Goal: Task Accomplishment & Management: Use online tool/utility

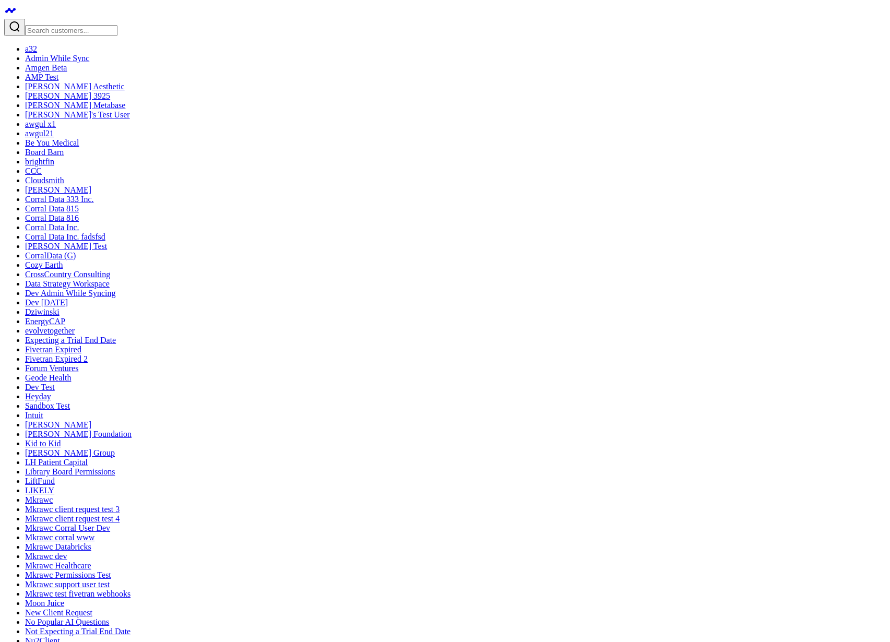
drag, startPoint x: 83, startPoint y: 114, endPoint x: 69, endPoint y: 113, distance: 14.1
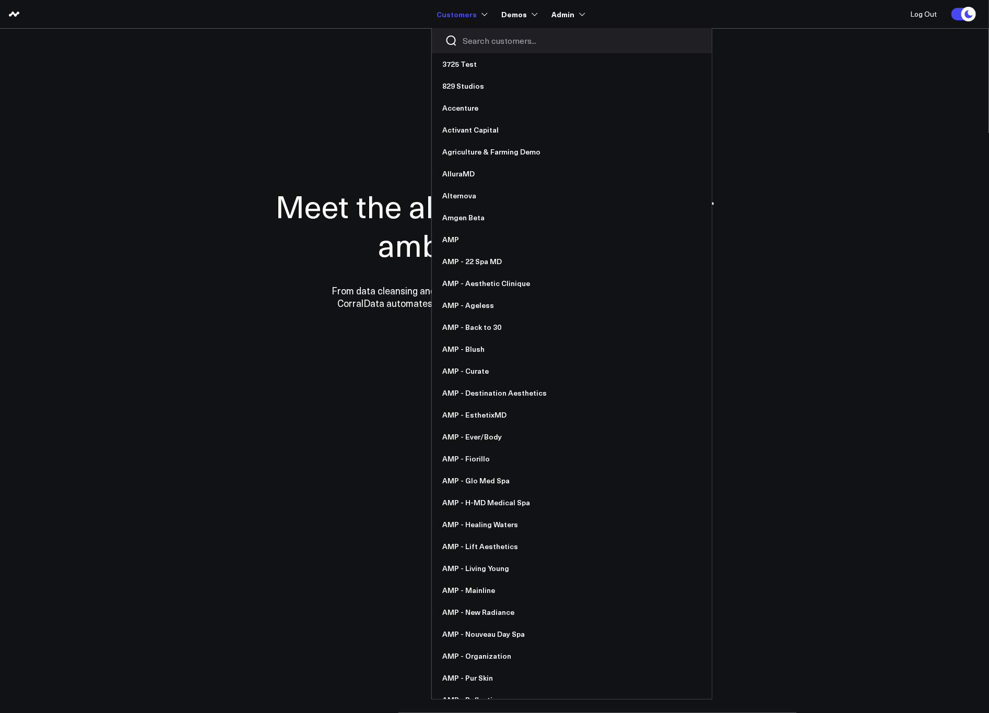
click at [479, 43] on input "Search customers input" at bounding box center [580, 40] width 236 height 11
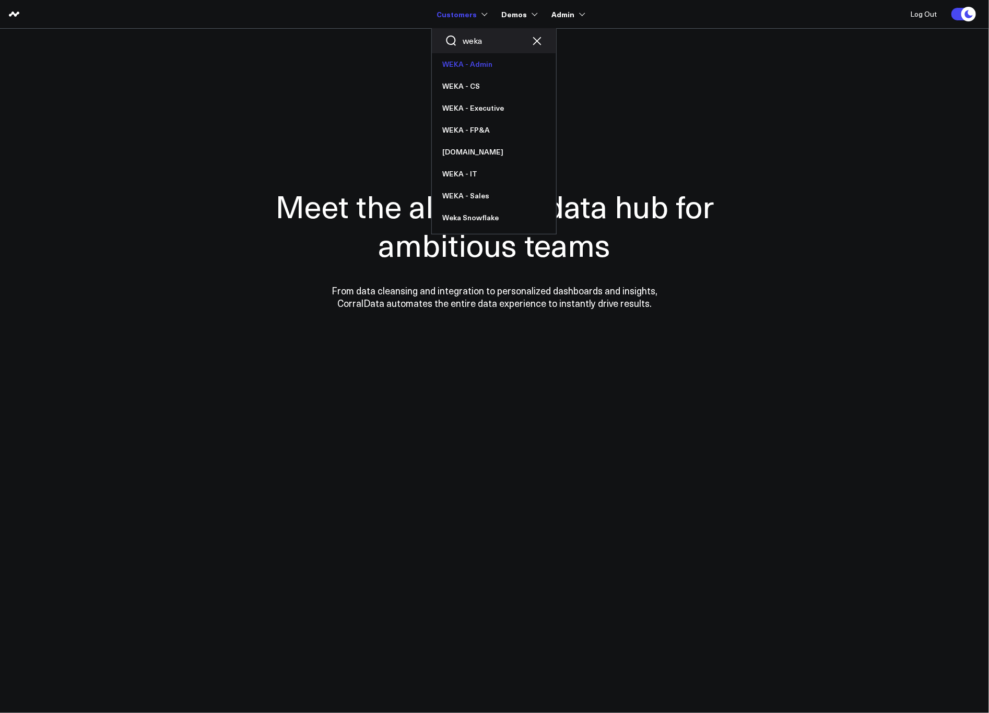
type input "weka"
click at [478, 64] on link "WEKA - Admin" at bounding box center [494, 64] width 124 height 22
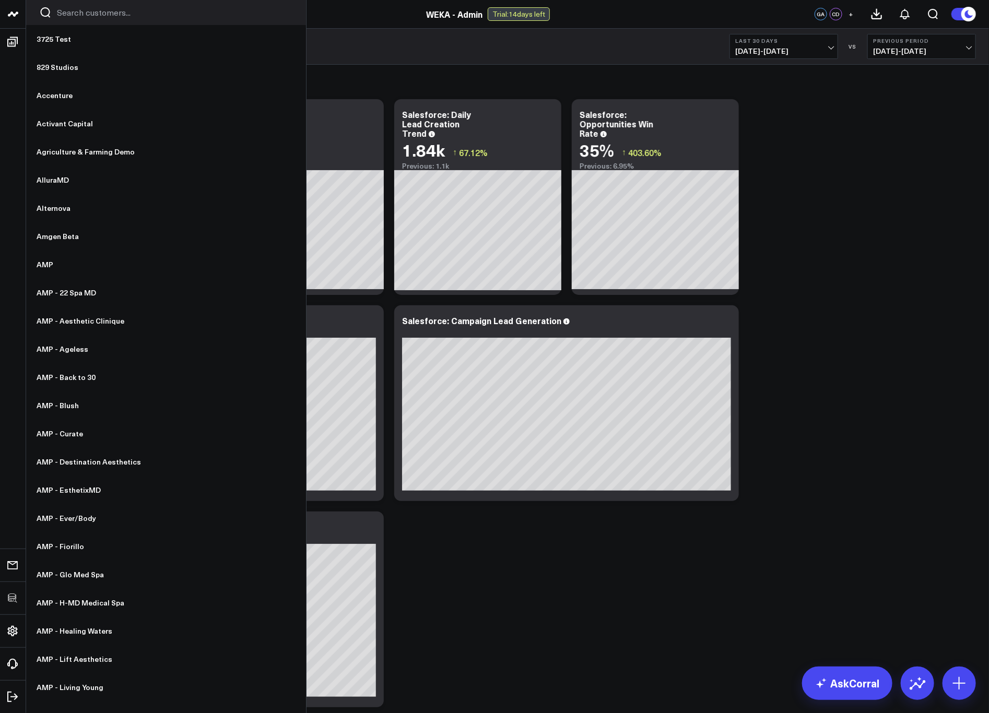
click at [84, 14] on input "Search customers input" at bounding box center [175, 12] width 236 height 11
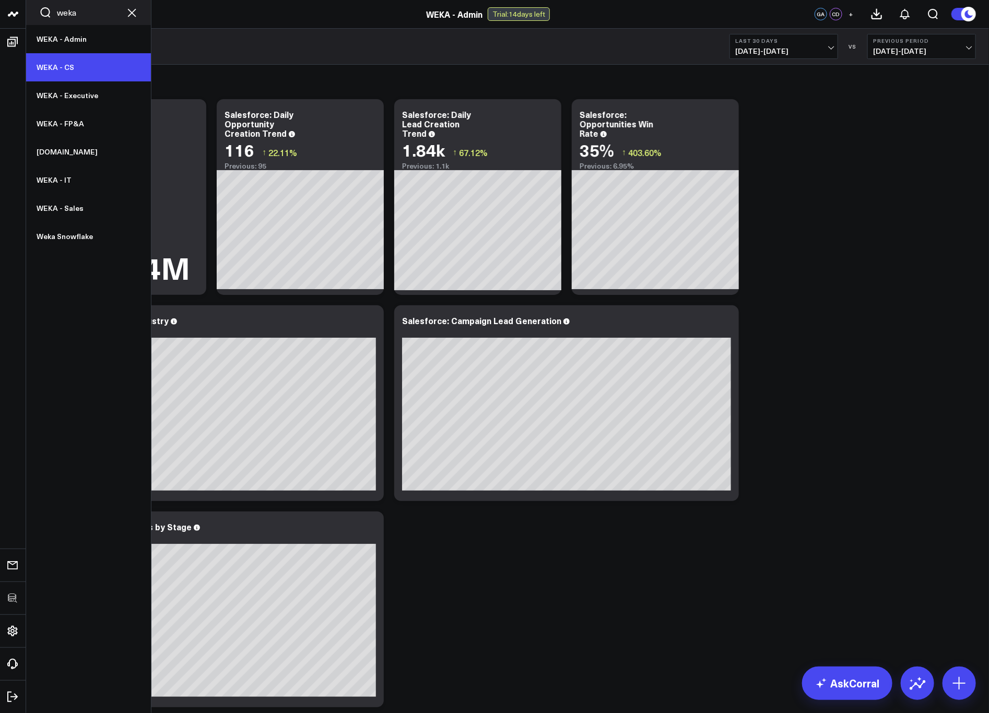
type input "weka"
click at [84, 76] on link "WEKA - CS" at bounding box center [88, 67] width 125 height 28
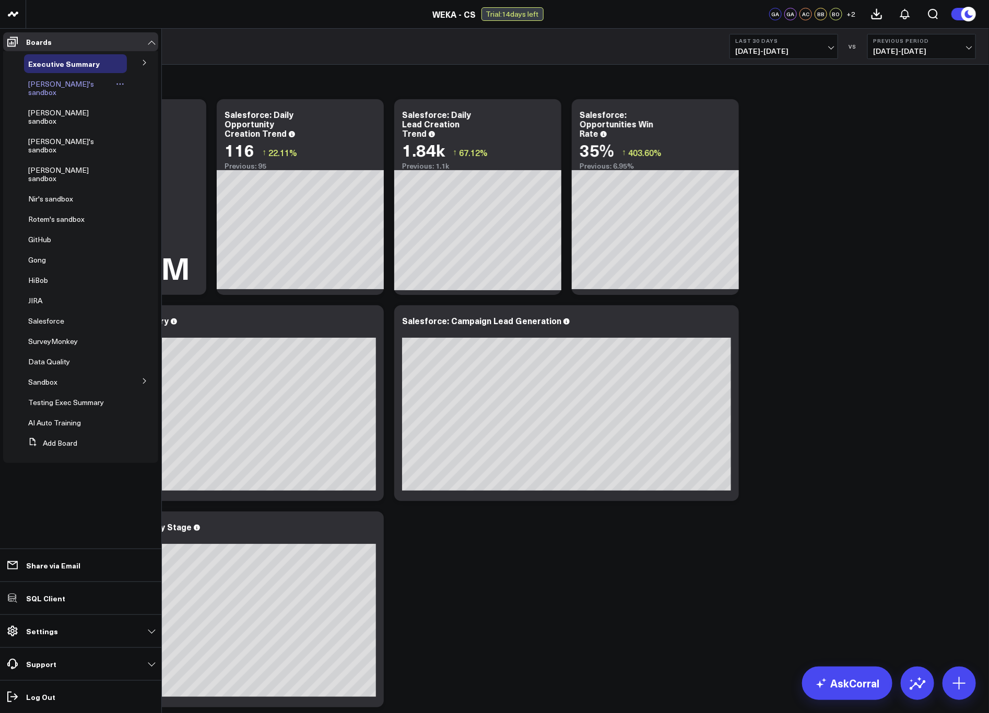
click at [39, 84] on span "Amol's sandbox" at bounding box center [61, 88] width 66 height 18
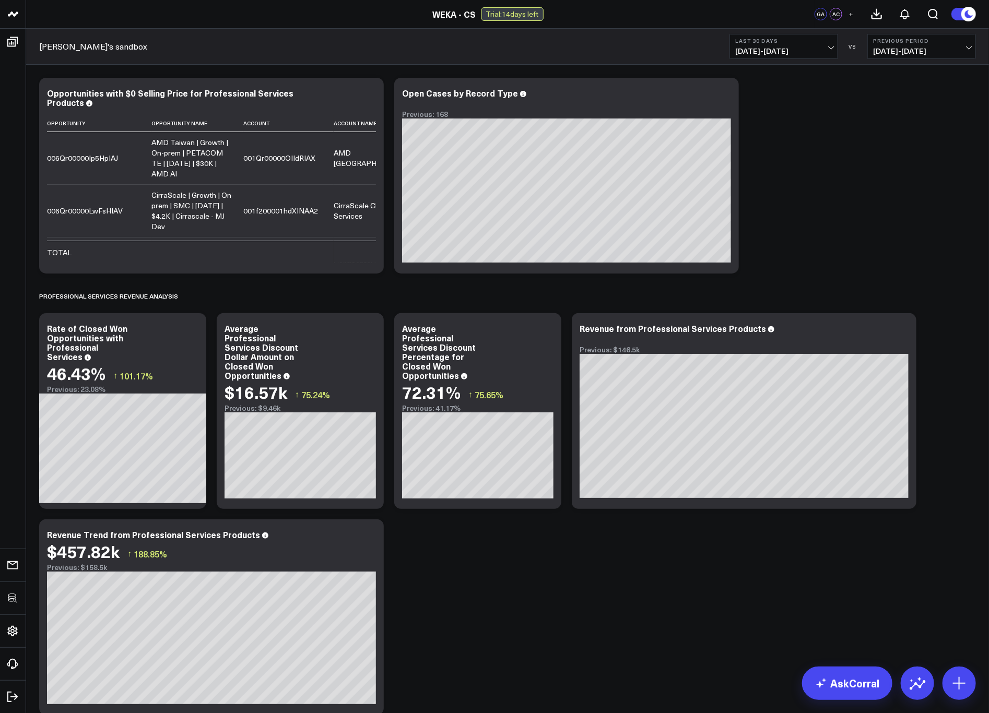
click at [487, 56] on div "Amol's sandbox Last 30 Days 07/30/25 - 08/28/25 VS Previous Period 06/30/25 - 0…" at bounding box center [507, 47] width 962 height 36
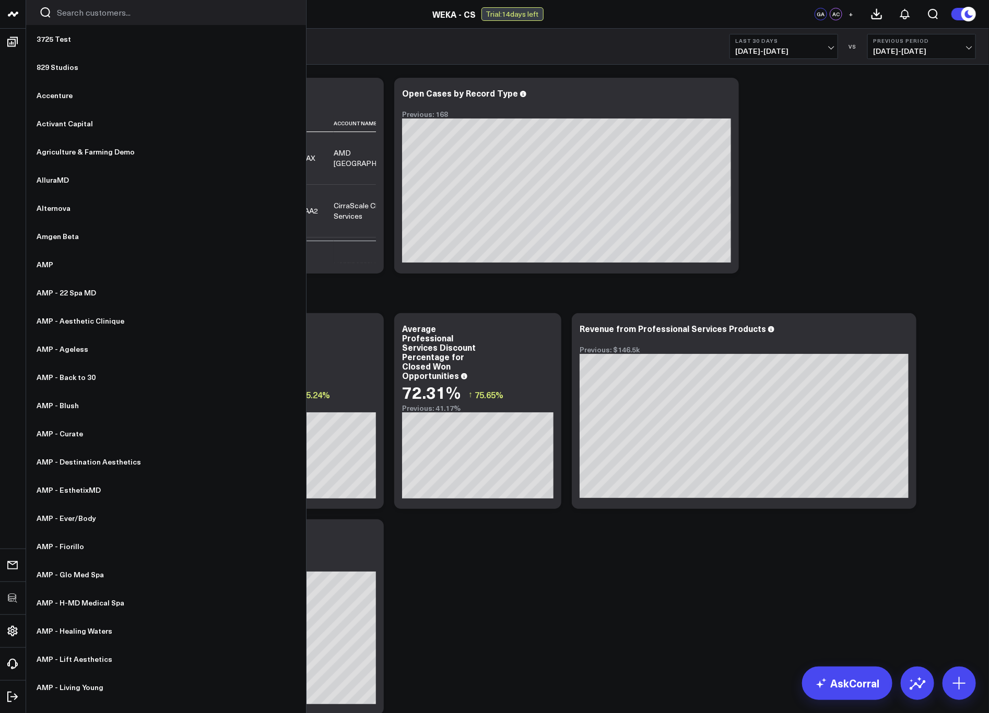
click at [71, 11] on input "Search customers input" at bounding box center [175, 12] width 236 height 11
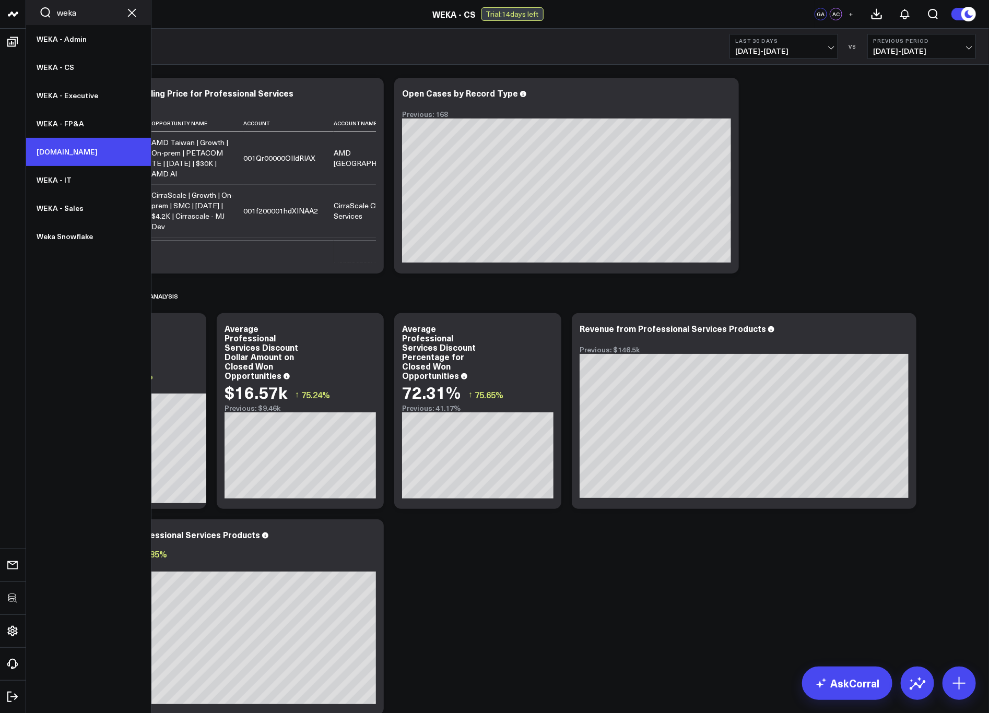
type input "weka"
click at [58, 153] on link "[DOMAIN_NAME]" at bounding box center [88, 152] width 125 height 28
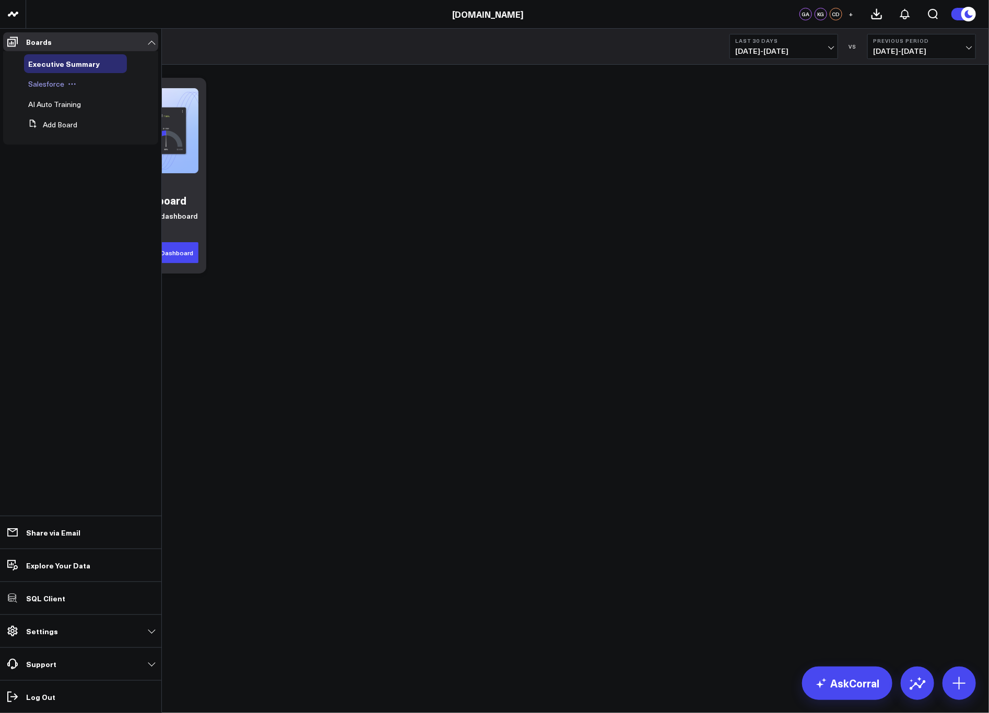
click at [55, 85] on span "Salesforce" at bounding box center [46, 84] width 36 height 10
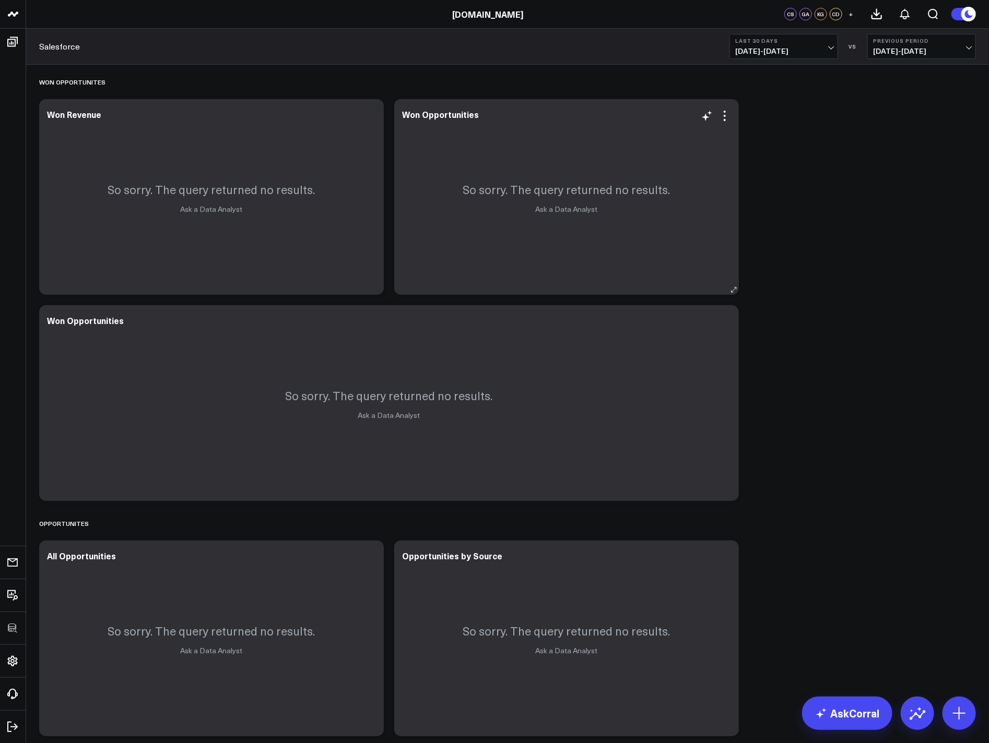
click at [733, 232] on div "So sorry. The query returned no results. Ask a Data Analyst" at bounding box center [566, 197] width 344 height 196
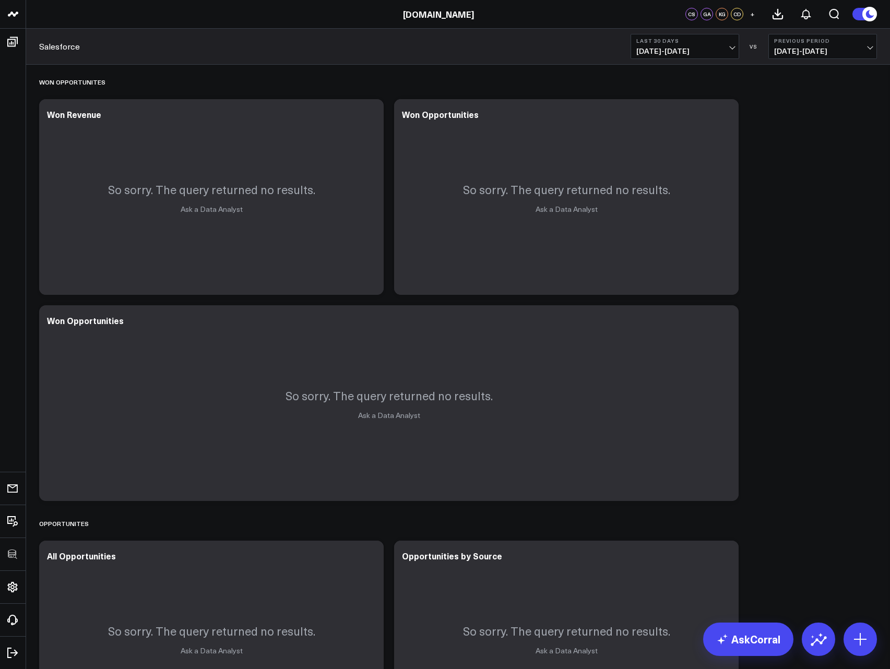
click at [367, 113] on icon at bounding box center [369, 116] width 13 height 13
click at [215, 83] on div "Won Opportunites" at bounding box center [458, 82] width 838 height 24
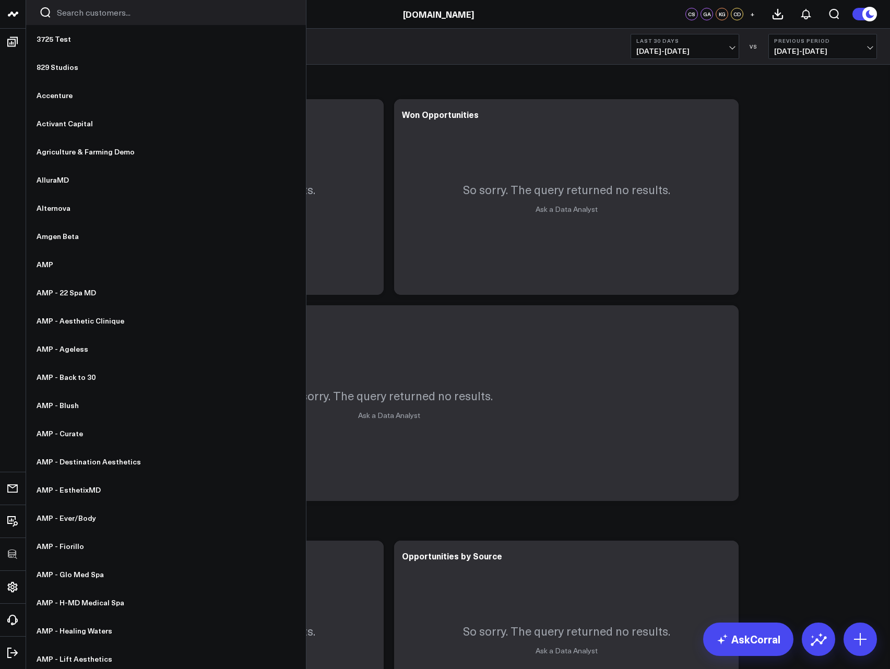
click at [54, 16] on div at bounding box center [166, 12] width 280 height 25
click at [67, 16] on input "Search customers input" at bounding box center [175, 12] width 236 height 11
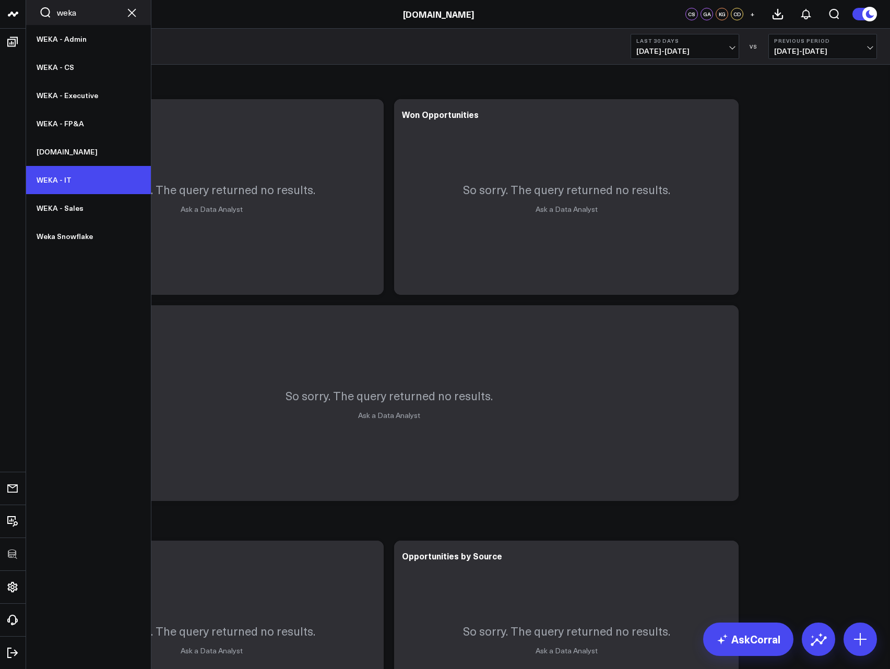
type input "weka"
click at [63, 169] on link "WEKA - IT" at bounding box center [88, 180] width 125 height 28
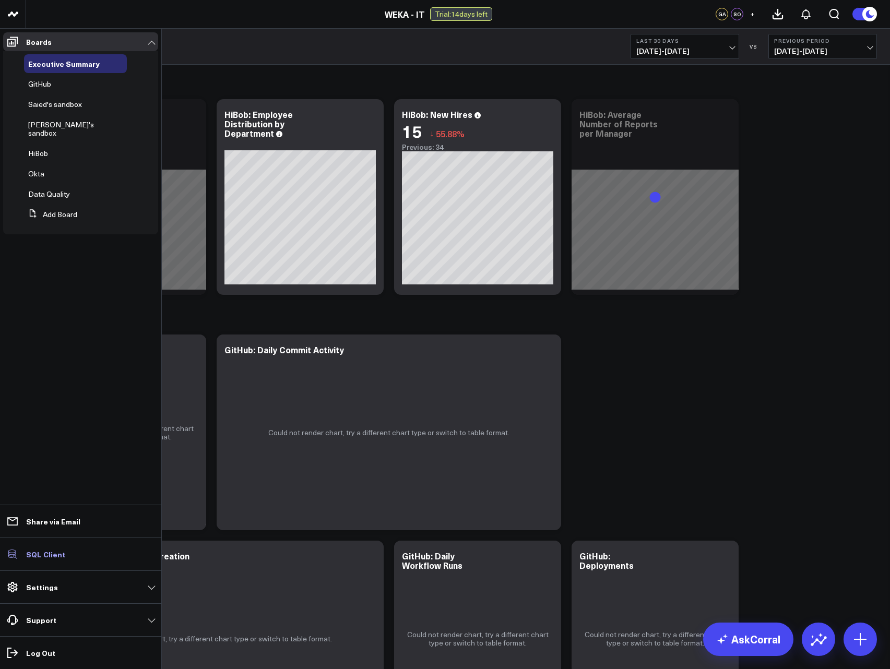
click at [38, 556] on p "SQL Client" at bounding box center [45, 554] width 39 height 8
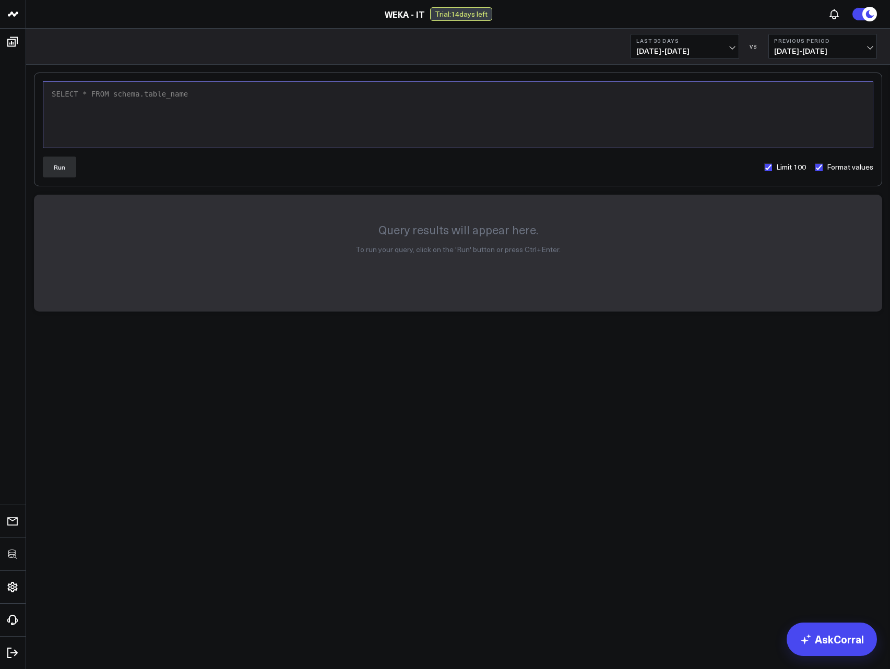
click at [287, 123] on div "SELECT * FROM schema.table_name" at bounding box center [458, 114] width 819 height 55
click at [65, 174] on button "Run" at bounding box center [59, 167] width 33 height 21
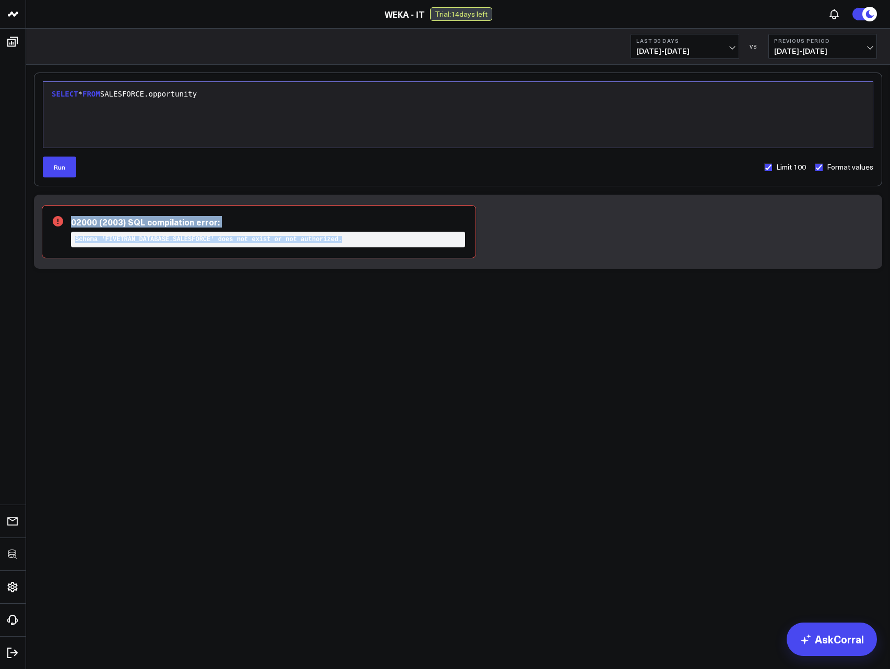
drag, startPoint x: 147, startPoint y: 214, endPoint x: 259, endPoint y: 251, distance: 118.5
click at [259, 251] on div "02000 (2003) SQL compilation error: Schema 'FIVETRAN_DATABASE.SALESFORCE' does …" at bounding box center [259, 231] width 434 height 53
click at [234, 103] on div "SELECT * FROM SALESFORCE.opportunity" at bounding box center [458, 114] width 819 height 55
click at [235, 104] on div "SELECT * FROM SALESFORCE.opportunity" at bounding box center [458, 114] width 819 height 55
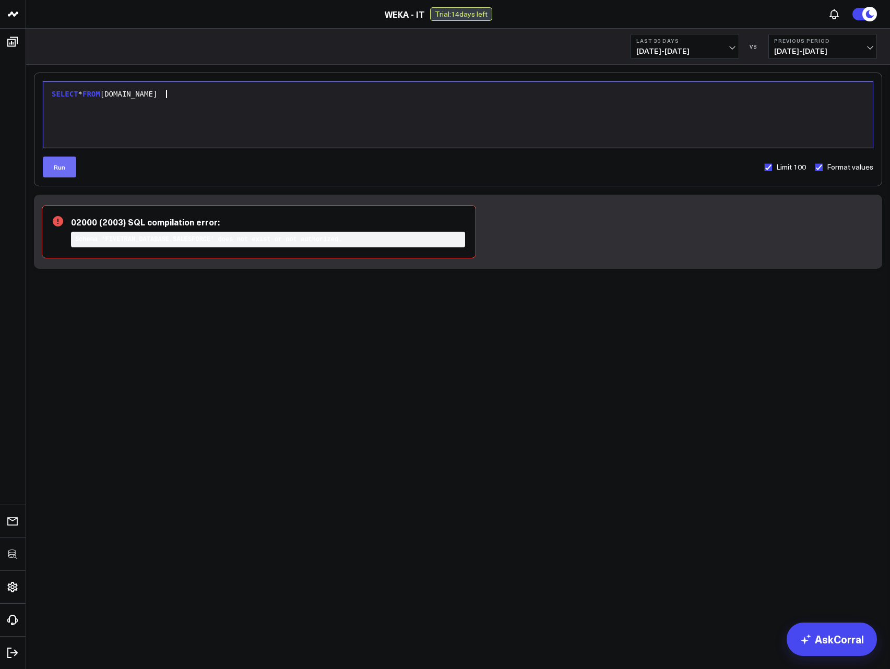
click at [62, 163] on button "Run" at bounding box center [59, 167] width 33 height 21
drag, startPoint x: 120, startPoint y: 222, endPoint x: 265, endPoint y: 247, distance: 147.9
click at [265, 247] on div "42S02 (2003) SQL compilation error: Object 'FIVETRAN_DATABASE.JIRA.TICKETS' doe…" at bounding box center [259, 231] width 434 height 53
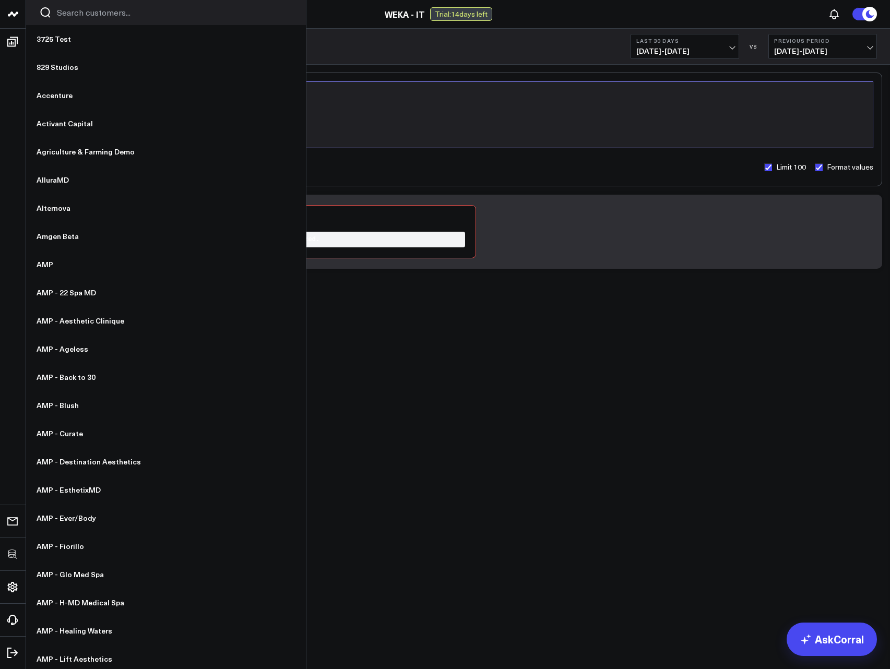
click at [78, 16] on input "Search customers input" at bounding box center [175, 12] width 236 height 11
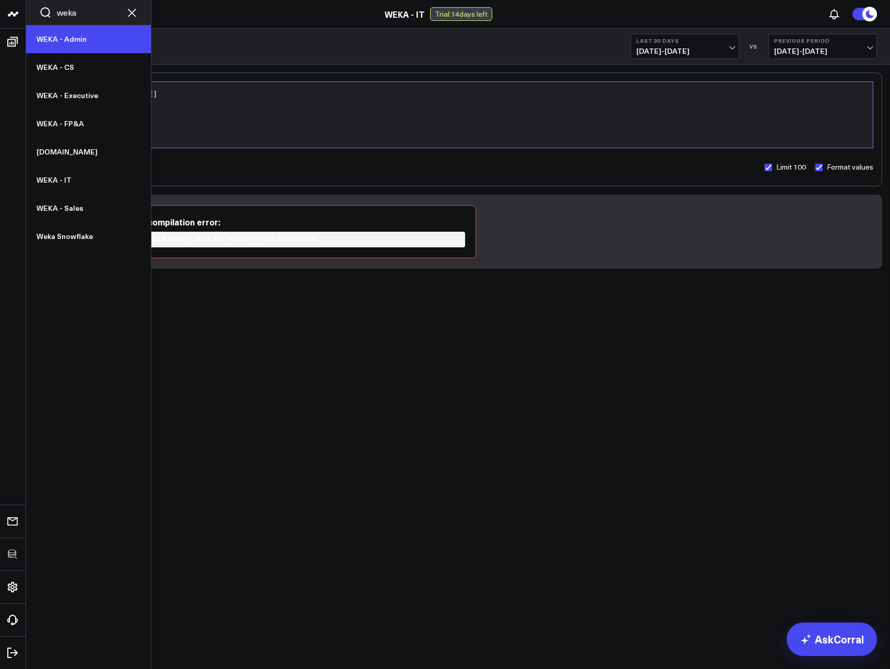
type input "weka"
click at [70, 37] on link "WEKA - Admin" at bounding box center [88, 39] width 125 height 28
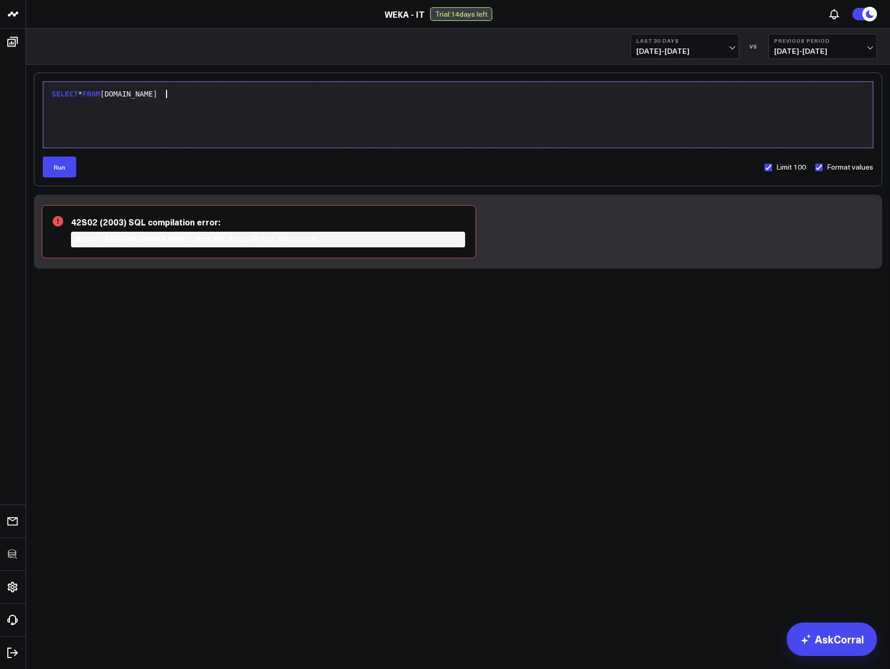
click at [213, 118] on div "SELECT * FROM JIRA.tickets" at bounding box center [458, 114] width 819 height 55
click at [58, 167] on button "Run" at bounding box center [59, 167] width 33 height 21
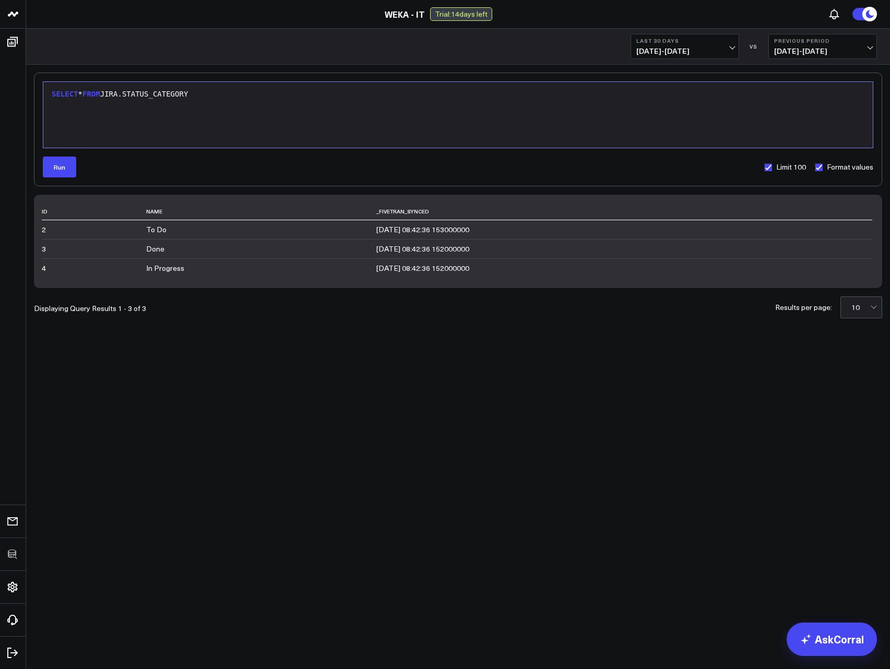
click at [216, 118] on div "SELECT * FROM JIRA.STATUS_CATEGORY" at bounding box center [458, 114] width 819 height 55
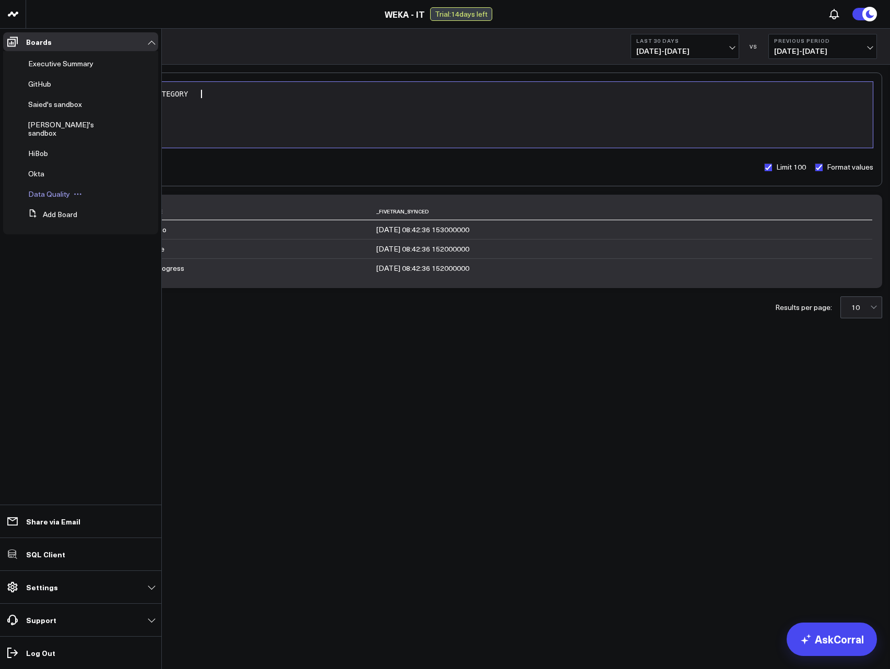
click at [47, 189] on span "Data Quality" at bounding box center [49, 194] width 42 height 10
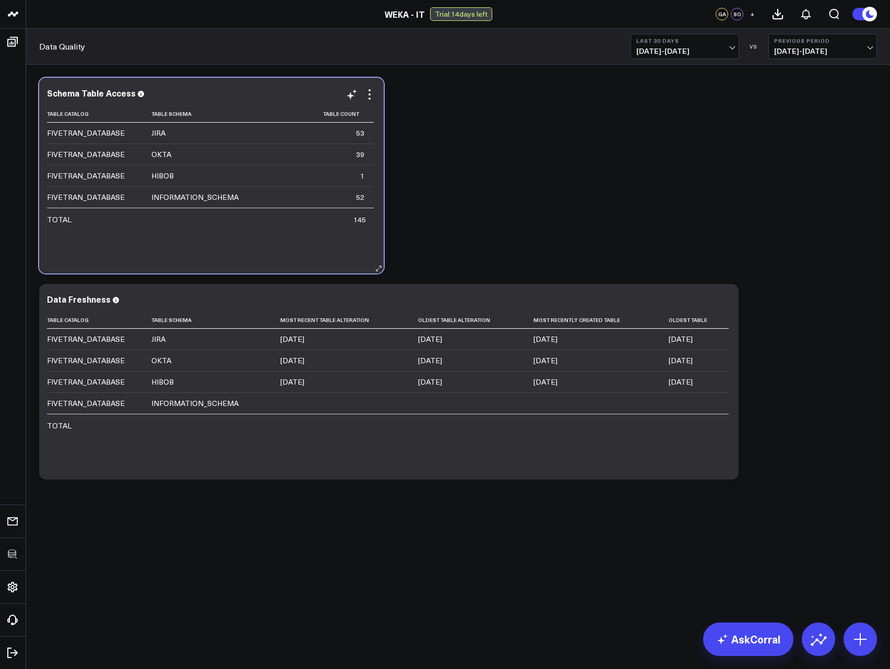
click at [383, 153] on div "Schema Table Access Table Catalog Table Schema Table Count FIVETRAN_DATABASE JI…" at bounding box center [211, 176] width 344 height 196
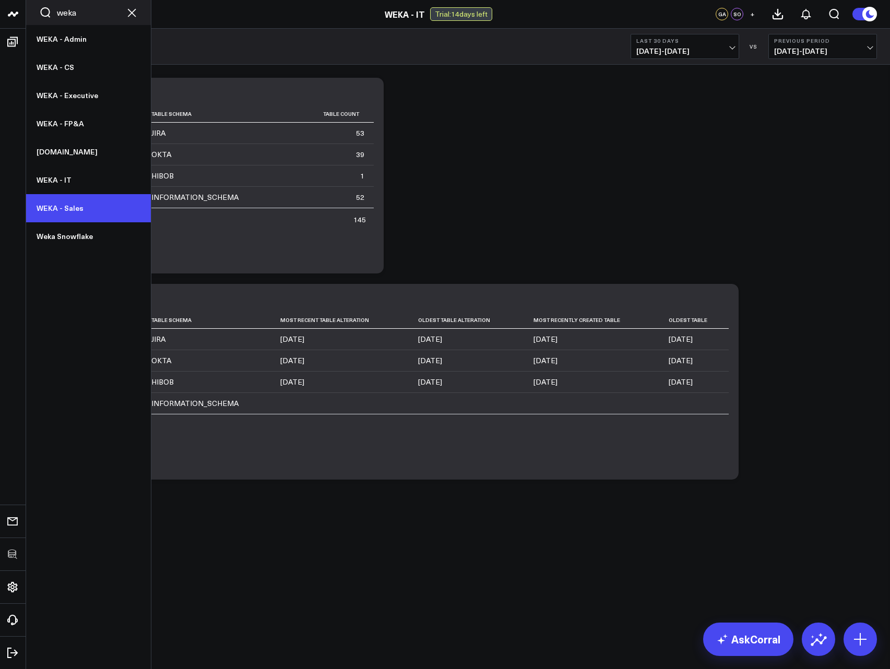
click at [61, 197] on link "WEKA - Sales" at bounding box center [88, 208] width 125 height 28
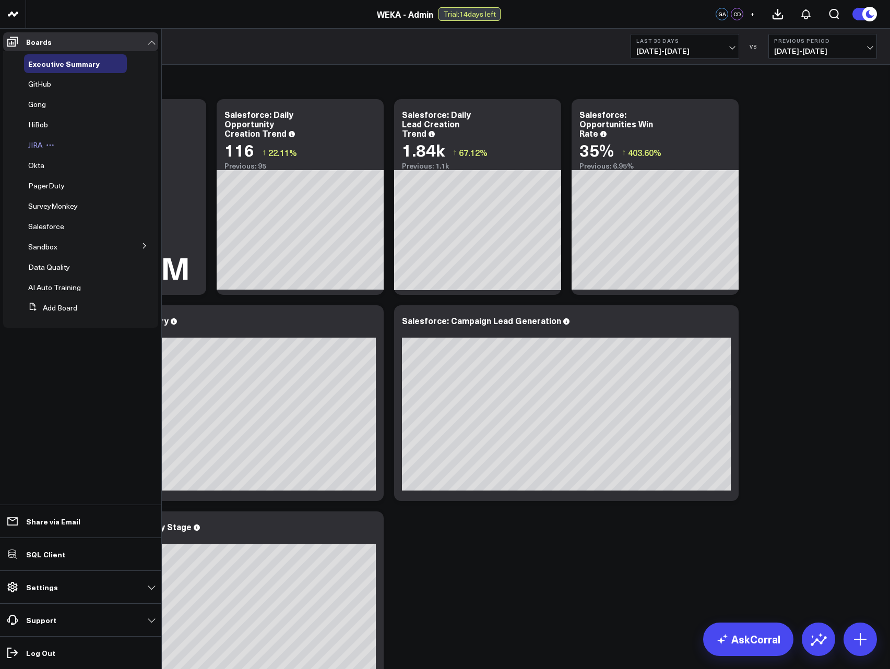
click at [36, 147] on span "JIRA" at bounding box center [35, 145] width 14 height 10
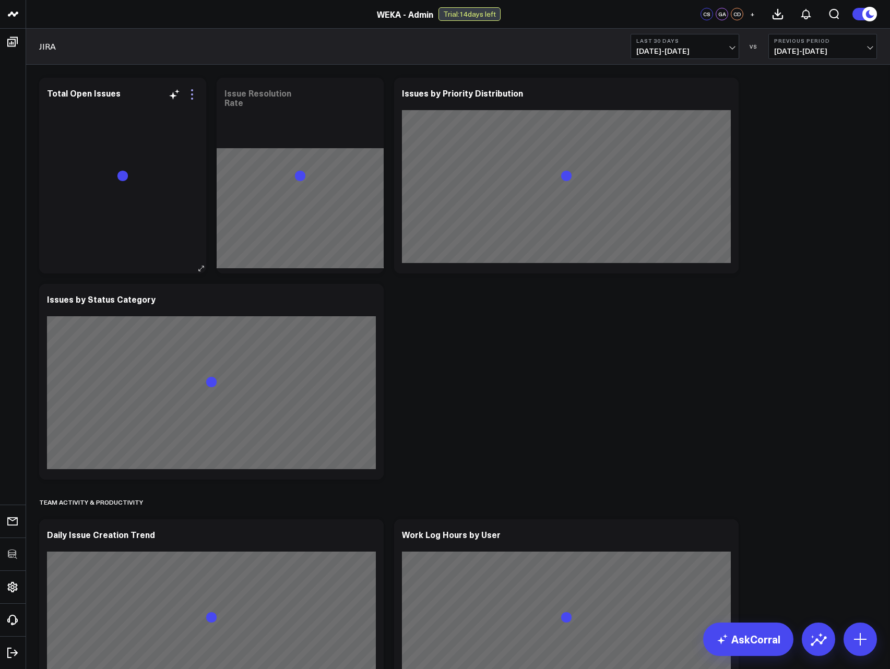
click at [189, 97] on icon at bounding box center [192, 94] width 13 height 13
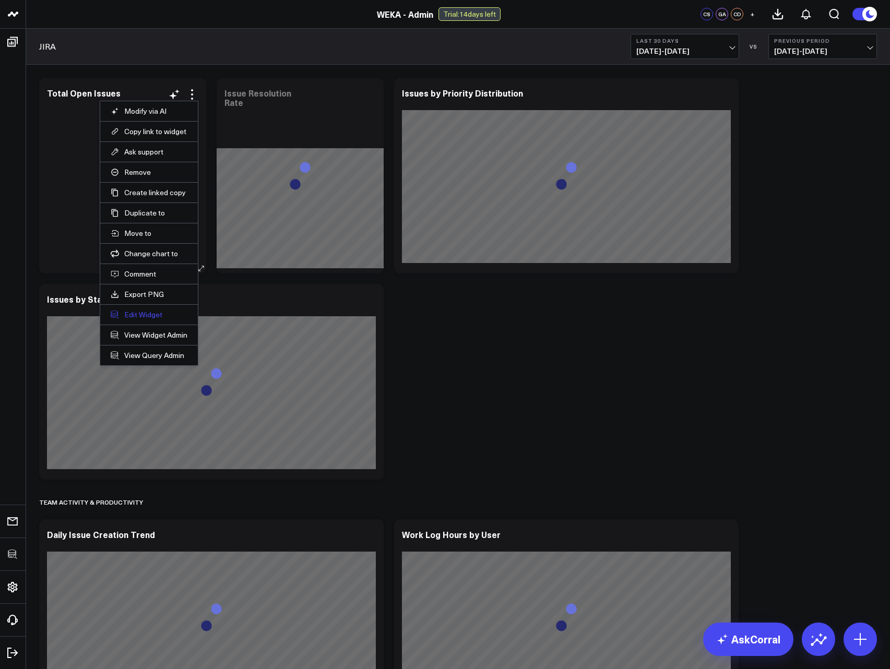
click at [148, 313] on button "Edit Widget" at bounding box center [149, 314] width 77 height 9
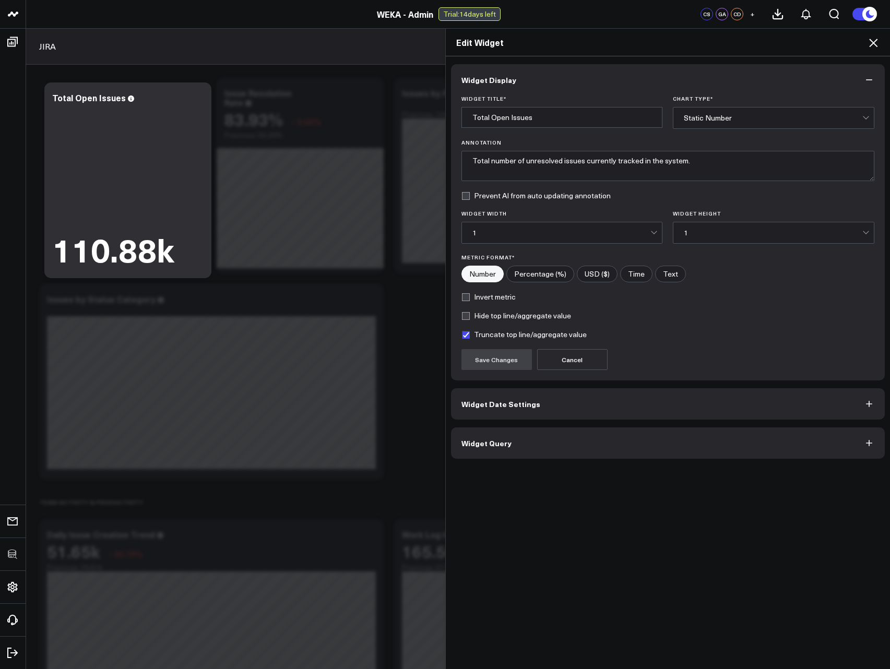
click at [519, 431] on button "Widget Query" at bounding box center [668, 442] width 434 height 31
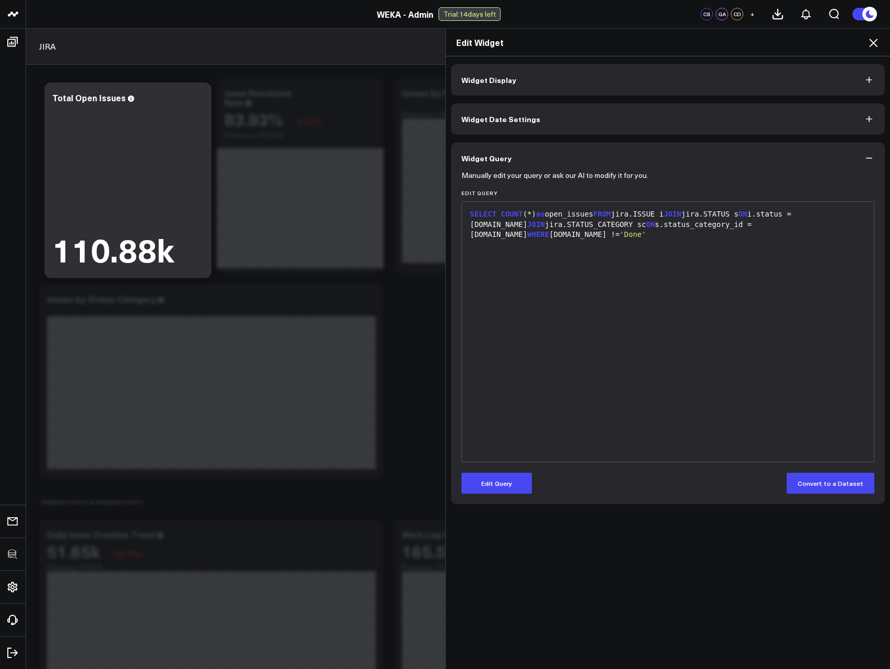
click at [13, 35] on div "Edit Widget Widget Display Widget Date Settings Widget Query Manually edit your…" at bounding box center [445, 348] width 890 height 641
click at [872, 45] on icon at bounding box center [873, 43] width 13 height 13
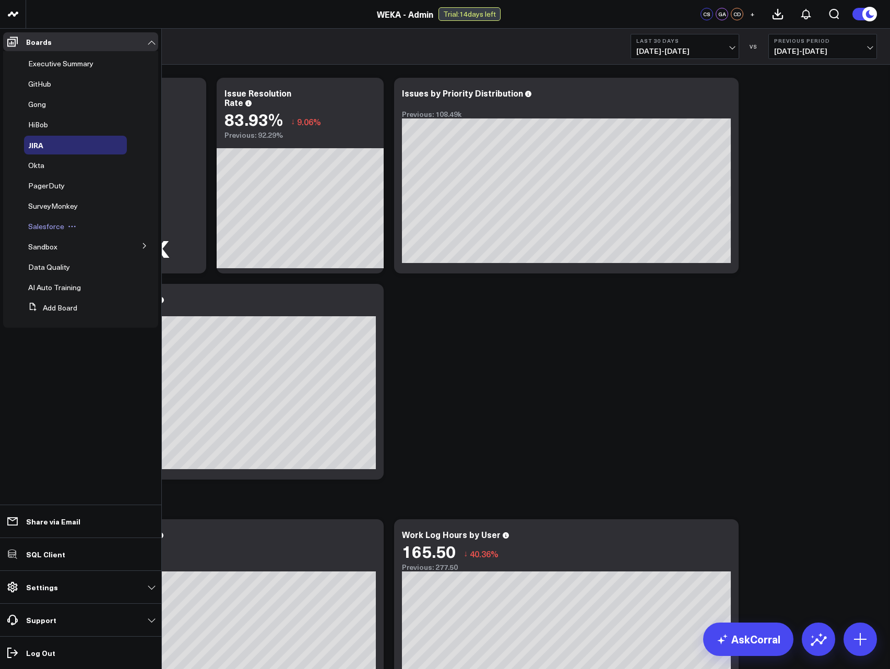
click at [48, 223] on span "Salesforce" at bounding box center [46, 226] width 36 height 10
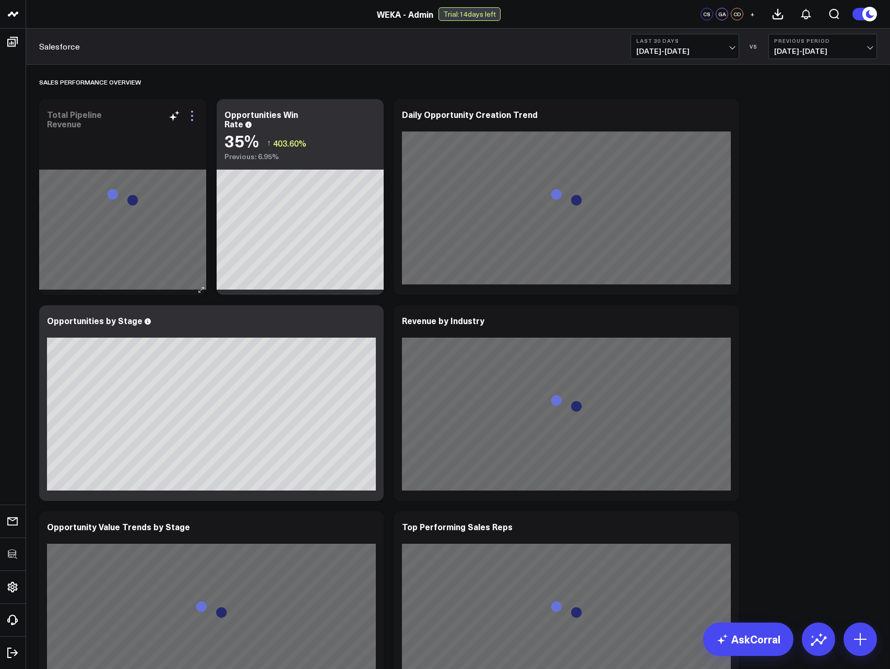
click at [191, 118] on icon at bounding box center [192, 116] width 13 height 13
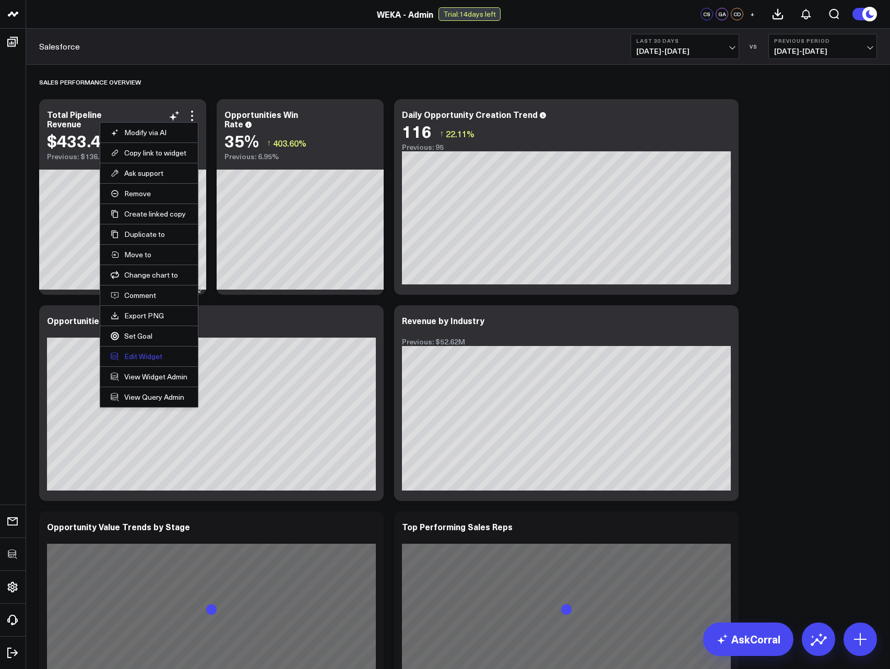
click at [126, 358] on button "Edit Widget" at bounding box center [149, 356] width 77 height 9
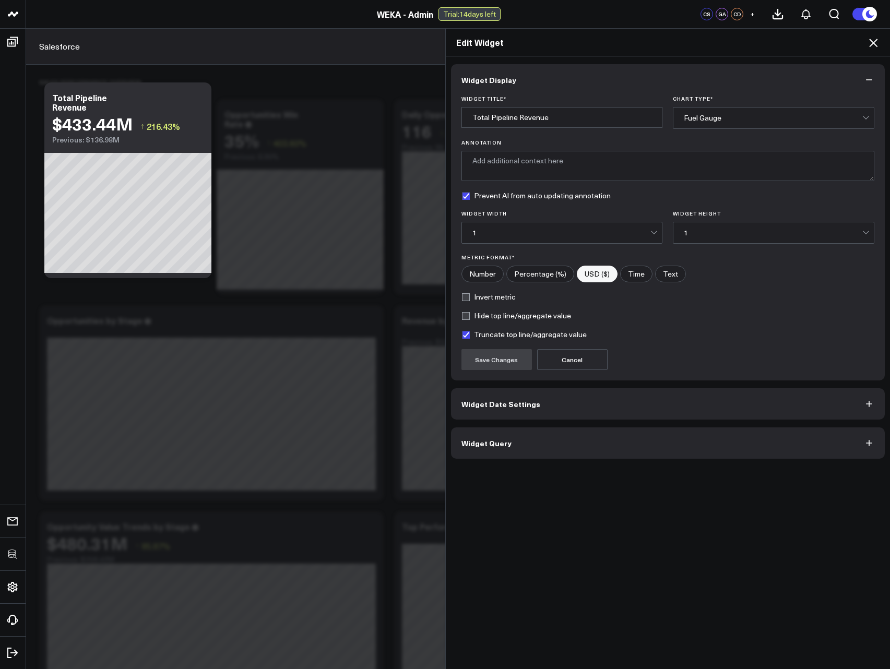
click at [528, 447] on button "Widget Query" at bounding box center [668, 442] width 434 height 31
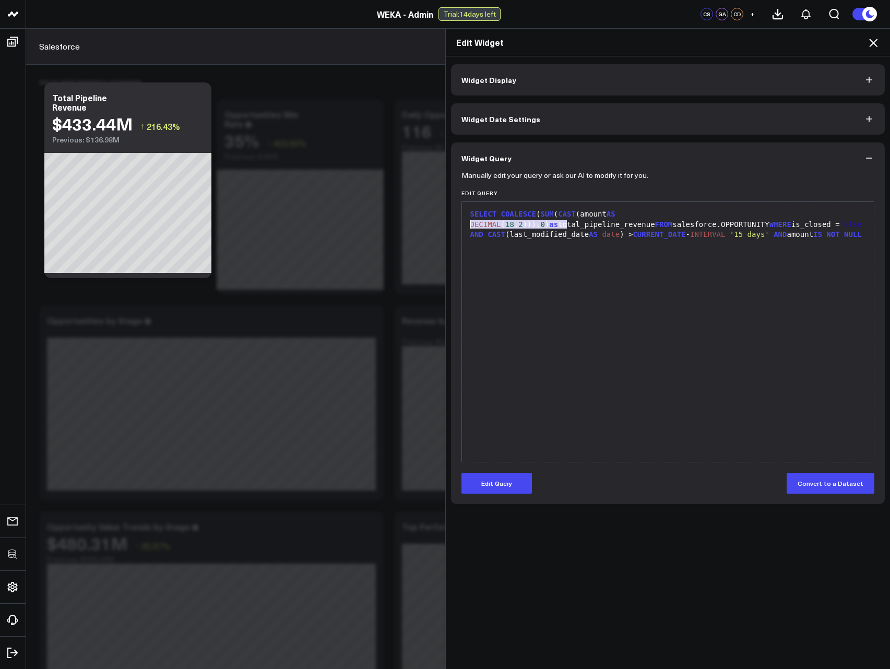
drag, startPoint x: 564, startPoint y: 224, endPoint x: 463, endPoint y: 227, distance: 100.8
click at [467, 227] on div "SELECT COALESCE ( SUM ( CAST (amount AS DECIMAL ( 18 , 2 ))), 0 ) as total_pipe…" at bounding box center [668, 224] width 402 height 31
copy div "salesforce.OPPORTUNITY"
click at [879, 45] on icon at bounding box center [873, 43] width 13 height 13
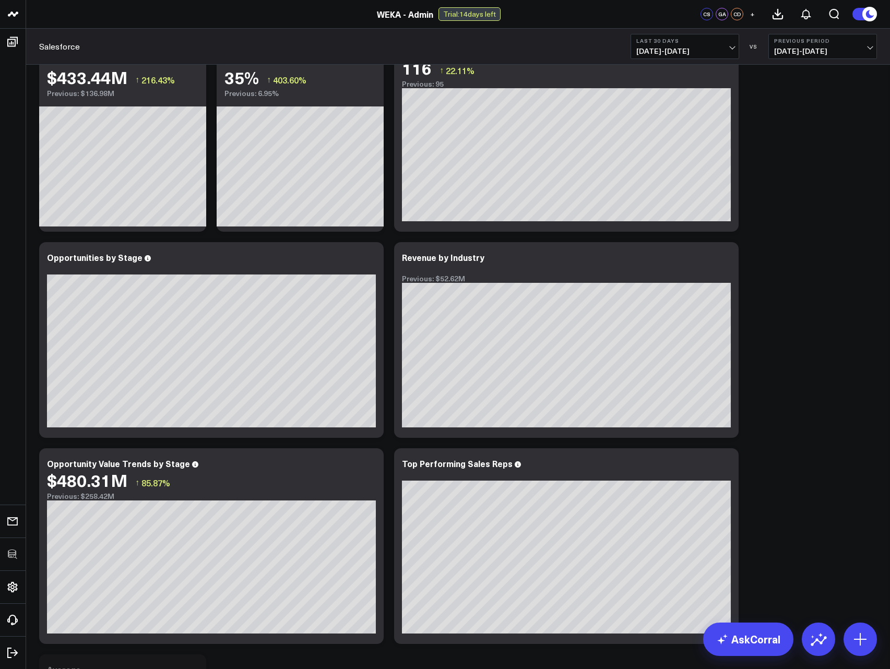
scroll to position [63, 0]
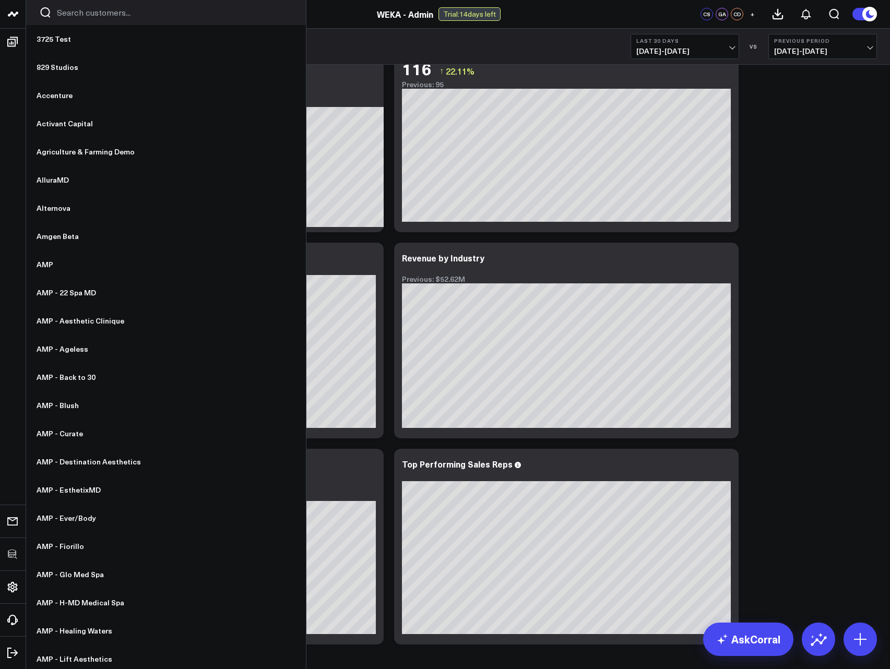
click at [81, 11] on input "Search customers input" at bounding box center [175, 12] width 236 height 11
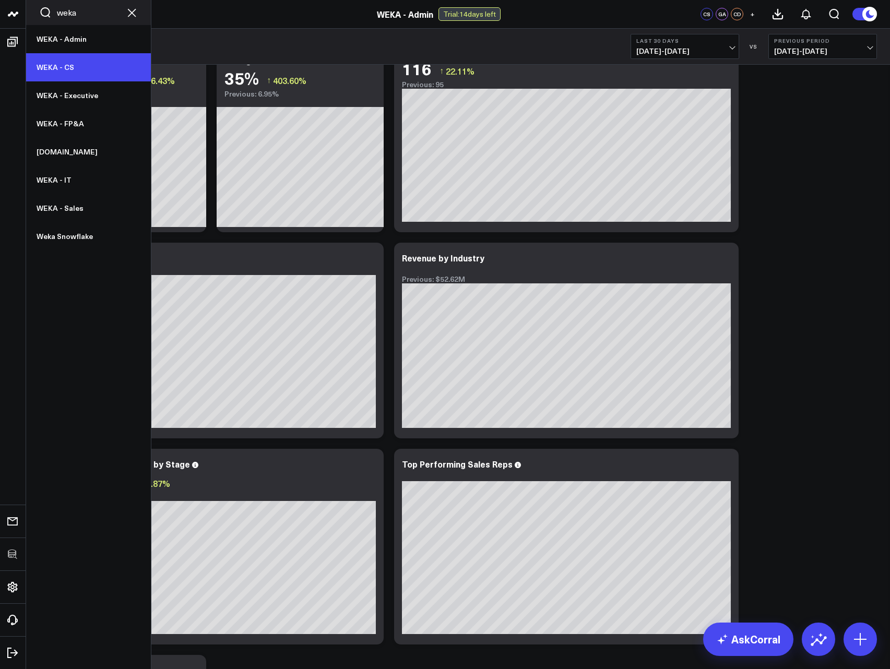
type input "weka"
click at [68, 68] on link "WEKA - CS" at bounding box center [88, 67] width 125 height 28
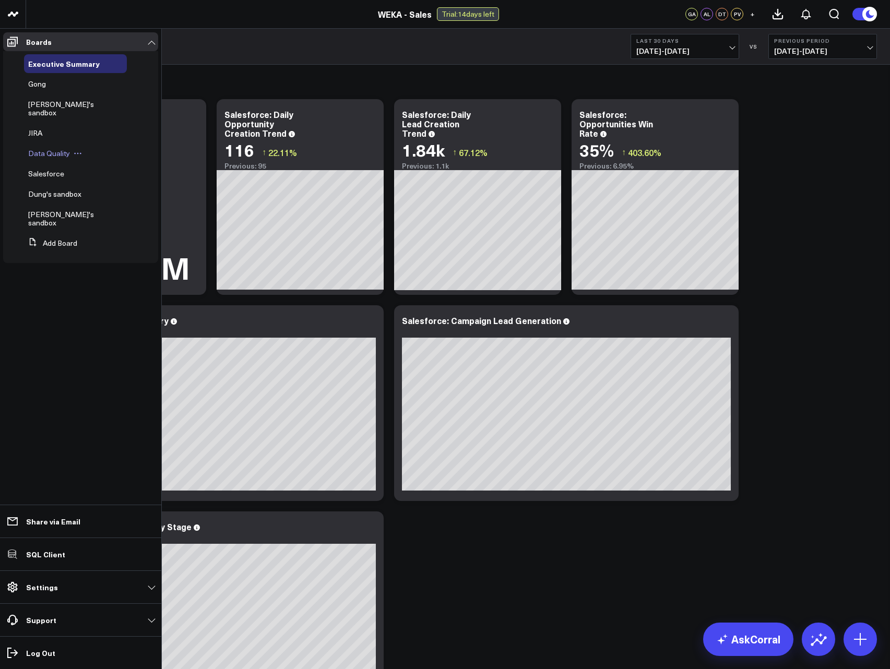
click at [47, 148] on span "Data Quality" at bounding box center [49, 153] width 42 height 10
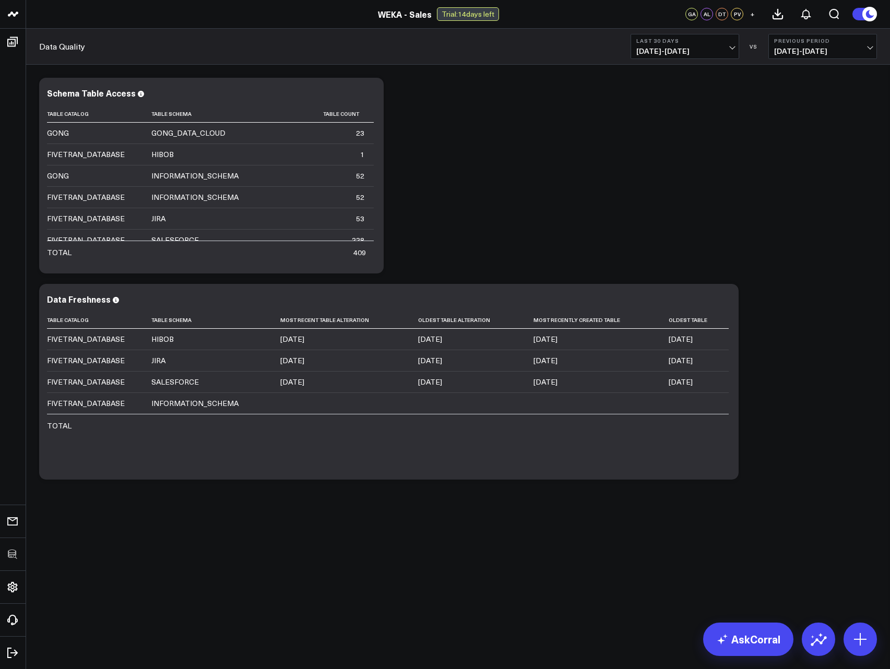
click at [579, 92] on div "Modify via AI Copy link to widget Ask support Remove Create linked copy Executi…" at bounding box center [458, 279] width 848 height 412
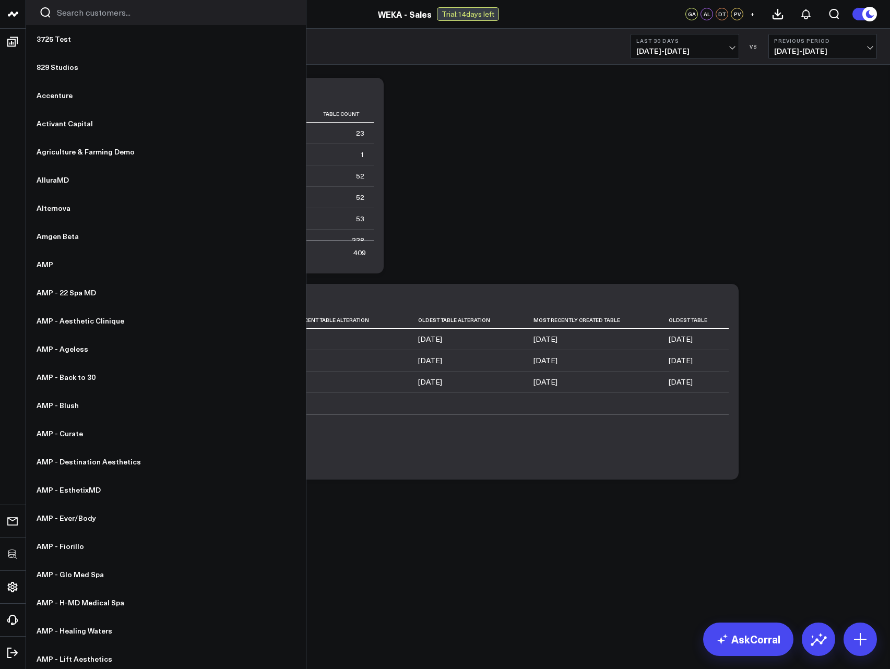
click at [101, 17] on input "Search customers input" at bounding box center [175, 12] width 236 height 11
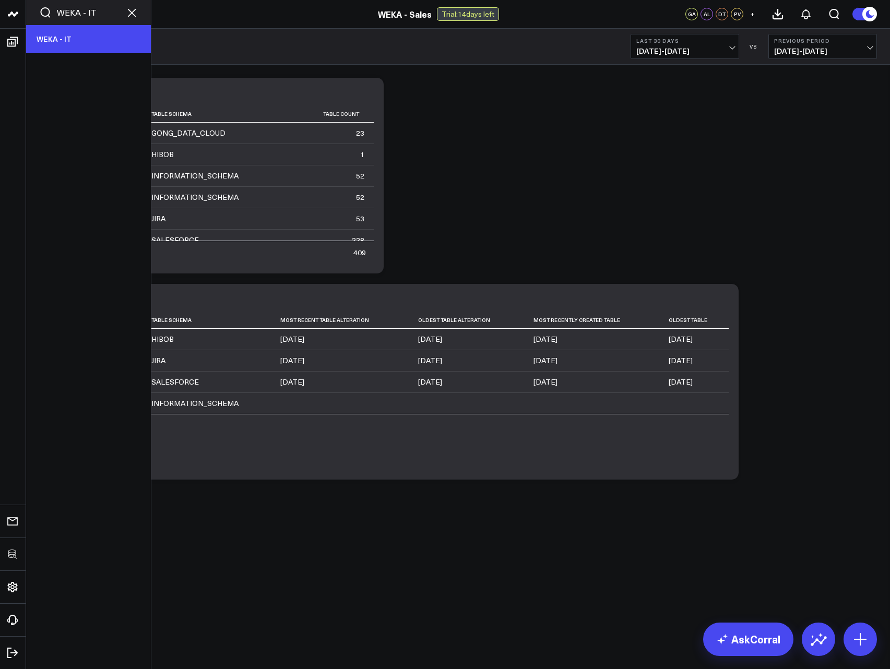
type input "WEKA - IT"
click at [63, 41] on link "WEKA - IT" at bounding box center [88, 39] width 125 height 28
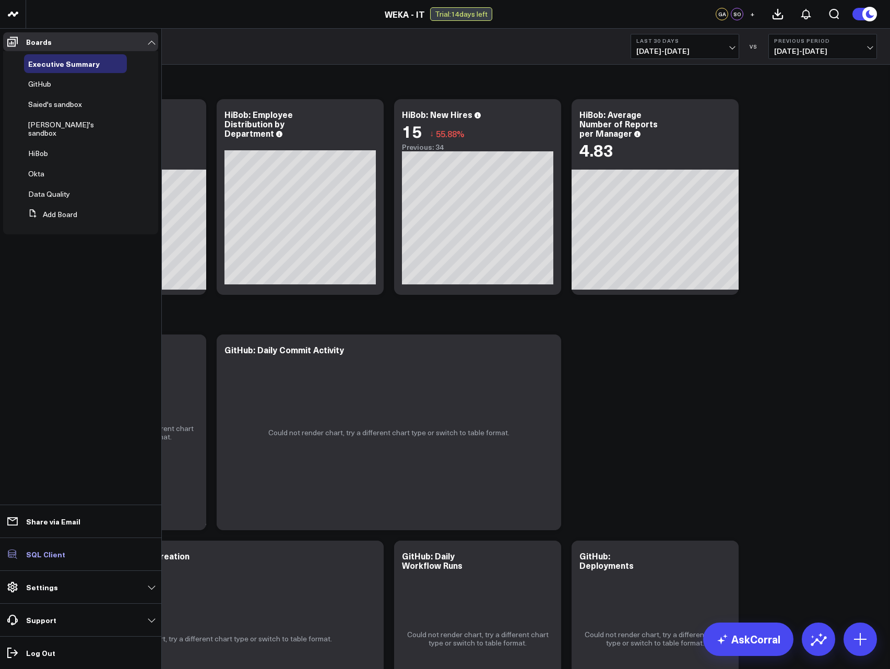
click at [44, 558] on p "SQL Client" at bounding box center [45, 554] width 39 height 8
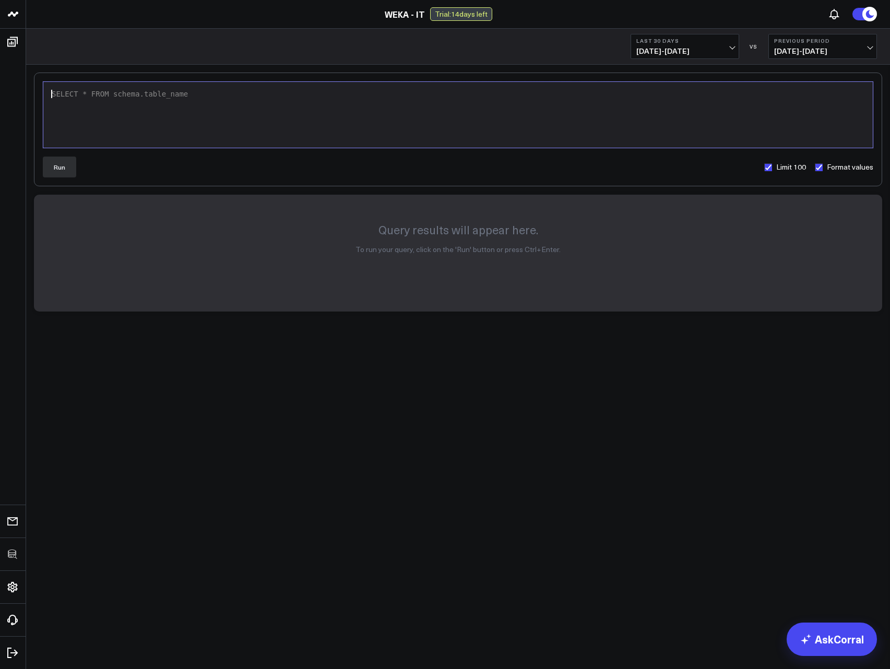
click at [287, 118] on div "SELECT * FROM schema.table_name" at bounding box center [458, 114] width 819 height 55
click at [58, 168] on button "Run" at bounding box center [59, 167] width 33 height 21
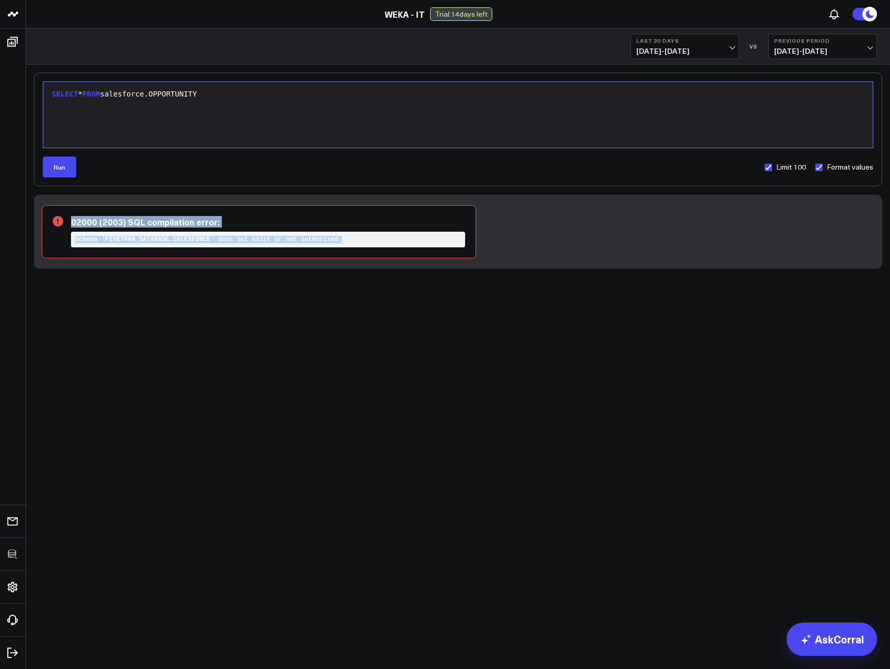
drag, startPoint x: 159, startPoint y: 218, endPoint x: 265, endPoint y: 254, distance: 111.7
click at [265, 254] on div "02000 (2003) SQL compilation error: Schema 'FIVETRAN_DATABASE.SALESFORCE' does …" at bounding box center [259, 231] width 434 height 53
click at [245, 300] on div "9 1 › SELECT * FROM salesforce.OPPORTUNITY Run Limit 100 Format values 02000 (2…" at bounding box center [458, 198] width 864 height 267
click at [277, 409] on body "3725 Test 829 Studios Accenture Activant Capital Agriculture & Farming Demo All…" at bounding box center [445, 334] width 890 height 669
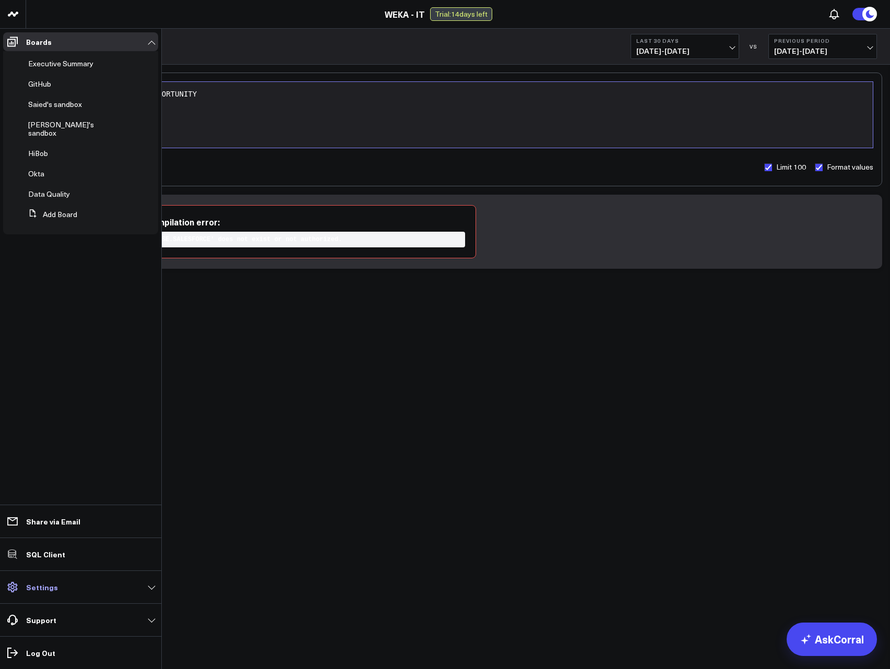
click at [49, 585] on p "Settings" at bounding box center [42, 587] width 32 height 8
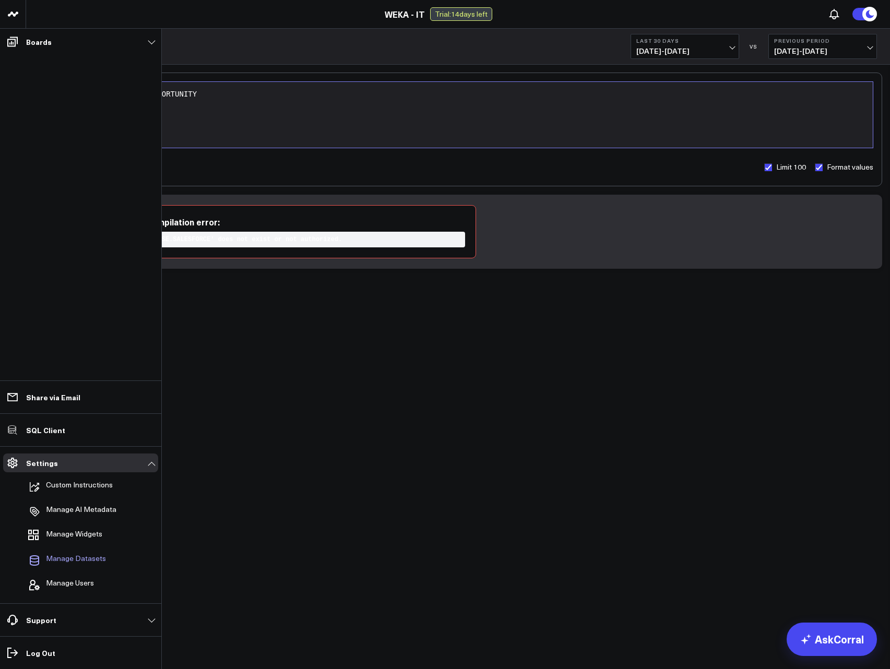
click at [68, 555] on span "Manage Datasets" at bounding box center [76, 560] width 60 height 13
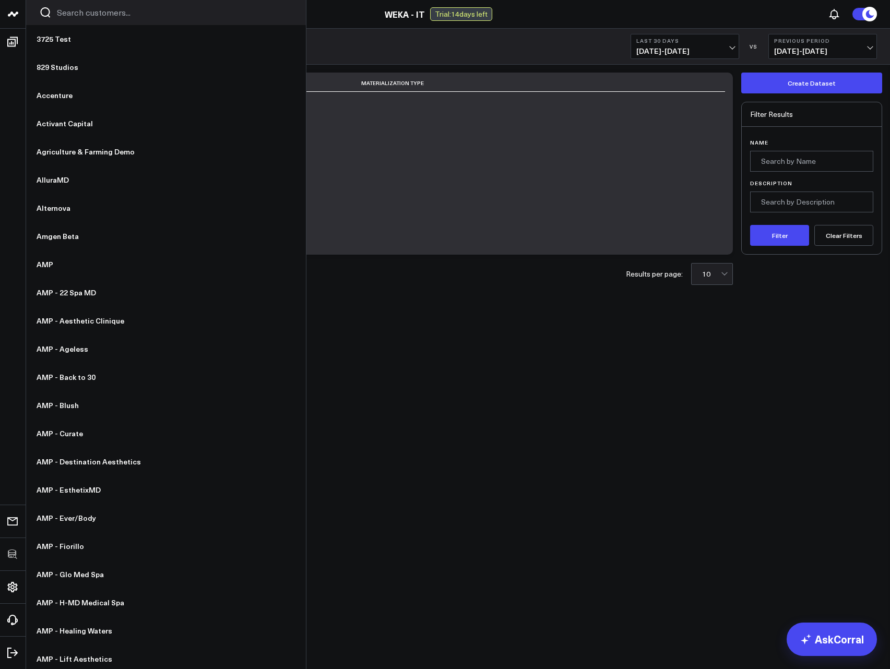
click at [79, 13] on input "Search customers input" at bounding box center [175, 12] width 236 height 11
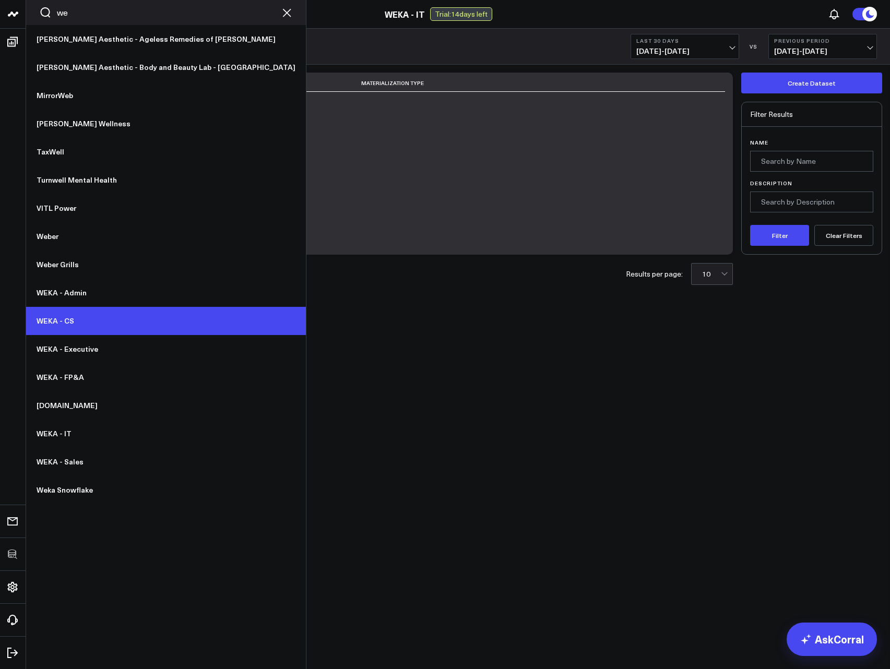
type input "we"
click at [57, 321] on link "WEKA - CS" at bounding box center [166, 321] width 280 height 28
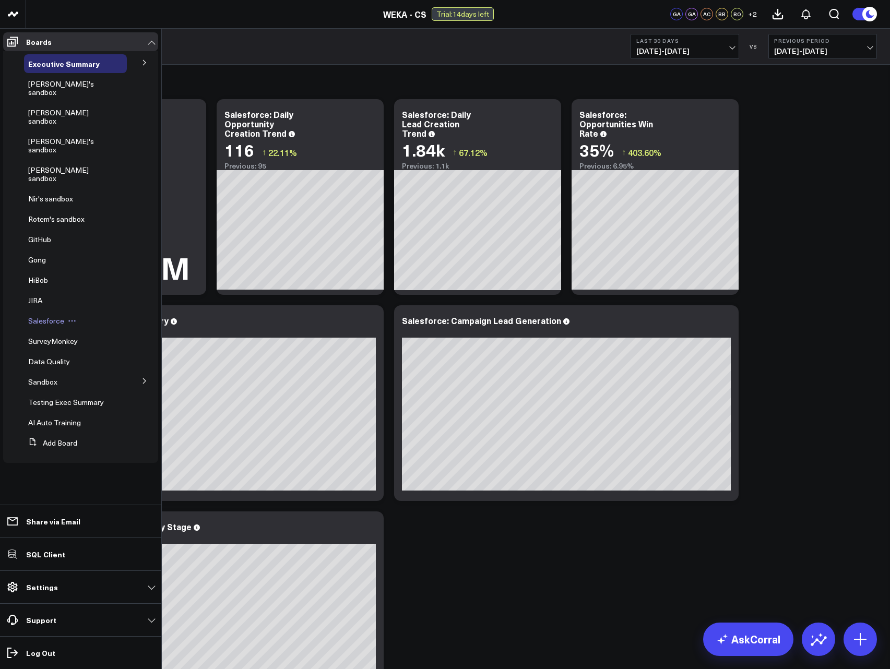
click at [51, 316] on span "Salesforce" at bounding box center [46, 321] width 36 height 10
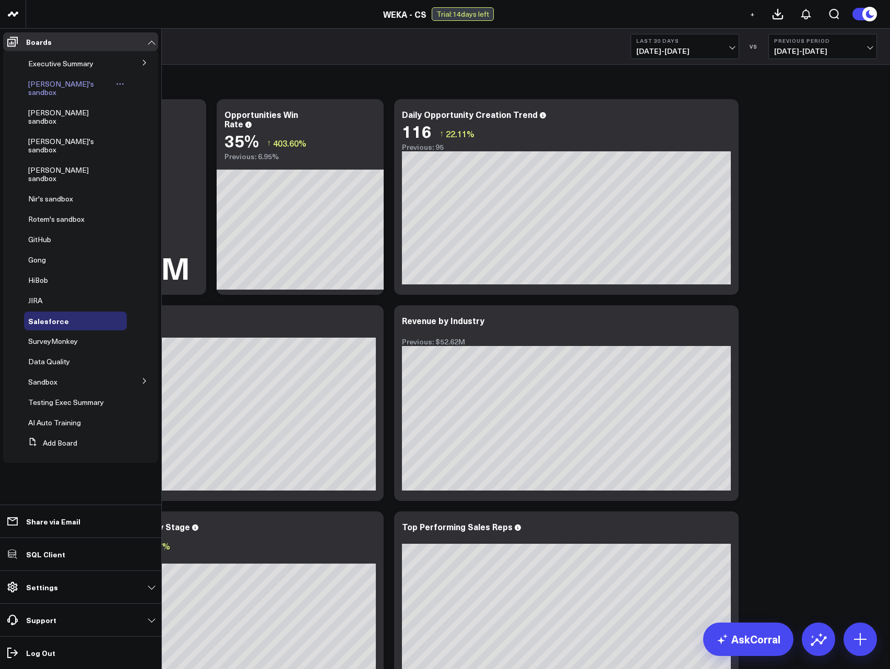
click at [37, 85] on span "[PERSON_NAME]'s sandbox" at bounding box center [61, 88] width 66 height 18
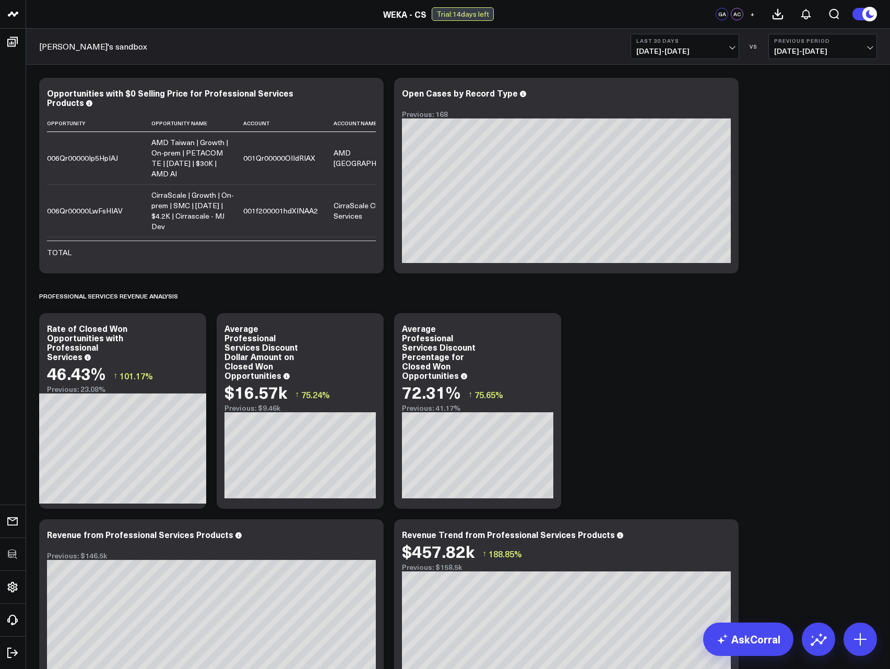
click at [124, 50] on div "Amol's sandbox Last 30 Days 07/30/25 - 08/28/25 VS Previous Period 06/30/25 - 0…" at bounding box center [458, 47] width 864 height 36
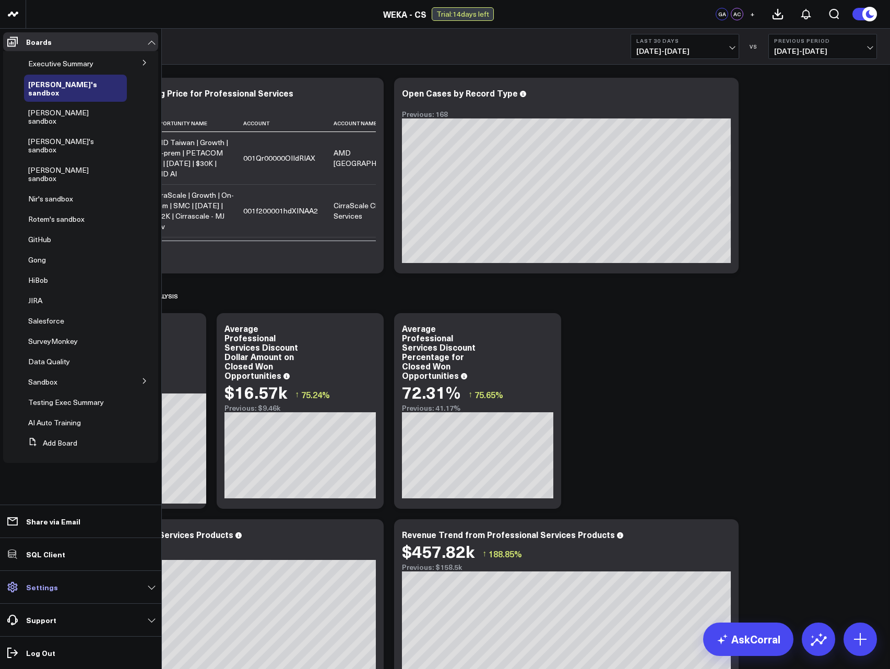
click at [48, 593] on link "Settings" at bounding box center [80, 587] width 155 height 19
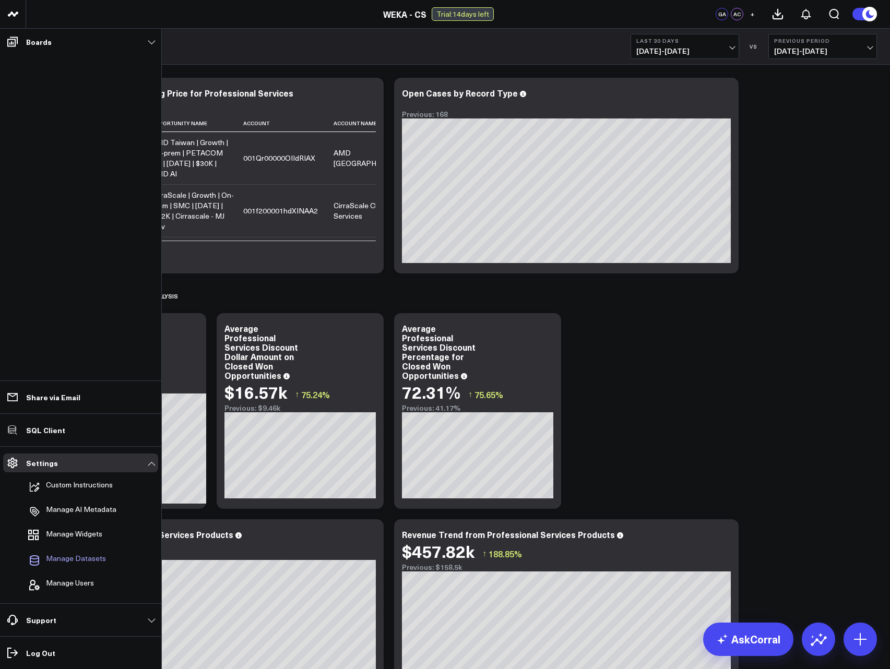
click at [80, 555] on span "Manage Datasets" at bounding box center [76, 560] width 60 height 13
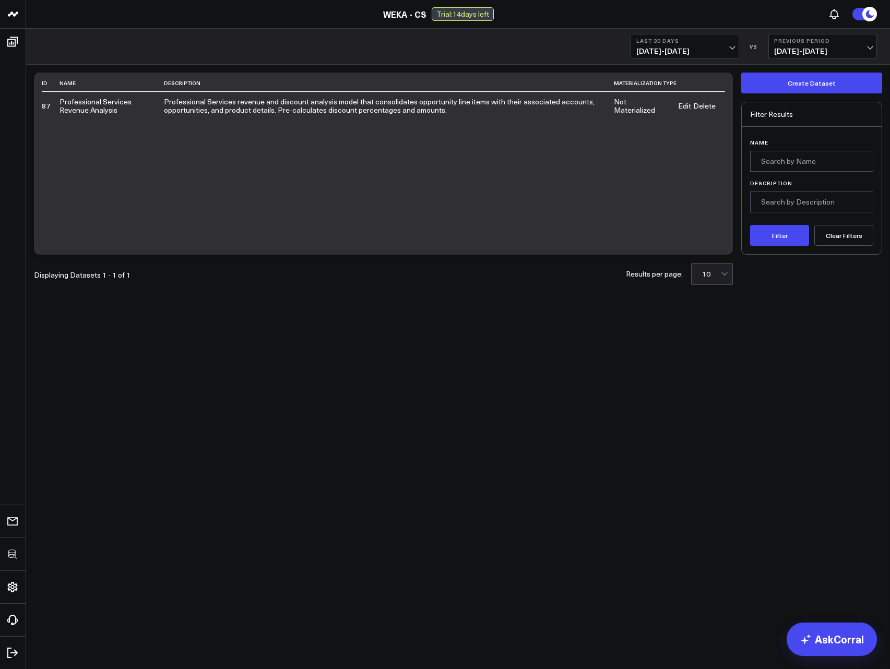
click at [684, 108] on link "Edit" at bounding box center [684, 106] width 13 height 8
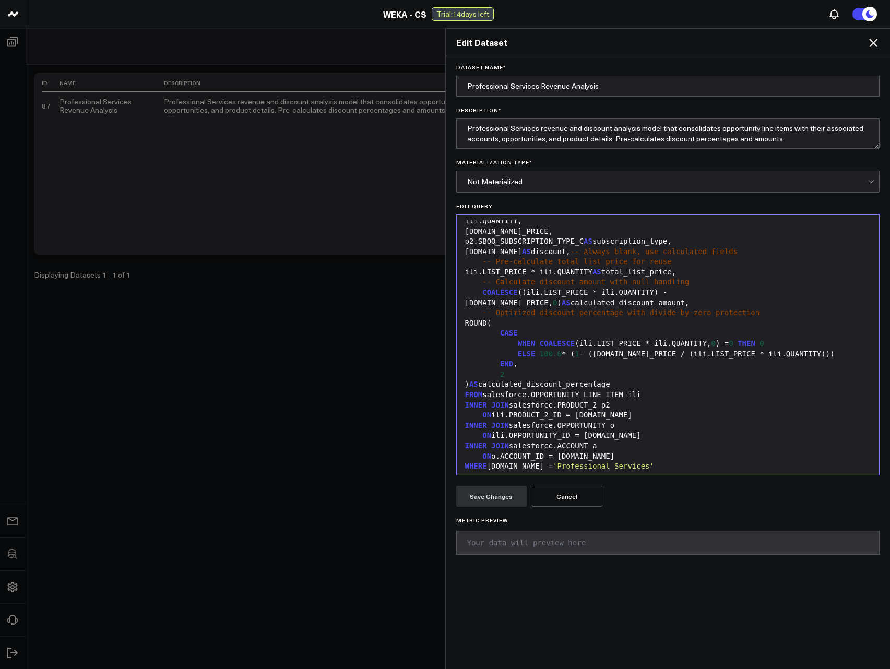
scroll to position [184, 0]
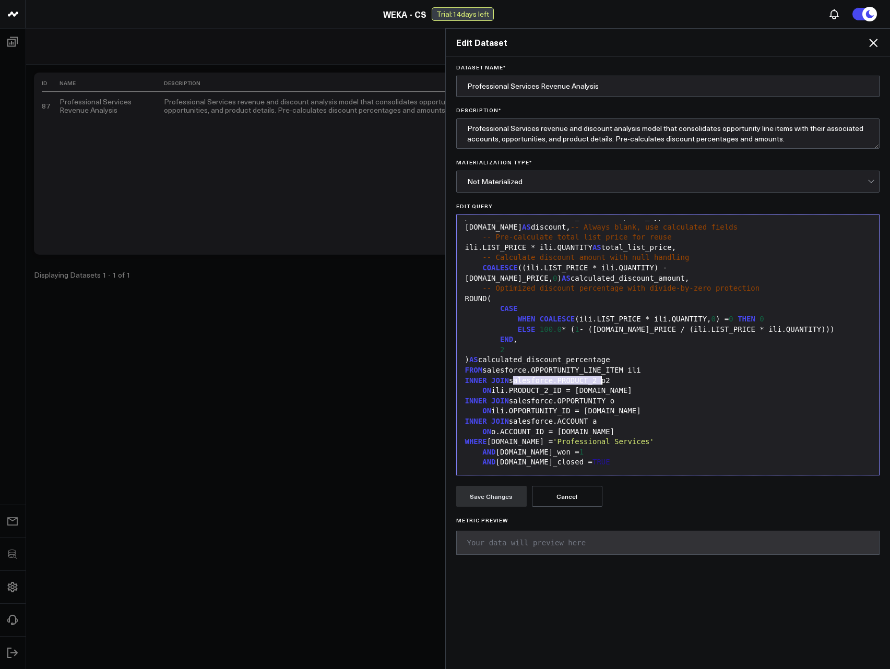
drag, startPoint x: 511, startPoint y: 379, endPoint x: 596, endPoint y: 378, distance: 84.6
click at [596, 378] on div "INNER JOIN salesforce.PRODUCT_2 p2" at bounding box center [668, 381] width 412 height 10
copy div "salesforce.PRODUCT_2"
click at [560, 495] on button "Cancel" at bounding box center [567, 496] width 70 height 21
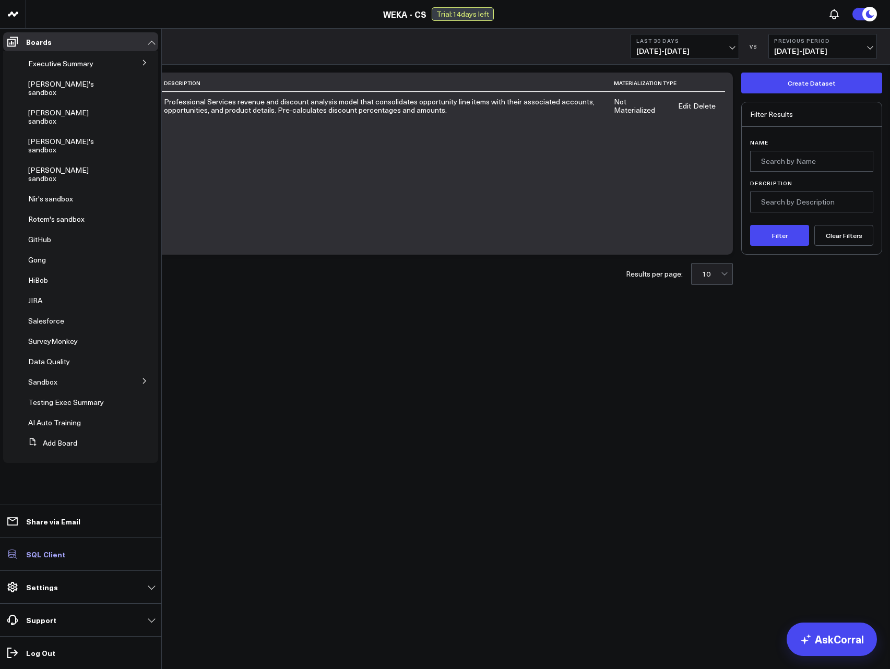
click at [55, 560] on link "SQL Client" at bounding box center [80, 554] width 155 height 19
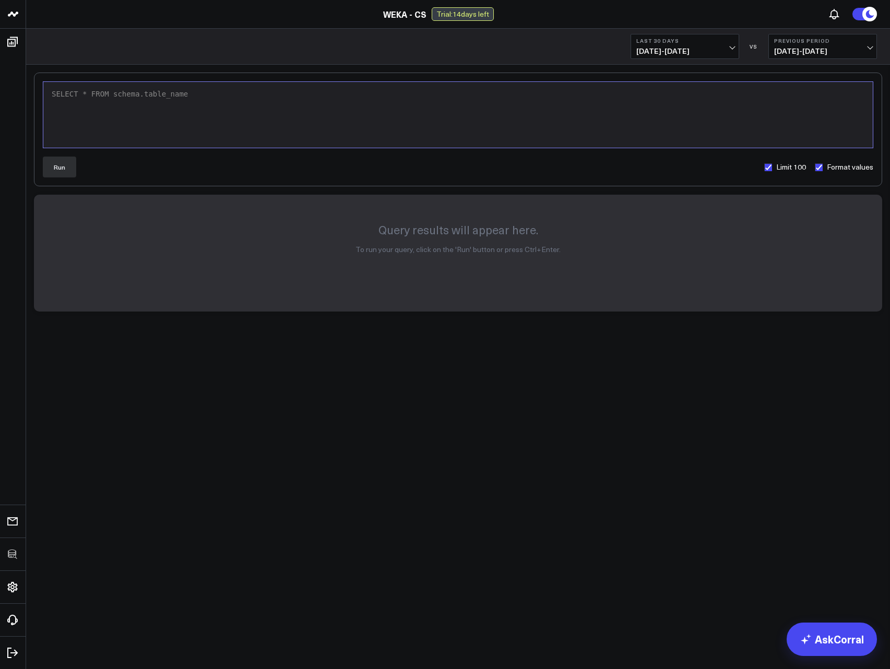
click at [201, 111] on div "SELECT * FROM schema.table_name" at bounding box center [458, 114] width 819 height 55
click at [62, 169] on button "Run" at bounding box center [59, 167] width 33 height 21
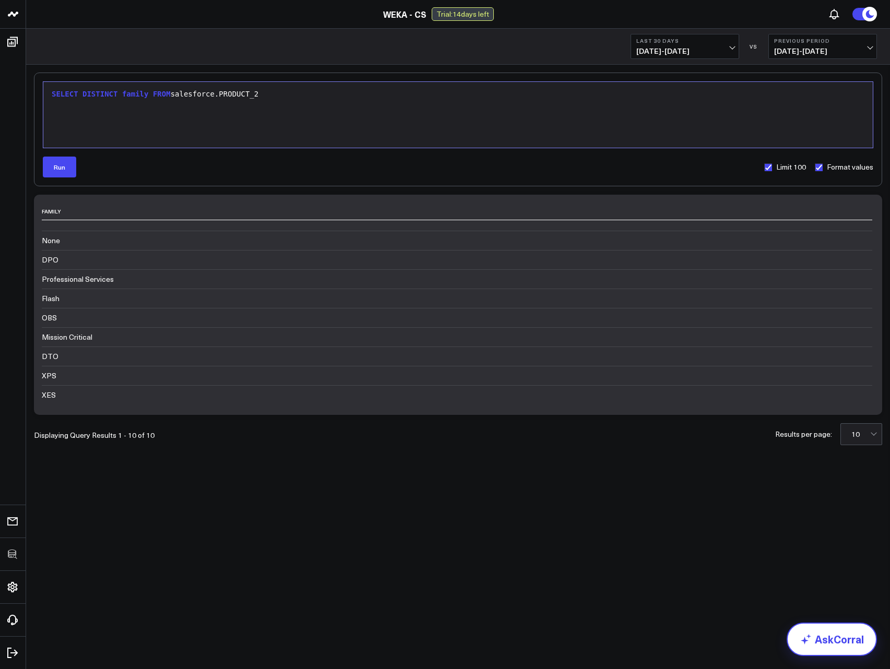
click at [821, 641] on link "AskCorral" at bounding box center [832, 639] width 90 height 33
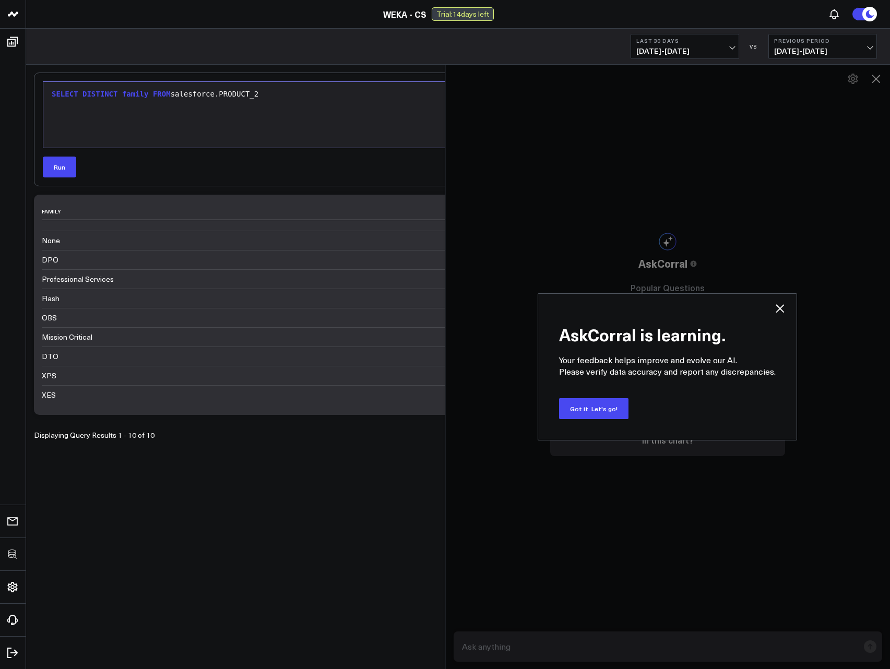
click at [783, 311] on icon at bounding box center [780, 308] width 13 height 13
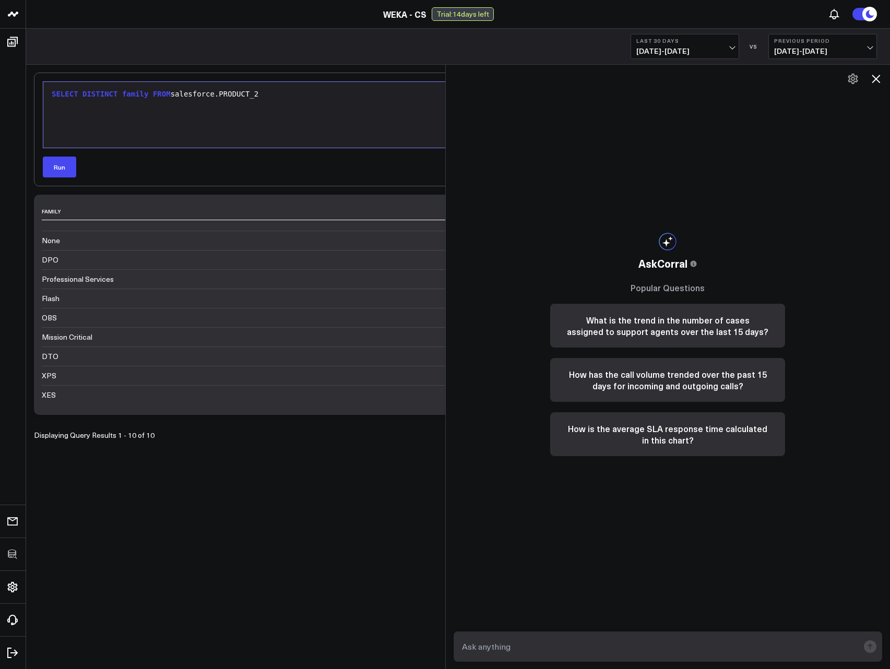
click at [600, 653] on textarea at bounding box center [659, 646] width 400 height 19
click at [855, 72] on button at bounding box center [853, 79] width 18 height 18
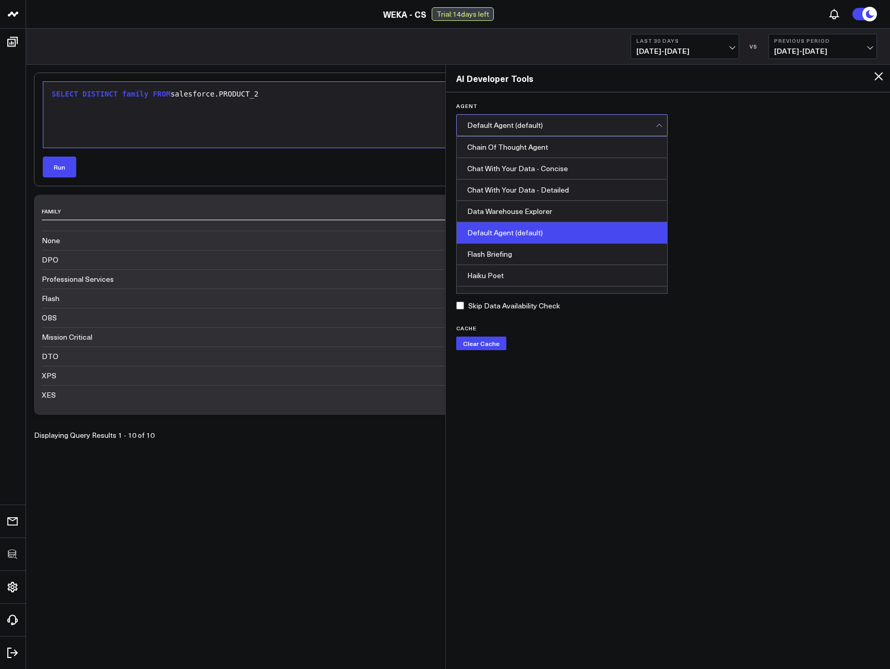
click at [533, 128] on div "Default Agent (default)" at bounding box center [561, 125] width 189 height 8
click at [536, 210] on div "Data Warehouse Explorer" at bounding box center [562, 211] width 211 height 21
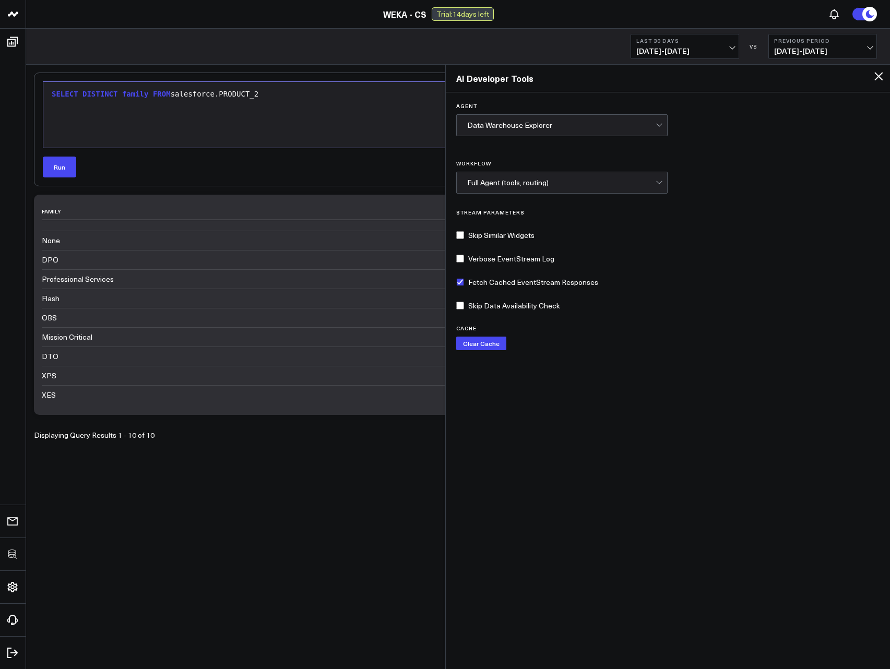
click at [877, 77] on icon at bounding box center [878, 76] width 13 height 13
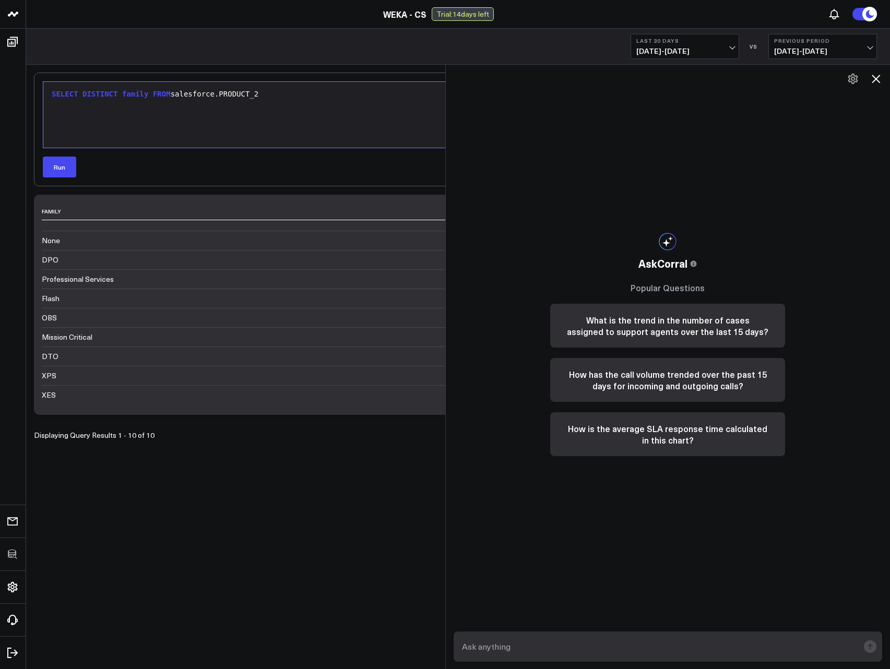
click at [668, 649] on textarea at bounding box center [659, 646] width 400 height 19
type textarea "Where in the database contains information about "Premium Services"?"
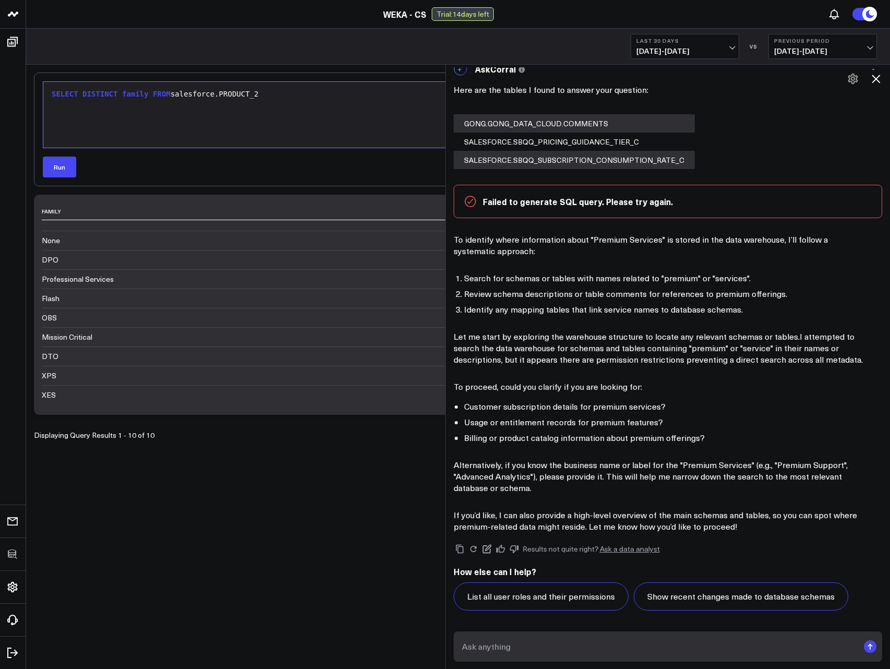
scroll to position [67, 0]
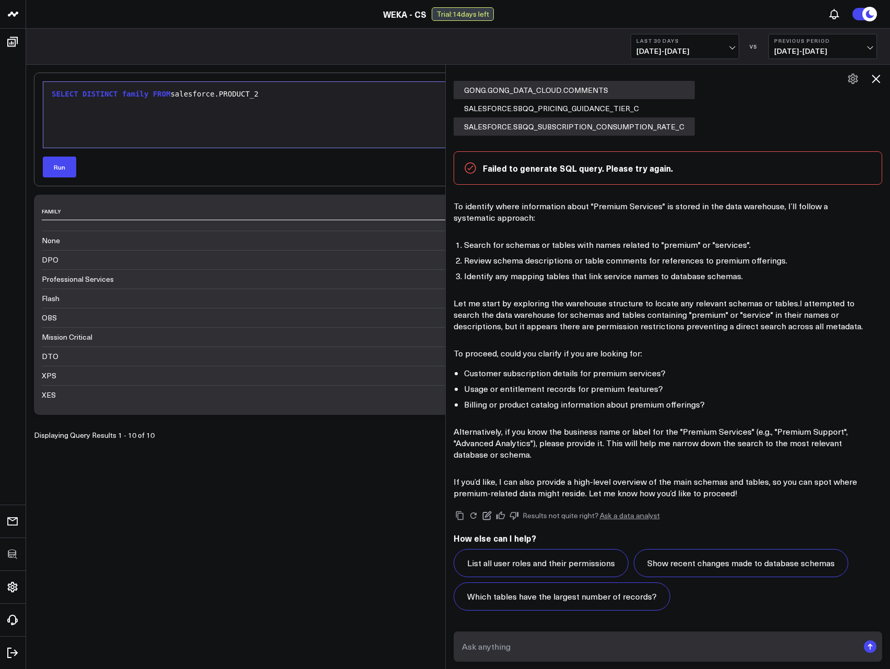
click at [591, 375] on li "Customer subscription details for premium services?" at bounding box center [667, 372] width 407 height 11
click at [305, 105] on div "SELECT DISTINCT family FROM salesforce.PRODUCT_2" at bounding box center [458, 114] width 819 height 55
click at [871, 81] on icon at bounding box center [876, 79] width 13 height 13
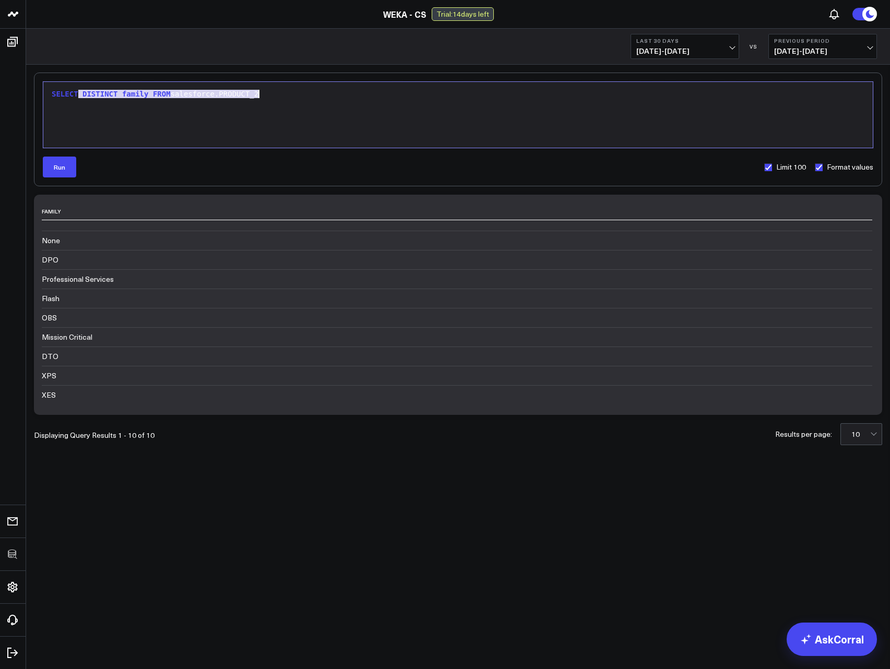
drag, startPoint x: 80, startPoint y: 94, endPoint x: 256, endPoint y: 96, distance: 176.4
click at [256, 96] on div "SELECT DISTINCT family FROM salesforce.PRODUCT_2" at bounding box center [458, 94] width 819 height 10
click at [154, 103] on div "SELECT DISTINCT family FROM salesforce.PRODUCT_2" at bounding box center [458, 114] width 819 height 55
drag, startPoint x: 125, startPoint y: 92, endPoint x: 324, endPoint y: 92, distance: 199.4
click at [324, 92] on div "SELECT DISTINCT family FROM salesforce.PRODUCT_2" at bounding box center [458, 94] width 819 height 10
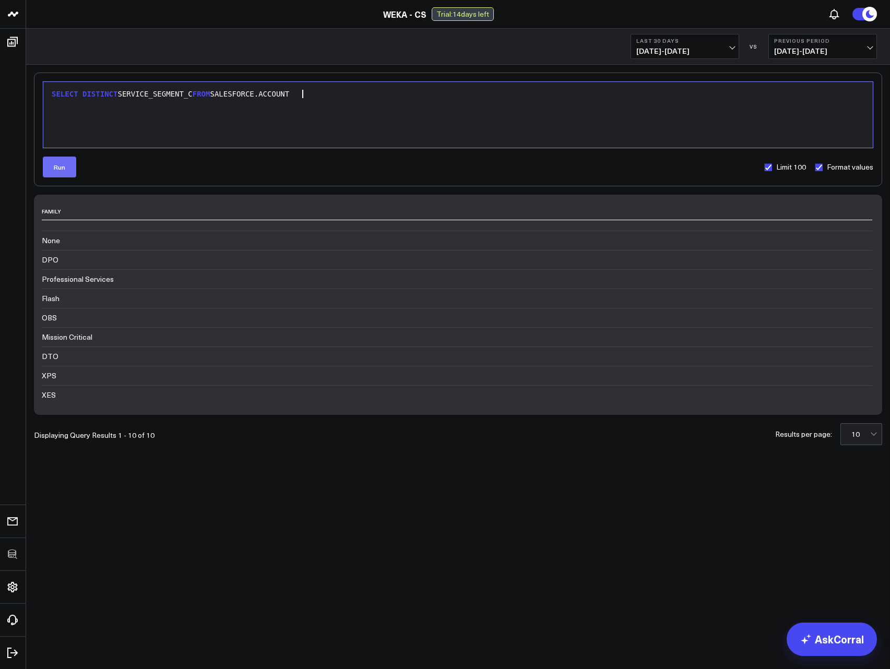
click at [62, 165] on button "Run" at bounding box center [59, 167] width 33 height 21
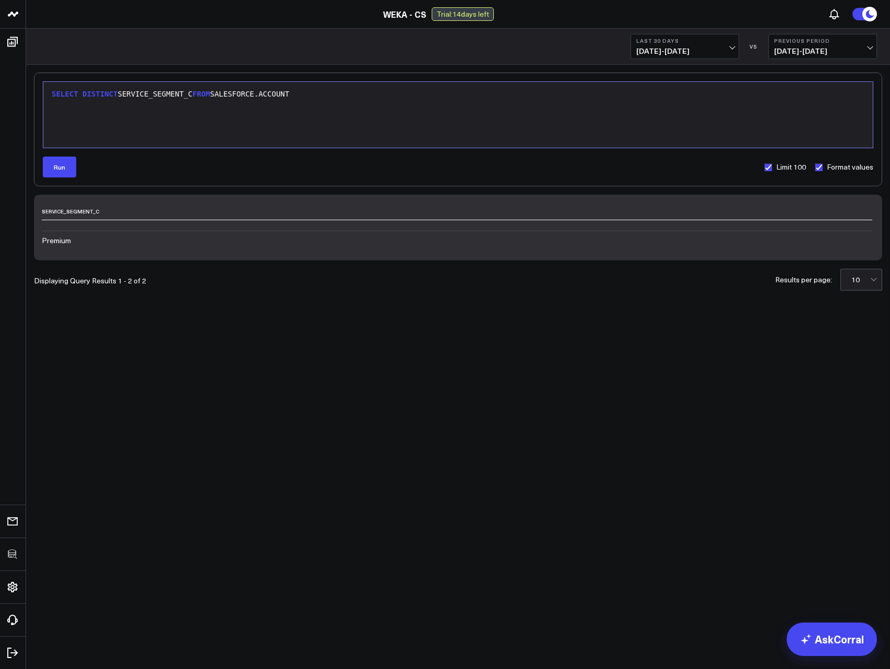
click at [176, 113] on div "SELECT DISTINCT SERVICE_SEGMENT_C FROM SALESFORCE.ACCOUNT" at bounding box center [458, 114] width 819 height 55
click at [122, 92] on div "SELECT DISTINCT SERVICE_SEGMENT_C FROM SALESFORCE.ACCOUNT" at bounding box center [458, 94] width 819 height 10
click at [72, 162] on button "Run" at bounding box center [59, 167] width 33 height 21
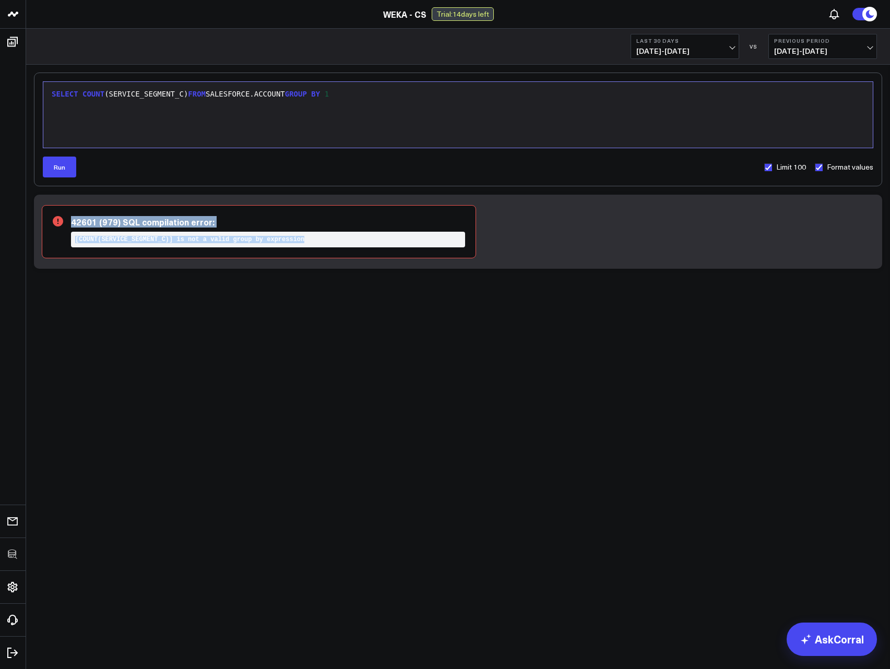
drag, startPoint x: 193, startPoint y: 225, endPoint x: 213, endPoint y: 259, distance: 39.8
click at [213, 259] on div "42601 (979) SQL compilation error: [COUNT(SERVICE_SEGMENT_C)] is not a valid gr…" at bounding box center [458, 232] width 848 height 74
click at [212, 123] on div "SELECT COUNT (SERVICE_SEGMENT_C) FROM SALESFORCE.ACCOUNT GROUP BY 1" at bounding box center [458, 114] width 819 height 55
click at [187, 98] on div "SELECT COUNT (SERVICE_SEGMENT_C) FROM SALESFORCE.ACCOUNT GROUP BY 1" at bounding box center [458, 94] width 819 height 10
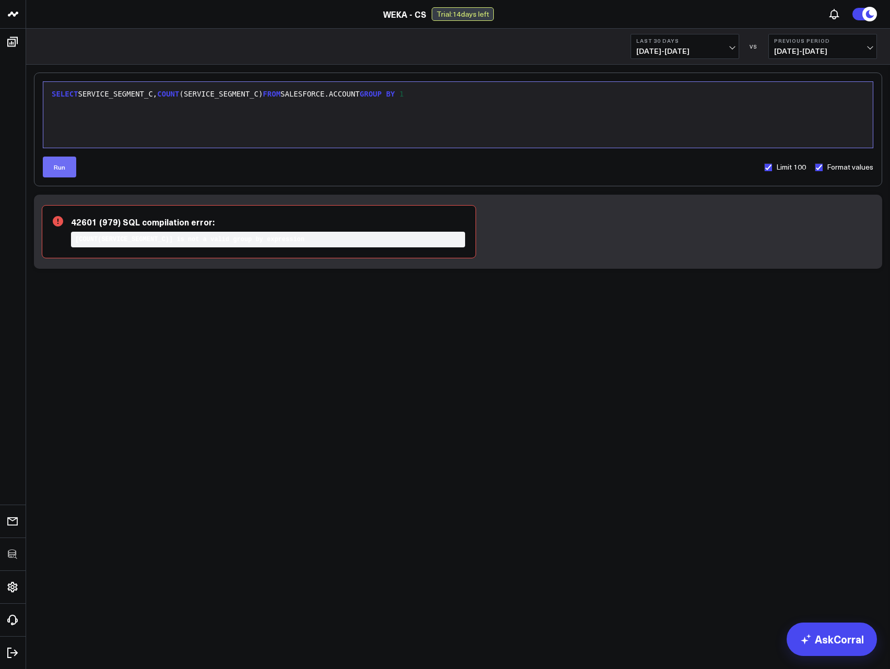
click at [62, 172] on button "Run" at bounding box center [59, 167] width 33 height 21
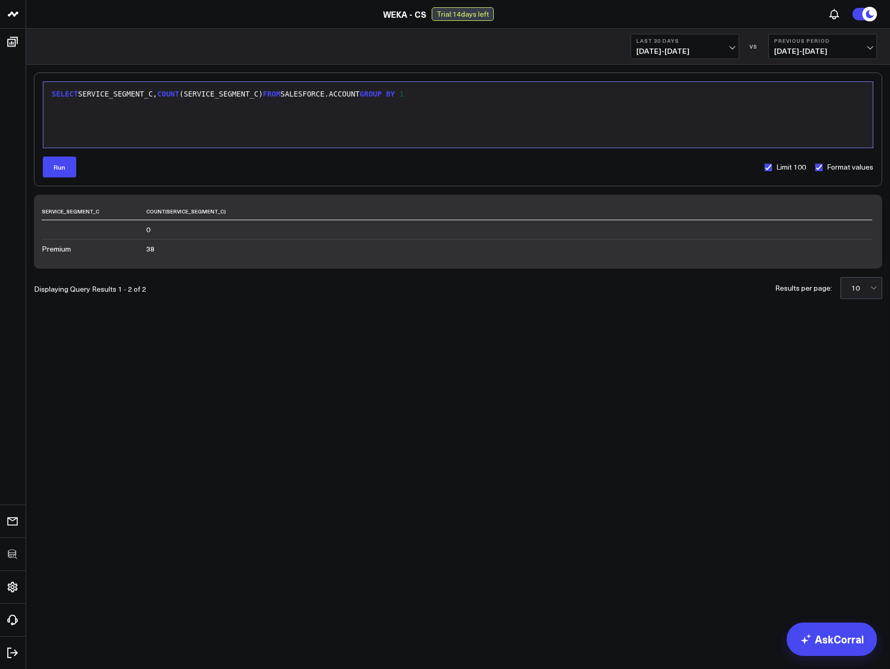
click at [247, 100] on div "SELECT SERVICE_SEGMENT_C, COUNT (SERVICE_SEGMENT_C) FROM SALESFORCE.ACCOUNT GRO…" at bounding box center [458, 114] width 819 height 55
copy div "SELECT SERVICE_SEGMENT_C, COUNT (SERVICE_SEGMENT_C) FROM SALESFORCE.ACCOUNT GRO…"
click at [139, 113] on div "SELECT SERVICE_SEGMENT_C, COUNT (SERVICE_SEGMENT_C) FROM SALESFORCE.ACCOUNT GRO…" at bounding box center [458, 114] width 819 height 55
click at [80, 94] on div "SELECT SERVICE_SEGMENT_C, COUNT (SERVICE_SEGMENT_C) FROM SALESFORCE.ACCOUNT GRO…" at bounding box center [458, 94] width 819 height 10
click at [57, 171] on button "Run" at bounding box center [59, 167] width 33 height 21
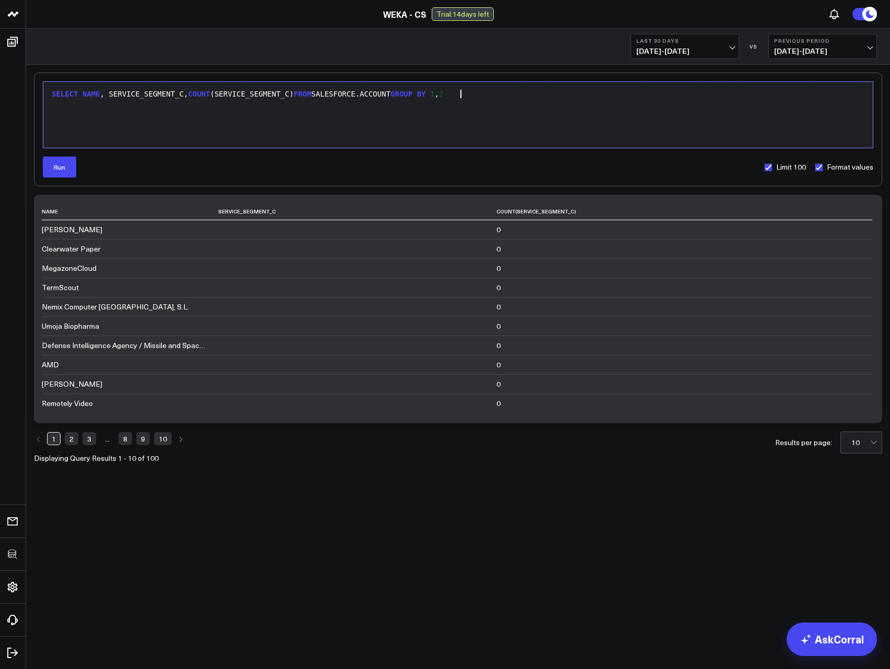
click at [489, 102] on div "SELECT NAME , SERVICE_SEGMENT_C, COUNT (SERVICE_SEGMENT_C) FROM SALESFORCE.ACCO…" at bounding box center [458, 114] width 819 height 55
drag, startPoint x: 409, startPoint y: 93, endPoint x: 423, endPoint y: 93, distance: 14.6
click at [411, 93] on span "GROUP" at bounding box center [401, 94] width 22 height 8
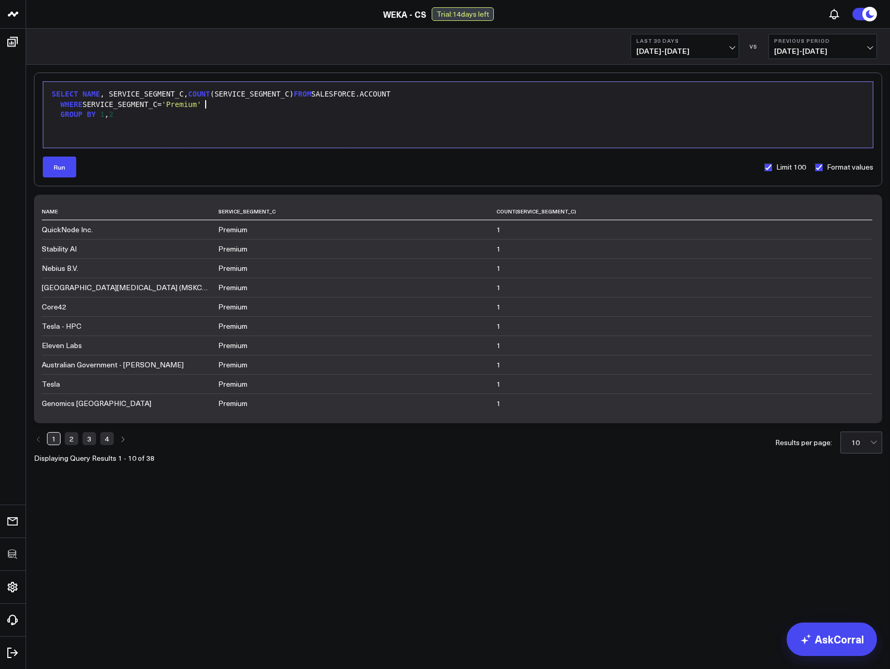
click at [69, 443] on link "2" at bounding box center [72, 438] width 14 height 13
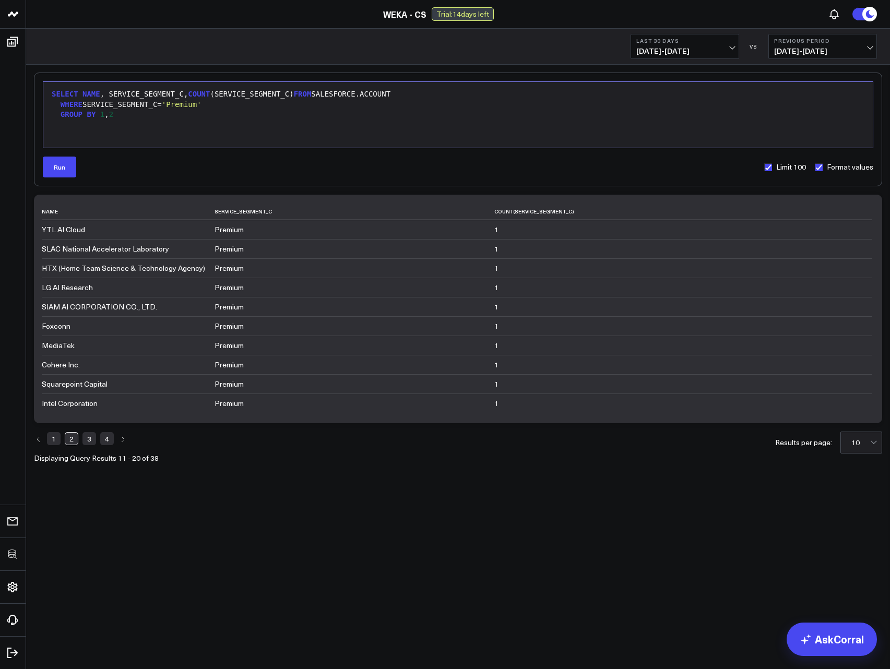
click at [91, 442] on link "3" at bounding box center [89, 438] width 14 height 13
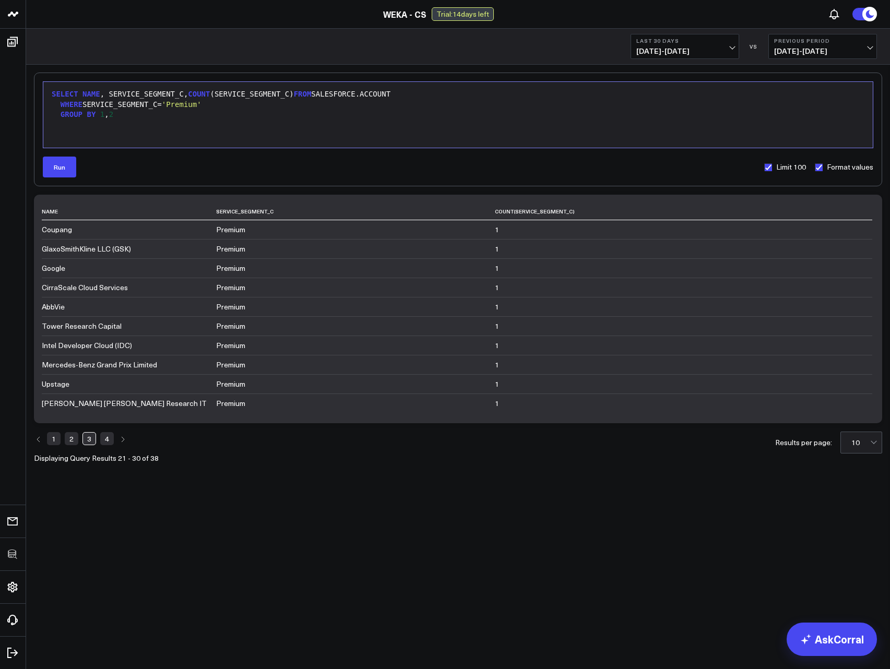
click at [112, 438] on link "4" at bounding box center [107, 438] width 14 height 13
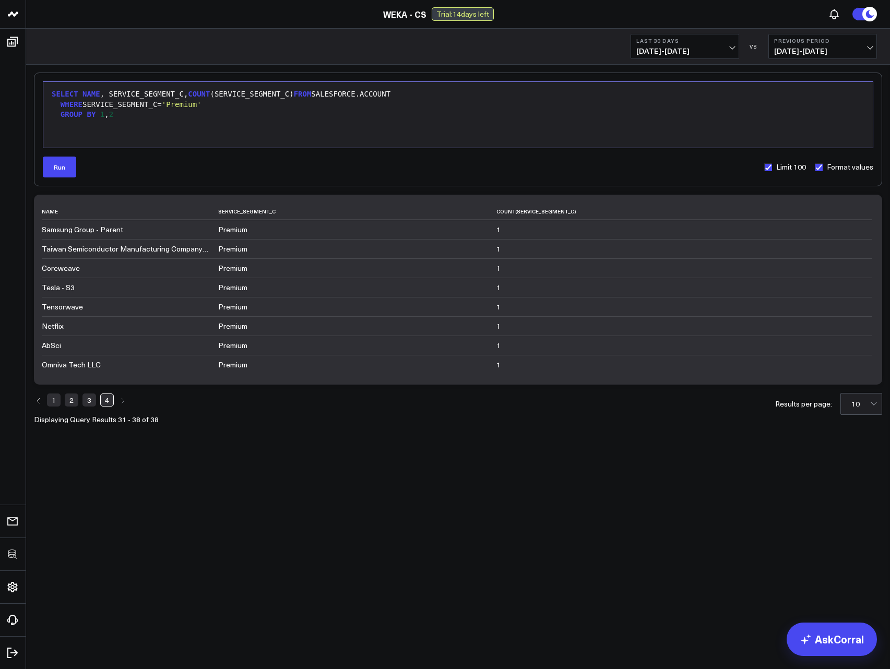
click at [55, 400] on link "1" at bounding box center [54, 400] width 14 height 13
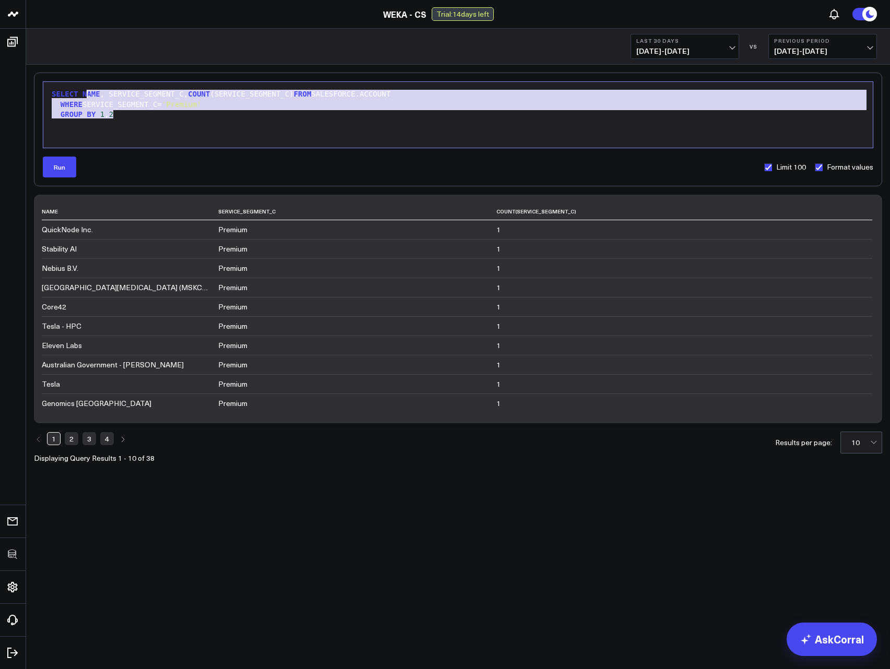
drag, startPoint x: 176, startPoint y: 120, endPoint x: 85, endPoint y: 95, distance: 94.6
click at [86, 95] on div "SELECT NAME , SERVICE_SEGMENT_C, COUNT (SERVICE_SEGMENT_C) FROM SALESFORCE.ACCO…" at bounding box center [458, 114] width 819 height 55
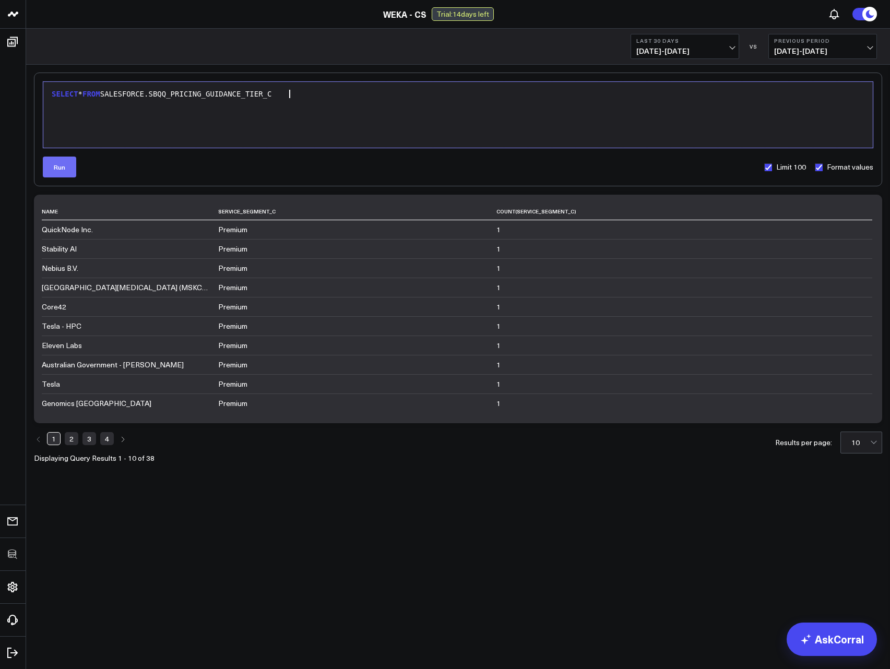
click at [66, 167] on button "Run" at bounding box center [59, 167] width 33 height 21
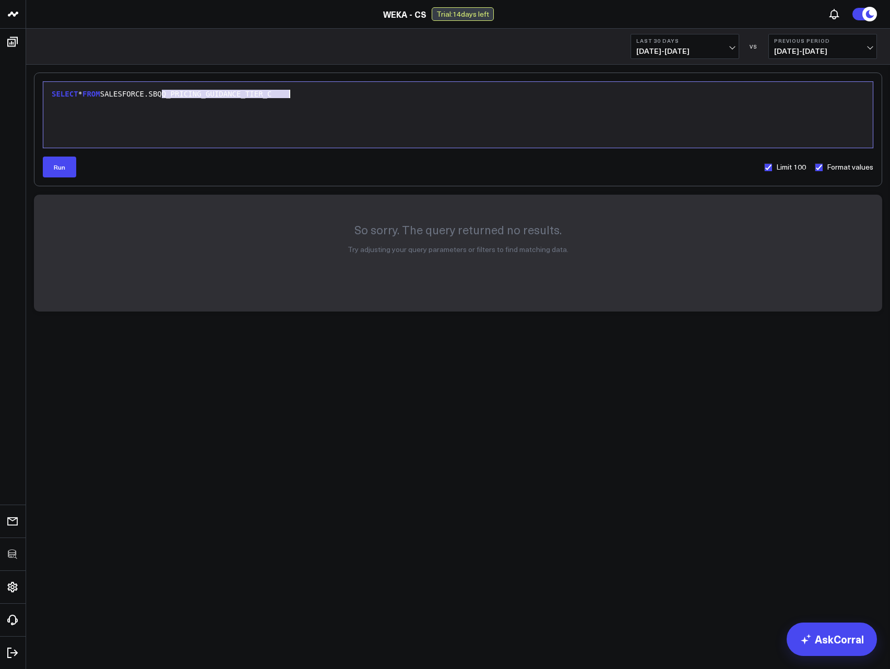
drag, startPoint x: 162, startPoint y: 93, endPoint x: 328, endPoint y: 88, distance: 166.0
click at [328, 88] on div "SELECT * FROM SALESFORCE.SBQQ_PRICING_GUIDANCE_TIER_C" at bounding box center [458, 114] width 819 height 55
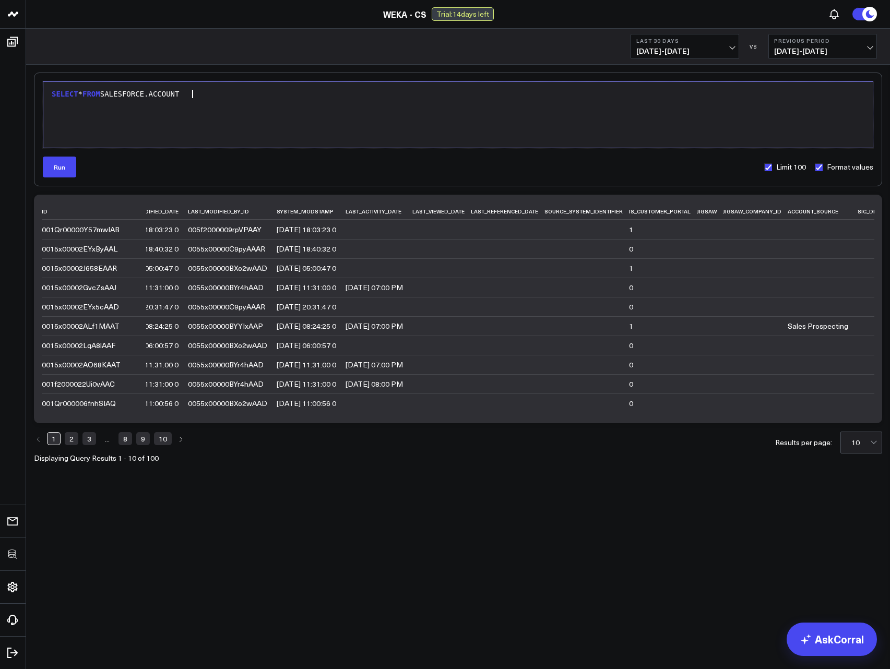
scroll to position [0, 0]
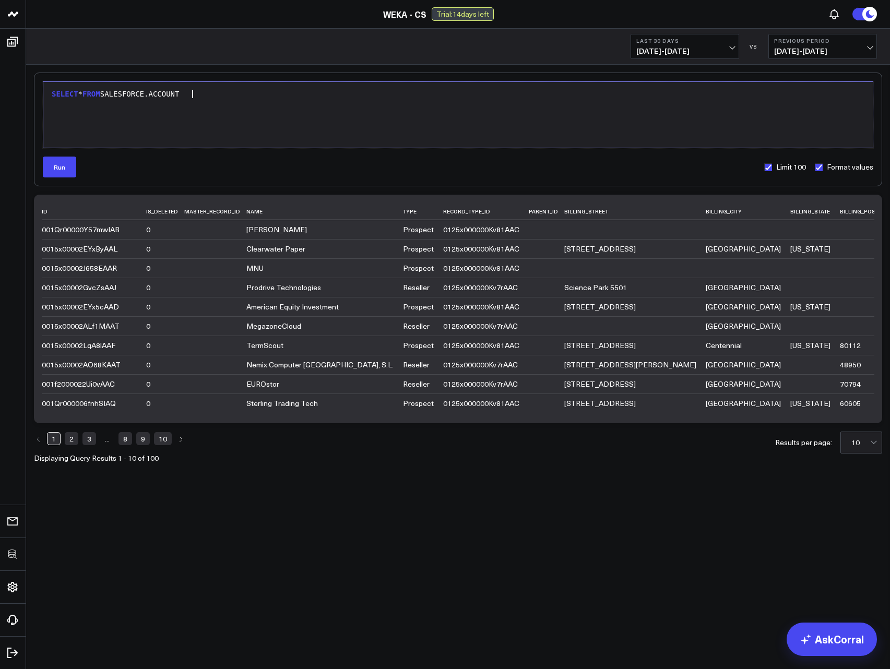
click at [126, 445] on link "8" at bounding box center [125, 438] width 14 height 13
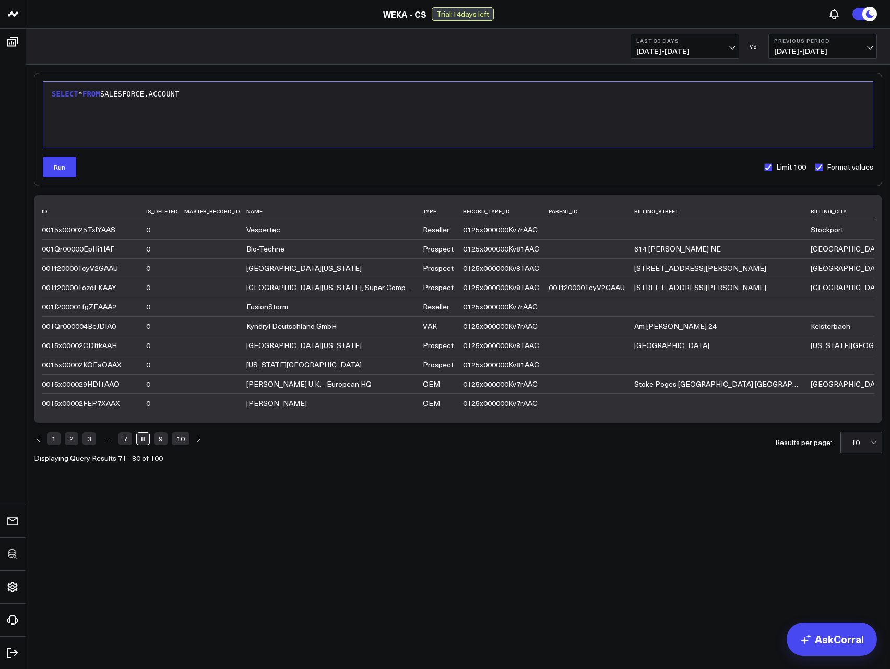
click at [163, 445] on link "9" at bounding box center [161, 438] width 14 height 13
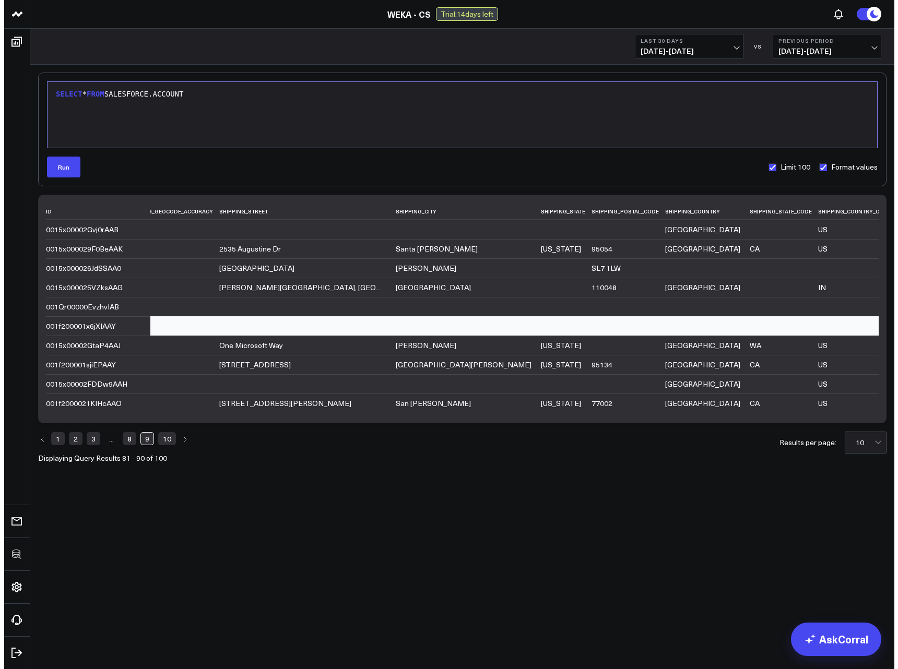
scroll to position [0, 1441]
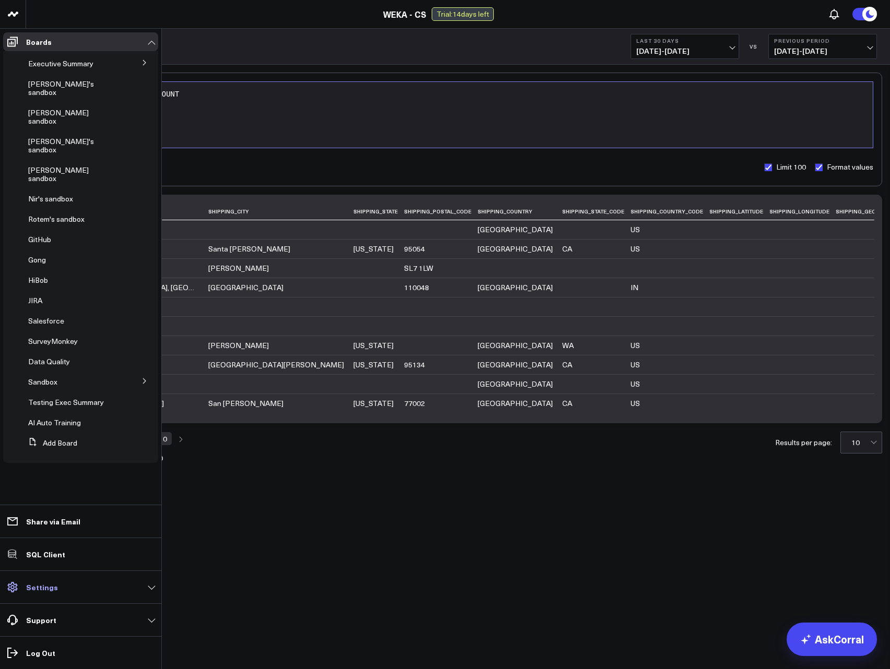
click at [54, 579] on link "Settings" at bounding box center [80, 587] width 155 height 19
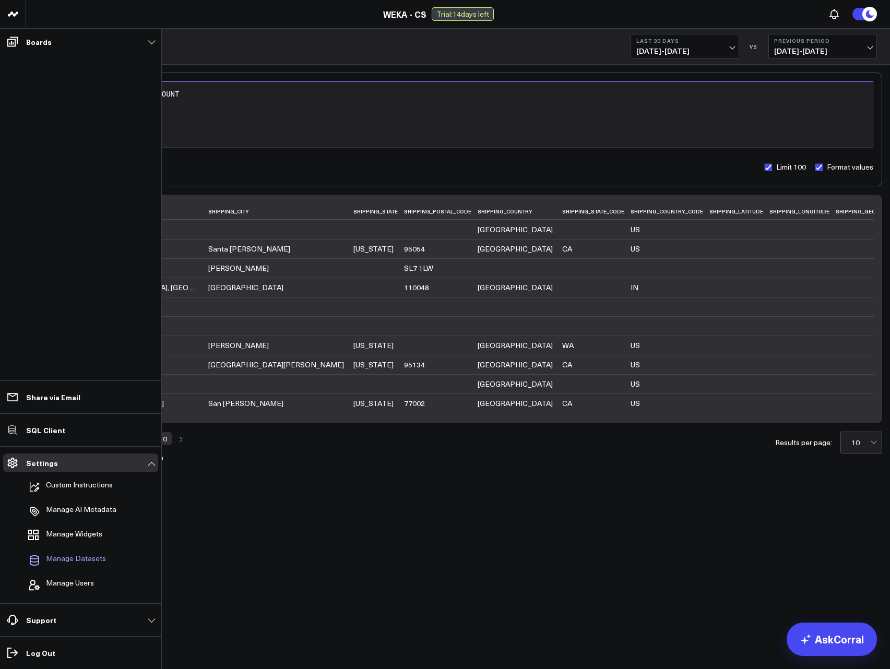
drag, startPoint x: 64, startPoint y: 558, endPoint x: 70, endPoint y: 559, distance: 5.8
click at [64, 559] on span "Manage Datasets" at bounding box center [76, 560] width 60 height 13
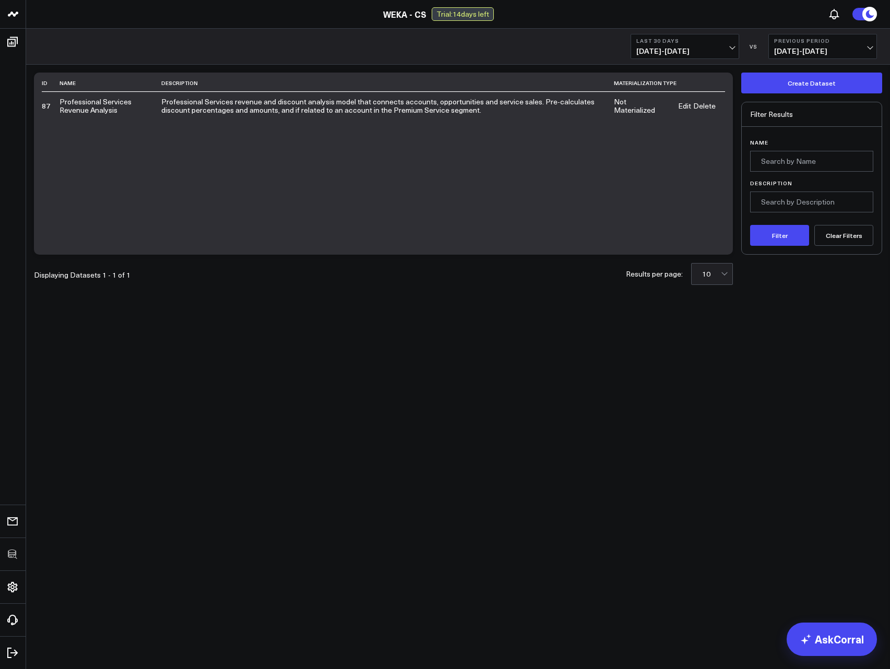
click at [685, 106] on link "Edit" at bounding box center [684, 106] width 13 height 8
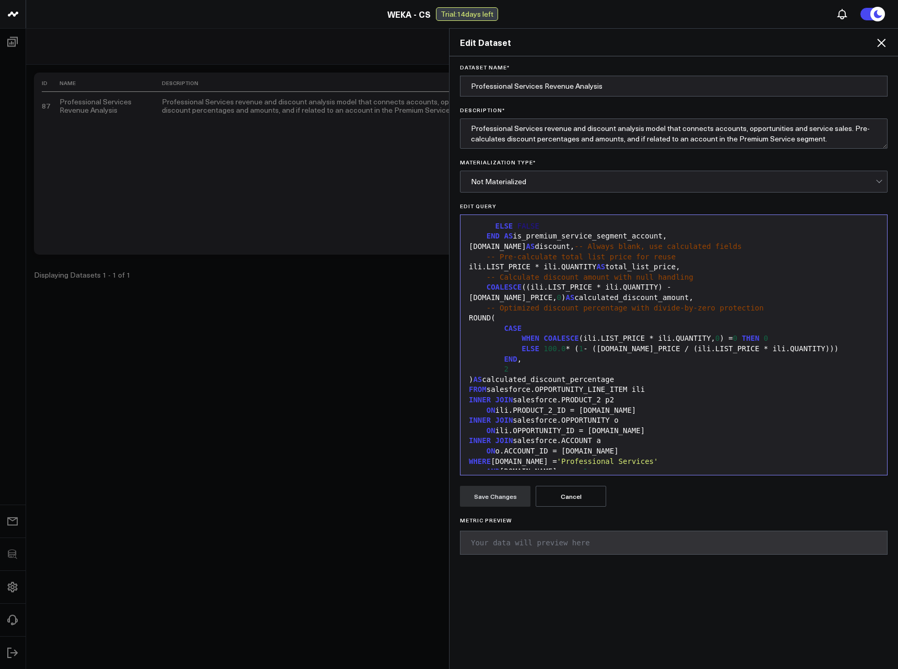
scroll to position [225, 0]
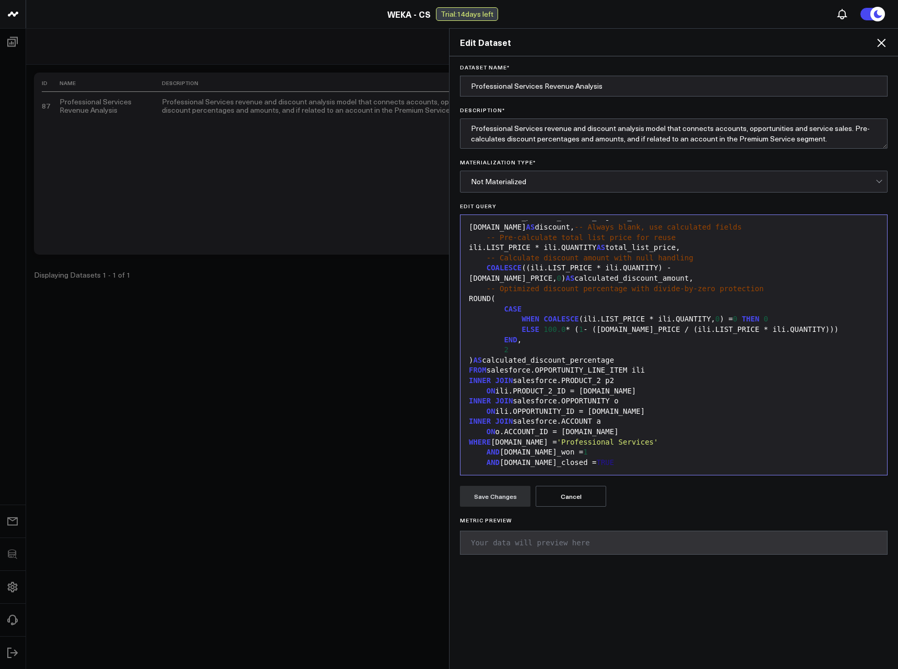
click at [611, 460] on div "AND o.is_closed = TRUE" at bounding box center [674, 463] width 416 height 10
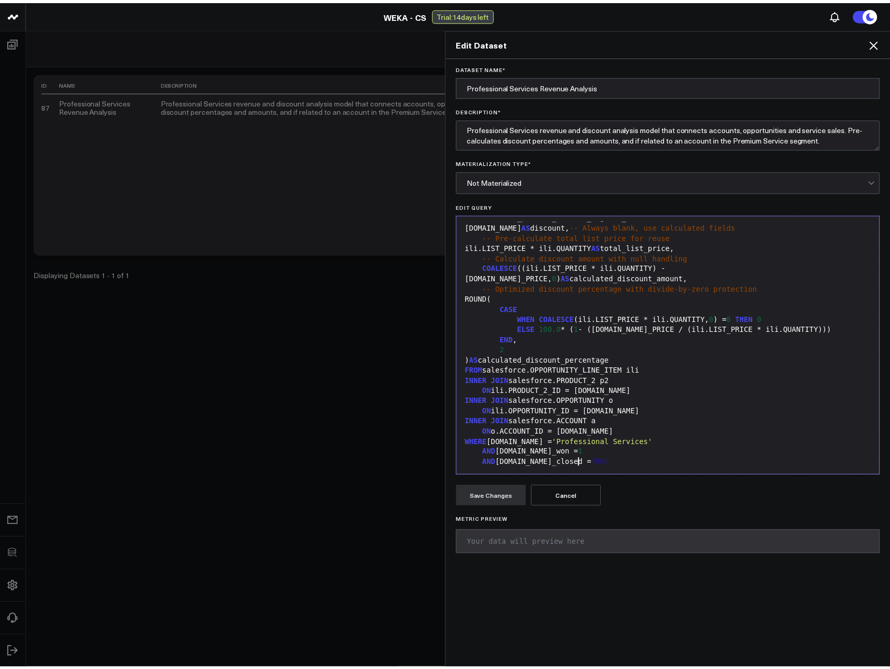
scroll to position [234, 0]
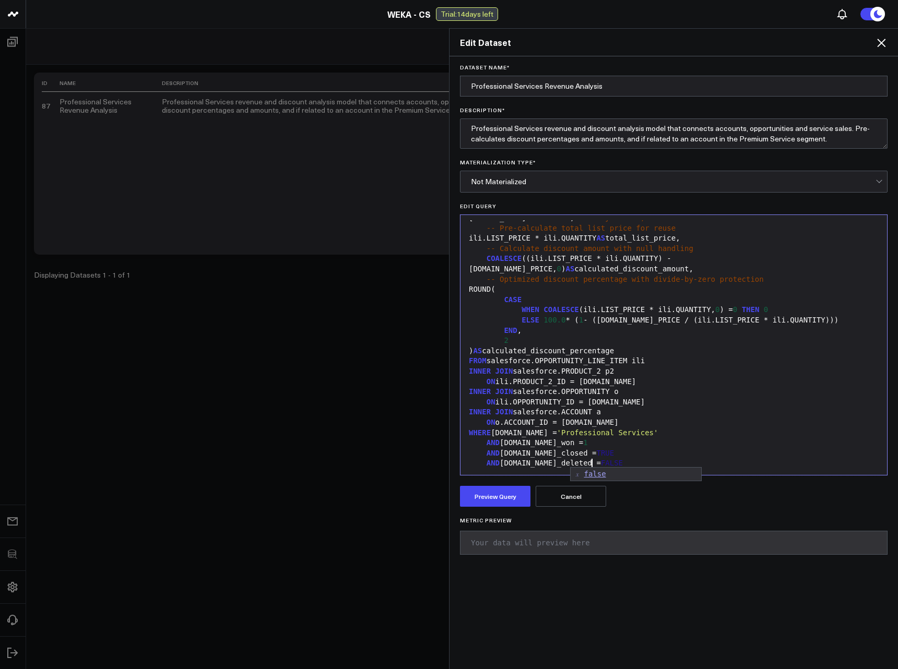
click at [483, 510] on form "Dataset Name * Professional Services Revenue Analysis Description * Professiona…" at bounding box center [674, 313] width 438 height 498
click at [482, 494] on button "Preview Query" at bounding box center [495, 496] width 70 height 21
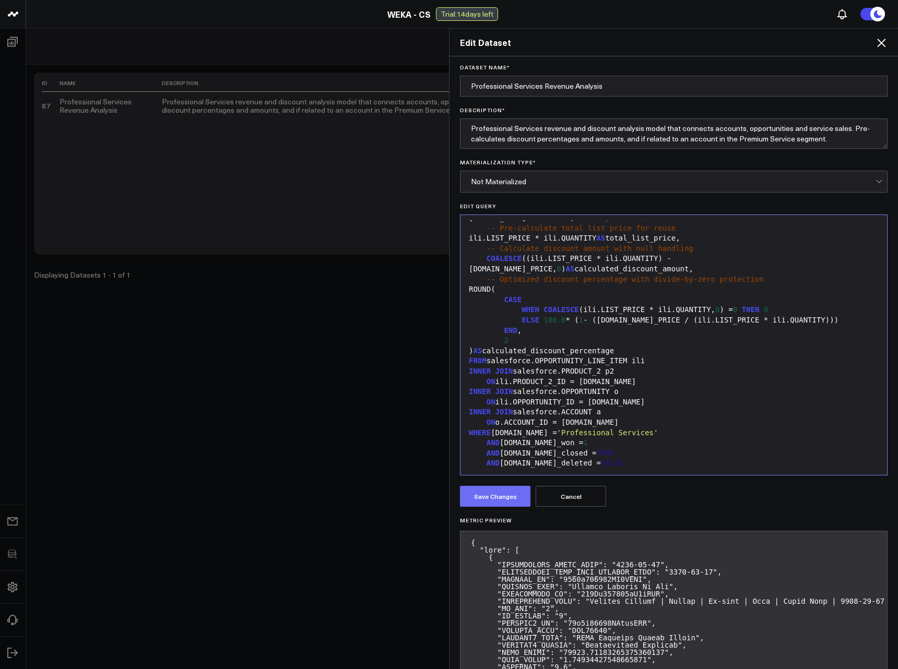
click at [501, 501] on button "Save Changes" at bounding box center [495, 496] width 70 height 21
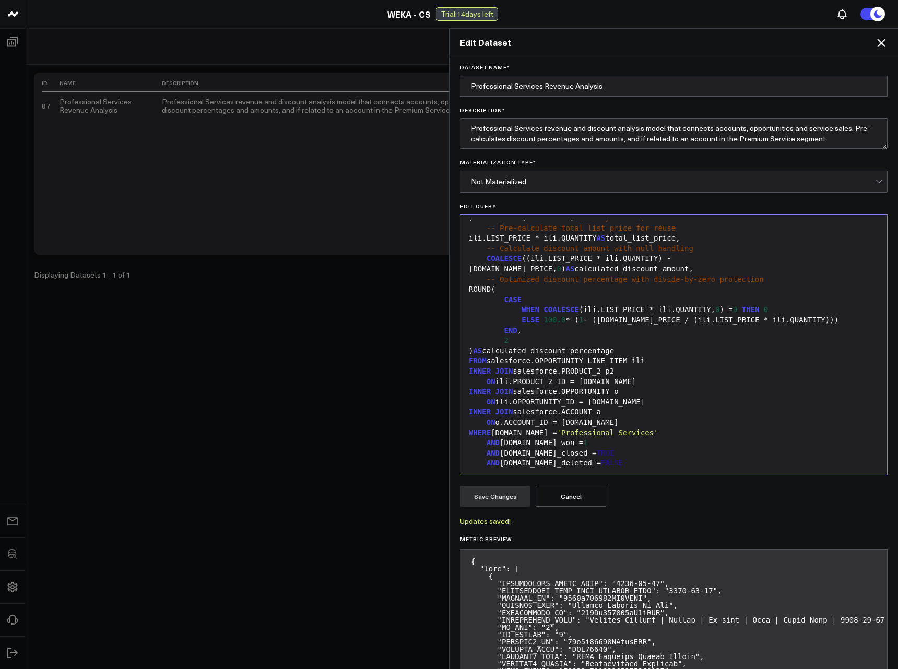
click at [884, 44] on icon at bounding box center [881, 43] width 13 height 13
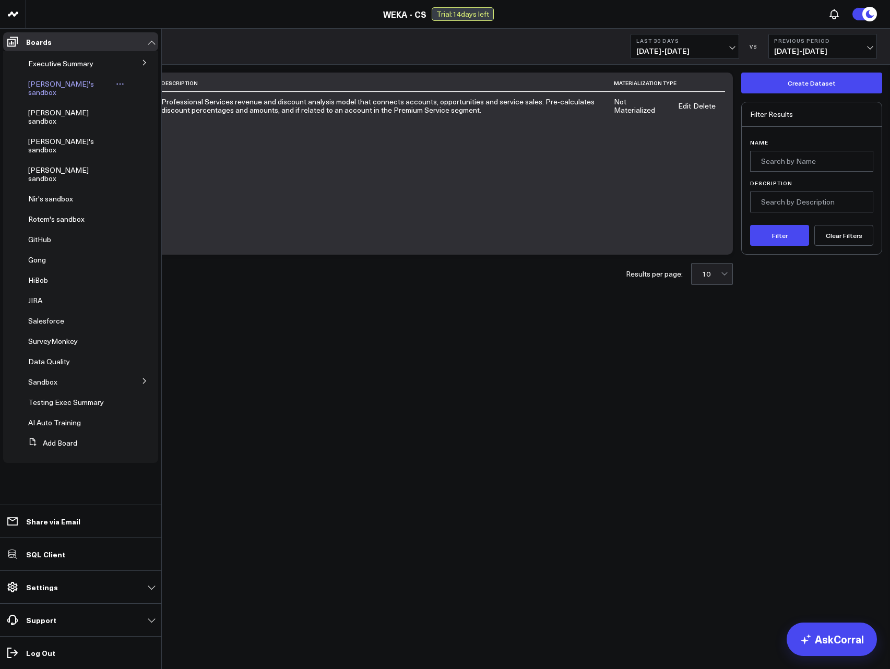
click at [58, 87] on span "[PERSON_NAME]'s sandbox" at bounding box center [61, 88] width 66 height 18
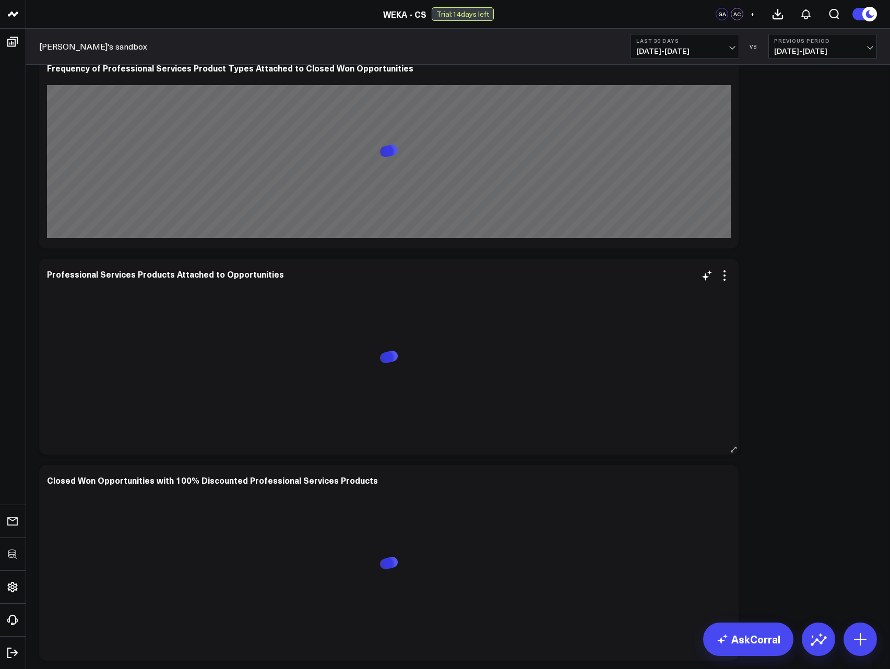
scroll to position [1174, 0]
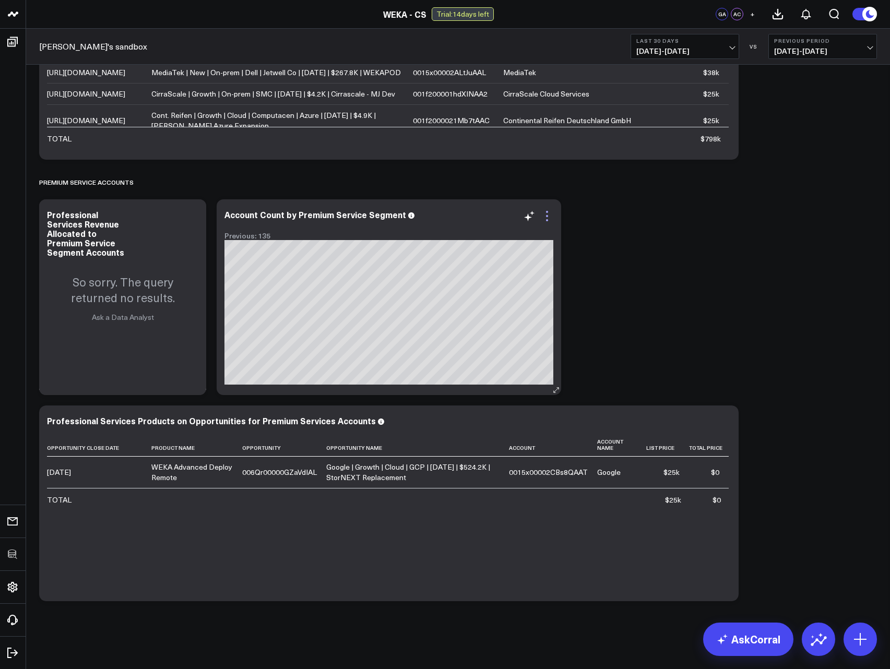
click at [547, 216] on icon at bounding box center [547, 216] width 2 height 2
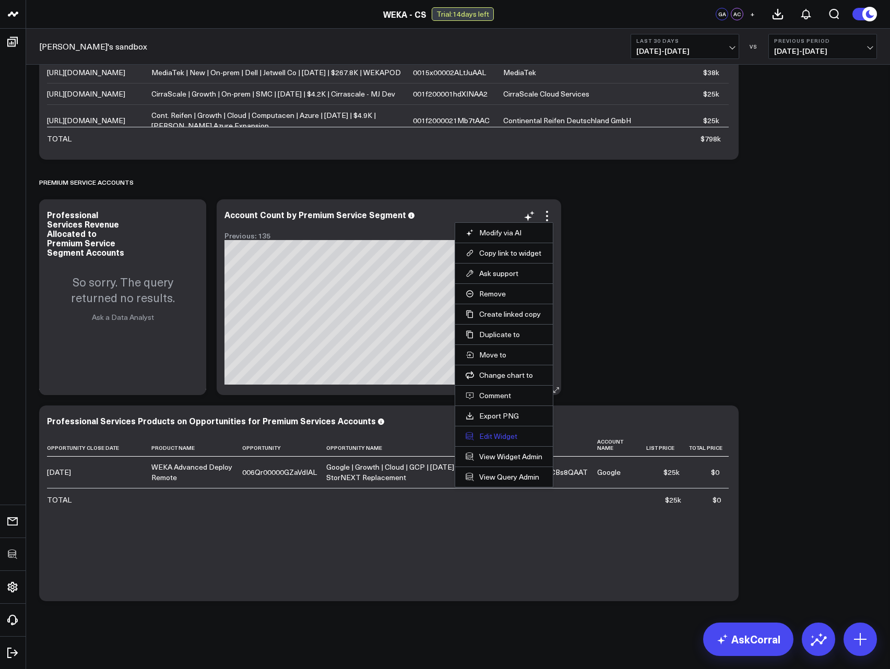
click at [489, 436] on button "Edit Widget" at bounding box center [504, 436] width 77 height 9
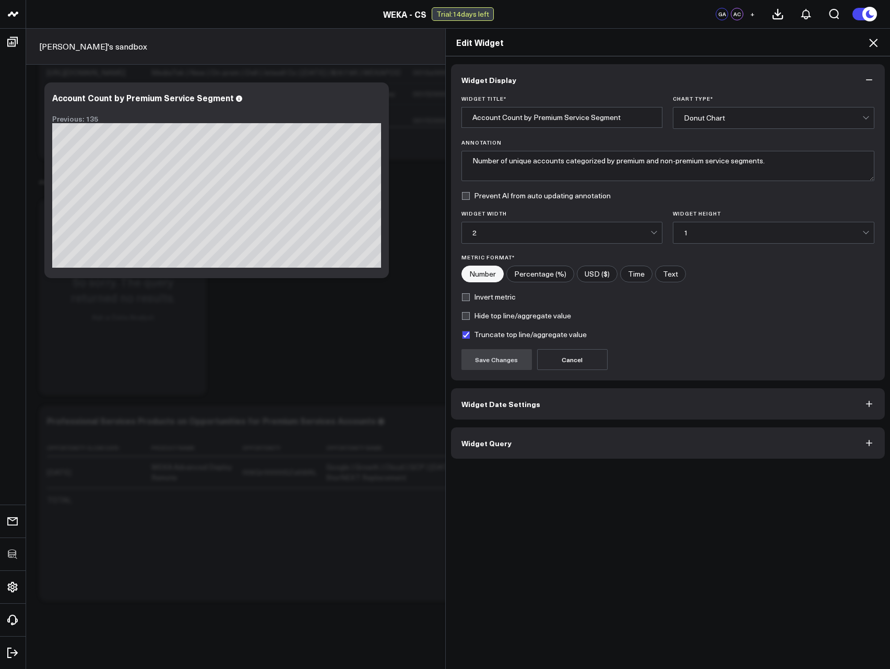
click at [517, 444] on button "Widget Query" at bounding box center [668, 442] width 434 height 31
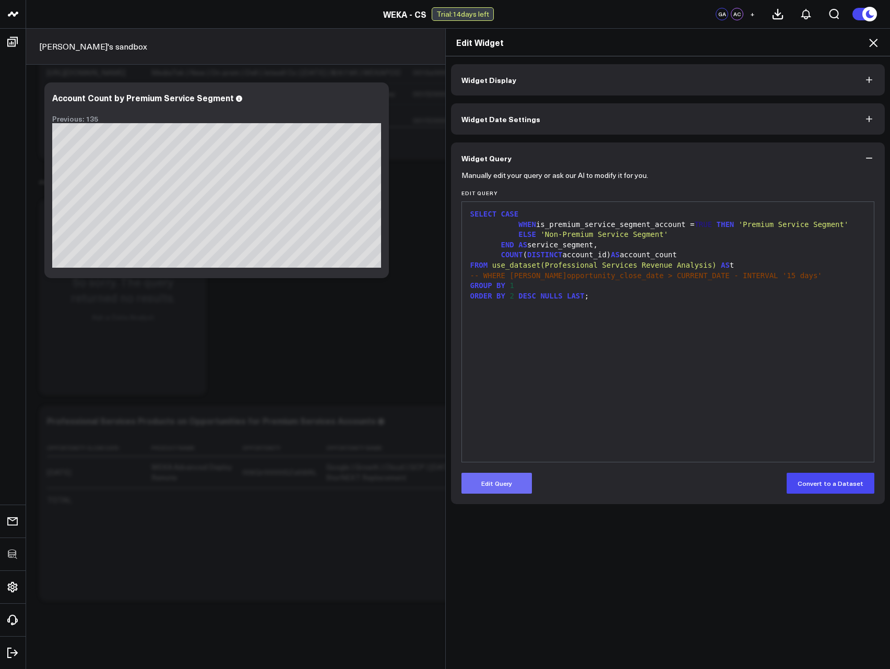
click at [502, 480] on button "Edit Query" at bounding box center [496, 483] width 70 height 21
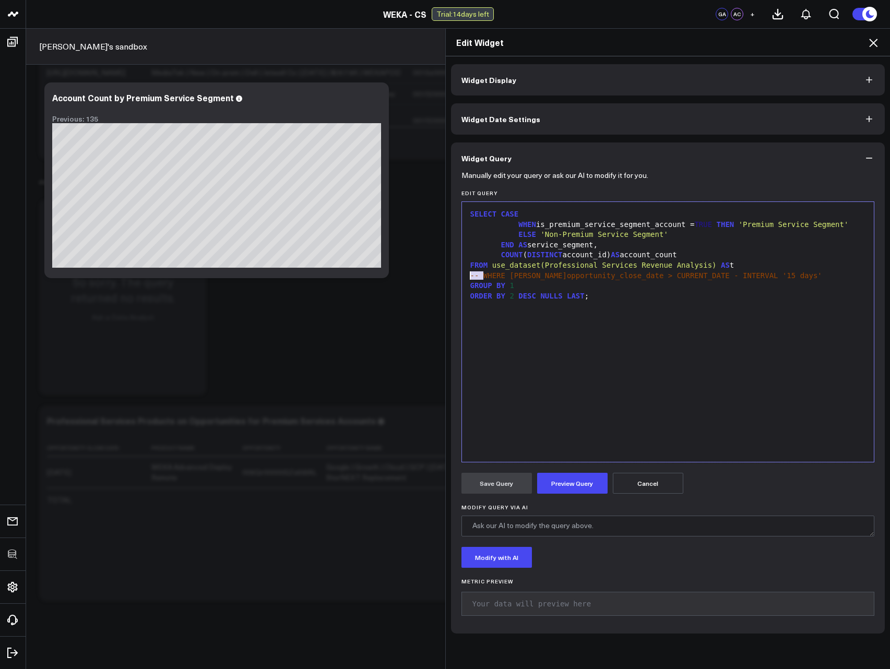
drag, startPoint x: 478, startPoint y: 274, endPoint x: 447, endPoint y: 276, distance: 30.9
click at [451, 276] on div "Manually edit your query or ask our AI to modify it for you. Edit Query 9 1 2 3…" at bounding box center [668, 404] width 434 height 460
click at [569, 478] on button "Preview Query" at bounding box center [572, 483] width 70 height 21
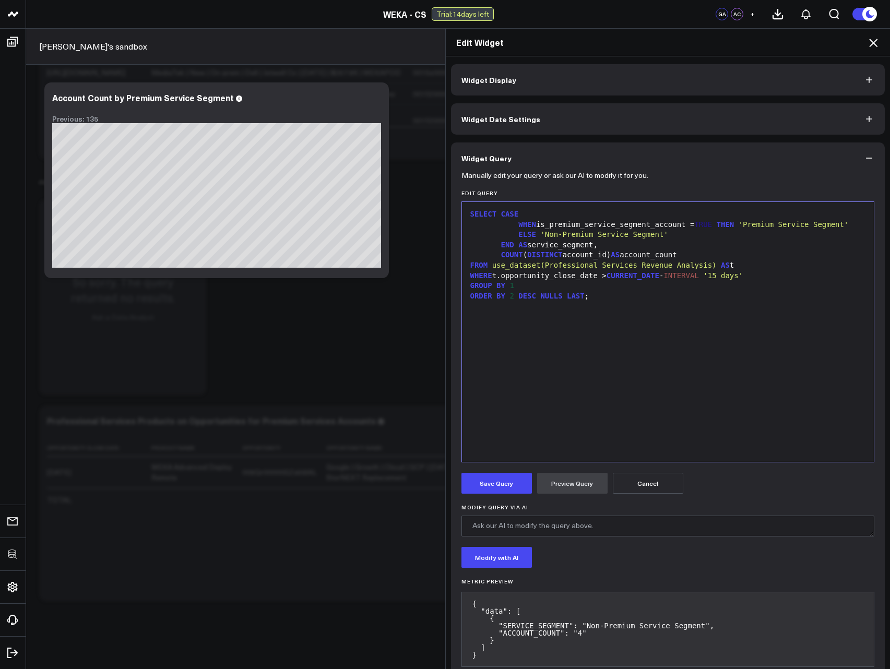
scroll to position [23, 0]
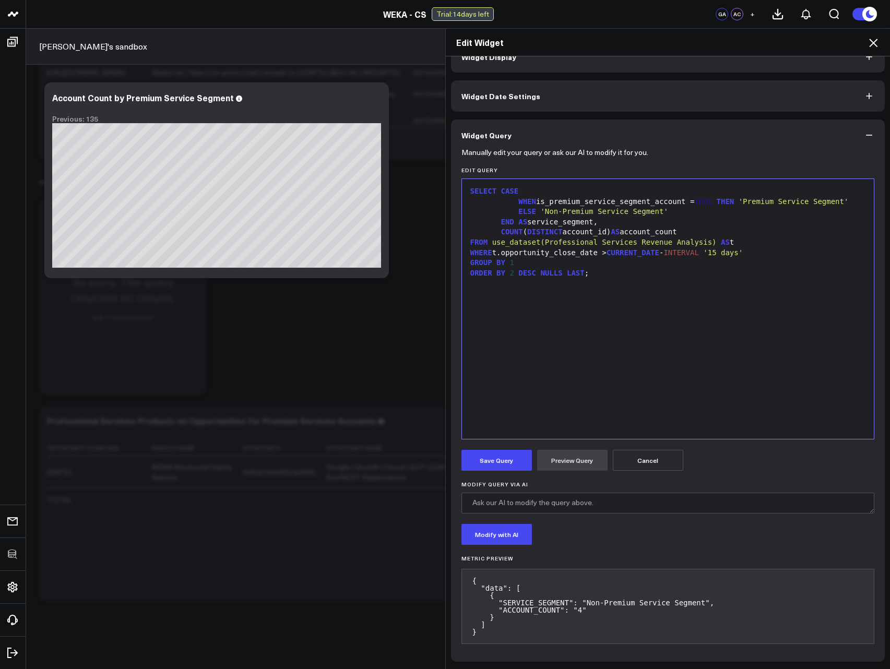
click at [470, 252] on span "WHERE" at bounding box center [481, 252] width 22 height 8
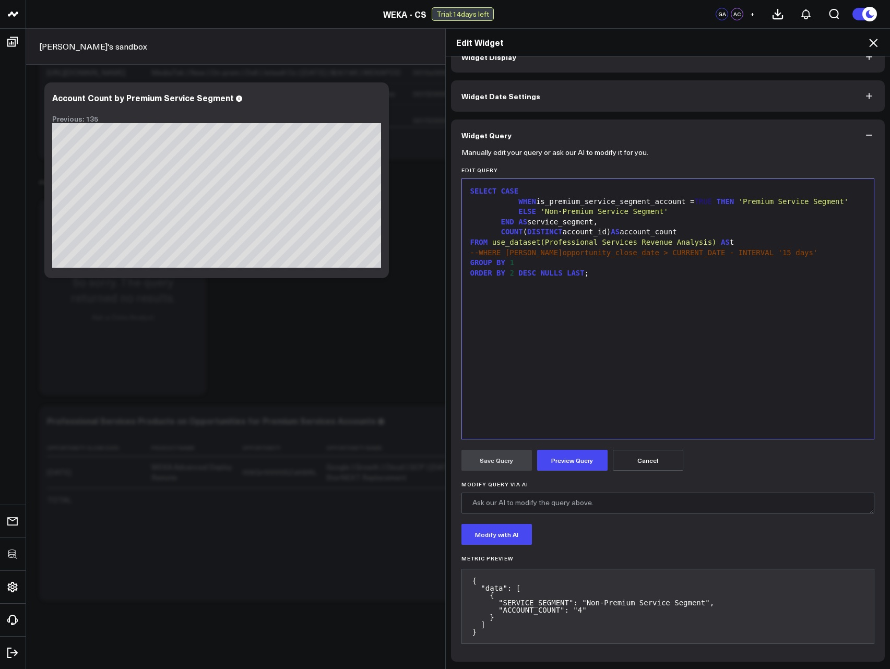
click at [569, 462] on button "Preview Query" at bounding box center [572, 460] width 70 height 21
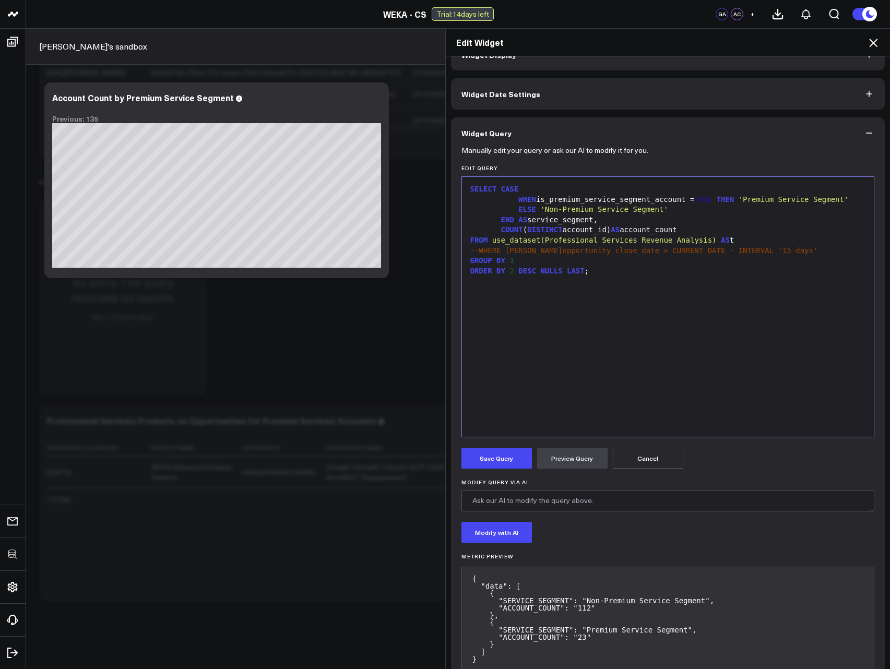
scroll to position [52, 0]
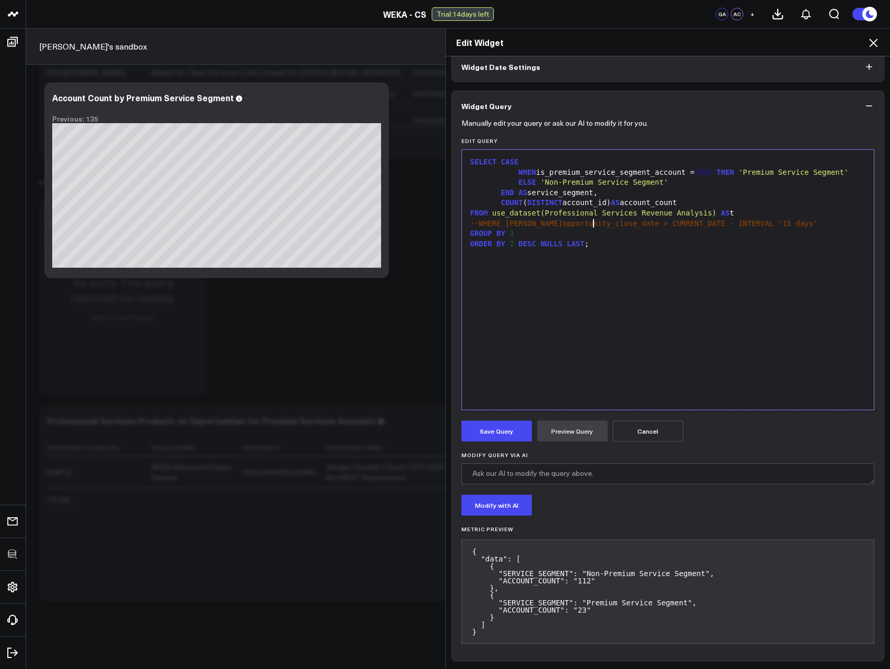
click at [588, 223] on span "--WHERE t.opportunity_close_date > CURRENT_DATE - INTERVAL '15 days'" at bounding box center [644, 223] width 348 height 8
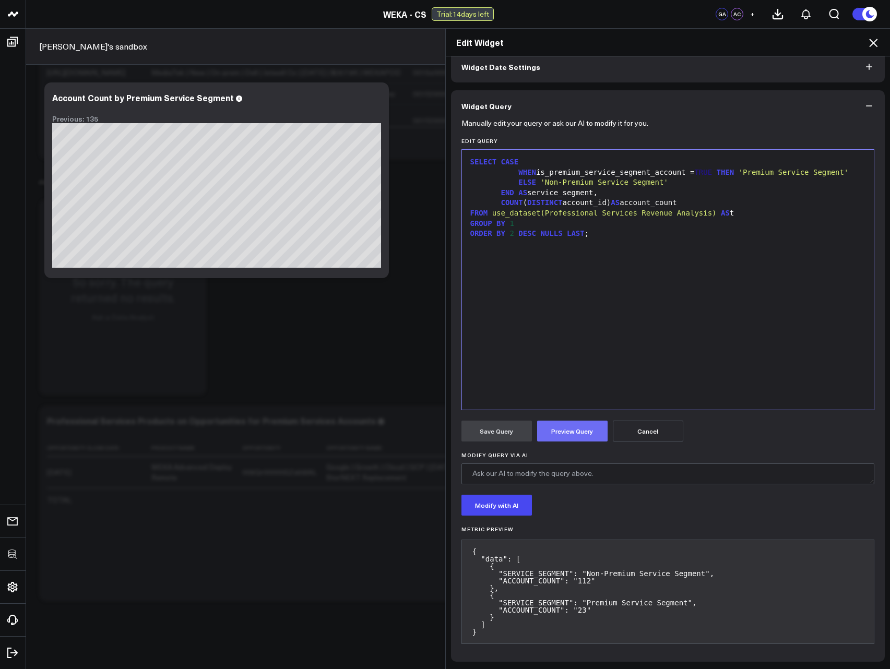
click at [558, 430] on button "Preview Query" at bounding box center [572, 431] width 70 height 21
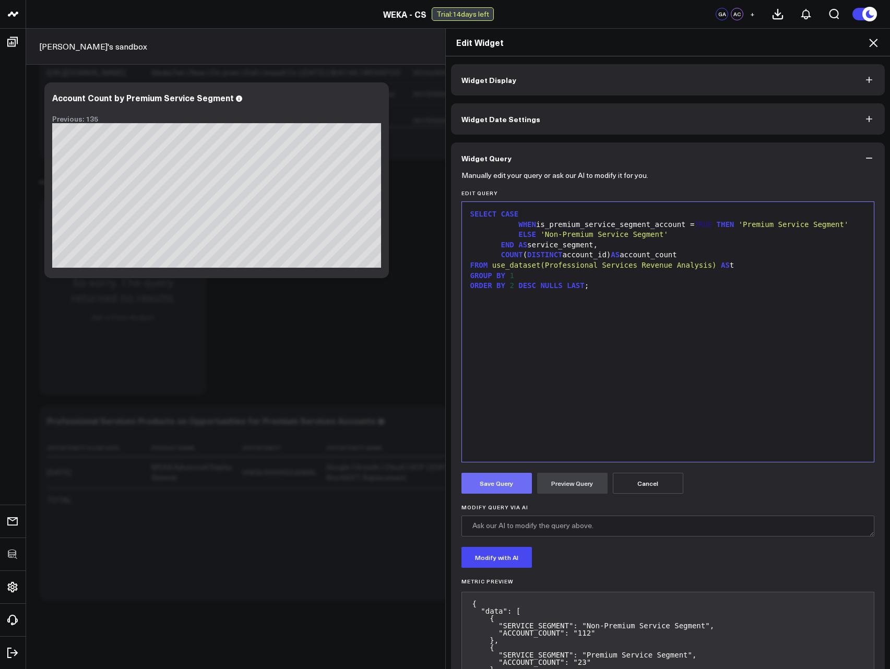
click at [485, 486] on button "Save Query" at bounding box center [496, 483] width 70 height 21
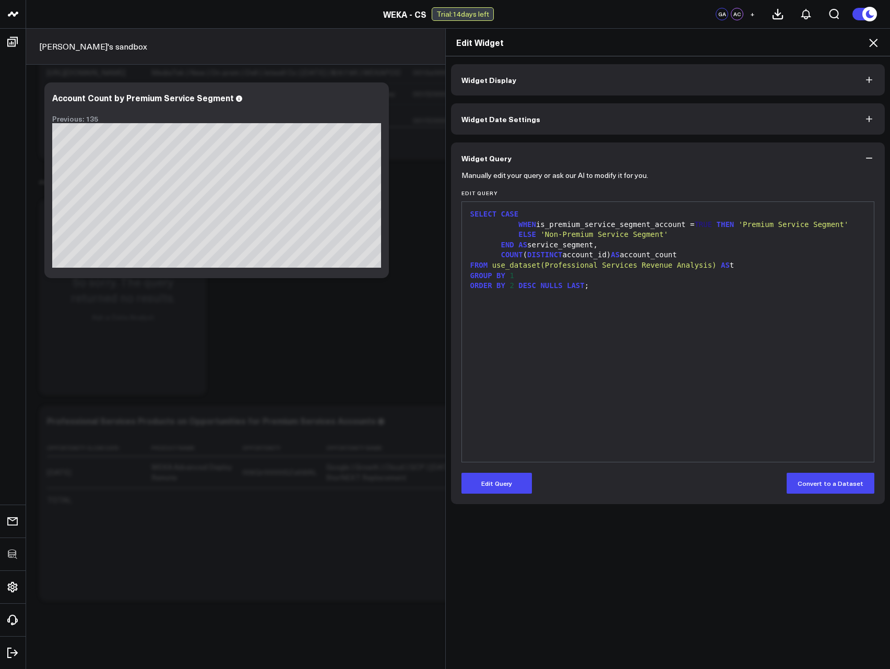
click at [874, 39] on icon at bounding box center [873, 43] width 13 height 13
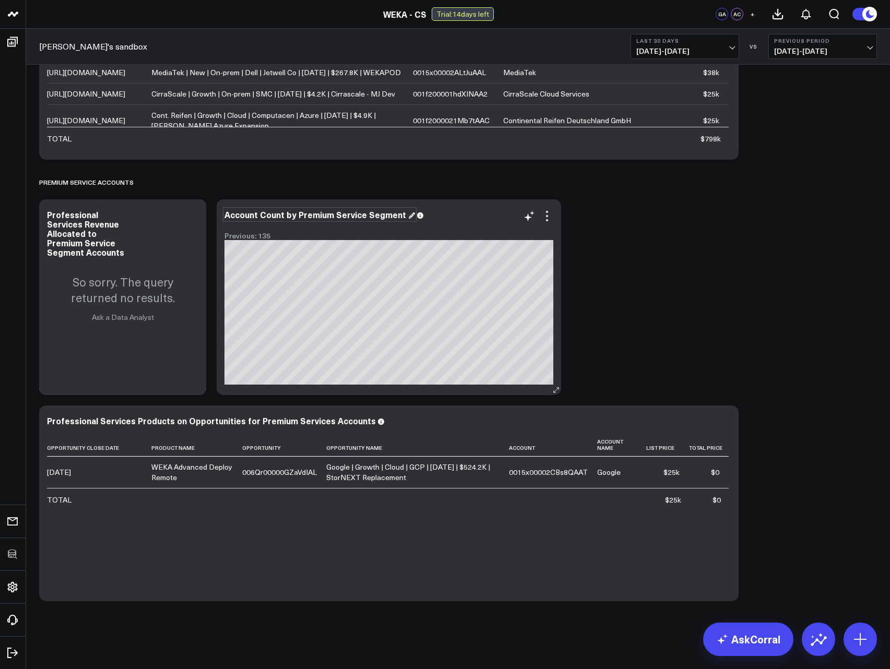
click at [372, 216] on div "Account Count by Premium Service Segment" at bounding box center [319, 214] width 191 height 11
click at [228, 217] on div "Account Count by Premium Service Segment" at bounding box center [319, 214] width 191 height 11
click at [274, 215] on div "Non-Deleted Account Count by Premium Service Segment" at bounding box center [346, 214] width 245 height 11
drag, startPoint x: 275, startPoint y: 218, endPoint x: 218, endPoint y: 209, distance: 57.0
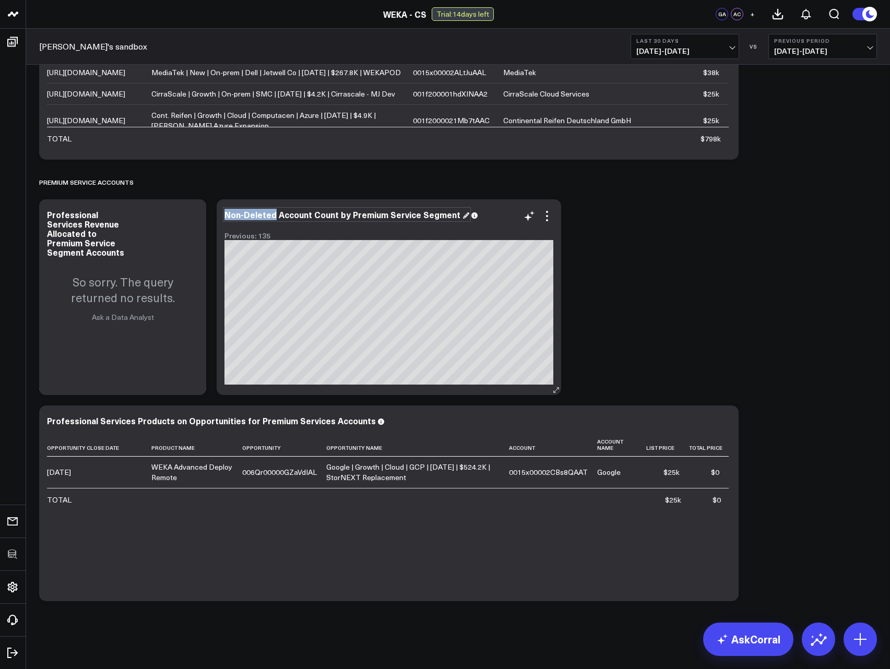
click at [219, 209] on div "Non-Deleted Account Count by Premium Service Segment Previous: 135 [fontSize:14…" at bounding box center [389, 297] width 344 height 196
click at [673, 53] on span "07/30/25 - 08/28/25" at bounding box center [684, 51] width 97 height 8
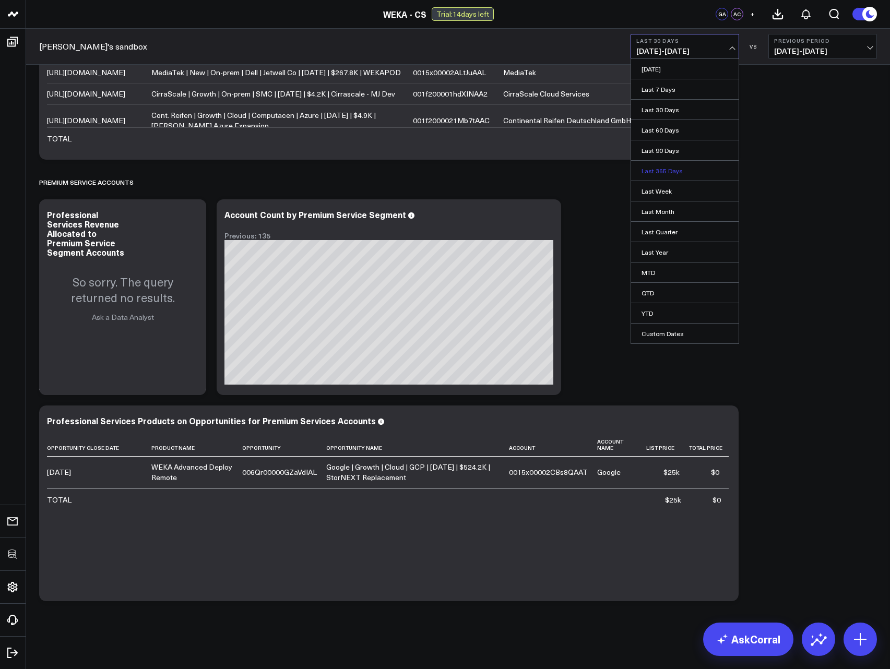
click at [662, 172] on link "Last 365 Days" at bounding box center [685, 171] width 108 height 20
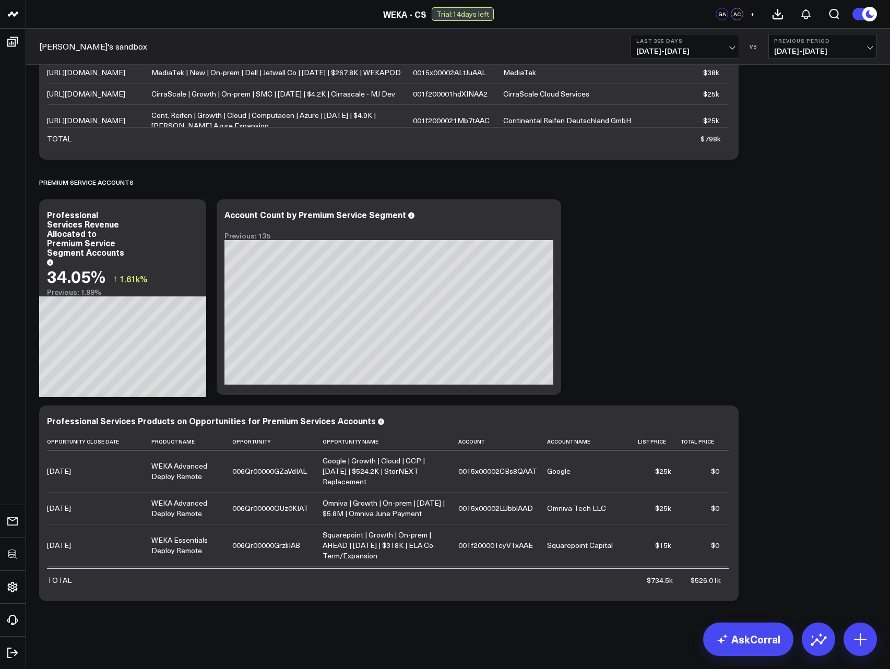
click at [752, 646] on link "AskCorral" at bounding box center [748, 639] width 90 height 33
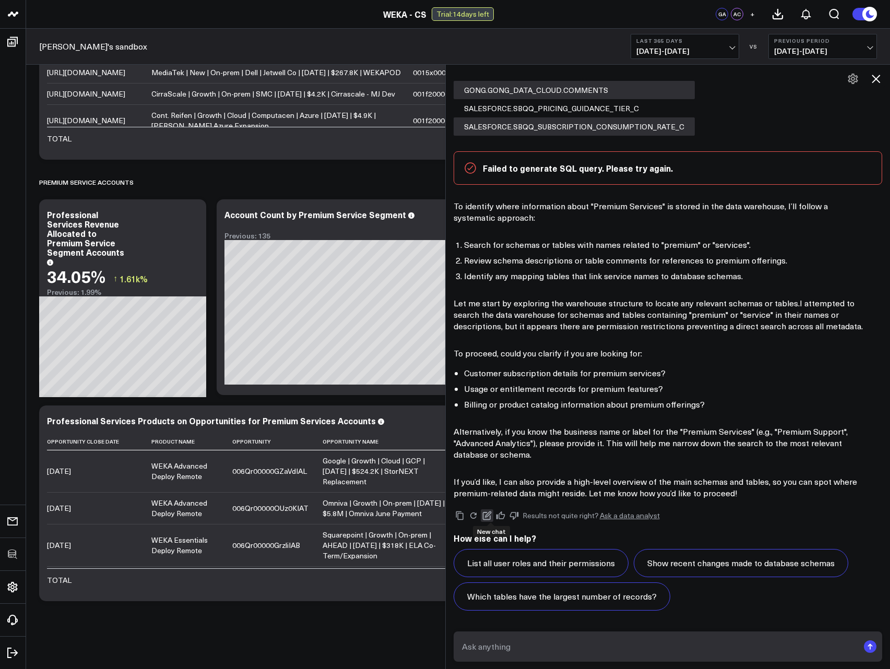
click at [489, 515] on icon at bounding box center [486, 515] width 9 height 9
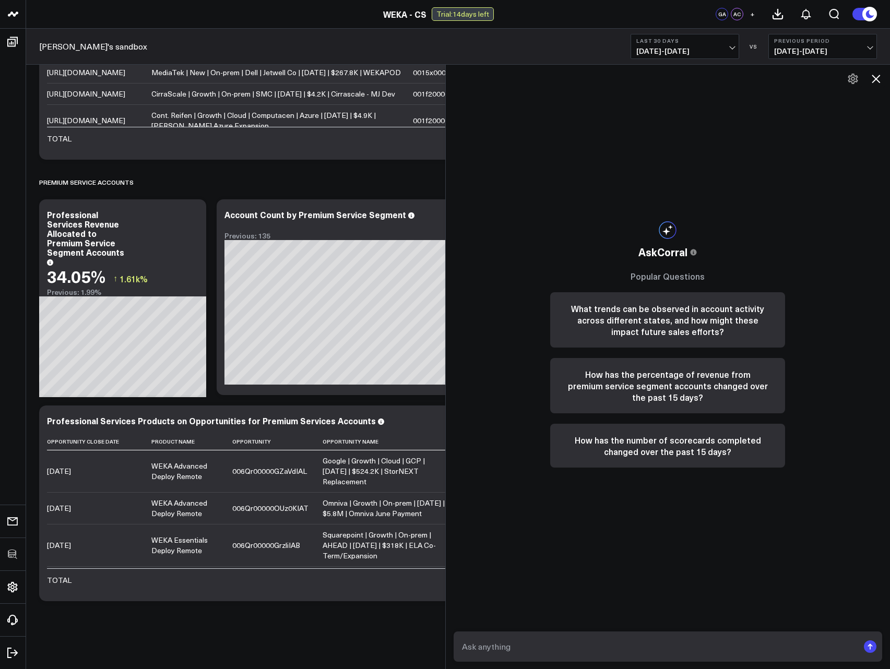
click at [845, 80] on button at bounding box center [853, 79] width 18 height 18
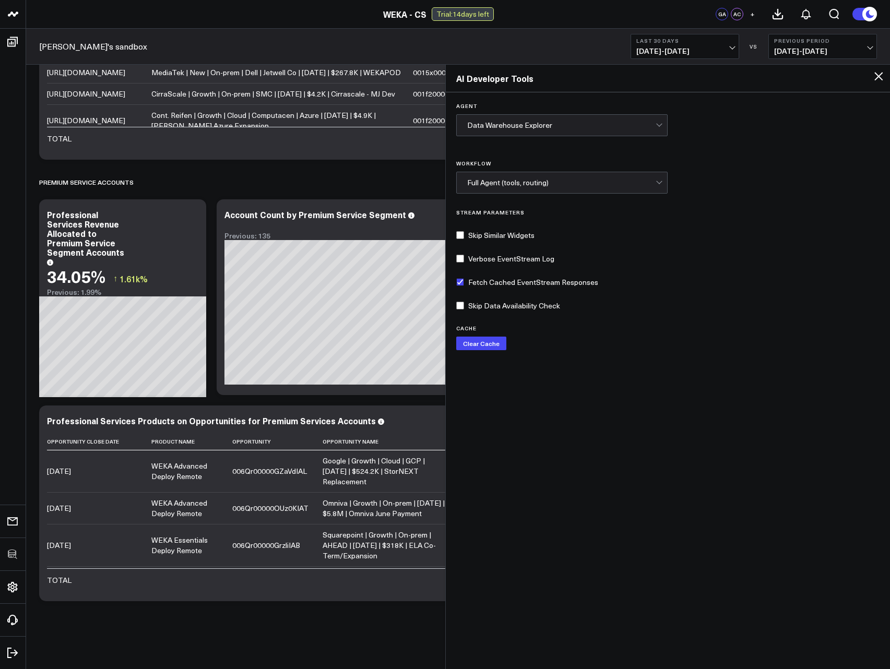
click at [578, 132] on div "Data Warehouse Explorer" at bounding box center [561, 125] width 189 height 21
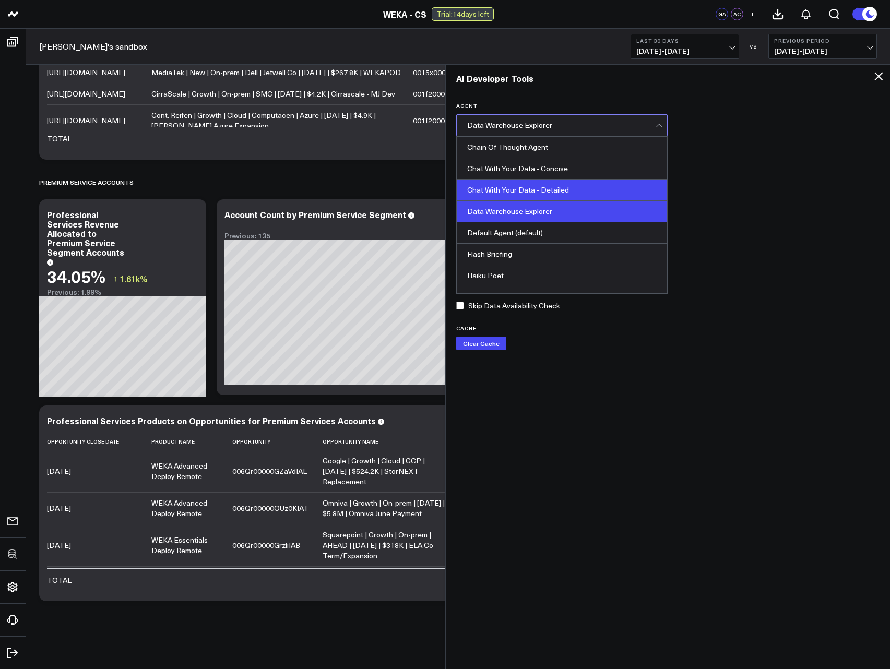
click at [555, 192] on div "Chat With Your Data - Detailed" at bounding box center [562, 190] width 211 height 21
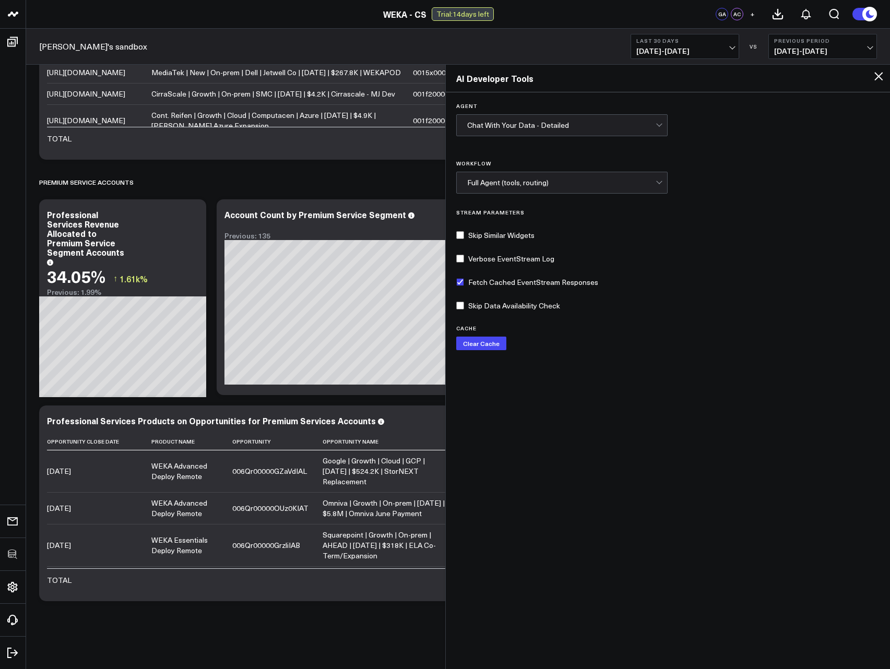
click at [877, 77] on icon at bounding box center [878, 76] width 13 height 13
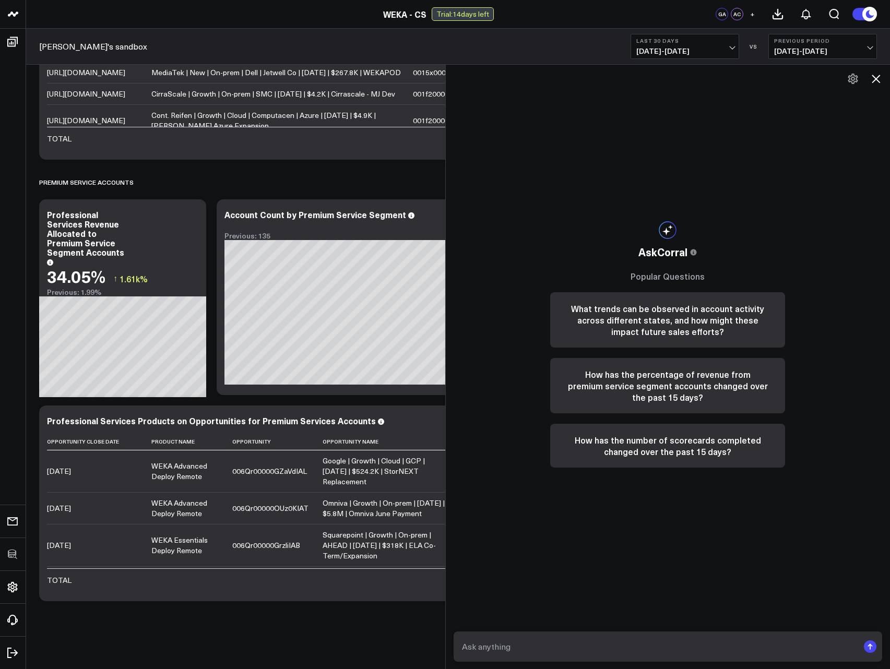
click at [623, 650] on textarea at bounding box center [659, 646] width 400 height 19
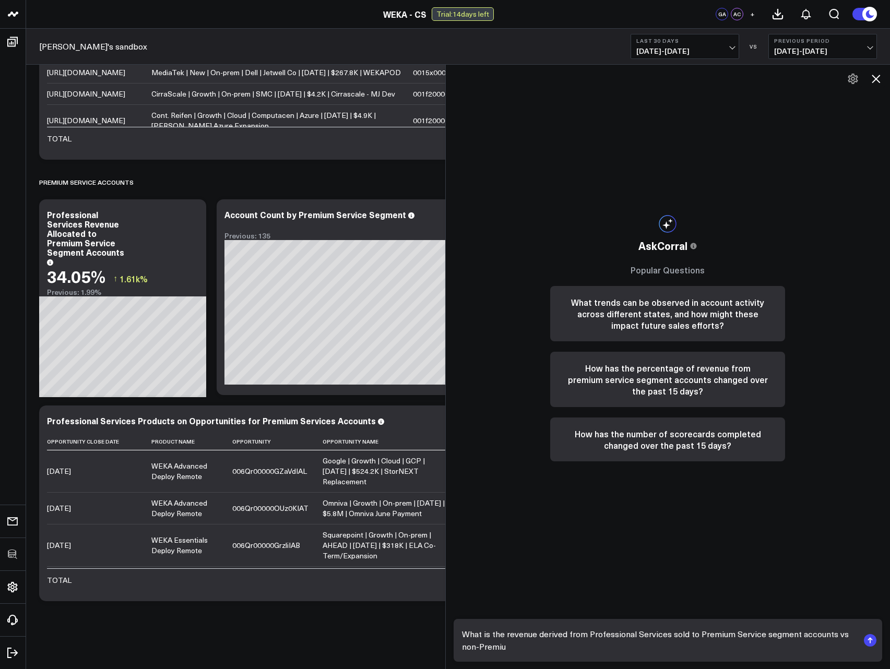
type textarea "What is the revenue derived from Professional Services sold to Premium Service …"
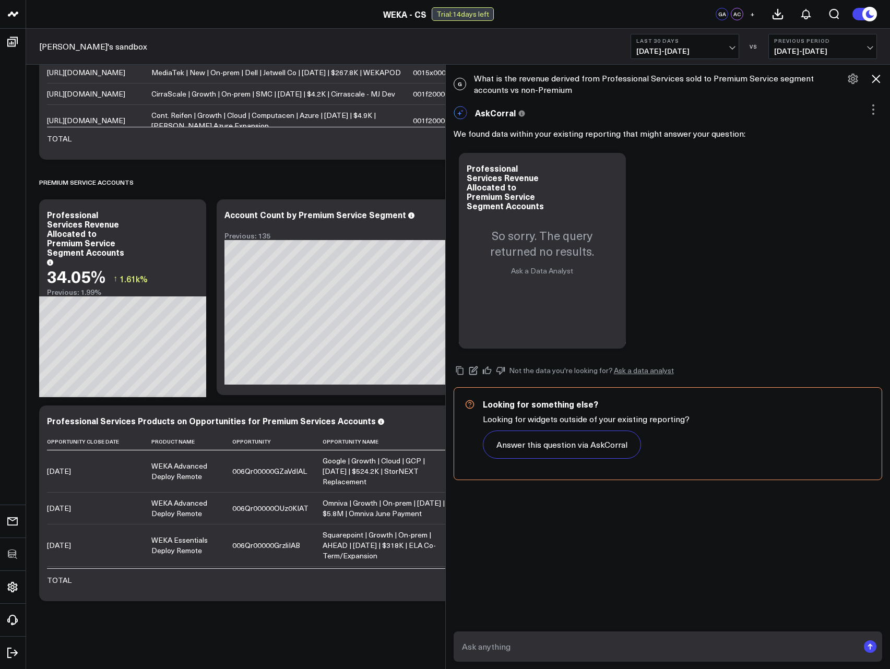
click at [707, 57] on button "Last 30 Days 07/30/25 - 08/28/25" at bounding box center [685, 46] width 109 height 25
click at [664, 171] on link "Last 365 Days" at bounding box center [685, 171] width 108 height 20
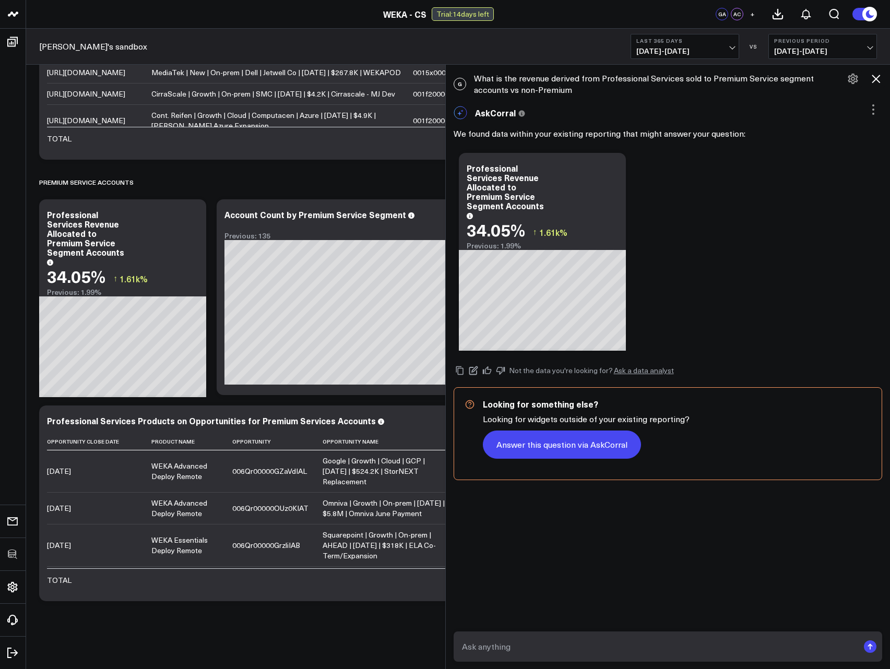
click at [549, 442] on button "Answer this question via AskCorral" at bounding box center [562, 445] width 158 height 28
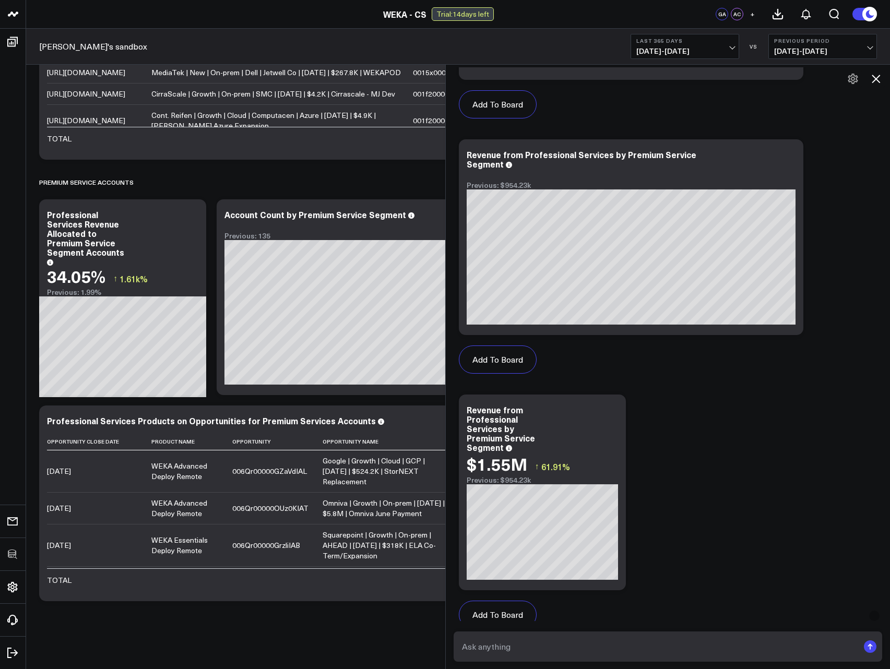
scroll to position [970, 0]
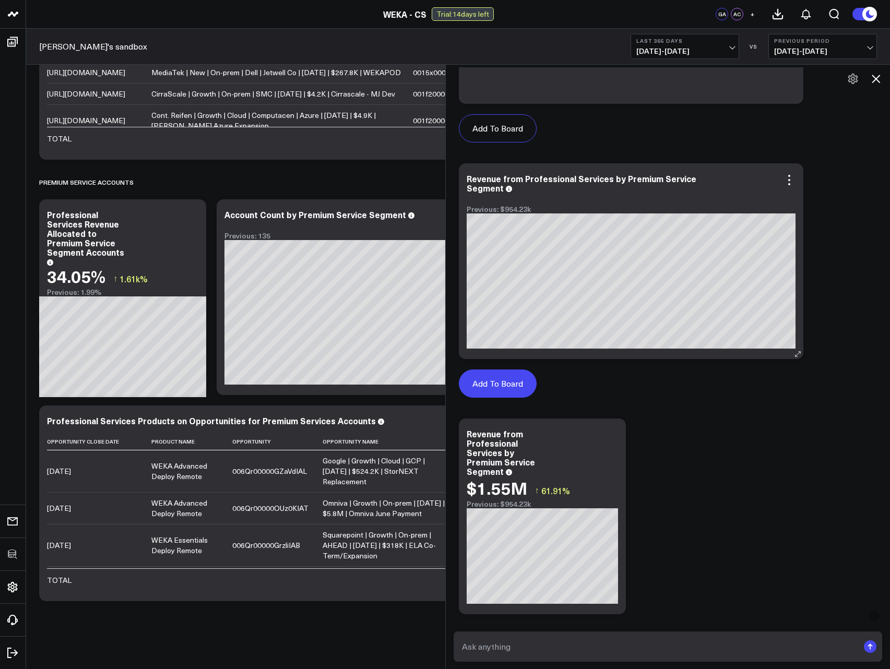
click at [497, 386] on button "Add To Board" at bounding box center [498, 384] width 78 height 28
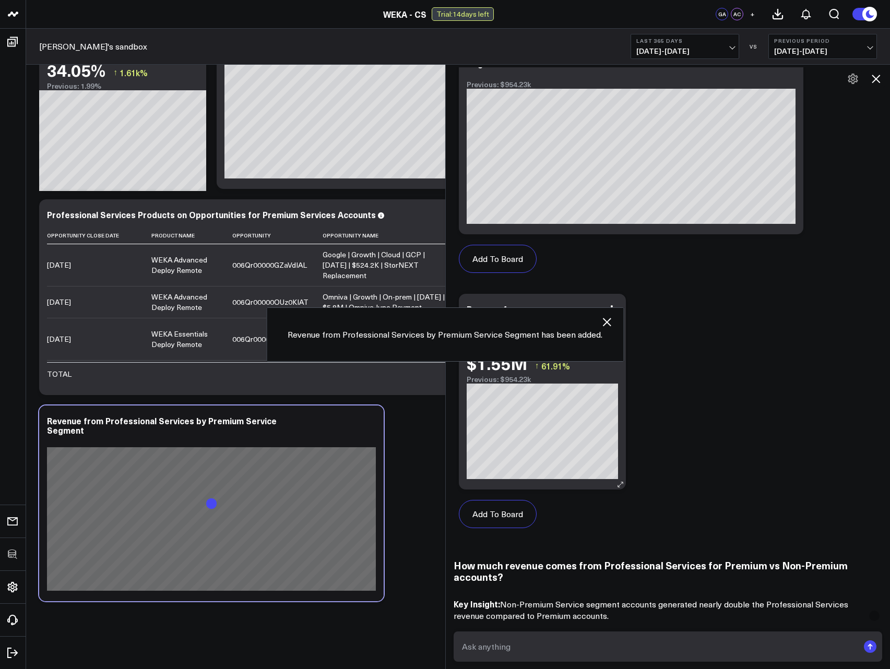
scroll to position [1095, 0]
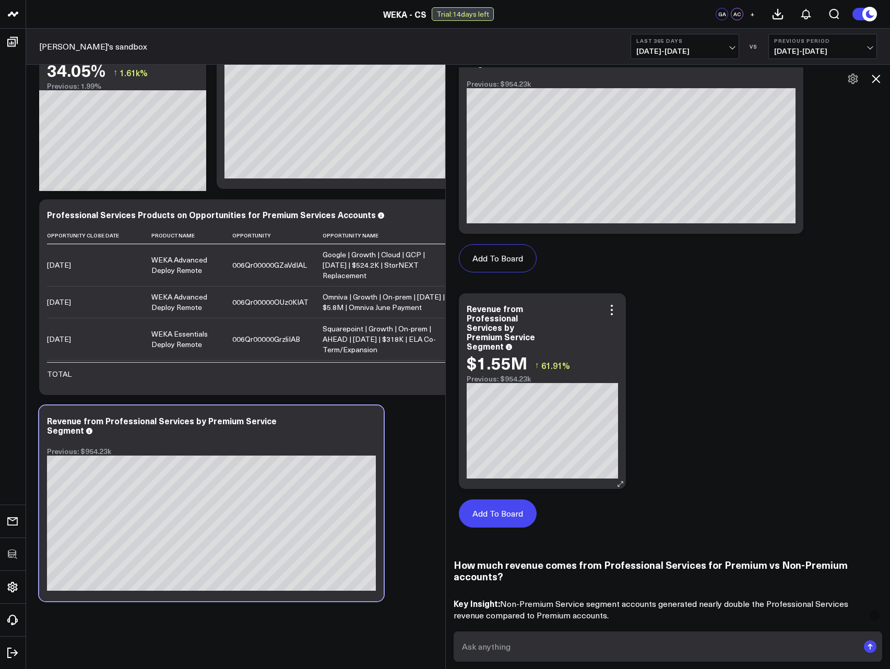
click at [505, 515] on button "Add To Board" at bounding box center [498, 514] width 78 height 28
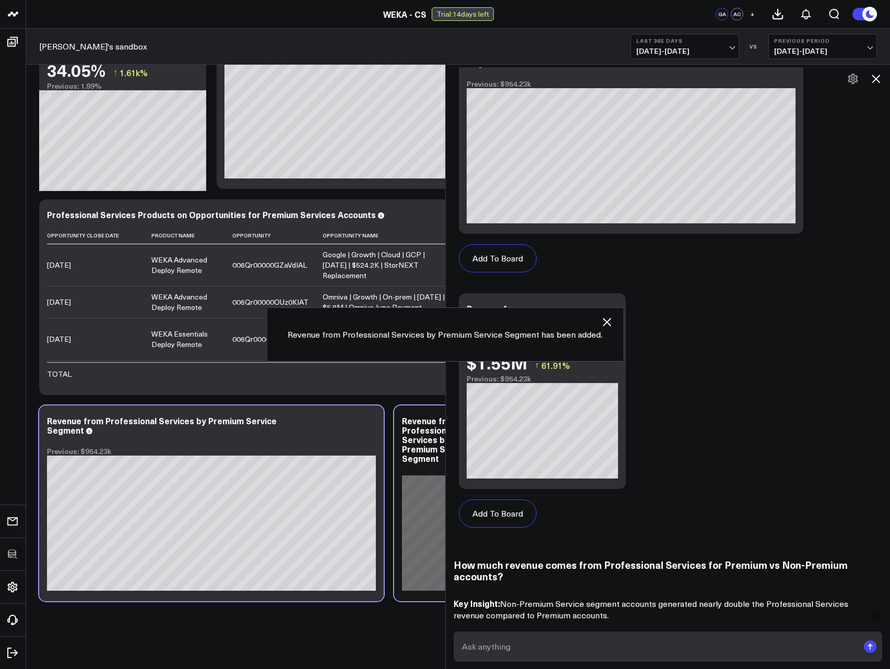
click at [876, 77] on icon at bounding box center [876, 79] width 13 height 13
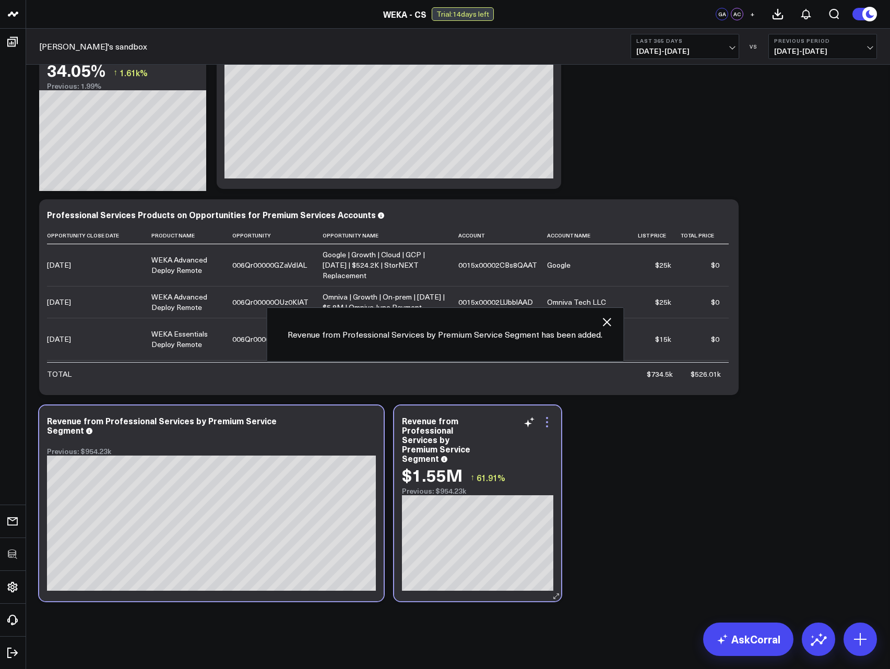
click at [547, 421] on icon at bounding box center [547, 422] width 2 height 2
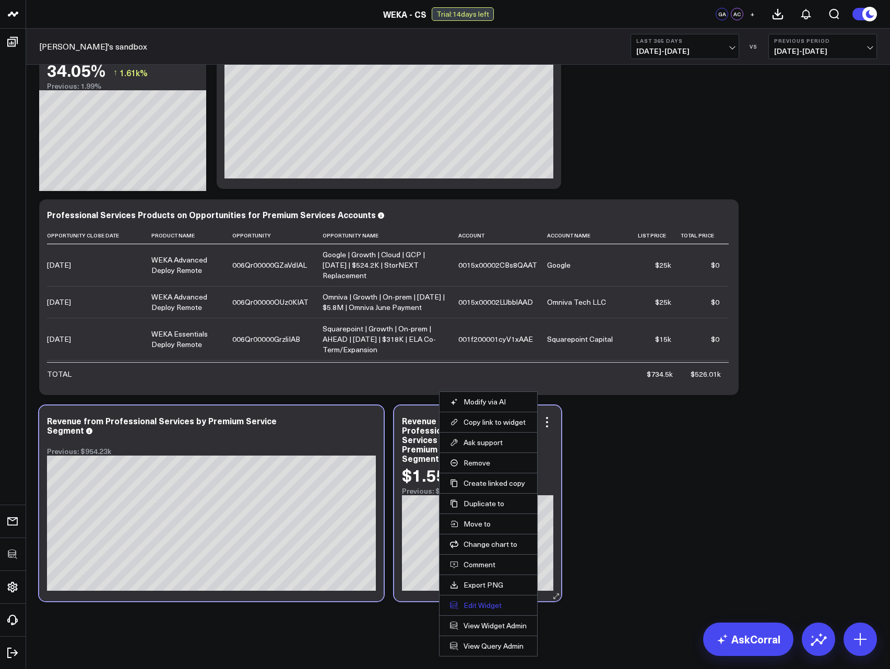
click at [479, 602] on button "Edit Widget" at bounding box center [488, 605] width 77 height 9
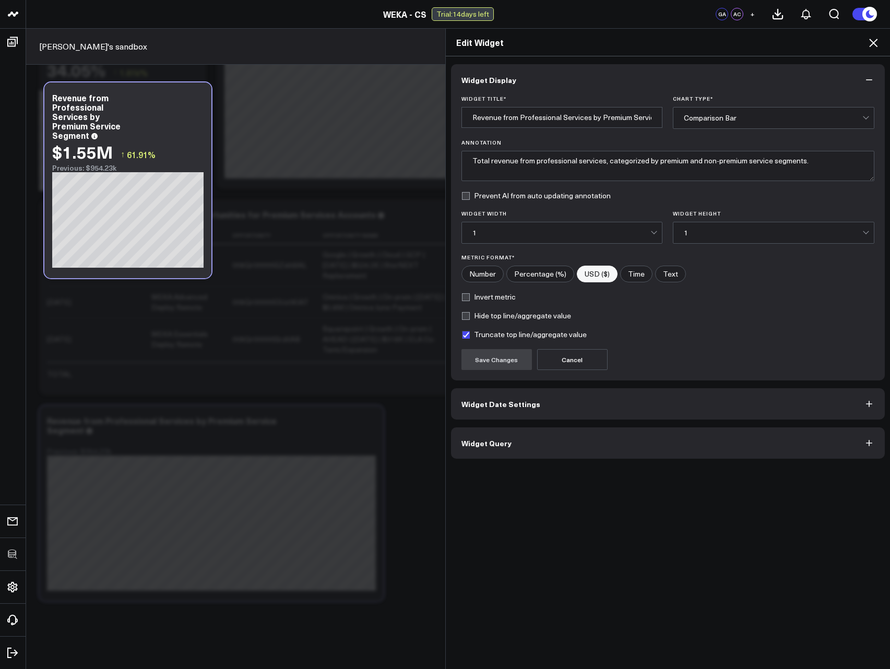
click at [478, 461] on div "Widget Display Widget Title * Revenue from Professional Services by Premium Ser…" at bounding box center [668, 362] width 445 height 613
click at [479, 453] on button "Widget Query" at bounding box center [668, 442] width 434 height 31
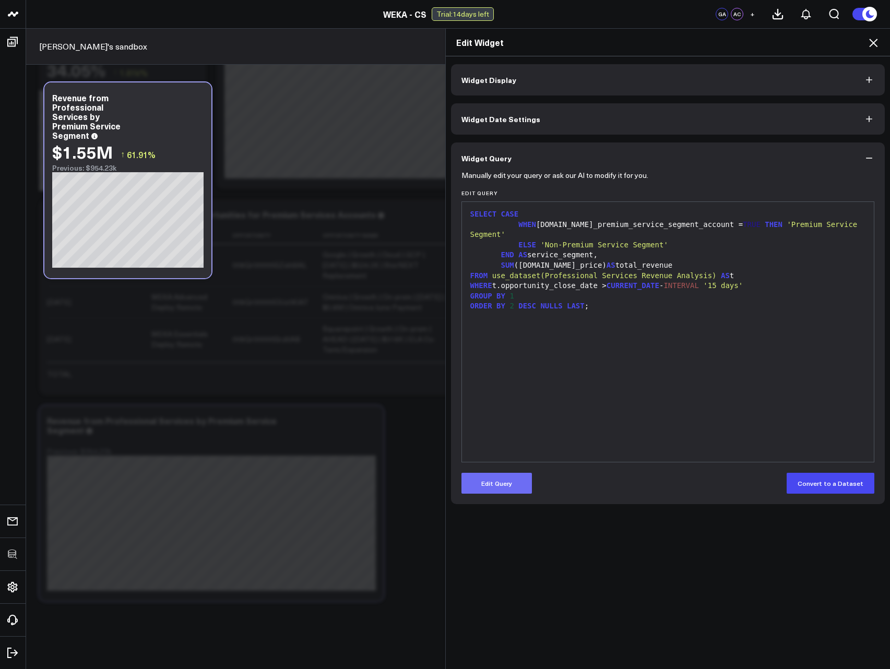
click at [491, 482] on button "Edit Query" at bounding box center [496, 483] width 70 height 21
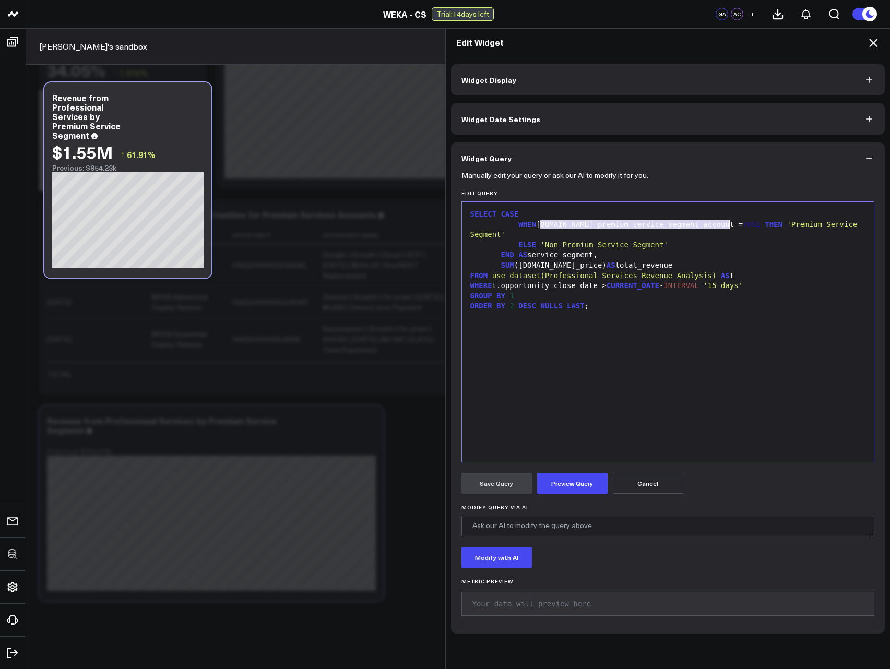
drag, startPoint x: 535, startPoint y: 223, endPoint x: 728, endPoint y: 224, distance: 192.6
click at [728, 224] on div "WHEN t.is_premium_service_segment_account = TRUE THEN 'Premium Service Segment'" at bounding box center [668, 230] width 402 height 20
copy div "t.is_premium_service_segment_account = TRUE"
click at [771, 281] on div "WHERE t.opportunity_close_date > CURRENT_DATE - INTERVAL '15 days'" at bounding box center [668, 286] width 402 height 10
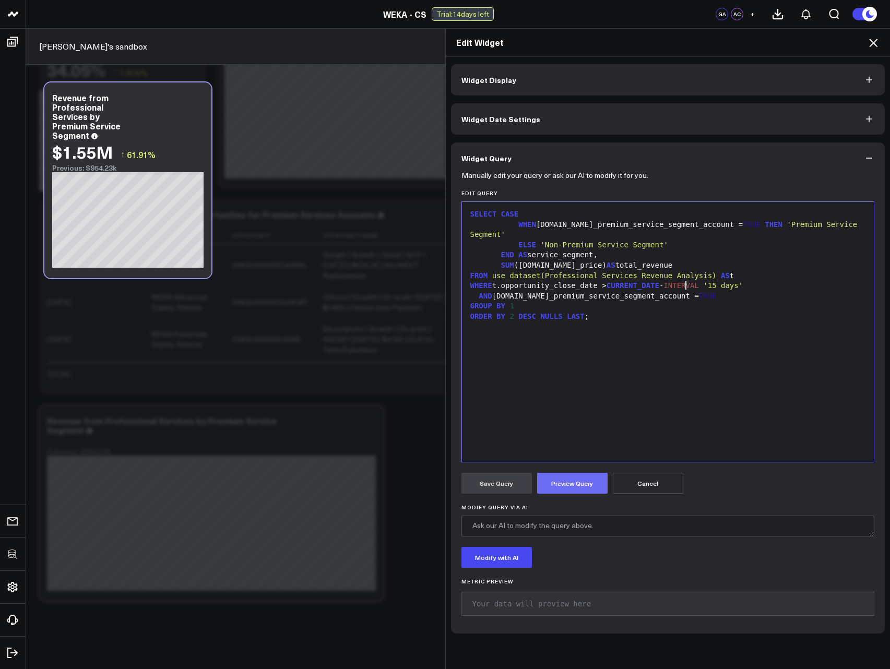
click at [556, 480] on button "Preview Query" at bounding box center [572, 483] width 70 height 21
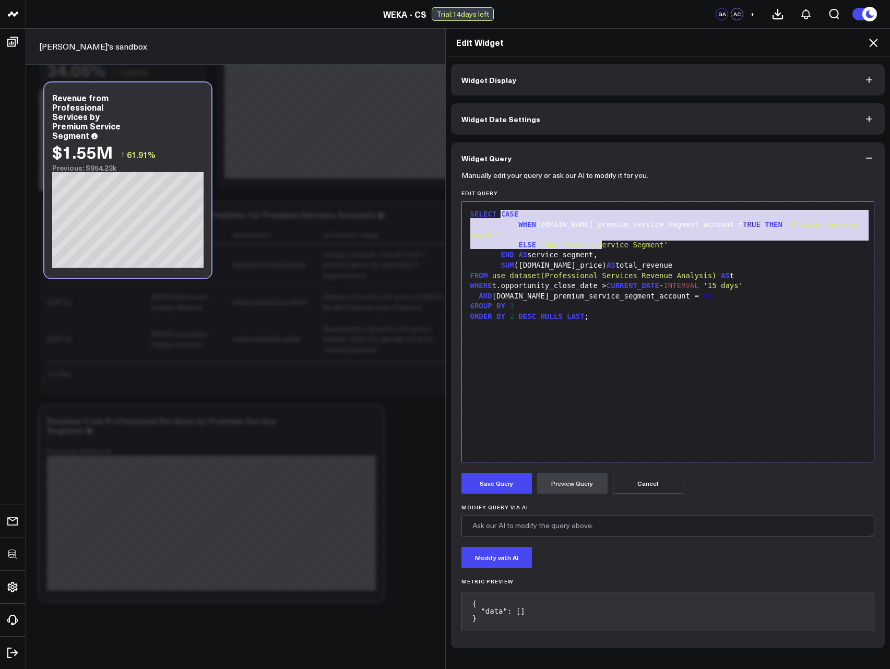
drag, startPoint x: 600, startPoint y: 246, endPoint x: 498, endPoint y: 210, distance: 108.0
click at [498, 210] on div "SELECT CASE WHEN t.is_premium_service_segment_account = TRUE THEN 'Premium Serv…" at bounding box center [668, 331] width 402 height 249
drag, startPoint x: 498, startPoint y: 212, endPoint x: 648, endPoint y: 246, distance: 153.7
click at [648, 246] on div "SELECT CASE WHEN t.is_premium_service_segment_account = TRUE THEN 'Premium Serv…" at bounding box center [668, 331] width 402 height 249
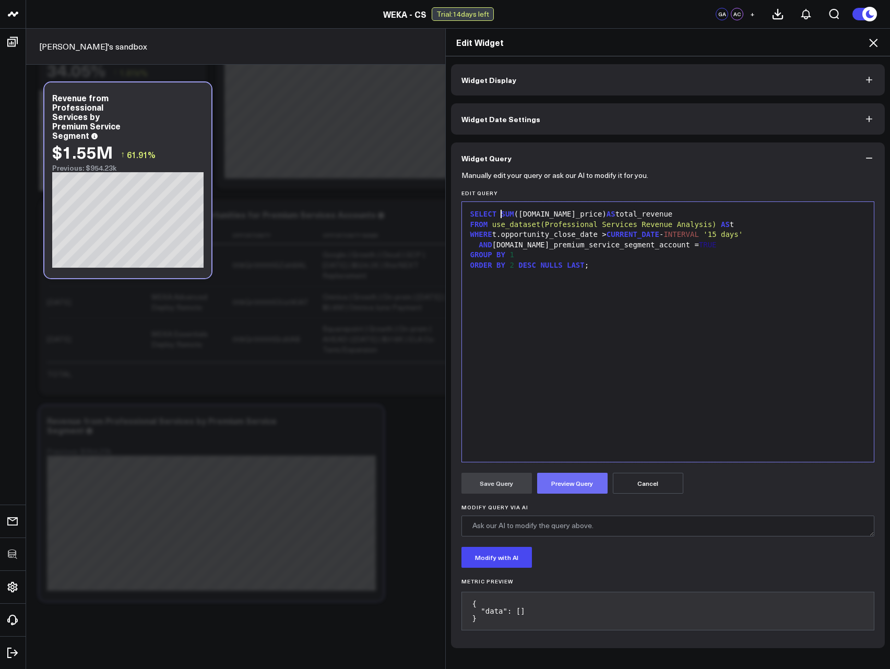
click at [575, 485] on button "Preview Query" at bounding box center [572, 483] width 70 height 21
click at [509, 269] on span "2" at bounding box center [511, 265] width 4 height 8
click at [569, 480] on button "Preview Query" at bounding box center [572, 483] width 70 height 21
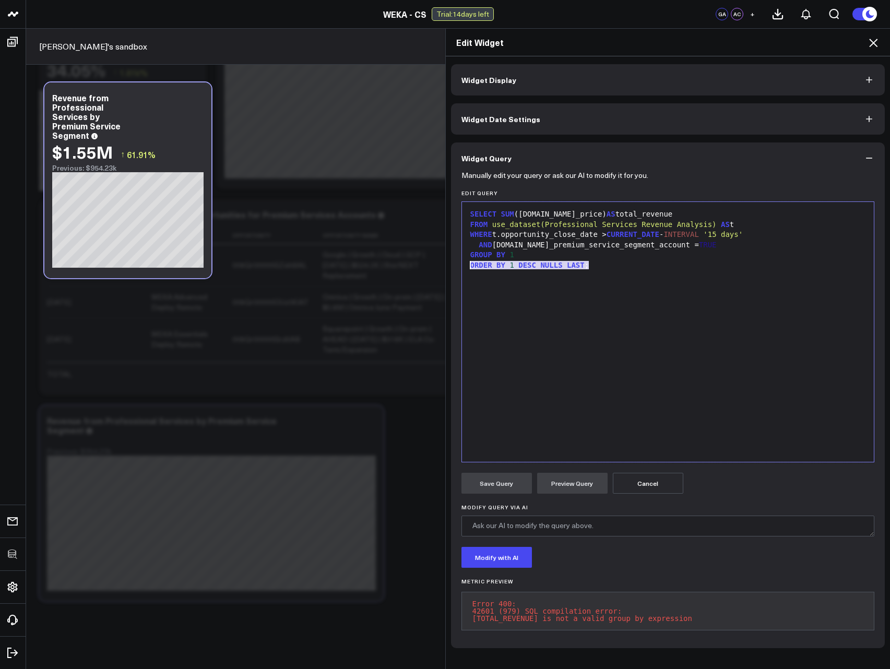
drag, startPoint x: 598, startPoint y: 269, endPoint x: 461, endPoint y: 256, distance: 137.3
click at [461, 256] on div "Selection deleted 9 1 2 3 4 5 6 › ⌄ SELECT SUM (t.total_price) AS total_revenue…" at bounding box center [667, 331] width 413 height 261
click at [553, 483] on button "Preview Query" at bounding box center [572, 483] width 70 height 21
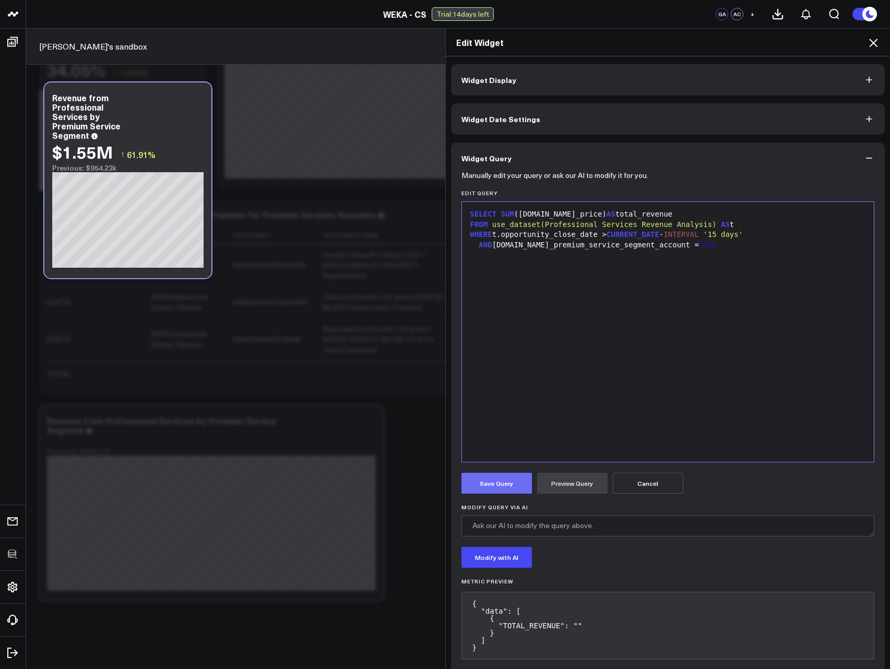
click at [505, 485] on button "Save Query" at bounding box center [496, 483] width 70 height 21
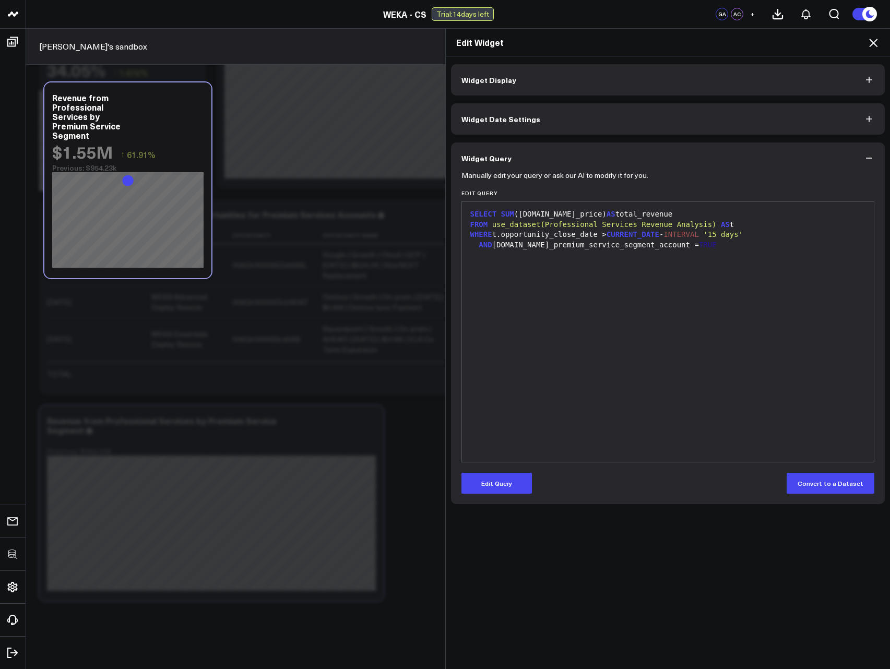
click at [875, 44] on icon at bounding box center [873, 43] width 8 height 8
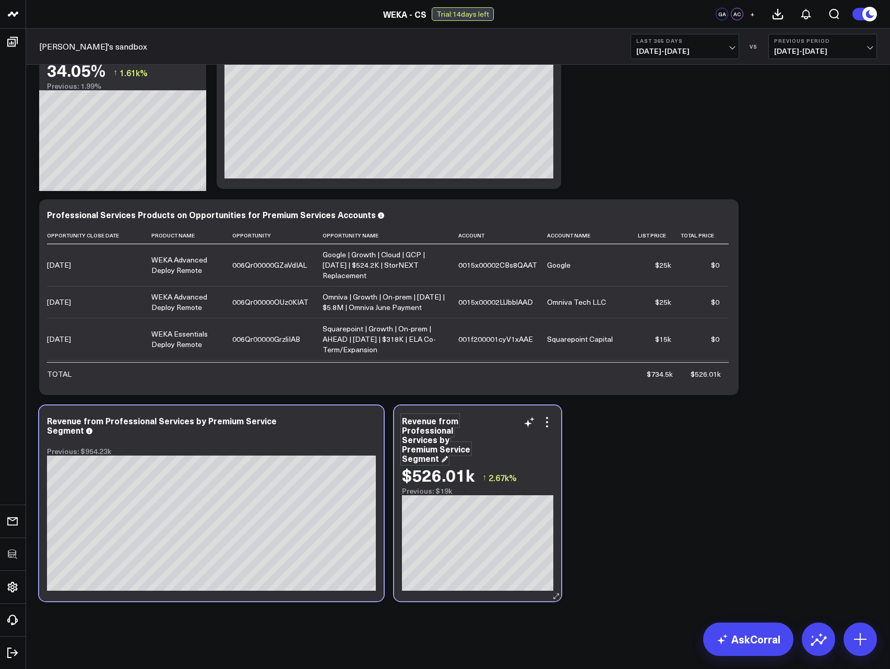
click at [428, 443] on div "Revenue from Professional Services by Premium Service Segment" at bounding box center [436, 439] width 68 height 49
click at [444, 443] on div "Revenue from Professional Services by Premium Service Segment" at bounding box center [436, 439] width 68 height 49
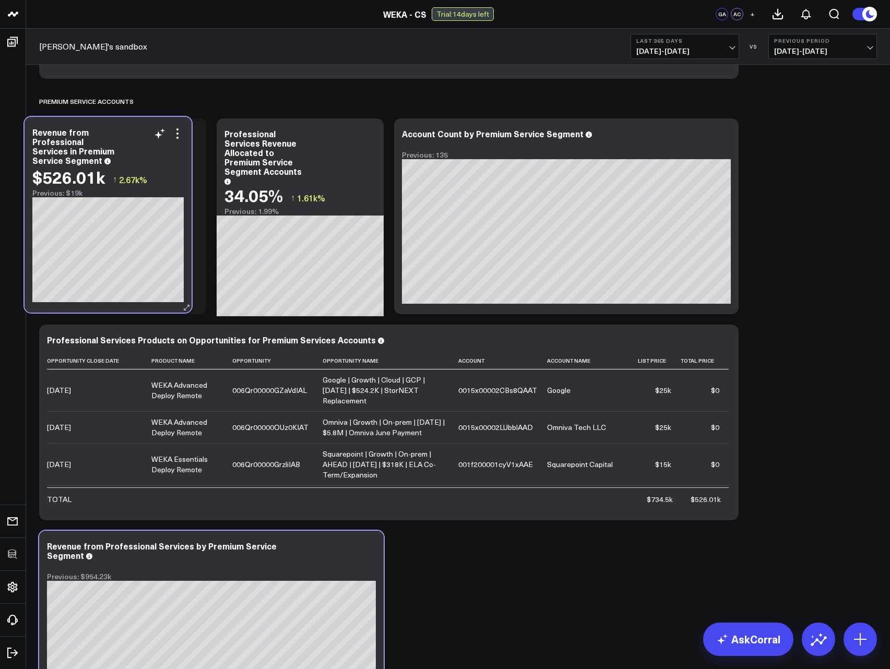
drag, startPoint x: 491, startPoint y: 554, endPoint x: 121, endPoint y: 140, distance: 554.9
click at [121, 140] on div "Revenue from Professional Services in Premium Service Segment" at bounding box center [107, 146] width 151 height 38
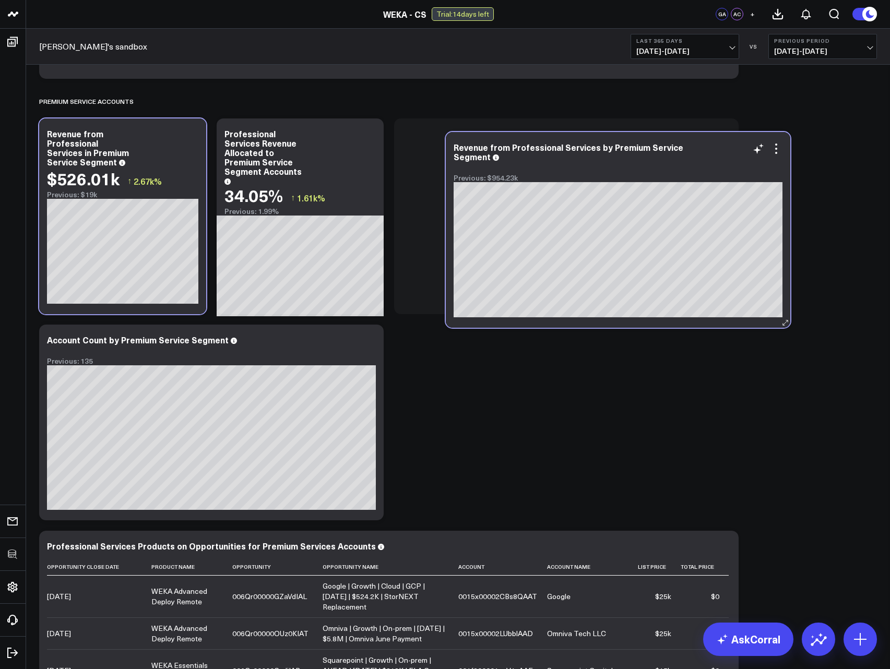
drag, startPoint x: 315, startPoint y: 546, endPoint x: 722, endPoint y: 148, distance: 569.5
click at [722, 148] on div "Revenue from Professional Services by Premium Service Segment" at bounding box center [618, 151] width 329 height 19
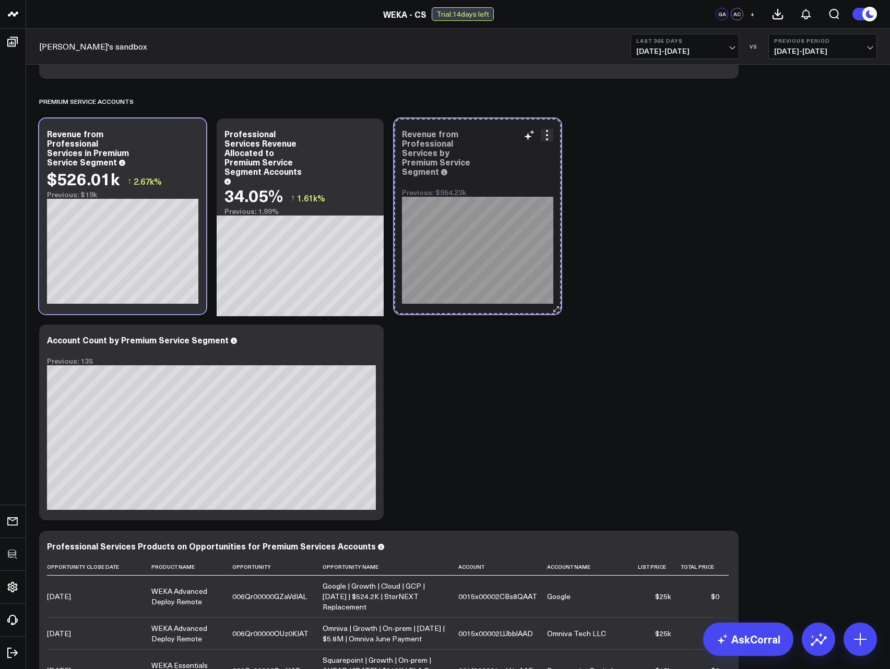
drag, startPoint x: 733, startPoint y: 306, endPoint x: 537, endPoint y: 304, distance: 196.3
click at [537, 304] on div "Revenue from Professional Services by Premium Service Segment Previous: $954.23…" at bounding box center [477, 216] width 167 height 196
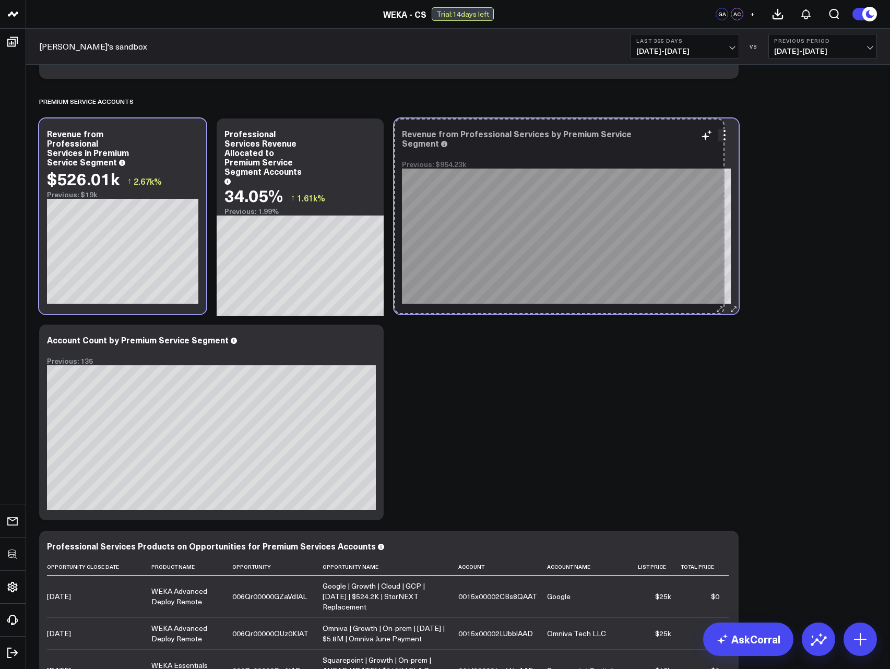
drag, startPoint x: 555, startPoint y: 314, endPoint x: 718, endPoint y: 308, distance: 163.5
click at [718, 308] on div "Revenue from Professional Services by Premium Service Segment Previous: $954.23…" at bounding box center [566, 216] width 344 height 196
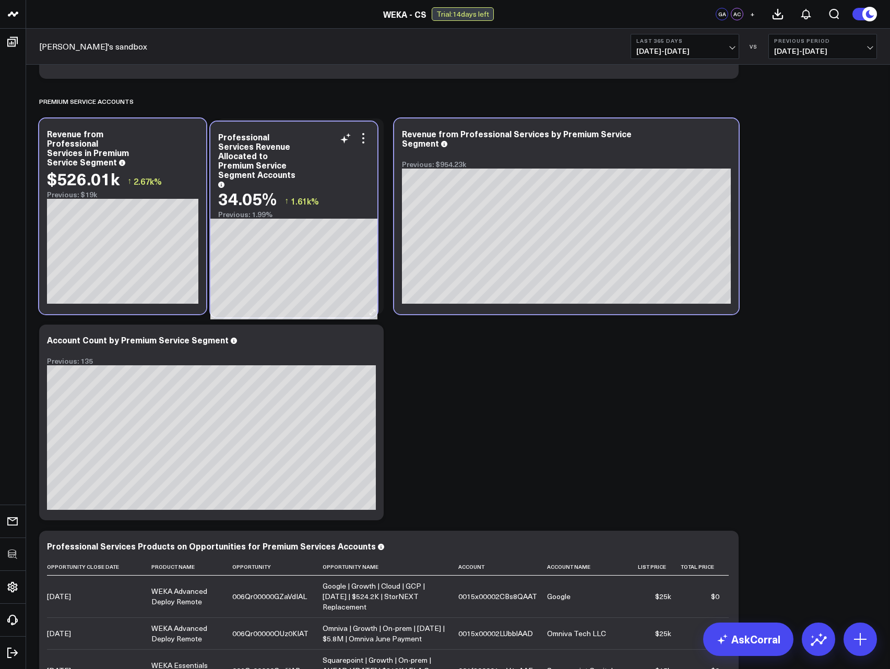
drag, startPoint x: 309, startPoint y: 129, endPoint x: 303, endPoint y: 133, distance: 7.0
click at [303, 133] on div "Professional Services Revenue Allocated to Premium Service Segment Accounts" at bounding box center [293, 159] width 151 height 54
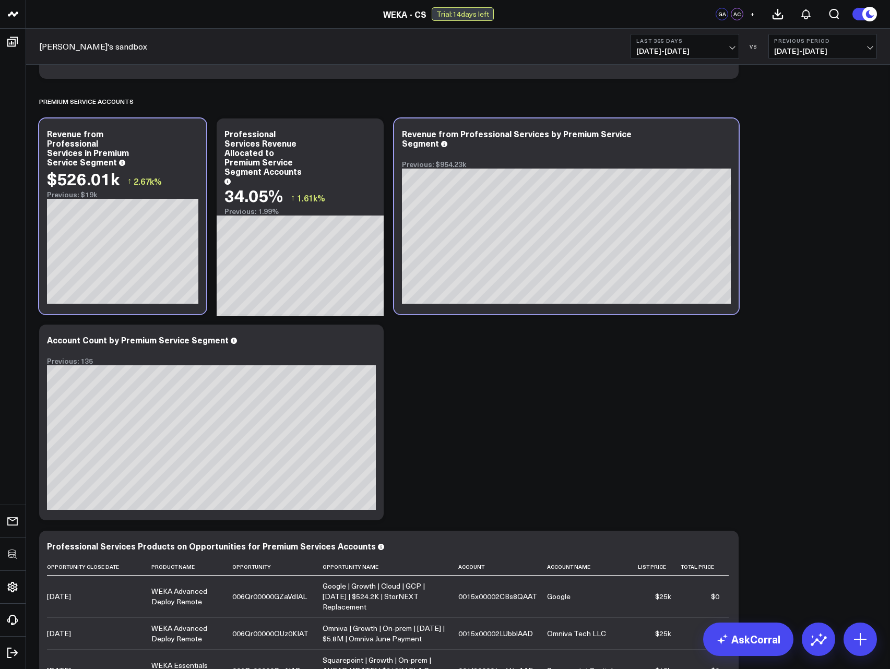
click at [286, 129] on div "Professional Services Revenue Allocated to Premium Service Segment Accounts" at bounding box center [299, 156] width 151 height 54
click at [321, 94] on div "Premium Service Accounts" at bounding box center [458, 101] width 838 height 24
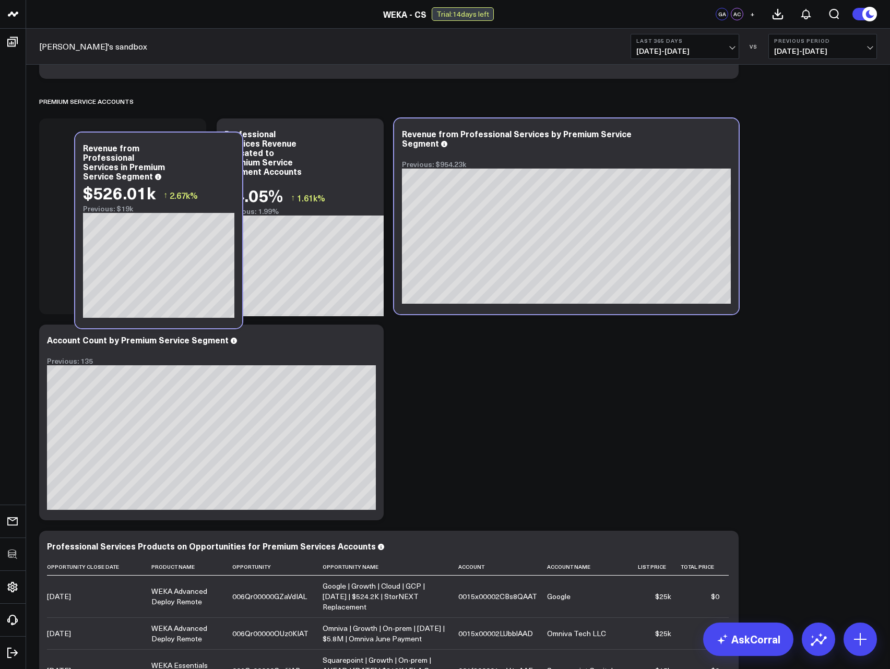
drag, startPoint x: 149, startPoint y: 118, endPoint x: 180, endPoint y: 132, distance: 33.0
click at [181, 133] on div "Revenue from Professional Services in Premium Service Segment $526.01k ↑ 2.67k%…" at bounding box center [158, 231] width 167 height 196
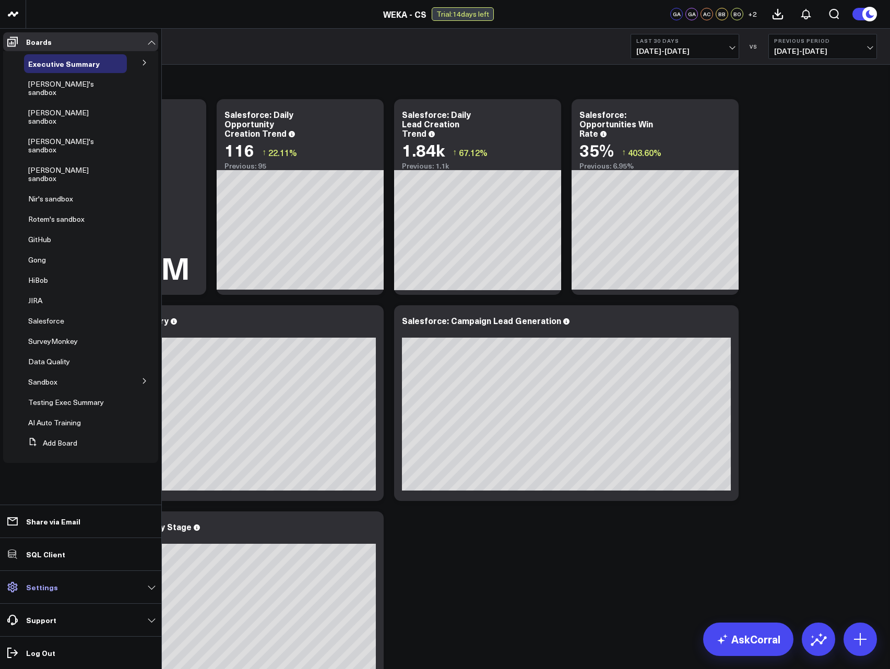
click at [51, 588] on p "Settings" at bounding box center [42, 587] width 32 height 8
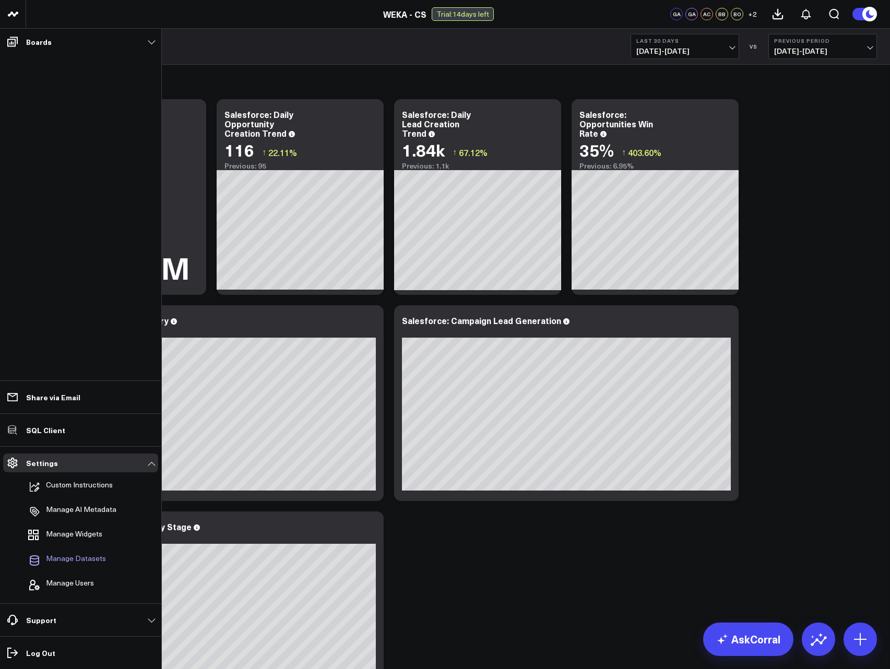
click at [74, 557] on span "Manage Datasets" at bounding box center [76, 560] width 60 height 13
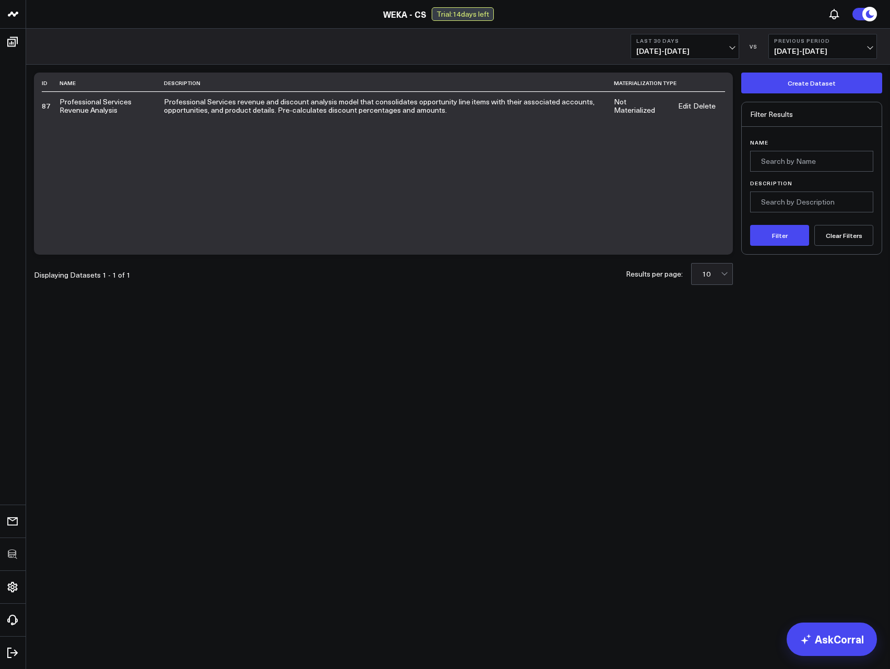
click at [685, 108] on link "Edit" at bounding box center [684, 106] width 13 height 8
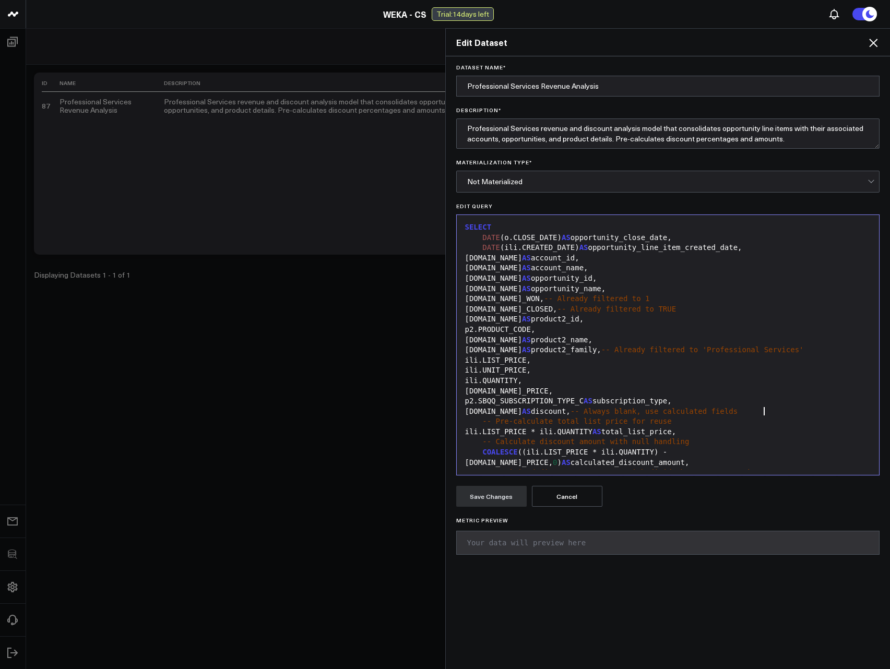
click at [769, 410] on div "ili.DISCOUNT AS discount, -- Always blank, use calculated fields" at bounding box center [668, 412] width 412 height 10
click at [735, 405] on div "p2.SBQQ_SUBSCRIPTION_TYPE_C AS subscription_type," at bounding box center [668, 401] width 412 height 10
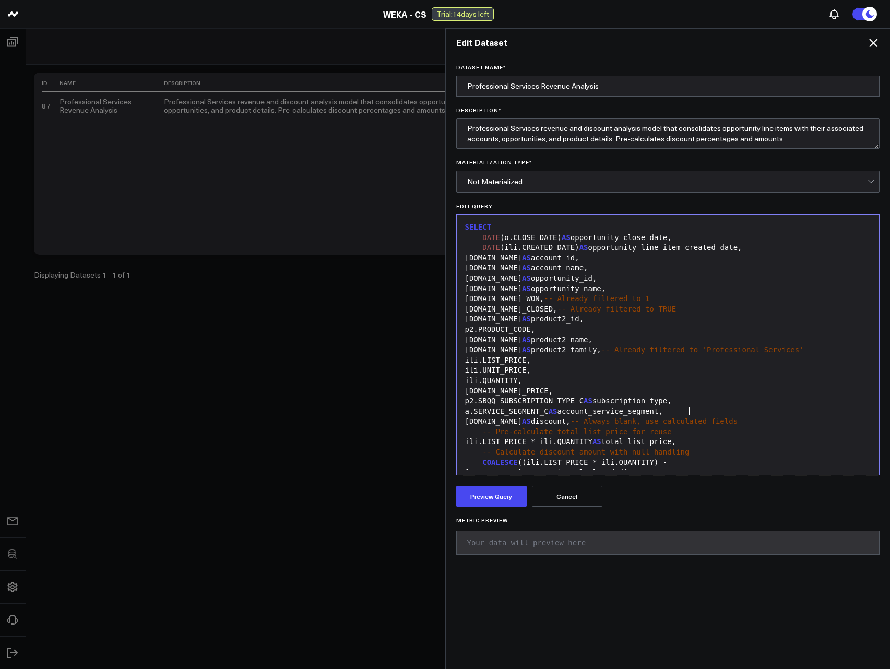
click at [557, 413] on div "a.SERVICE_SEGMENT_C AS account_service_segment," at bounding box center [668, 412] width 412 height 10
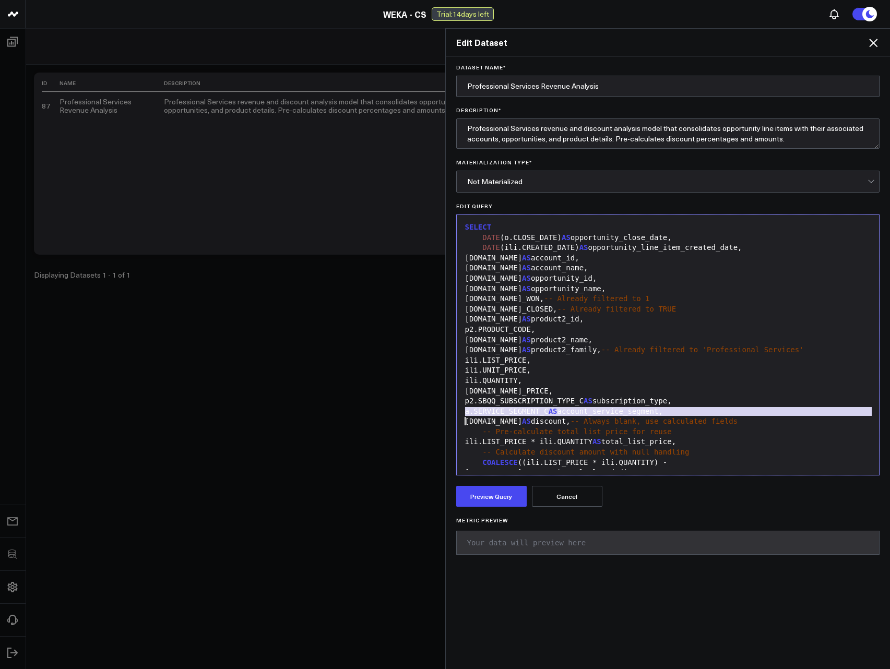
click at [557, 413] on div "a.SERVICE_SEGMENT_C AS account_service_segment," at bounding box center [668, 412] width 412 height 10
copy div "a.SERVICE_SEGMENT_C AS account_service_segment,"
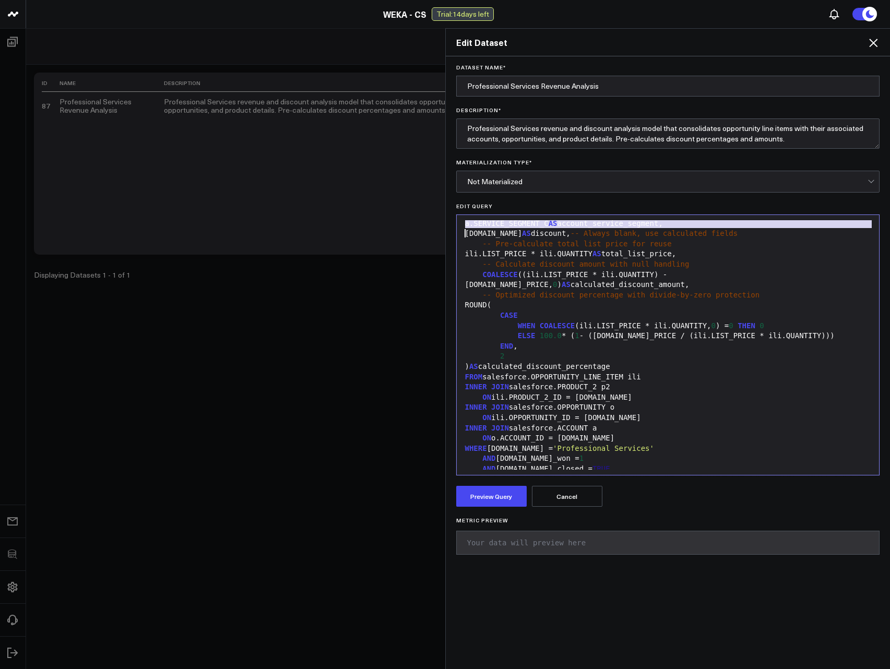
scroll to position [125, 0]
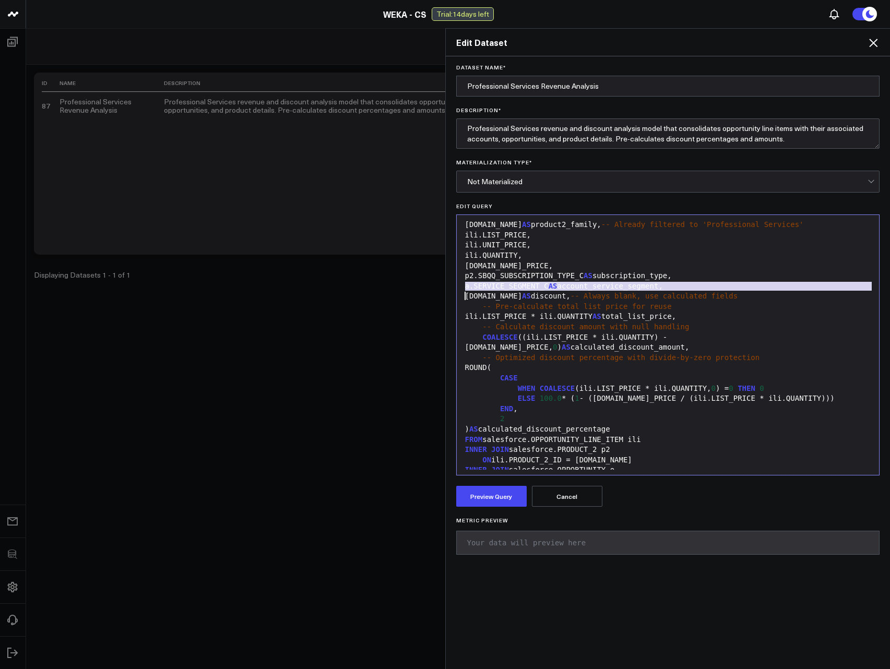
click at [549, 304] on span "-- Pre-calculate total list price for reuse" at bounding box center [576, 306] width 189 height 8
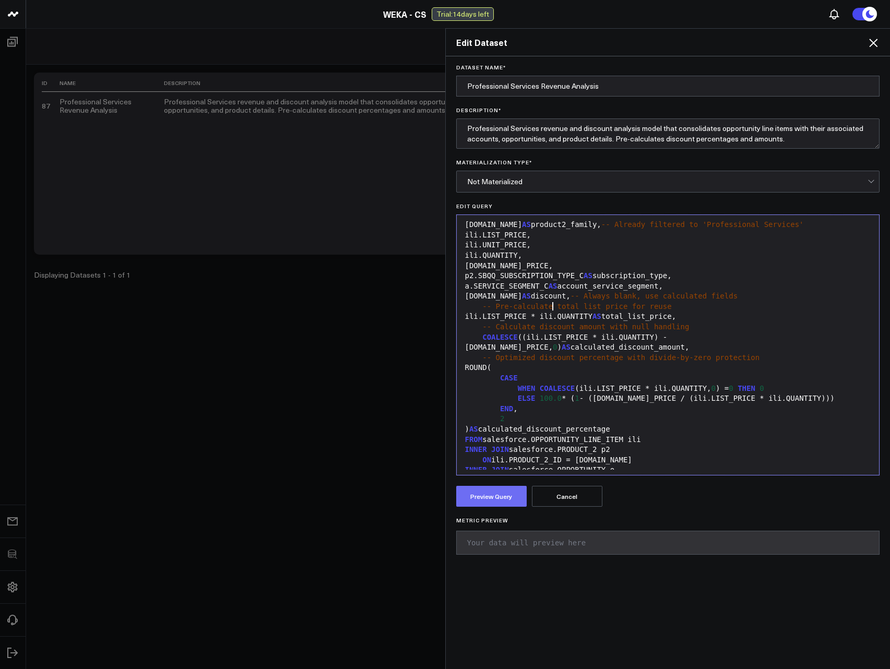
click at [489, 496] on button "Preview Query" at bounding box center [491, 496] width 70 height 21
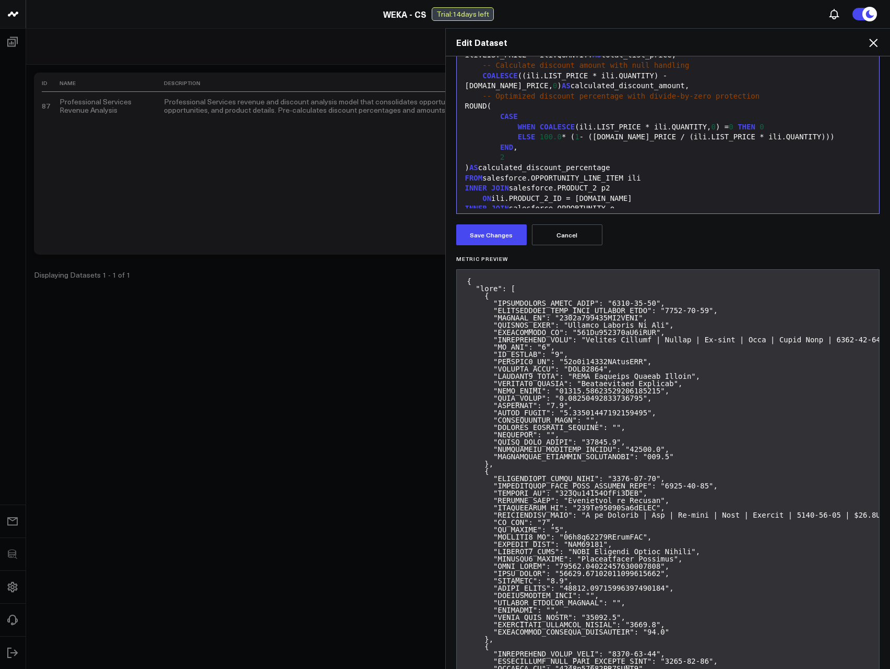
scroll to position [251, 0]
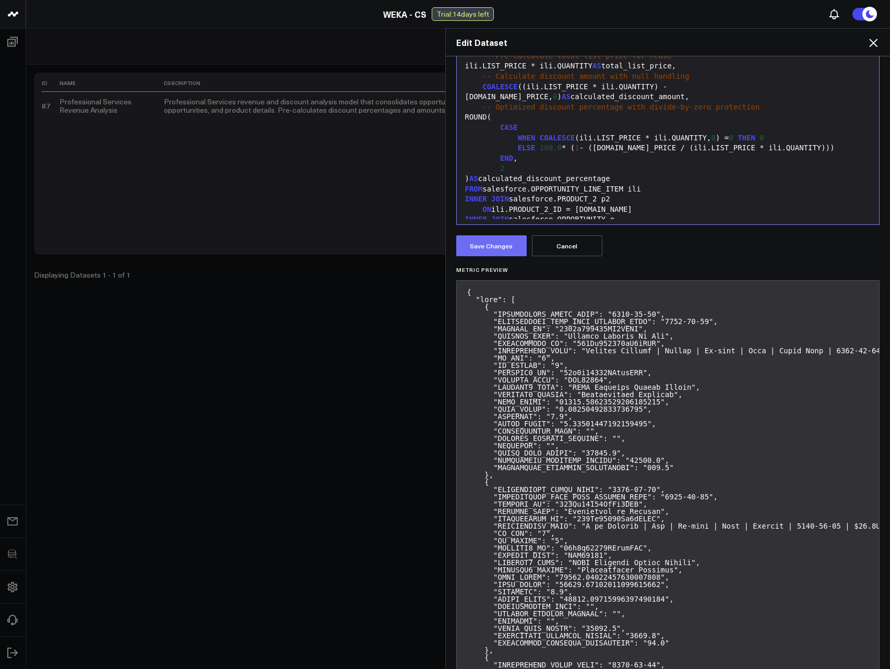
click at [493, 247] on button "Save Changes" at bounding box center [491, 245] width 70 height 21
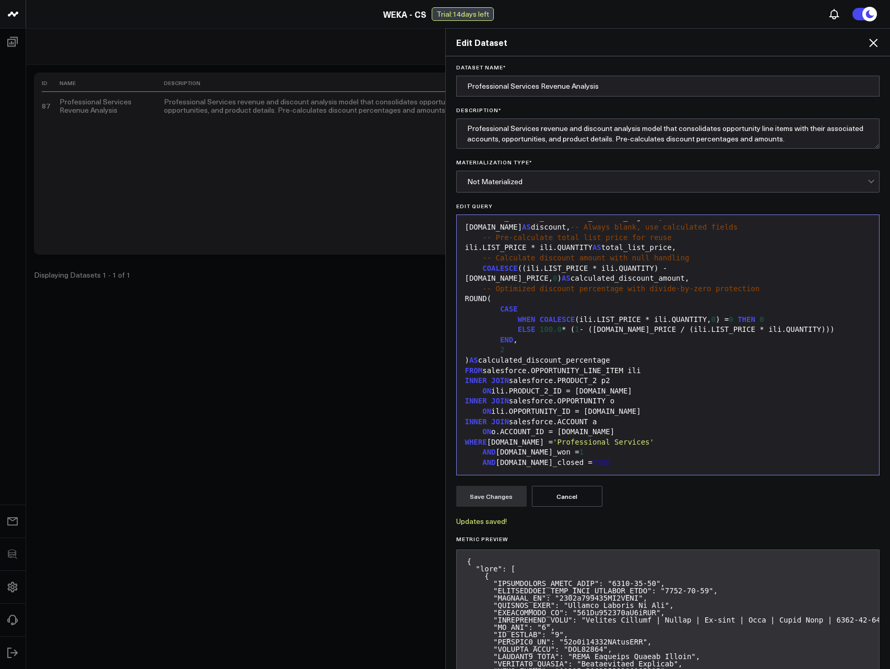
scroll to position [195, 0]
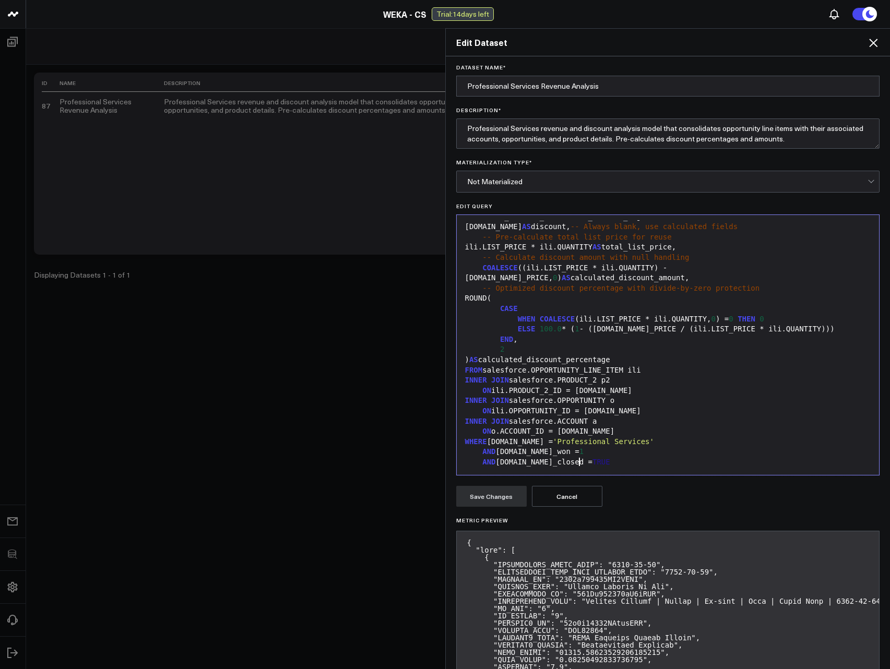
click at [595, 463] on div "AND o.is_closed = TRUE" at bounding box center [668, 462] width 412 height 10
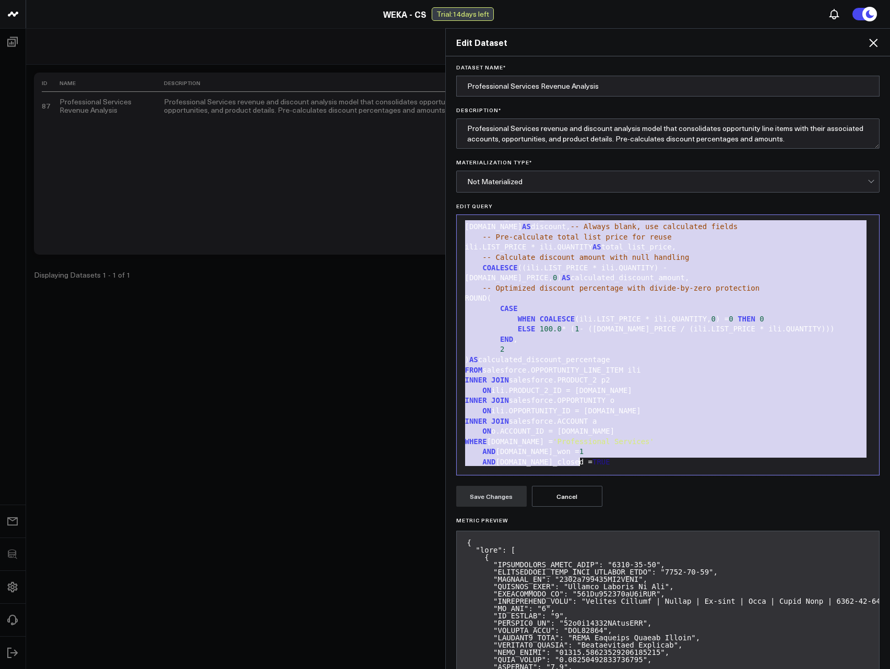
copy div "SELECT DATE (o.CLOSE_DATE) AS opportunity_close_date, DATE (ili.CREATED_DATE) A…"
click at [637, 422] on div "INNER JOIN salesforce.ACCOUNT a" at bounding box center [668, 422] width 412 height 10
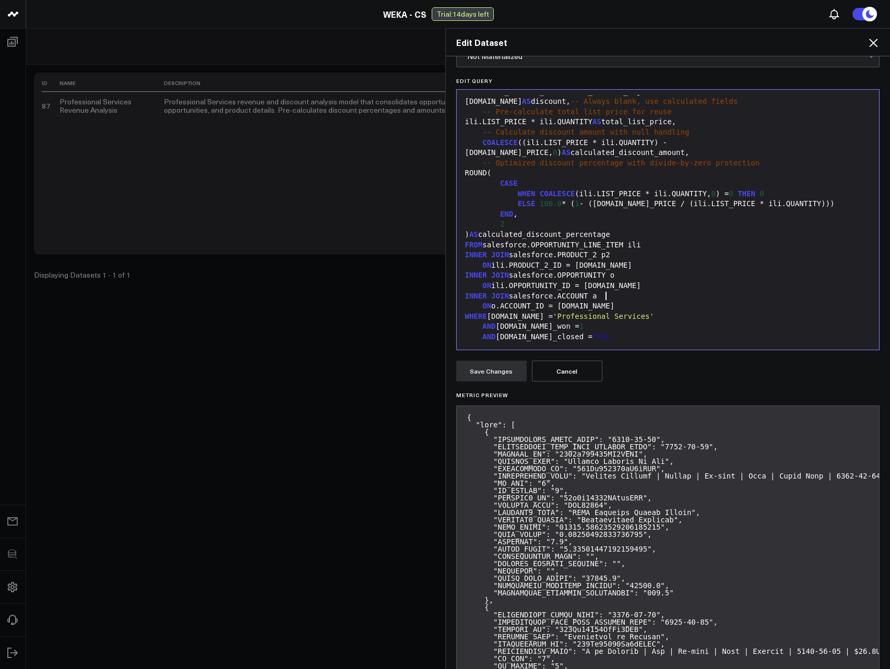
scroll to position [0, 0]
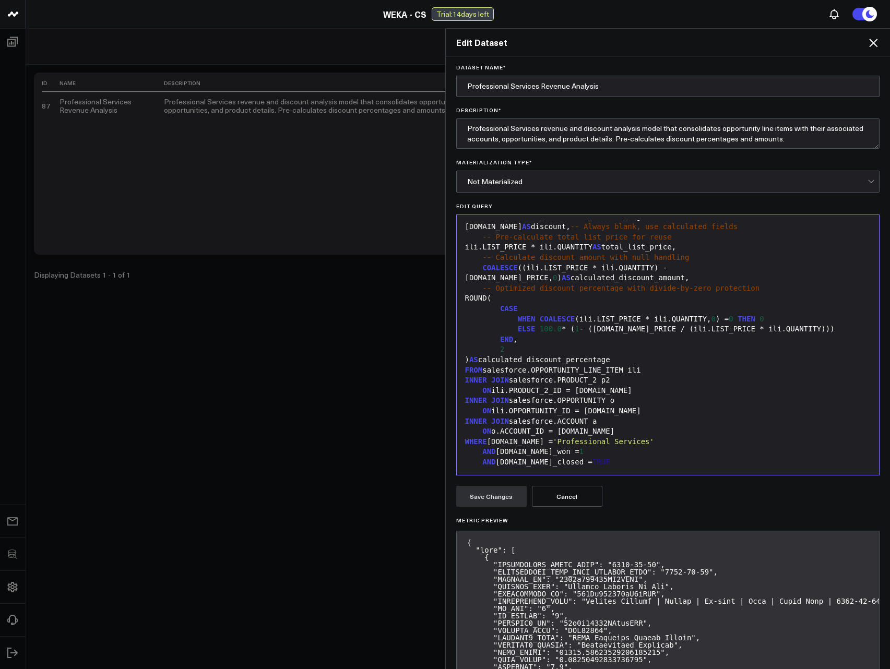
click at [734, 497] on div "Save Changes Cancel" at bounding box center [668, 496] width 424 height 21
click at [621, 421] on div "INNER JOIN salesforce.ACCOUNT a" at bounding box center [668, 422] width 412 height 10
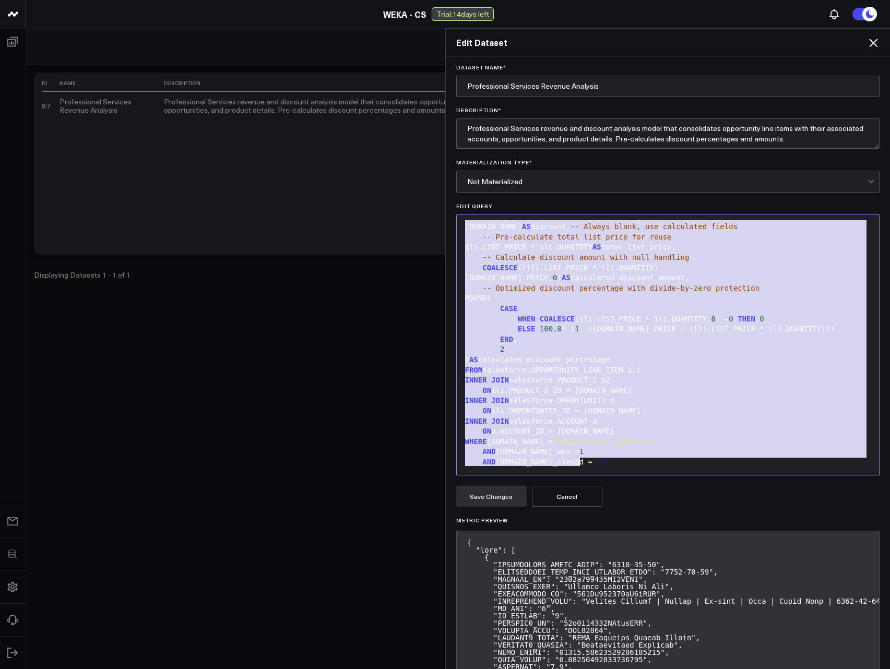
copy div "SELECT DATE (o.CLOSE_DATE) AS opportunity_close_date, DATE (ili.CREATED_DATE) A…"
click at [603, 349] on div "2" at bounding box center [668, 349] width 412 height 10
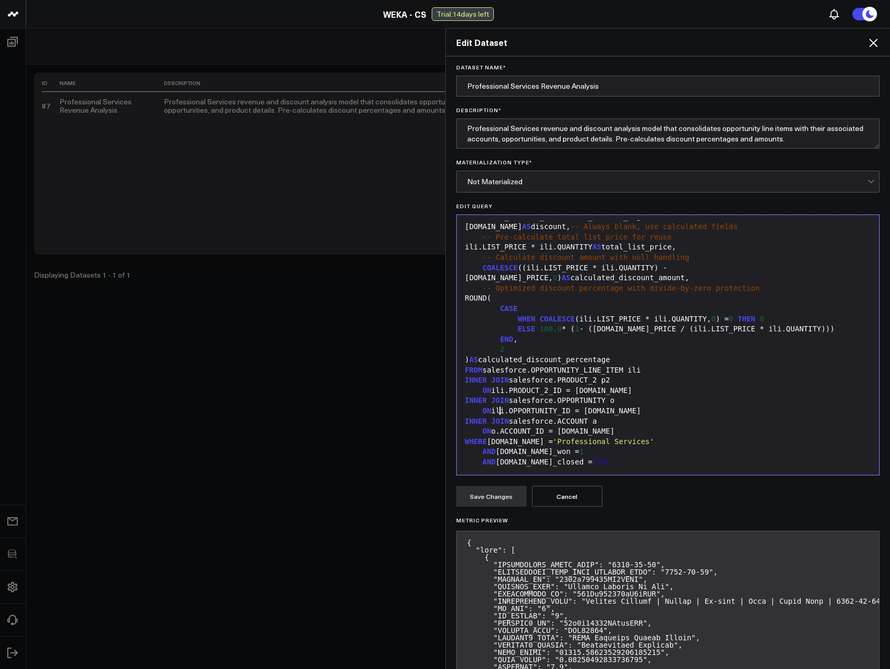
click at [498, 411] on div "ON ili.OPPORTUNITY_ID = o.ID" at bounding box center [668, 411] width 412 height 10
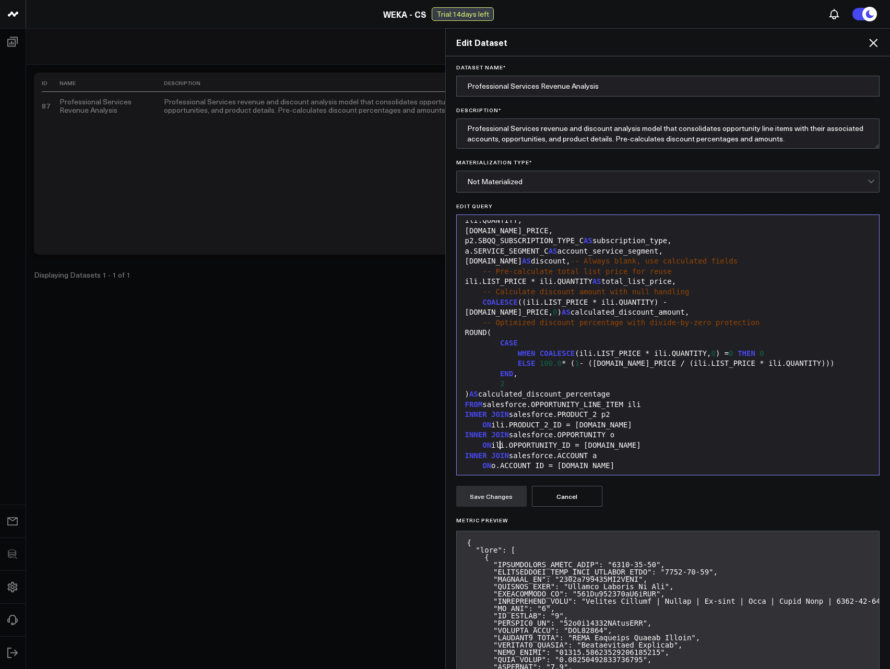
scroll to position [132, 0]
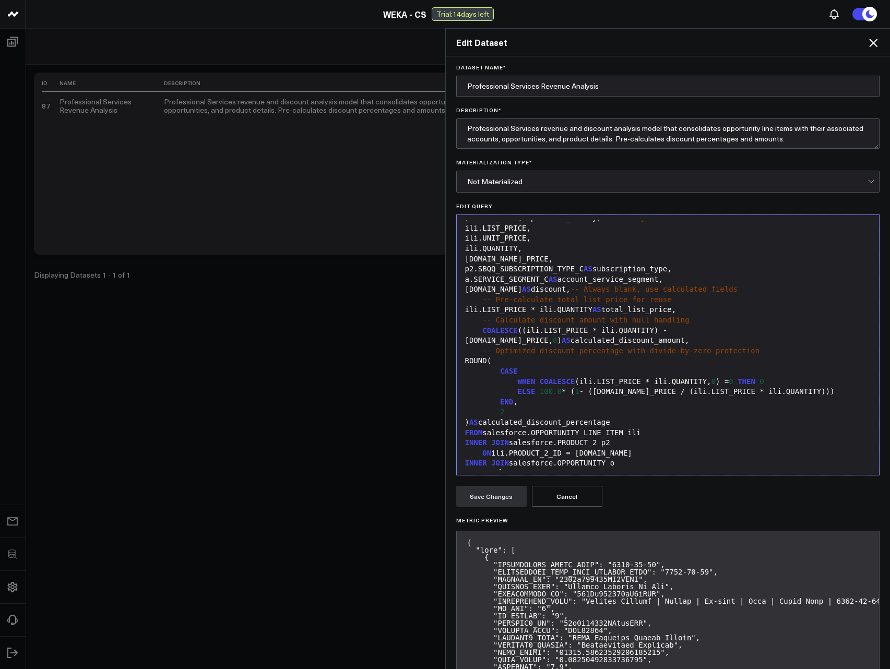
click at [699, 276] on div "a.SERVICE_SEGMENT_C AS account_service_segment," at bounding box center [668, 280] width 412 height 10
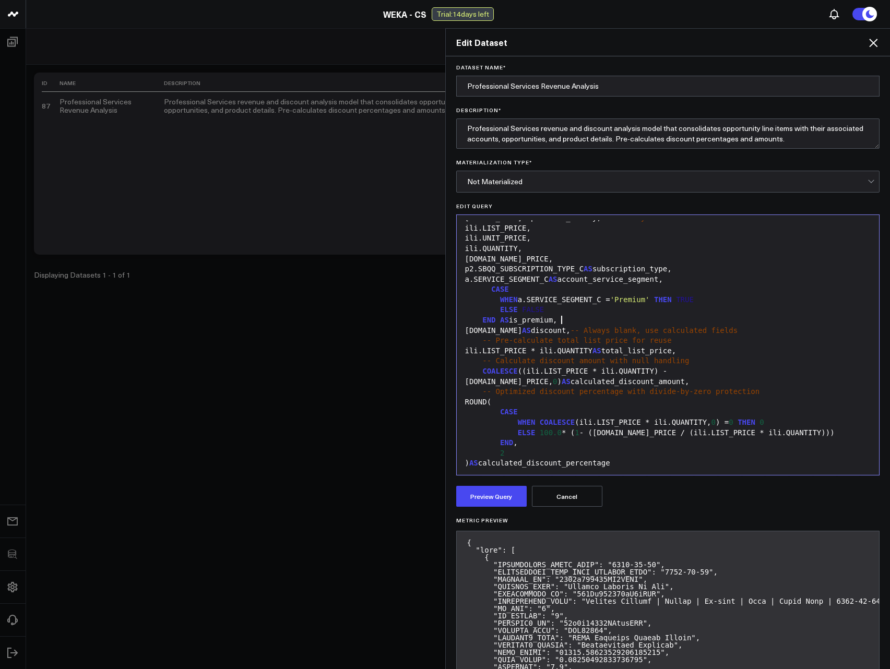
click at [491, 292] on span "CASE" at bounding box center [500, 289] width 18 height 8
click at [554, 319] on div "END AS is_premium," at bounding box center [668, 320] width 412 height 10
click at [500, 280] on div "a.SERVICE_SEGMENT_C AS account_service_segment," at bounding box center [668, 280] width 412 height 10
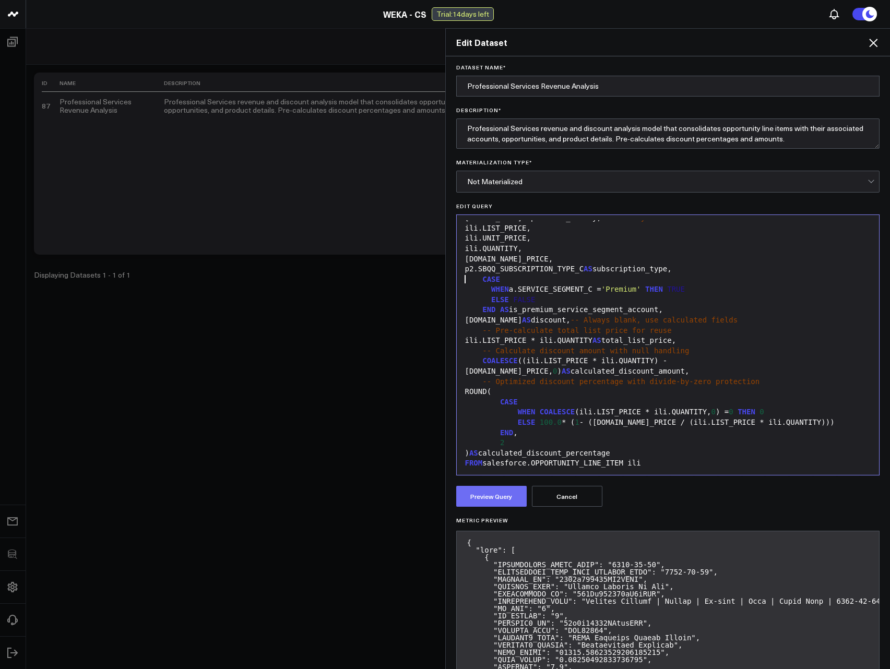
click at [489, 498] on button "Preview Query" at bounding box center [491, 496] width 70 height 21
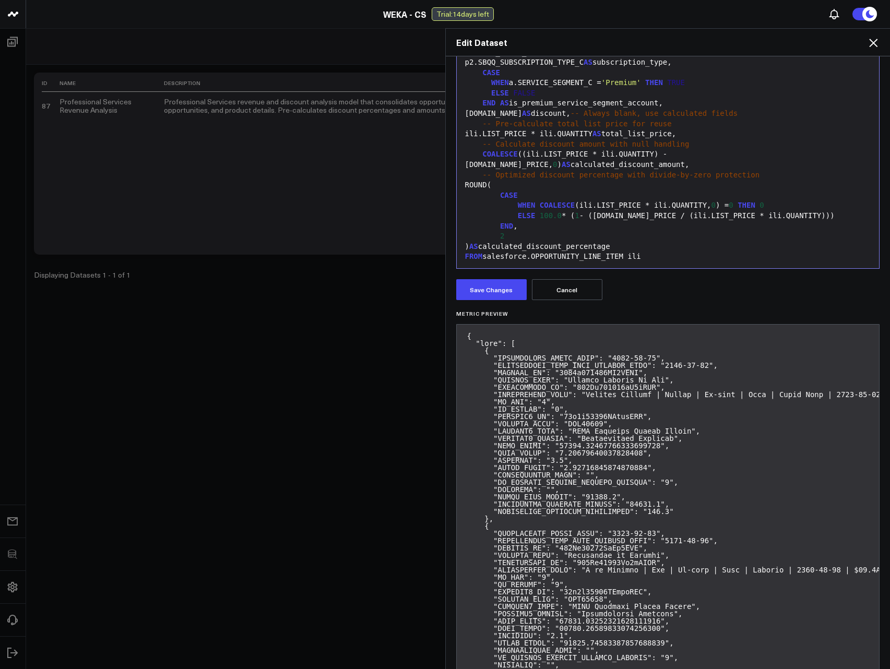
scroll to position [188, 0]
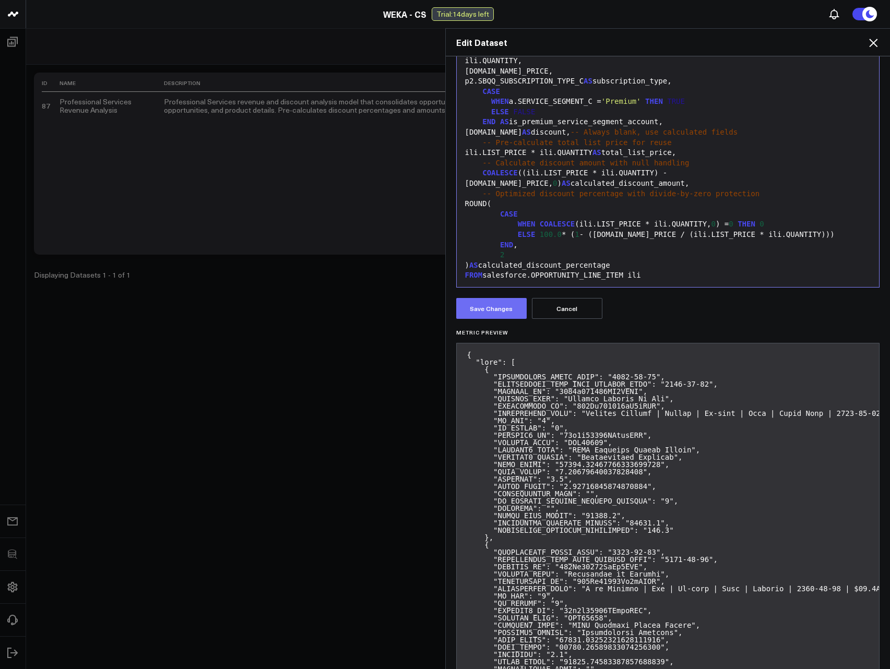
click at [486, 308] on button "Save Changes" at bounding box center [491, 308] width 70 height 21
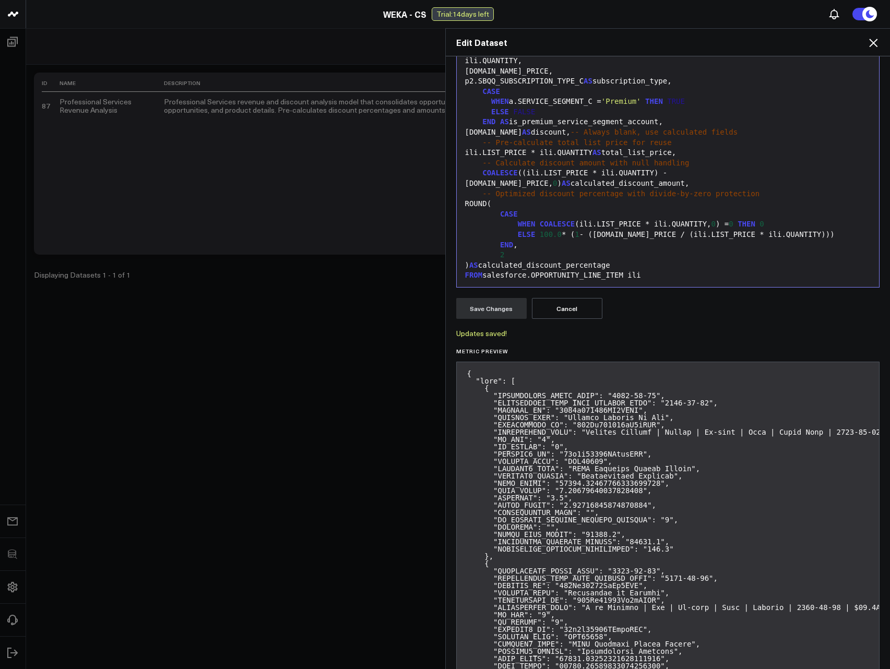
click at [867, 44] on icon at bounding box center [873, 43] width 13 height 13
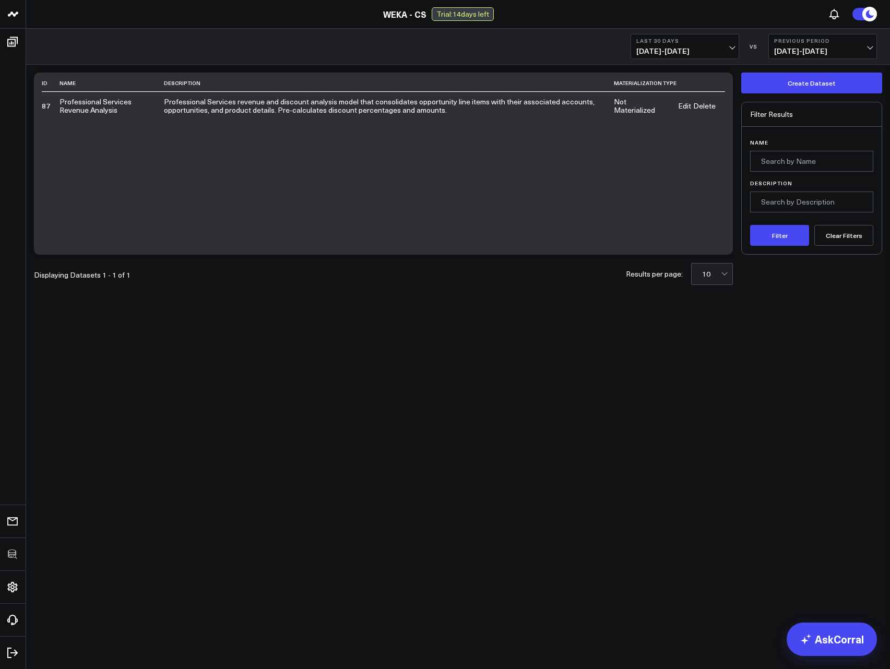
click at [684, 104] on link "Edit" at bounding box center [684, 106] width 13 height 8
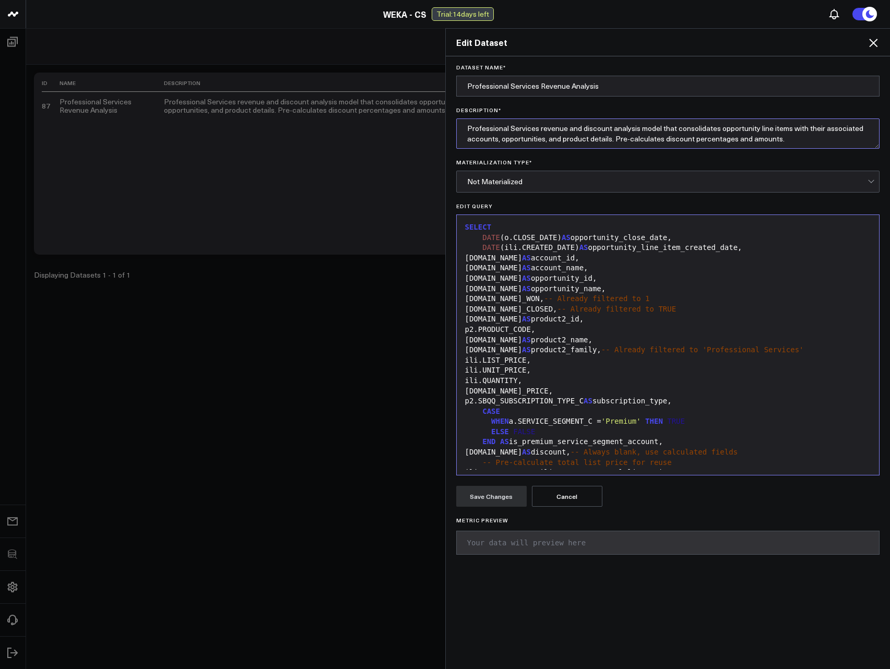
click at [788, 140] on textarea "Professional Services revenue and discount analysis model that consolidates opp…" at bounding box center [668, 133] width 424 height 30
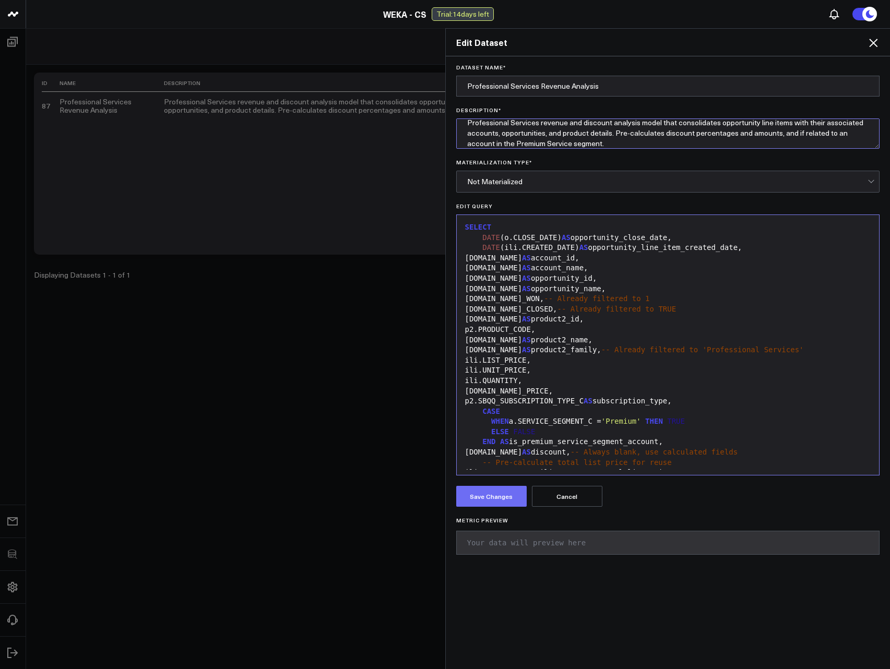
type textarea "Professional Services revenue and discount analysis model that consolidates opp…"
click at [495, 500] on button "Save Changes" at bounding box center [491, 496] width 70 height 21
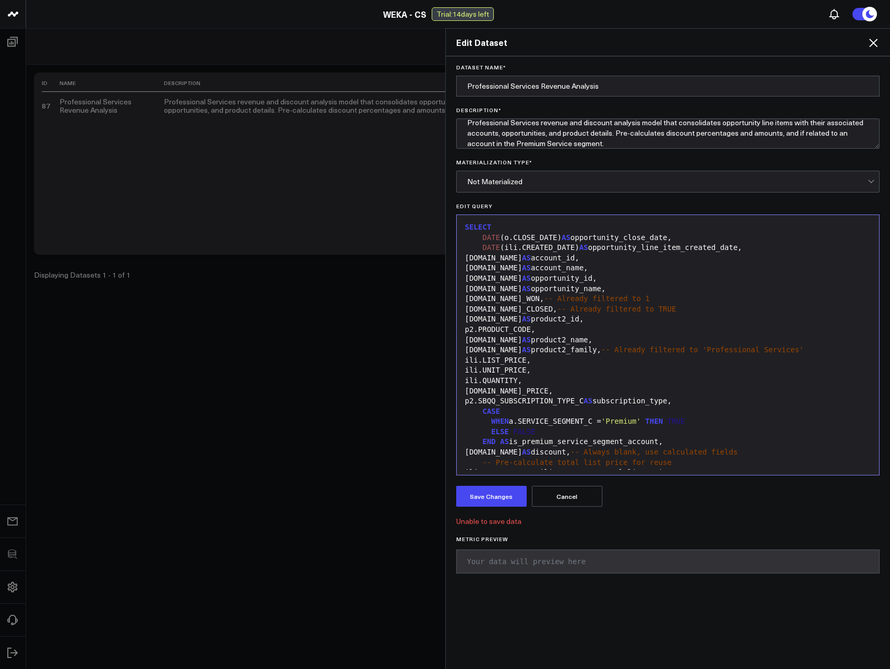
click at [599, 288] on div "o.NAME AS opportunity_name," at bounding box center [668, 289] width 412 height 10
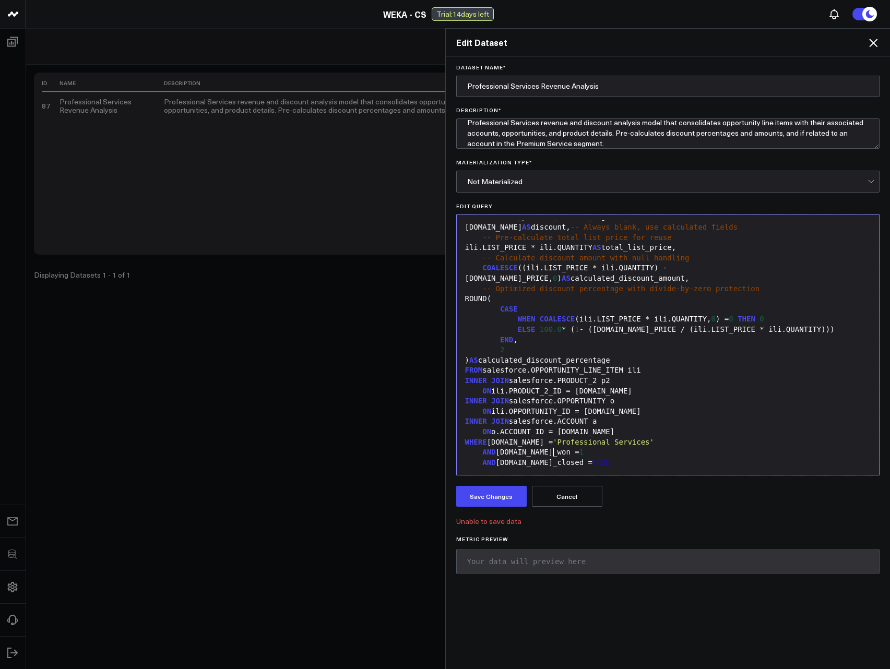
click at [615, 457] on div "AND o.is_won = 1" at bounding box center [668, 452] width 412 height 10
click at [620, 467] on div "AND o.is_closed = TRUE" at bounding box center [668, 463] width 412 height 10
click at [486, 496] on button "Preview Query" at bounding box center [491, 496] width 70 height 21
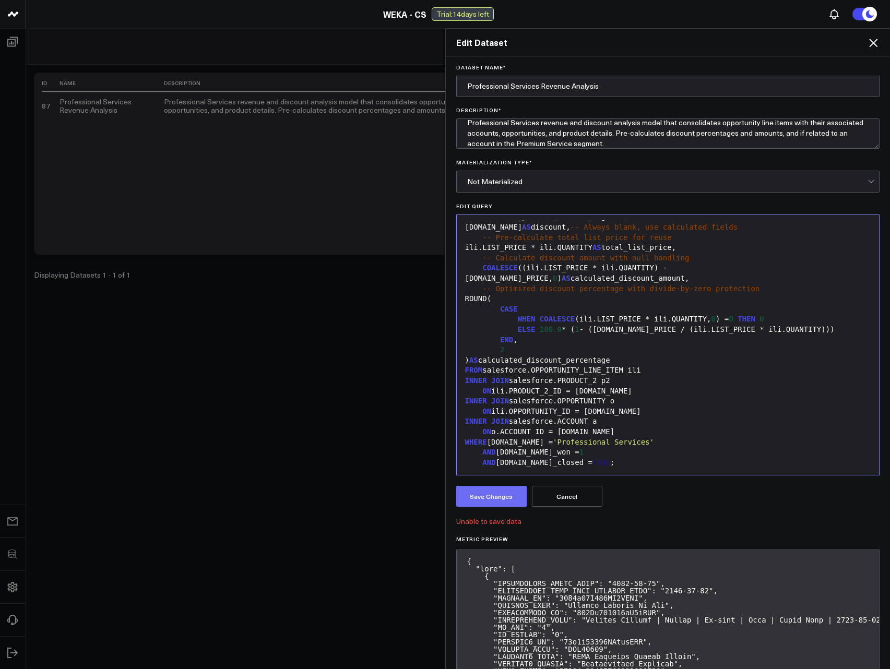
click at [497, 496] on button "Save Changes" at bounding box center [491, 496] width 70 height 21
click at [613, 458] on div "AND o.is_closed = TRUE ;" at bounding box center [668, 463] width 412 height 10
drag, startPoint x: 679, startPoint y: 133, endPoint x: 686, endPoint y: 135, distance: 7.1
click at [679, 134] on textarea "Professional Services revenue and discount analysis model that consolidates opp…" at bounding box center [668, 133] width 424 height 30
click at [873, 44] on icon at bounding box center [873, 43] width 13 height 13
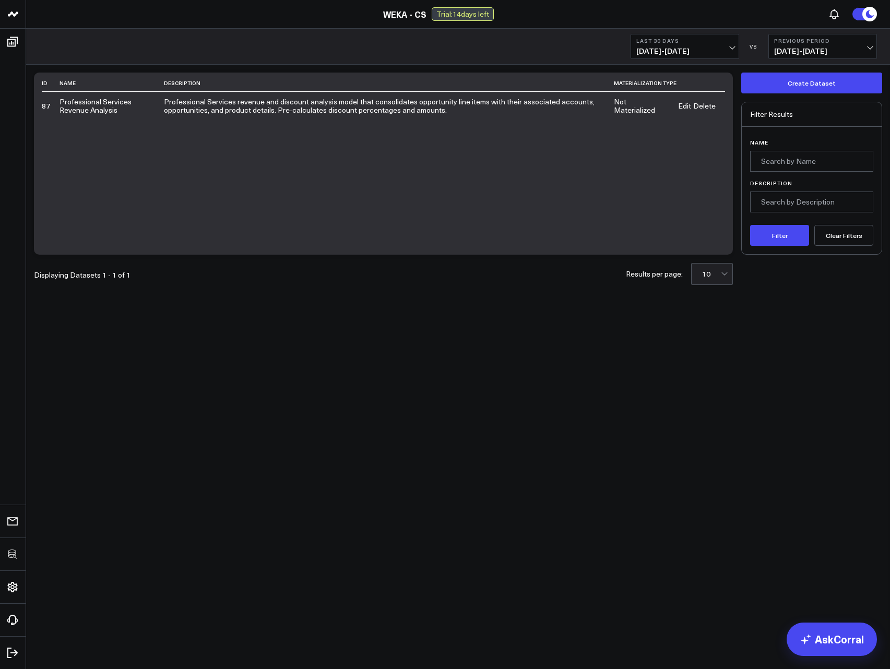
click at [485, 377] on body "3725 Test 829 Studios Accenture Activant Capital Agriculture & Farming Demo All…" at bounding box center [445, 334] width 890 height 669
click at [691, 103] on link "Edit" at bounding box center [684, 106] width 13 height 8
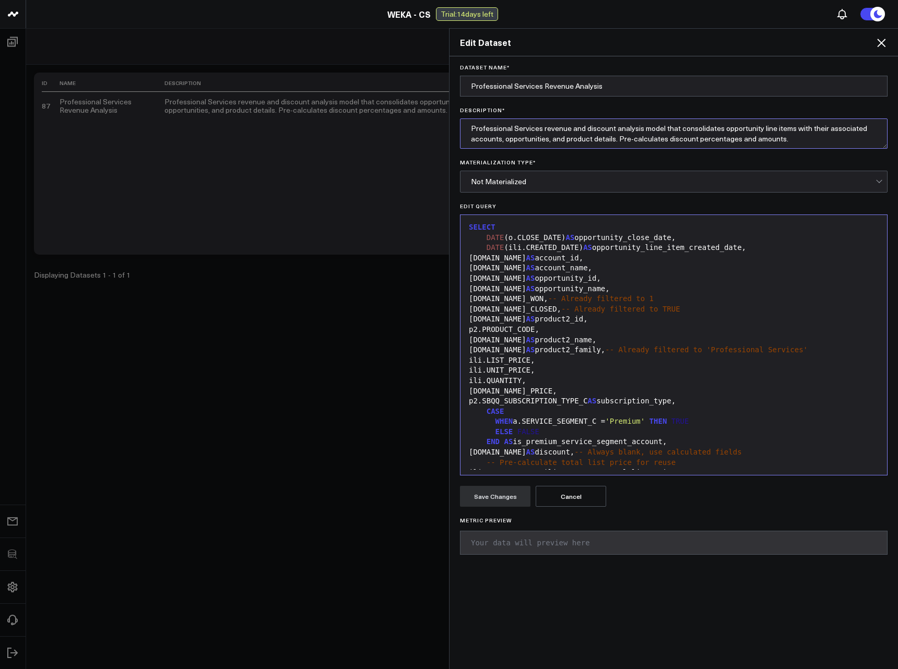
click at [800, 142] on textarea "Professional Services revenue and discount analysis model that consolidates opp…" at bounding box center [673, 133] width 427 height 30
paste textarea "Professional Services revenue and discount analysis model that consolidates opp…"
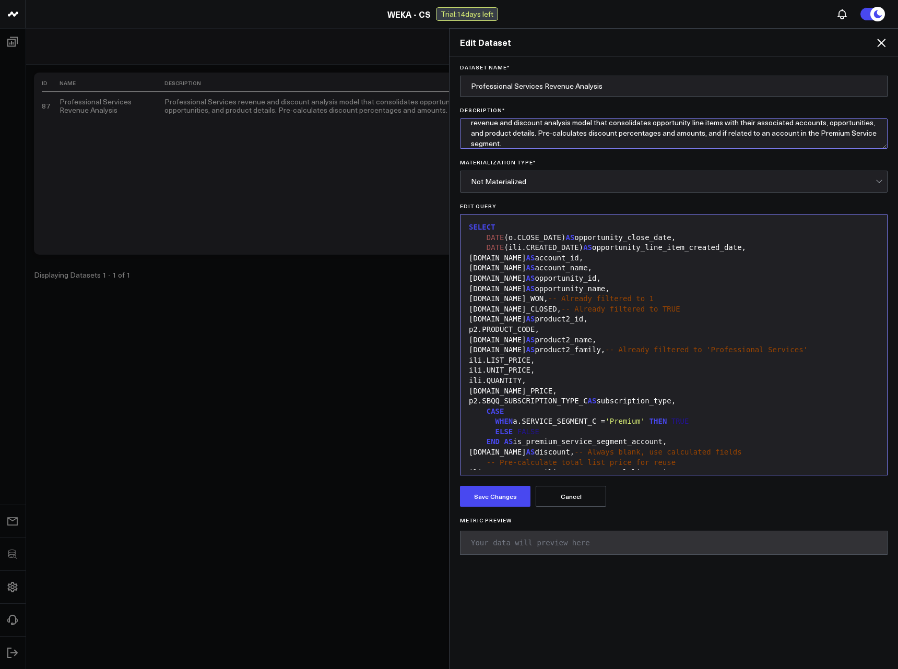
paste textarea
click at [504, 489] on button "Save Changes" at bounding box center [495, 496] width 70 height 21
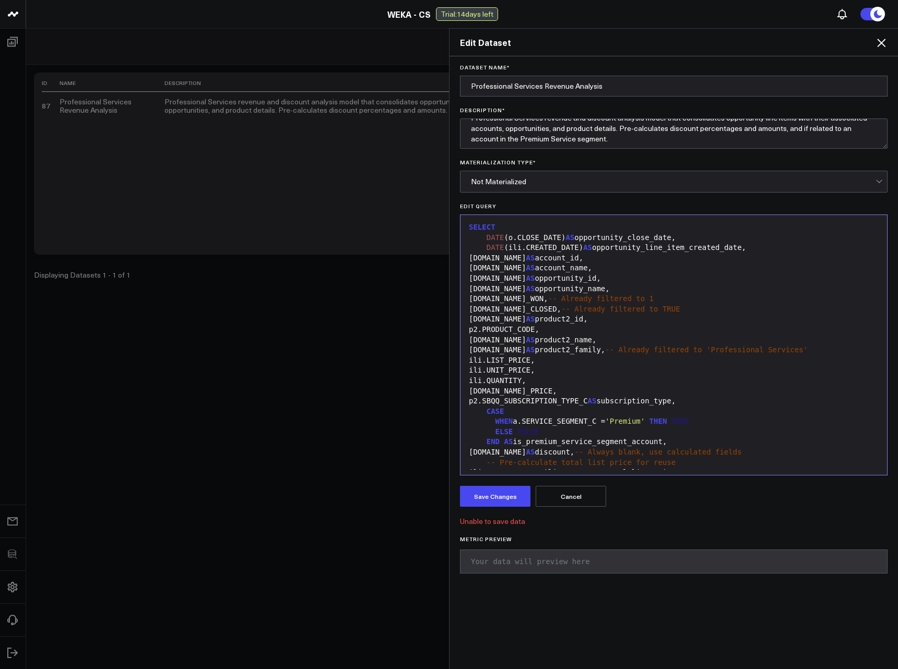
scroll to position [0, 0]
click at [604, 137] on textarea "Professional Services revenue and discount analysis model that consolidates opp…" at bounding box center [673, 133] width 427 height 30
click at [722, 130] on textarea "Professional Services revenue and discount analysis model that consolidates opp…" at bounding box center [673, 133] width 427 height 30
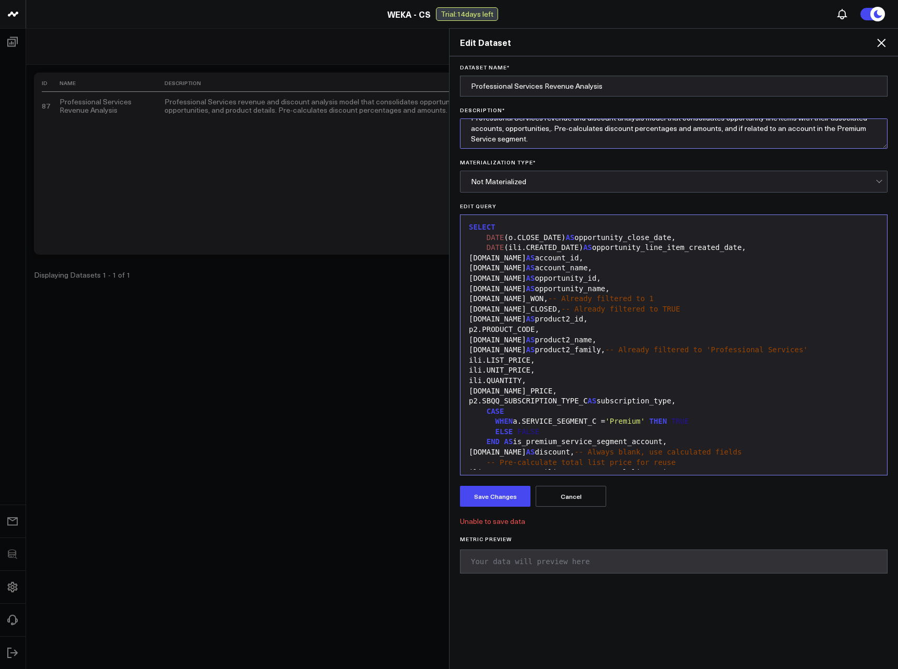
drag, startPoint x: 551, startPoint y: 140, endPoint x: 537, endPoint y: 140, distance: 13.6
click at [537, 140] on textarea "Professional Services revenue and discount analysis model that consolidates opp…" at bounding box center [673, 133] width 427 height 30
click at [536, 137] on textarea "Professional Services revenue and discount analysis model that consolidates opp…" at bounding box center [673, 133] width 427 height 30
drag, startPoint x: 680, startPoint y: 128, endPoint x: 550, endPoint y: 130, distance: 130.5
click at [550, 130] on textarea "Professional Services revenue and discount analysis model that consolidates opp…" at bounding box center [673, 133] width 427 height 30
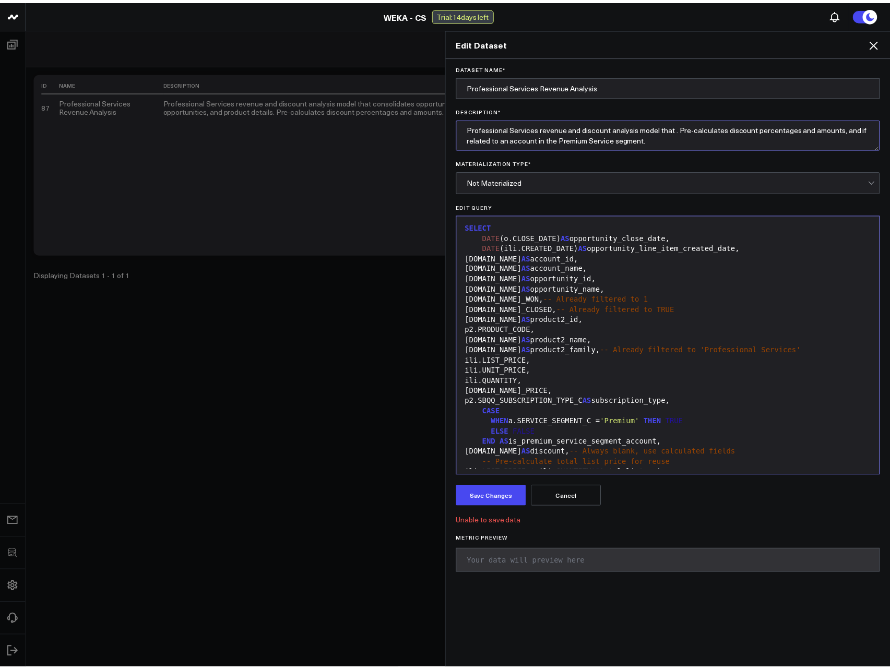
scroll to position [0, 0]
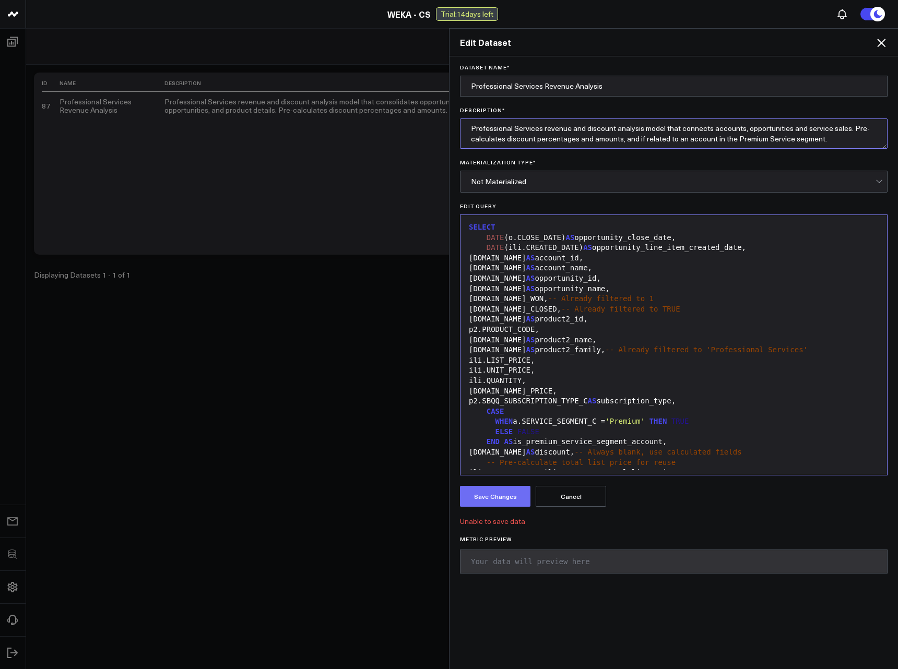
type textarea "Professional Services revenue and discount analysis model that connects account…"
click at [507, 497] on button "Save Changes" at bounding box center [495, 496] width 70 height 21
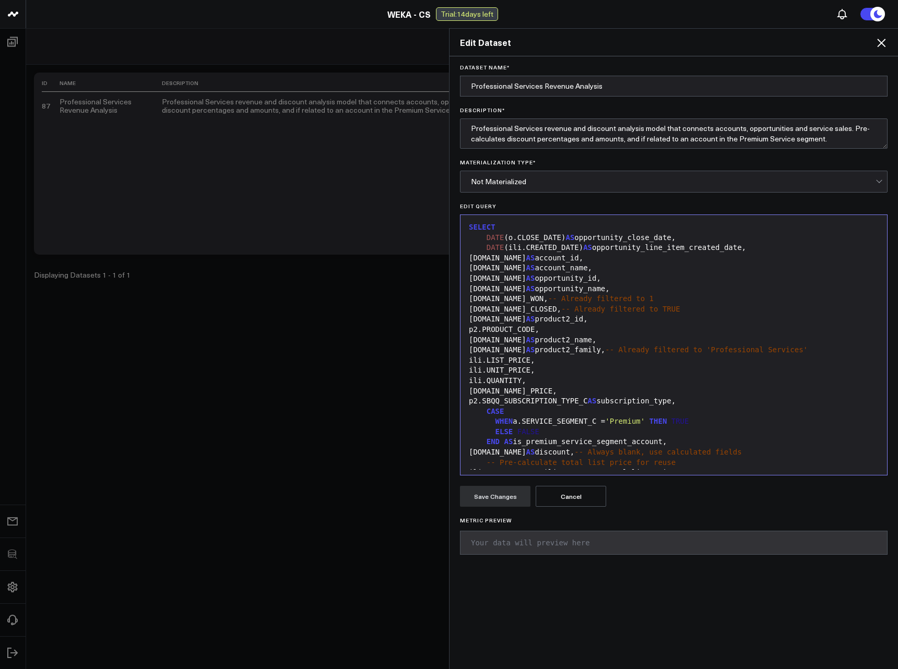
click at [697, 199] on form "Dataset Name * Professional Services Revenue Analysis Description * Professiona…" at bounding box center [674, 313] width 438 height 498
click at [878, 44] on icon at bounding box center [881, 43] width 13 height 13
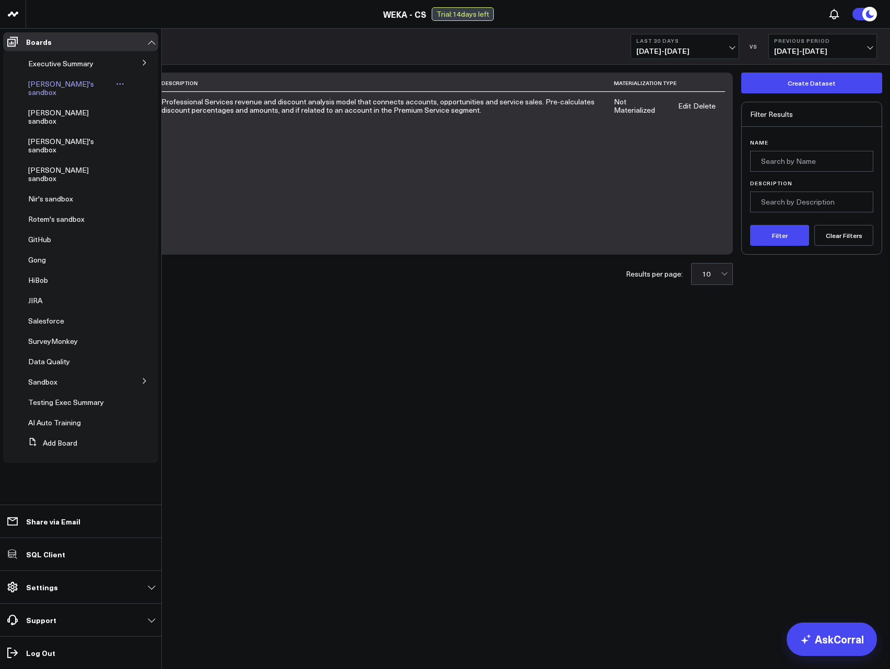
click at [60, 85] on span "[PERSON_NAME]'s sandbox" at bounding box center [61, 88] width 66 height 18
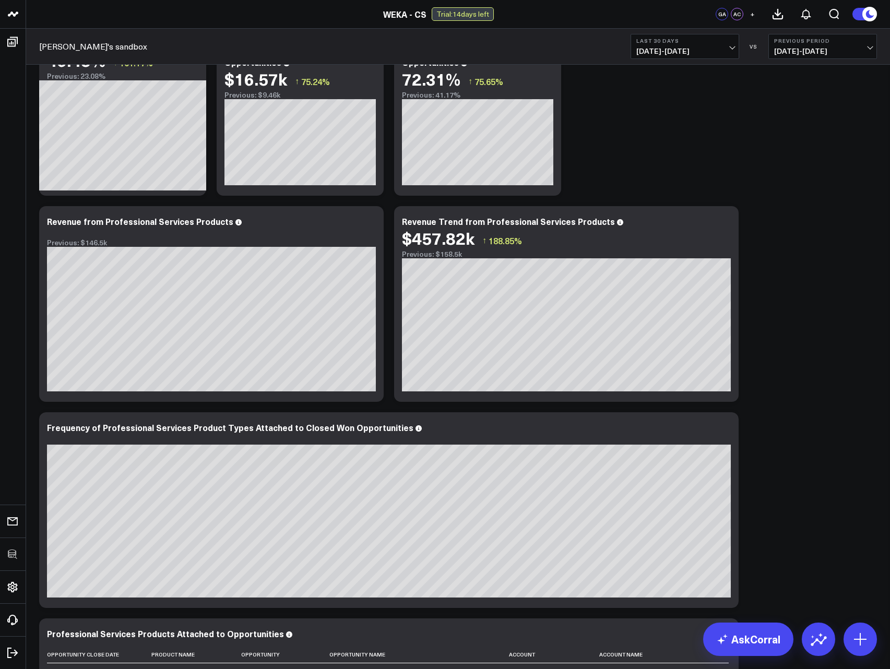
scroll to position [188, 0]
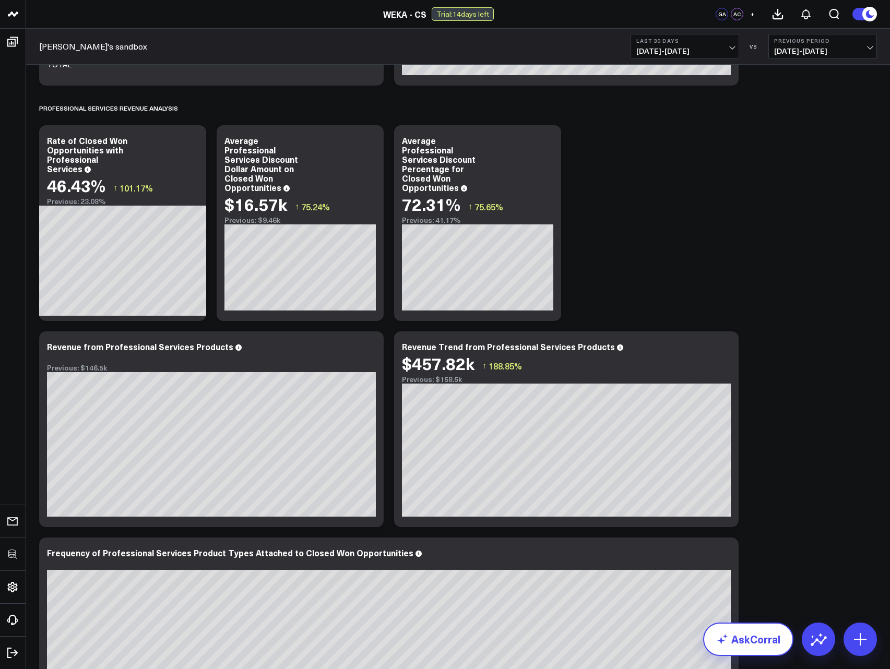
click at [760, 644] on link "AskCorral" at bounding box center [748, 639] width 90 height 33
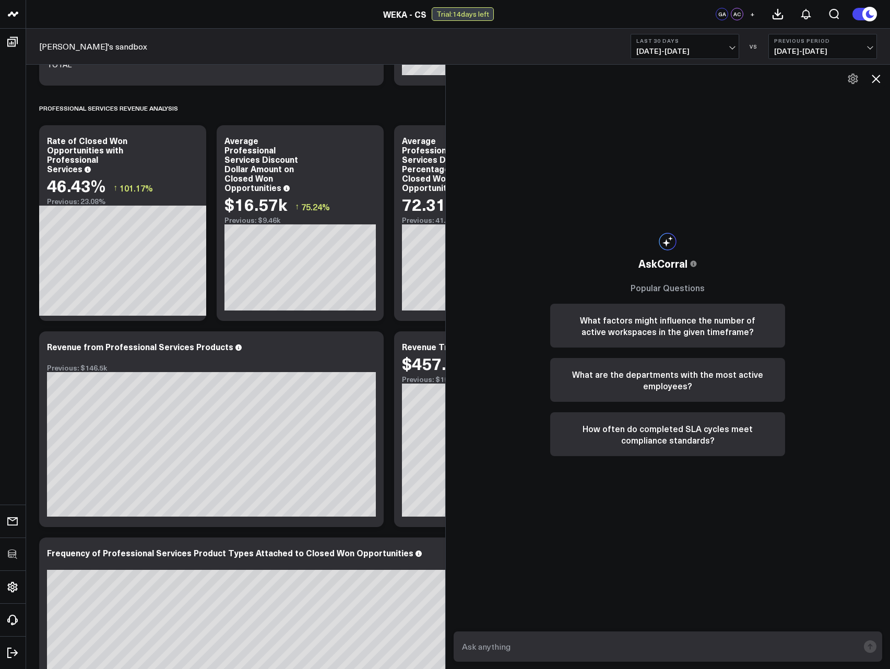
click at [636, 656] on textarea at bounding box center [659, 646] width 400 height 19
type textarea "What percentage of Professional Services revenue is allocated to Premium Servic…"
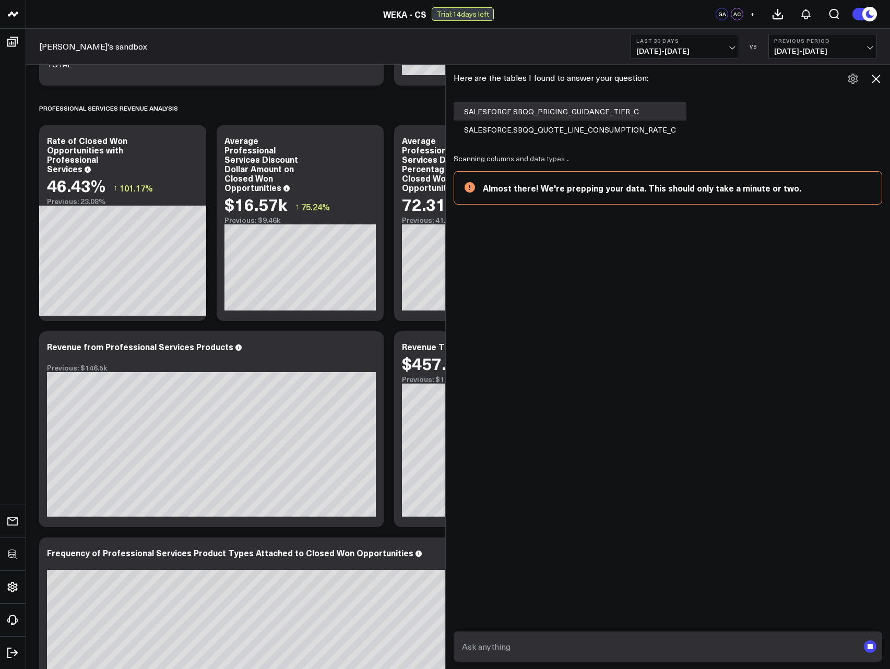
scroll to position [56, 0]
click at [555, 110] on div "SALESFORCE.SBQQ_PRICING_GUIDANCE_TIER_C" at bounding box center [570, 111] width 233 height 18
copy div "SALESFORCE.SBQQ_PRICING_GUIDANCE_TIER_C"
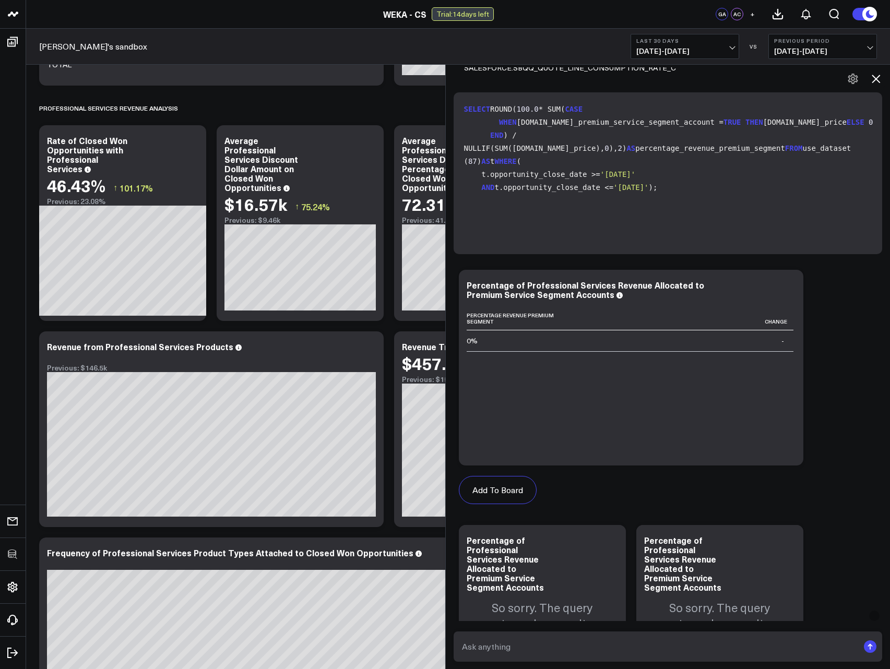
scroll to position [81, 0]
click at [690, 44] on button "Last 30 Days 07/30/25 - 08/28/25" at bounding box center [685, 46] width 109 height 25
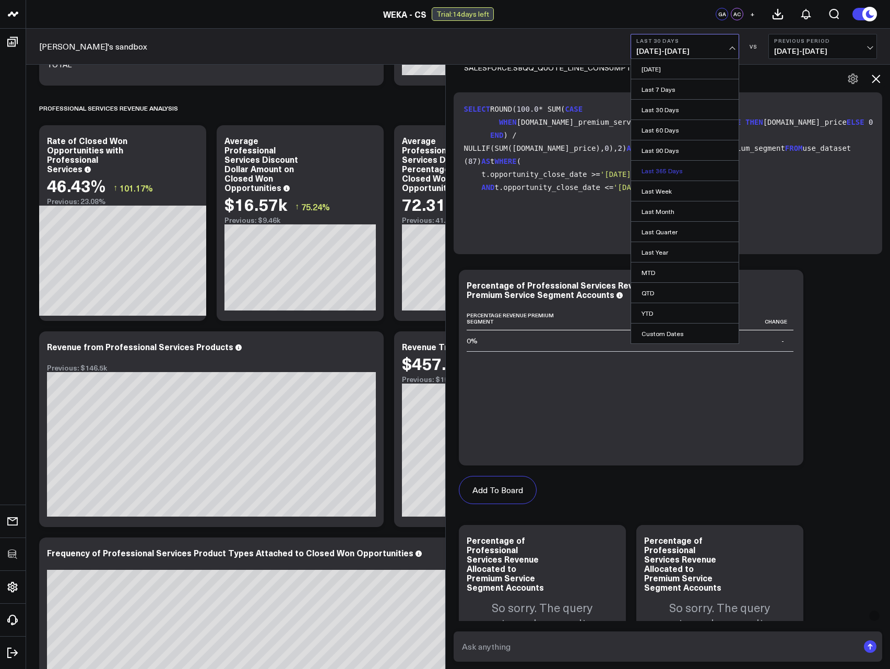
click at [675, 172] on link "Last 365 Days" at bounding box center [685, 171] width 108 height 20
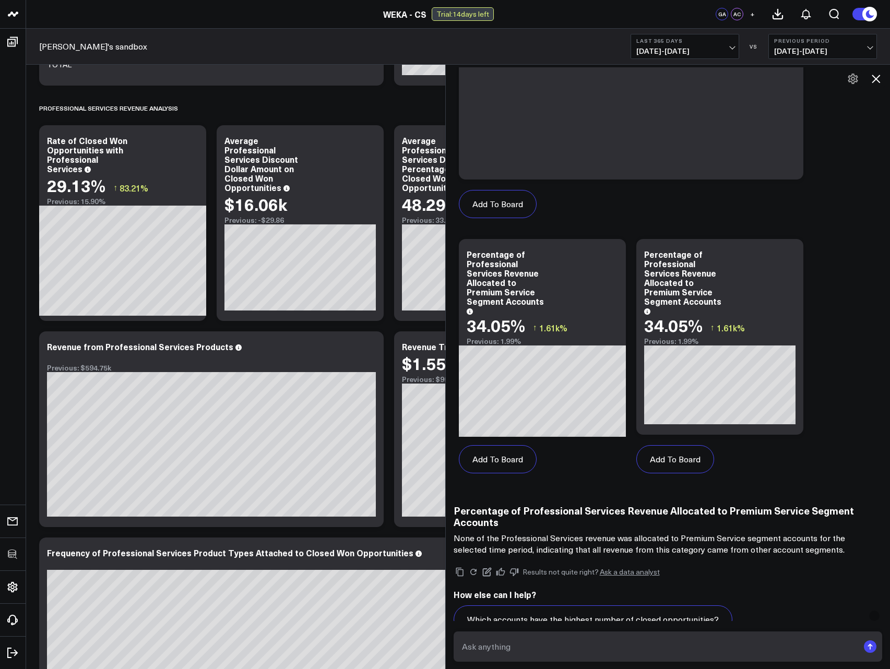
scroll to position [431, 0]
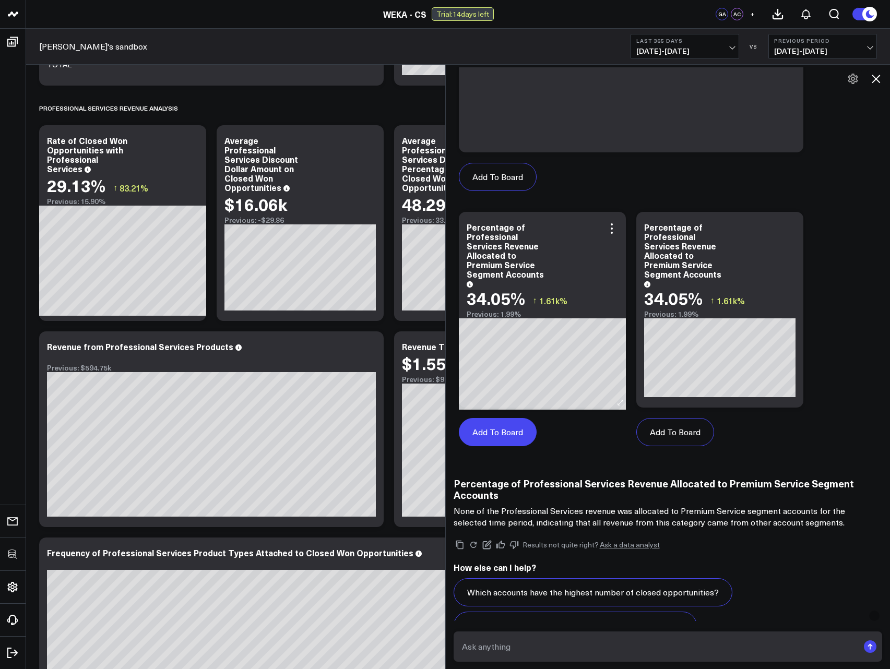
click at [502, 436] on button "Add To Board" at bounding box center [498, 432] width 78 height 28
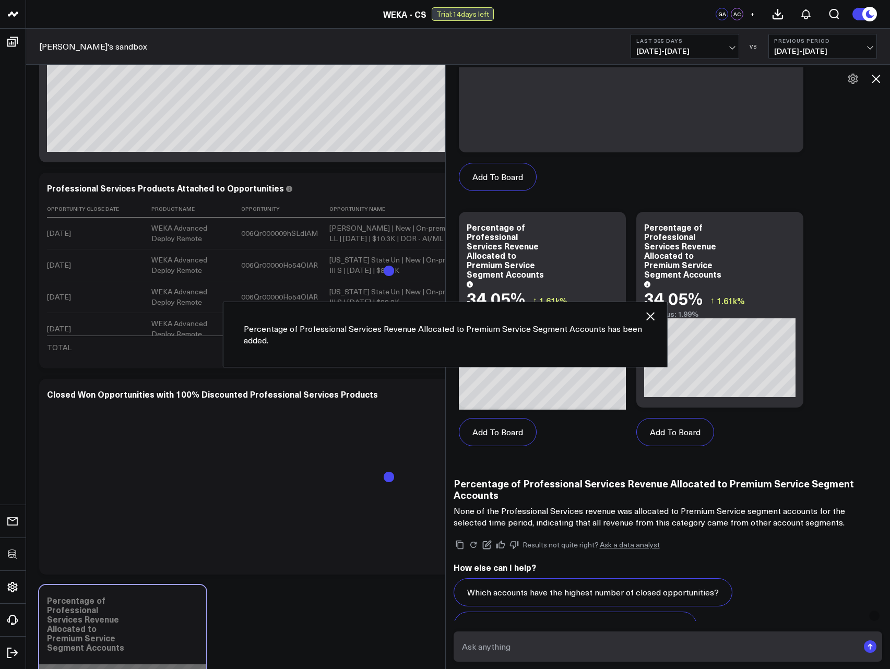
scroll to position [938, 0]
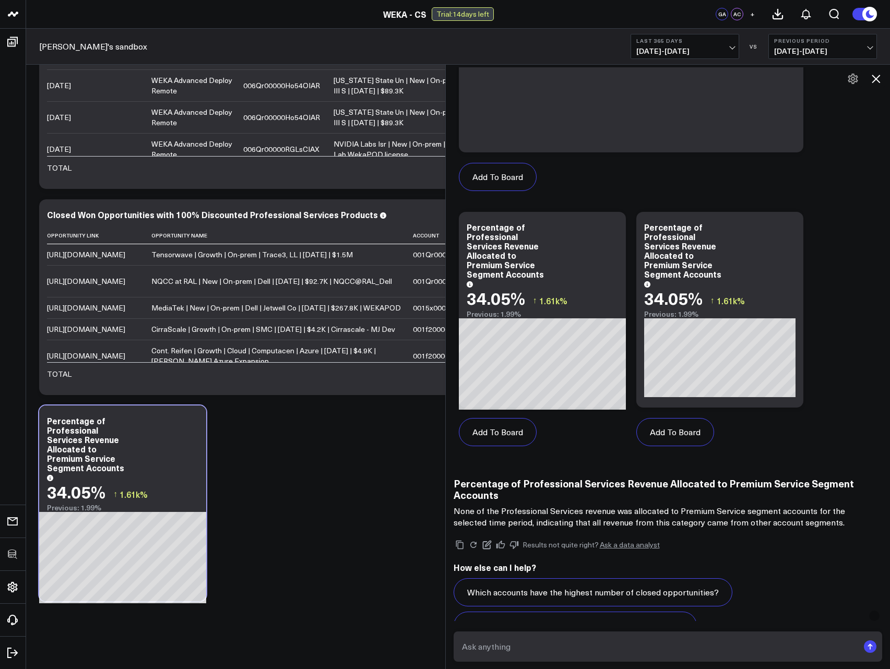
click at [637, 643] on textarea at bounding box center [659, 646] width 400 height 19
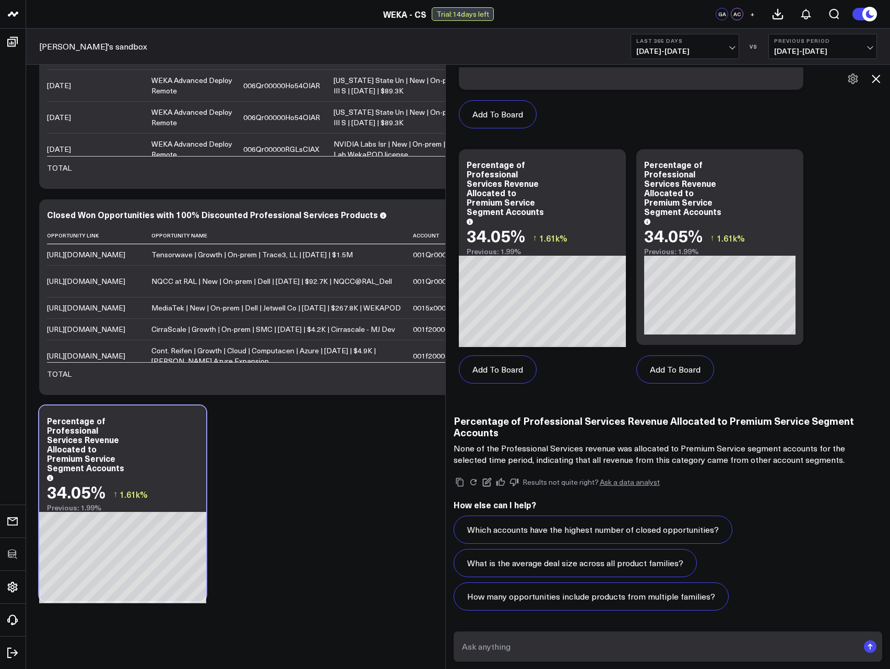
click at [564, 649] on textarea at bounding box center [659, 646] width 400 height 19
click at [534, 646] on textarea at bounding box center [659, 646] width 400 height 19
type textarea "How many accounts are in the Premium Service segment vs not?"
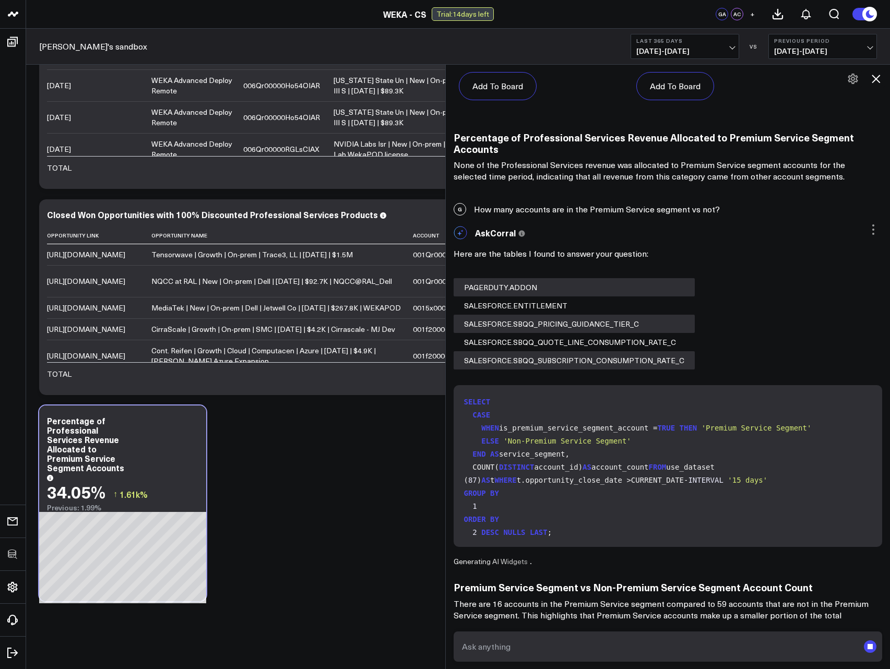
scroll to position [789, 0]
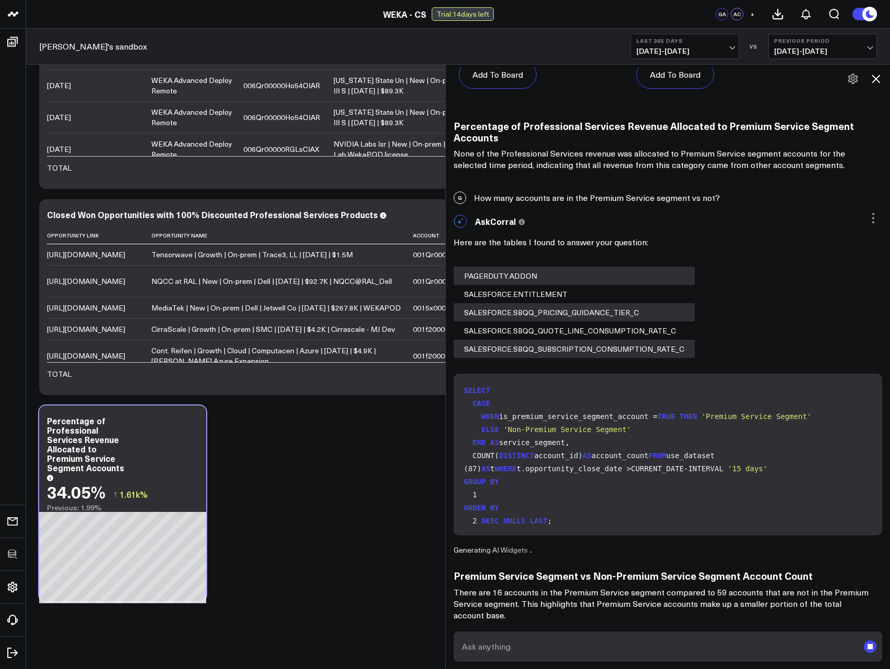
click at [629, 581] on h3 "Premium Service Segment vs Non-Premium Service Segment Account Count" at bounding box center [663, 575] width 418 height 11
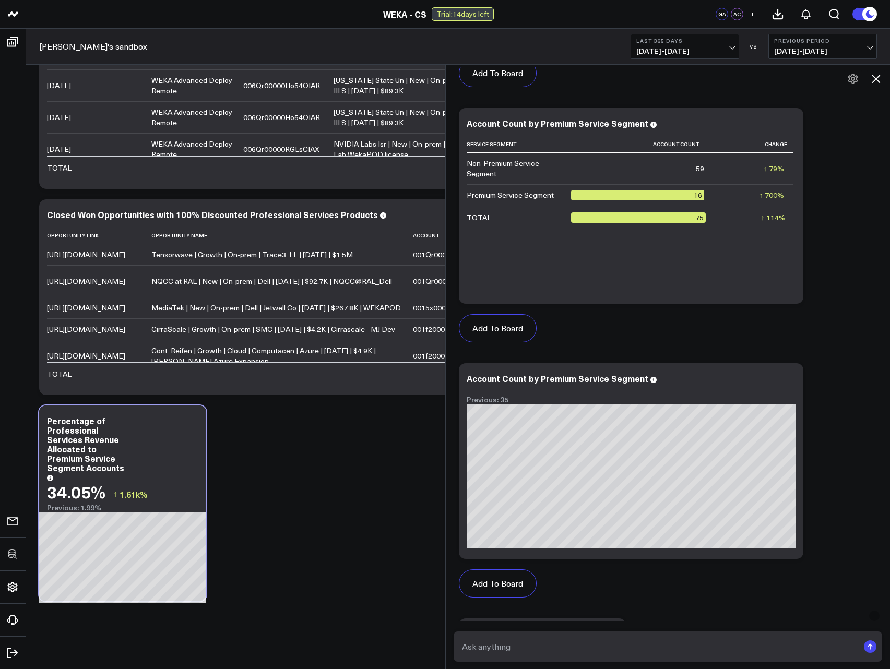
scroll to position [1518, 0]
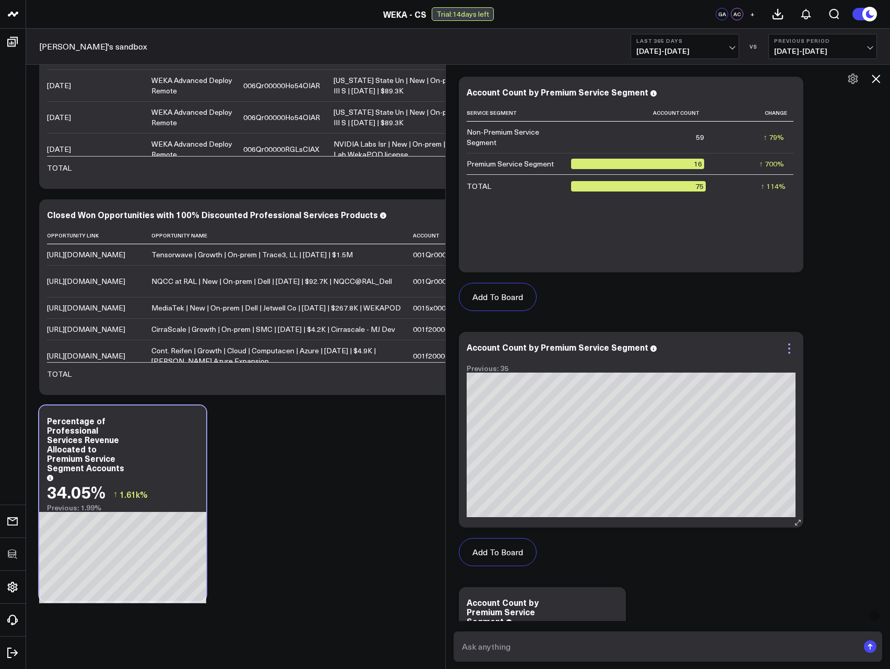
click at [790, 349] on icon at bounding box center [789, 349] width 2 height 2
click at [739, 313] on div "Add To Board" at bounding box center [631, 296] width 344 height 49
click at [491, 551] on button "Add To Board" at bounding box center [498, 552] width 78 height 28
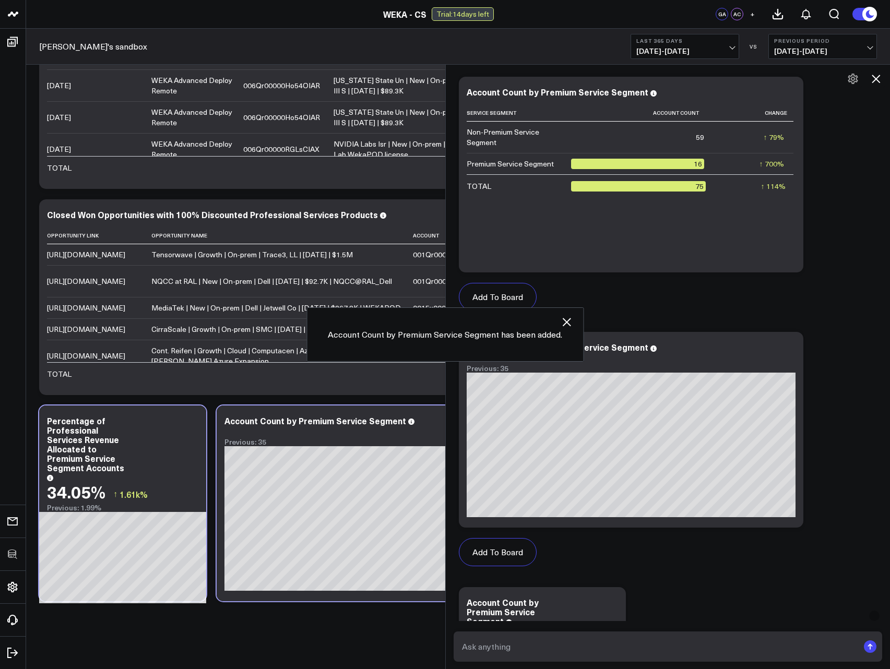
click at [879, 81] on icon at bounding box center [876, 79] width 13 height 13
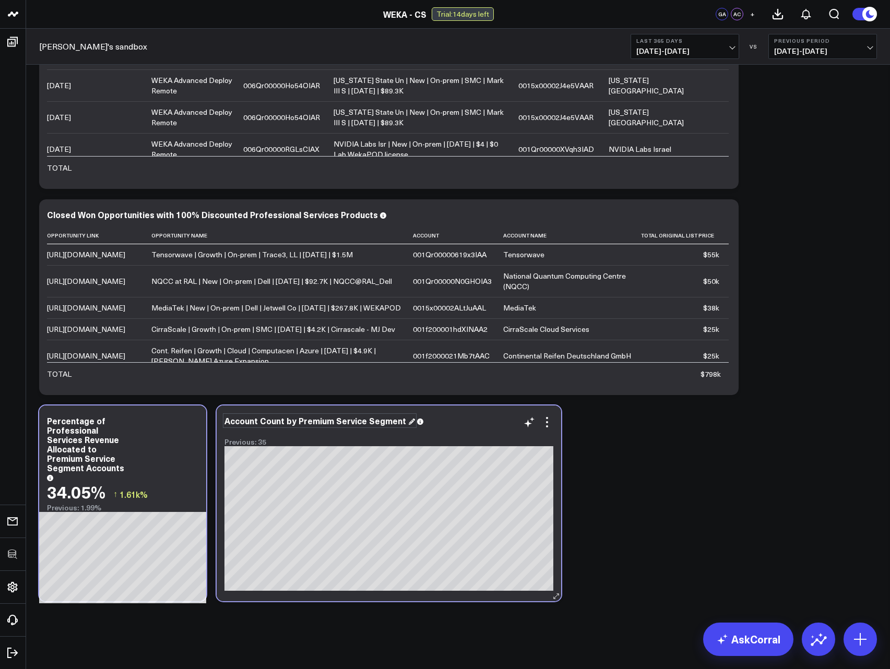
click at [318, 422] on div "Account Count by Premium Service Segment" at bounding box center [319, 420] width 191 height 11
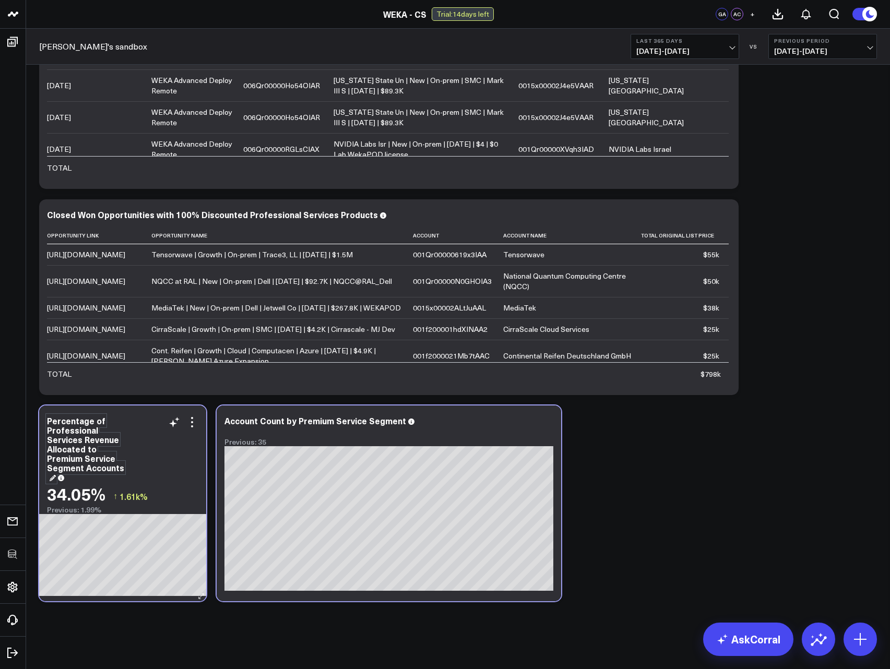
click at [63, 426] on div "Percentage of Professional Services Revenue Allocated to Premium Service Segmen…" at bounding box center [85, 449] width 77 height 68
click at [49, 435] on div "Percentage of Professional Services Revenue Allocated to Premium Service Segmen…" at bounding box center [85, 449] width 77 height 68
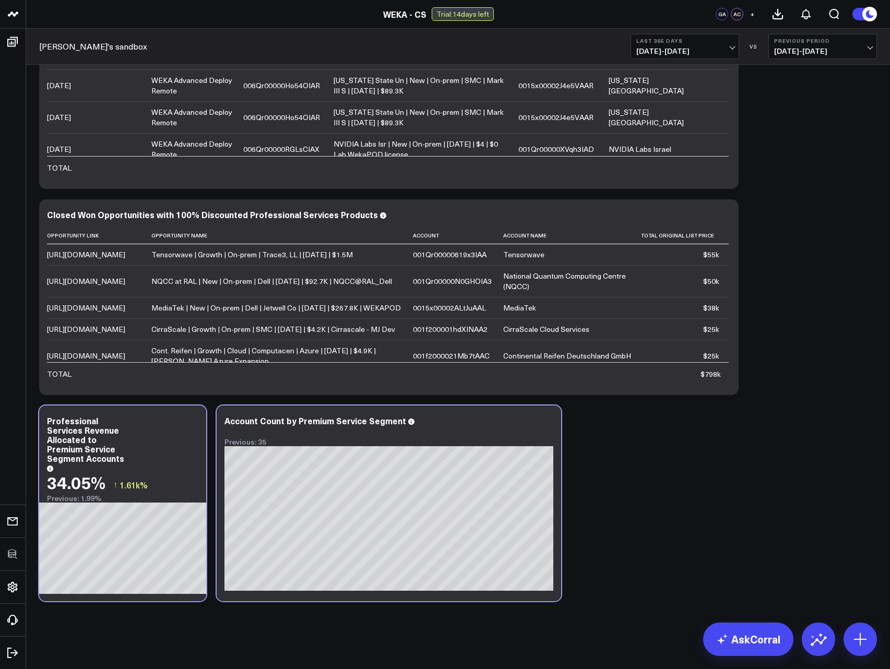
click at [850, 635] on button at bounding box center [859, 639] width 33 height 33
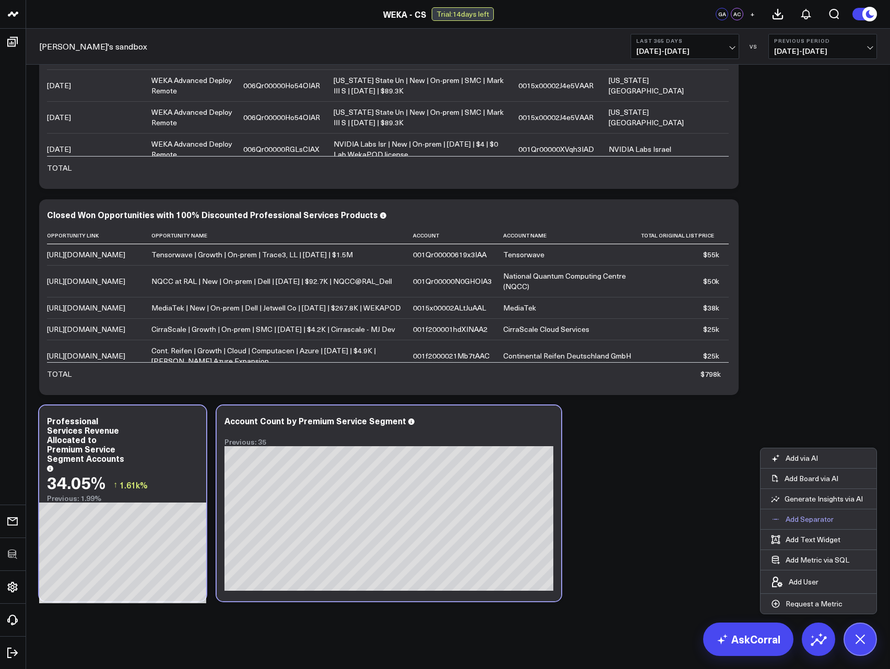
click at [806, 521] on p "Add Separator" at bounding box center [810, 519] width 48 height 9
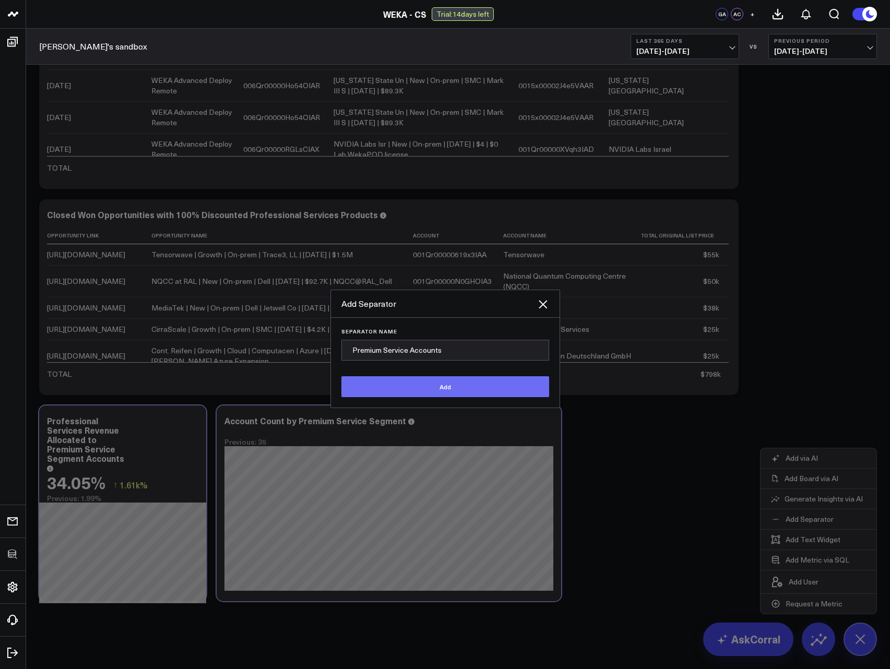
type input "Premium Service Accounts"
click at [449, 391] on button "Add" at bounding box center [445, 386] width 208 height 21
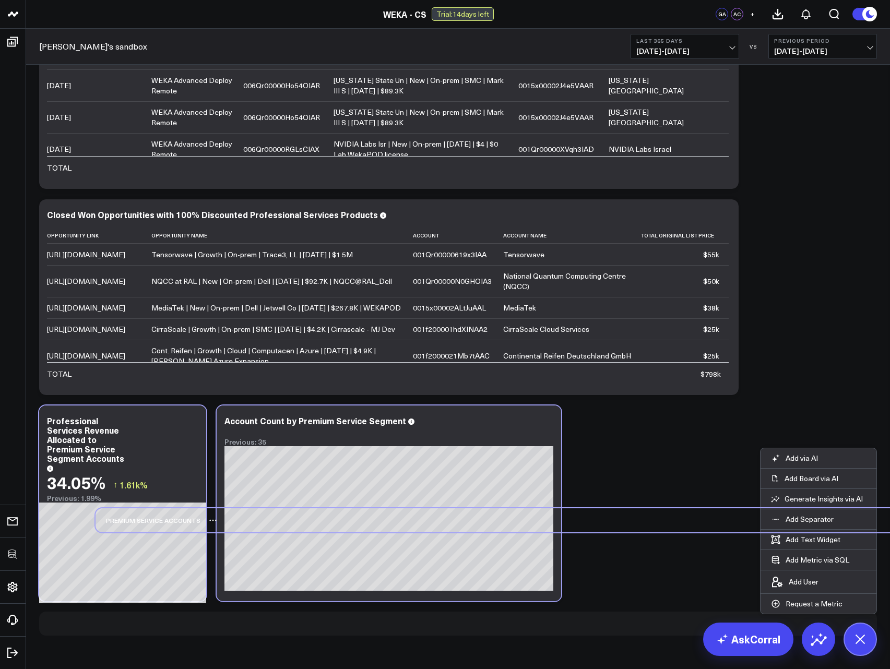
scroll to position [944, 0]
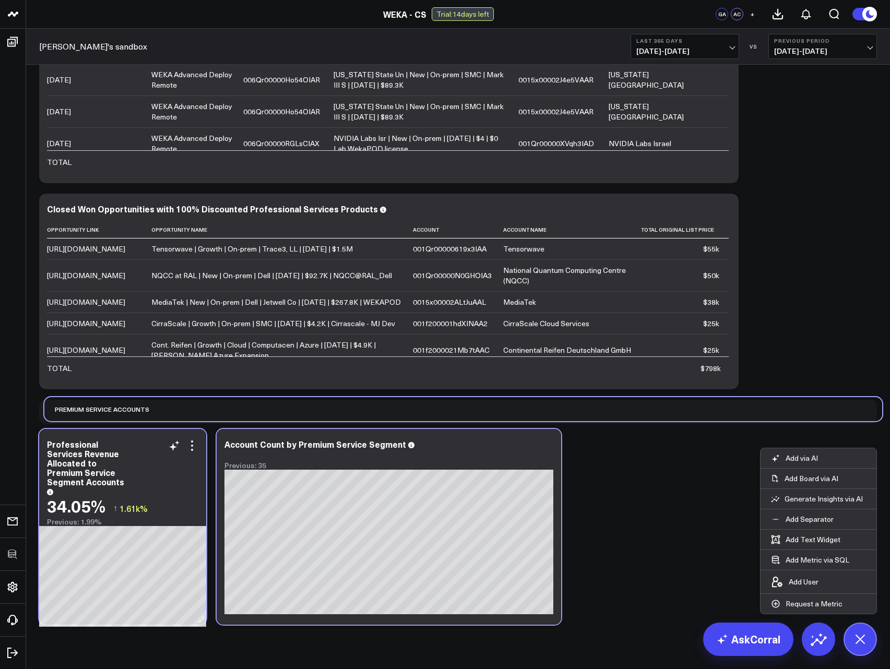
drag, startPoint x: 62, startPoint y: 623, endPoint x: 54, endPoint y: 432, distance: 191.7
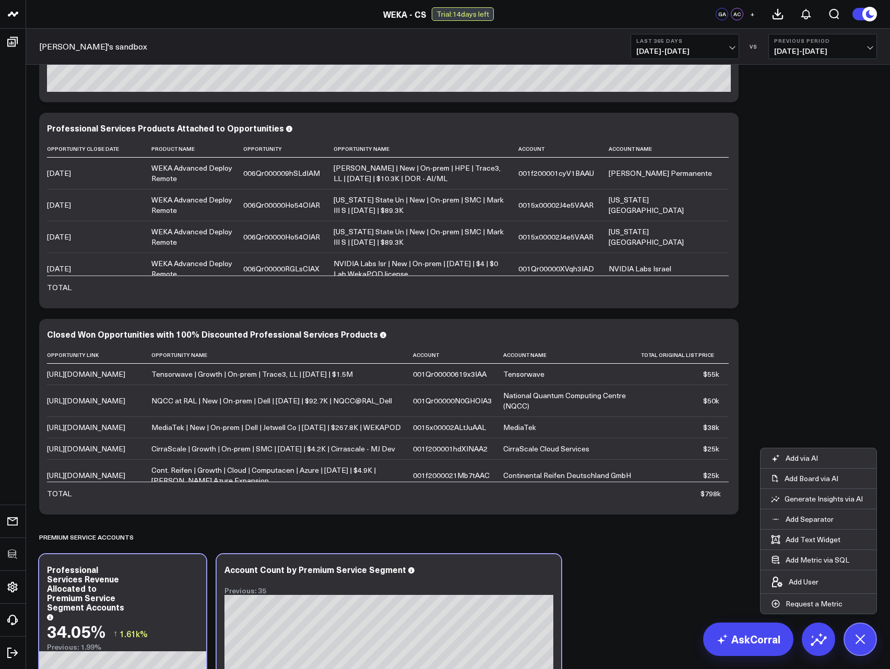
scroll to position [968, 0]
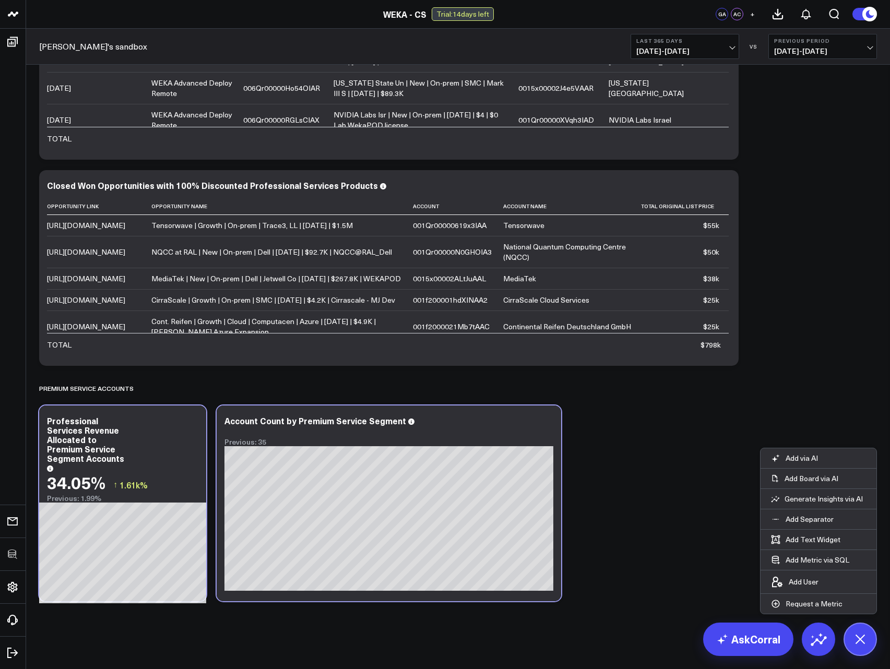
click at [864, 640] on icon at bounding box center [859, 638] width 23 height 23
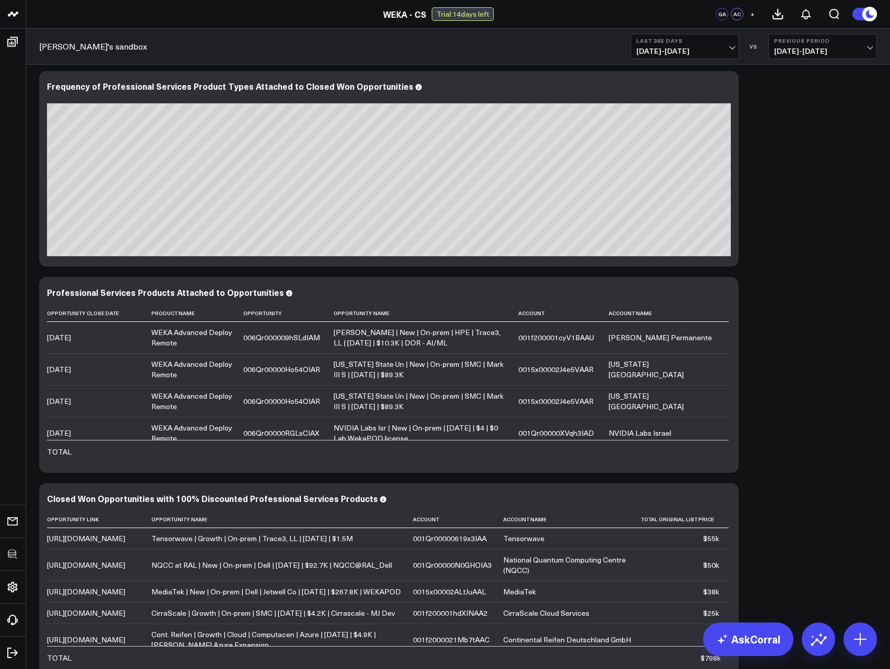
scroll to position [780, 0]
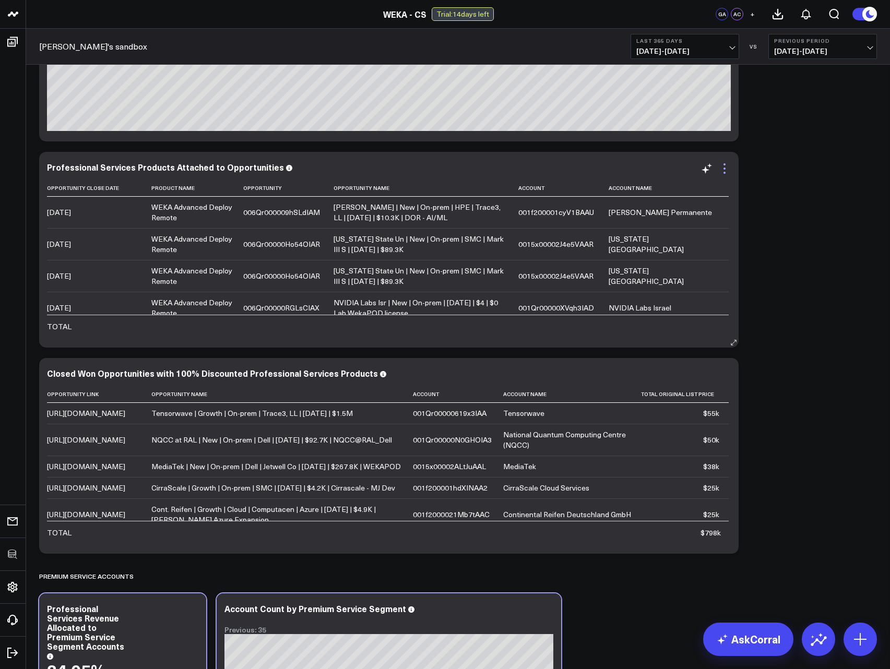
click at [726, 169] on icon at bounding box center [724, 168] width 13 height 13
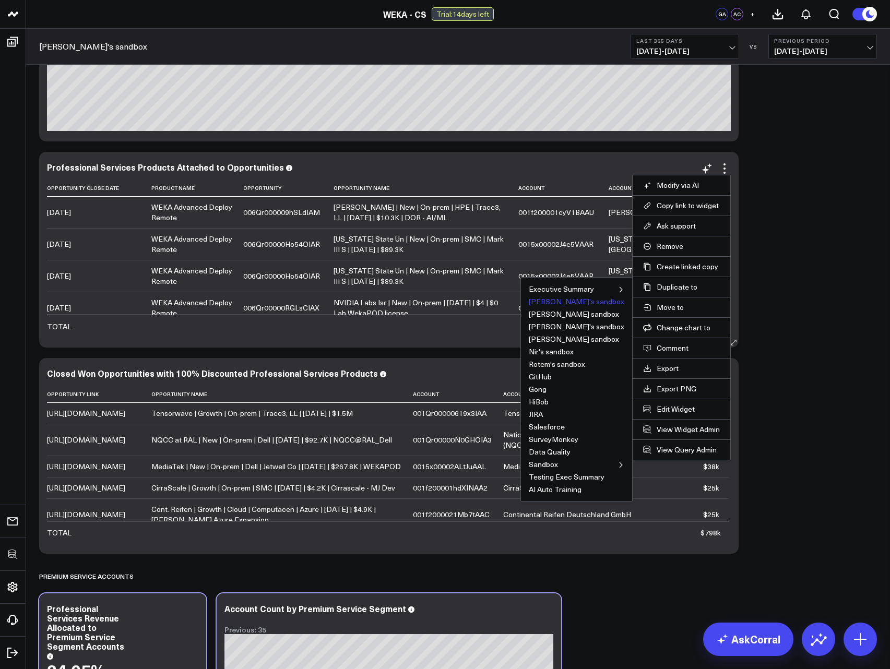
click at [579, 300] on button "[PERSON_NAME]'s sandbox" at bounding box center [577, 301] width 96 height 7
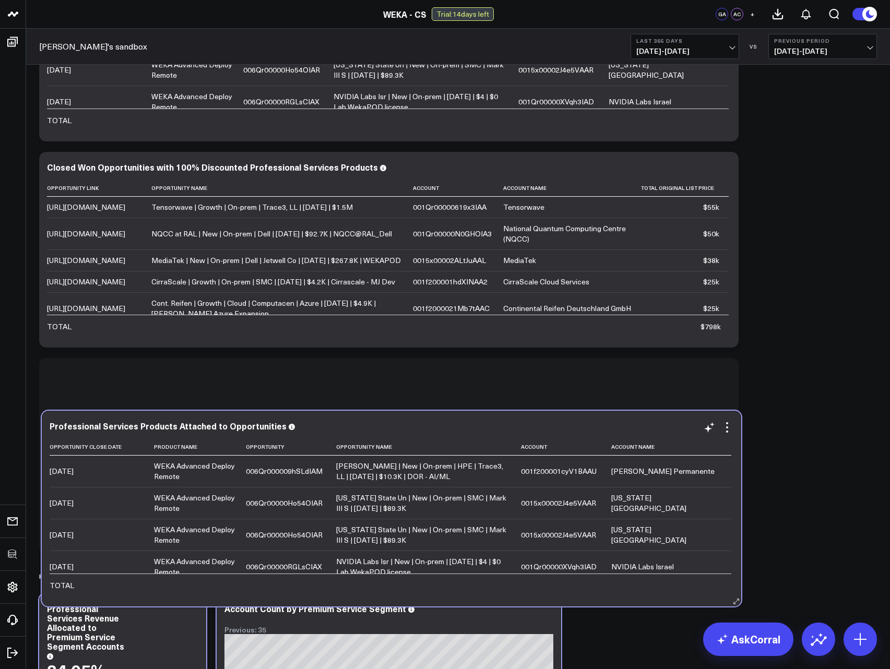
scroll to position [1174, 0]
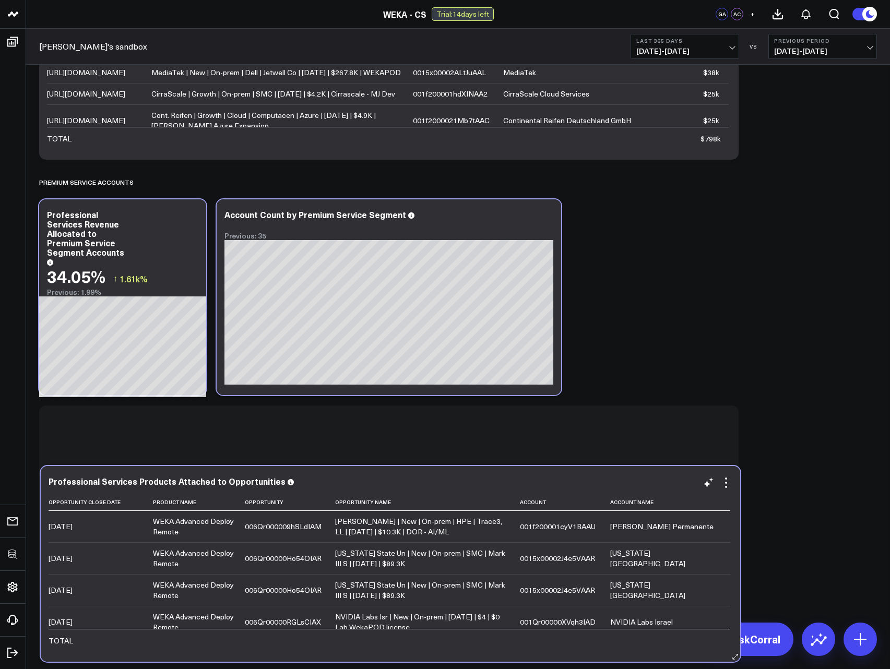
drag, startPoint x: 527, startPoint y: 171, endPoint x: 529, endPoint y: 485, distance: 314.2
click at [529, 485] on div "Professional Services Products Attached to Opportunities" at bounding box center [391, 481] width 684 height 9
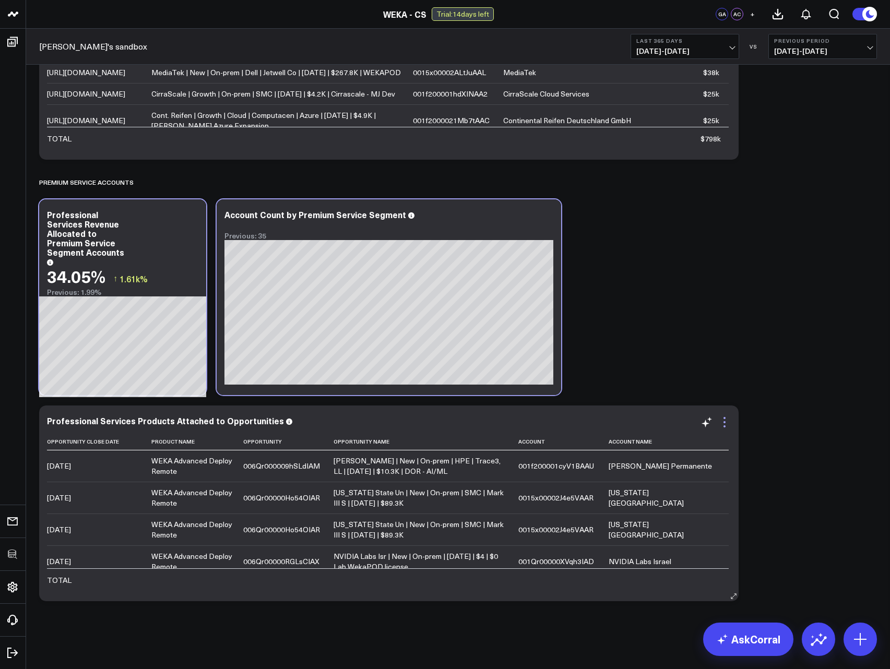
click at [723, 419] on icon at bounding box center [724, 422] width 13 height 13
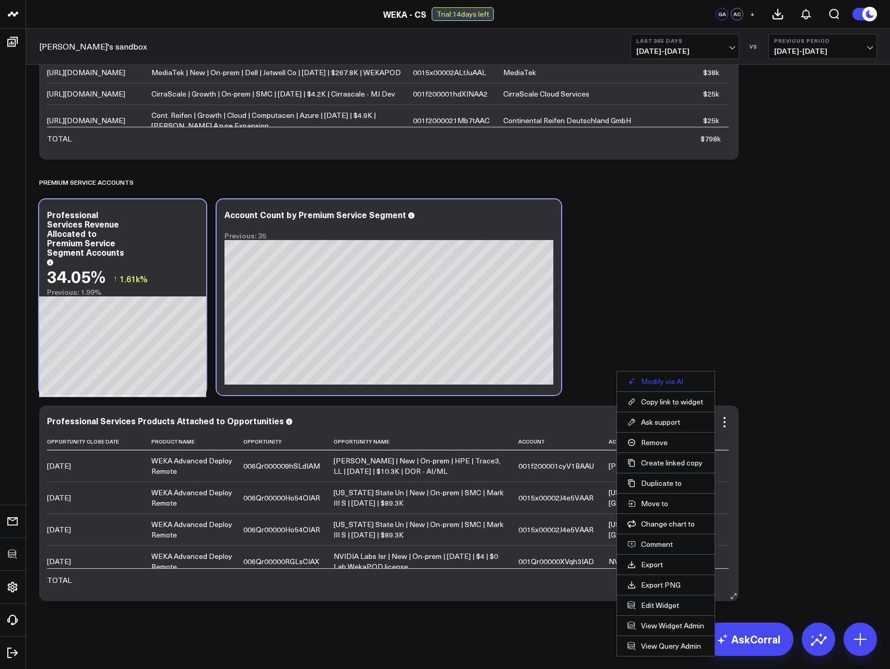
click at [665, 383] on button "Modify via AI" at bounding box center [665, 381] width 77 height 9
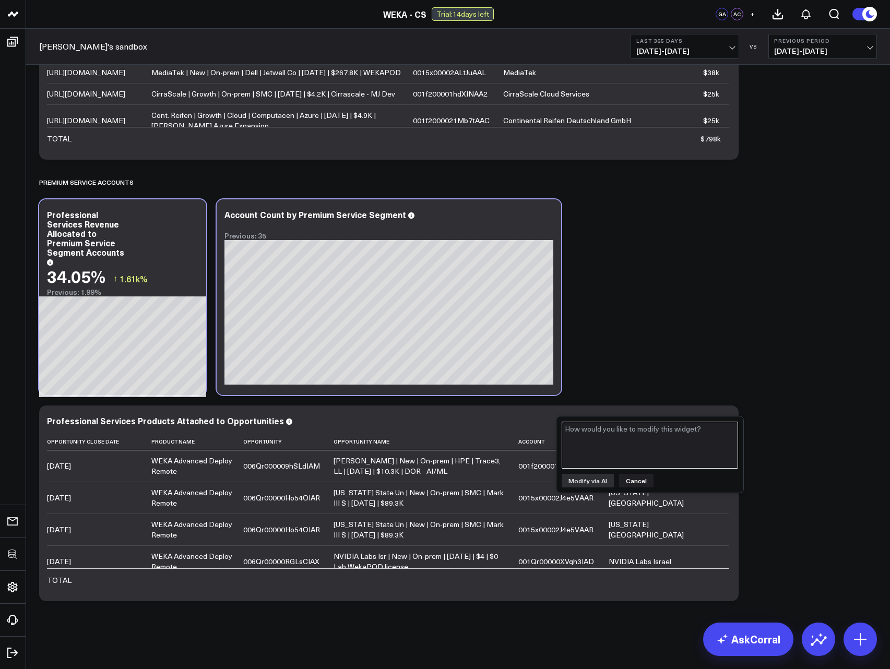
click at [625, 435] on textarea at bounding box center [650, 445] width 176 height 47
type textarea "Show Professional Services Products attached to Opportunities that are attached…"
click at [589, 477] on button "Modify via AI" at bounding box center [588, 481] width 52 height 14
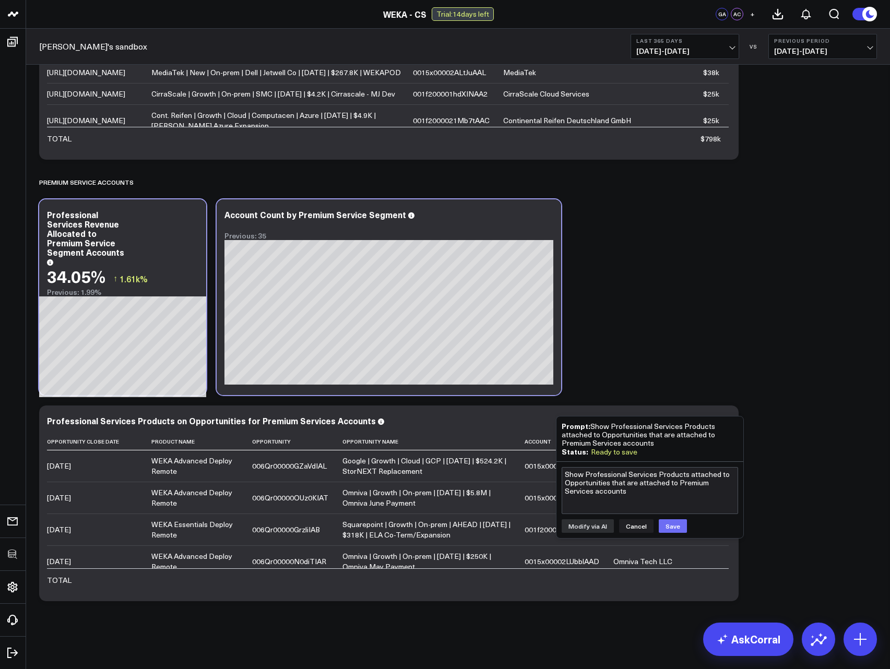
click at [668, 526] on button "Save" at bounding box center [673, 526] width 28 height 14
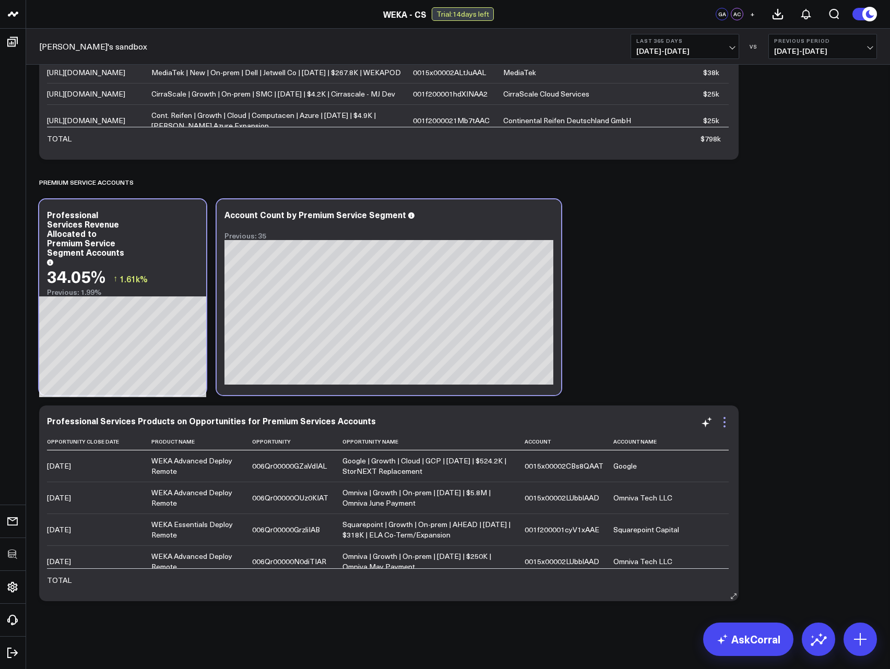
click at [726, 423] on icon at bounding box center [724, 422] width 13 height 13
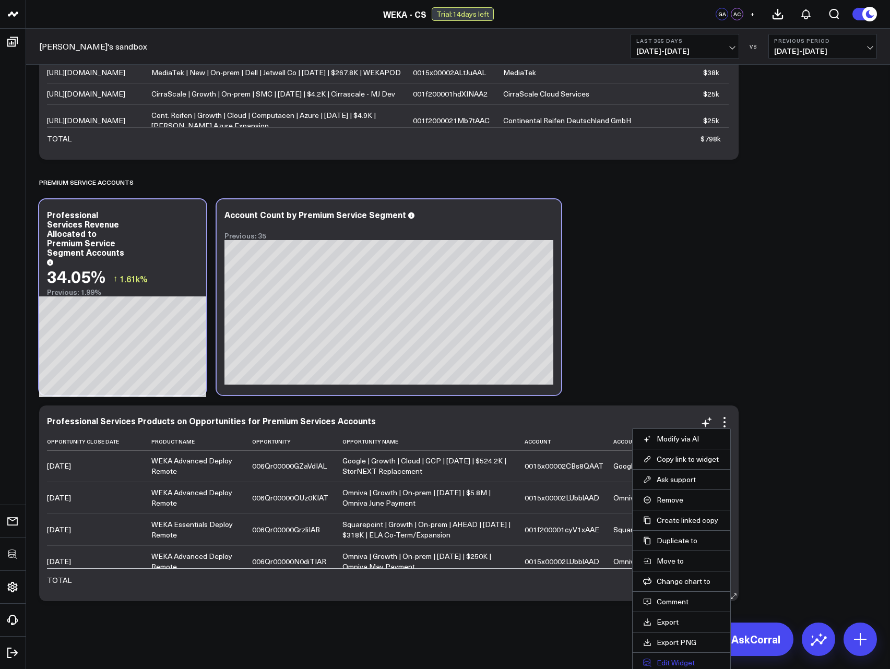
click at [669, 667] on button "Edit Widget" at bounding box center [681, 662] width 77 height 9
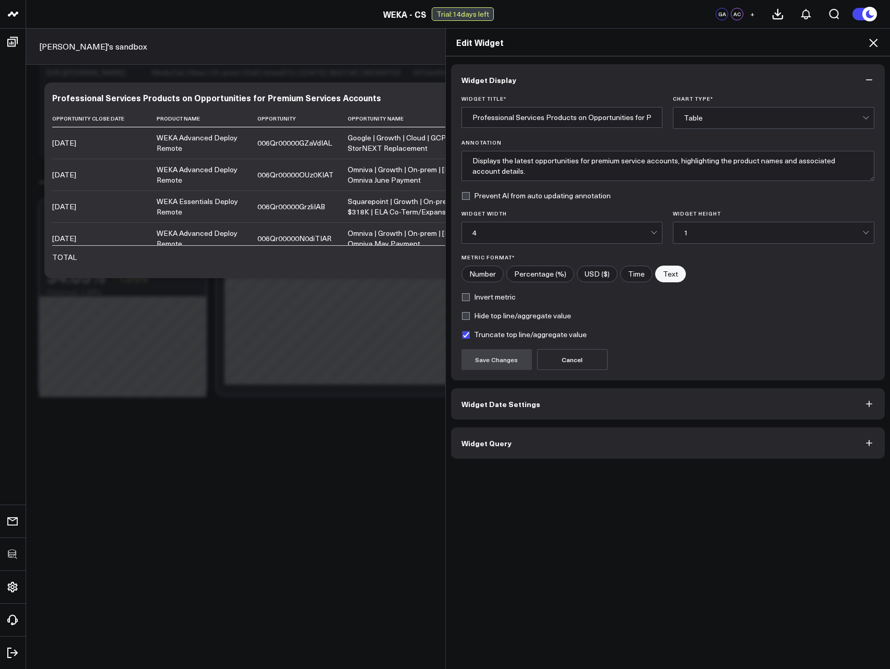
click at [478, 450] on button "Widget Query" at bounding box center [668, 442] width 434 height 31
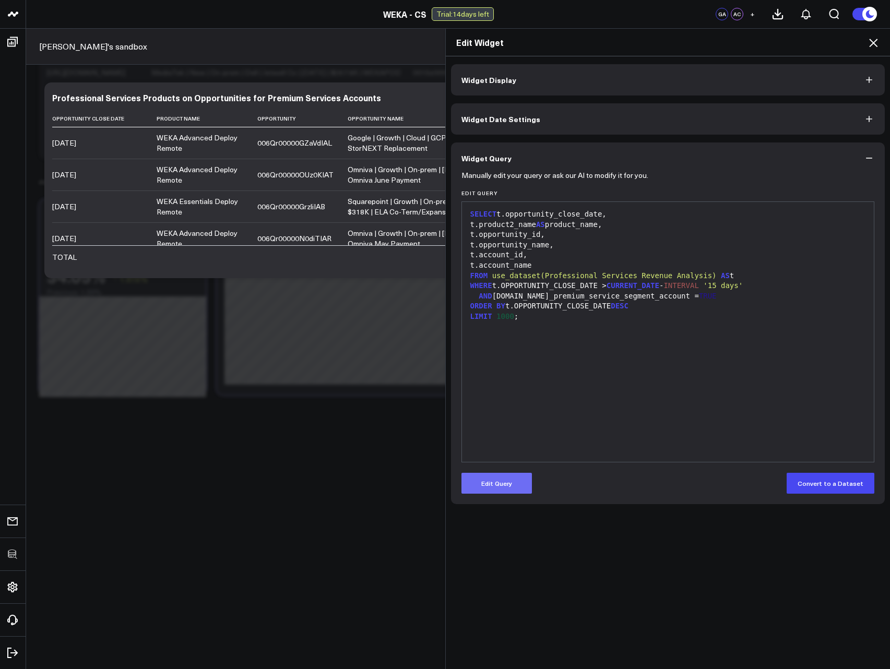
click at [496, 484] on button "Edit Query" at bounding box center [496, 483] width 70 height 21
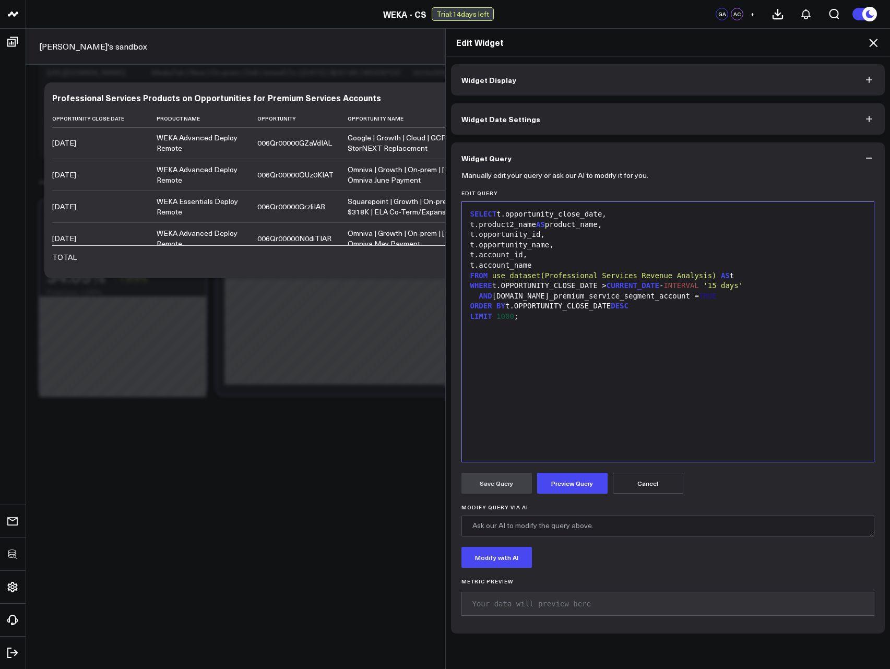
click at [580, 269] on div "t.account_name" at bounding box center [668, 265] width 402 height 10
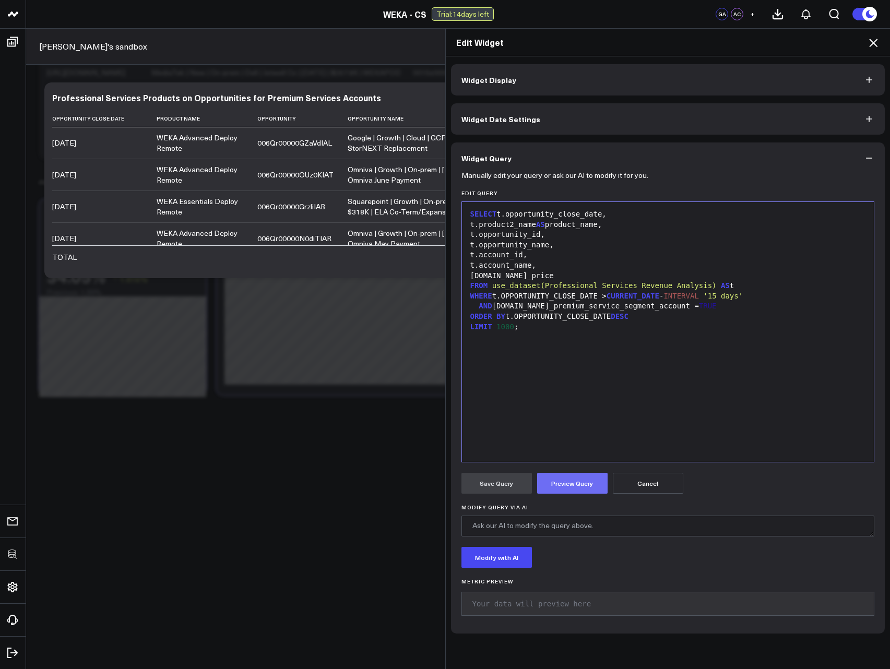
click at [576, 481] on button "Preview Query" at bounding box center [572, 483] width 70 height 21
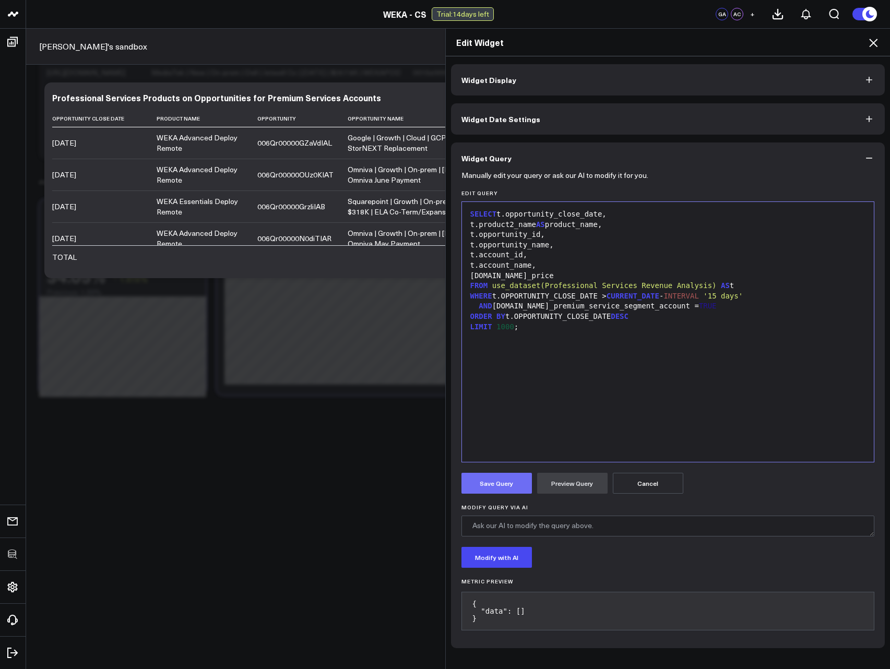
click at [494, 489] on button "Save Query" at bounding box center [496, 483] width 70 height 21
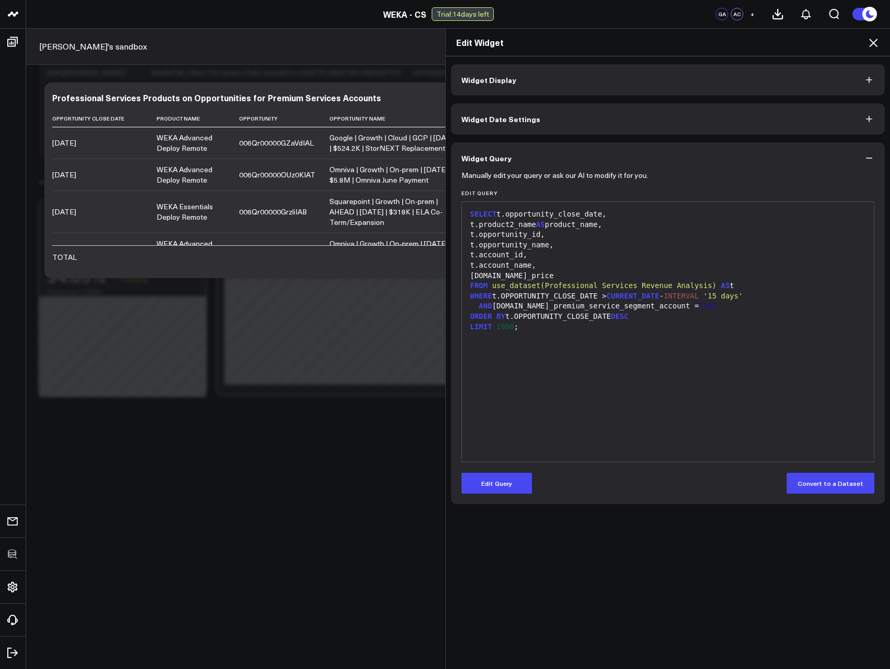
click at [873, 43] on icon at bounding box center [873, 43] width 8 height 8
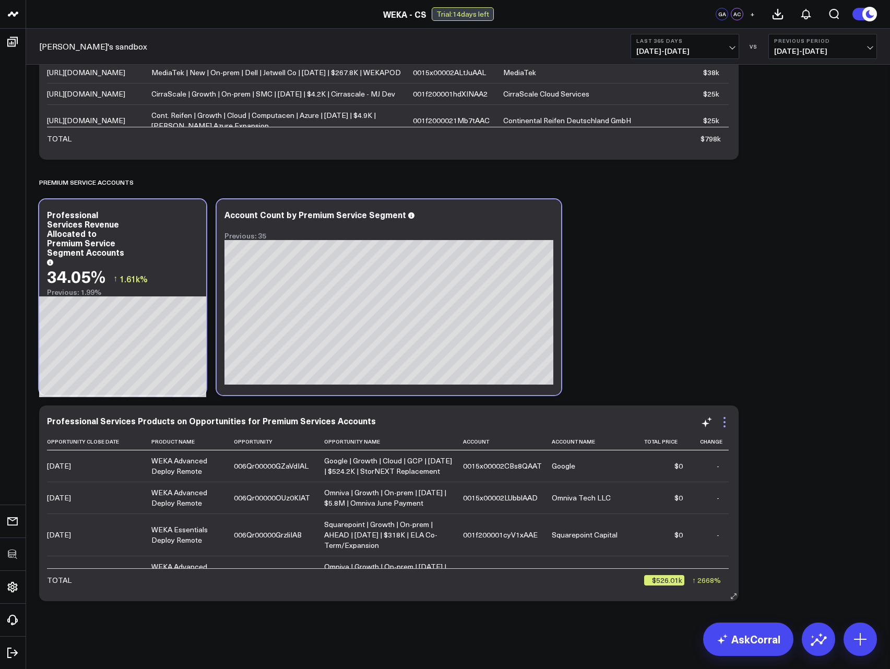
click at [726, 425] on icon at bounding box center [724, 422] width 13 height 13
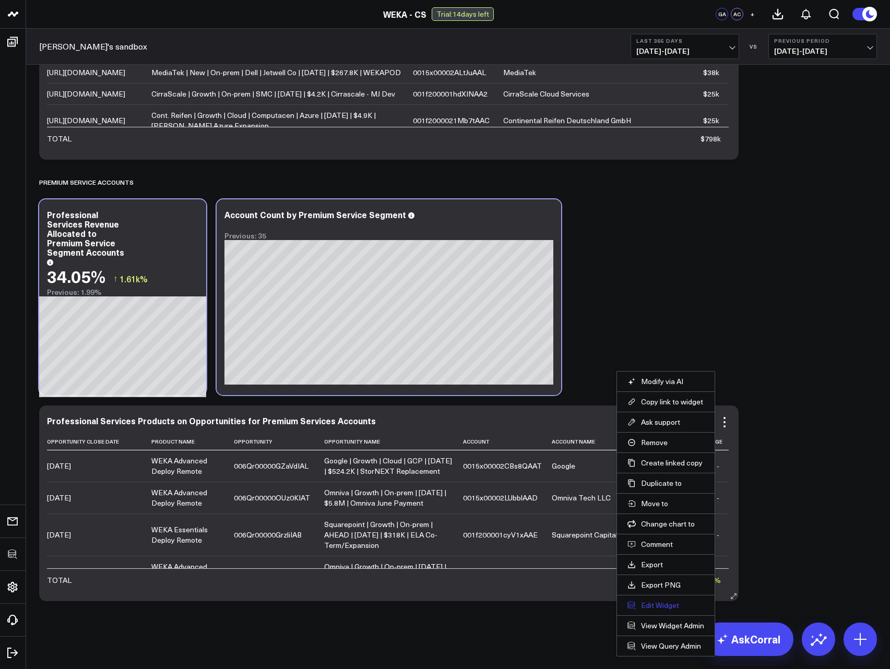
click at [660, 606] on button "Edit Widget" at bounding box center [665, 605] width 77 height 9
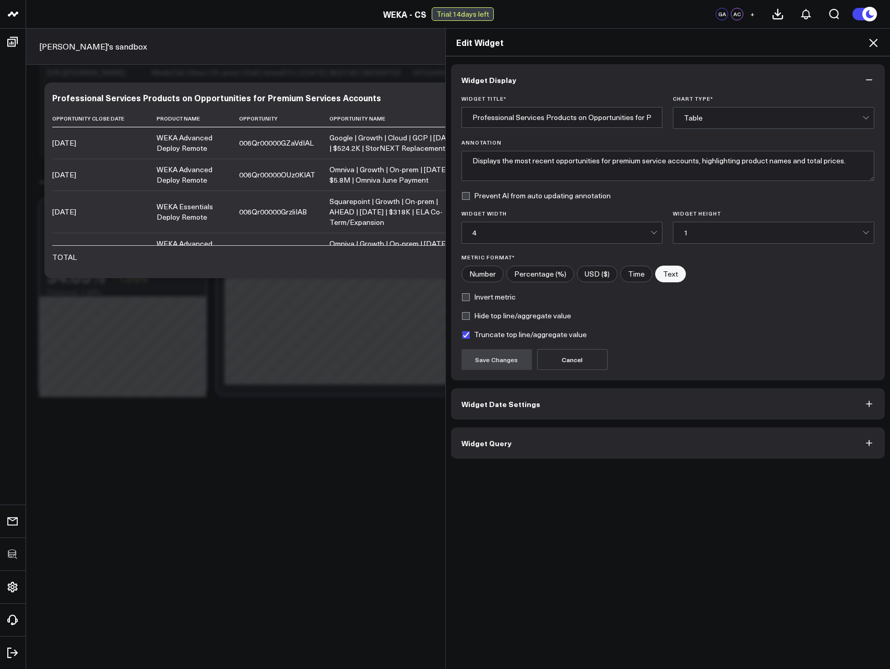
click at [507, 450] on button "Widget Query" at bounding box center [668, 442] width 434 height 31
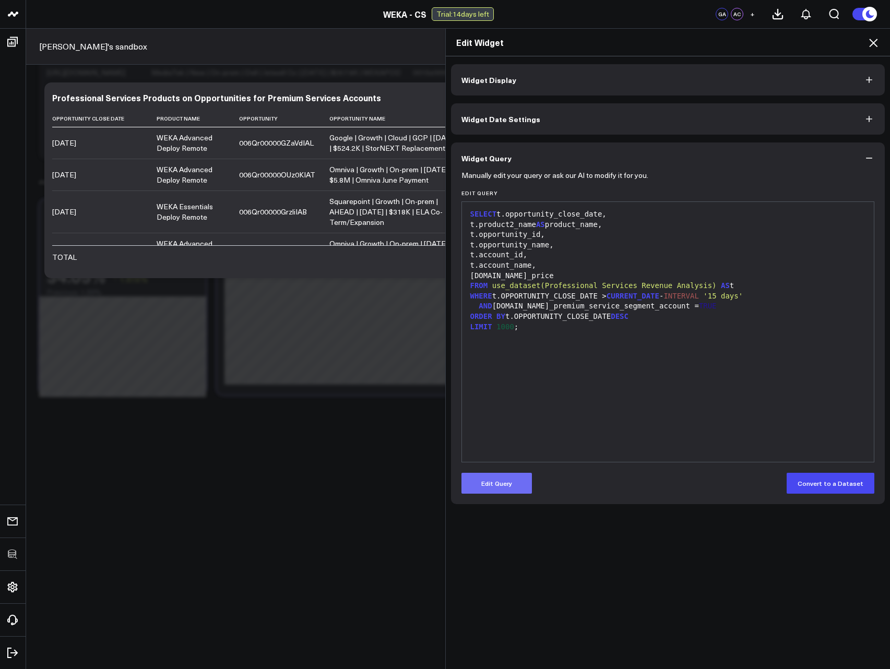
click at [504, 482] on button "Edit Query" at bounding box center [496, 483] width 70 height 21
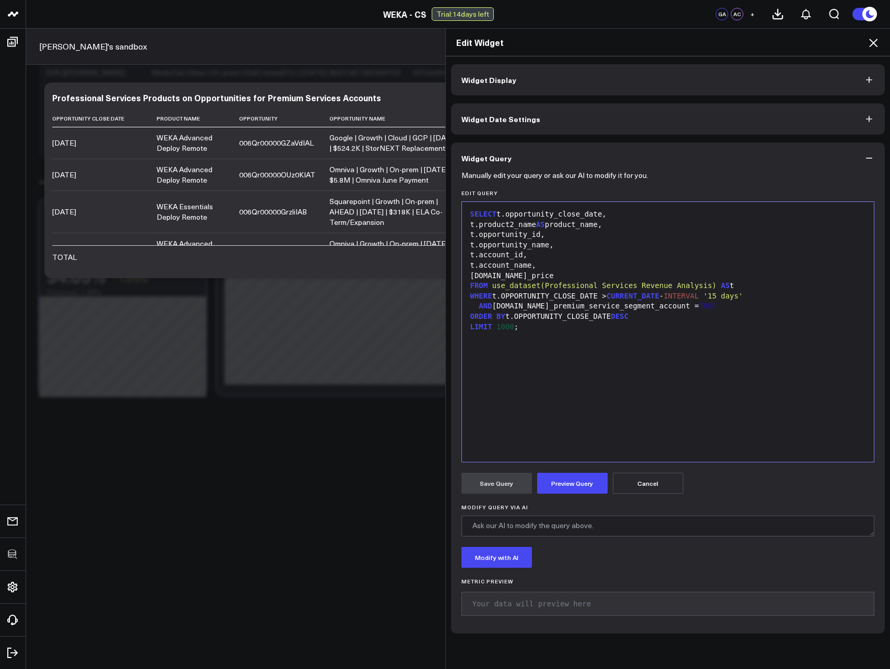
click at [571, 266] on div "t.account_name," at bounding box center [668, 265] width 402 height 10
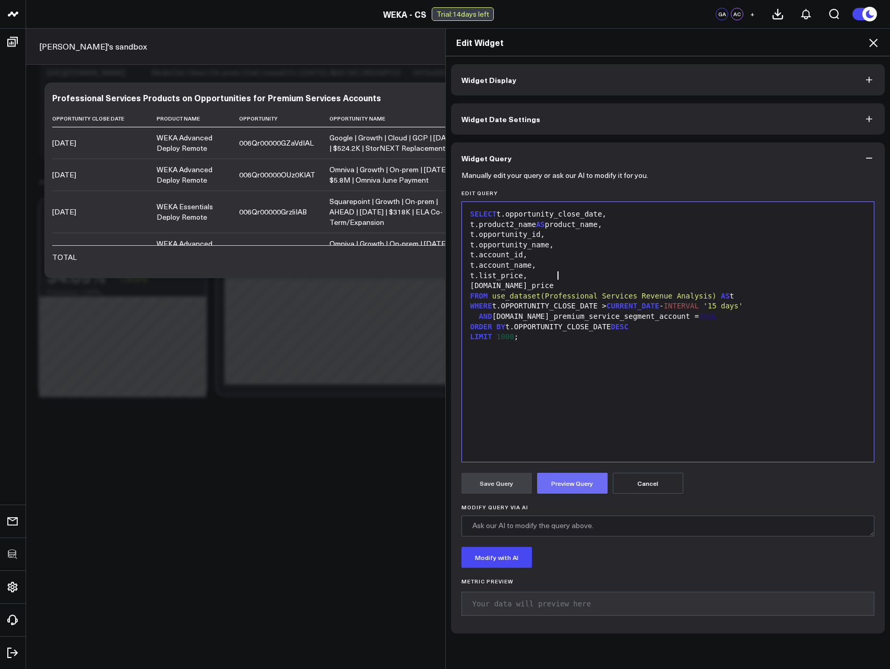
click at [556, 482] on button "Preview Query" at bounding box center [572, 483] width 70 height 21
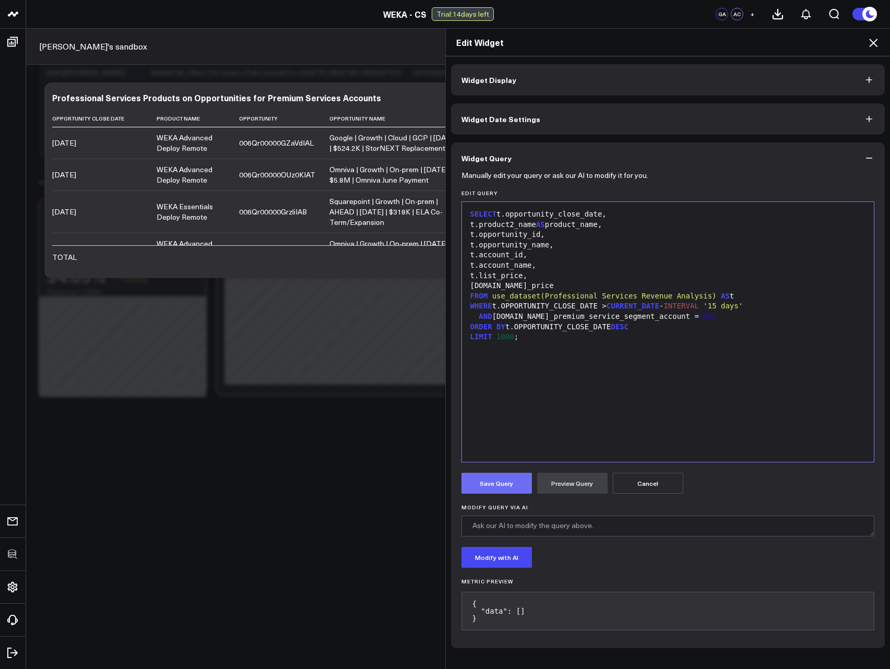
click at [489, 485] on button "Save Query" at bounding box center [496, 483] width 70 height 21
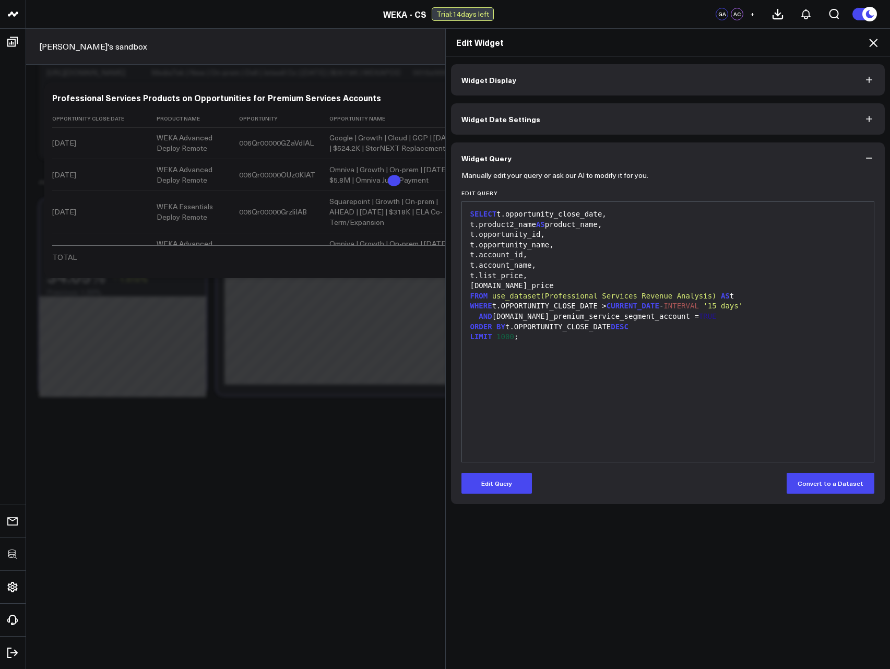
click at [872, 46] on icon at bounding box center [873, 43] width 13 height 13
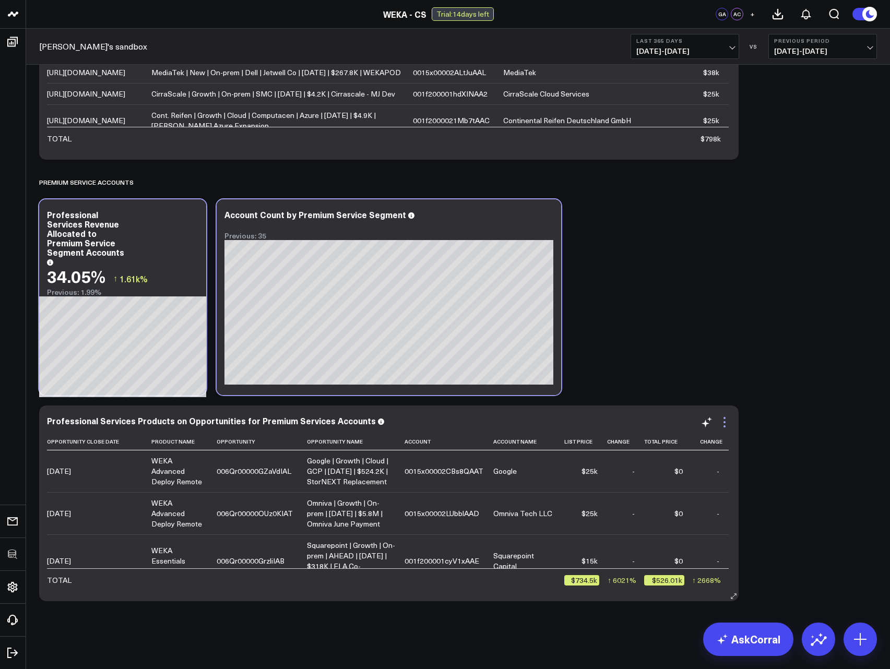
click at [723, 423] on icon at bounding box center [724, 422] width 13 height 13
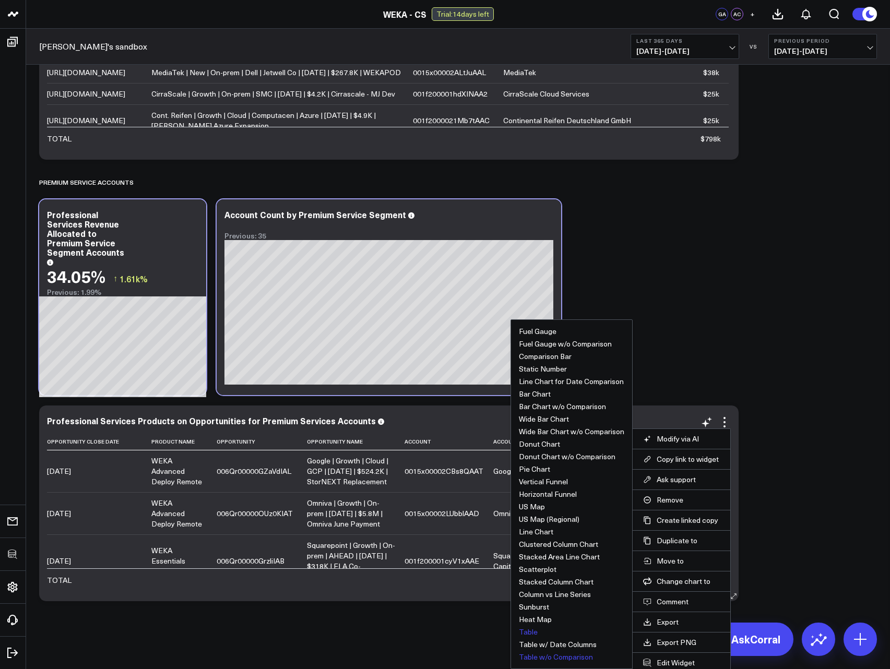
click at [568, 658] on button "Table w/o Comparison" at bounding box center [556, 656] width 74 height 7
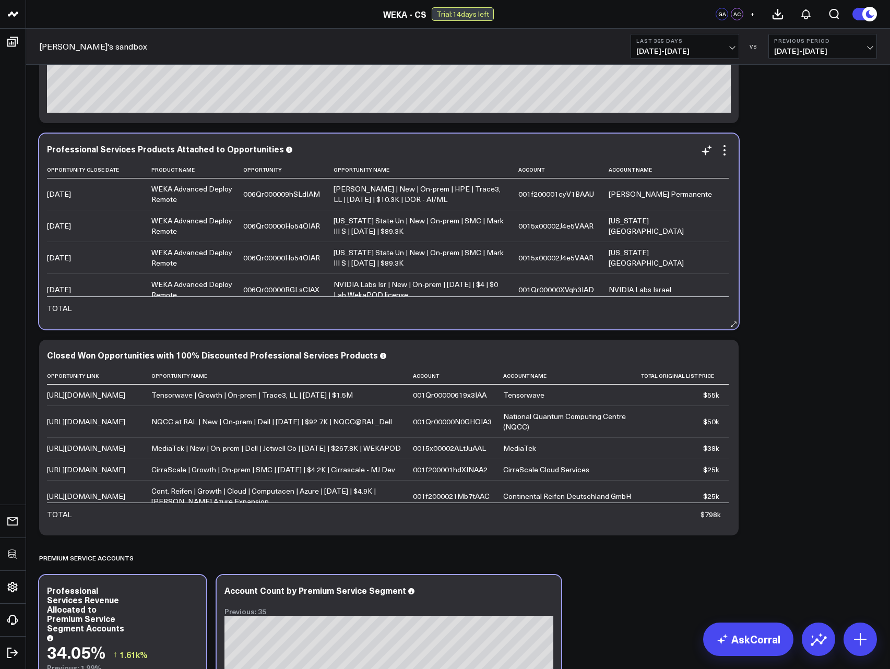
click at [725, 158] on div "Professional Services Products Attached to Opportunities Opportunity Close Date…" at bounding box center [389, 231] width 684 height 175
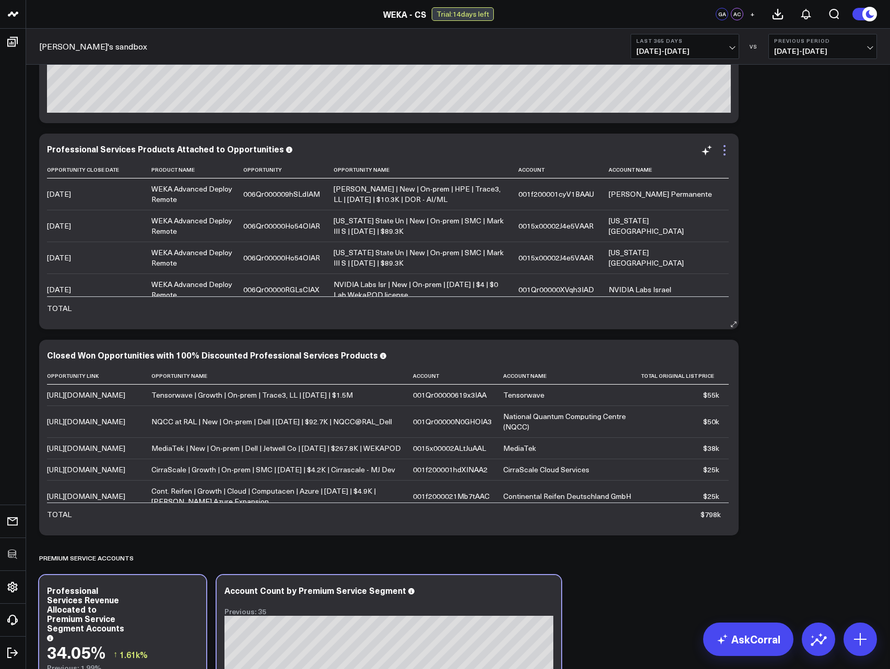
click at [724, 150] on icon at bounding box center [724, 150] width 2 height 2
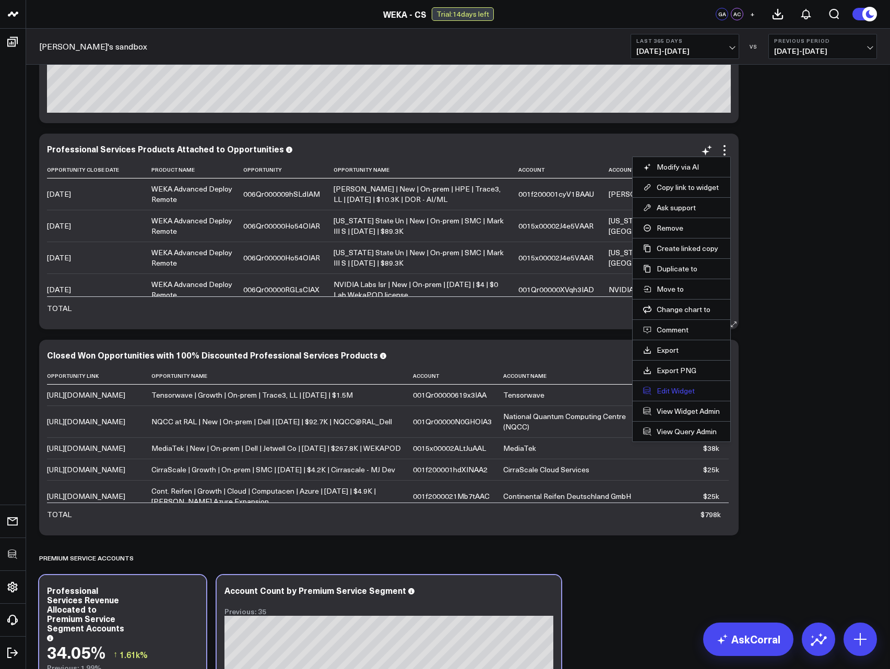
click at [683, 390] on button "Edit Widget" at bounding box center [681, 390] width 77 height 9
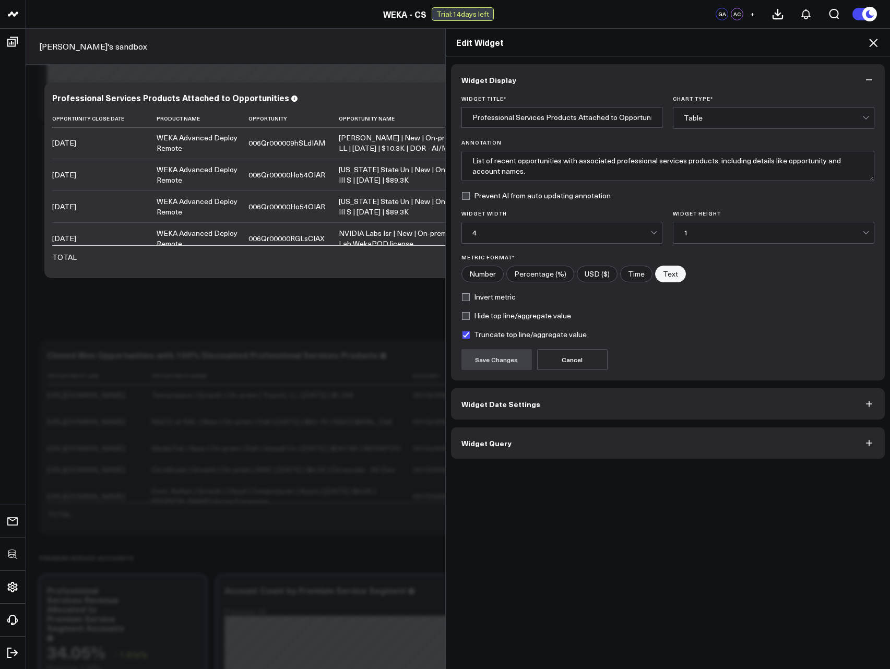
click at [482, 456] on button "Widget Query" at bounding box center [668, 442] width 434 height 31
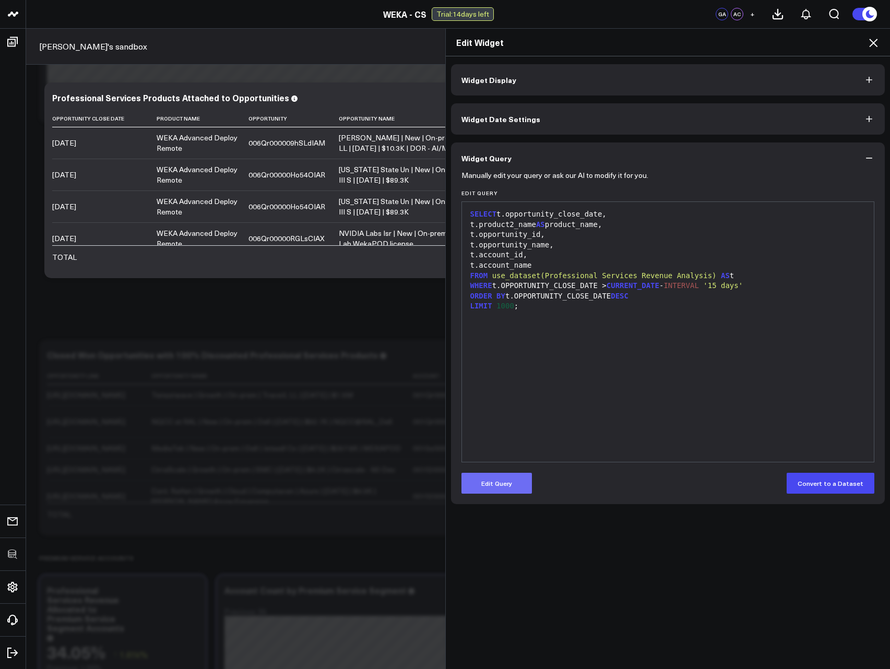
click at [496, 486] on button "Edit Query" at bounding box center [496, 483] width 70 height 21
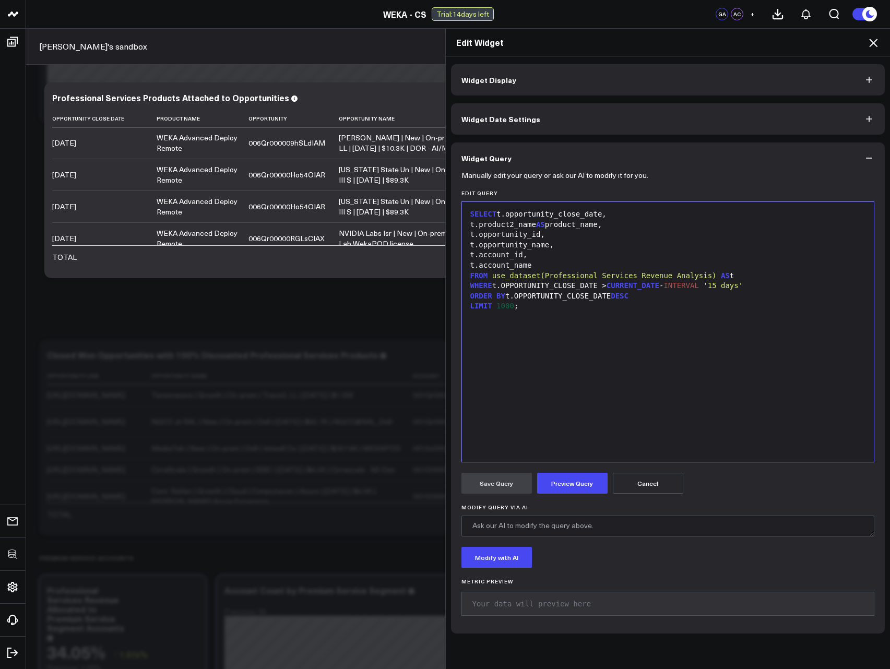
click at [579, 267] on div "t.account_name" at bounding box center [668, 265] width 402 height 10
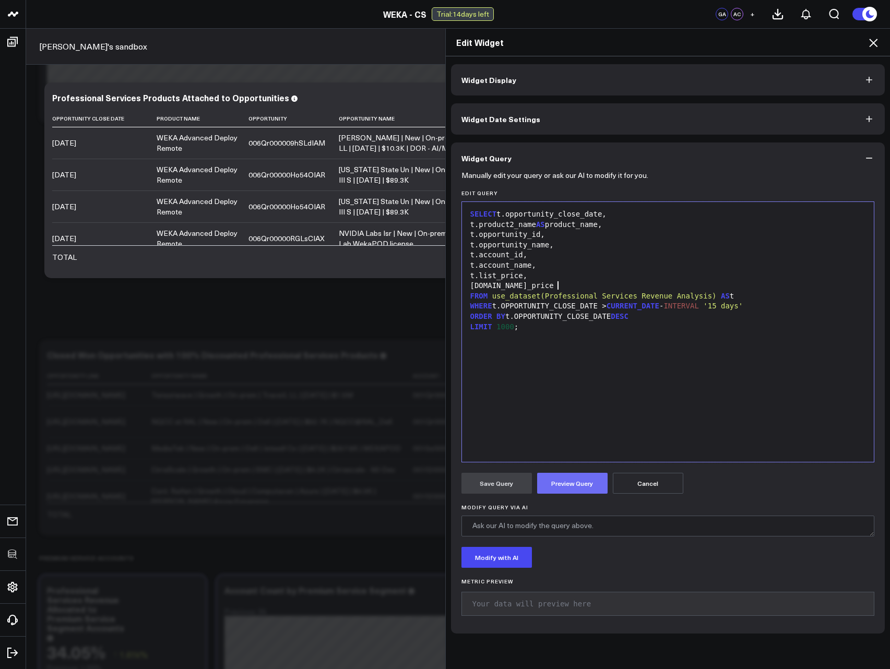
click at [568, 487] on button "Preview Query" at bounding box center [572, 483] width 70 height 21
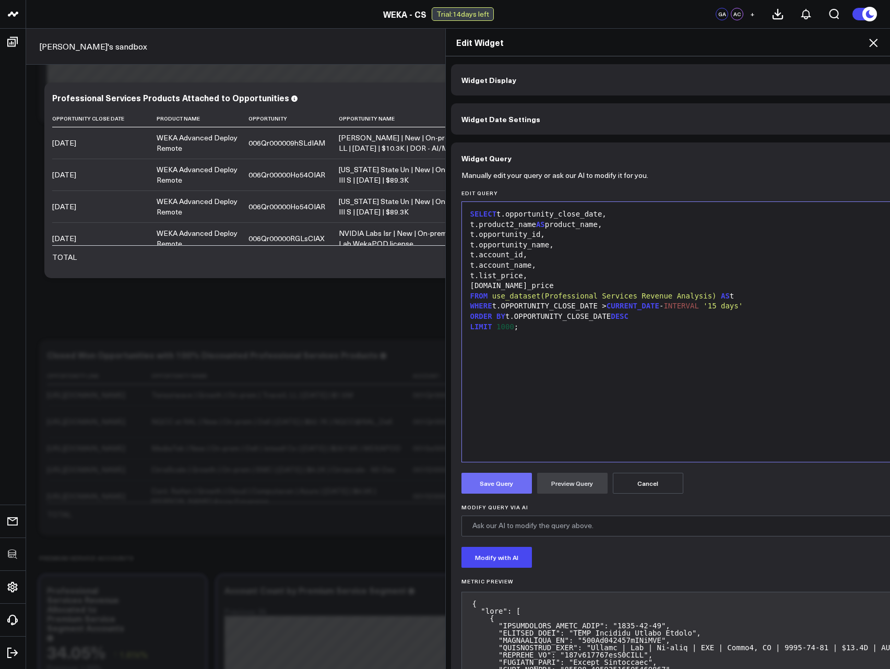
click at [491, 486] on button "Save Query" at bounding box center [496, 483] width 70 height 21
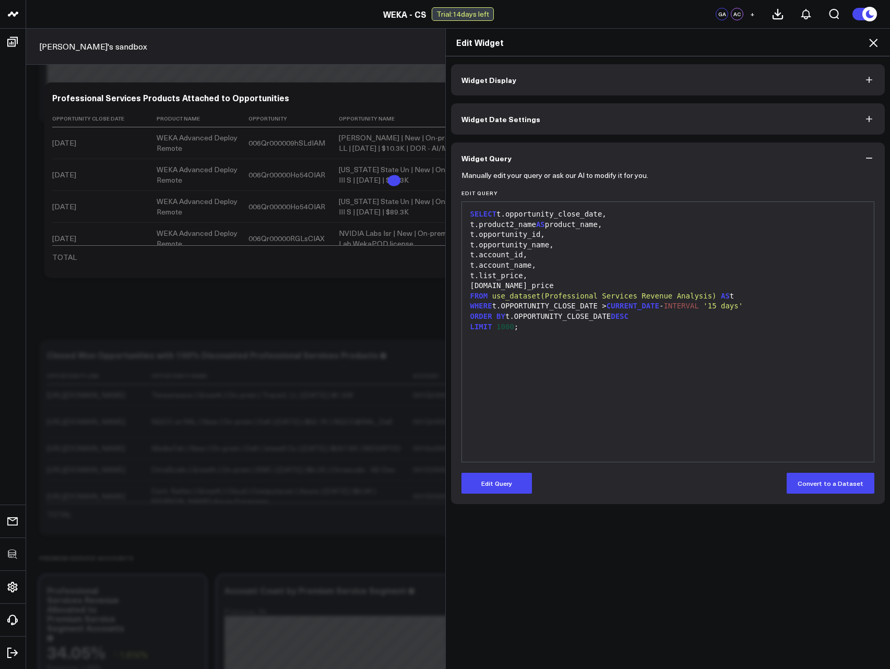
click at [873, 43] on icon at bounding box center [873, 43] width 8 height 8
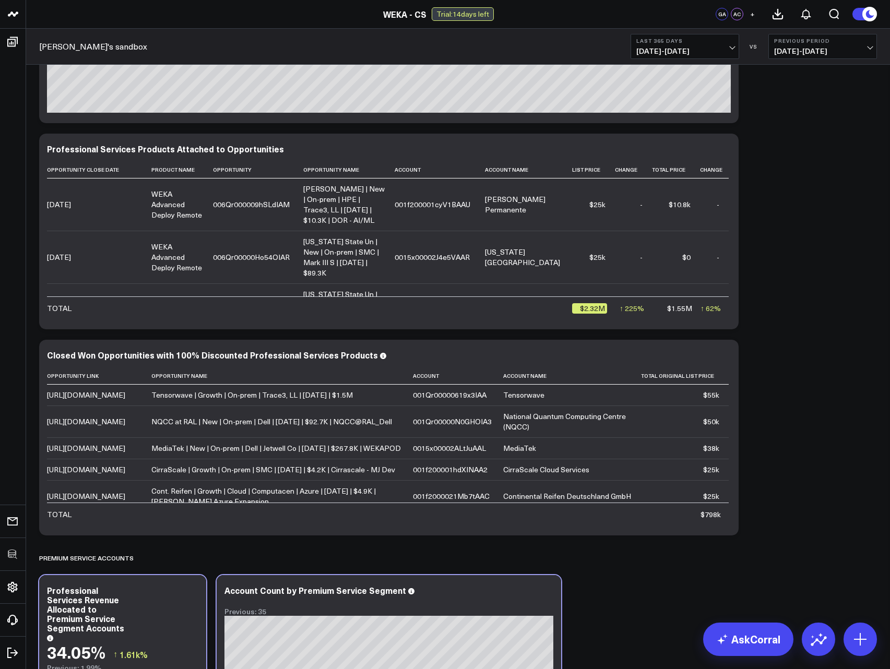
scroll to position [735, 0]
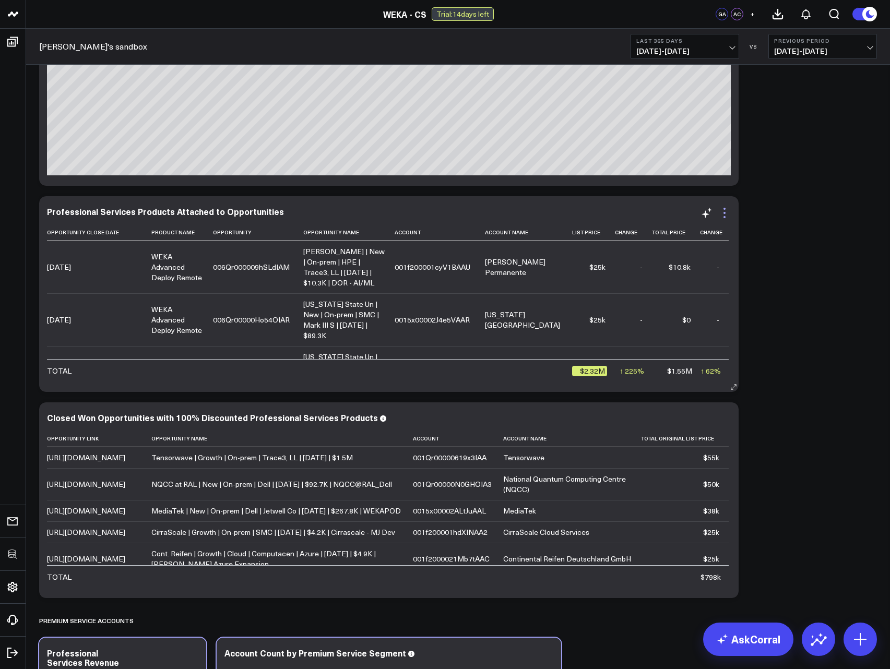
click at [722, 215] on icon at bounding box center [724, 213] width 13 height 13
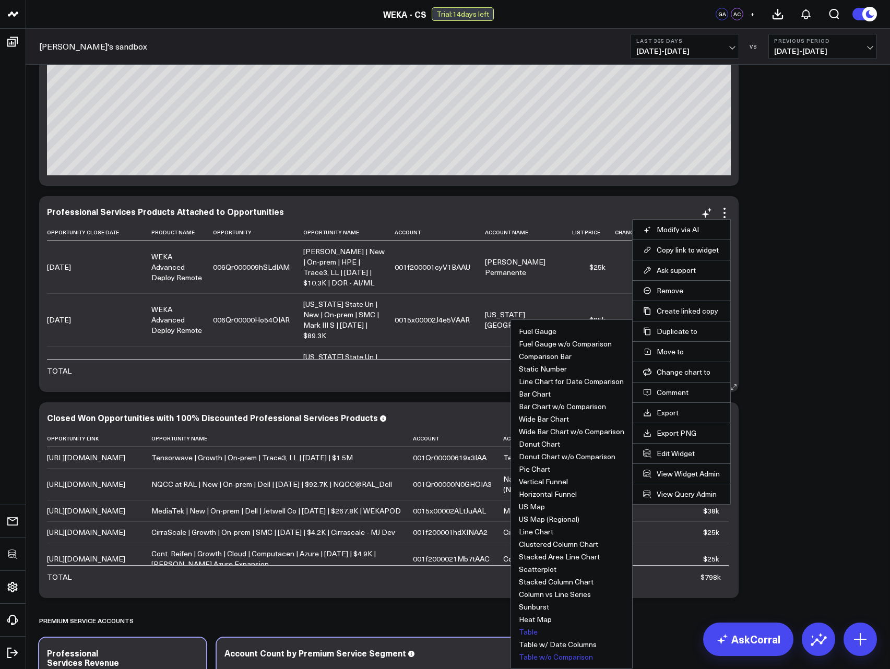
click at [544, 656] on button "Table w/o Comparison" at bounding box center [556, 656] width 74 height 7
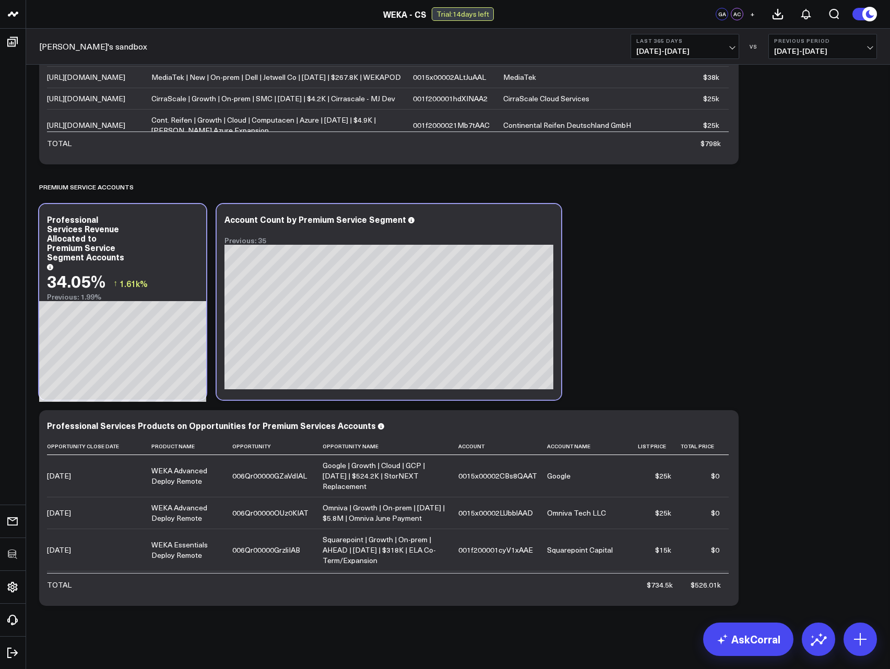
scroll to position [1174, 0]
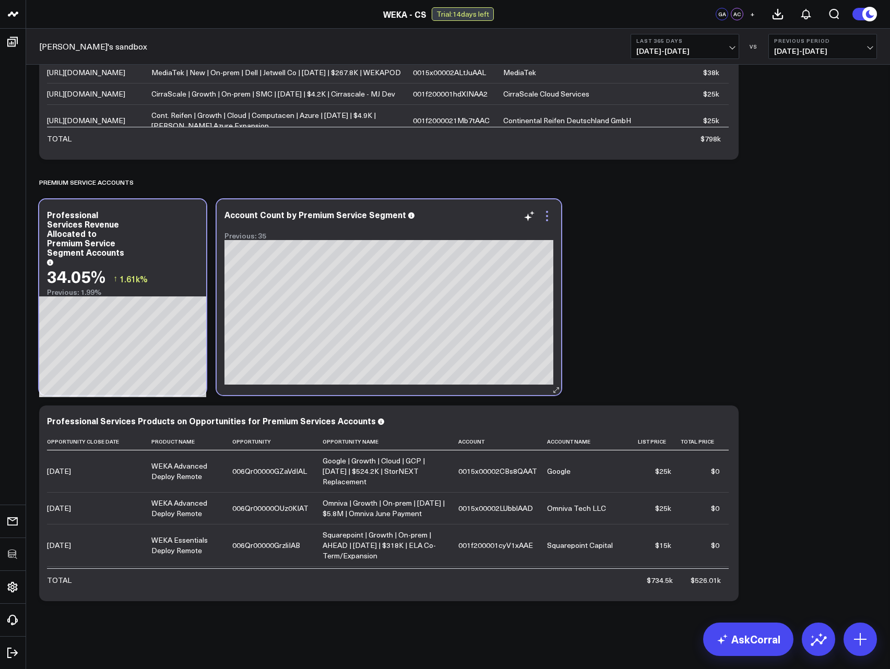
click at [546, 217] on icon at bounding box center [547, 216] width 13 height 13
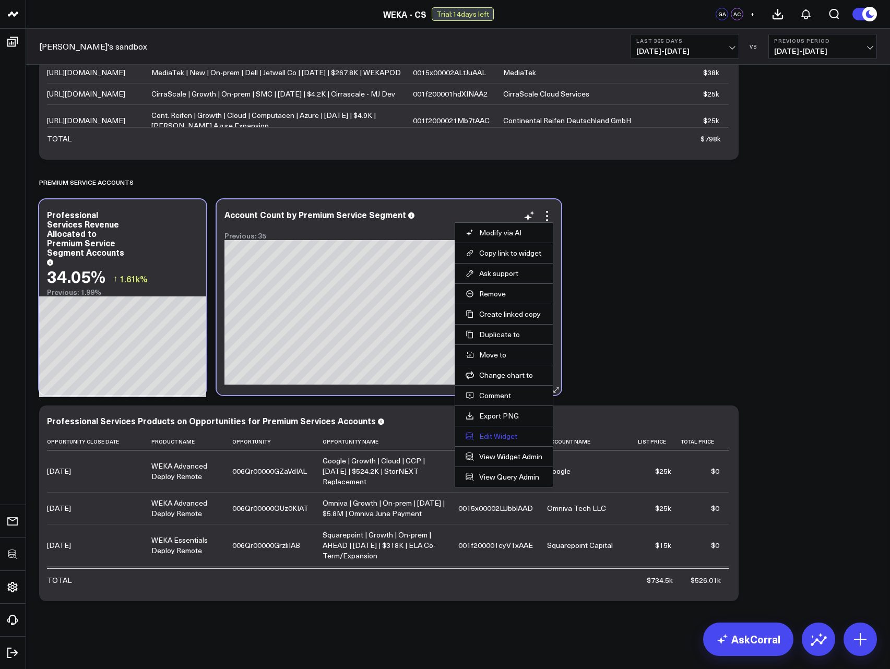
click at [486, 438] on button "Edit Widget" at bounding box center [504, 436] width 77 height 9
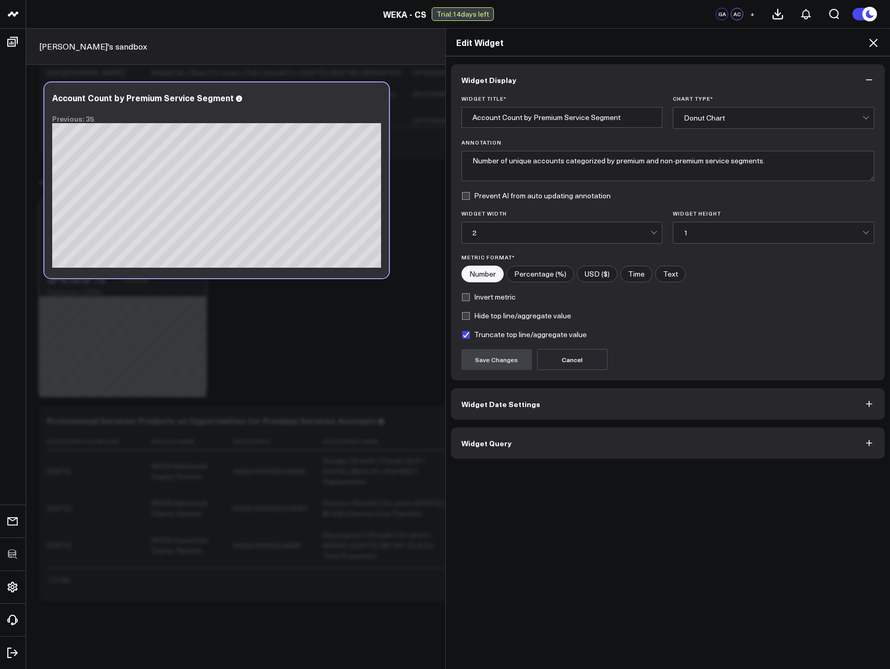
click at [485, 455] on button "Widget Query" at bounding box center [668, 442] width 434 height 31
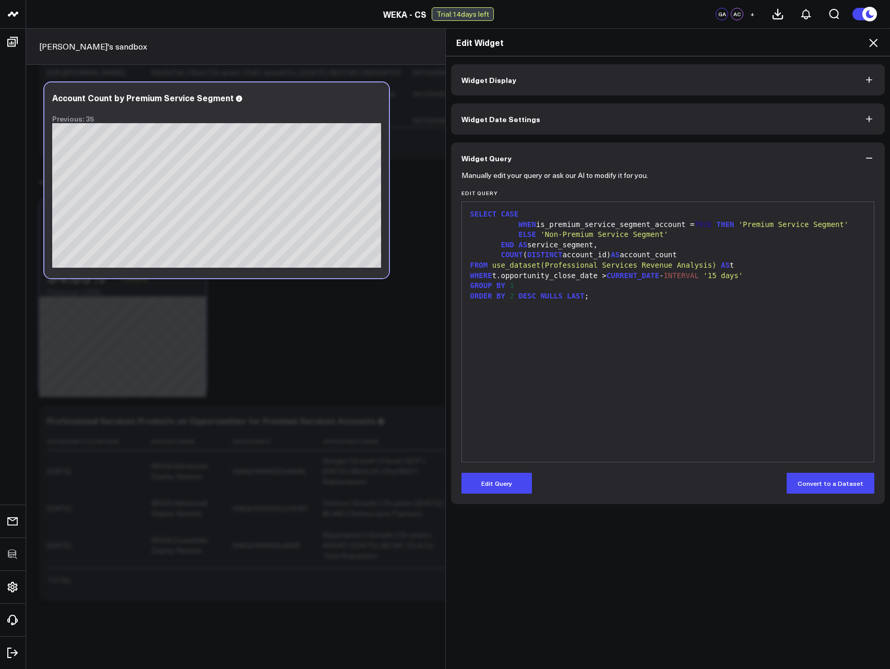
click at [479, 497] on div "Manually edit your query or ask our AI to modify it for you. Edit Query 9 1 2 3…" at bounding box center [668, 339] width 434 height 330
click at [481, 487] on button "Edit Query" at bounding box center [496, 483] width 70 height 21
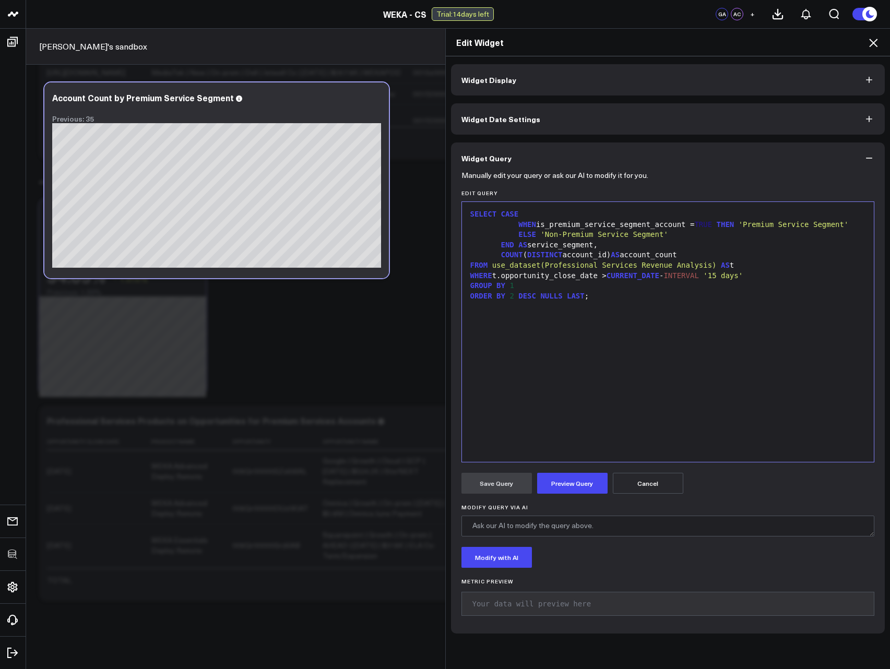
click at [470, 279] on span "WHERE" at bounding box center [481, 275] width 22 height 8
click at [570, 485] on button "Preview Query" at bounding box center [572, 483] width 70 height 21
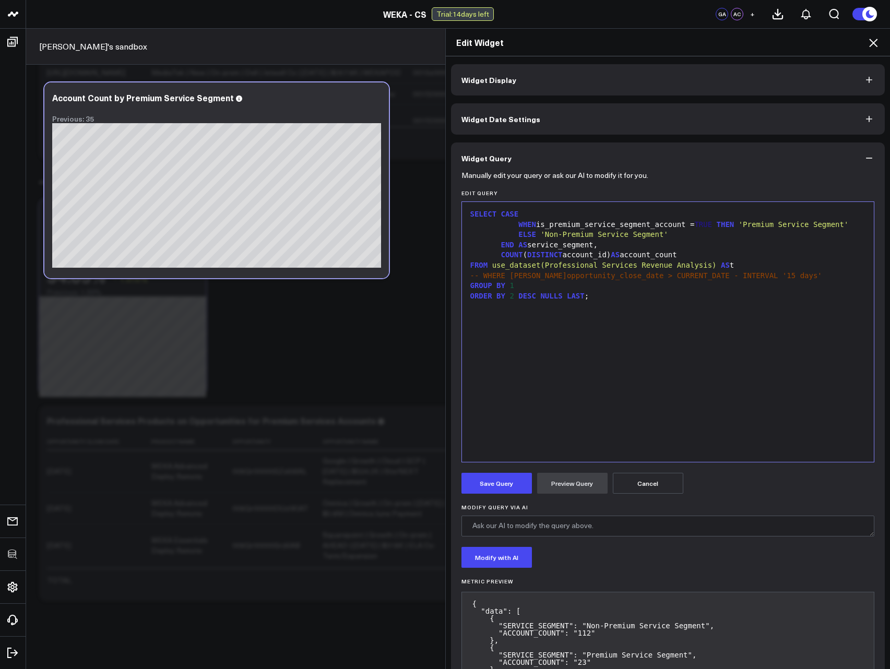
scroll to position [52, 0]
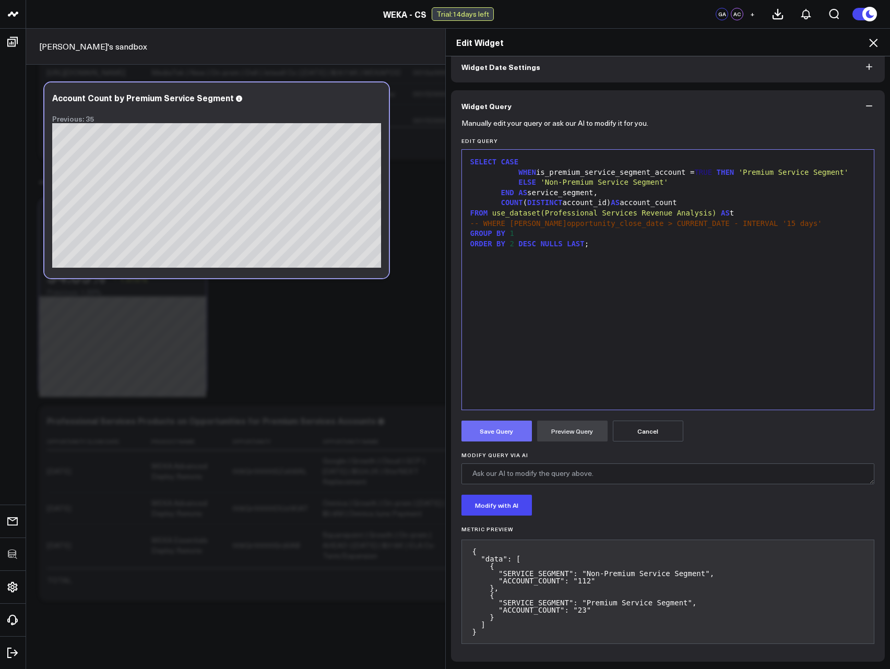
click at [481, 431] on button "Save Query" at bounding box center [496, 431] width 70 height 21
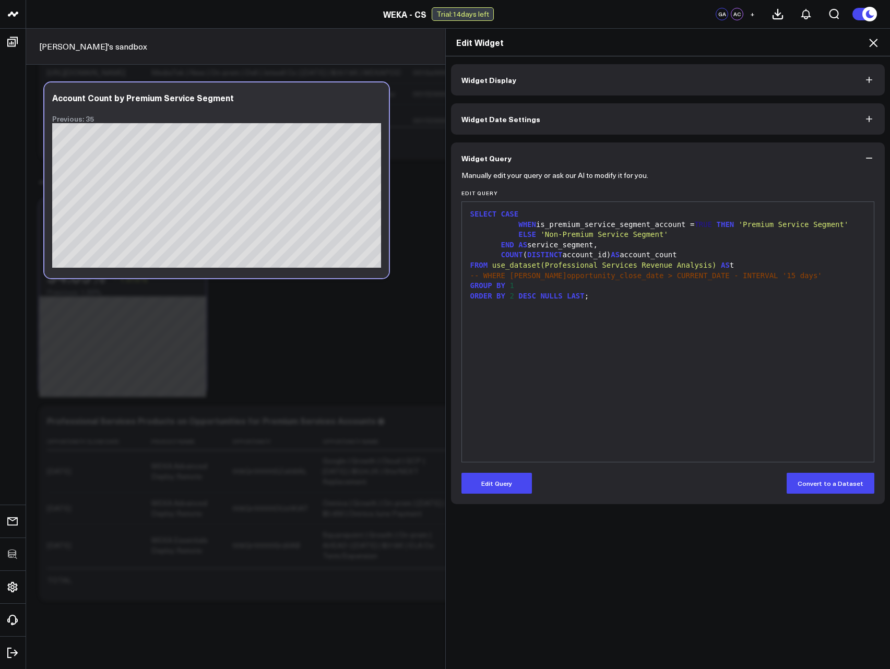
scroll to position [0, 0]
click at [875, 43] on icon at bounding box center [873, 43] width 13 height 13
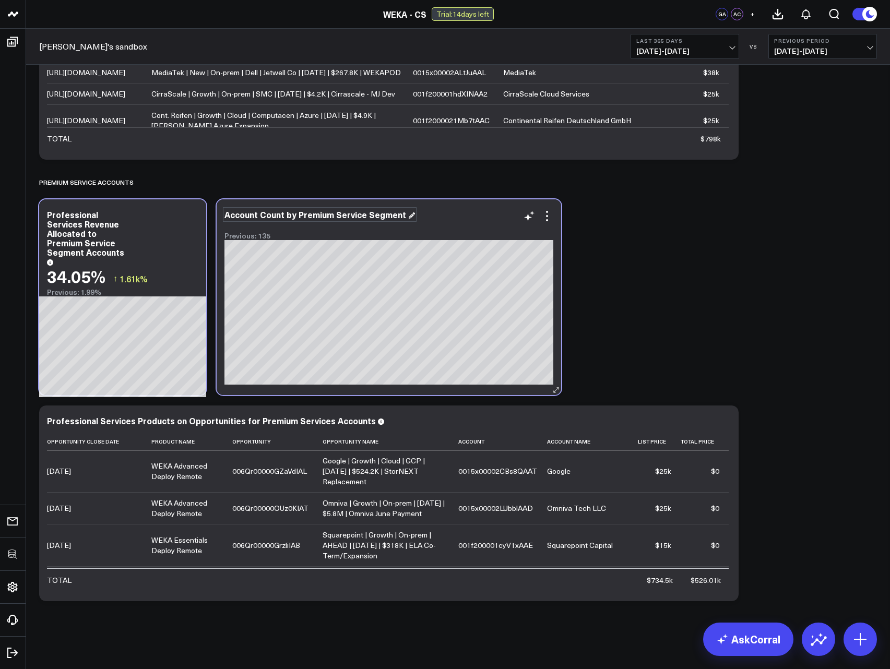
click at [378, 215] on div "Account Count by Premium Service Segment" at bounding box center [319, 214] width 191 height 11
click at [550, 216] on icon at bounding box center [547, 216] width 13 height 13
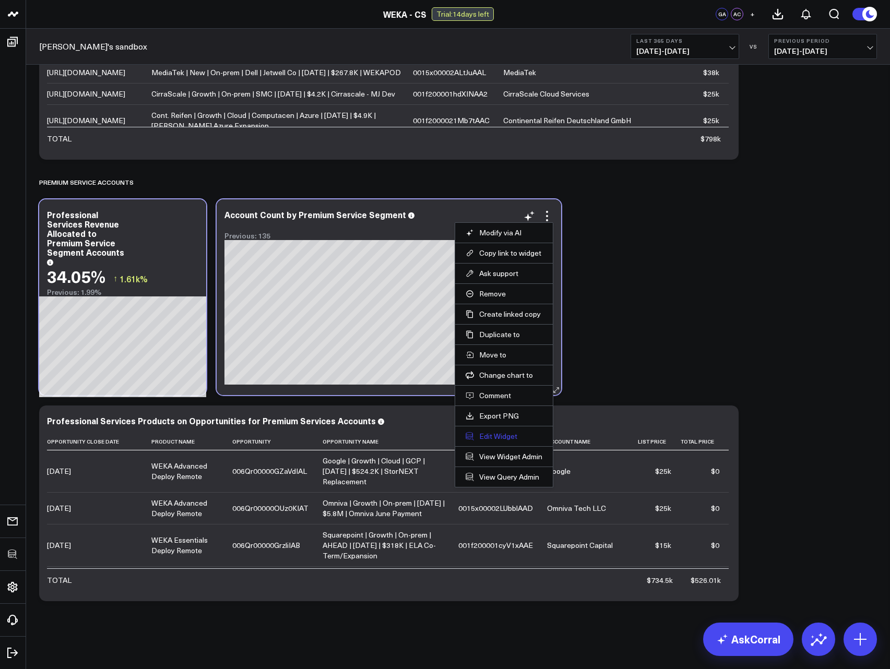
click at [491, 440] on button "Edit Widget" at bounding box center [504, 436] width 77 height 9
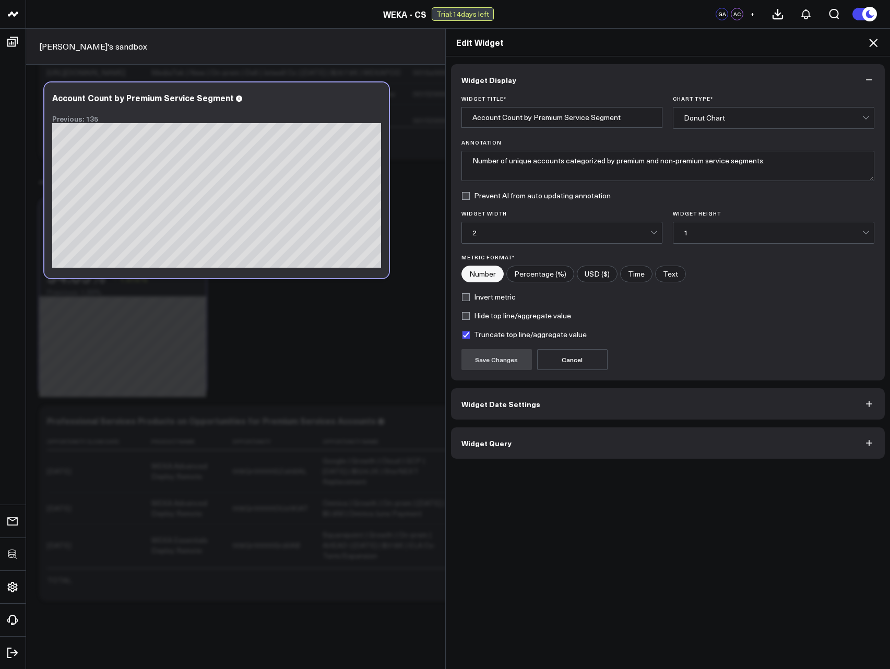
click at [488, 442] on span "Widget Query" at bounding box center [486, 443] width 50 height 8
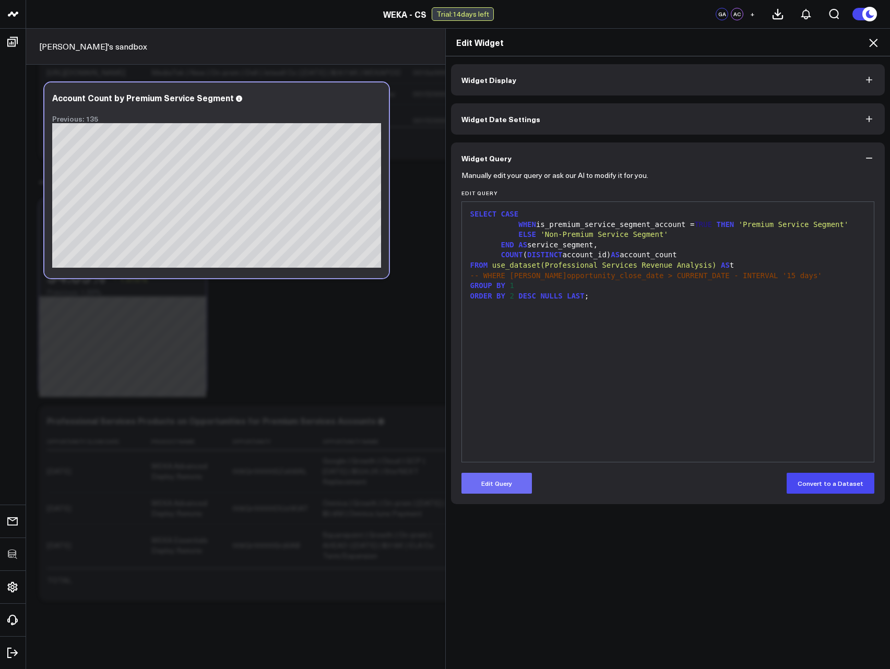
click at [493, 473] on button "Edit Query" at bounding box center [496, 483] width 70 height 21
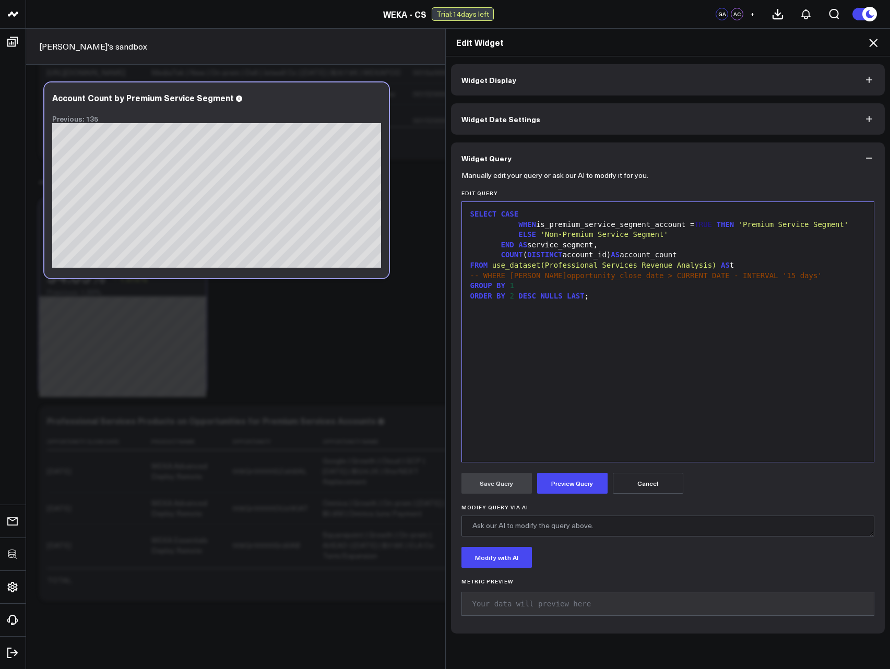
click at [875, 45] on icon at bounding box center [873, 43] width 8 height 8
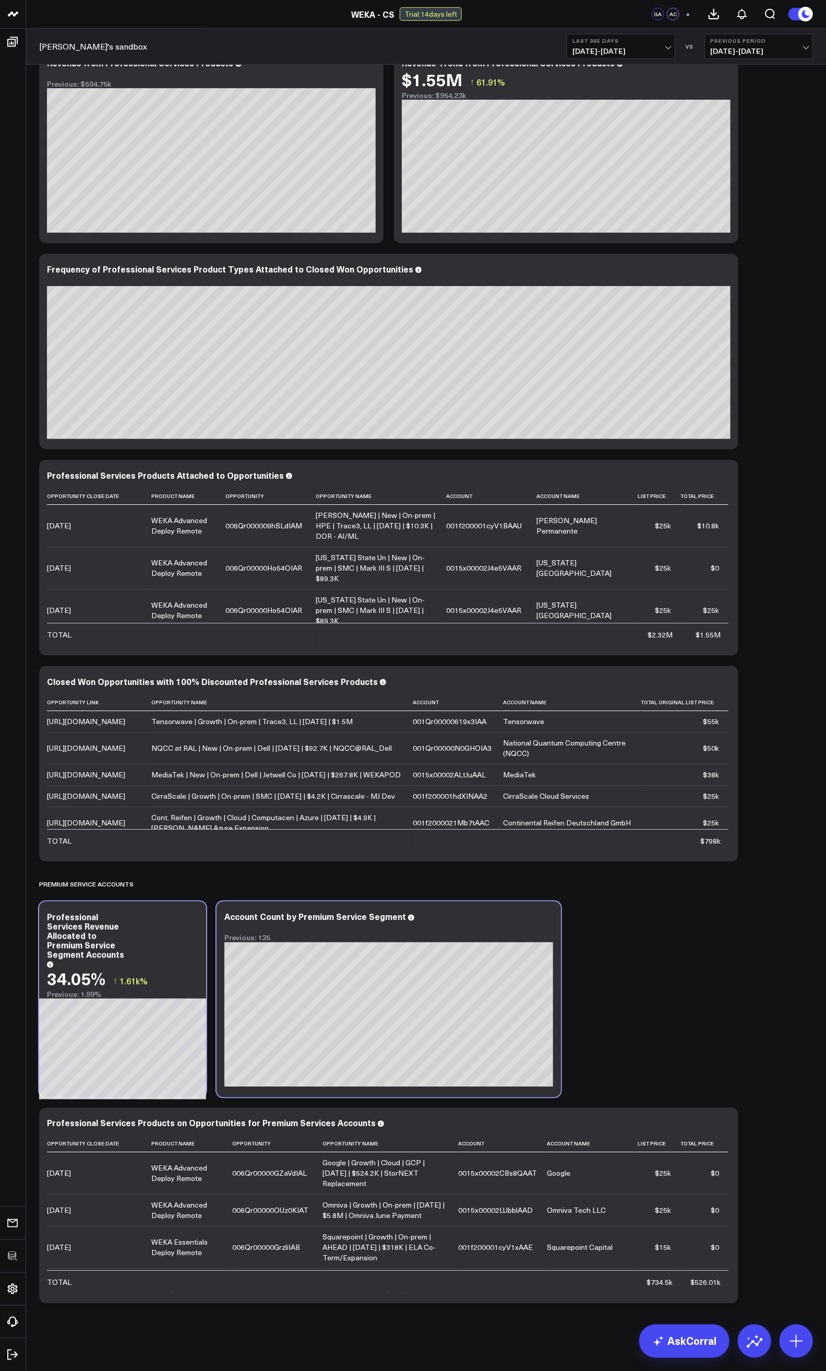
scroll to position [81, 0]
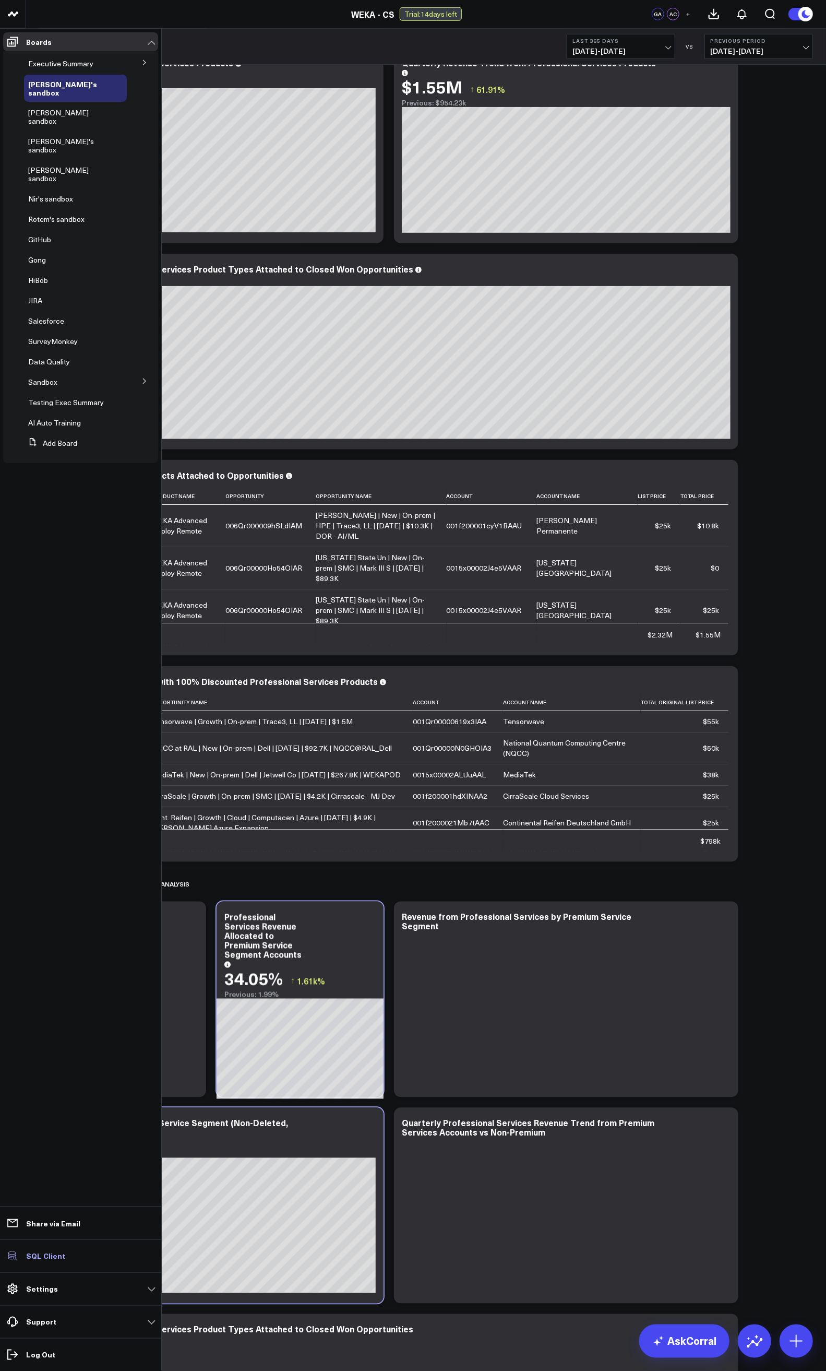
click at [32, 669] on p "SQL Client" at bounding box center [45, 1256] width 39 height 8
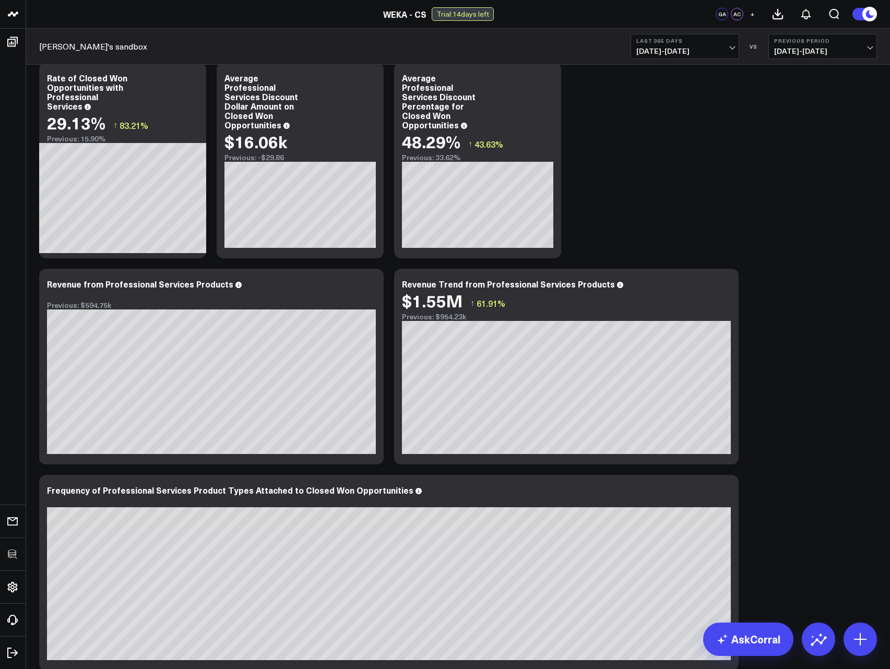
scroll to position [438, 0]
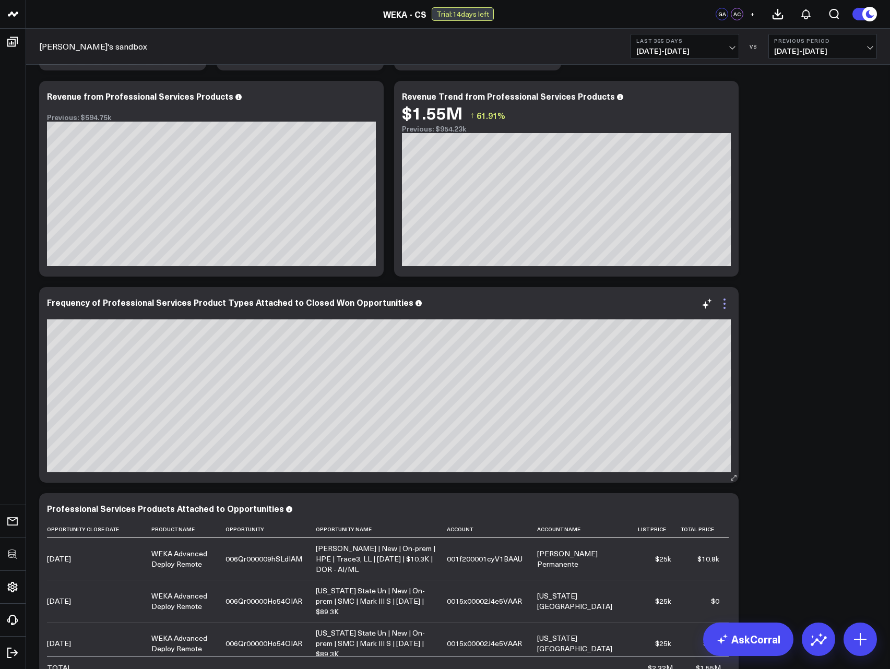
click at [726, 305] on icon at bounding box center [724, 304] width 13 height 13
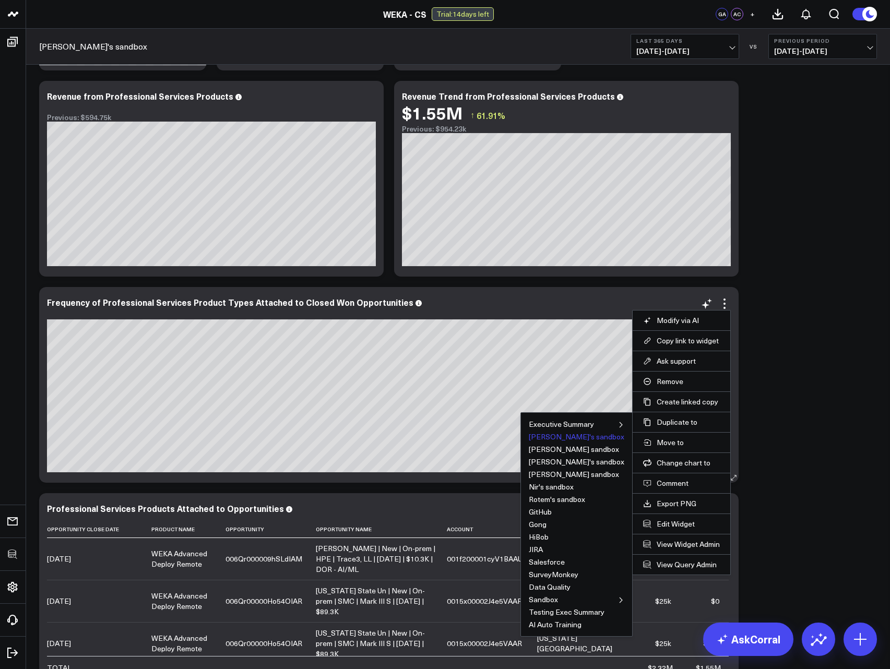
click at [577, 438] on button "[PERSON_NAME]'s sandbox" at bounding box center [577, 436] width 96 height 7
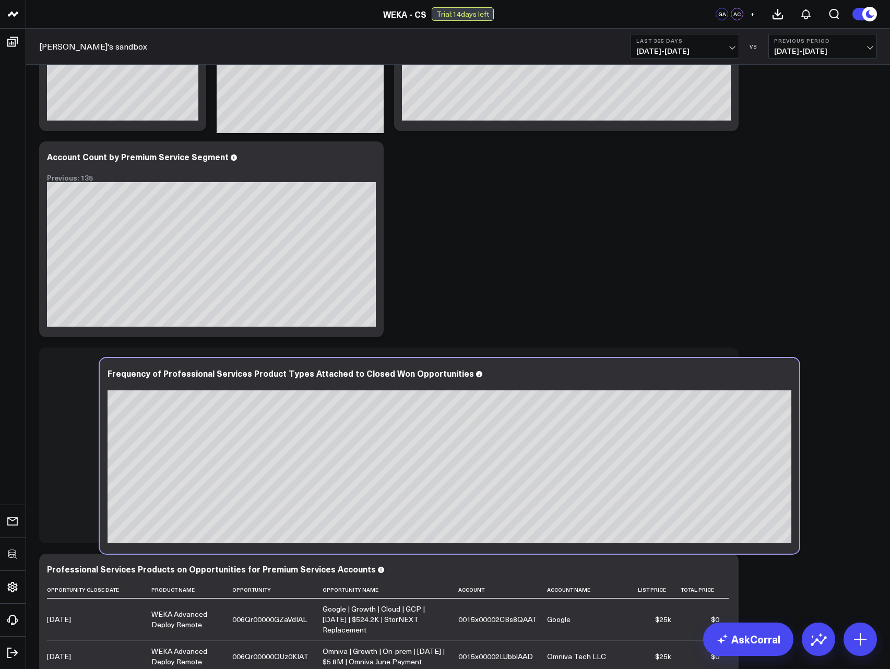
scroll to position [1444, 0]
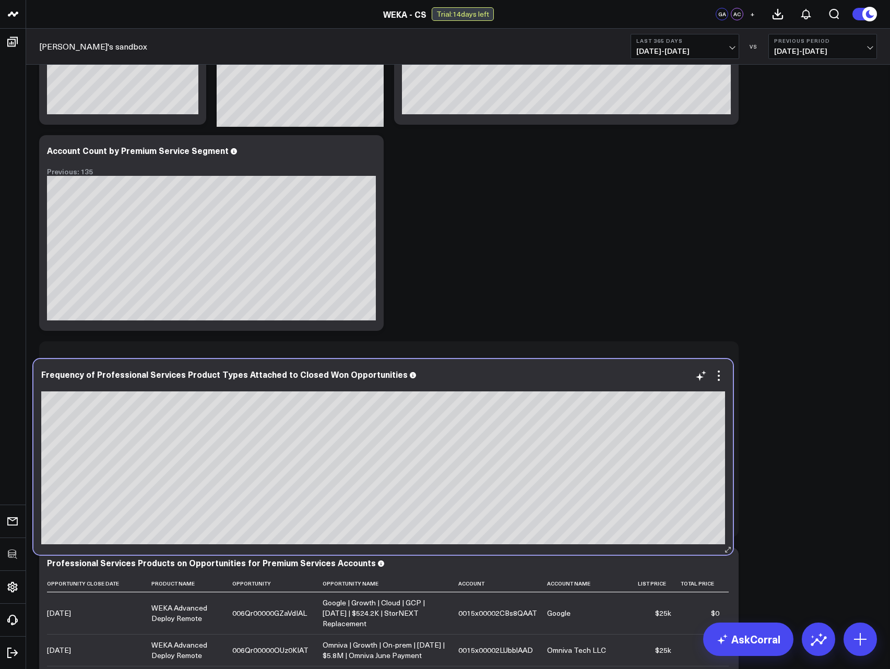
drag, startPoint x: 463, startPoint y: 259, endPoint x: 457, endPoint y: 378, distance: 119.2
click at [456, 378] on div "Frequency of Professional Services Product Types Attached to Closed Won Opportu…" at bounding box center [383, 374] width 684 height 9
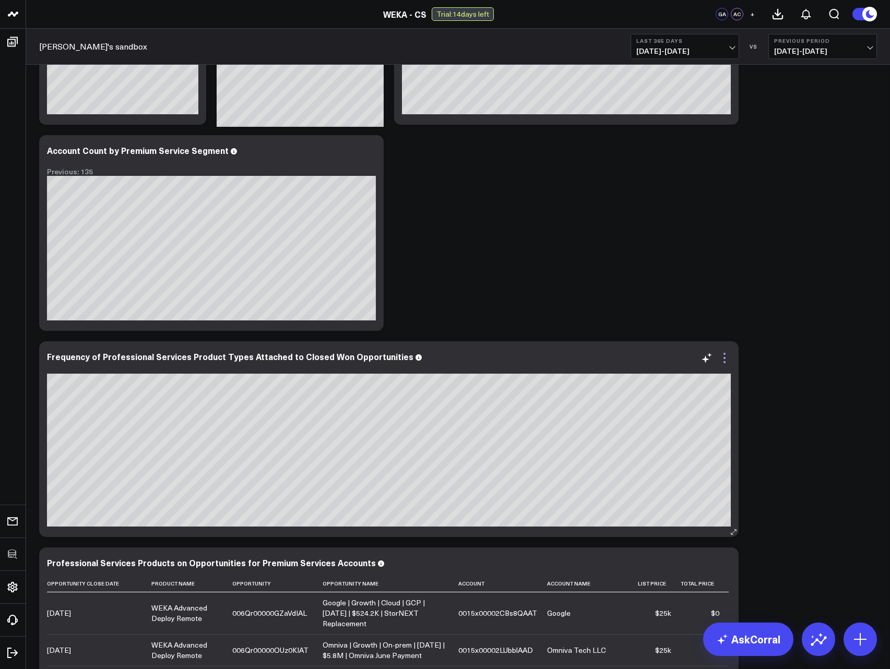
click at [724, 361] on icon at bounding box center [724, 362] width 2 height 2
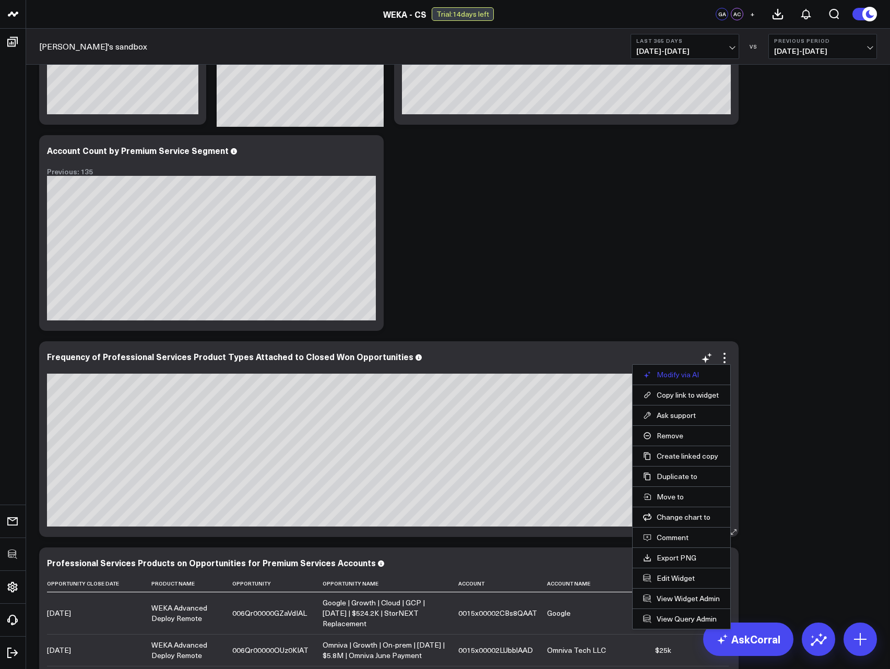
click at [679, 375] on button "Modify via AI" at bounding box center [681, 374] width 77 height 9
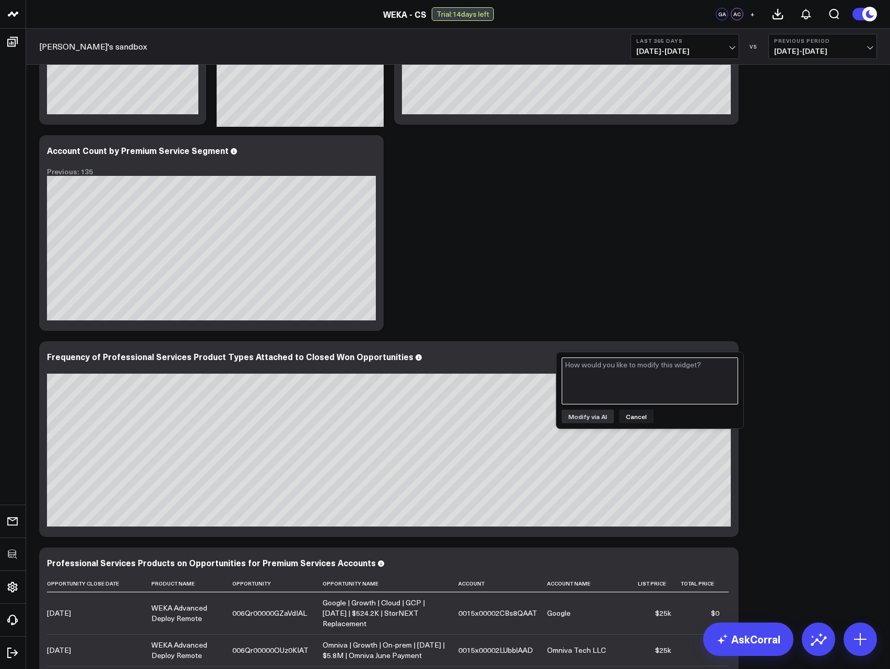
click at [582, 398] on textarea at bounding box center [650, 381] width 176 height 47
type textarea "Show frequency of Professional Services Product Types sold to Premium Service s…"
click at [583, 421] on button "Modify via AI" at bounding box center [588, 417] width 52 height 14
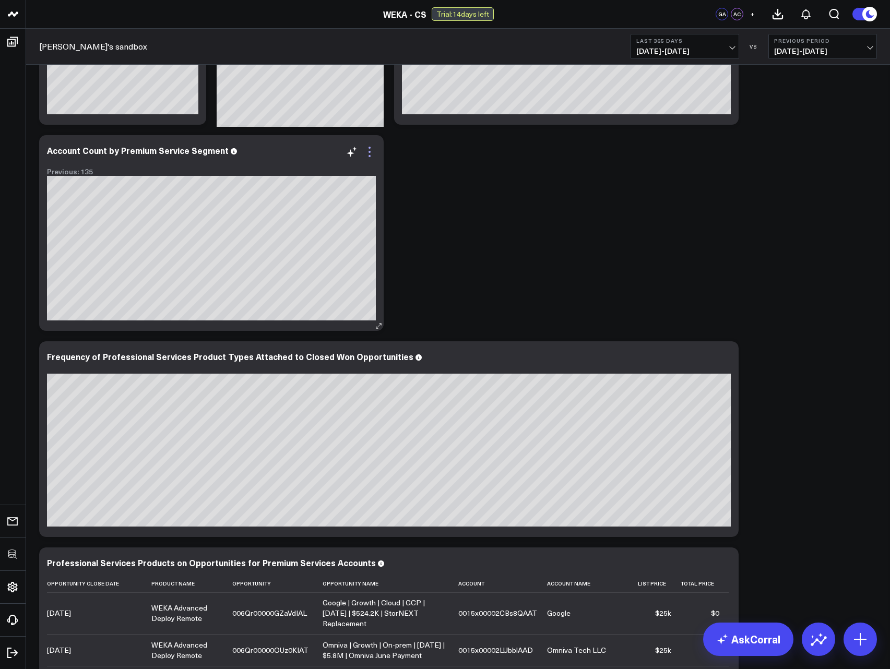
click at [365, 151] on icon at bounding box center [369, 152] width 13 height 13
click at [721, 360] on icon at bounding box center [724, 358] width 13 height 13
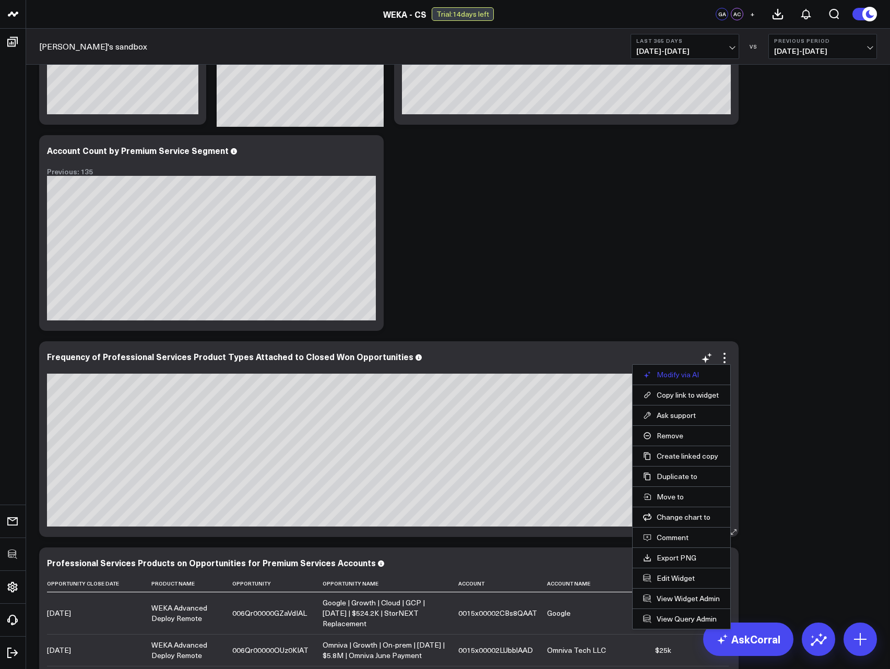
click at [692, 376] on button "Modify via AI" at bounding box center [681, 374] width 77 height 9
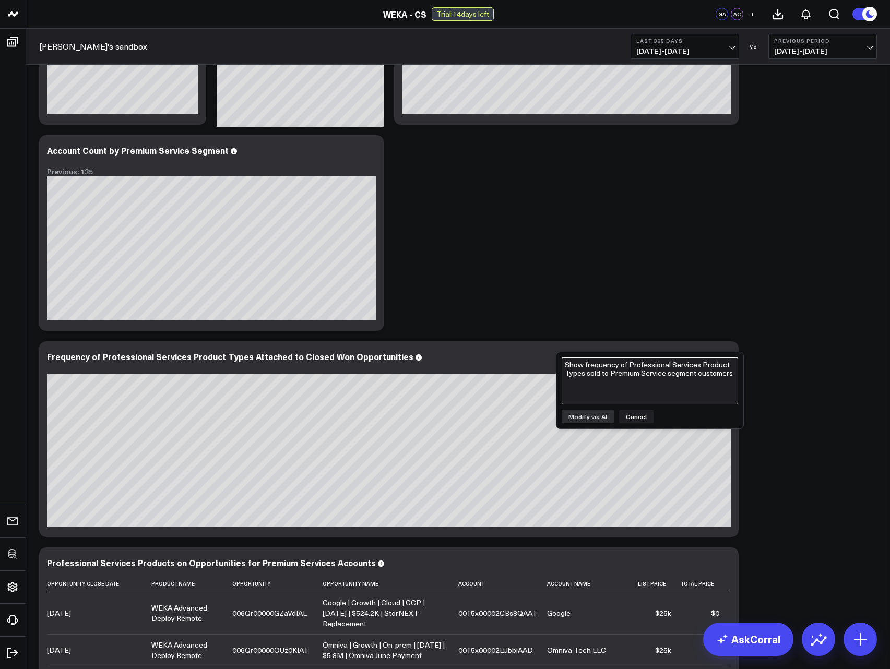
click at [628, 377] on textarea "Show frequency of Professional Services Product Types sold to Premium Service s…" at bounding box center [650, 381] width 176 height 47
paste textarea "t.is_premium_service_segment_account = TRUE"
type textarea "t.is_premium_service_segment_account = TRUE"
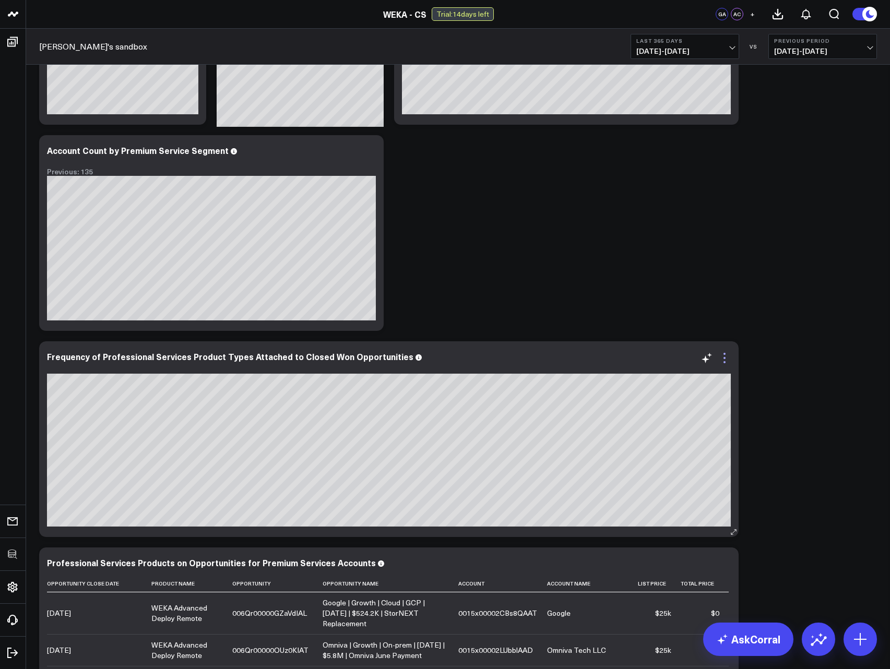
click at [727, 359] on icon at bounding box center [724, 358] width 13 height 13
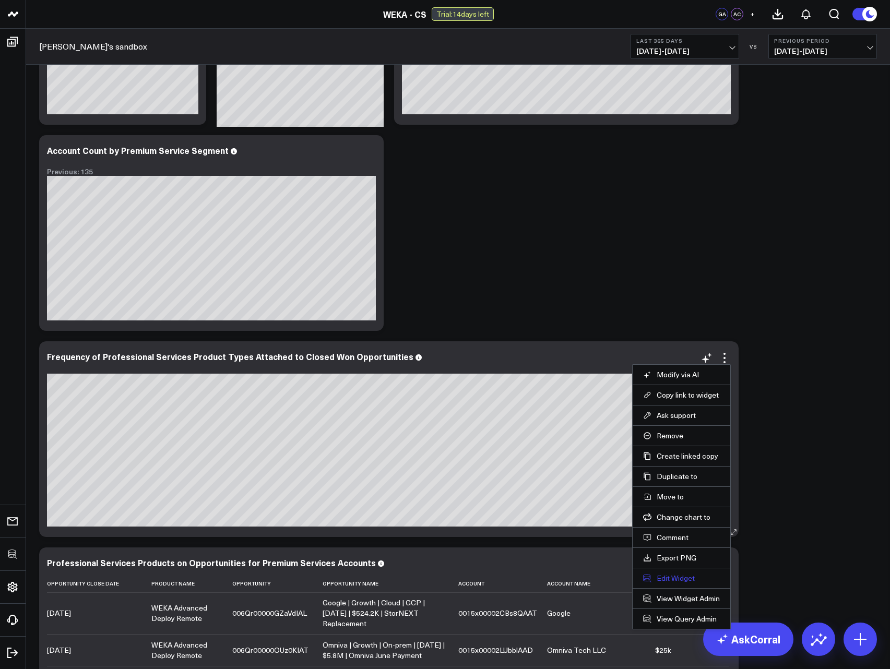
click at [672, 580] on button "Edit Widget" at bounding box center [681, 578] width 77 height 9
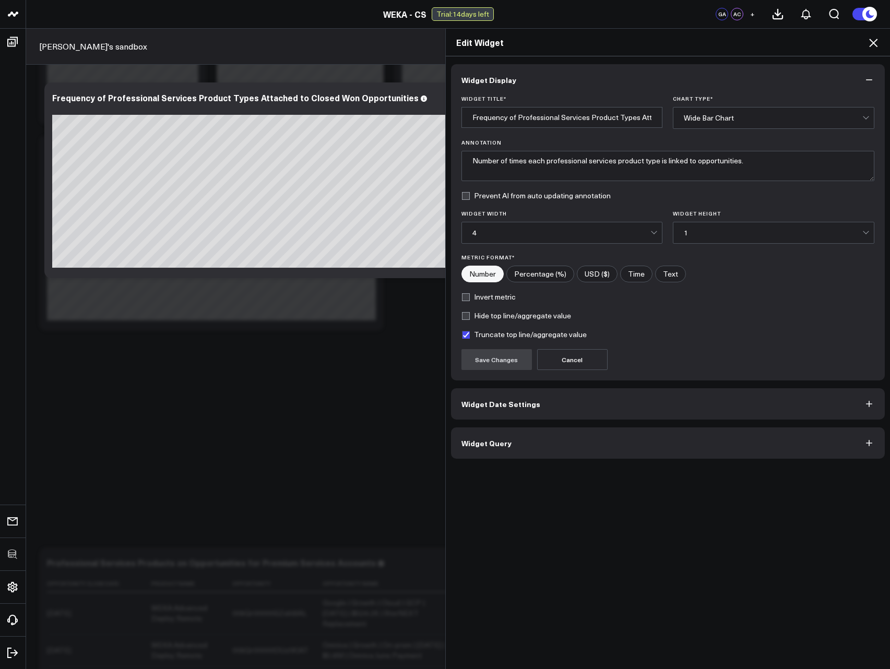
click at [492, 446] on span "Widget Query" at bounding box center [486, 443] width 50 height 8
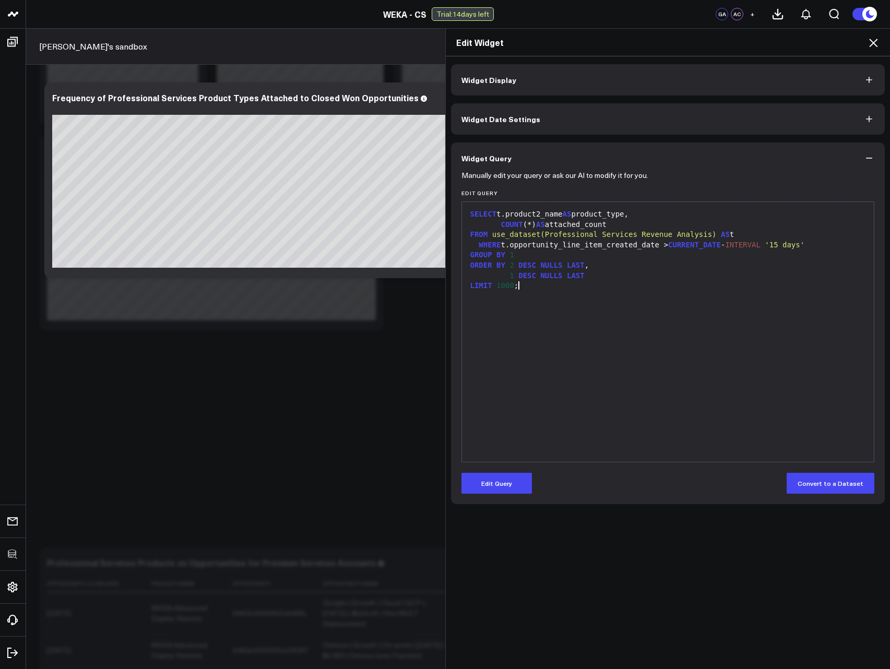
click at [620, 389] on div "SELECT t.product2_name AS product_type, COUNT (*) AS attached_count FROM use_da…" at bounding box center [668, 331] width 402 height 249
click at [477, 497] on div "Manually edit your query or ask our AI to modify it for you. Edit Query 9 1 2 3…" at bounding box center [668, 339] width 434 height 330
click at [479, 486] on button "Edit Query" at bounding box center [496, 483] width 70 height 21
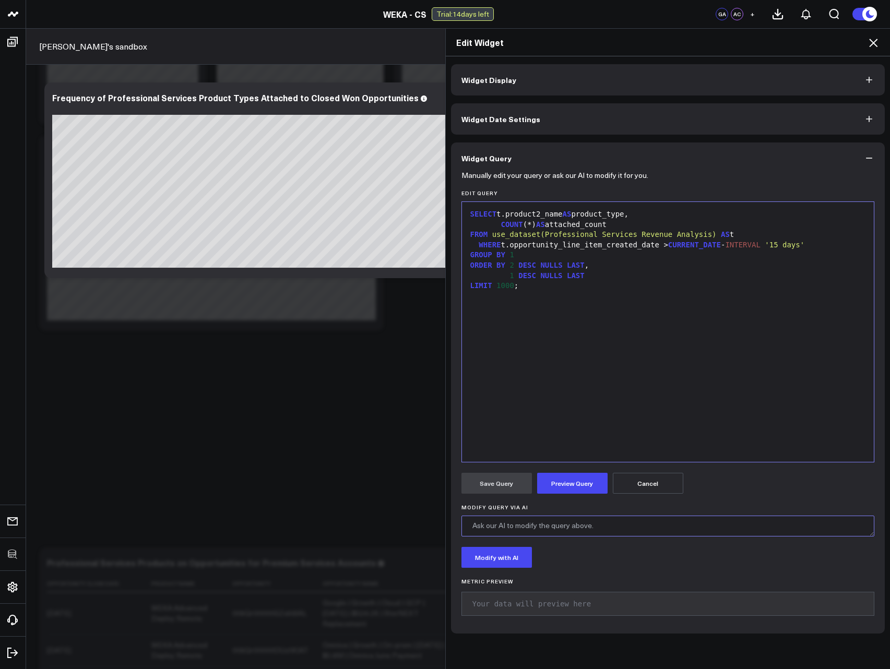
click at [509, 526] on textarea "Modify Query via AI" at bounding box center [667, 526] width 413 height 21
type textarea "Update to show for premium services segment"
click at [494, 560] on button "Modify with AI" at bounding box center [496, 557] width 70 height 21
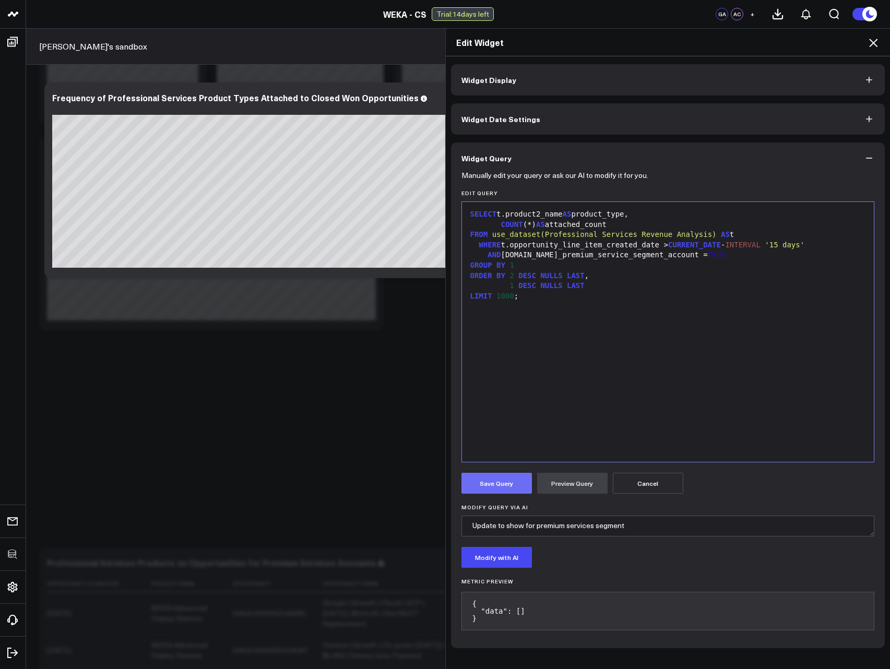
click at [492, 486] on button "Save Query" at bounding box center [496, 483] width 70 height 21
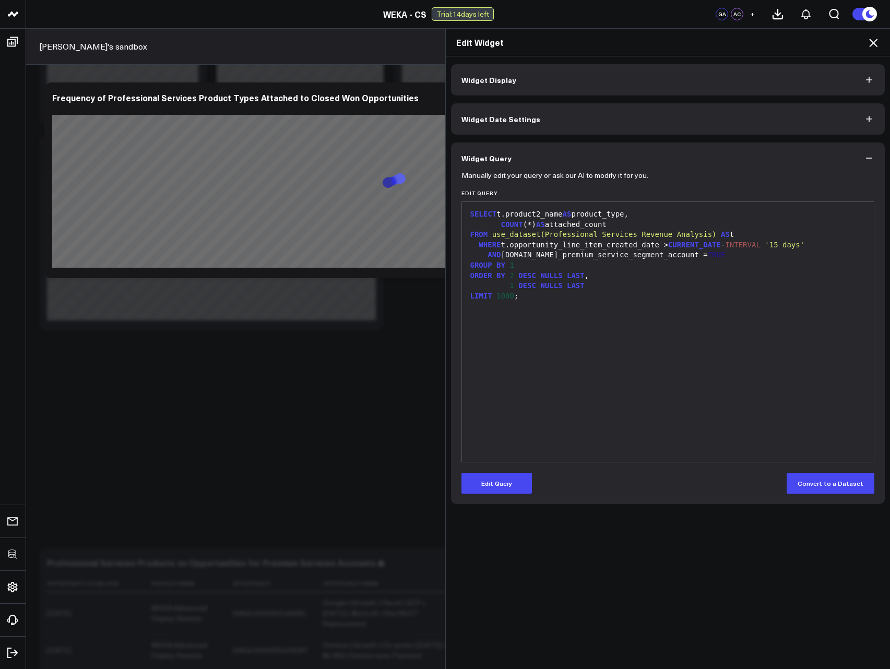
click at [872, 46] on icon at bounding box center [873, 43] width 13 height 13
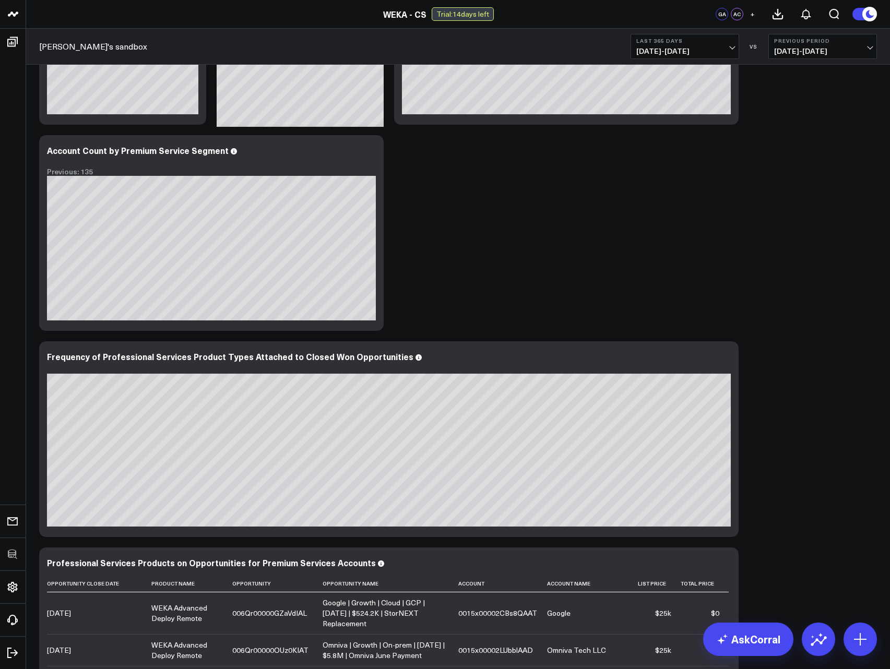
click at [665, 51] on span "08/29/24 - 08/28/25" at bounding box center [684, 51] width 97 height 8
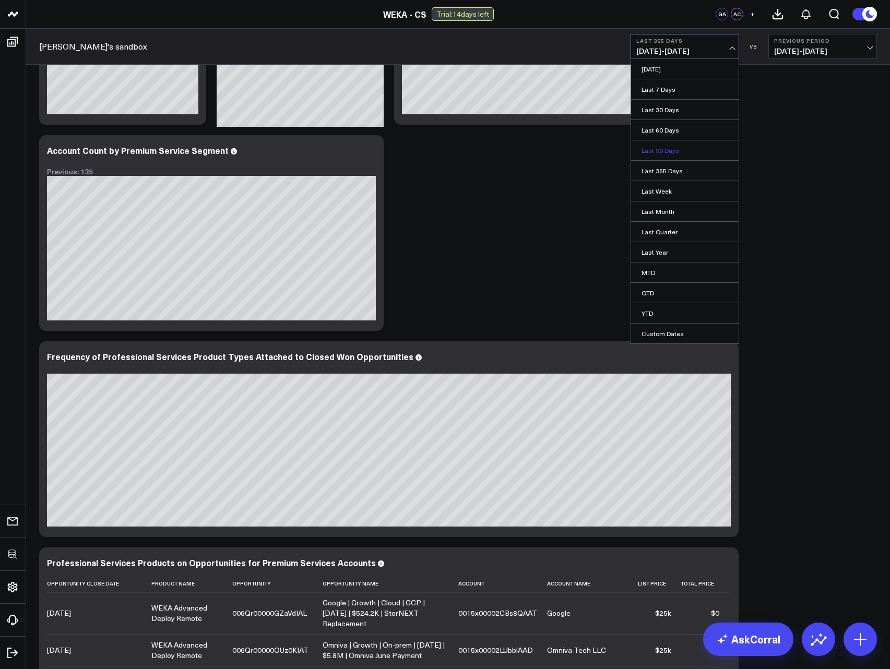
click at [660, 153] on link "Last 90 Days" at bounding box center [685, 150] width 108 height 20
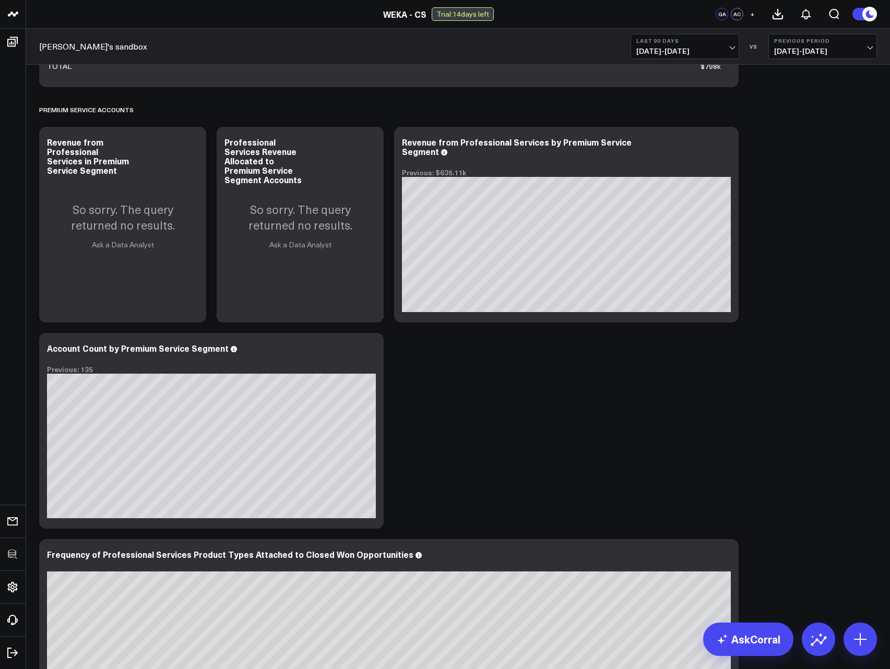
scroll to position [1256, 0]
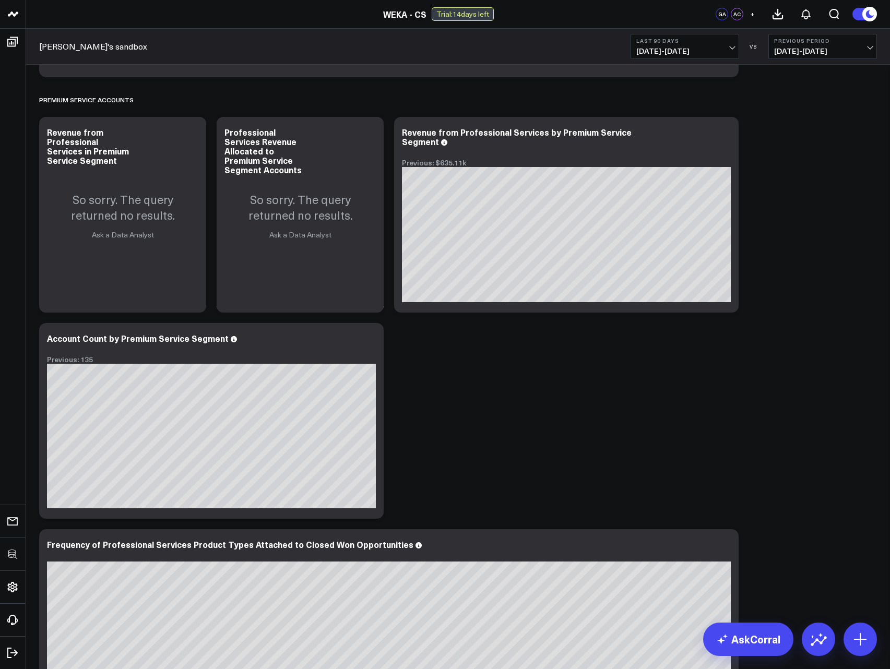
click at [716, 54] on span "05/31/25 - 08/28/25" at bounding box center [684, 51] width 97 height 8
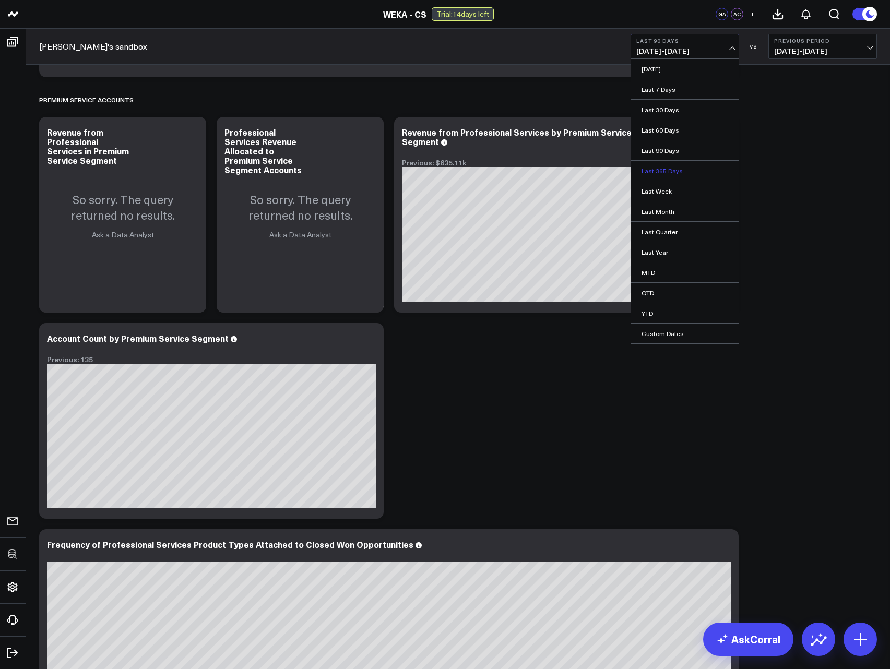
click at [657, 172] on link "Last 365 Days" at bounding box center [685, 171] width 108 height 20
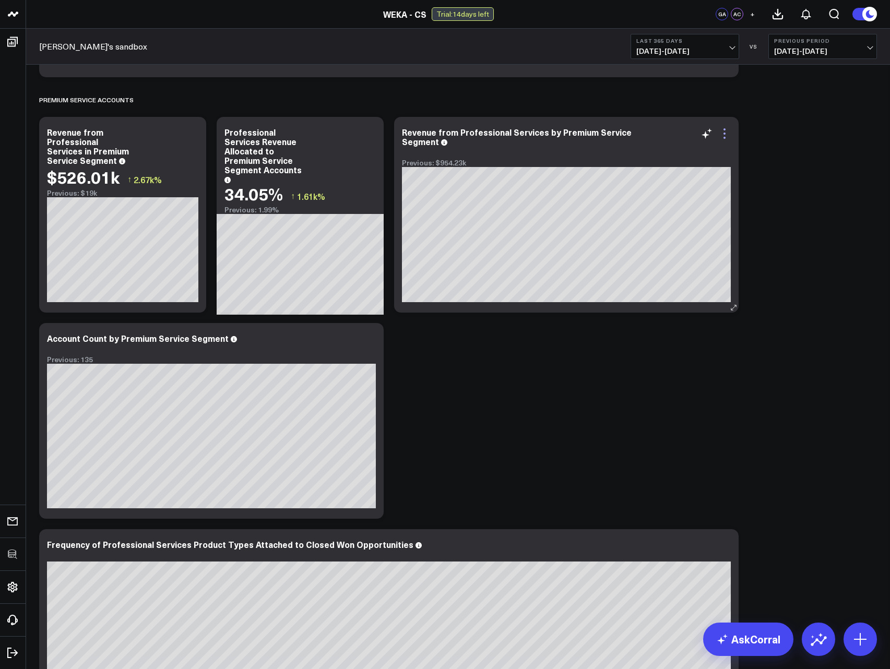
click at [725, 130] on icon at bounding box center [724, 133] width 13 height 13
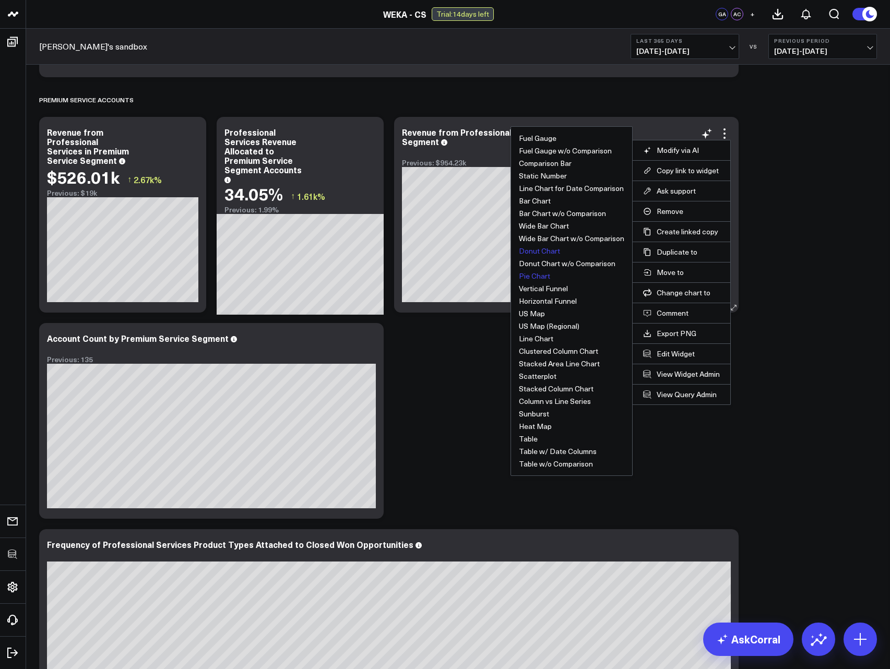
click at [541, 278] on button "Pie Chart" at bounding box center [534, 275] width 31 height 7
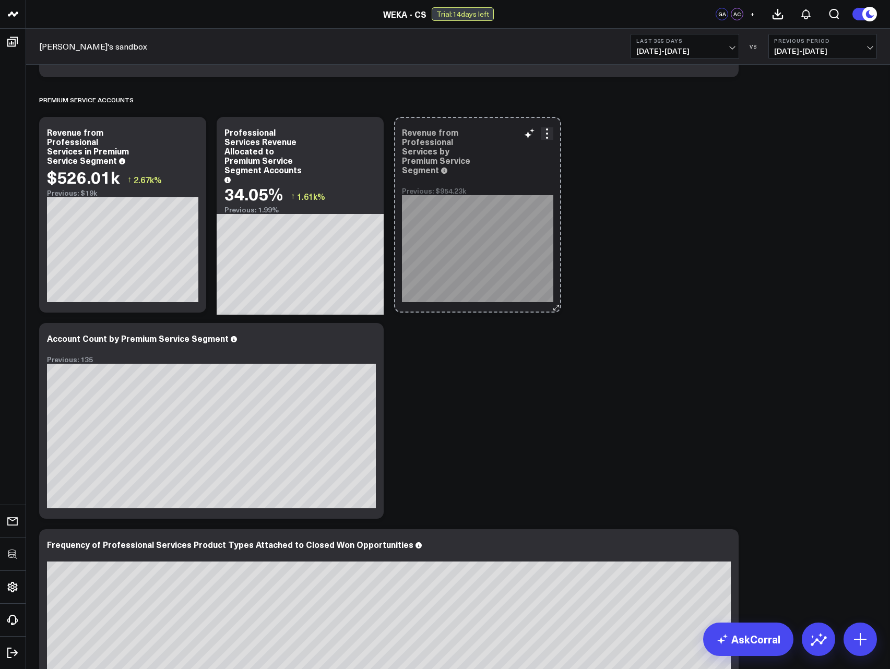
click at [536, 292] on div "Revenue from Professional Services by Premium Service Segment Previous: $954.23…" at bounding box center [477, 215] width 167 height 196
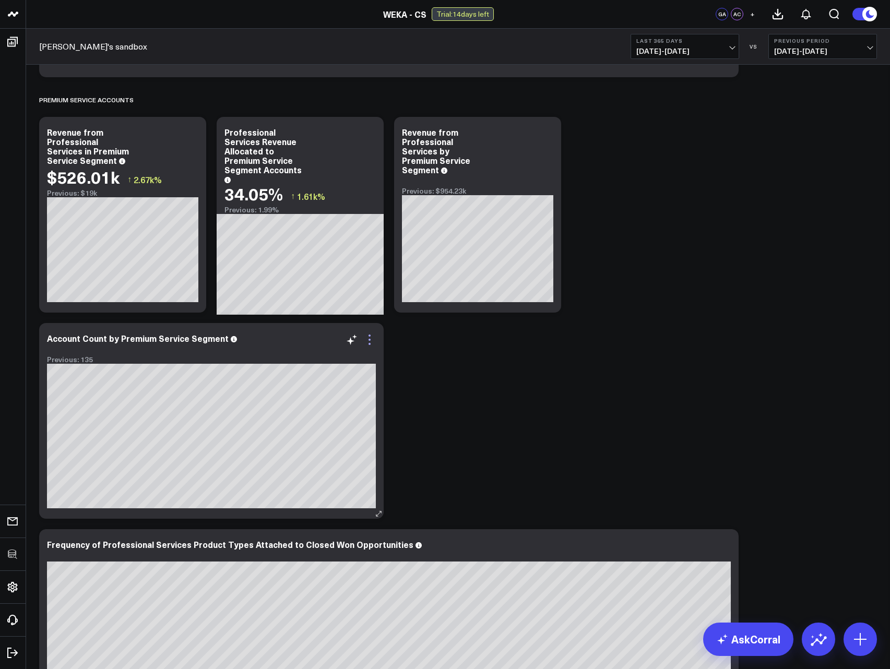
click at [369, 340] on icon at bounding box center [369, 340] width 2 height 2
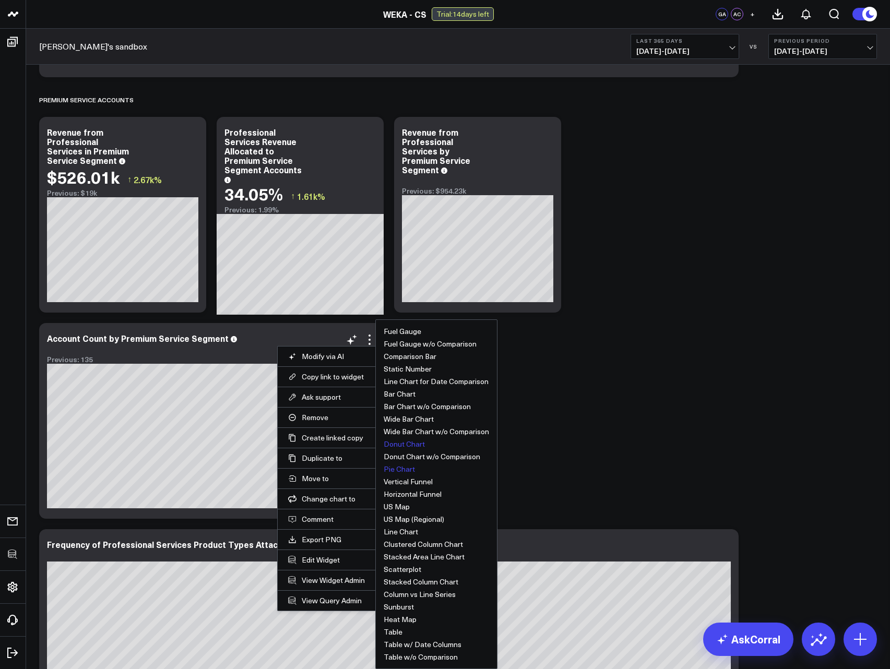
click at [409, 471] on button "Pie Chart" at bounding box center [399, 469] width 31 height 7
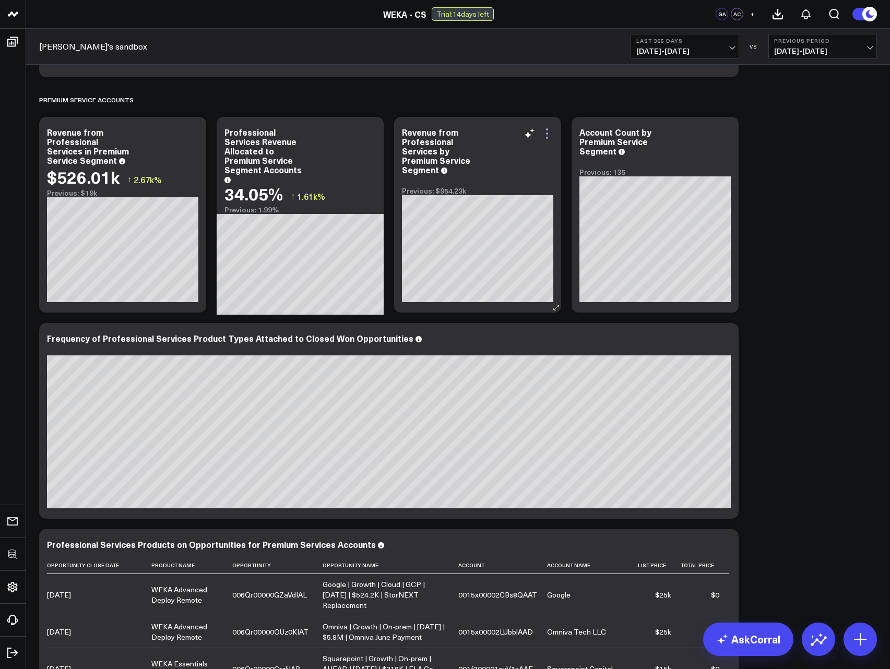
click at [544, 136] on icon at bounding box center [547, 133] width 13 height 13
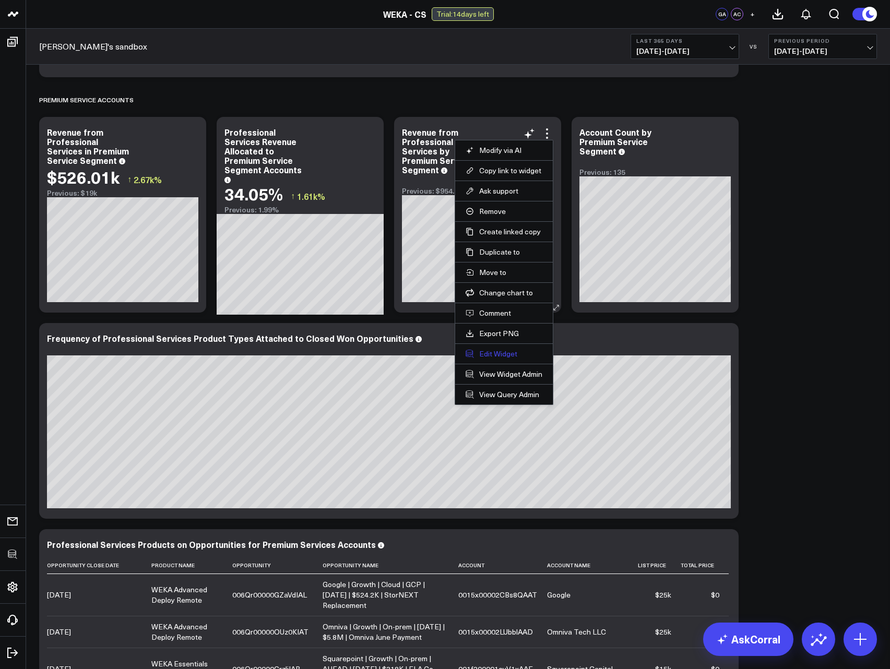
click at [495, 351] on button "Edit Widget" at bounding box center [504, 353] width 77 height 9
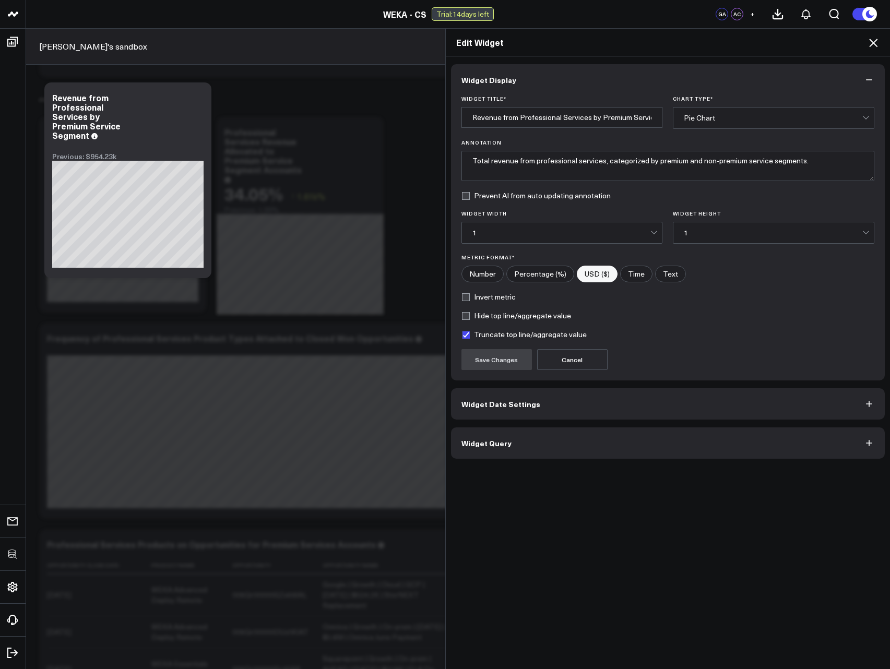
click at [479, 447] on span "Widget Query" at bounding box center [486, 443] width 50 height 8
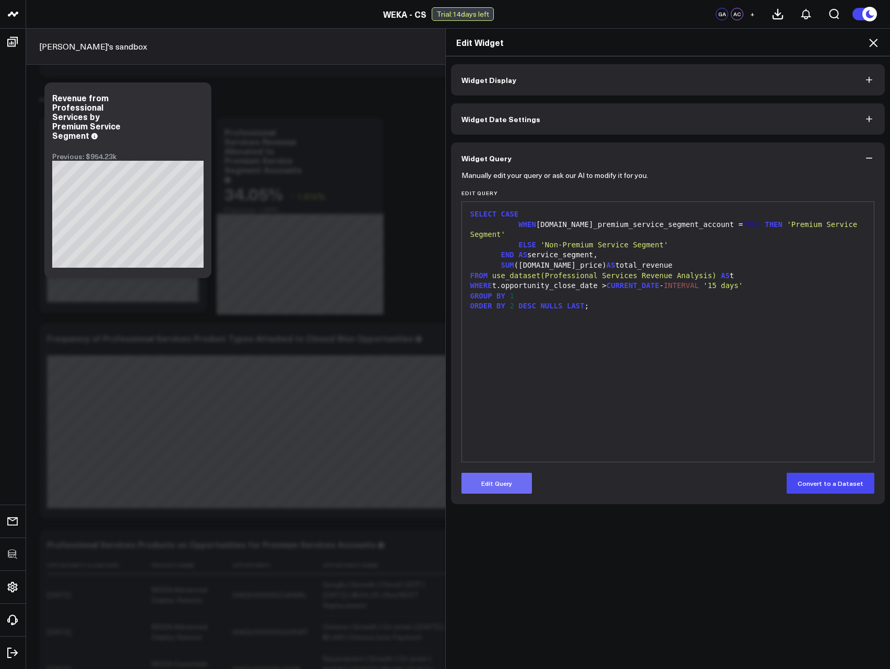
click at [513, 481] on button "Edit Query" at bounding box center [496, 483] width 70 height 21
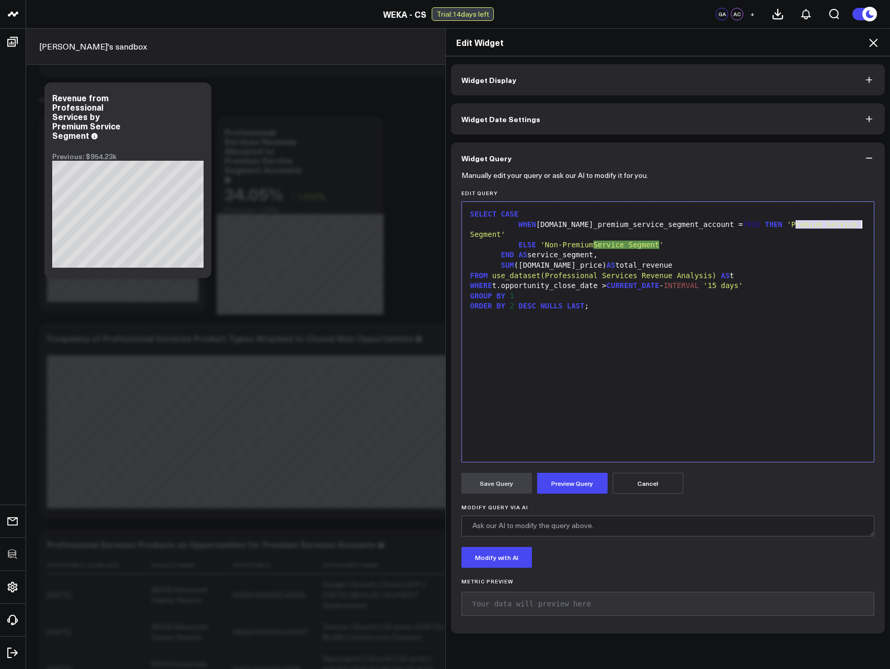
drag, startPoint x: 791, startPoint y: 225, endPoint x: 857, endPoint y: 228, distance: 66.3
click at [857, 228] on span "'Premium Service Segment'" at bounding box center [665, 229] width 391 height 19
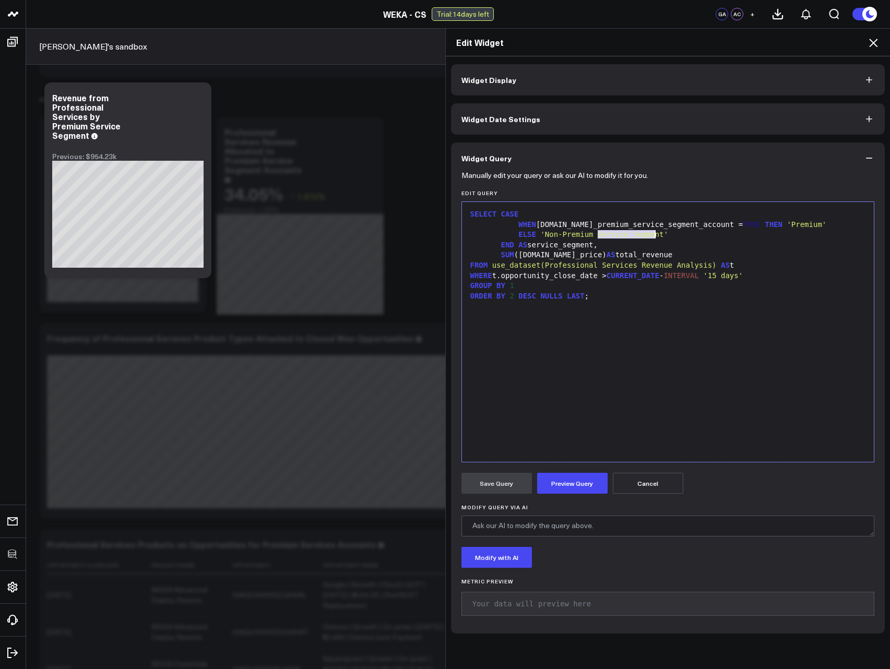
drag, startPoint x: 592, startPoint y: 233, endPoint x: 650, endPoint y: 237, distance: 57.6
click at [650, 237] on span "'Non-Premium Service Segment'" at bounding box center [603, 234] width 127 height 8
click at [565, 480] on button "Preview Query" at bounding box center [572, 483] width 70 height 21
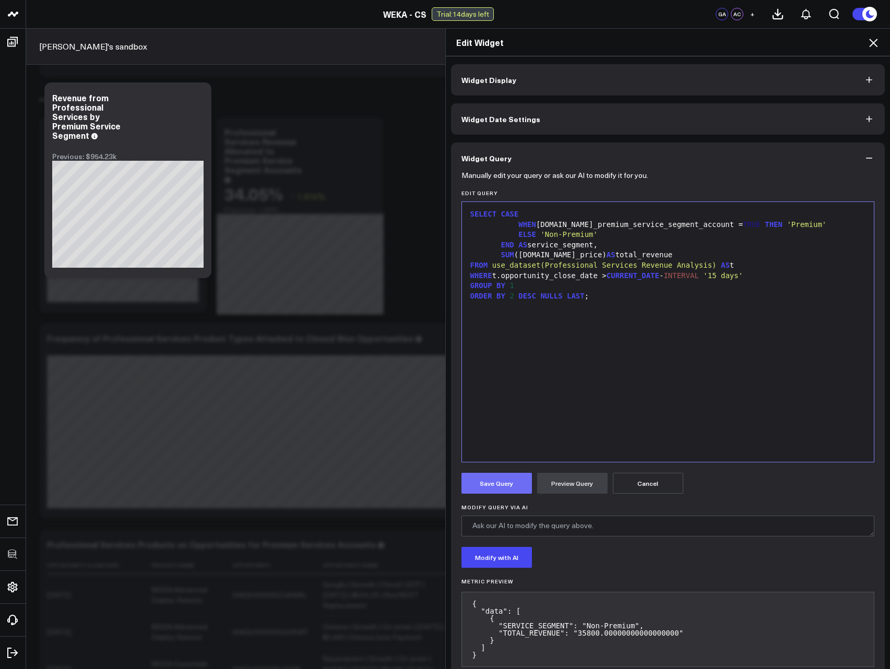
click at [495, 490] on button "Save Query" at bounding box center [496, 483] width 70 height 21
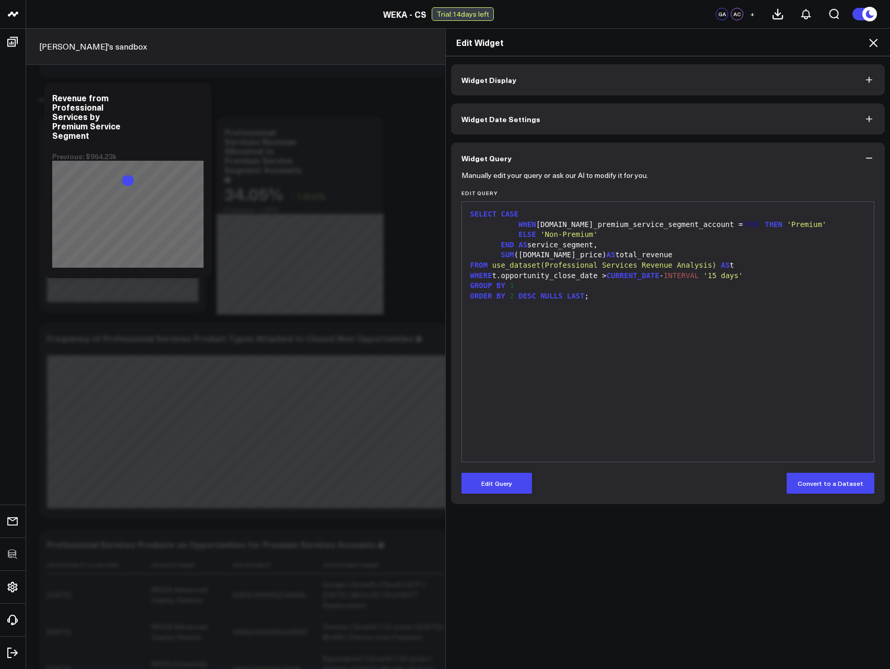
click at [875, 38] on icon at bounding box center [873, 43] width 13 height 13
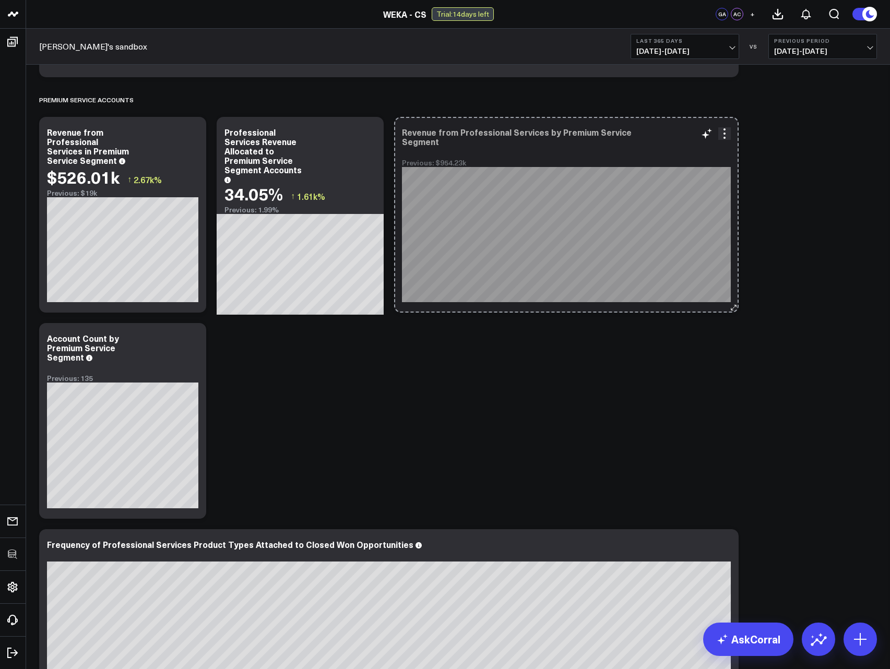
drag, startPoint x: 560, startPoint y: 310, endPoint x: 738, endPoint y: 306, distance: 177.5
click at [738, 306] on button at bounding box center [733, 307] width 10 height 10
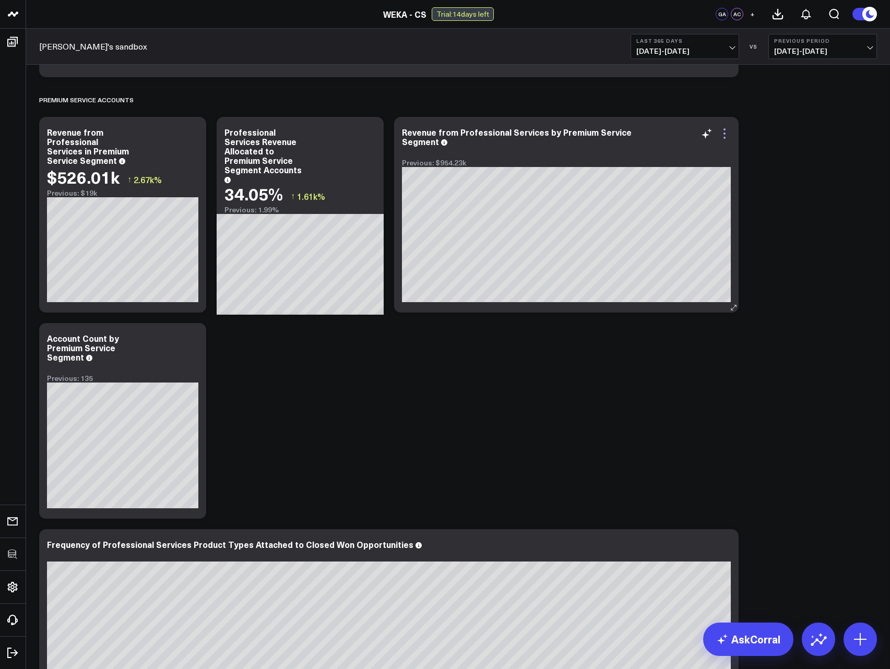
click at [726, 137] on icon at bounding box center [724, 133] width 13 height 13
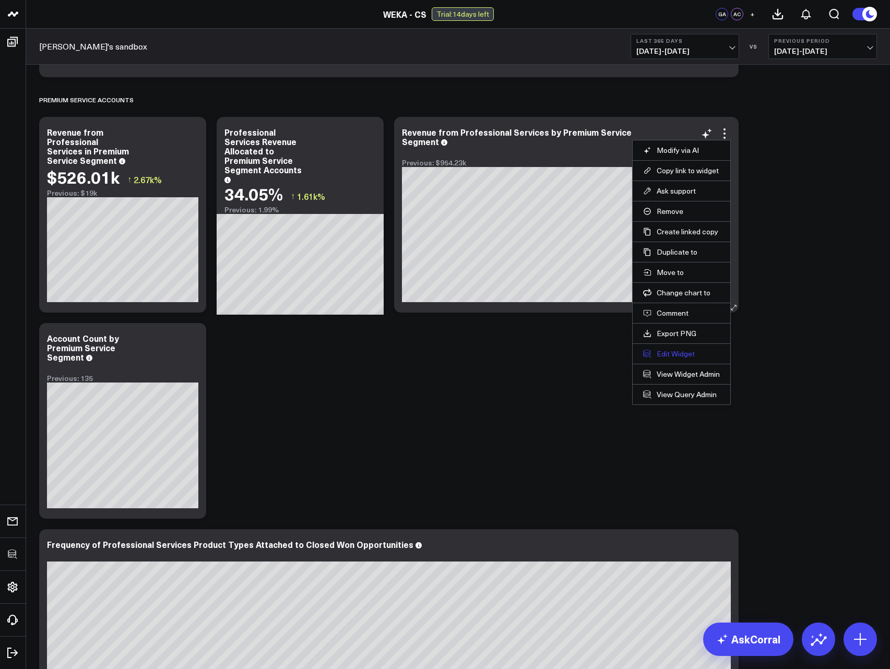
click at [659, 355] on button "Edit Widget" at bounding box center [681, 353] width 77 height 9
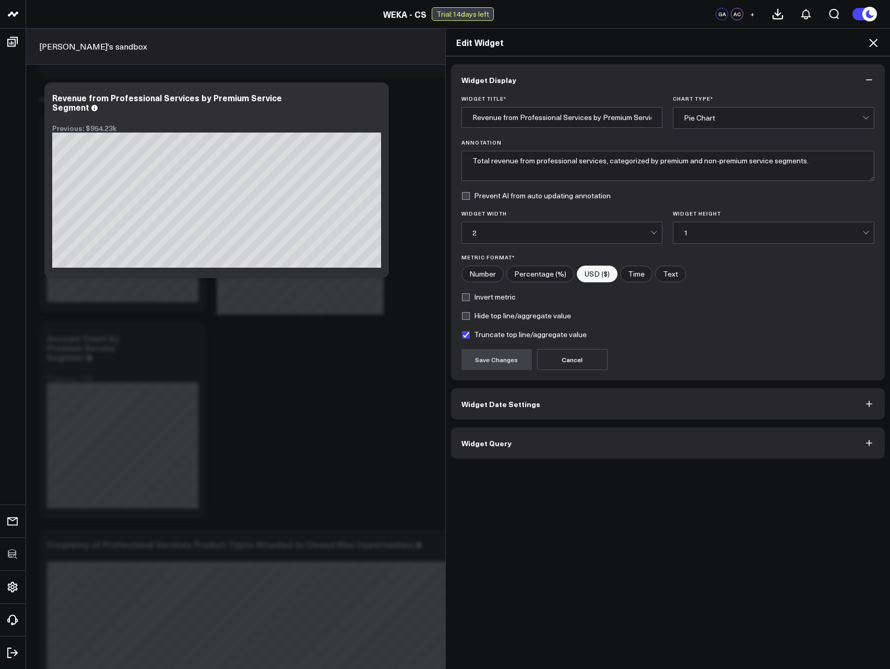
click at [538, 454] on button "Widget Query" at bounding box center [668, 442] width 434 height 31
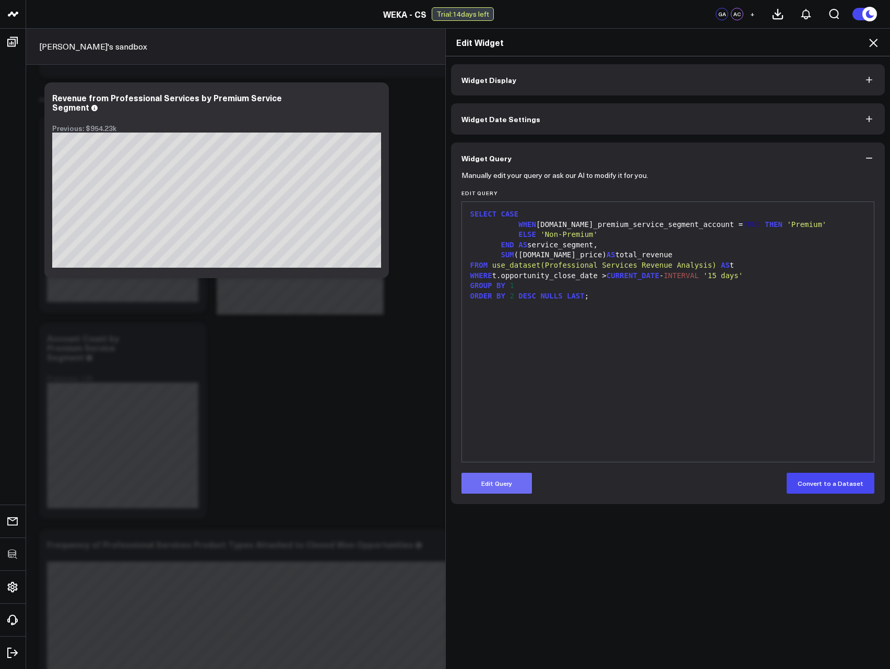
click at [504, 480] on button "Edit Query" at bounding box center [496, 483] width 70 height 21
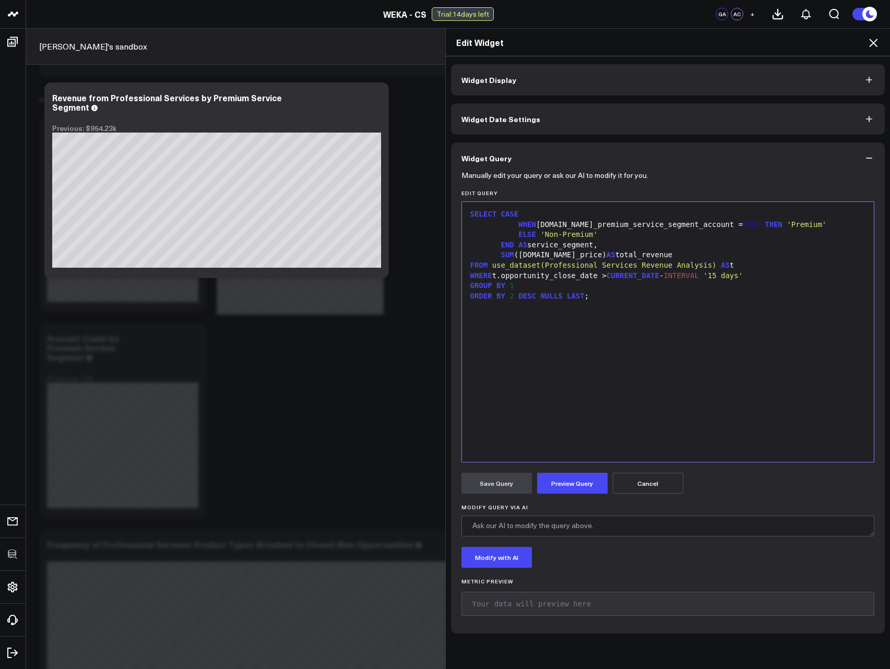
click at [787, 228] on span "'Premium'" at bounding box center [807, 224] width 40 height 8
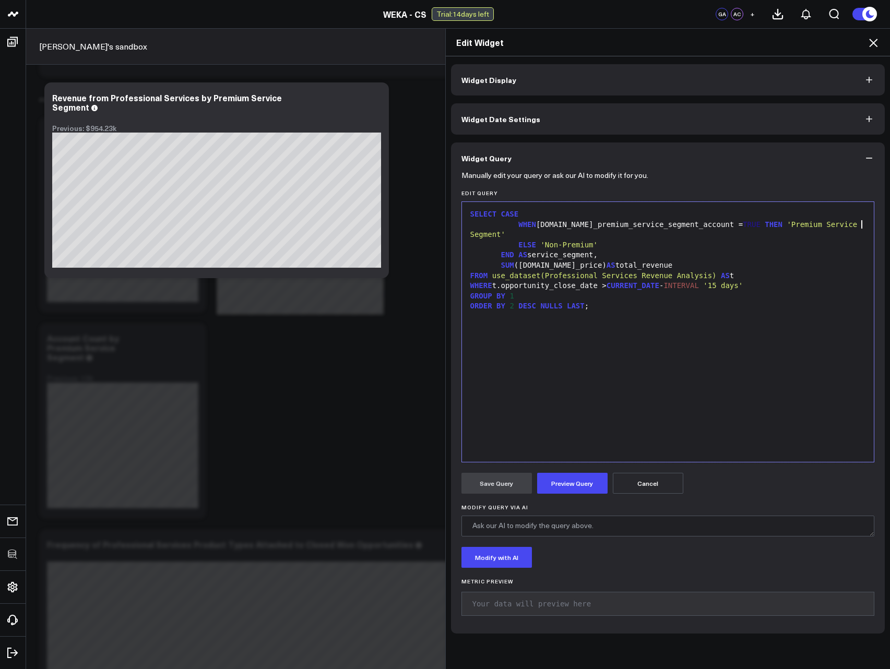
click at [593, 241] on span "'Non-Premium'" at bounding box center [568, 245] width 57 height 8
click at [568, 478] on button "Preview Query" at bounding box center [572, 483] width 70 height 21
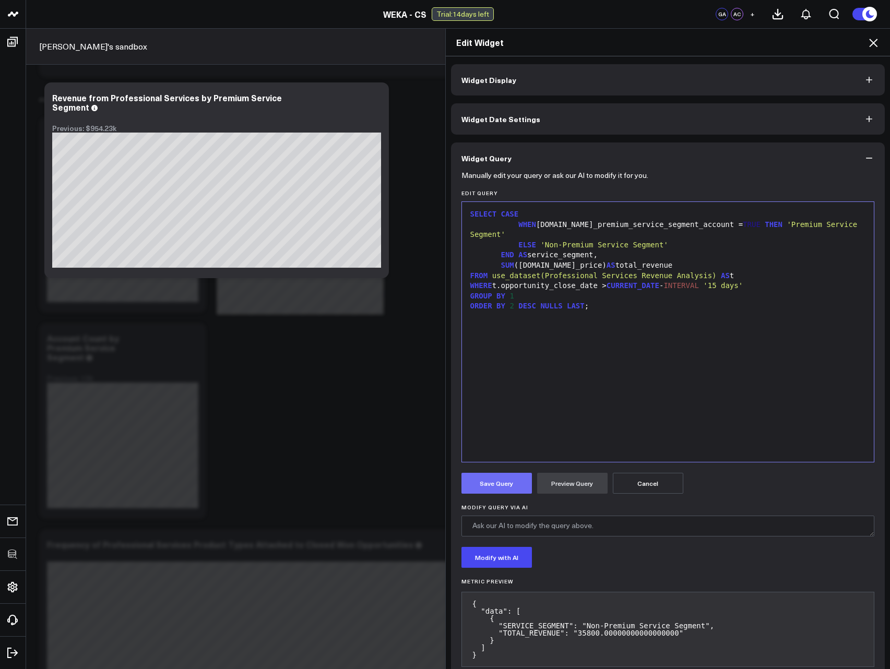
click at [503, 484] on button "Save Query" at bounding box center [496, 483] width 70 height 21
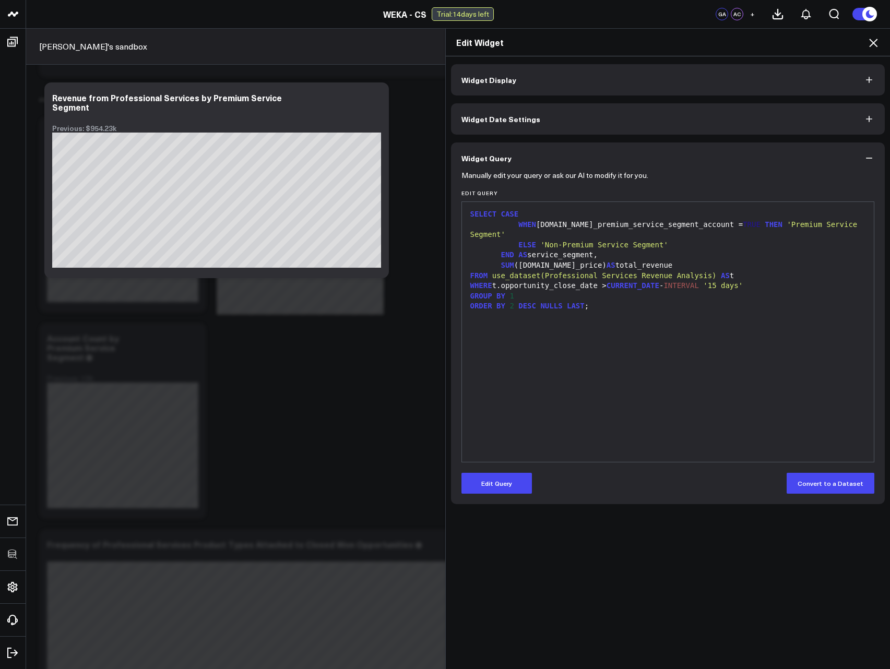
click at [868, 42] on icon at bounding box center [873, 43] width 13 height 13
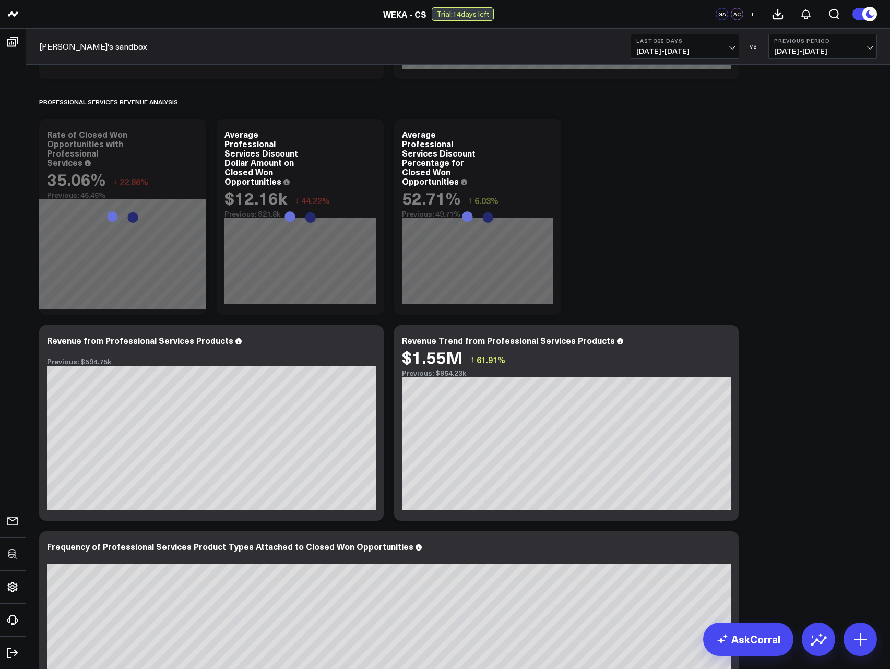
scroll to position [192, 0]
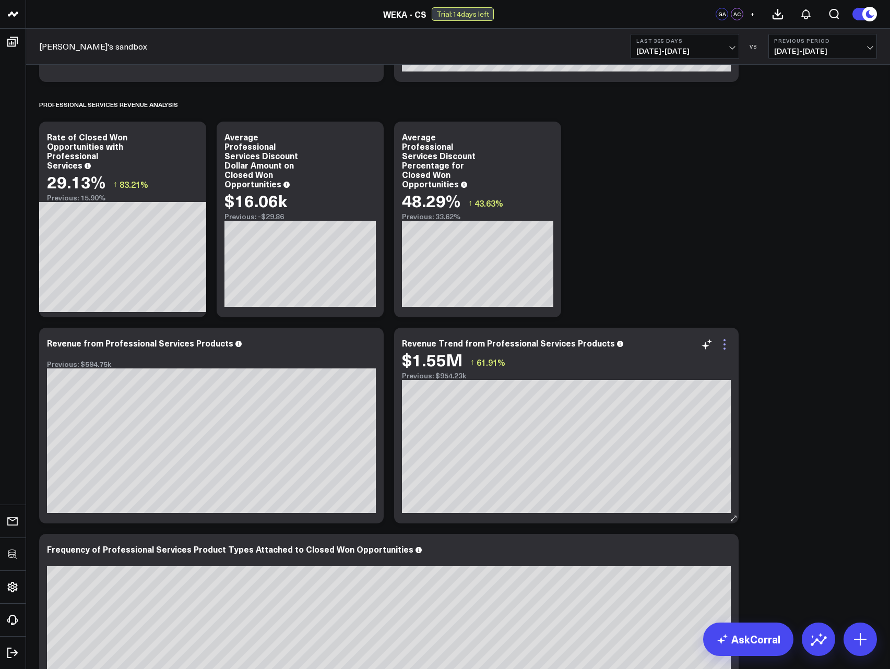
click at [728, 341] on icon at bounding box center [724, 344] width 13 height 13
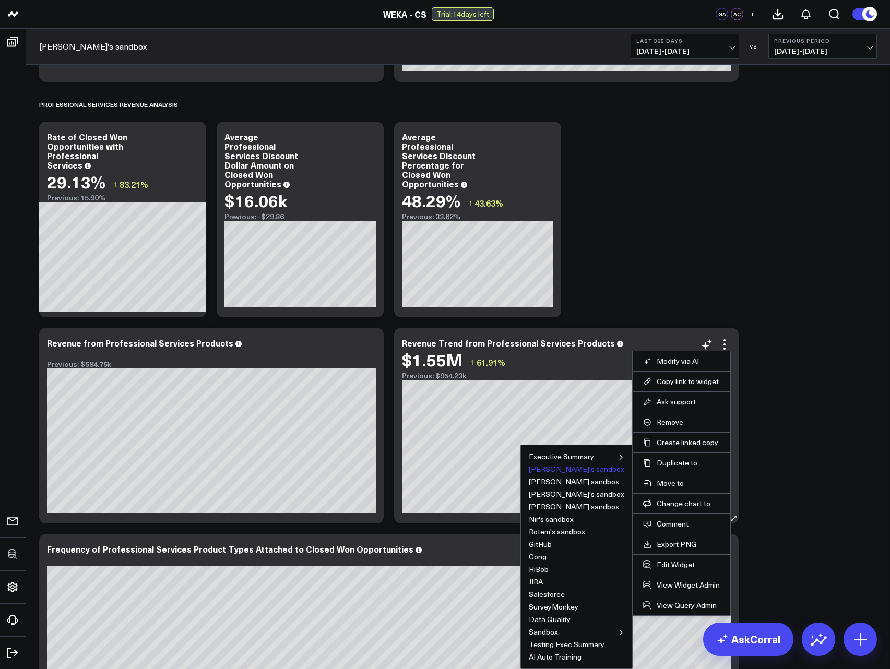
click at [583, 471] on button "[PERSON_NAME]'s sandbox" at bounding box center [577, 469] width 96 height 7
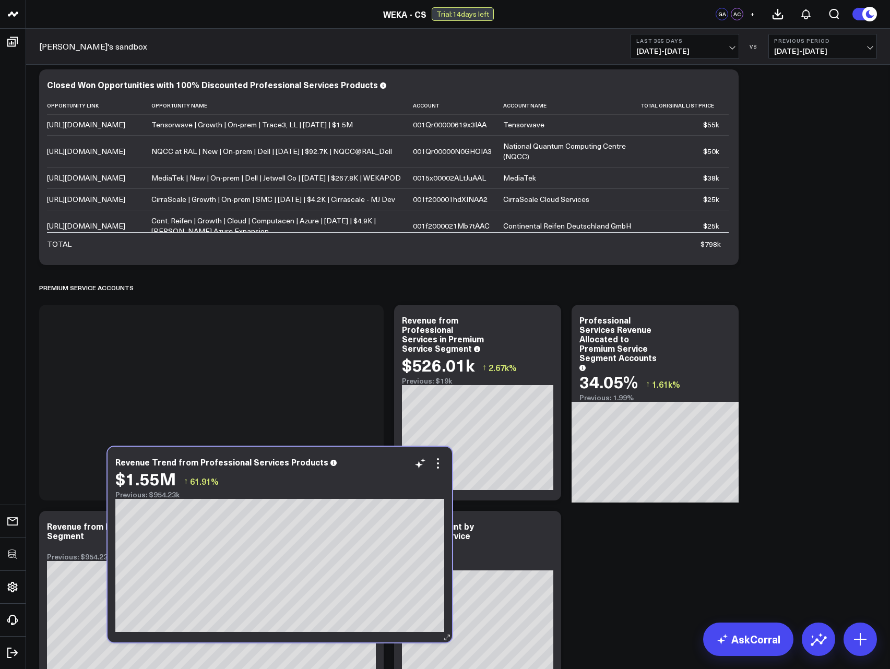
scroll to position [1319, 0]
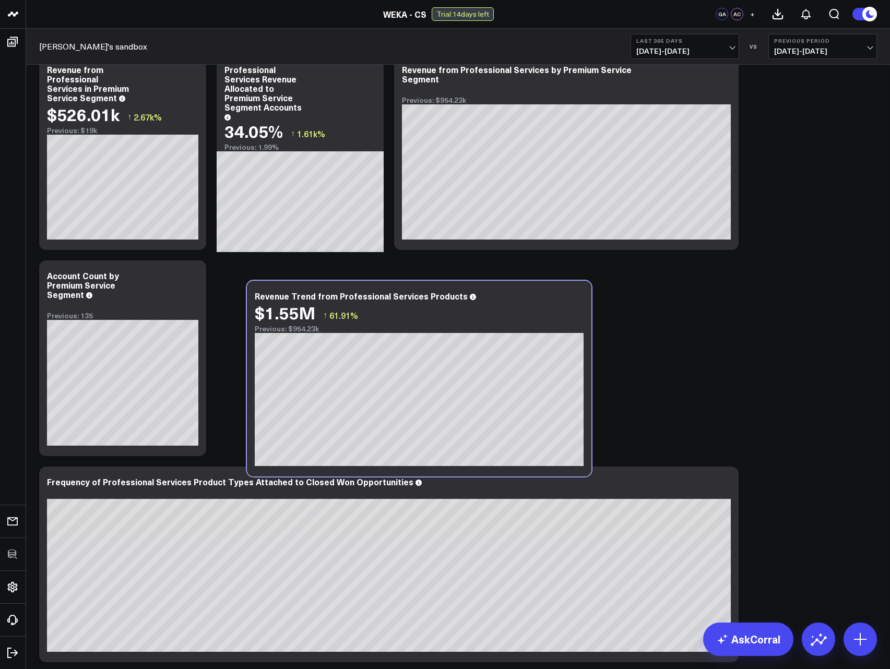
drag, startPoint x: 294, startPoint y: 298, endPoint x: 506, endPoint y: 295, distance: 211.9
click at [506, 294] on div "Revenue Trend from Professional Services Products" at bounding box center [419, 295] width 329 height 9
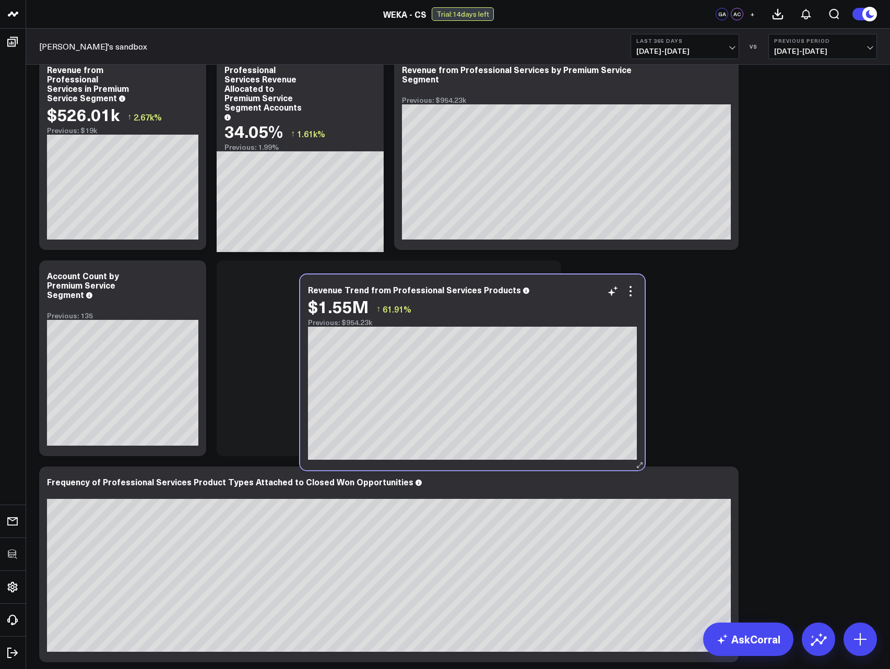
drag, startPoint x: 292, startPoint y: 443, endPoint x: 553, endPoint y: 295, distance: 300.3
click at [553, 295] on div "Revenue Trend from Professional Services Products $1.55M ↑ 61.91% Previous: $95…" at bounding box center [472, 306] width 329 height 42
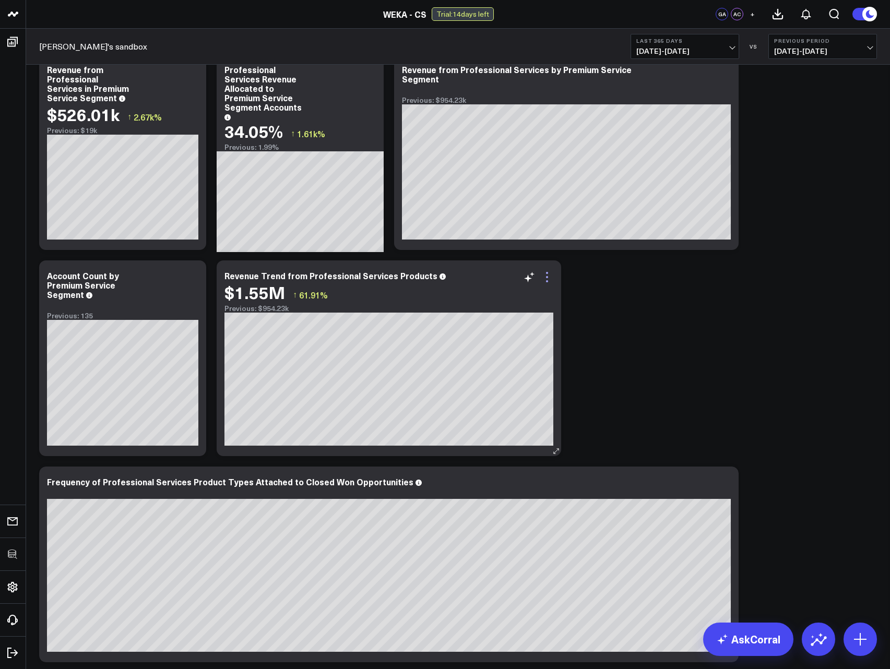
click at [545, 280] on icon at bounding box center [547, 277] width 13 height 13
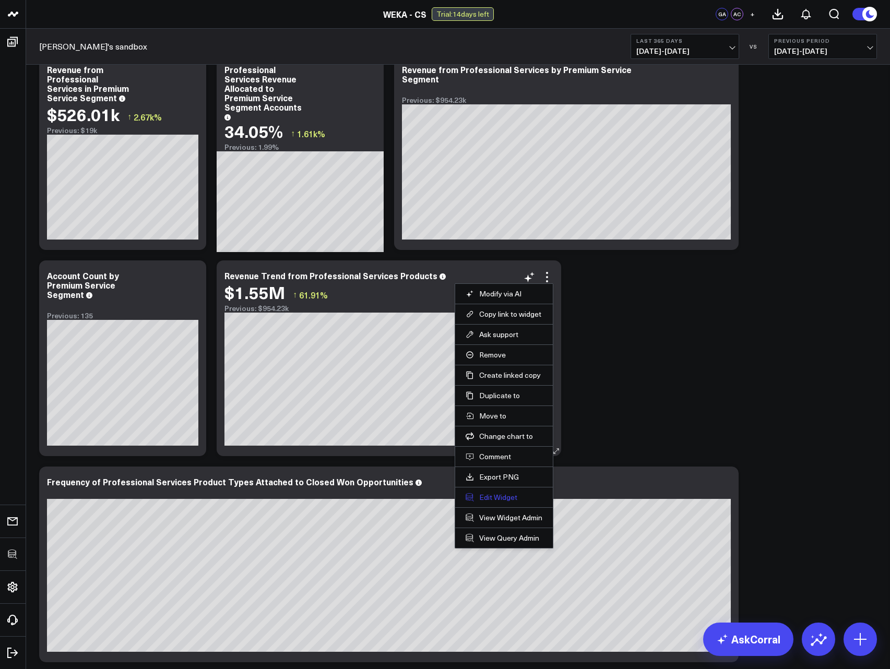
click at [494, 495] on button "Edit Widget" at bounding box center [504, 497] width 77 height 9
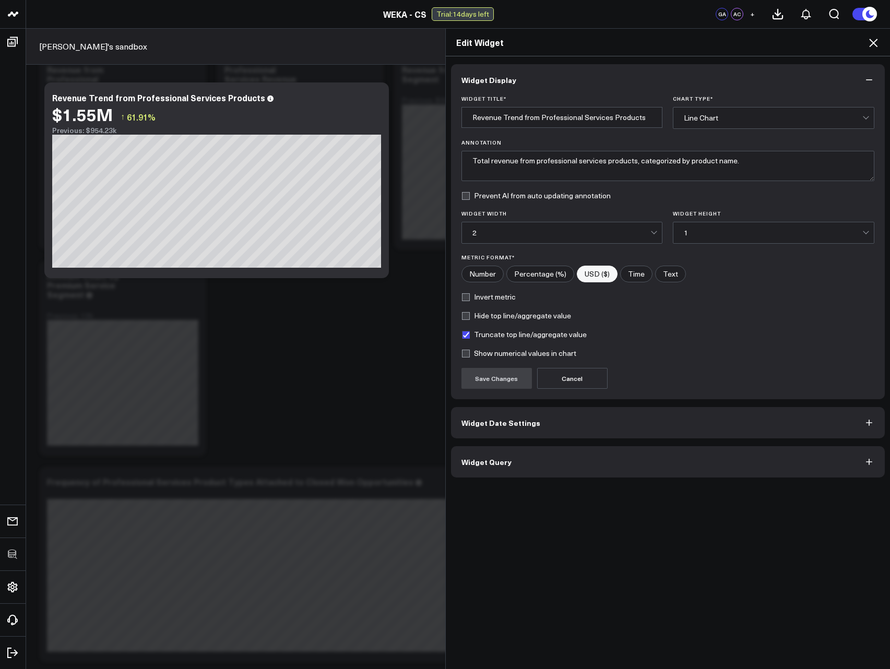
click at [525, 463] on button "Widget Query" at bounding box center [668, 461] width 434 height 31
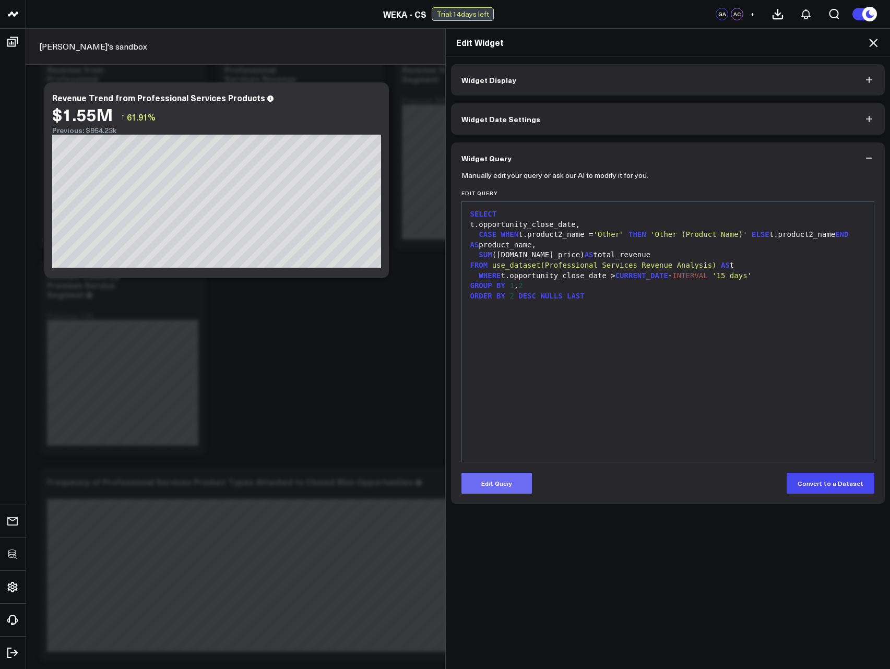
click at [491, 479] on button "Edit Query" at bounding box center [496, 483] width 70 height 21
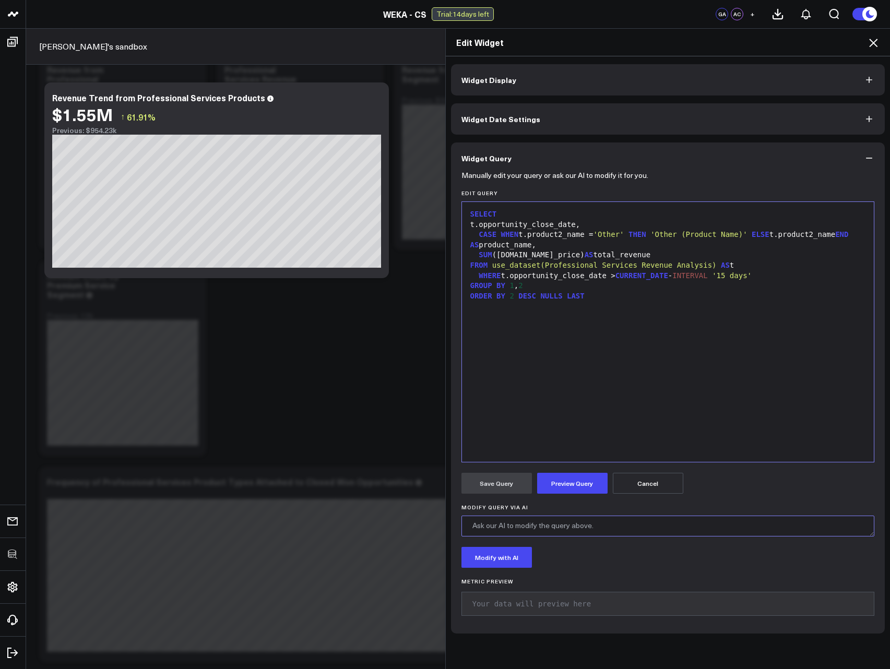
click at [522, 526] on textarea "Modify Query via AI" at bounding box center [667, 526] width 413 height 21
type textarea "Change to show the revenue trend for Premium vs Non-Premium segment services sa…"
click at [499, 566] on button "Modify with AI" at bounding box center [496, 557] width 70 height 21
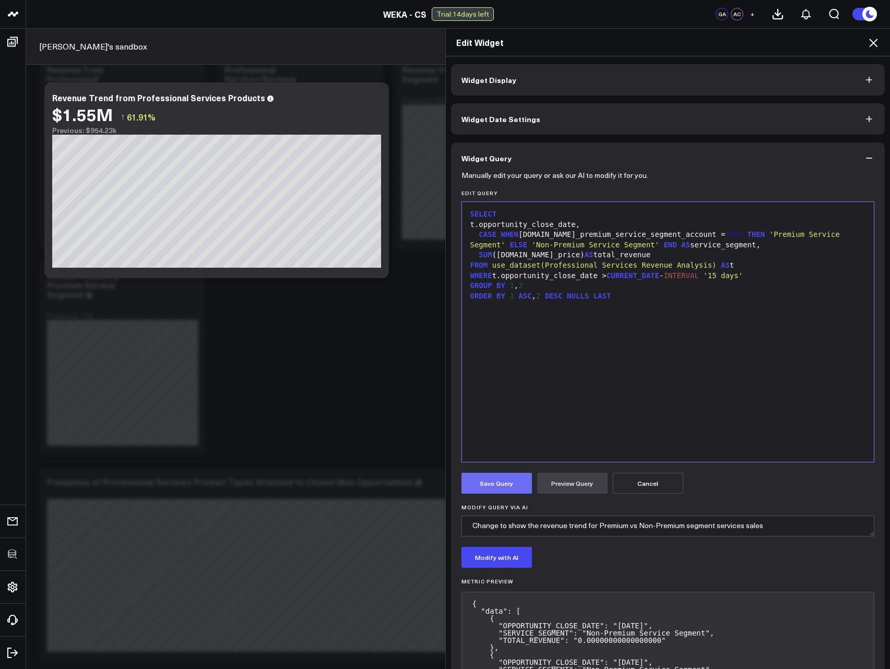
click at [495, 485] on button "Save Query" at bounding box center [496, 483] width 70 height 21
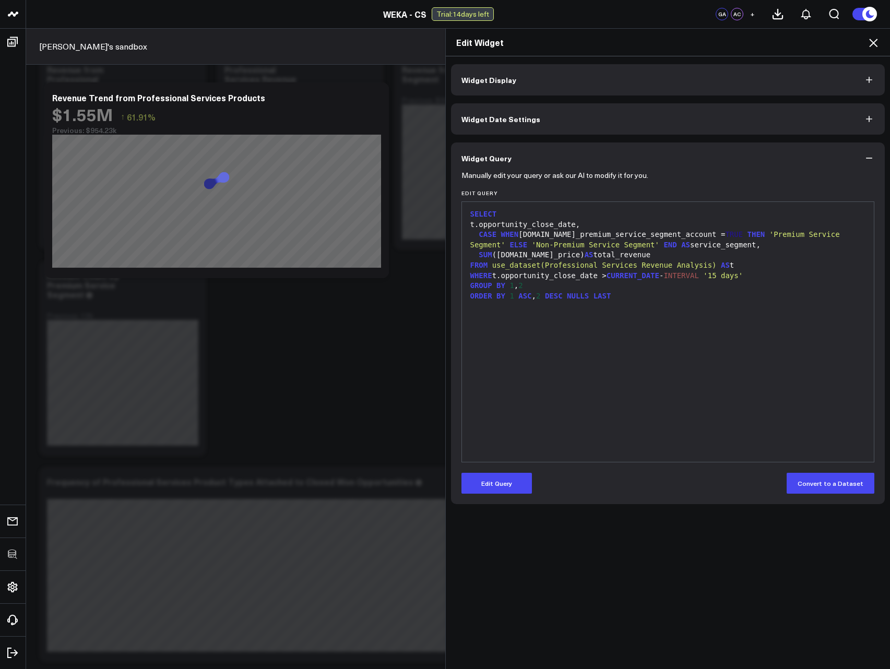
click at [872, 44] on icon at bounding box center [873, 43] width 13 height 13
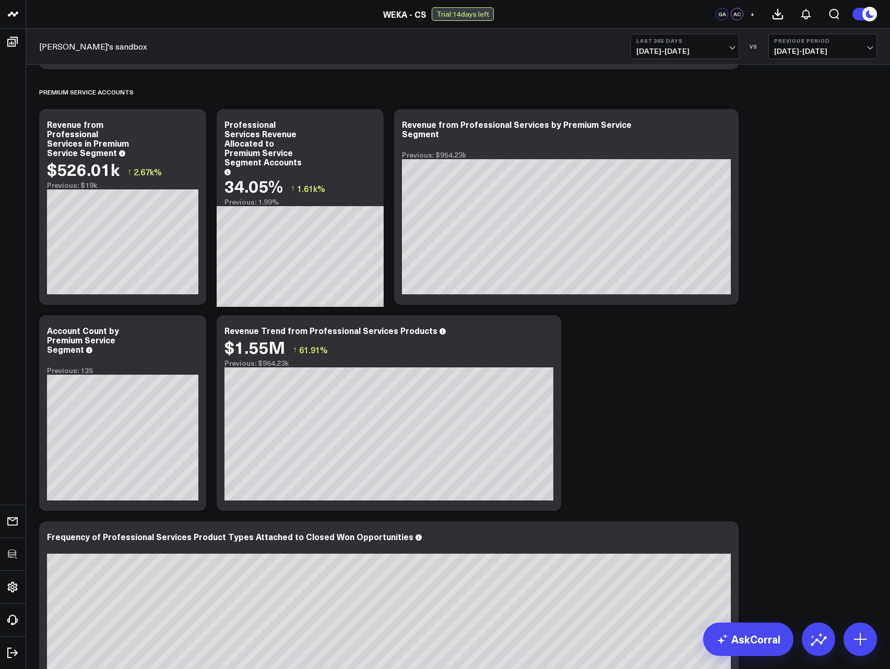
scroll to position [1256, 0]
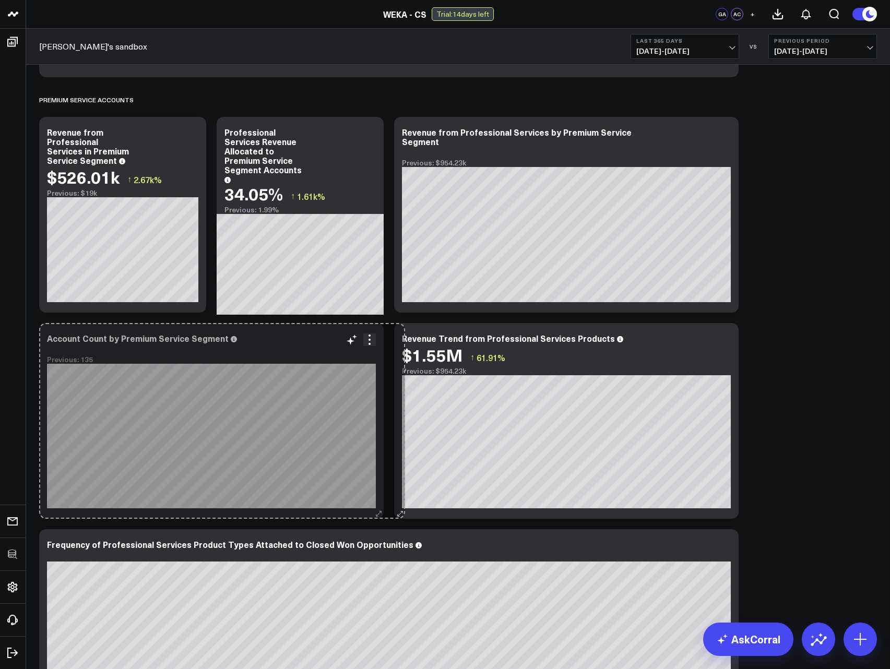
drag, startPoint x: 199, startPoint y: 512, endPoint x: 382, endPoint y: 500, distance: 183.1
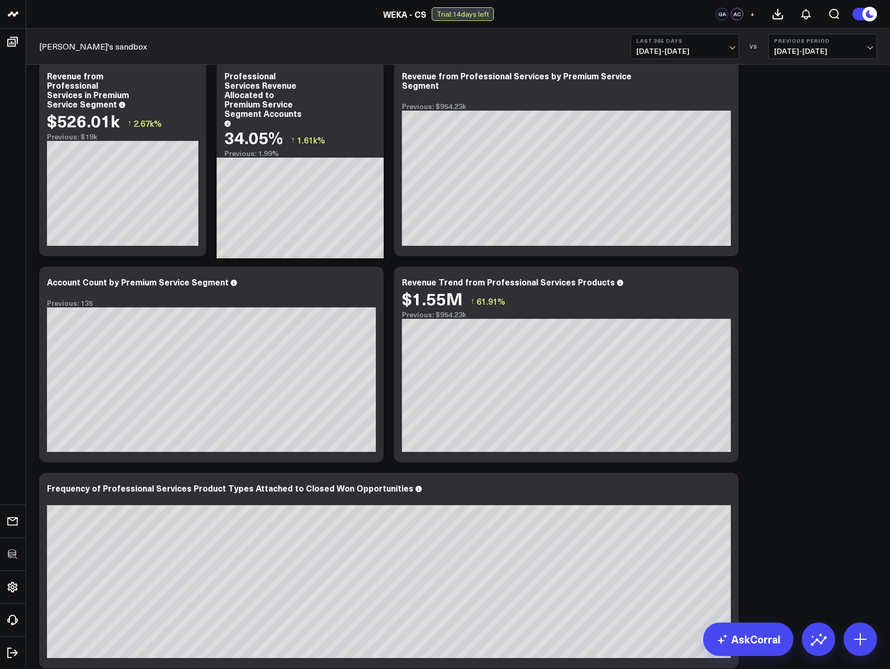
scroll to position [1382, 0]
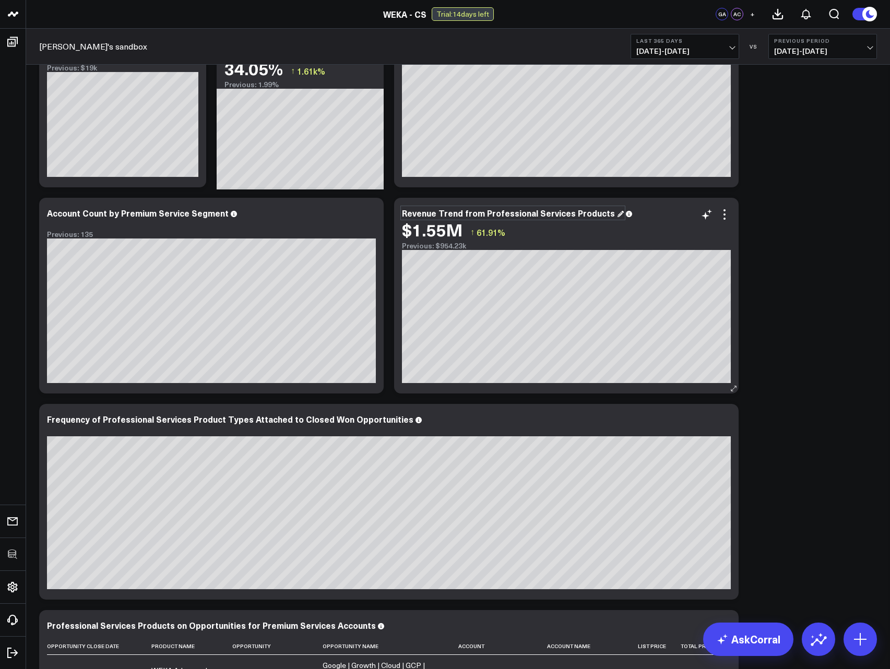
click at [439, 213] on div "Revenue Trend from Professional Services Products" at bounding box center [513, 212] width 222 height 11
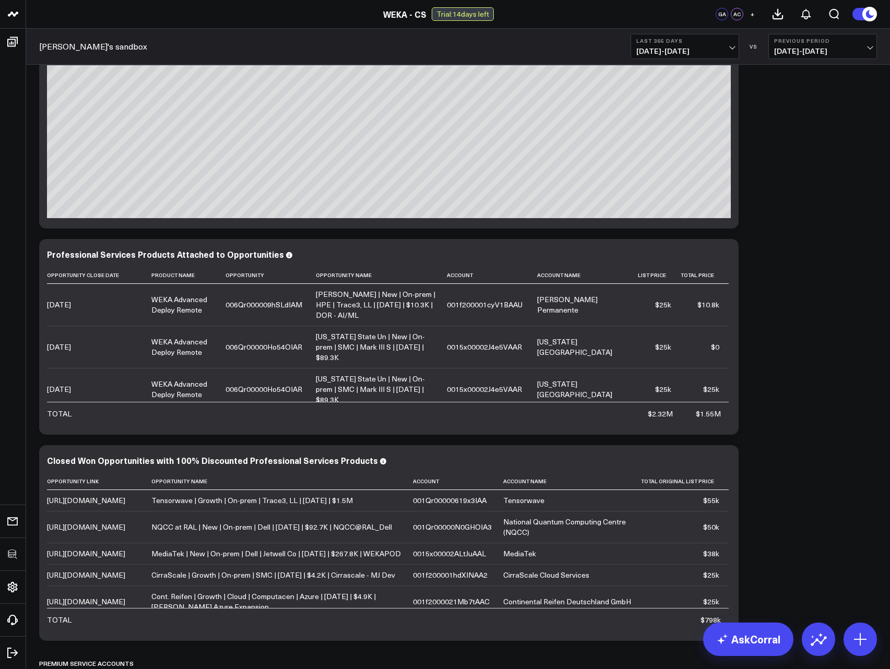
scroll to position [379, 0]
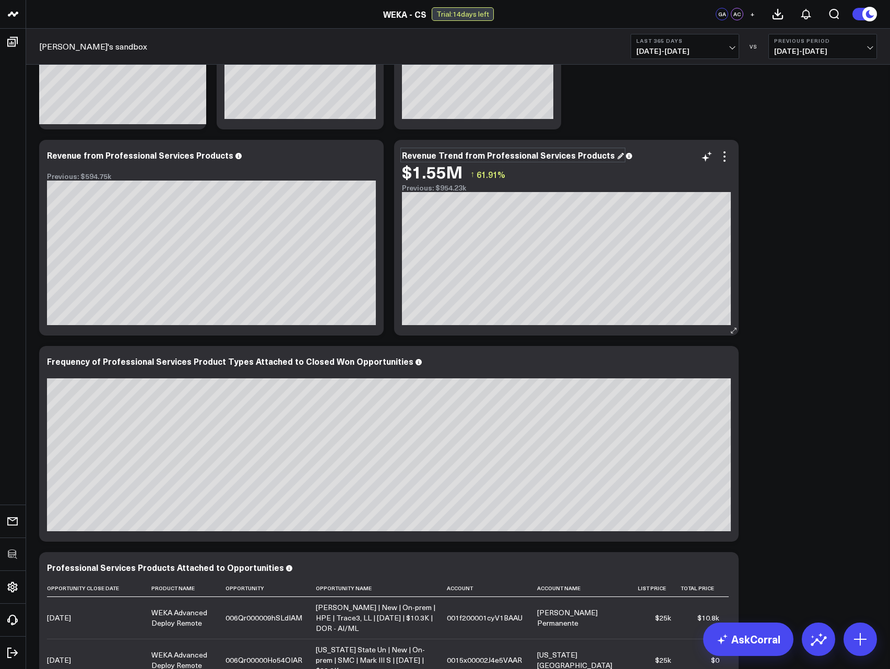
click at [532, 159] on div "Revenue Trend from Professional Services Products" at bounding box center [513, 154] width 222 height 11
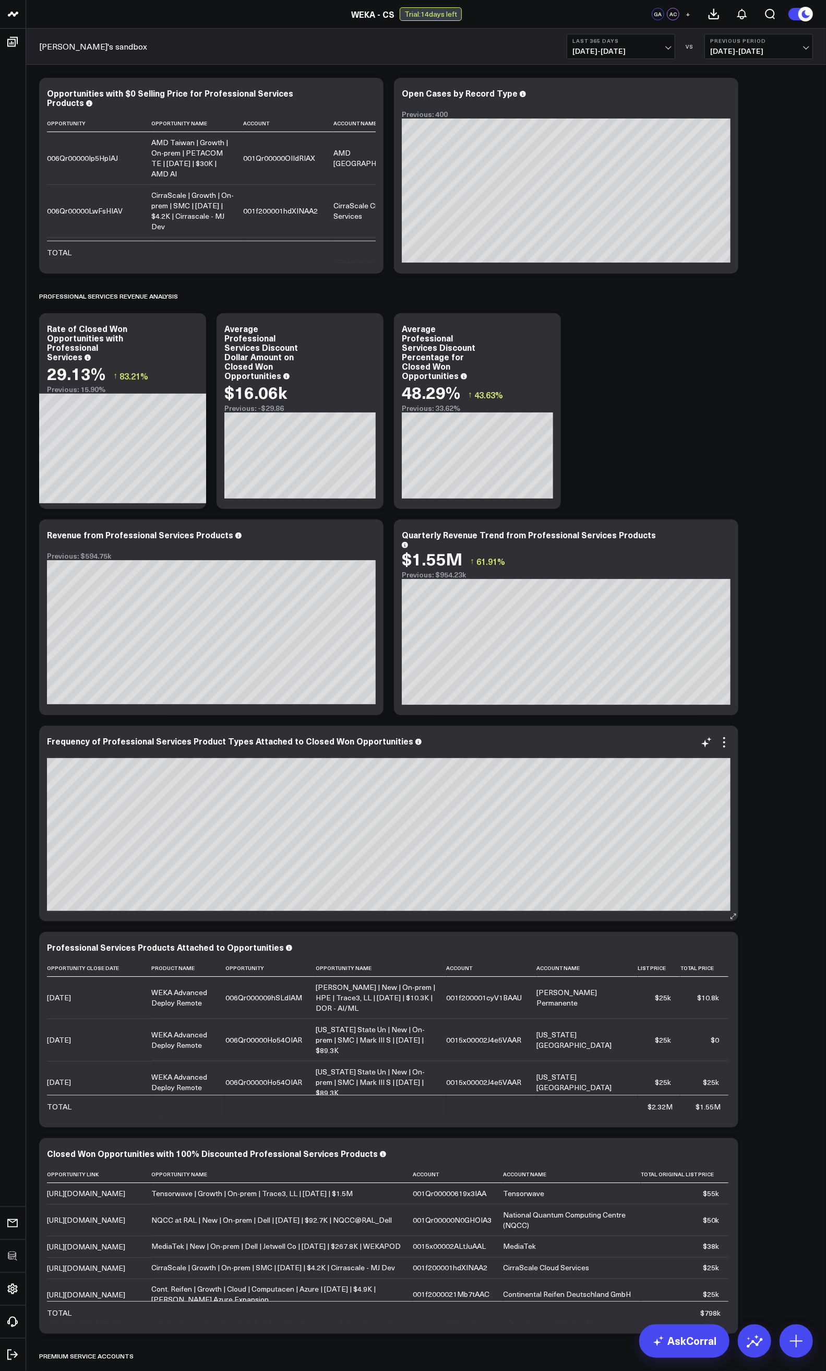
scroll to position [556, 0]
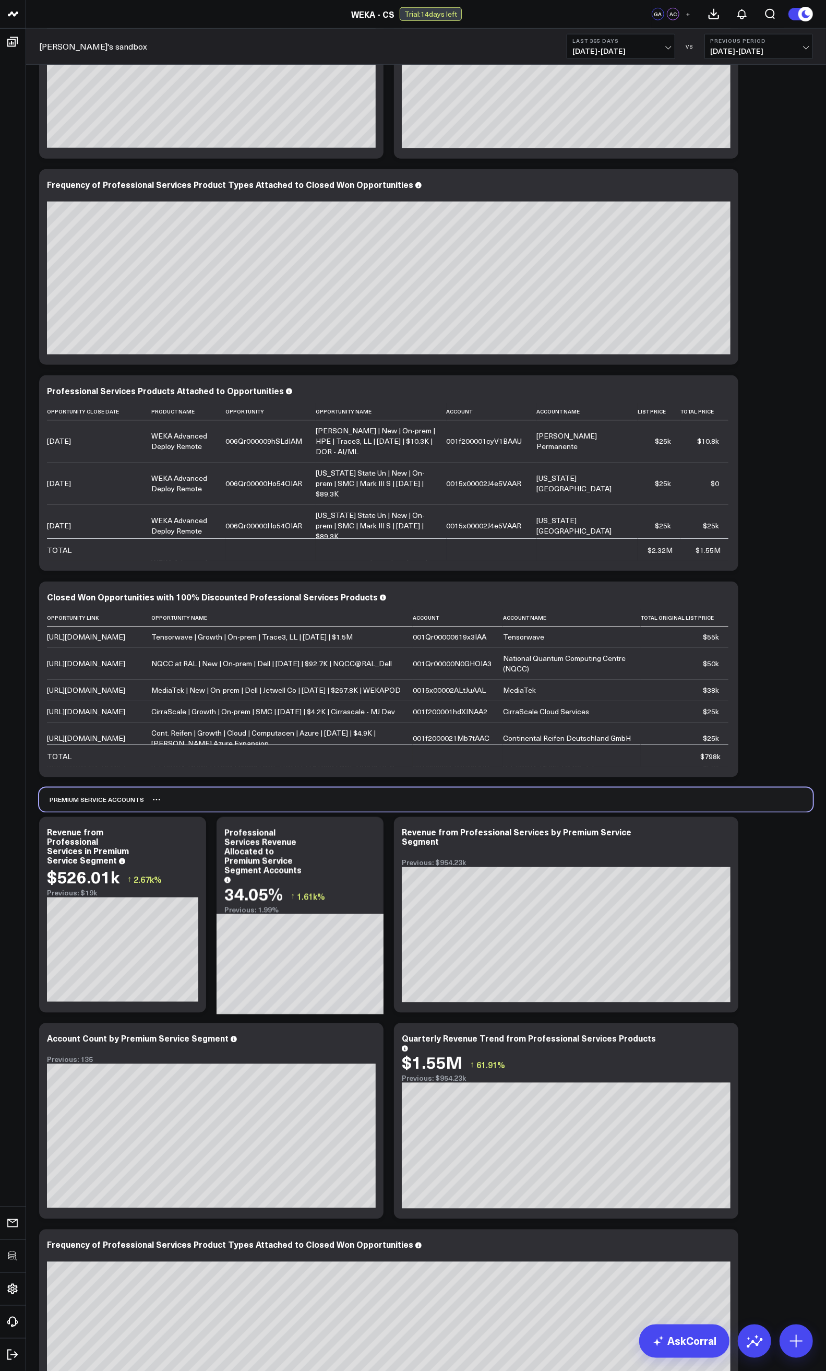
click at [111, 669] on div "Premium Service Accounts" at bounding box center [91, 800] width 105 height 24
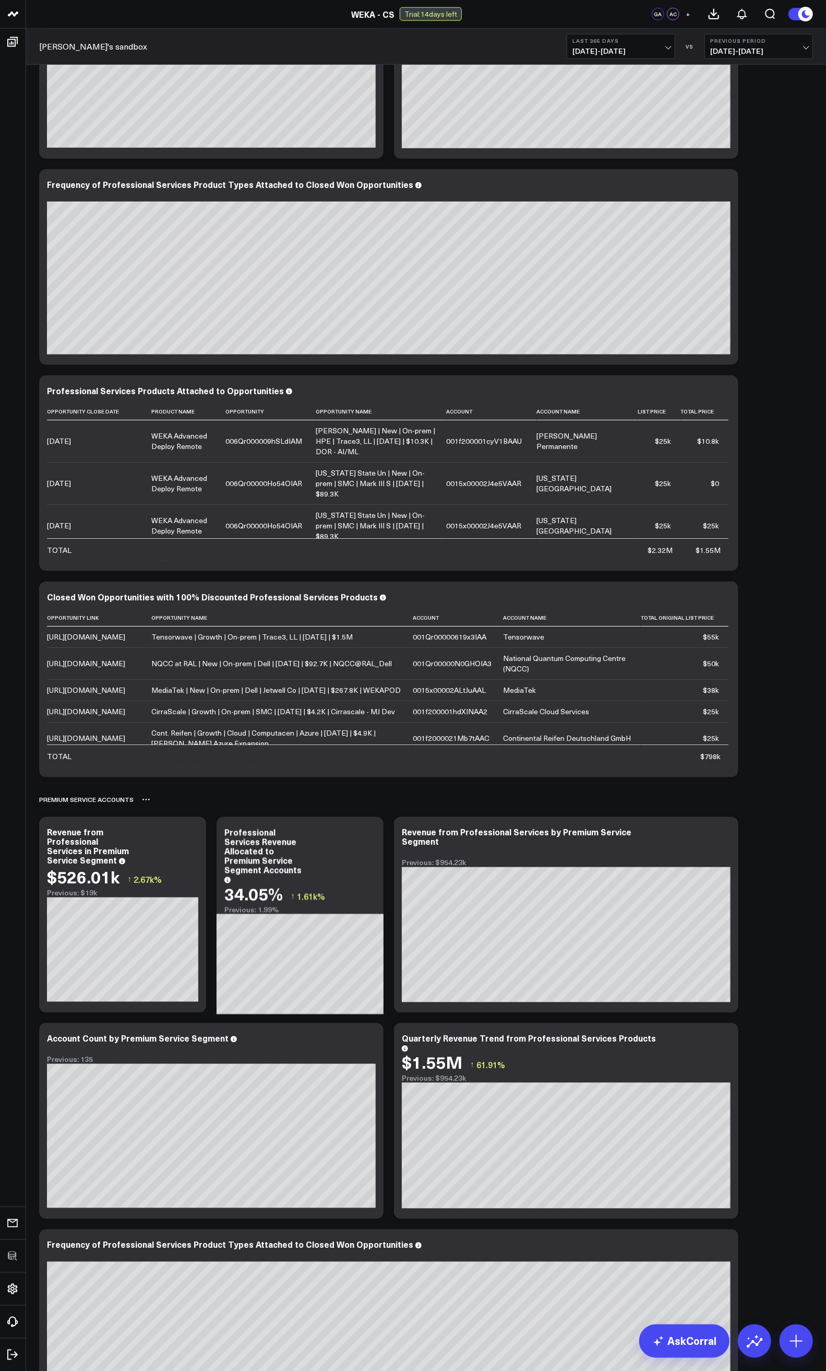
click at [118, 669] on div "Premium Service Accounts" at bounding box center [86, 800] width 94 height 24
click at [148, 669] on icon at bounding box center [149, 800] width 2 height 2
click at [160, 669] on button "Rename" at bounding box center [173, 811] width 45 height 18
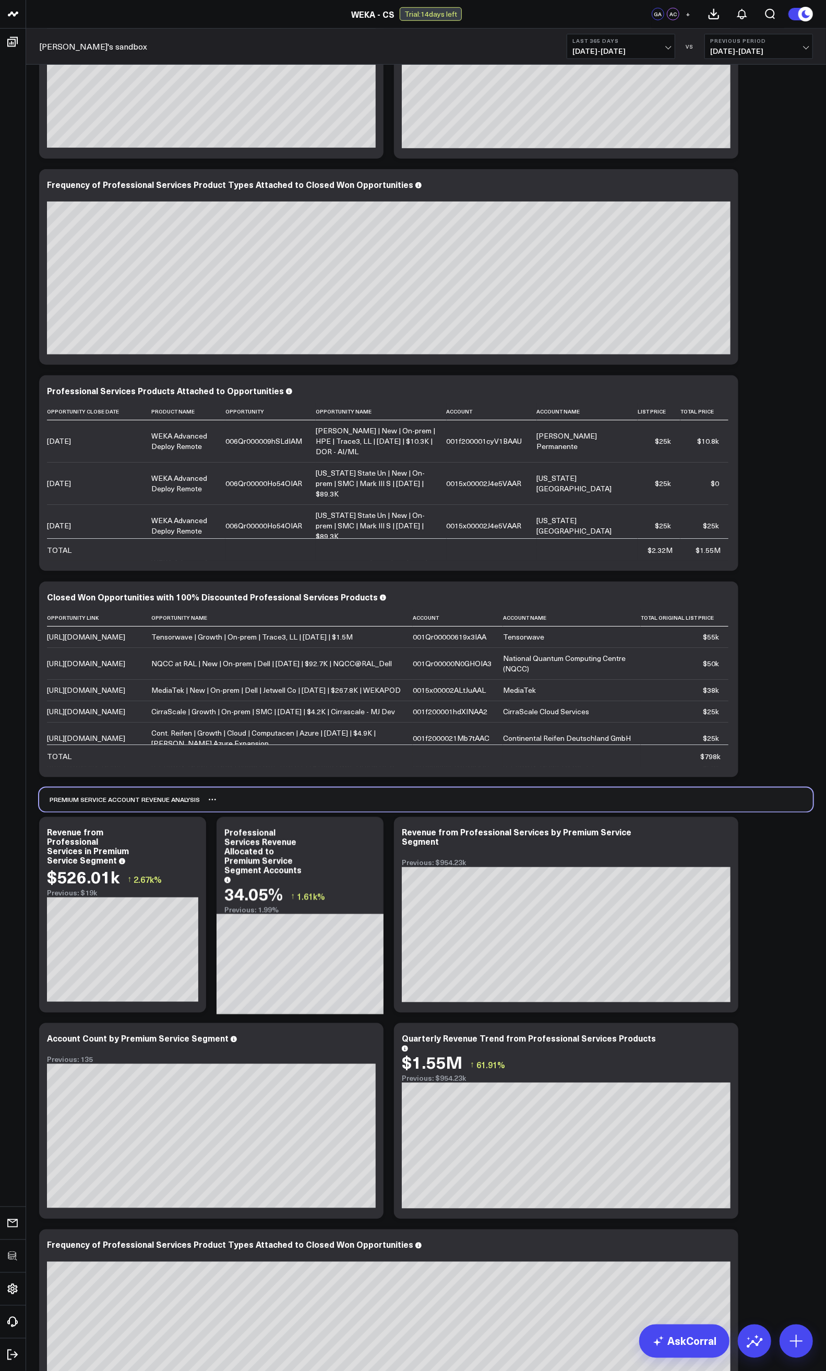
click at [335, 669] on div "Premium Service Account Revenue Analysis" at bounding box center [426, 800] width 774 height 24
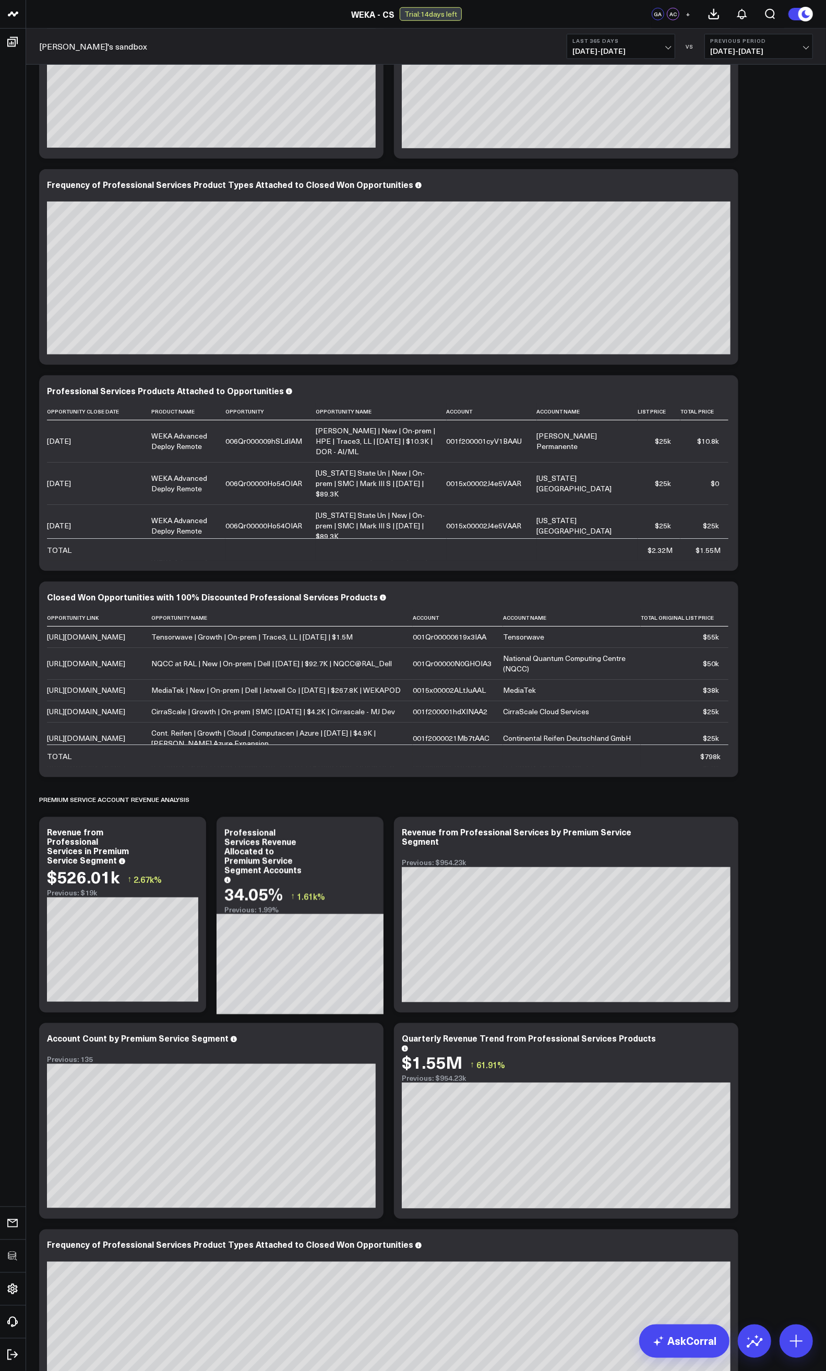
click at [773, 669] on div "Modify via AI Copy link to widget Ask support Remove Create linked copy Executi…" at bounding box center [426, 576] width 784 height 2120
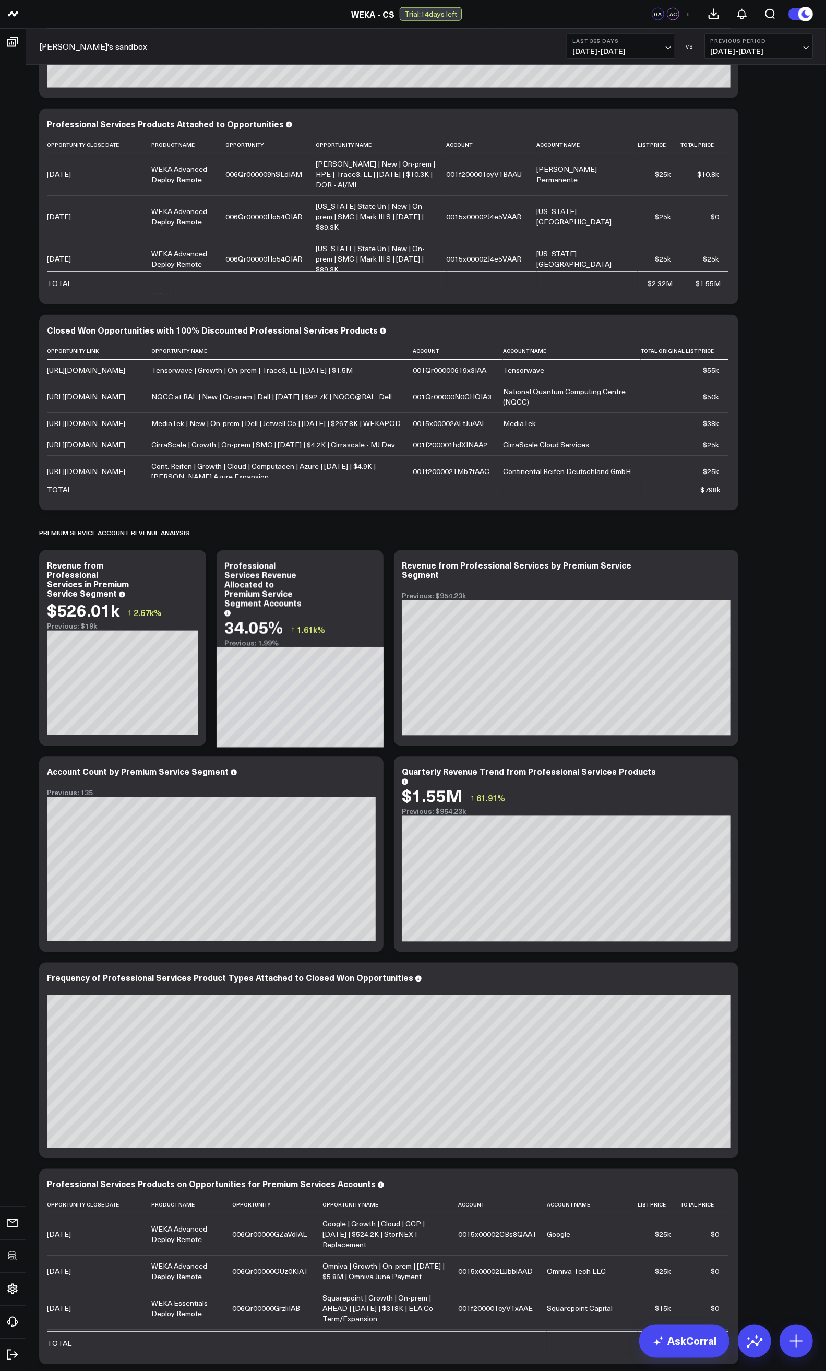
scroll to position [884, 0]
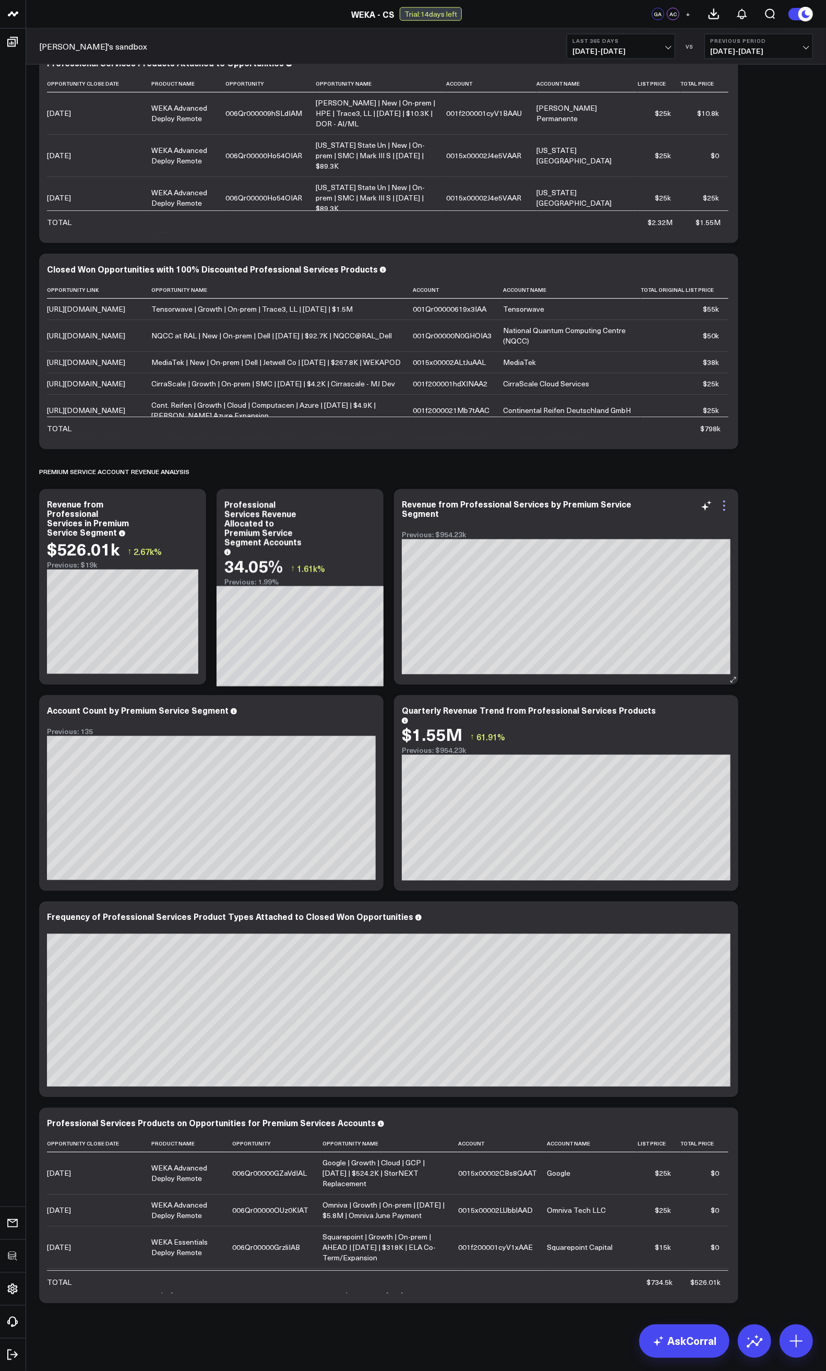
click at [728, 504] on icon at bounding box center [724, 506] width 13 height 13
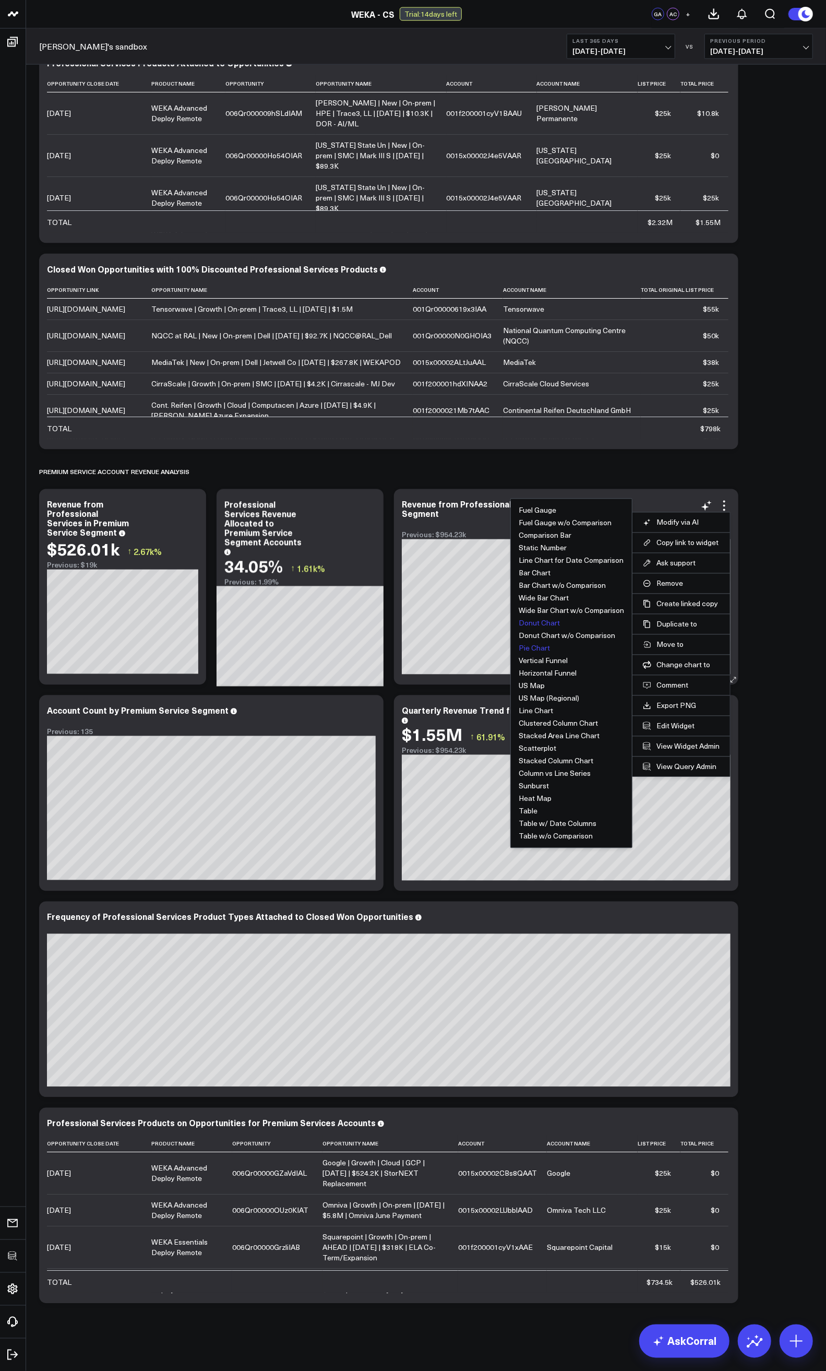
click at [541, 626] on button "Donut Chart" at bounding box center [539, 623] width 41 height 7
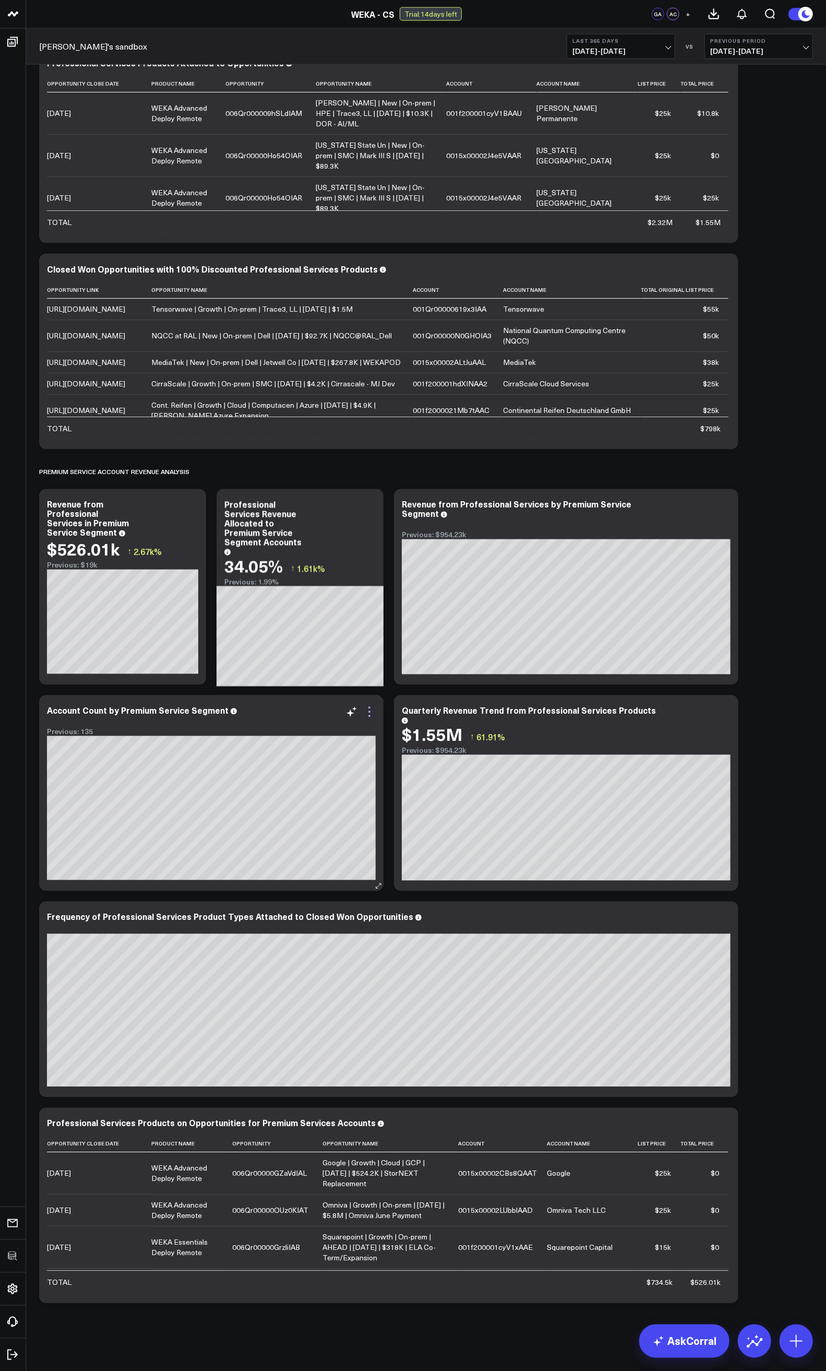
click at [367, 669] on icon at bounding box center [369, 712] width 13 height 13
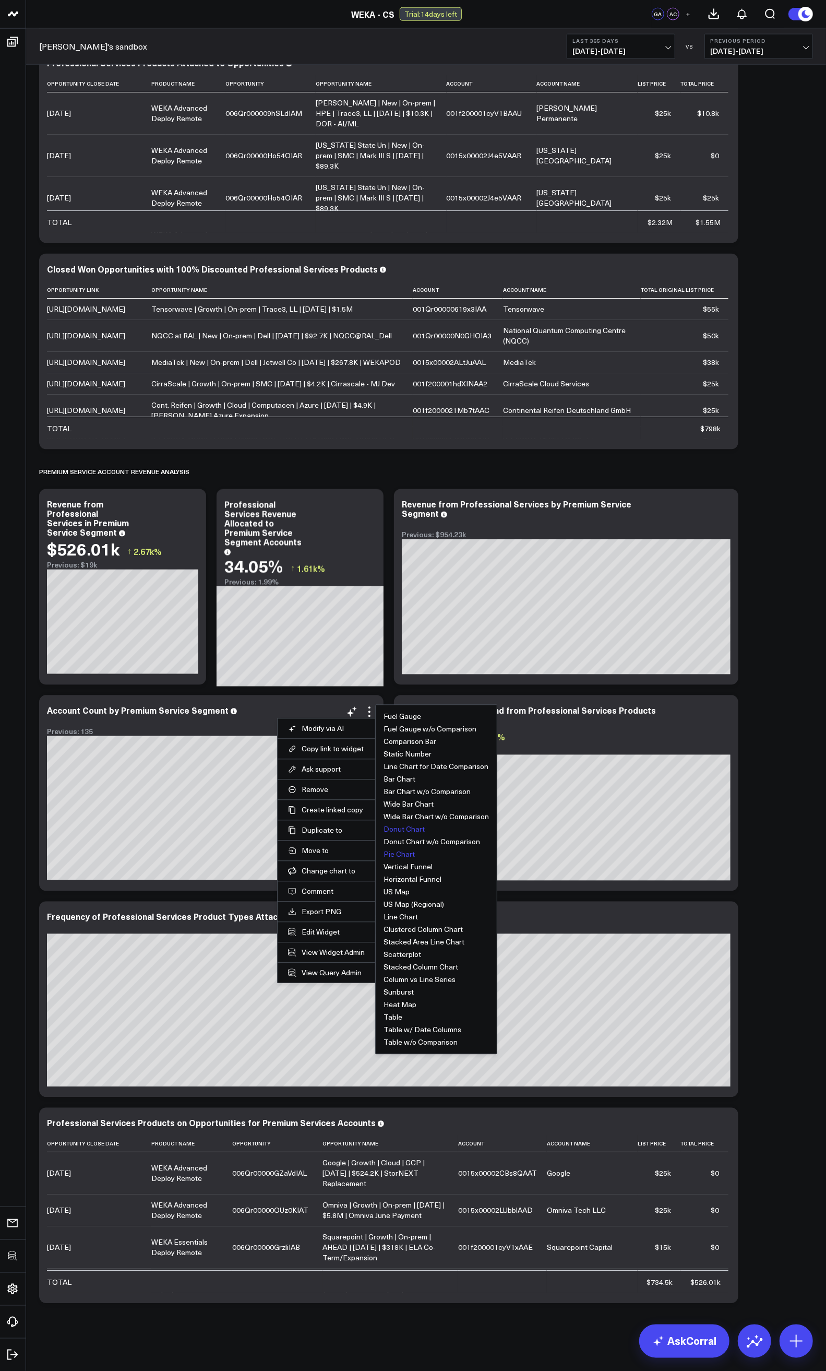
click at [406, 669] on button "Donut Chart" at bounding box center [404, 829] width 41 height 7
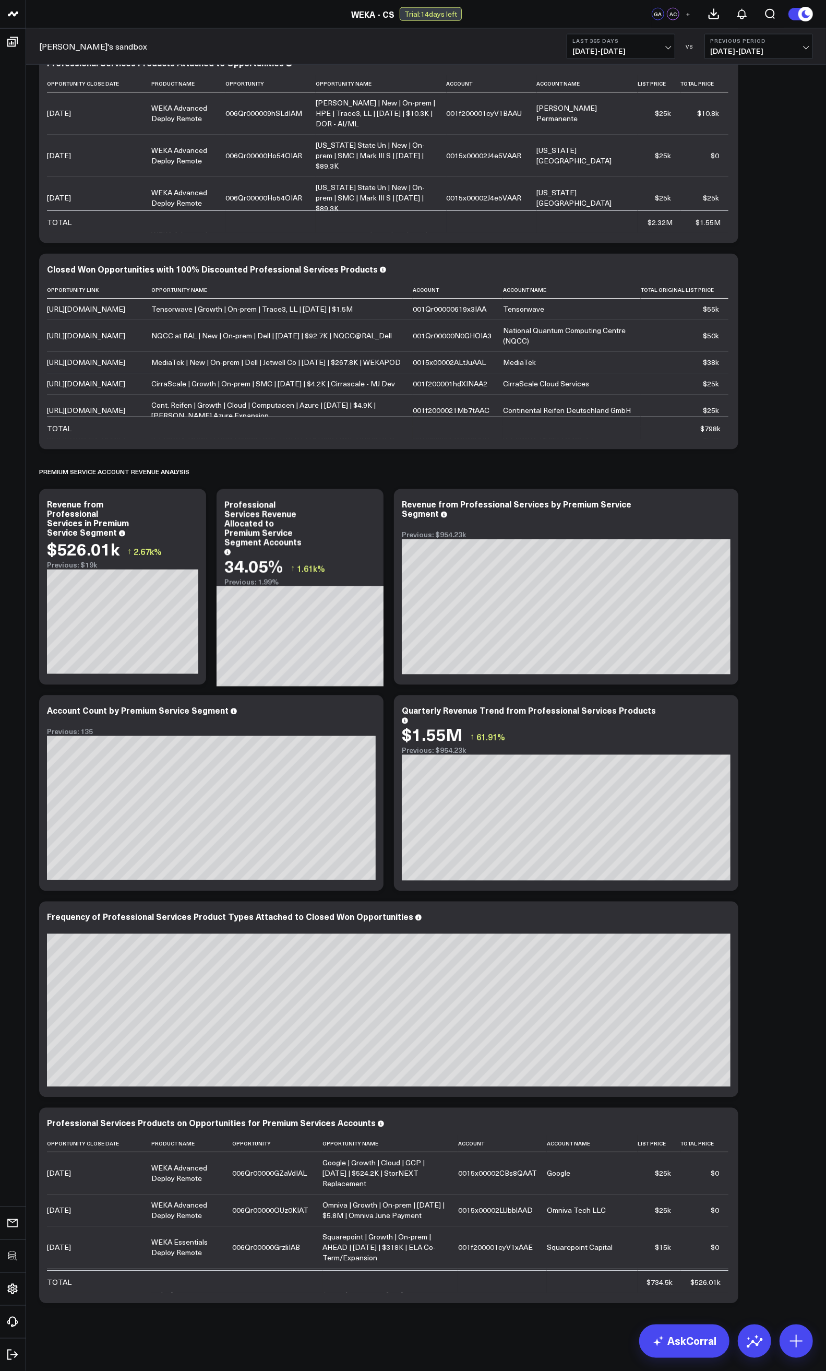
click at [771, 669] on div "Modify via AI Copy link to widget Ask support Remove Create linked copy Executi…" at bounding box center [426, 248] width 784 height 2120
click at [562, 669] on div "Quarterly Revenue Trend from Professional Services Products" at bounding box center [529, 715] width 254 height 21
click at [747, 669] on div "Modify via AI Copy link to widget Ask support Remove Create linked copy Executi…" at bounding box center [426, 248] width 784 height 2120
click at [431, 669] on div "Quarterly Revenue Trend from Premium Services Accounts vs Non-Premium" at bounding box center [527, 715] width 251 height 21
click at [441, 669] on div "Quarterly Revenue Trend from Premium Services Accounts vs Non-Premium" at bounding box center [527, 715] width 251 height 21
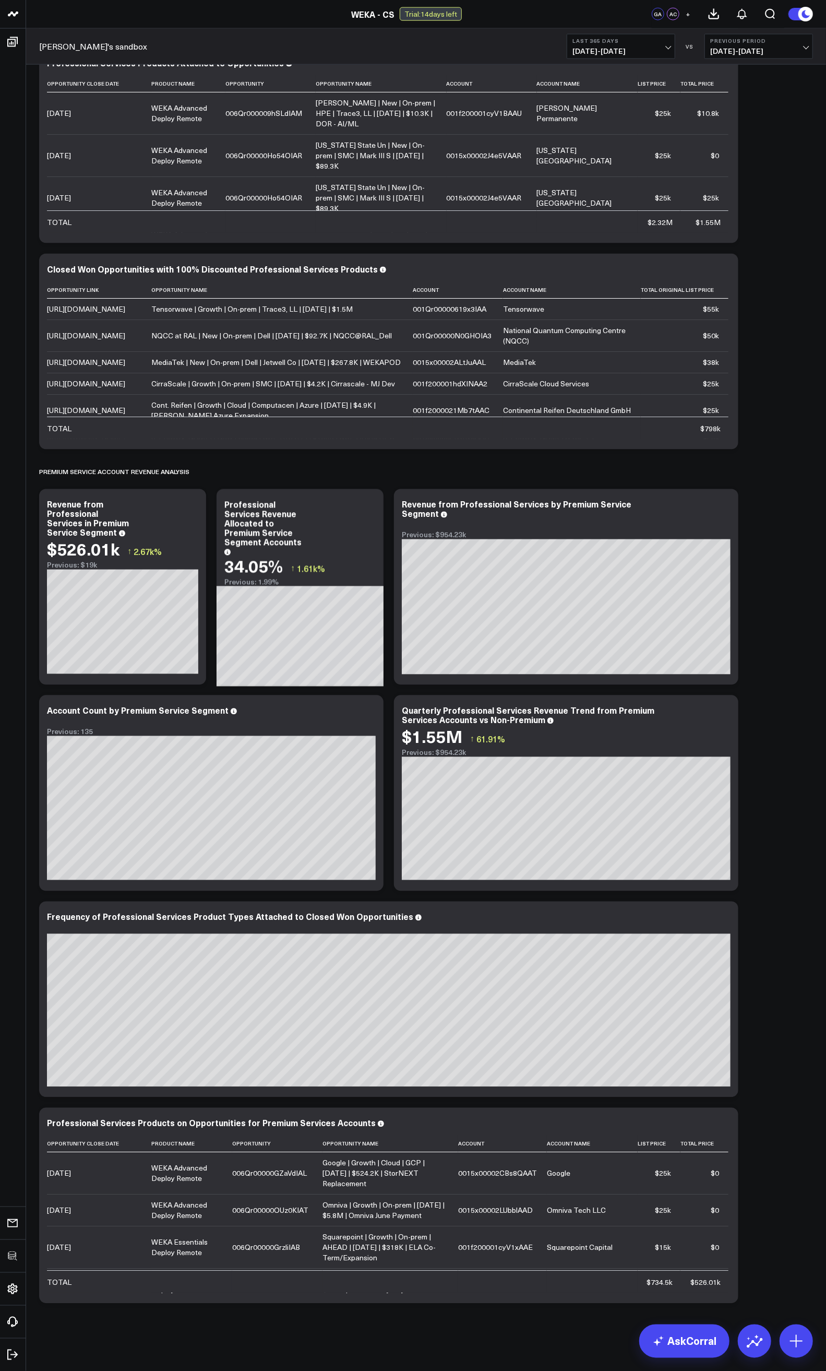
click at [762, 669] on div "Modify via AI Copy link to widget Ask support Remove Create linked copy Executi…" at bounding box center [426, 248] width 784 height 2120
click at [211, 669] on div "Account Count by Premium Service Segment" at bounding box center [142, 710] width 191 height 11
click at [790, 669] on div "Modify via AI Copy link to widget Ask support Remove Create linked copy Executi…" at bounding box center [426, 248] width 784 height 2120
click at [365, 669] on icon at bounding box center [369, 712] width 13 height 13
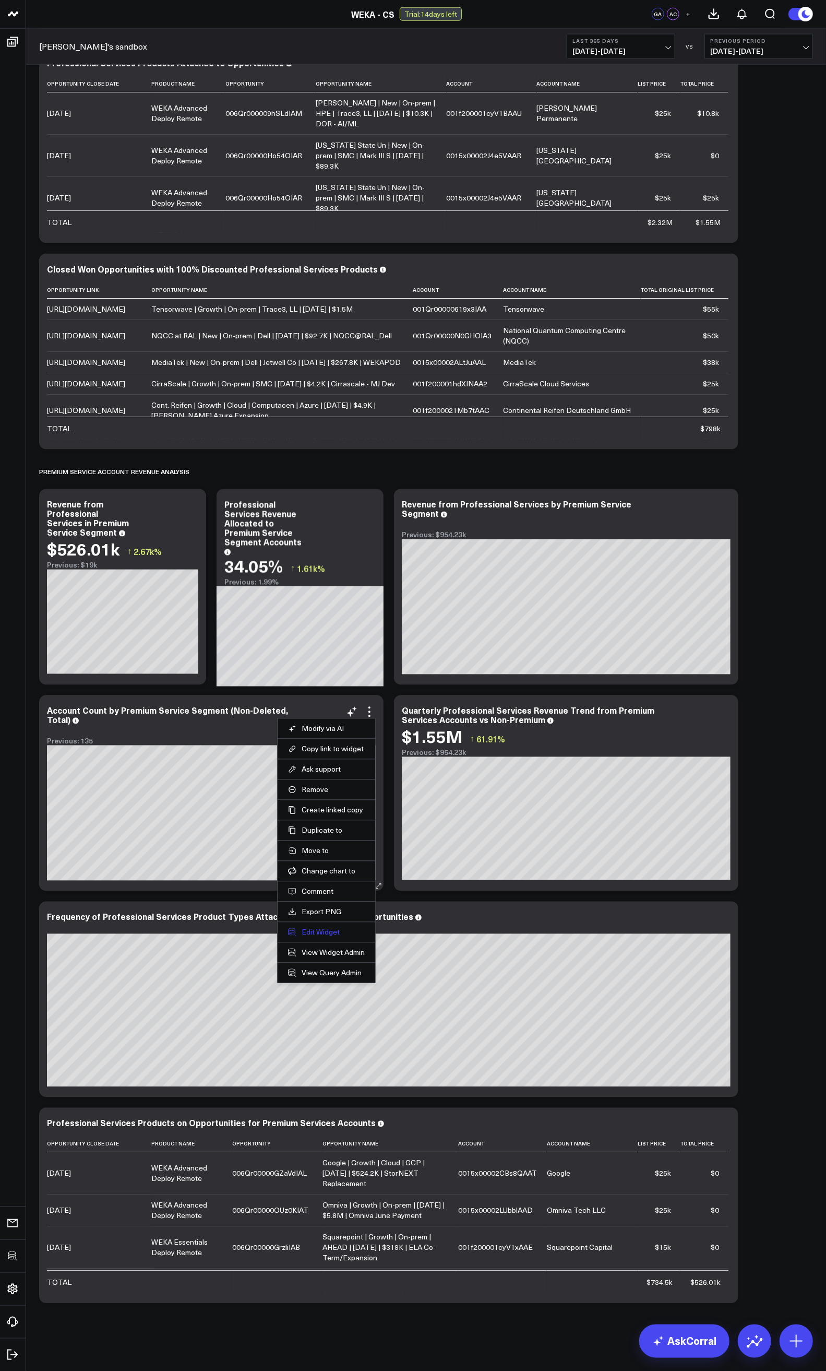
click at [314, 669] on button "Edit Widget" at bounding box center [326, 932] width 77 height 9
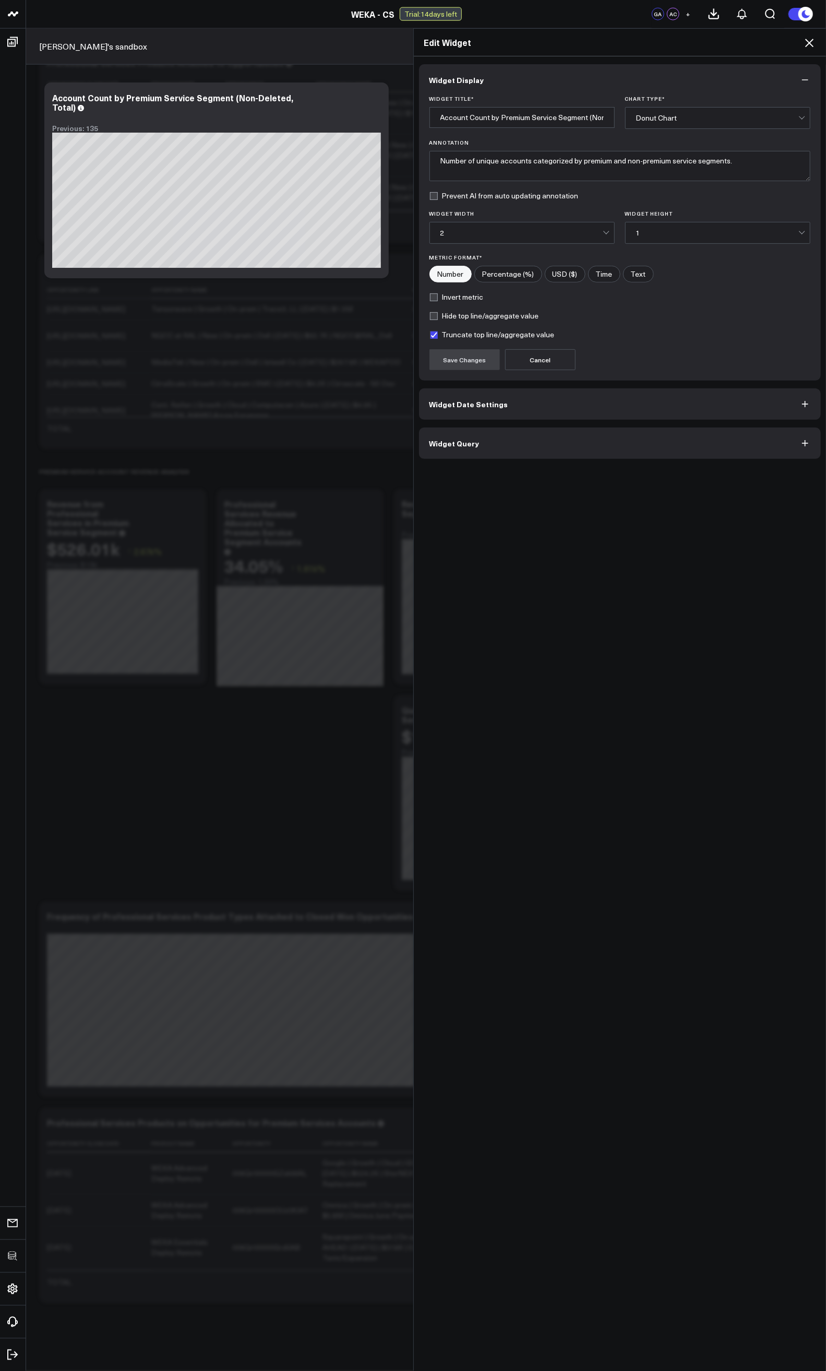
click at [461, 447] on span "Widget Query" at bounding box center [455, 443] width 50 height 8
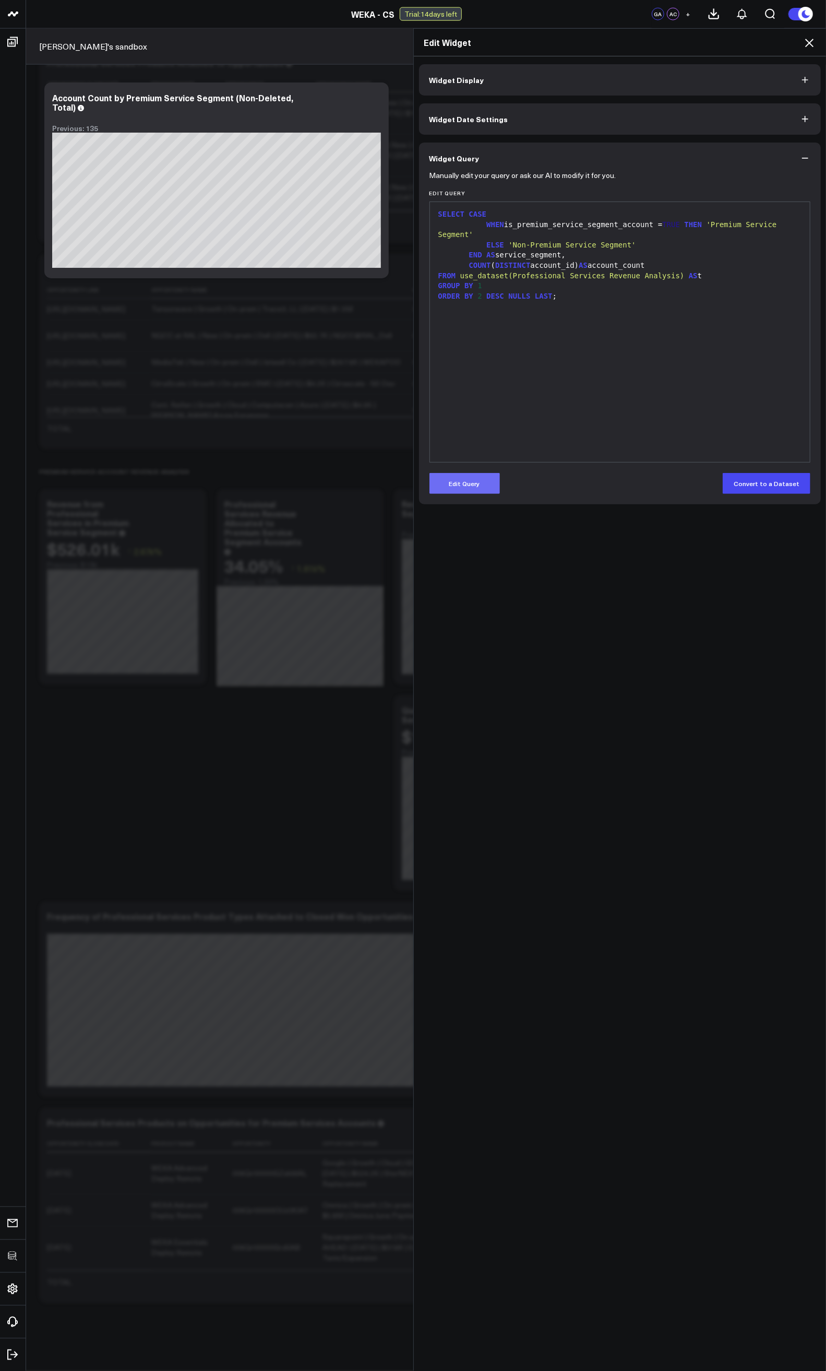
click at [460, 483] on button "Edit Query" at bounding box center [465, 483] width 70 height 21
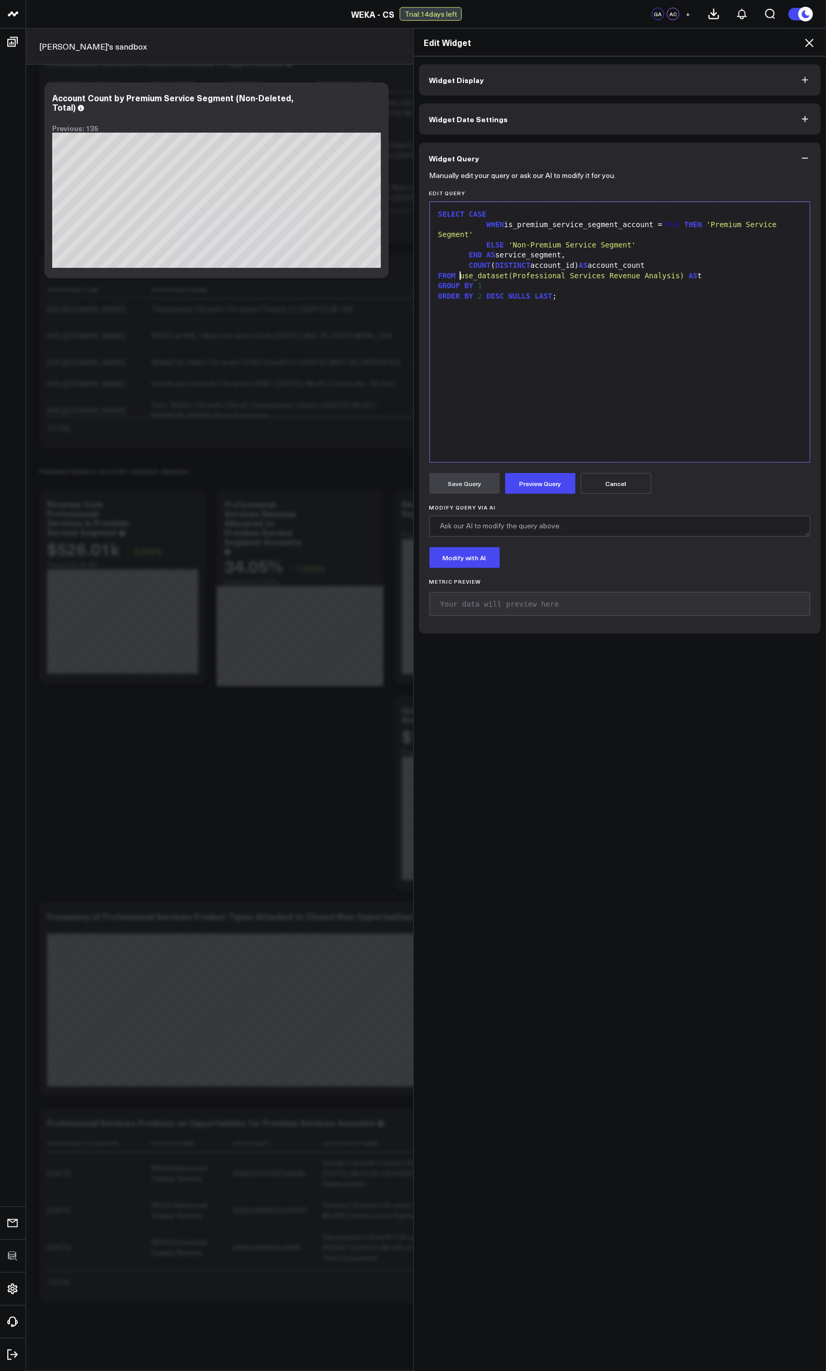
drag, startPoint x: 456, startPoint y: 275, endPoint x: 525, endPoint y: 278, distance: 69.0
click at [524, 278] on span "use_dataset(Professional Services Revenue Analysis)" at bounding box center [572, 275] width 224 height 8
click at [677, 274] on span "use_dataset(Professional Services Revenue Analysis)" at bounding box center [572, 275] width 224 height 8
click at [586, 526] on textarea "Modify Query via AI" at bounding box center [621, 526] width 382 height 21
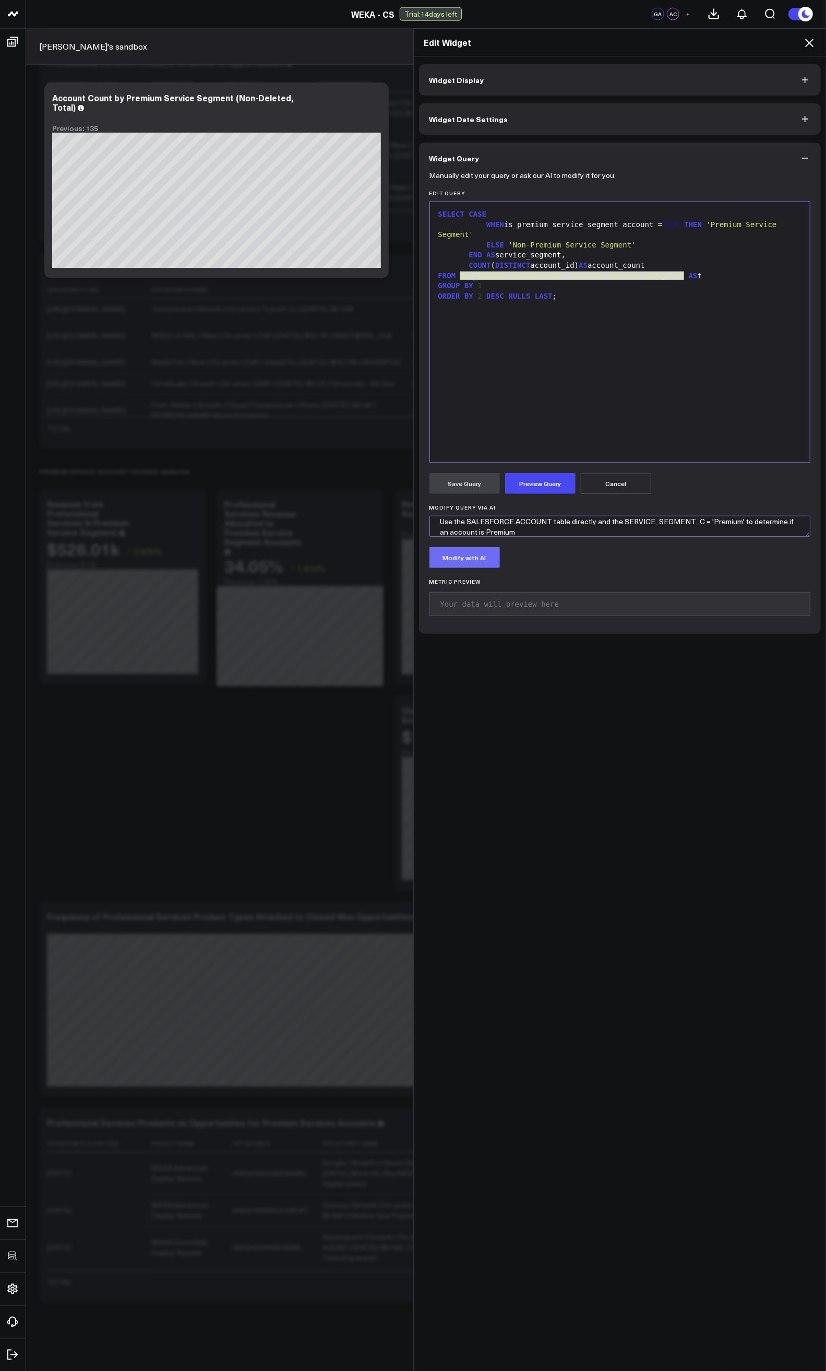
type textarea "Use the SALESFORCE.ACCOUNT table directly and the SERVICE_SEGMENT_C = 'Premium'…"
click at [458, 558] on button "Modify with AI" at bounding box center [465, 557] width 70 height 21
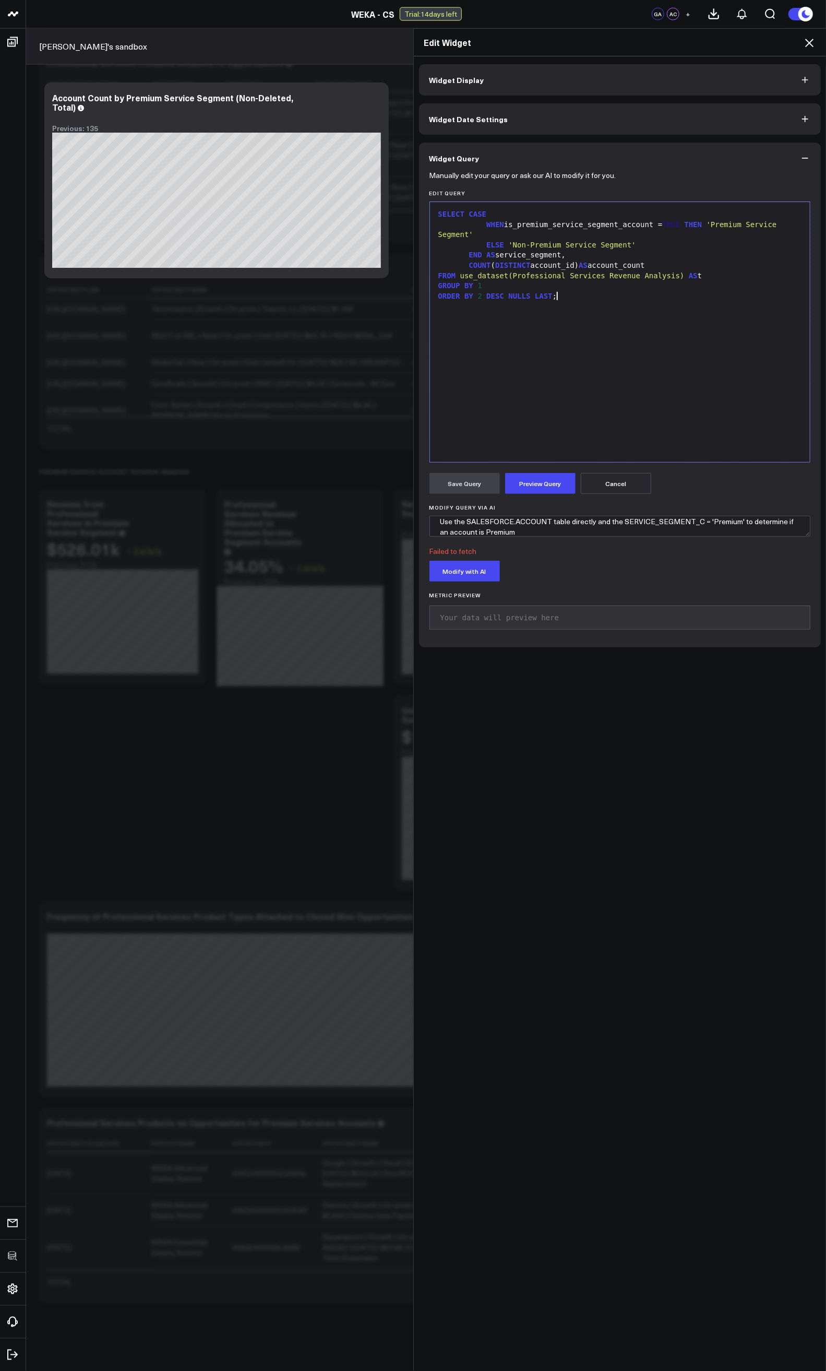
click at [534, 364] on div "SELECT CASE WHEN is_premium_service_segment_account = TRUE THEN 'Premium Servic…" at bounding box center [620, 331] width 370 height 249
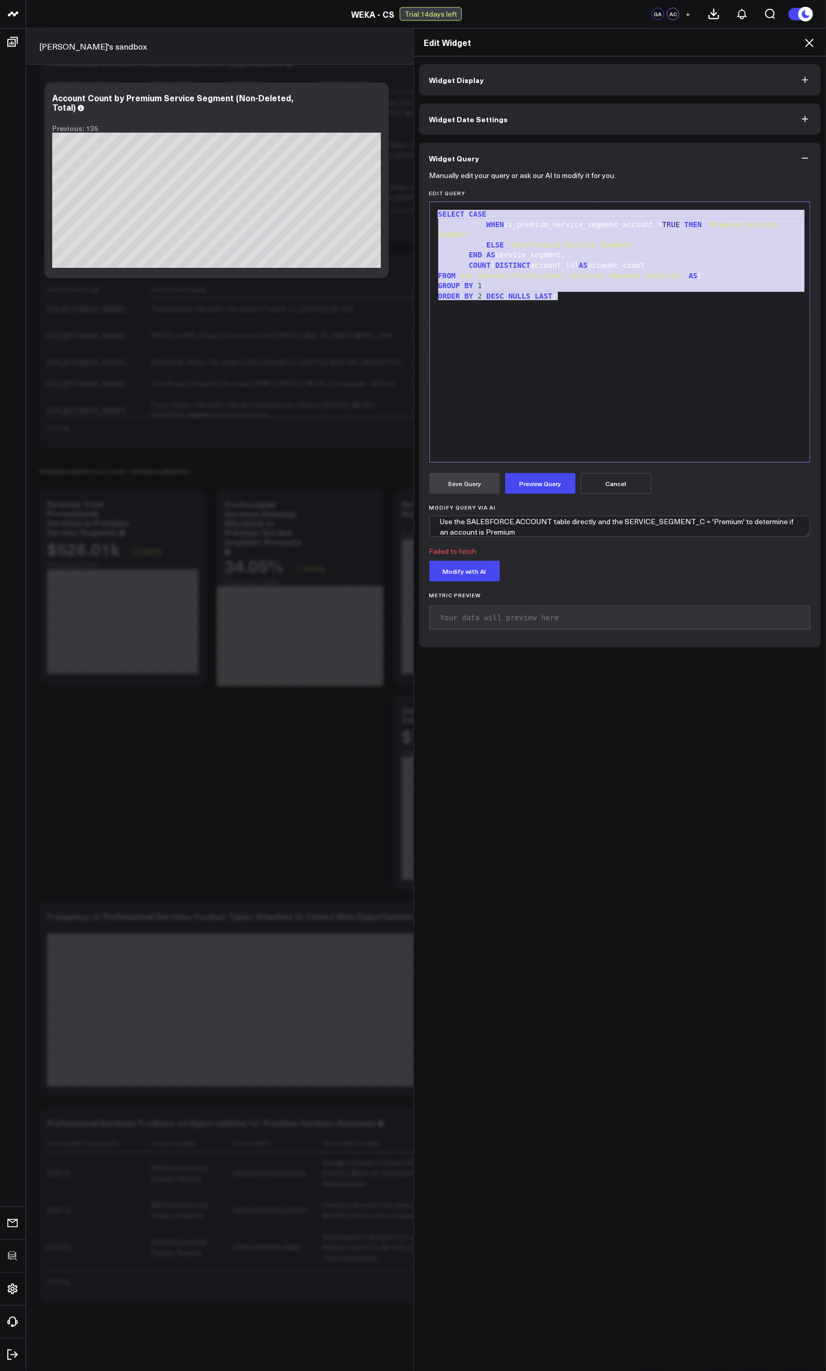
copy div "SELECT CASE WHEN is_premium_service_segment_account = TRUE THEN 'Premium Servic…"
click at [566, 378] on div "SELECT CASE WHEN is_premium_service_segment_account = TRUE THEN 'Premium Servic…" at bounding box center [620, 331] width 370 height 249
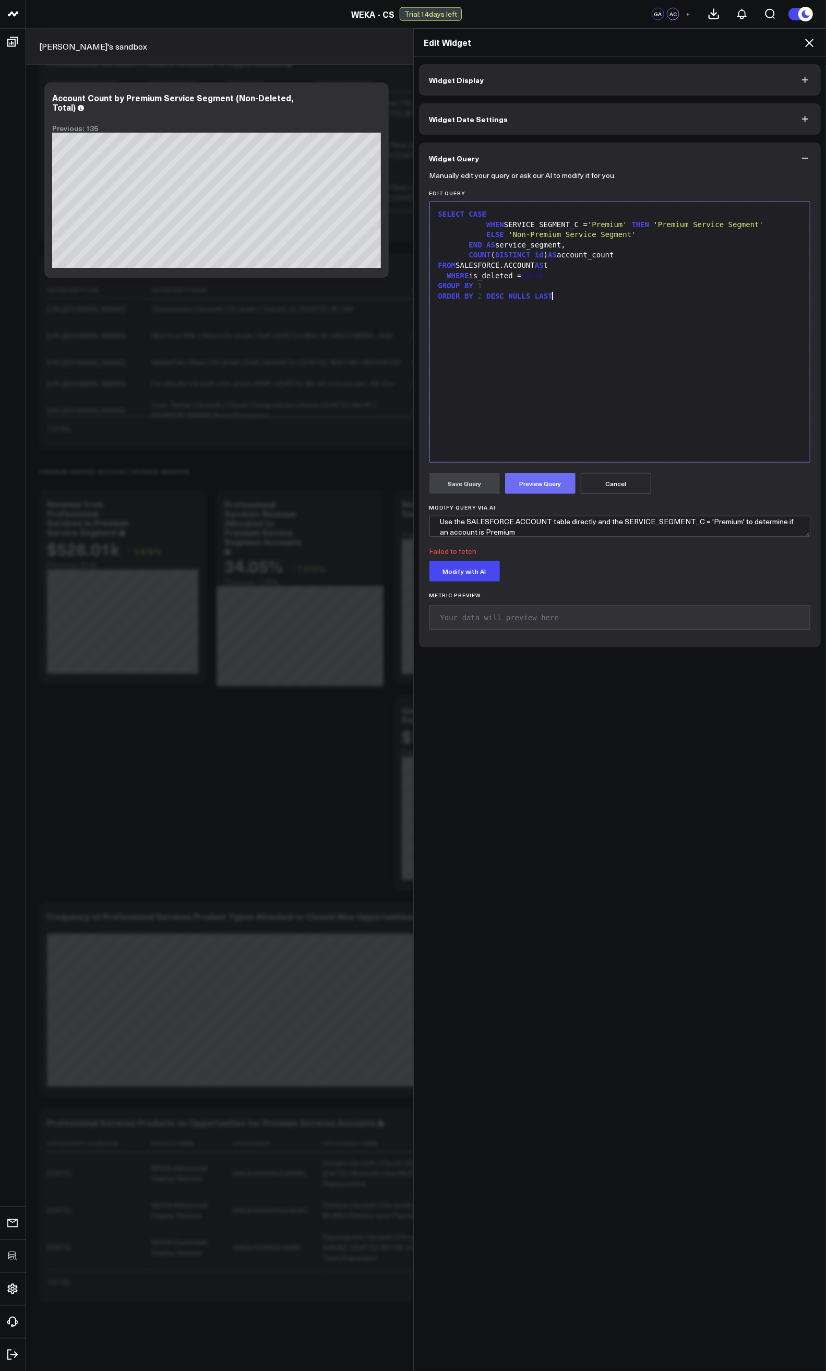
click at [522, 483] on button "Preview Query" at bounding box center [540, 483] width 70 height 21
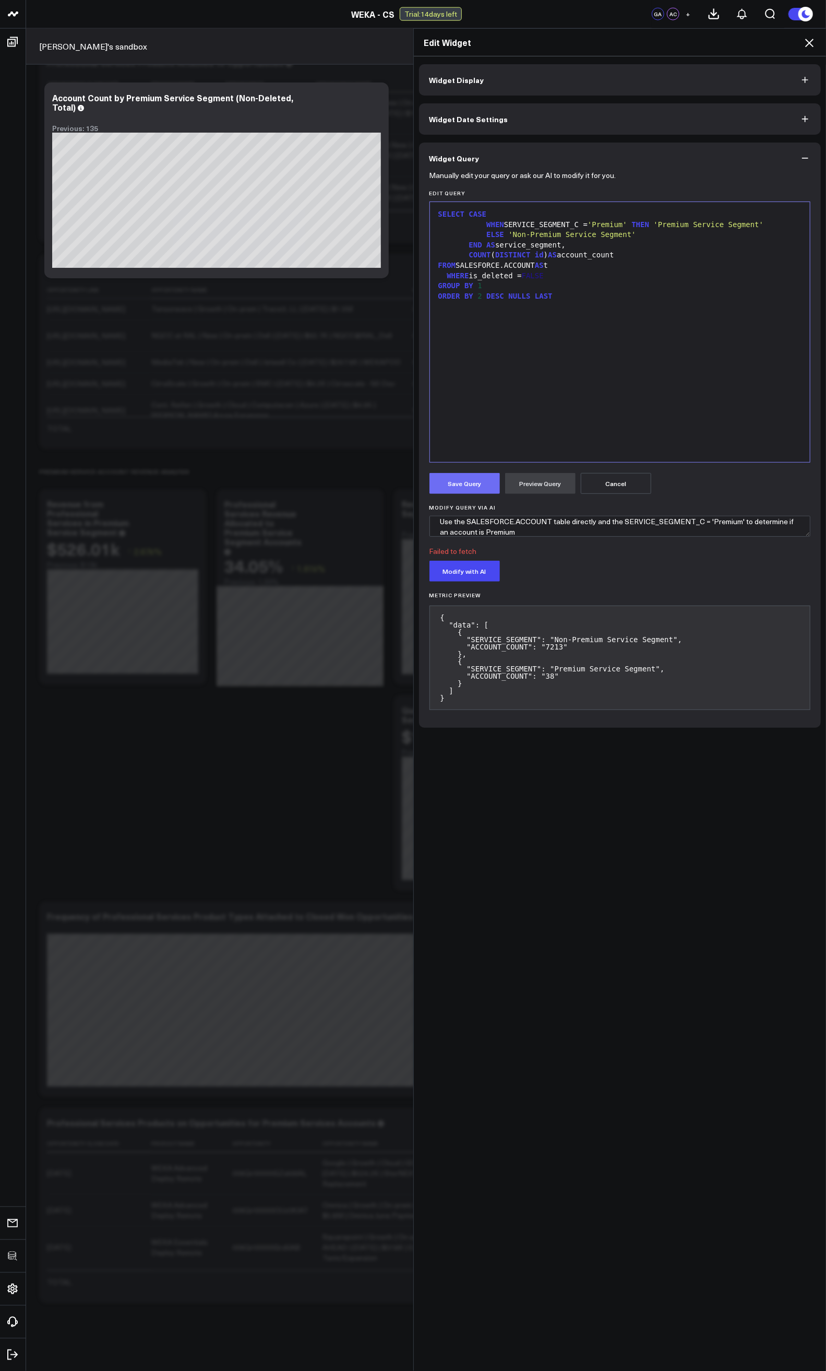
click at [455, 478] on button "Save Query" at bounding box center [465, 483] width 70 height 21
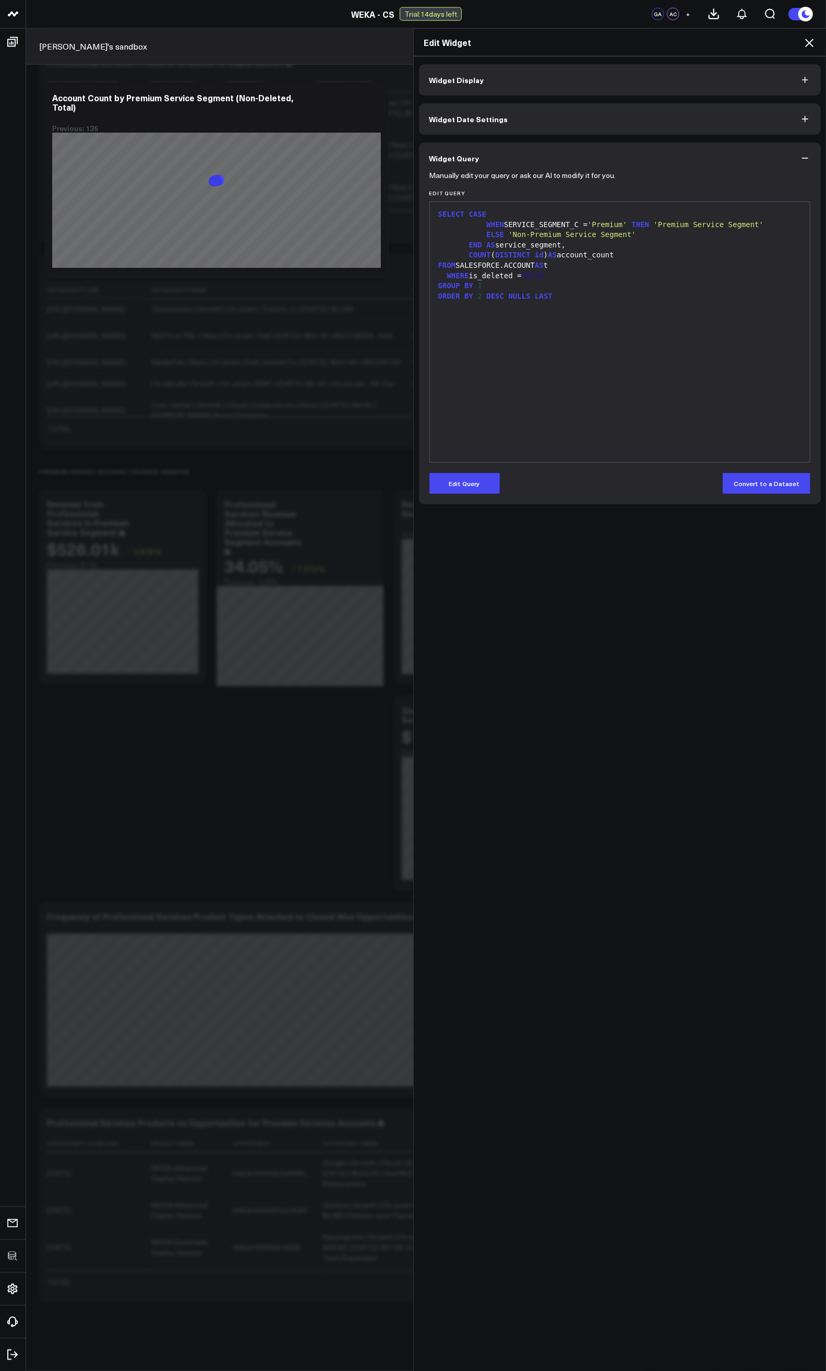
click at [806, 43] on icon at bounding box center [809, 43] width 13 height 13
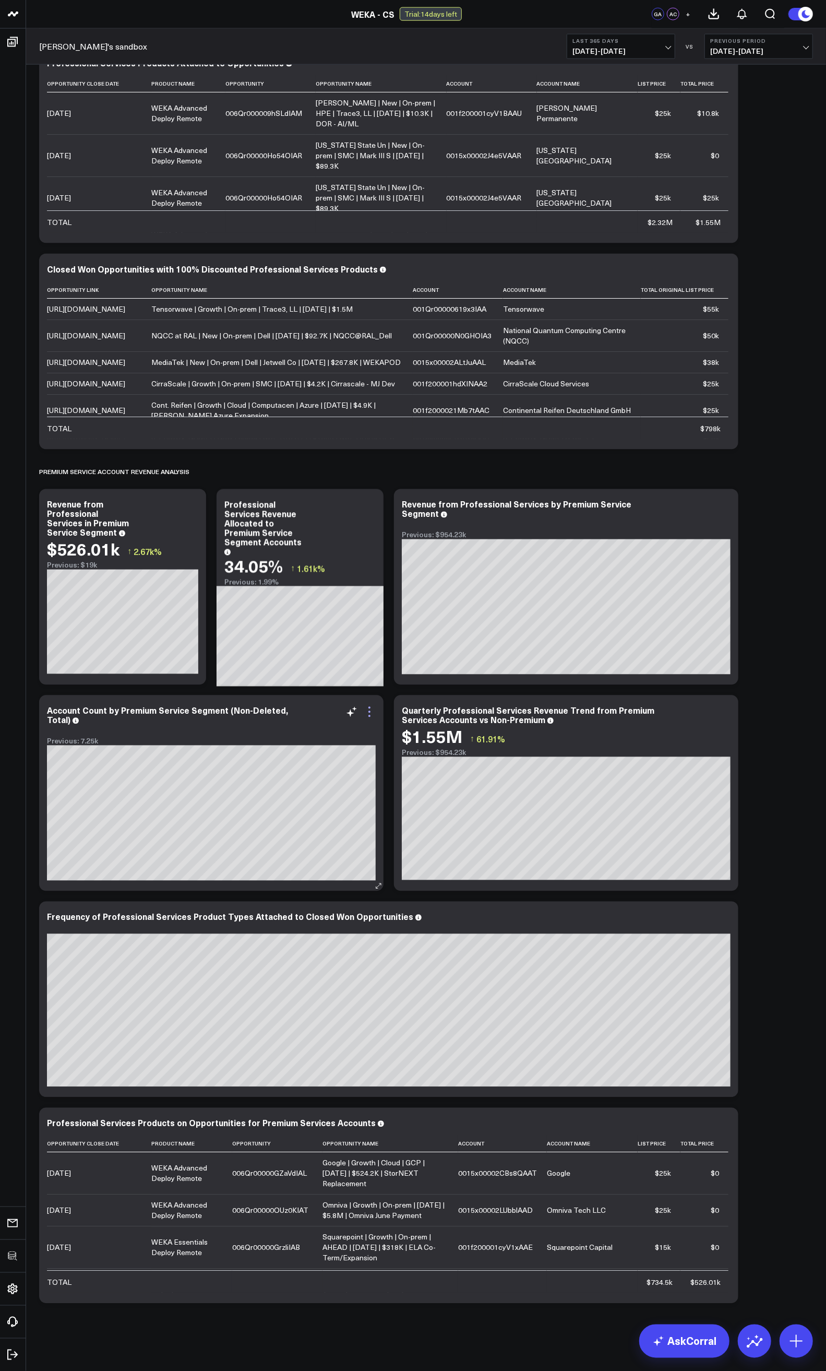
click at [370, 669] on icon at bounding box center [369, 716] width 2 height 2
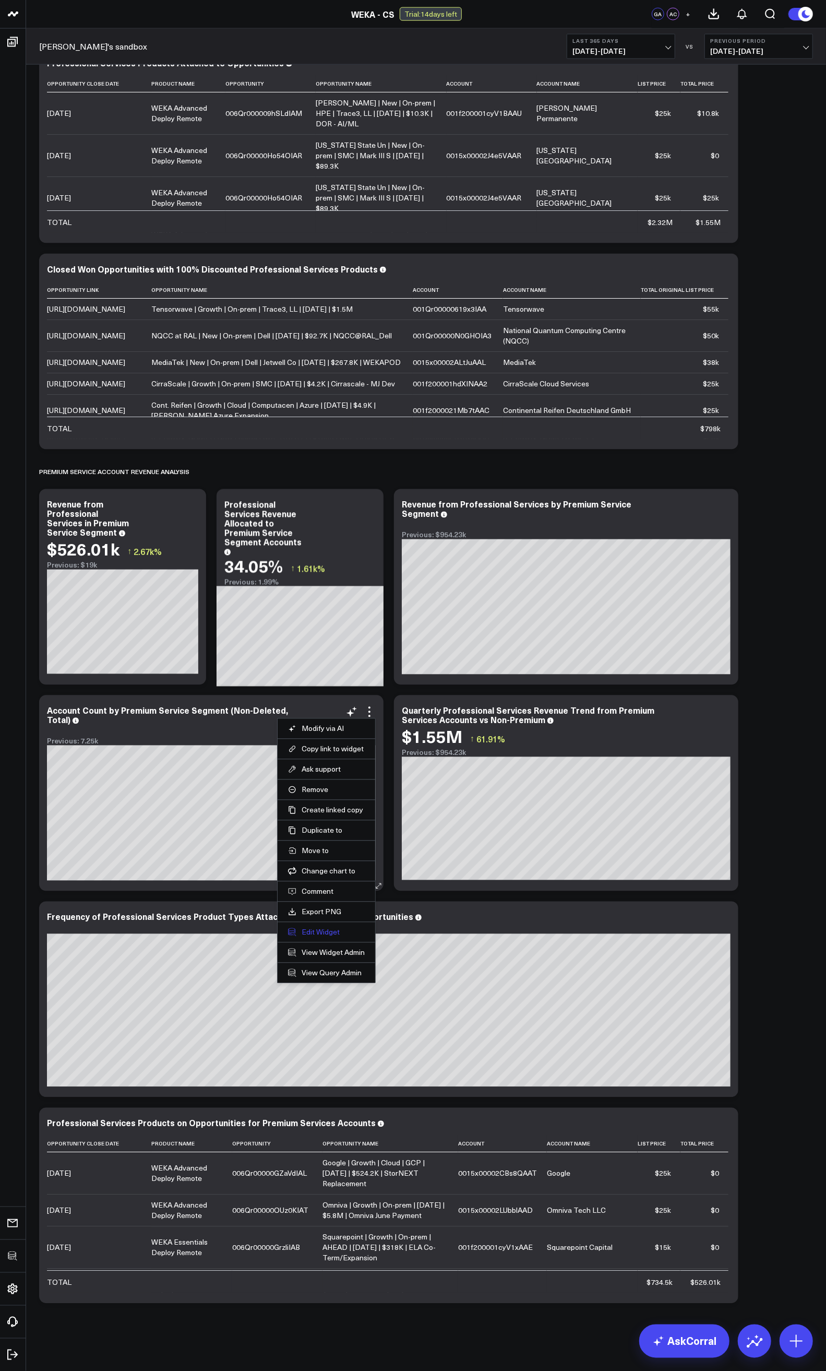
click at [314, 669] on button "Edit Widget" at bounding box center [326, 932] width 77 height 9
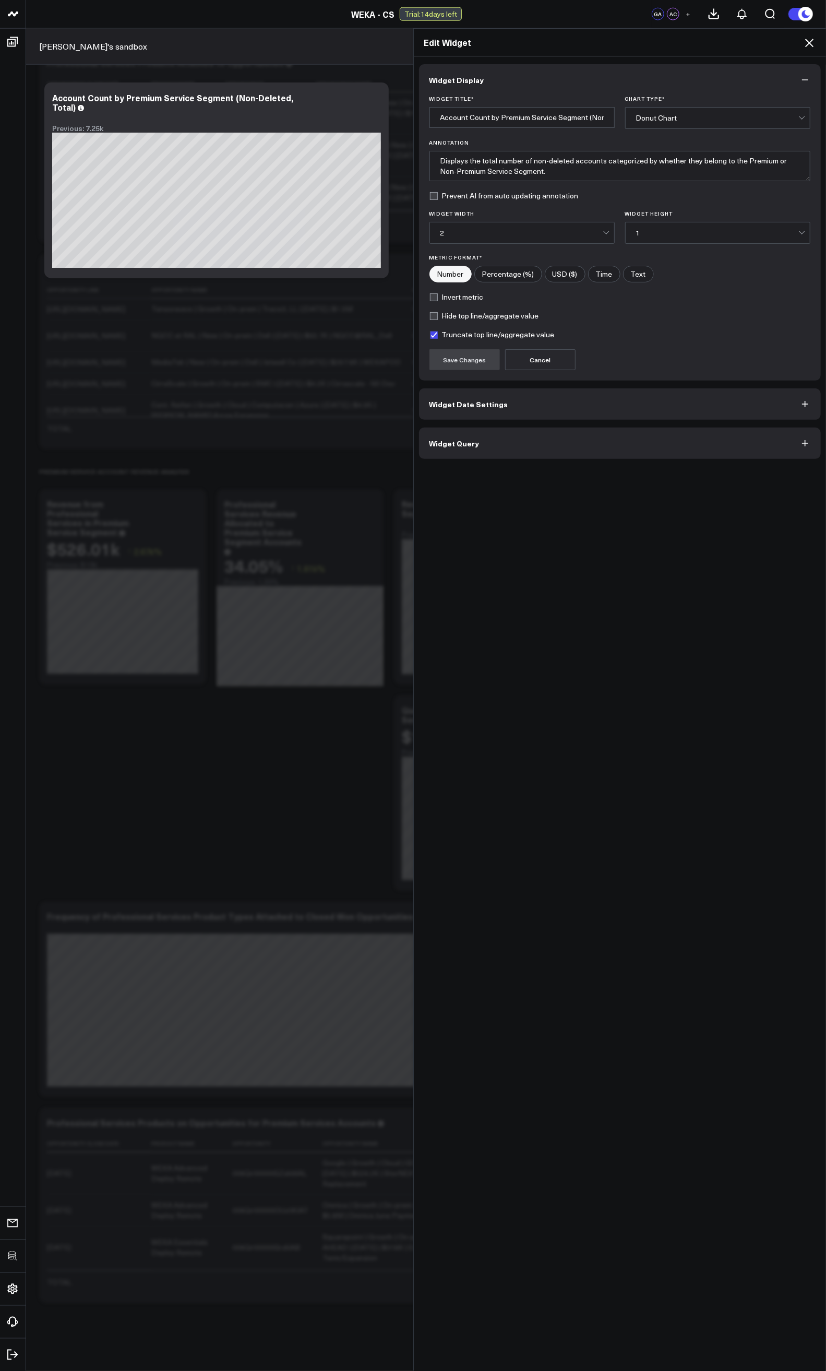
click at [460, 442] on span "Widget Query" at bounding box center [455, 443] width 50 height 8
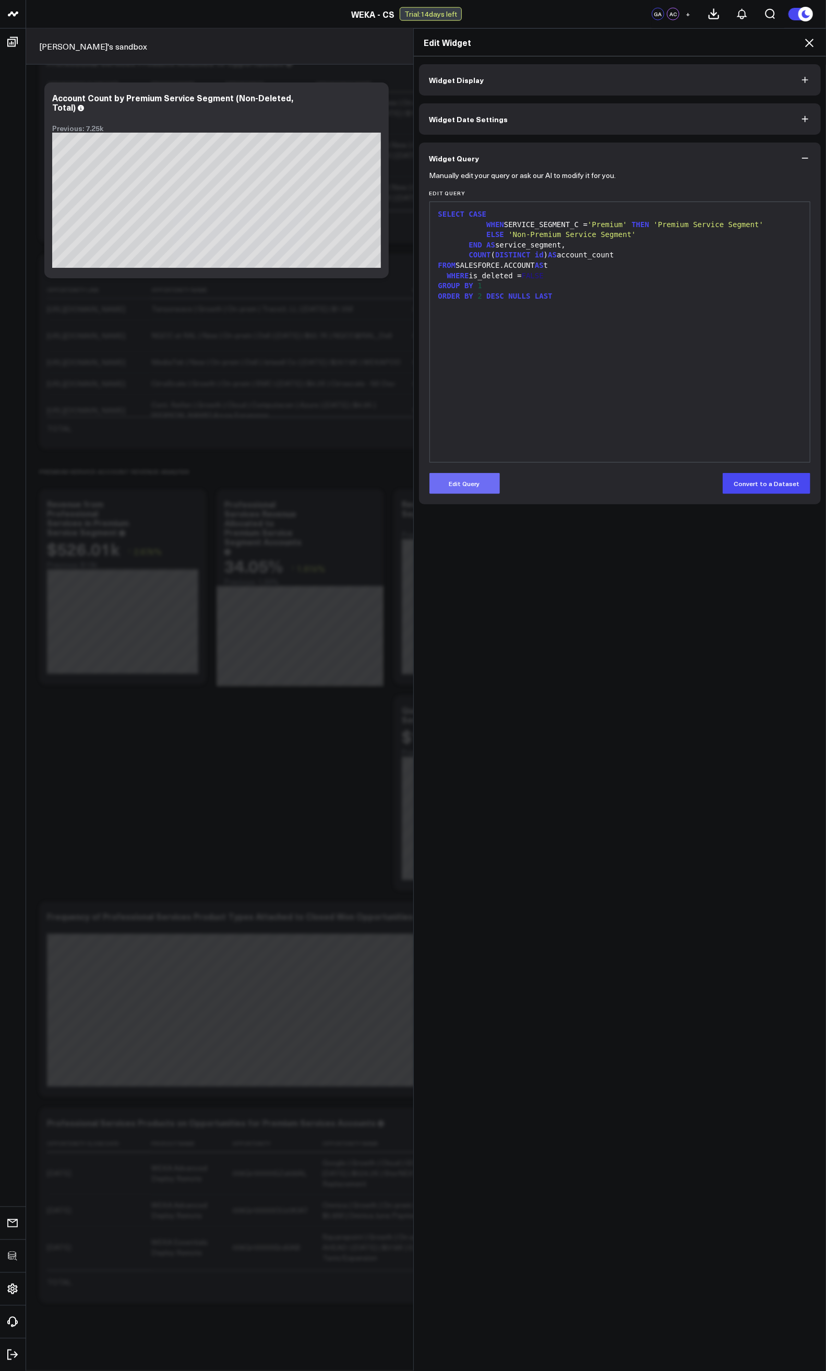
click at [452, 488] on button "Edit Query" at bounding box center [465, 483] width 70 height 21
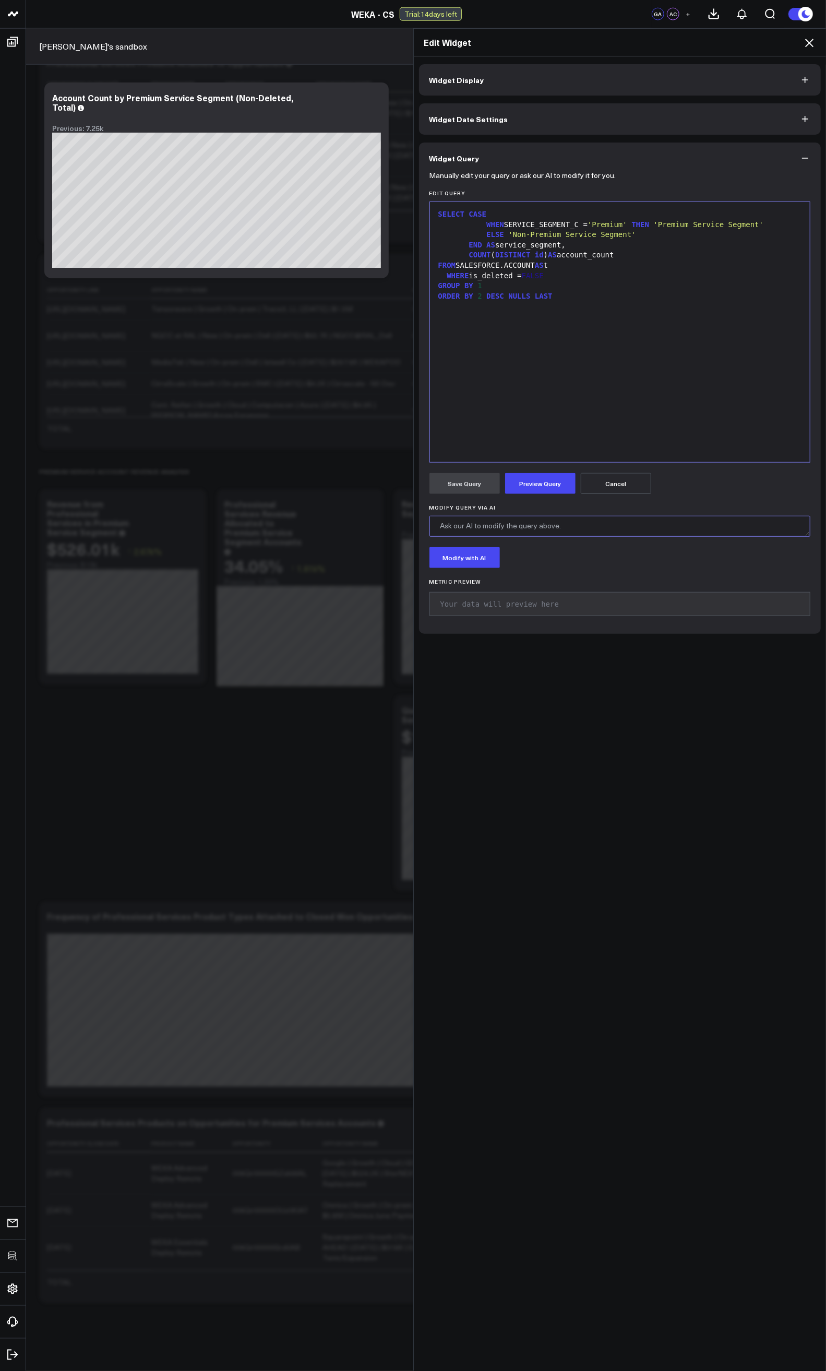
click at [469, 530] on textarea "Modify Query via AI" at bounding box center [621, 526] width 382 height 21
type textarea "Show as a single percentage value"
click at [452, 561] on button "Modify with AI" at bounding box center [465, 557] width 70 height 21
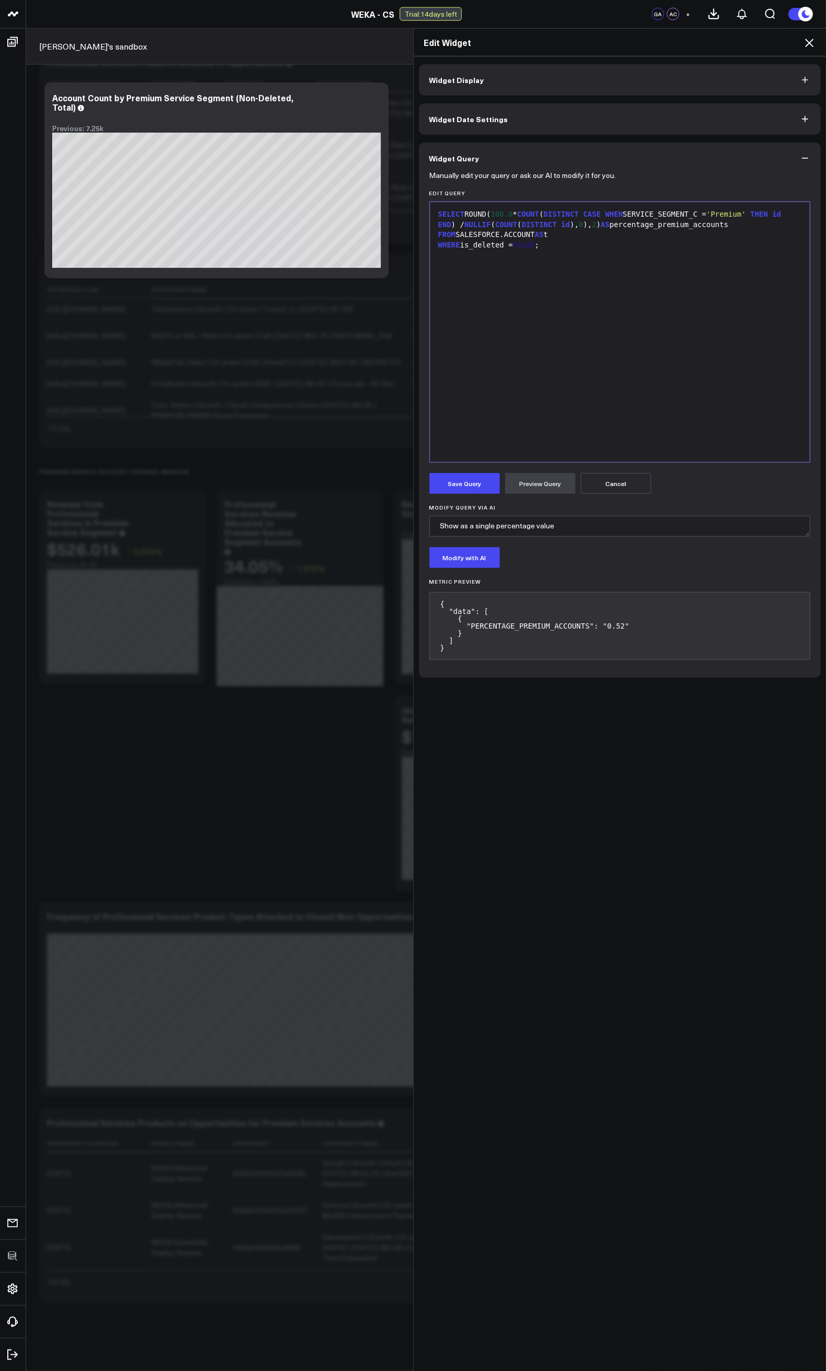
click at [572, 349] on div "SELECT ROUND( 100.0 * COUNT ( DISTINCT CASE WHEN SERVICE_SEGMENT_C = 'Premium' …" at bounding box center [620, 331] width 370 height 249
click at [453, 480] on button "Save Query" at bounding box center [465, 483] width 70 height 21
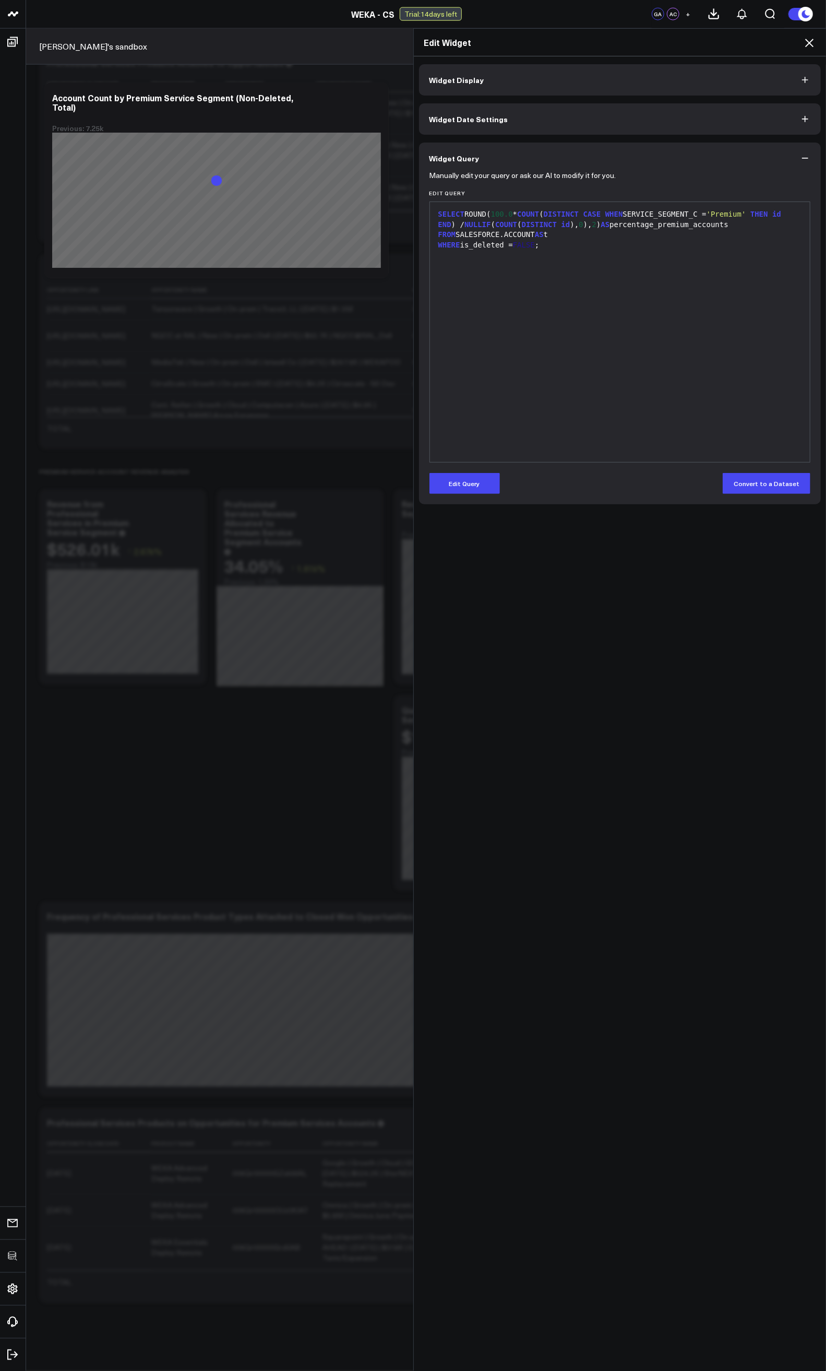
click at [811, 45] on icon at bounding box center [809, 43] width 13 height 13
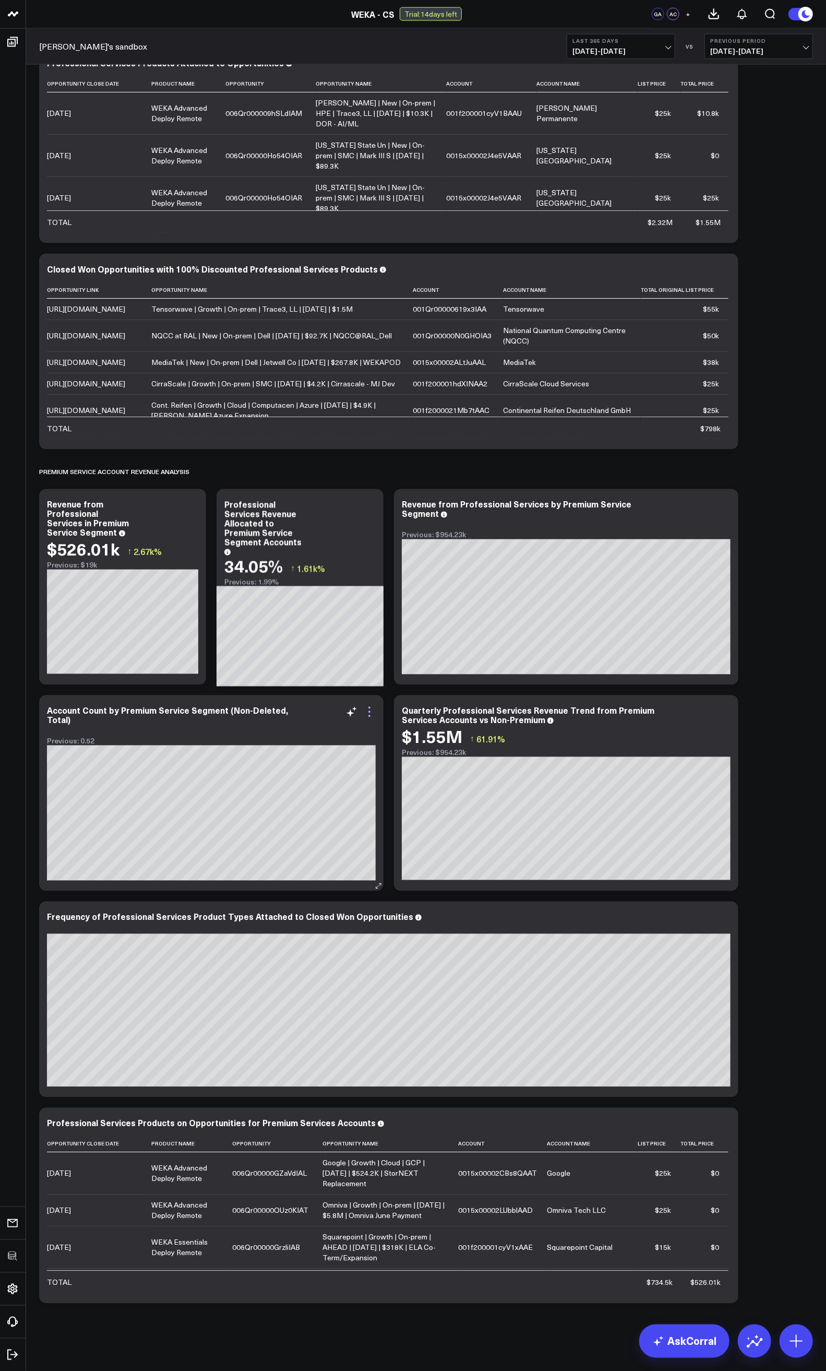
click at [371, 669] on icon at bounding box center [369, 712] width 13 height 13
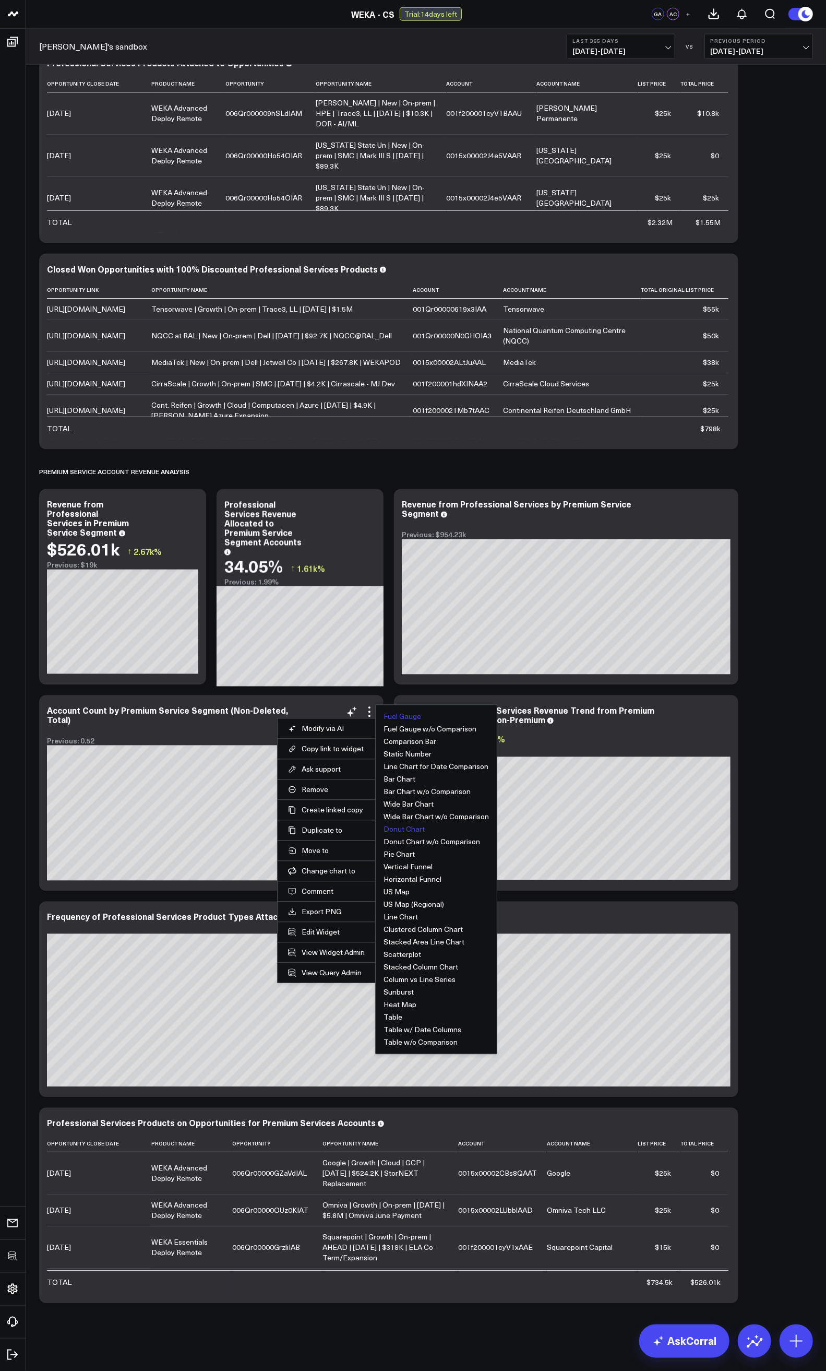
click at [413, 669] on button "Fuel Gauge" at bounding box center [403, 716] width 38 height 7
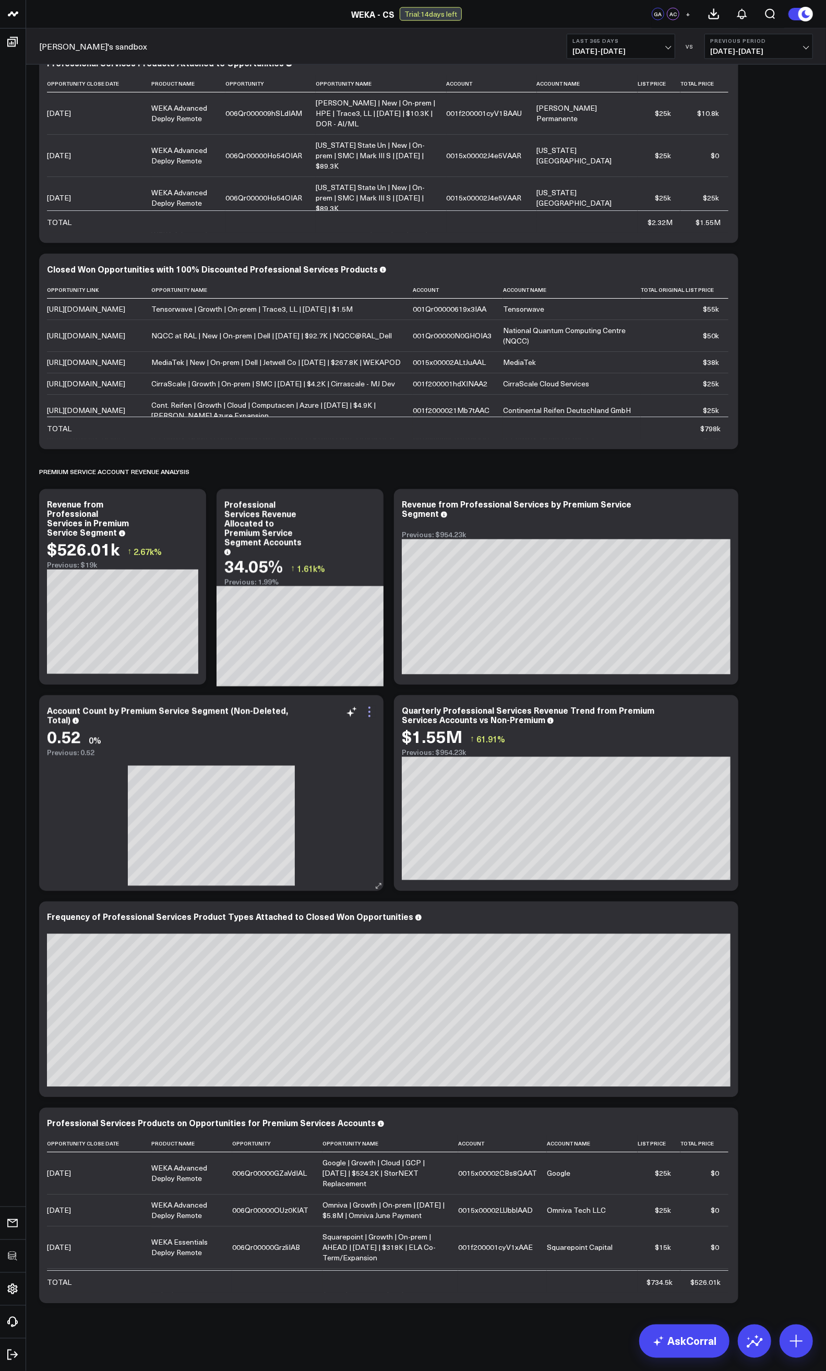
click at [373, 669] on icon at bounding box center [369, 712] width 13 height 13
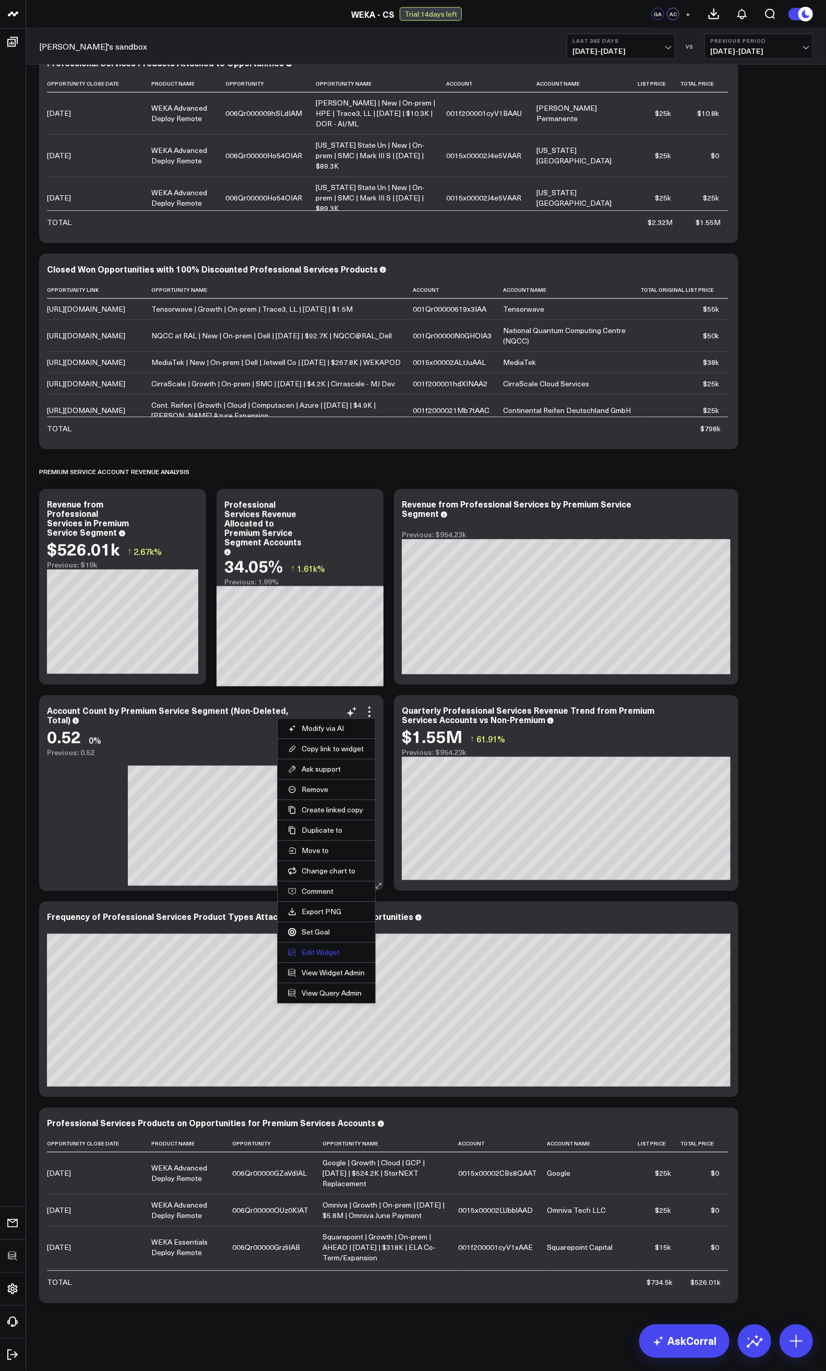
click at [320, 669] on button "Edit Widget" at bounding box center [326, 952] width 77 height 9
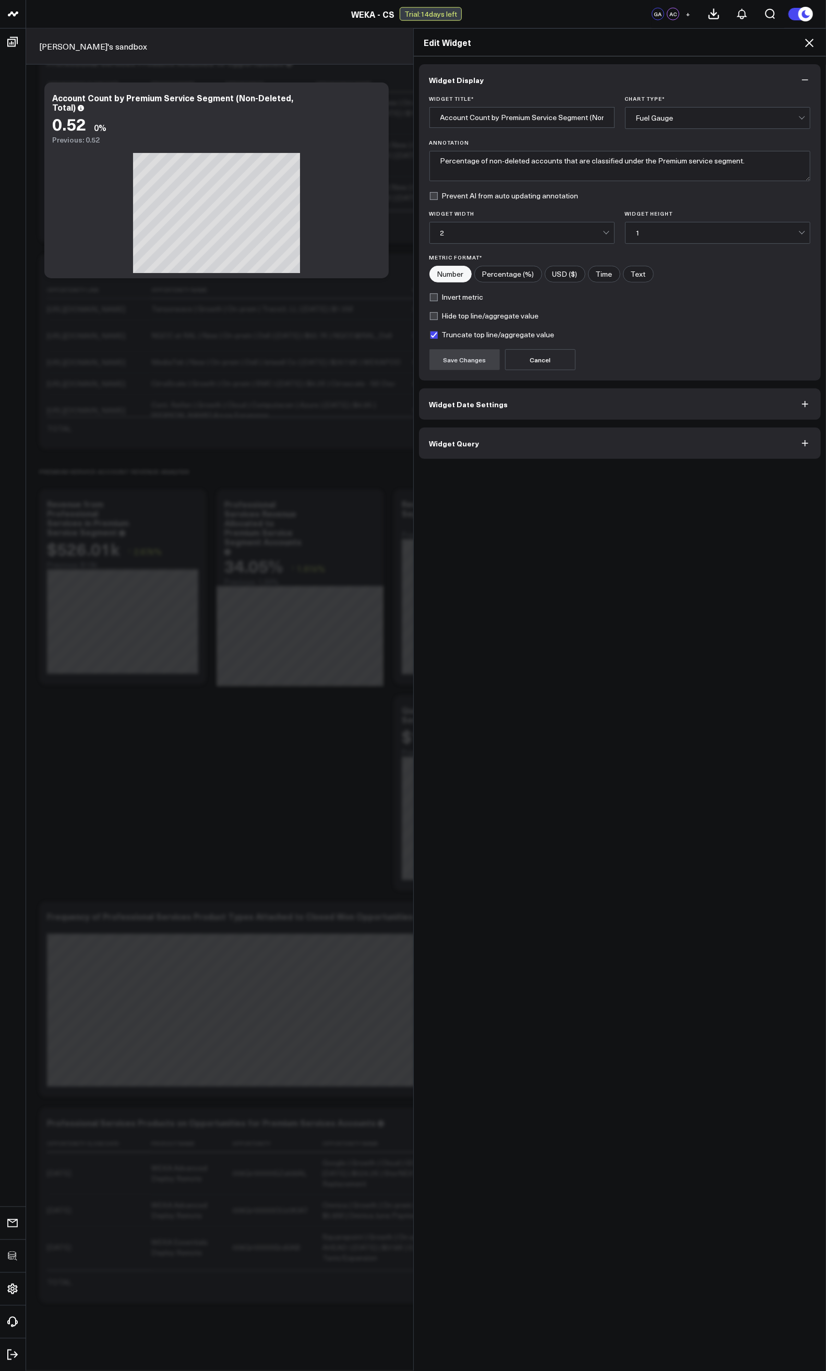
click at [497, 278] on input"] "Percentage (%)" at bounding box center [508, 274] width 67 height 16
radio input"] "true"
click at [447, 362] on button "Save Changes" at bounding box center [465, 359] width 70 height 21
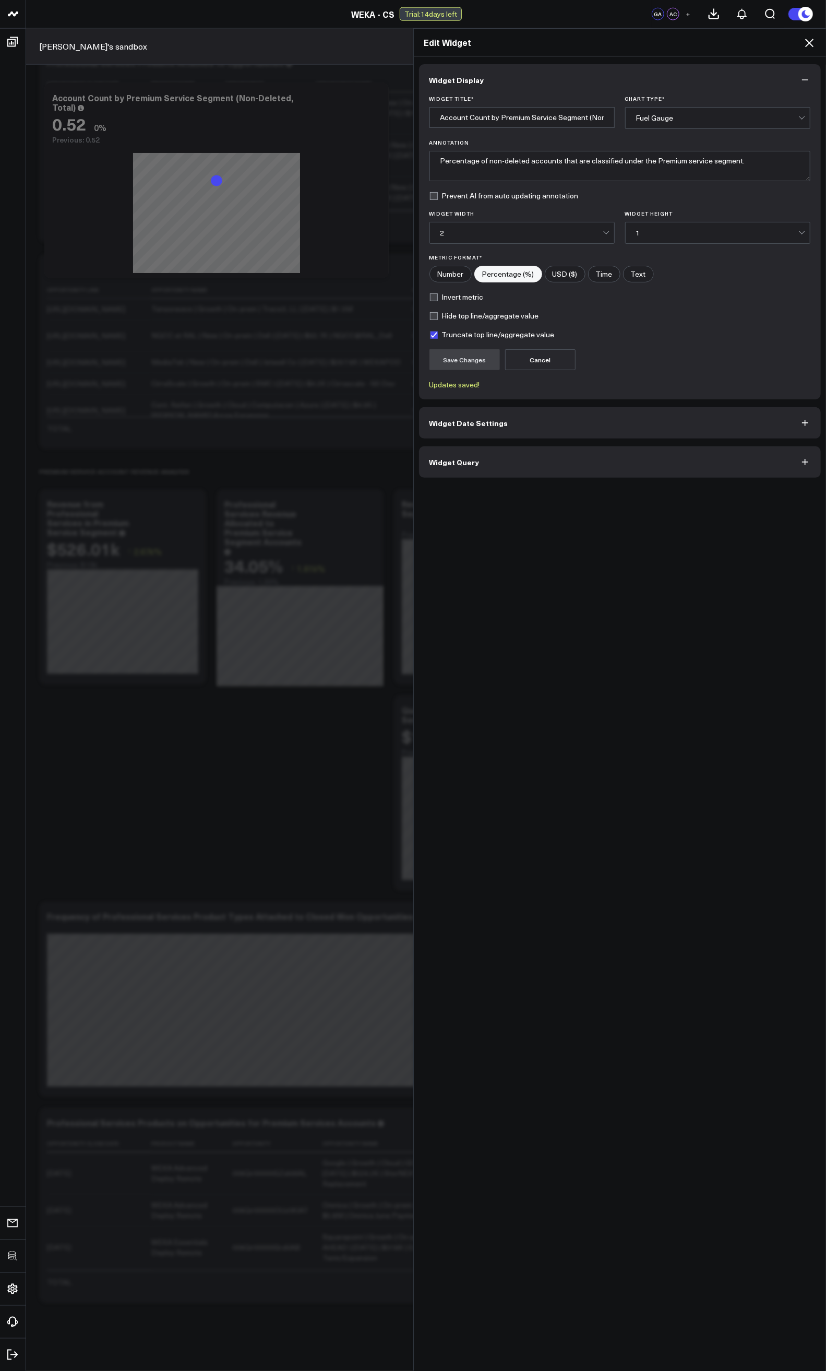
click at [805, 47] on icon at bounding box center [809, 43] width 13 height 13
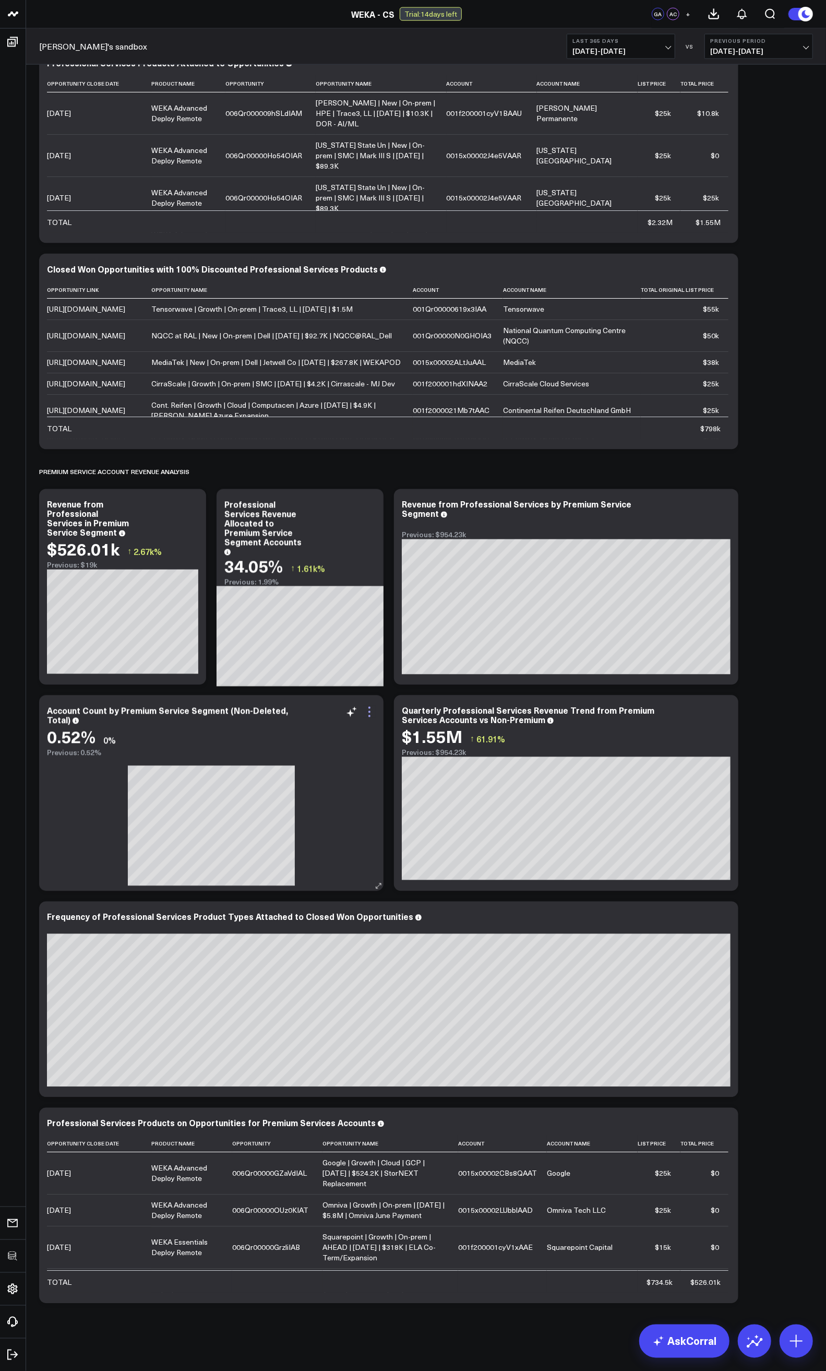
click at [368, 669] on icon at bounding box center [369, 712] width 13 height 13
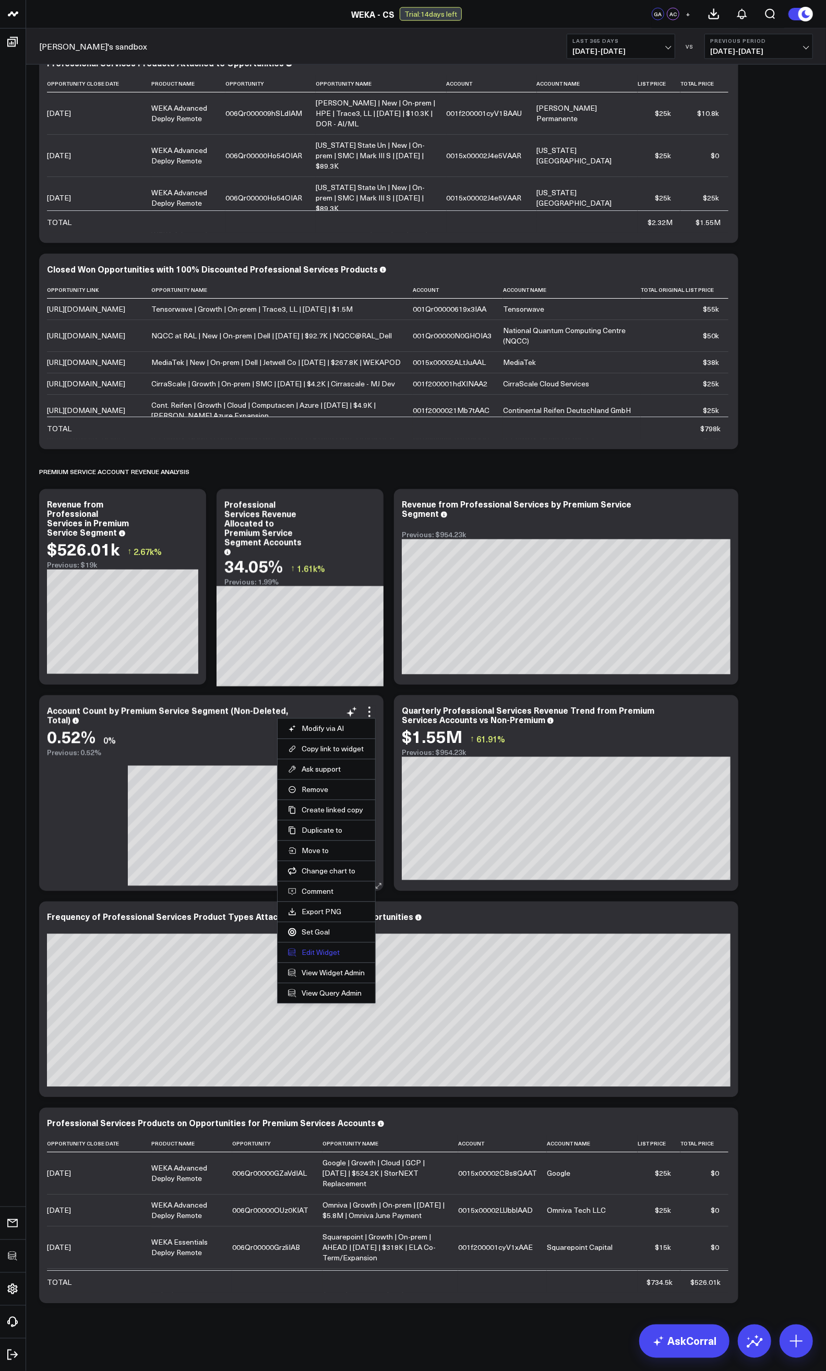
click at [316, 669] on button "Edit Widget" at bounding box center [326, 952] width 77 height 9
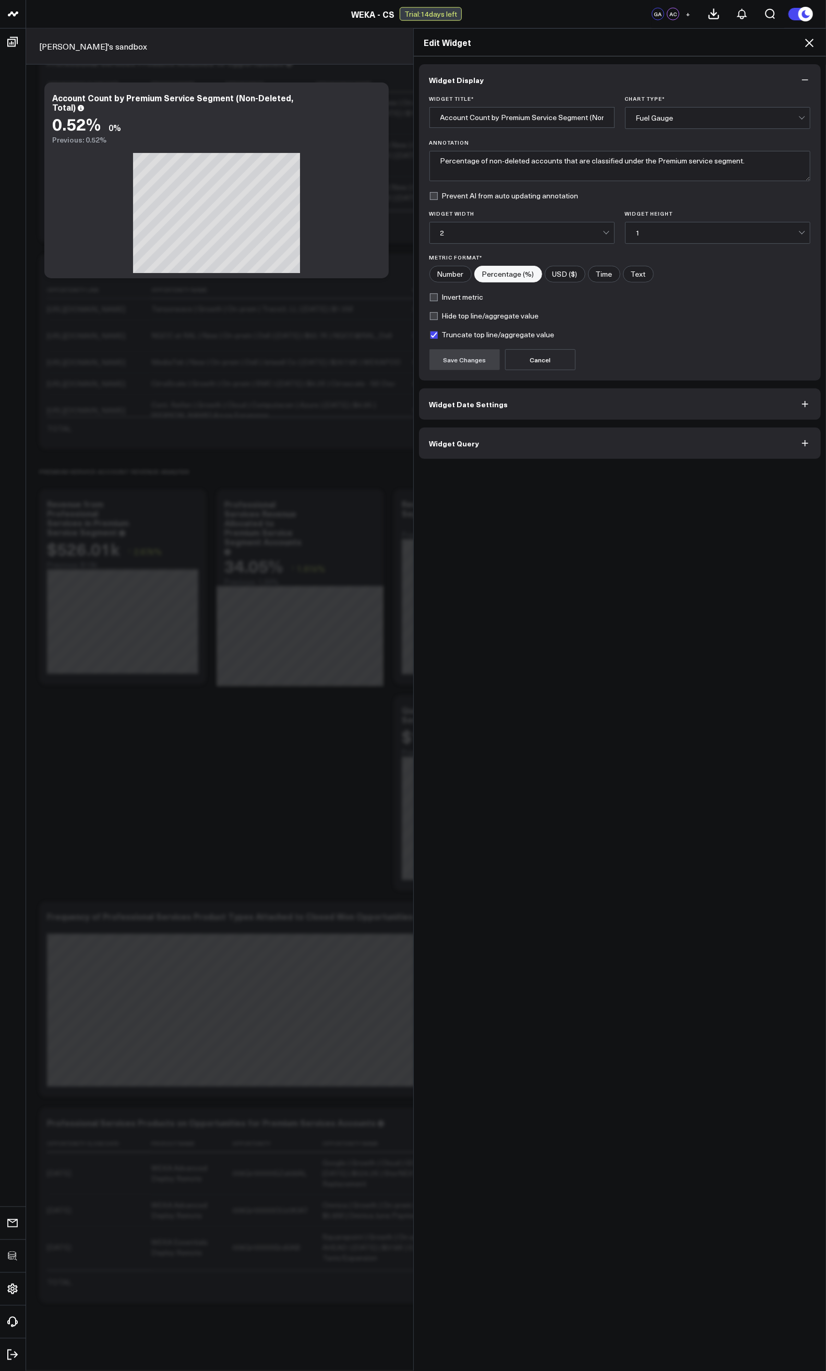
click at [814, 39] on icon at bounding box center [809, 43] width 13 height 13
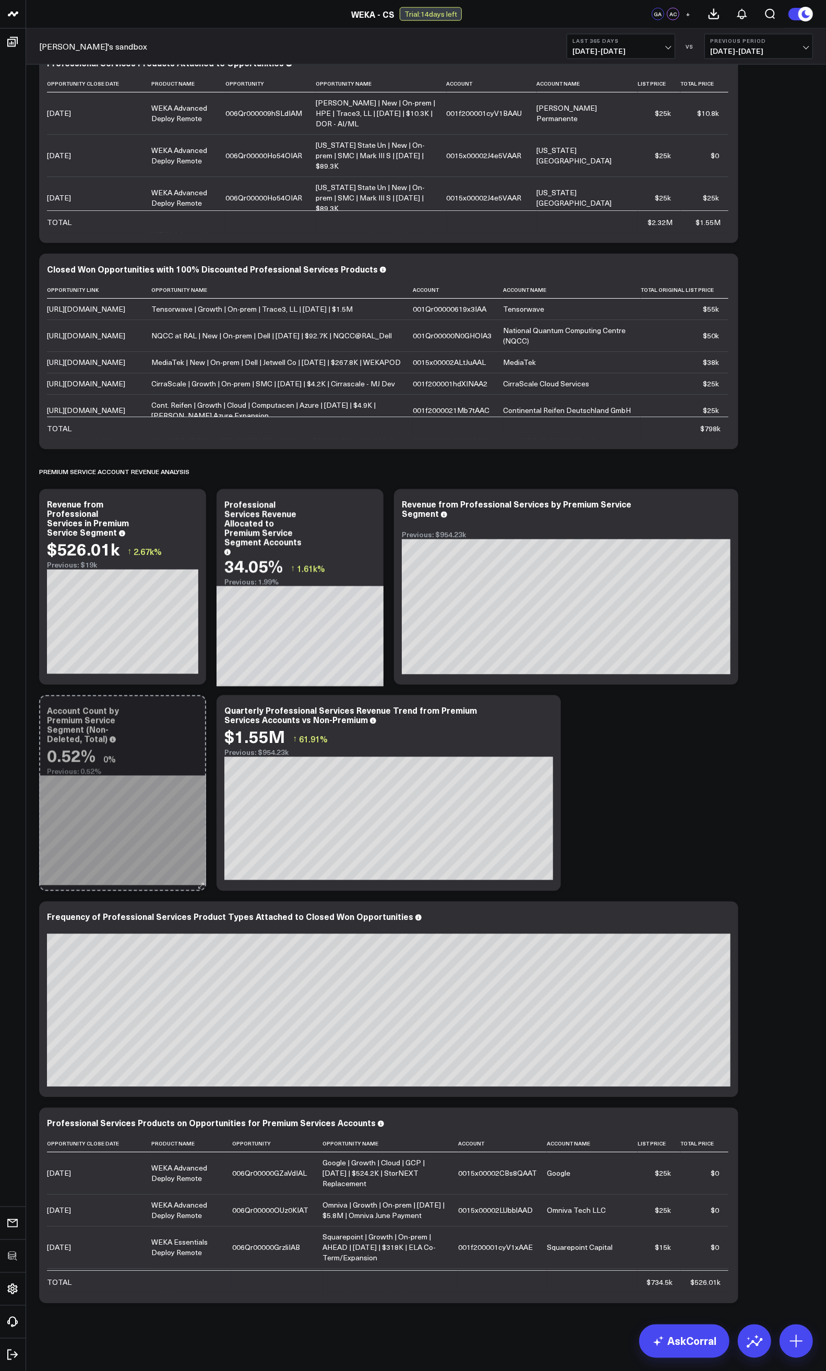
click at [180, 669] on div "Account Count by Premium Service Segment (Non-Deleted, Total) 0.52% 0% Previous…" at bounding box center [122, 793] width 167 height 196
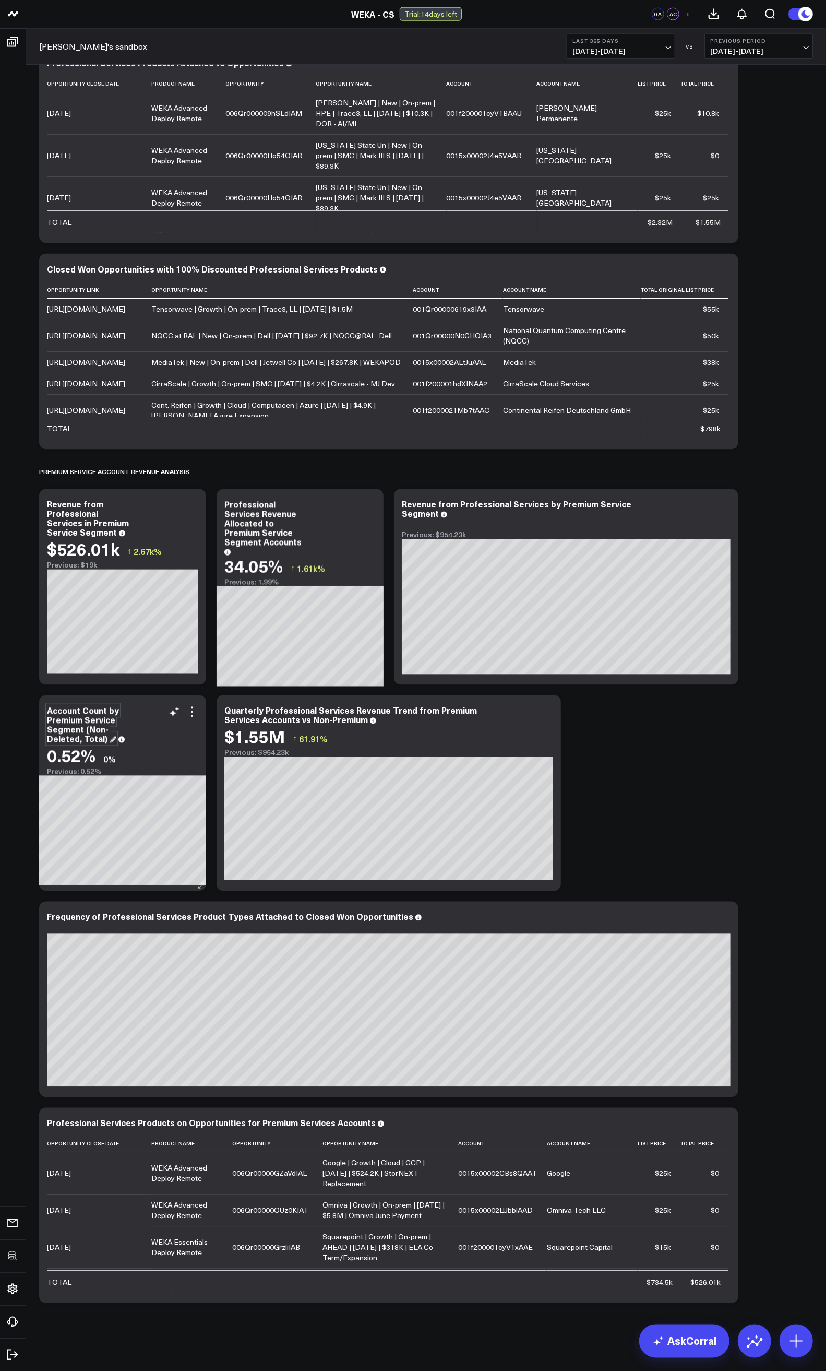
click at [84, 669] on div "Account Count by Premium Service Segment (Non-Deleted, Total)" at bounding box center [83, 725] width 72 height 40
click at [706, 669] on div "Modify via AI Copy link to widget Ask support Remove Create linked copy Executi…" at bounding box center [426, 248] width 784 height 2120
click at [49, 669] on div "Percentage of Accounts in Premium Services Segment" at bounding box center [83, 725] width 73 height 40
click at [84, 669] on div "Percentage of Accounts in Premium Services Segment" at bounding box center [83, 725] width 73 height 40
click at [641, 669] on div "Modify via AI Copy link to widget Ask support Remove Create linked copy Executi…" at bounding box center [426, 248] width 784 height 2120
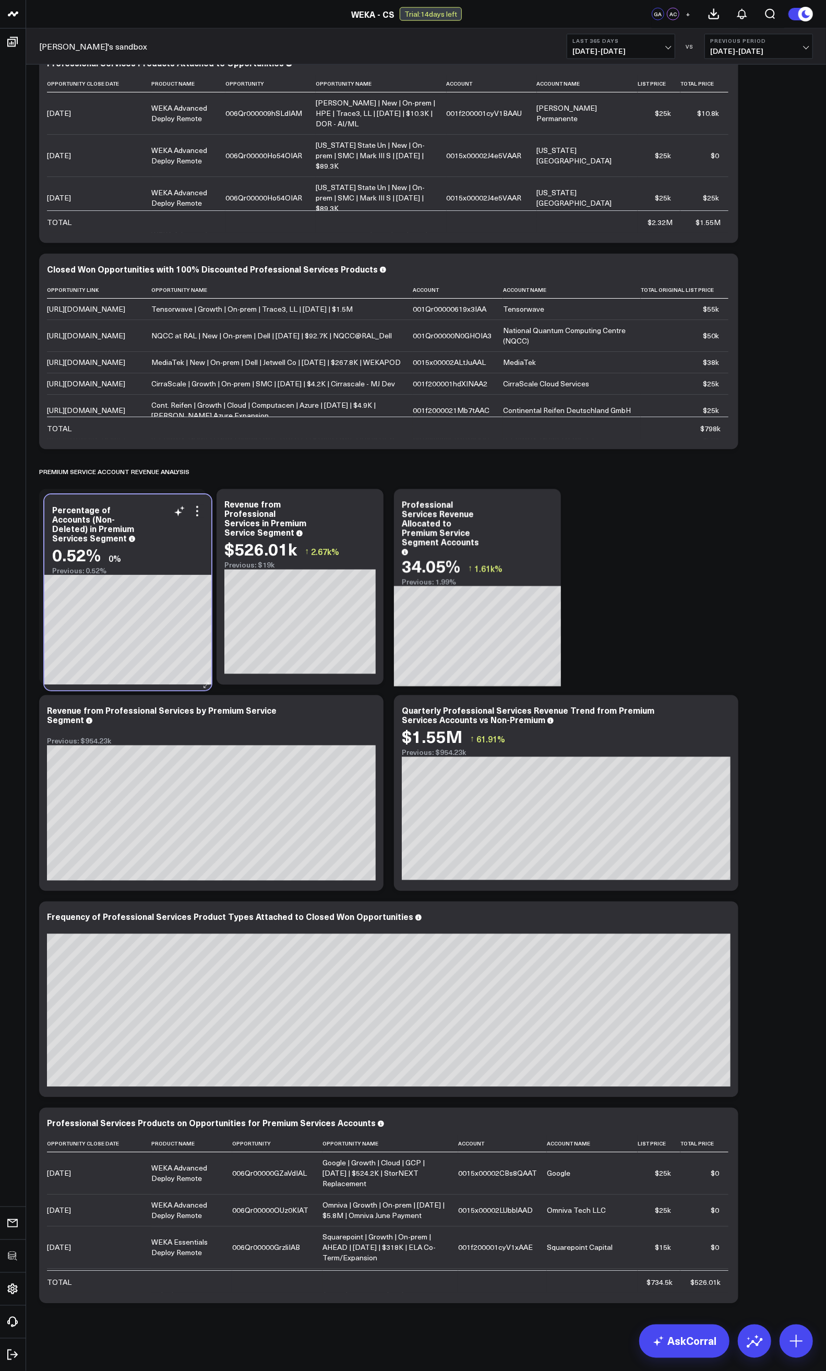
drag, startPoint x: 150, startPoint y: 714, endPoint x: 155, endPoint y: 514, distance: 200.5
click at [155, 514] on div "Percentage of Accounts (Non-Deleted) in Premium Services Segment" at bounding box center [127, 524] width 151 height 38
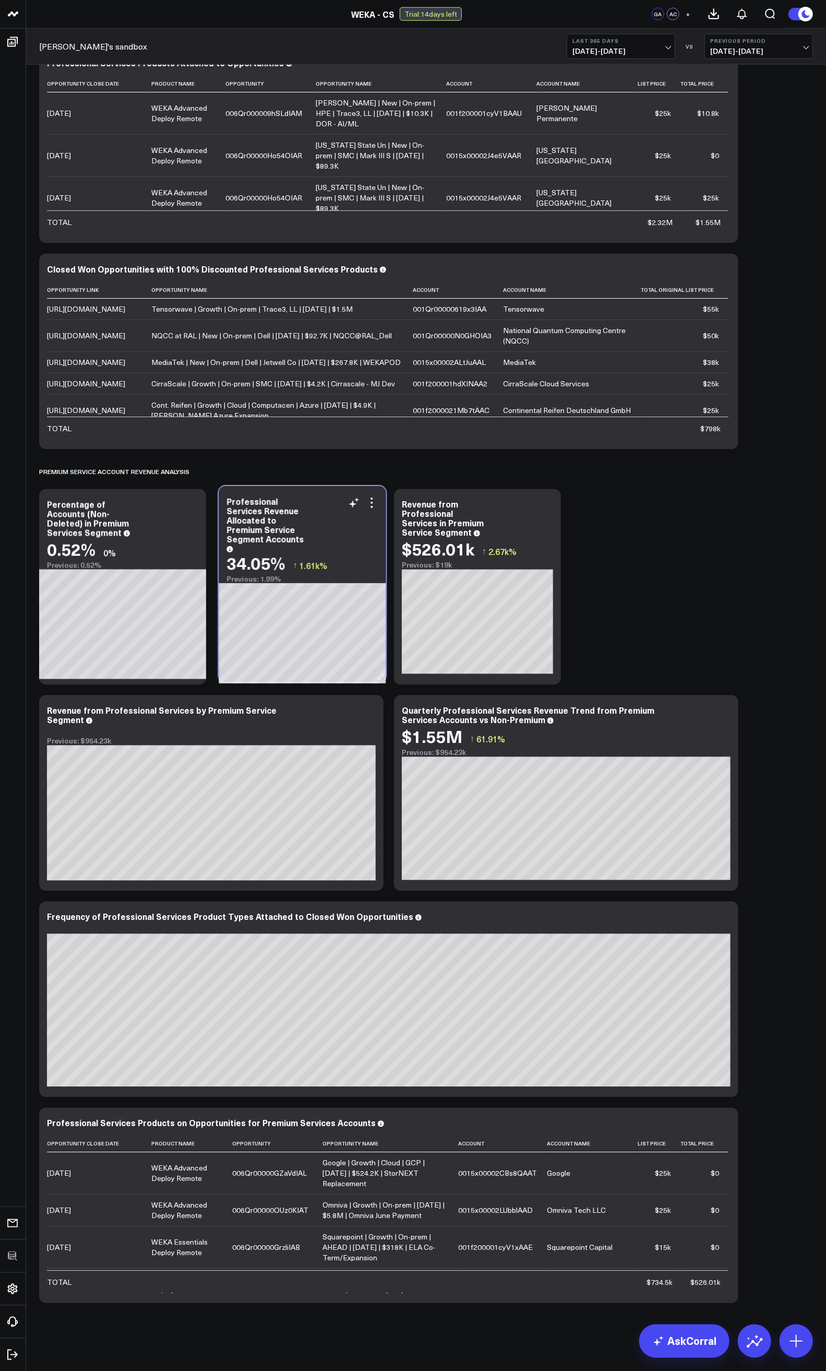
drag, startPoint x: 484, startPoint y: 503, endPoint x: 310, endPoint y: 500, distance: 174.9
click at [310, 500] on div "Professional Services Revenue Allocated to Premium Service Segment Accounts" at bounding box center [302, 523] width 151 height 54
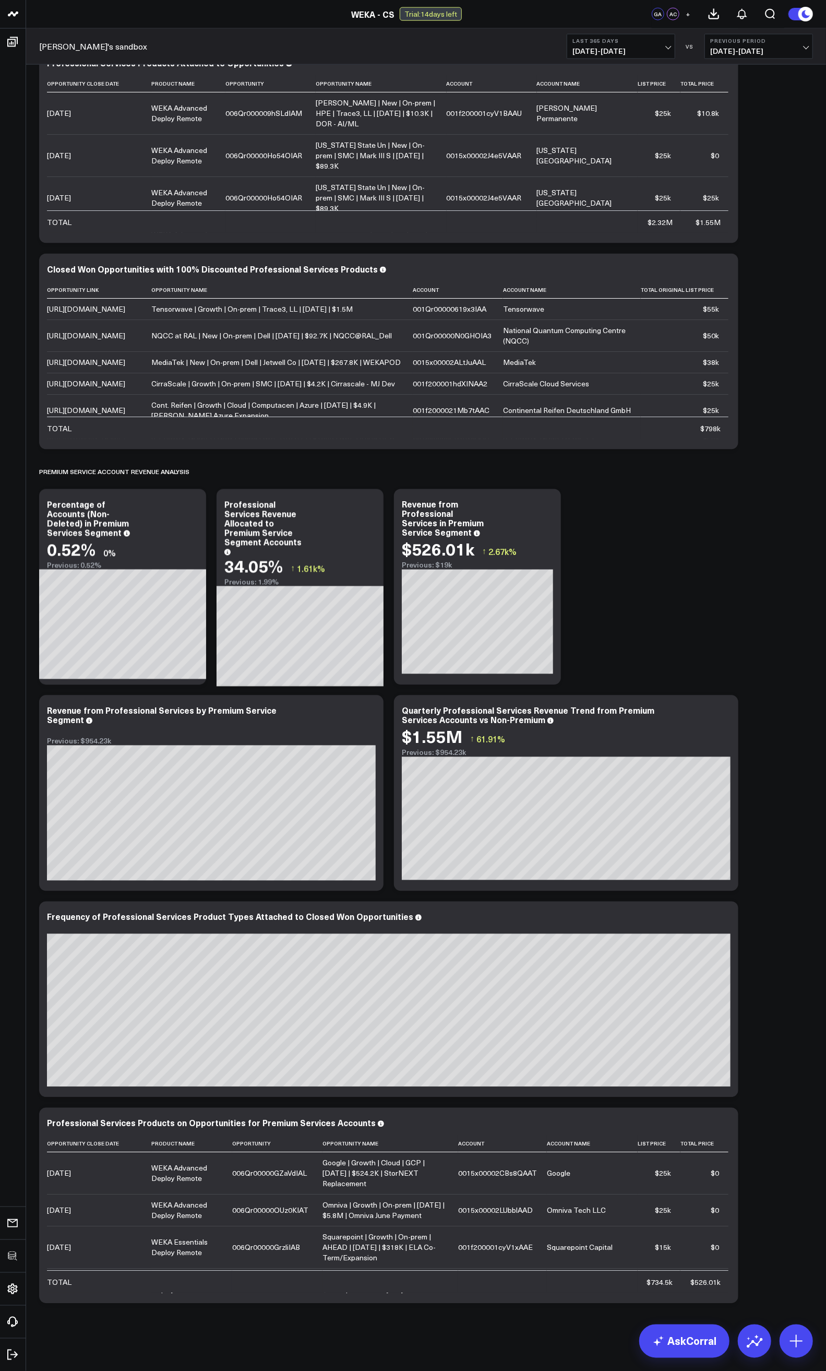
click at [717, 557] on div "Modify via AI Copy link to widget Ask support Remove Create linked copy Executi…" at bounding box center [426, 248] width 784 height 2120
click at [192, 512] on icon at bounding box center [192, 506] width 13 height 13
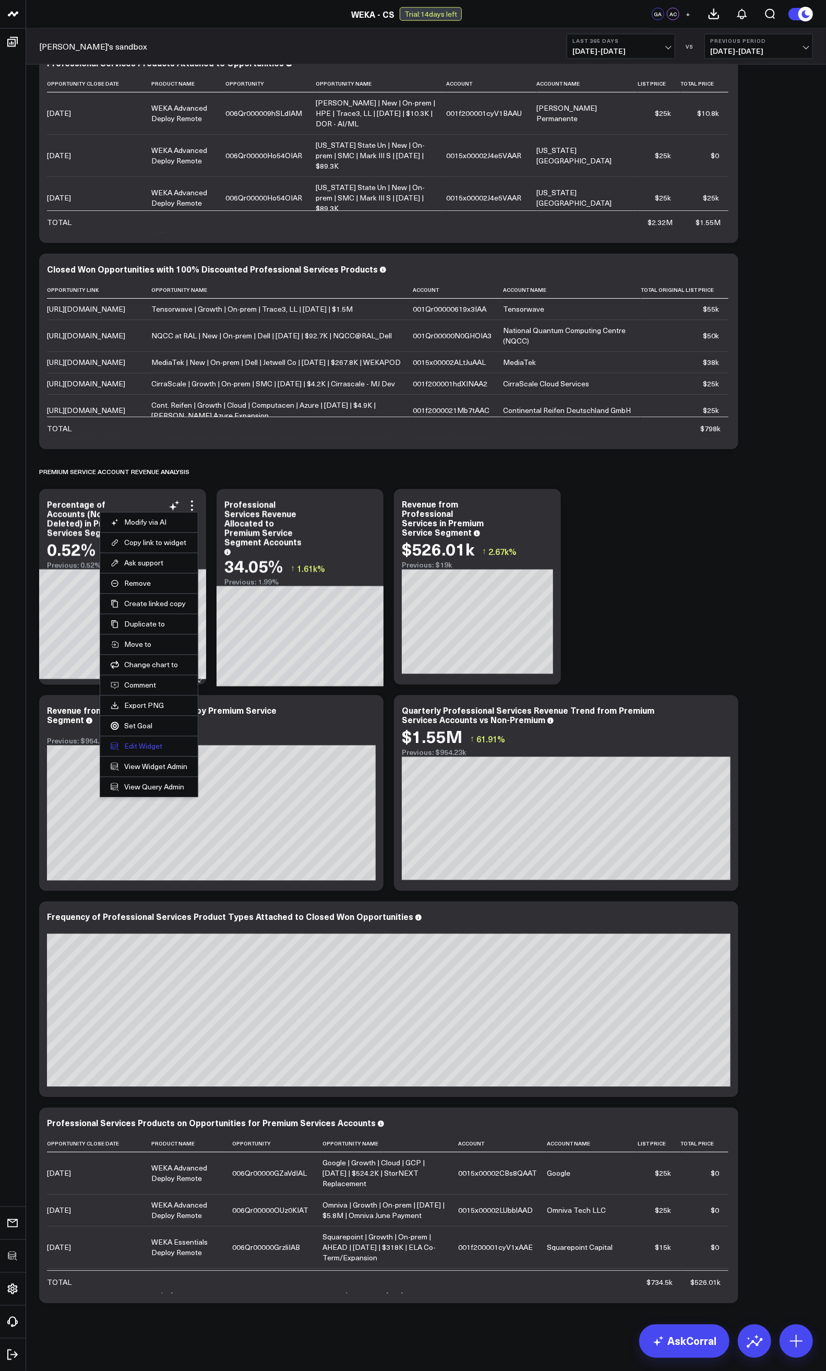
click at [135, 669] on button "Edit Widget" at bounding box center [149, 746] width 77 height 9
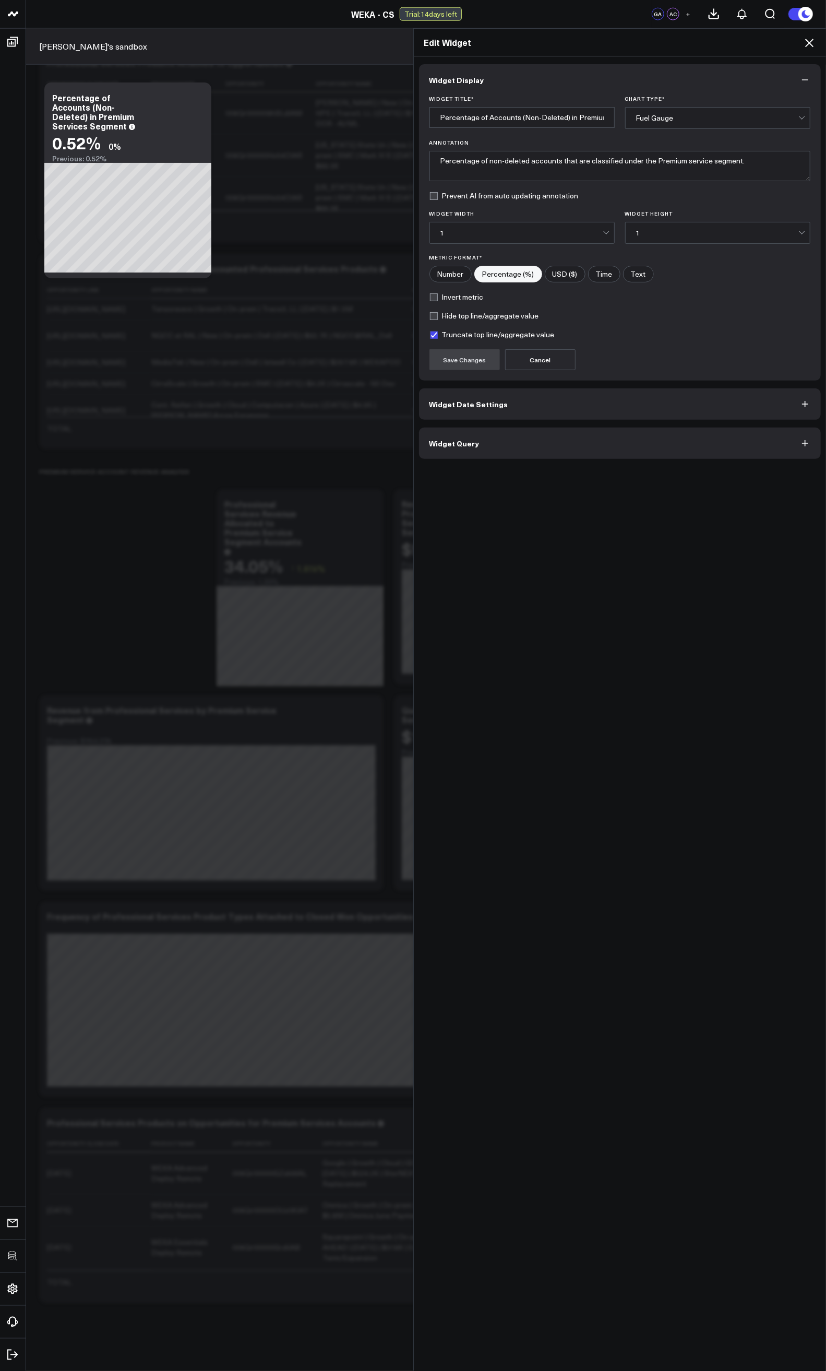
drag, startPoint x: 492, startPoint y: 449, endPoint x: 483, endPoint y: 449, distance: 8.9
click at [484, 449] on button "Widget Query" at bounding box center [620, 442] width 402 height 31
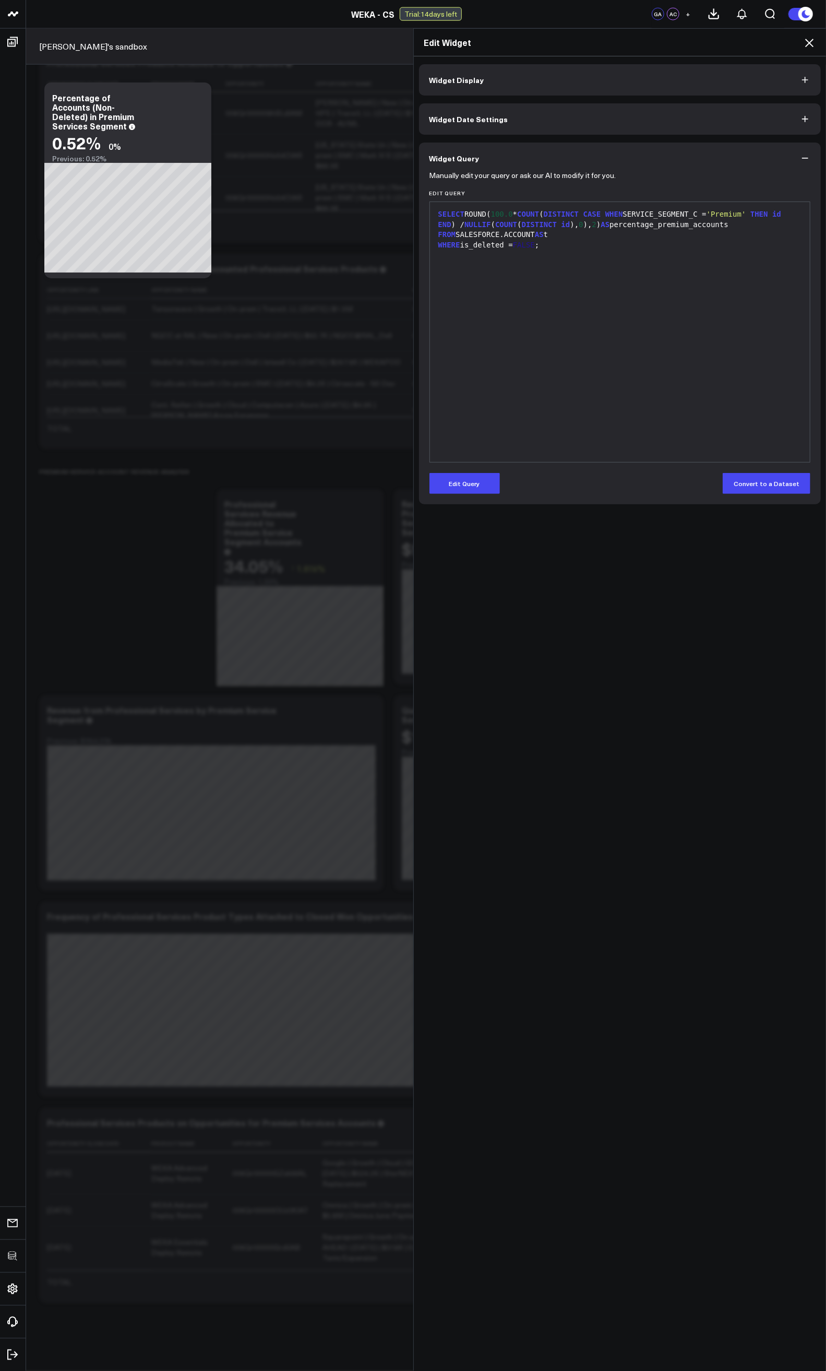
click at [805, 43] on icon at bounding box center [809, 43] width 13 height 13
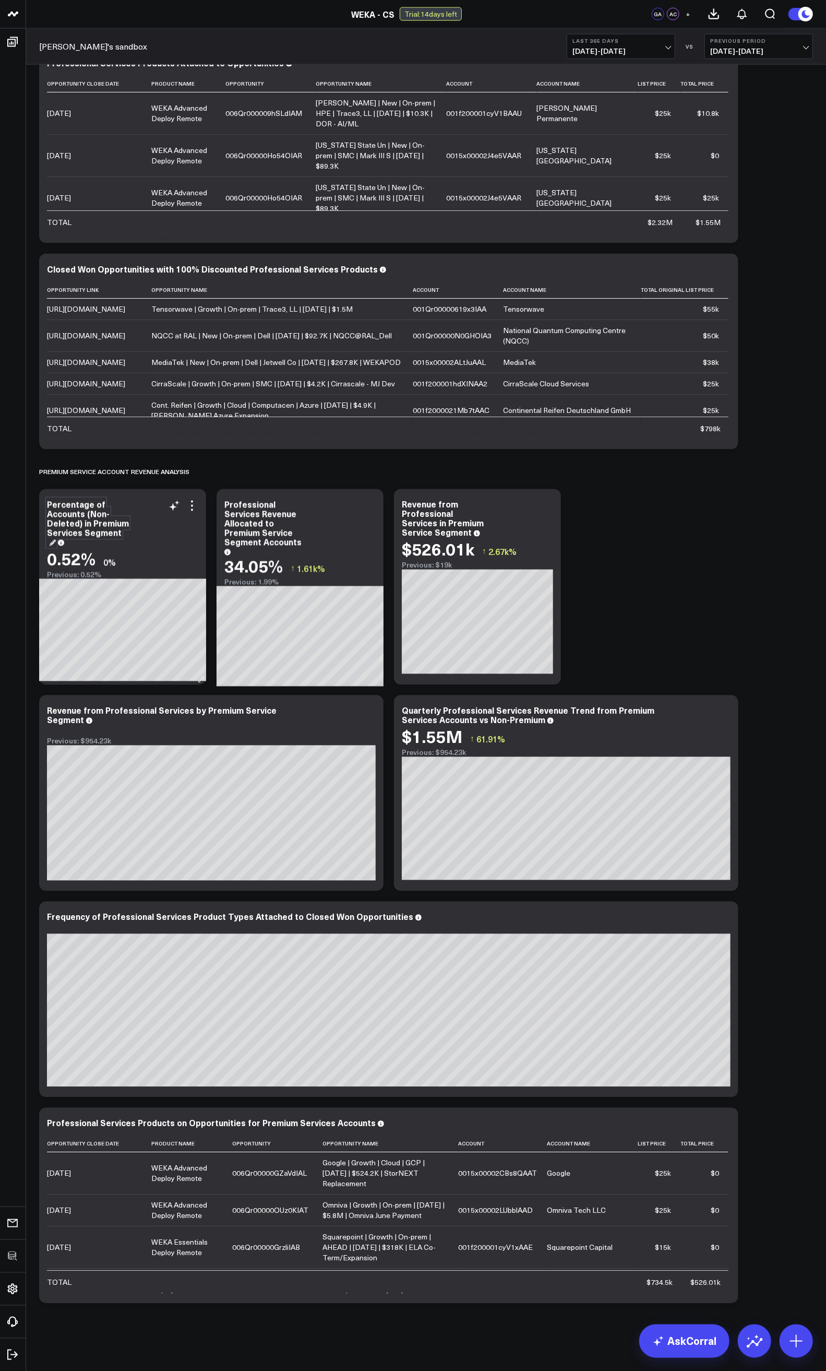
click at [60, 510] on div "Percentage of Accounts (Non-Deleted) in Premium Services Segment" at bounding box center [88, 522] width 82 height 49
click at [797, 617] on div "Modify via AI Copy link to widget Ask support Remove Create linked copy Executi…" at bounding box center [426, 248] width 784 height 2120
click at [363, 669] on div "Frequency of Professional Services Product Types Attached to Closed Won Opportu…" at bounding box center [234, 916] width 375 height 11
click at [679, 609] on div "Modify via AI Copy link to widget Ask support Remove Create linked copy Executi…" at bounding box center [426, 248] width 784 height 2120
click at [187, 669] on div "Revenue from Professional Services by Premium Service Segment" at bounding box center [162, 715] width 230 height 21
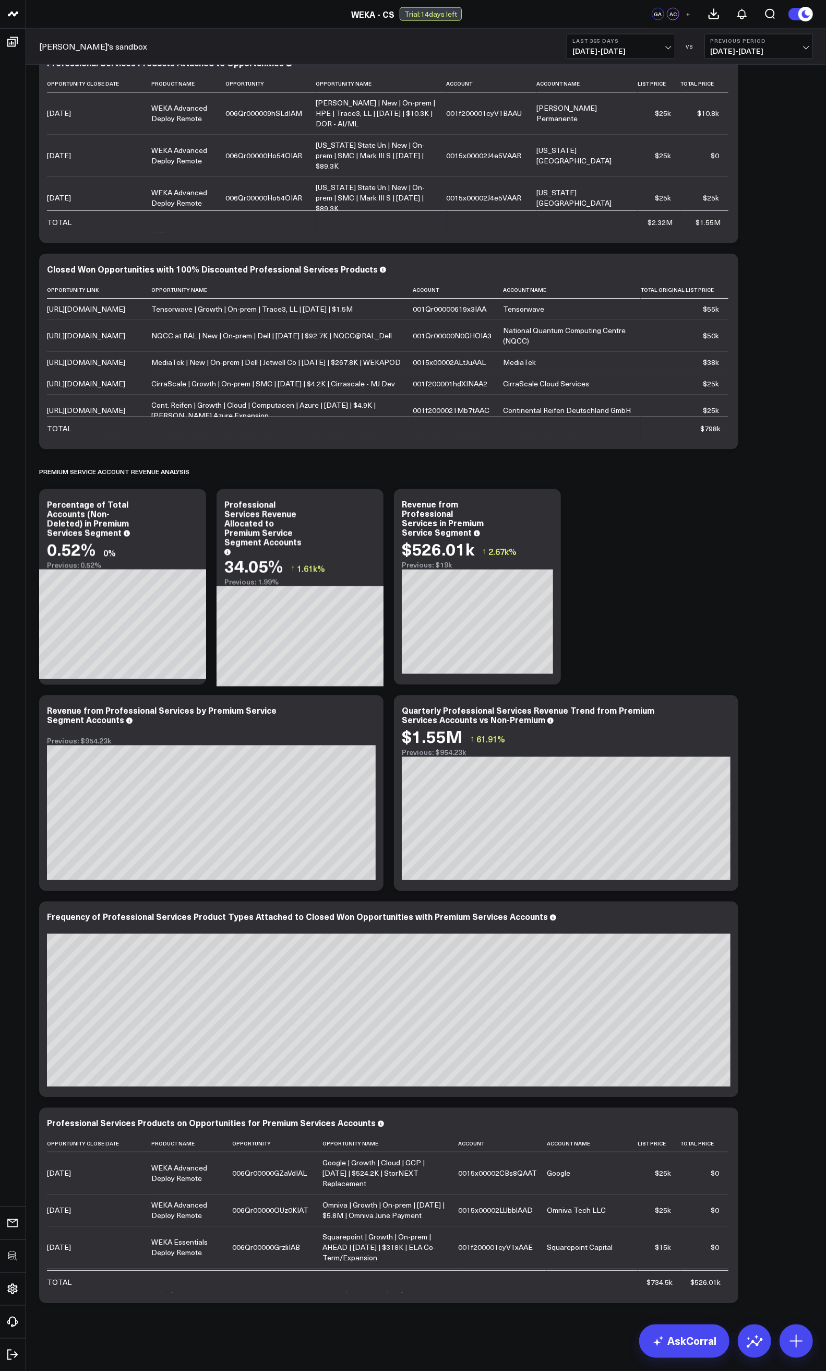
click at [707, 583] on div "Modify via AI Copy link to widget Ask support Remove Create linked copy Executi…" at bounding box center [426, 248] width 784 height 2120
click at [188, 669] on div "Revenue from Professional Services by Premium Service Segment Accounts" at bounding box center [162, 715] width 230 height 21
click at [197, 669] on div "Revenue from Professional Services by Premium Service Segment Accounts" at bounding box center [162, 715] width 230 height 21
drag, startPoint x: 102, startPoint y: 711, endPoint x: 43, endPoint y: 708, distance: 59.0
click at [43, 669] on div "Revenue from Professional Services Revenue from Premium Service Segment Account…" at bounding box center [211, 793] width 344 height 196
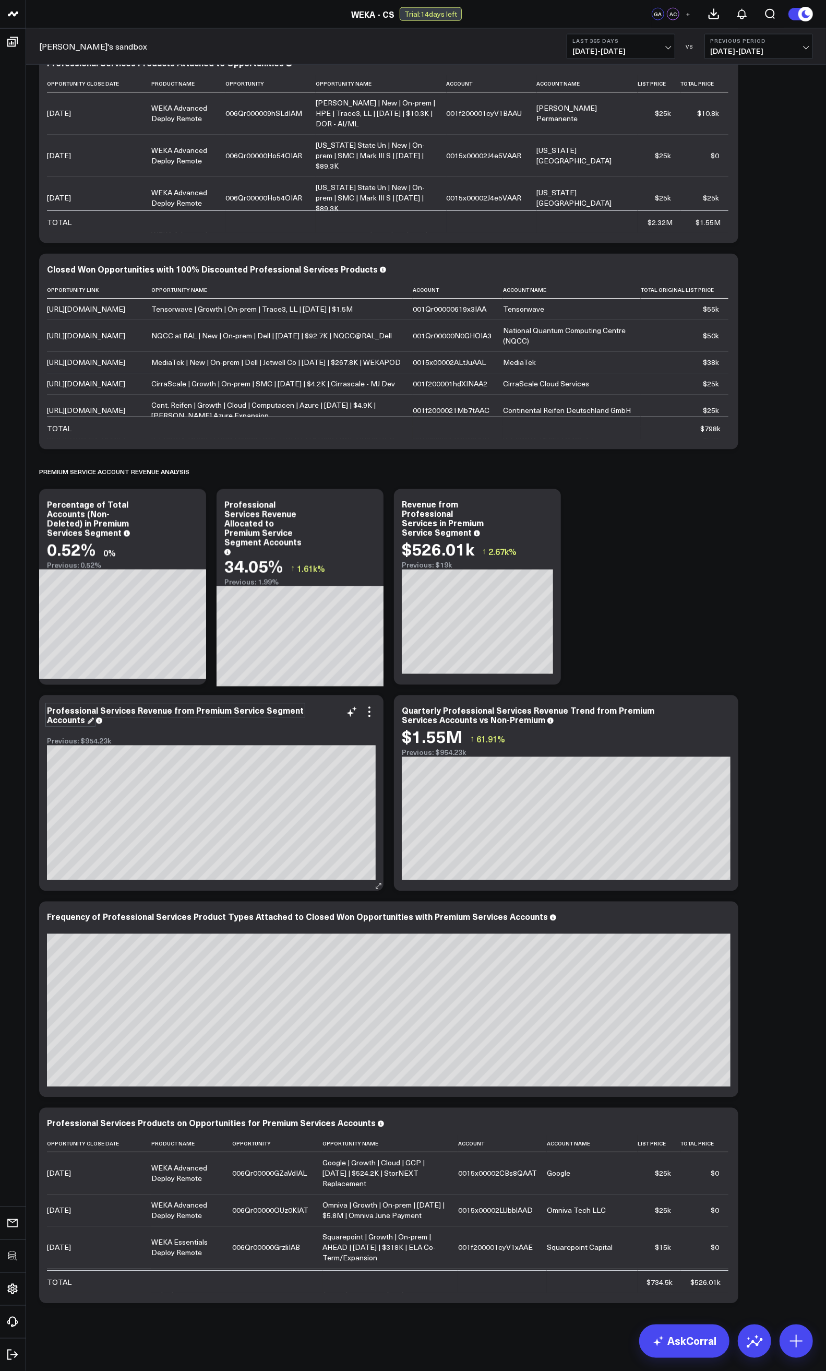
drag, startPoint x: 170, startPoint y: 712, endPoint x: 176, endPoint y: 717, distance: 7.8
click at [170, 669] on div "Professional Services Revenue from Premium Service Segment Accounts" at bounding box center [175, 715] width 257 height 21
click at [679, 609] on div "Modify via AI Copy link to widget Ask support Remove Create linked copy Executi…" at bounding box center [426, 248] width 784 height 2120
click at [760, 669] on div "Modify via AI Copy link to widget Ask support Remove Create linked copy Executi…" at bounding box center [426, 248] width 784 height 2120
click at [614, 38] on b "Last 365 Days" at bounding box center [621, 41] width 97 height 6
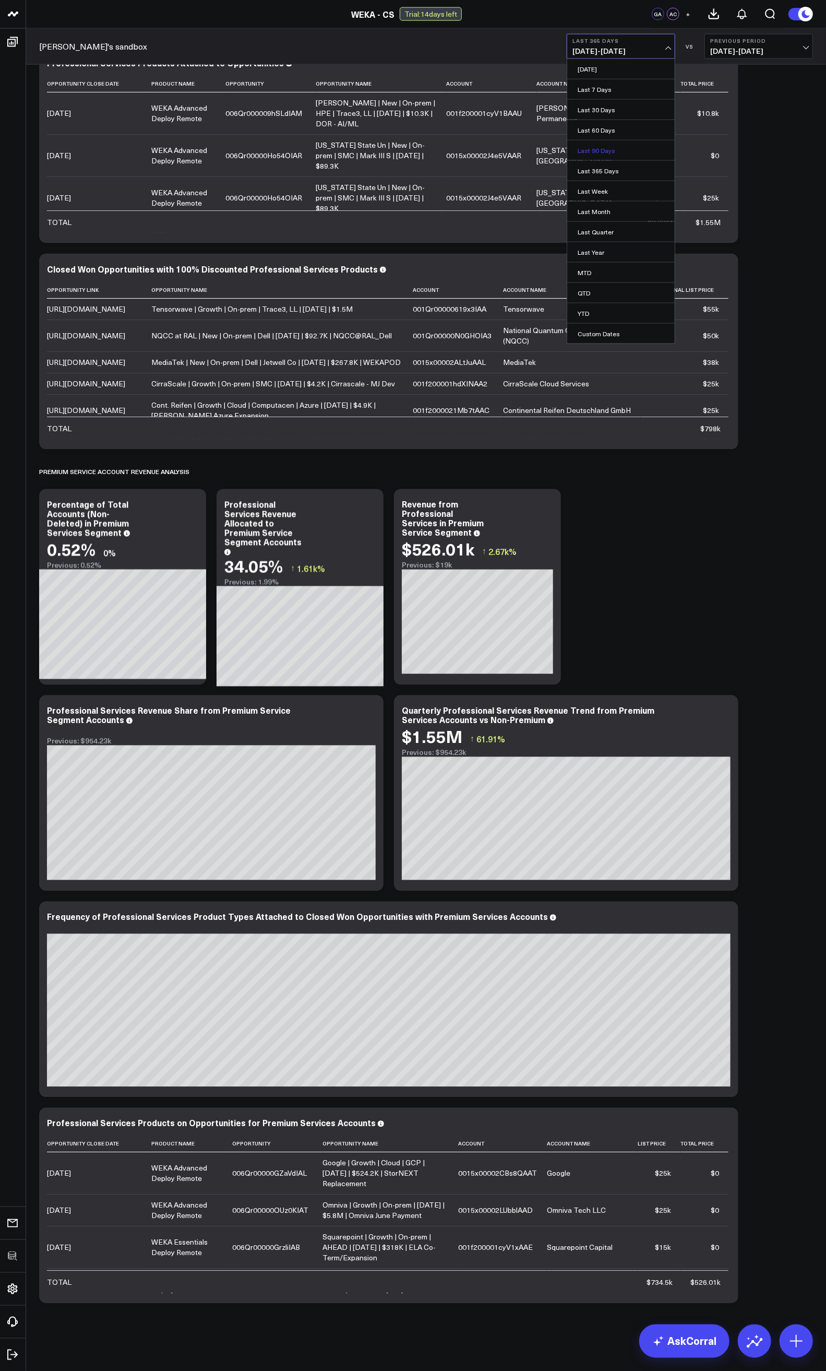
click at [601, 150] on link "Last 90 Days" at bounding box center [621, 150] width 108 height 20
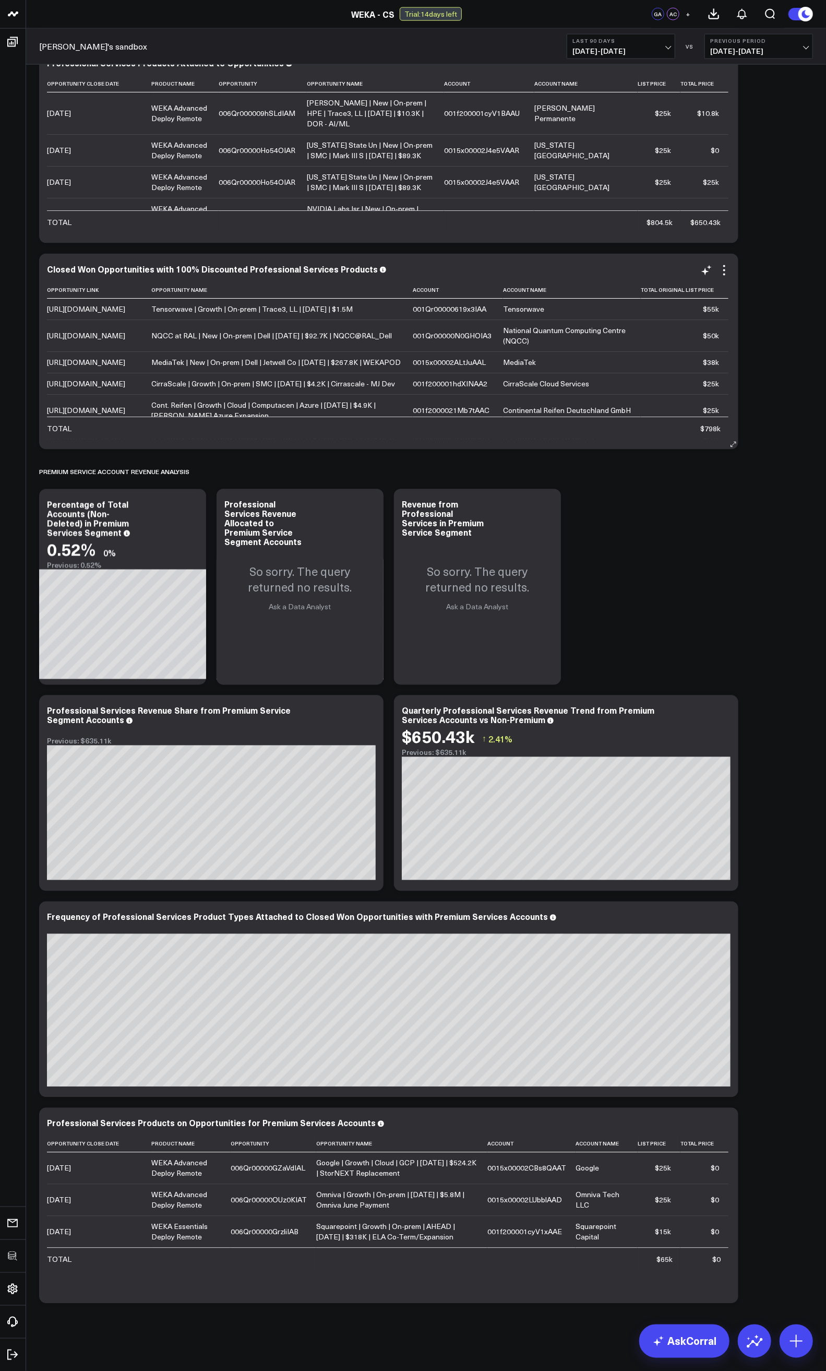
click at [628, 351] on td "National Quantum Computing Centre (NQCC)" at bounding box center [572, 335] width 138 height 32
click at [641, 42] on button "Last 90 Days 05/31/25 - 08/28/25" at bounding box center [621, 46] width 109 height 25
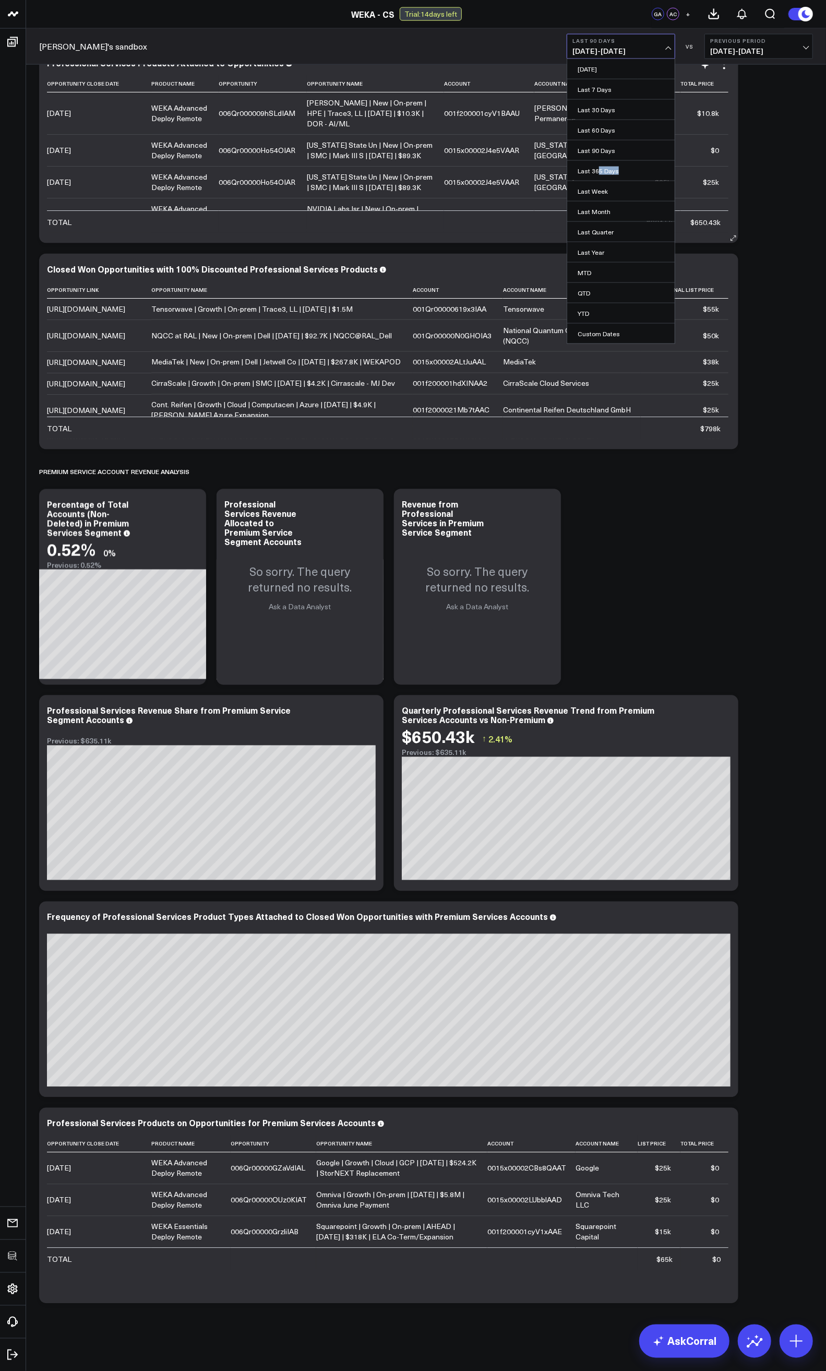
click at [598, 174] on link "Last 365 Days" at bounding box center [621, 171] width 108 height 20
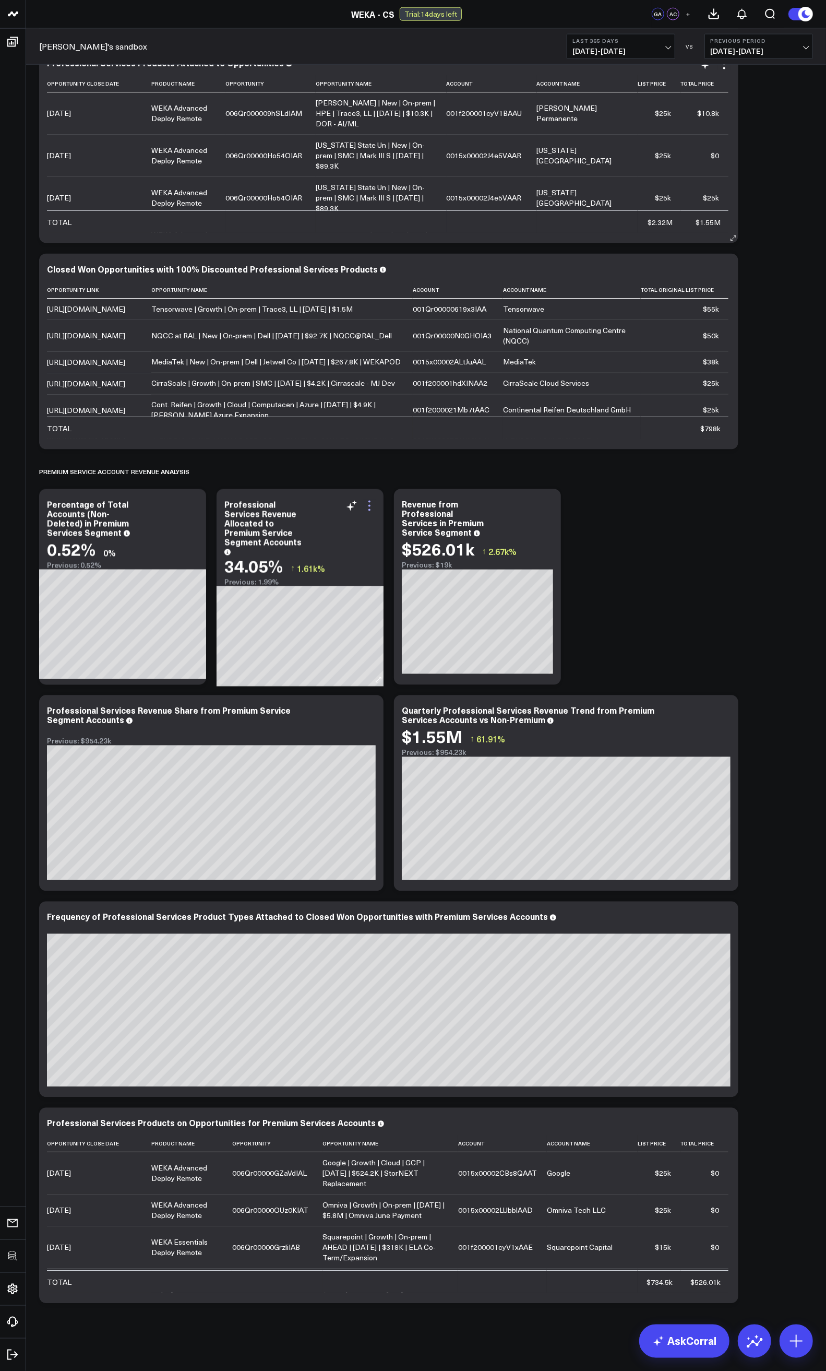
click at [368, 505] on icon at bounding box center [369, 506] width 2 height 2
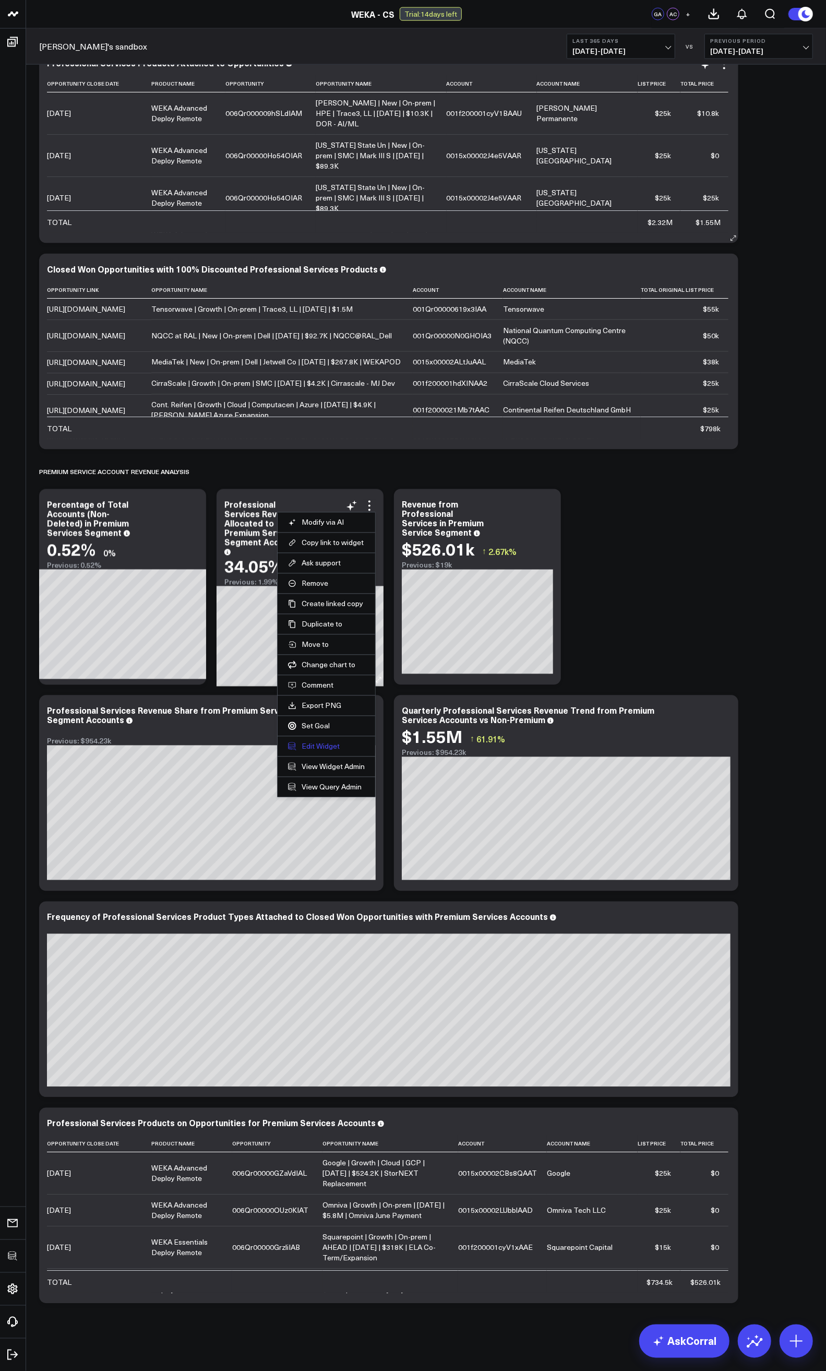
click at [318, 669] on button "Edit Widget" at bounding box center [326, 746] width 77 height 9
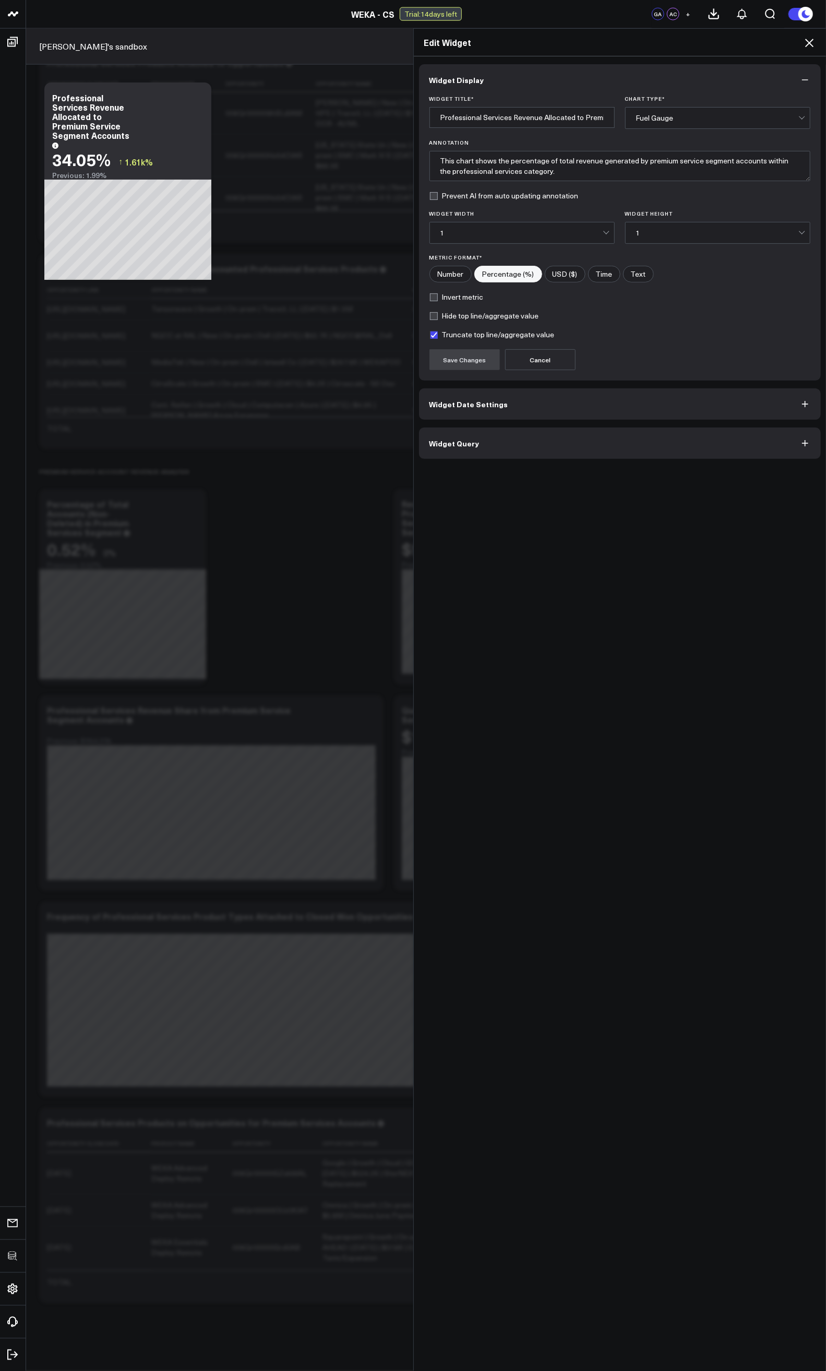
click at [460, 455] on button "Widget Query" at bounding box center [620, 442] width 402 height 31
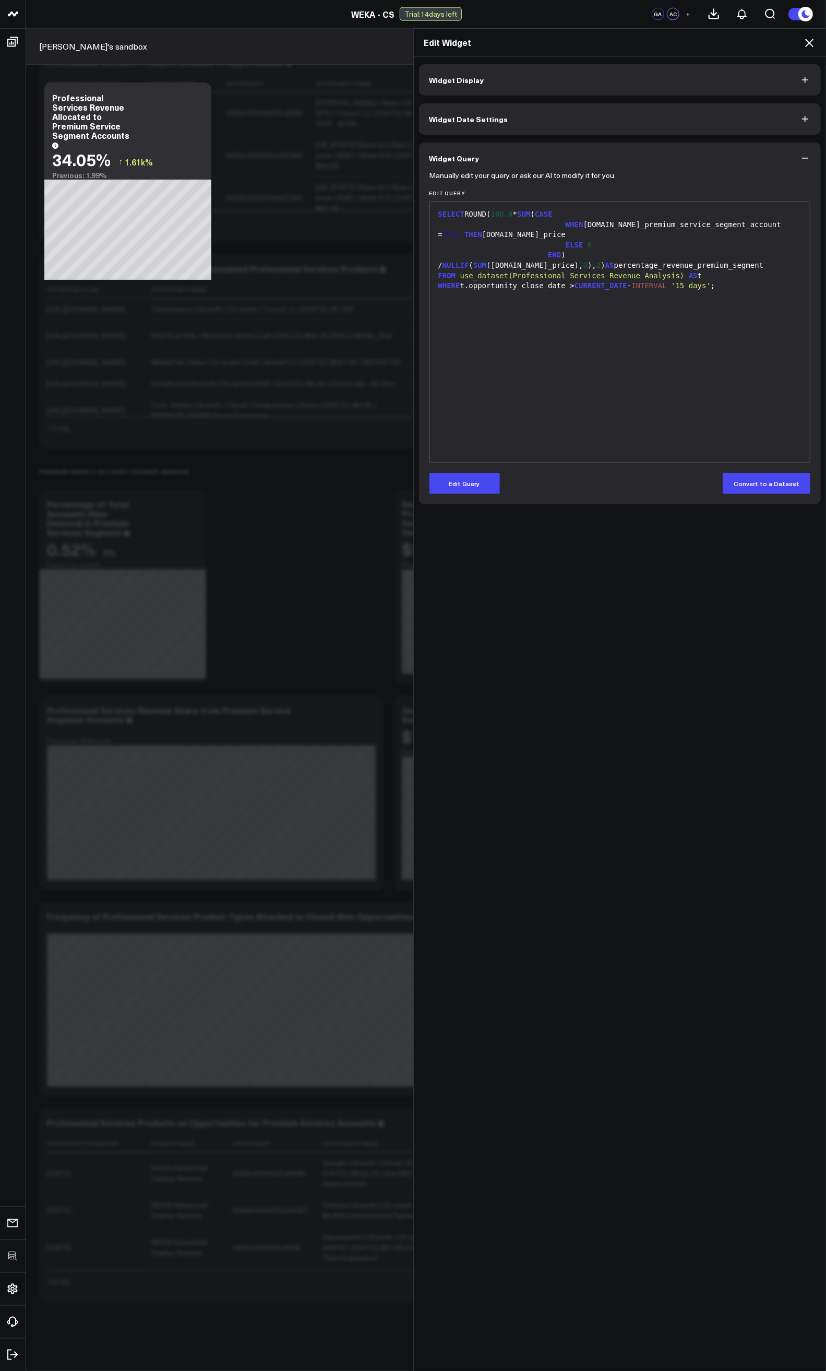
click at [480, 349] on div "SELECT ROUND( 100.0 * SUM ( CASE WHEN t.is_premium_service_segment_account = TR…" at bounding box center [620, 331] width 370 height 249
click at [816, 41] on div "Edit Widget" at bounding box center [620, 43] width 413 height 28
click at [812, 41] on icon at bounding box center [809, 43] width 13 height 13
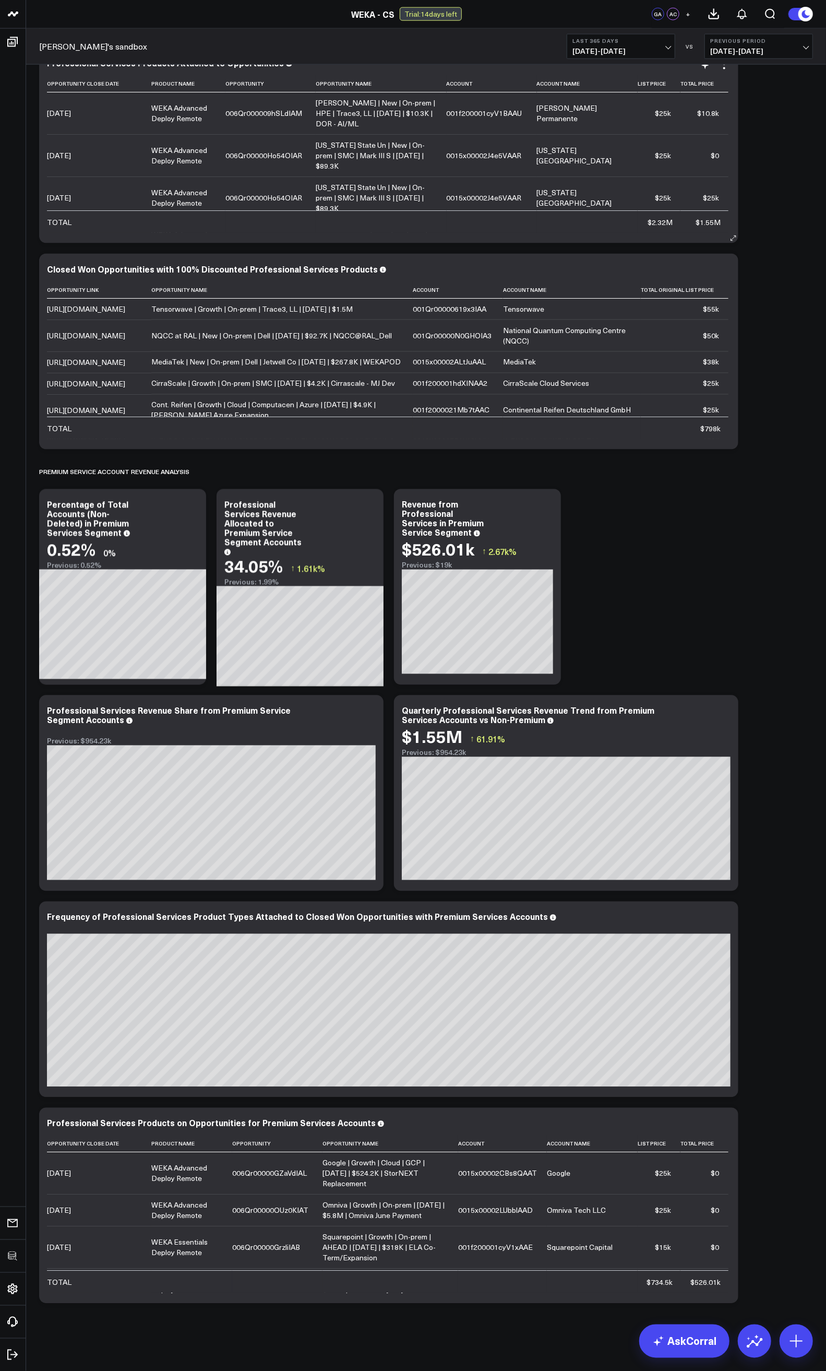
click at [732, 550] on div "Modify via AI Copy link to widget Ask support Remove Create linked copy Executi…" at bounding box center [426, 248] width 784 height 2120
click at [762, 669] on icon at bounding box center [755, 1343] width 16 height 10
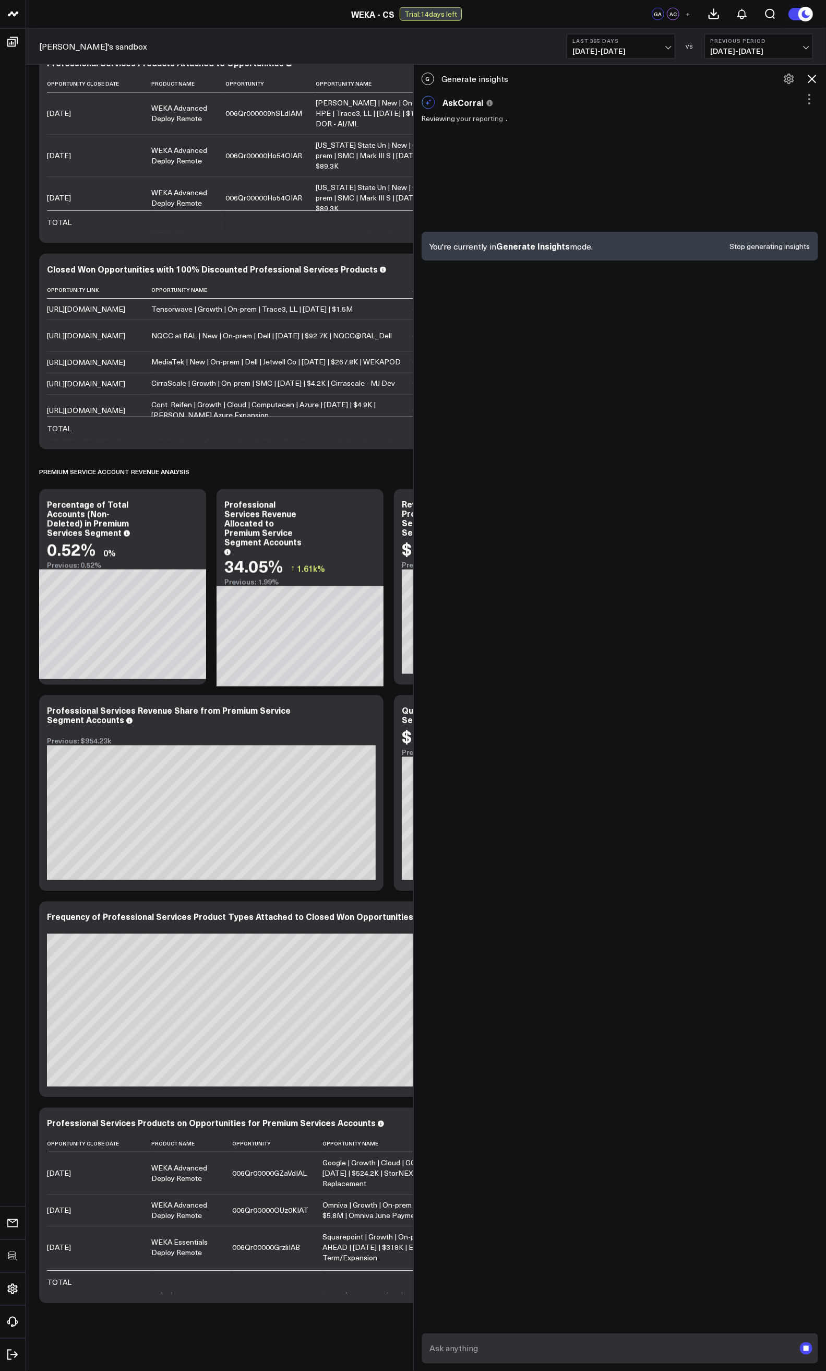
click at [806, 669] on rect "submit" at bounding box center [806, 1348] width 5 height 5
click at [597, 669] on textarea at bounding box center [611, 1348] width 368 height 19
type textarea "Generate insights about my Premium Service account segment"
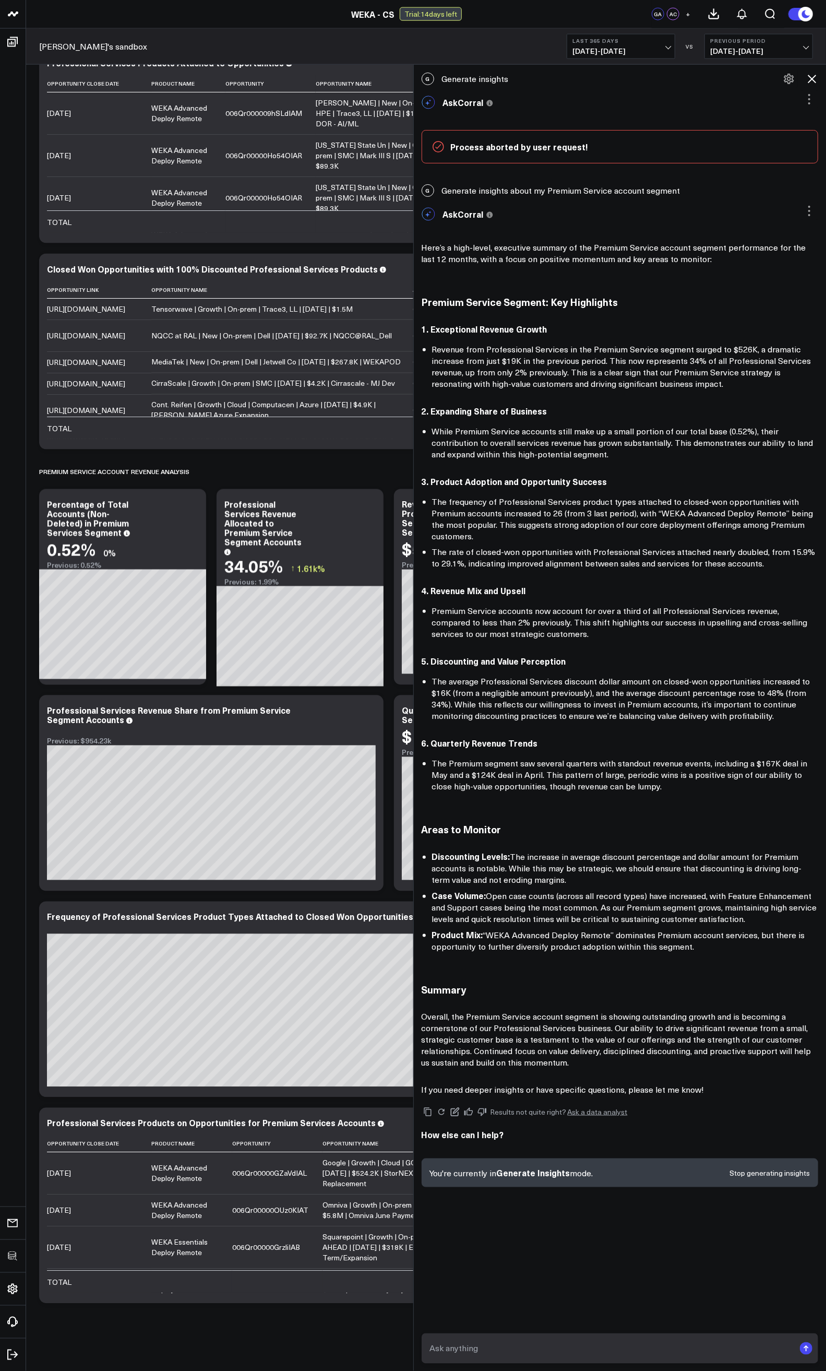
click at [813, 85] on icon at bounding box center [812, 79] width 13 height 13
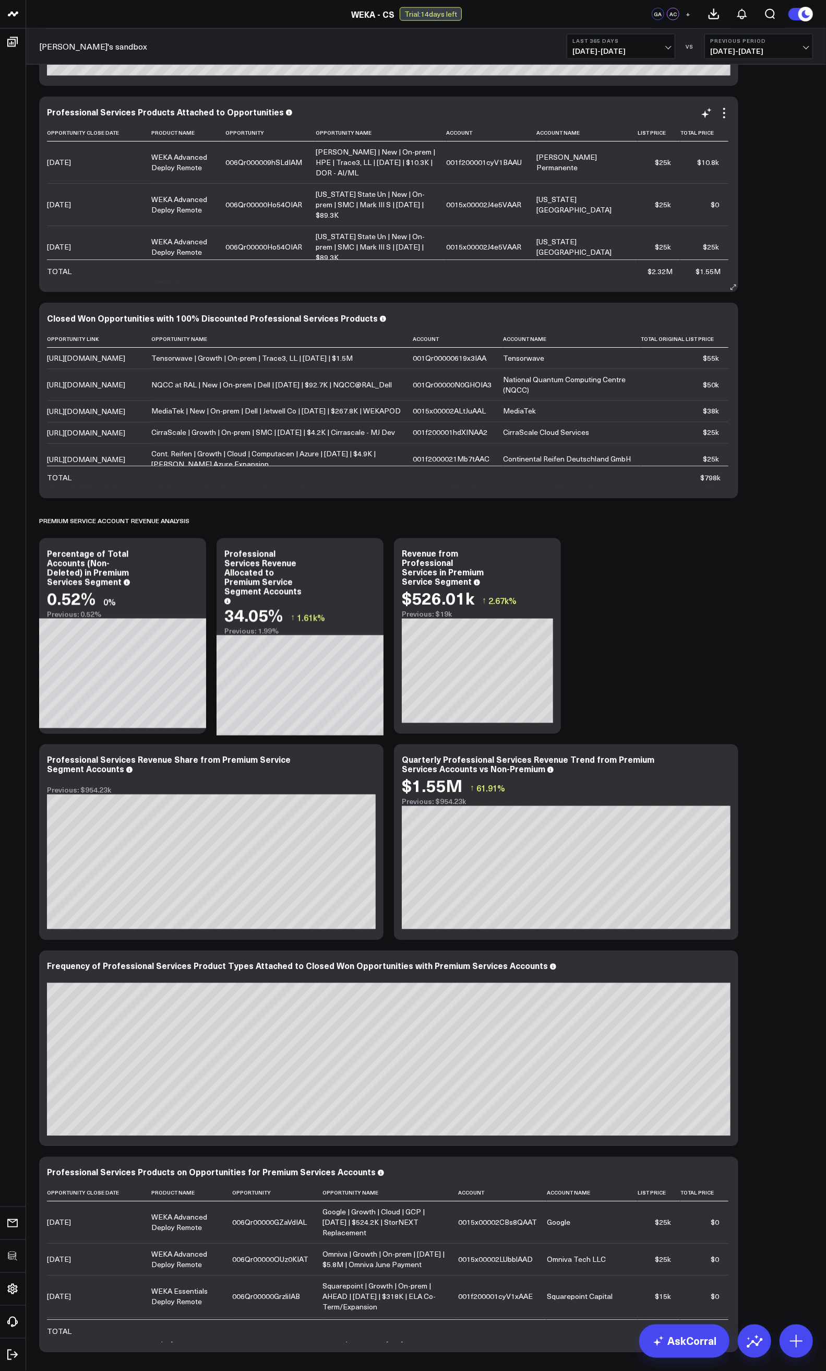
scroll to position [884, 0]
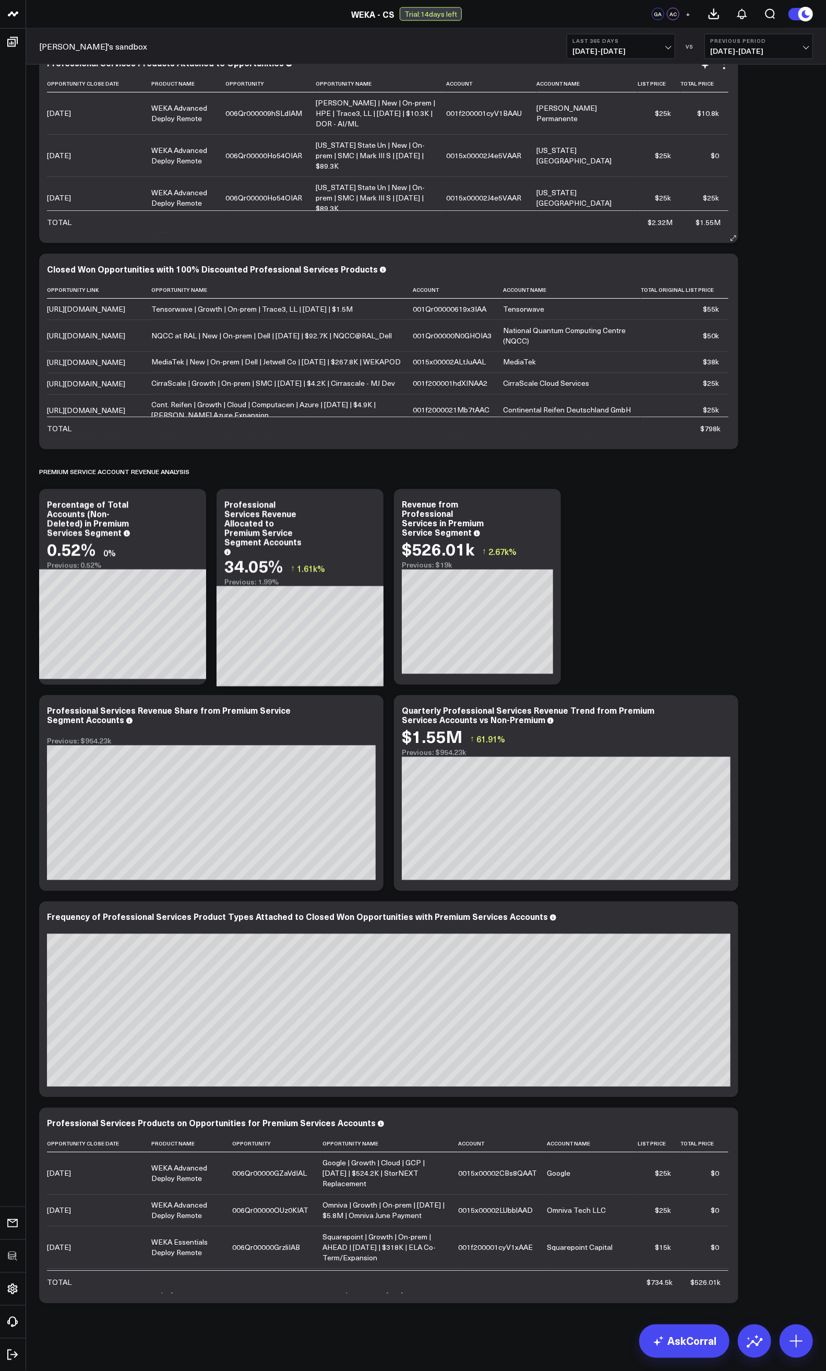
click at [734, 626] on div "Modify via AI Copy link to widget Ask support Remove Create linked copy Executi…" at bounding box center [426, 248] width 784 height 2120
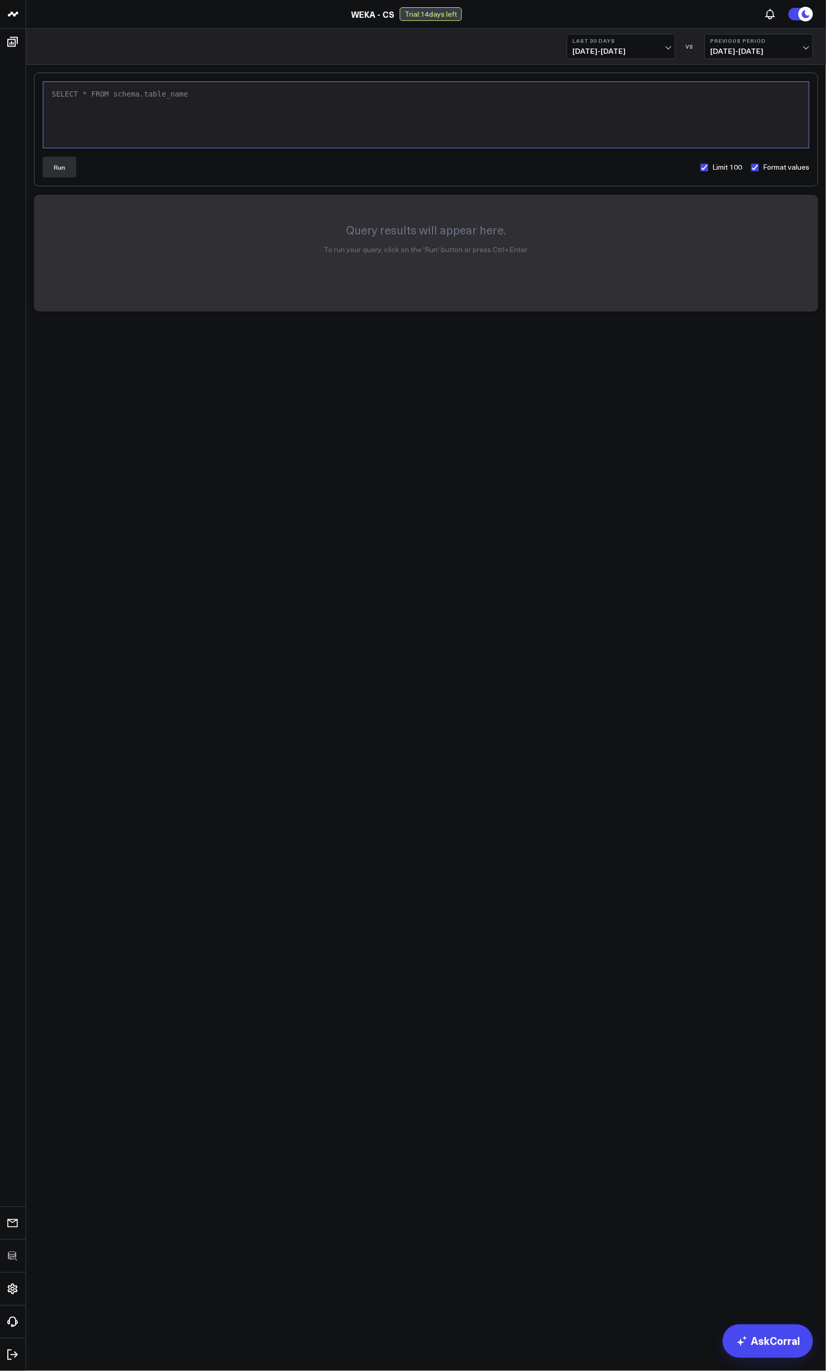
click at [203, 107] on div "SELECT * FROM schema.table_name" at bounding box center [426, 114] width 755 height 55
paste div
click at [299, 110] on div "SELECT CASE WHEN is_premium_service_segment_account = TRUE THEN 'Premium Servic…" at bounding box center [426, 130] width 755 height 86
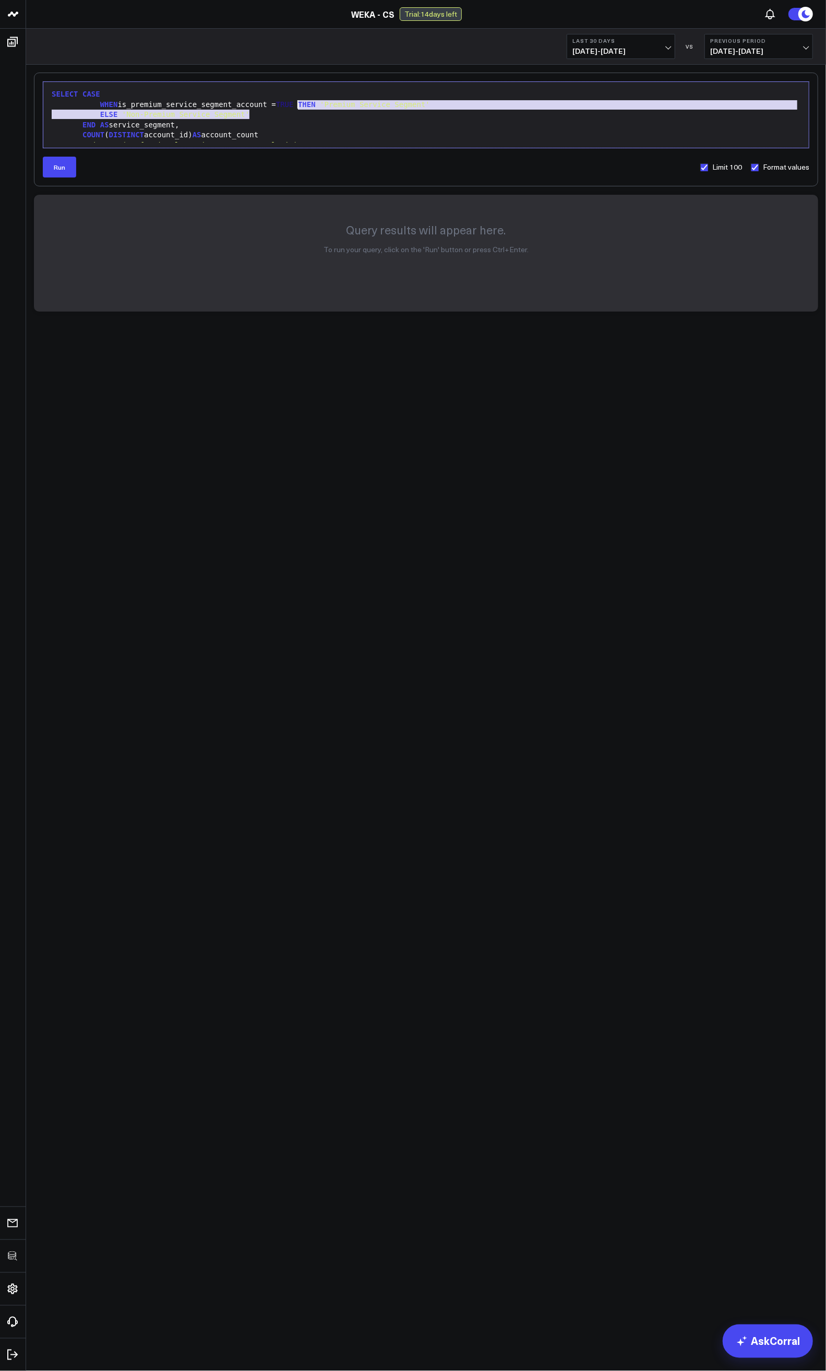
click at [144, 113] on span "'Non-Premium Service Segment'" at bounding box center [185, 114] width 127 height 8
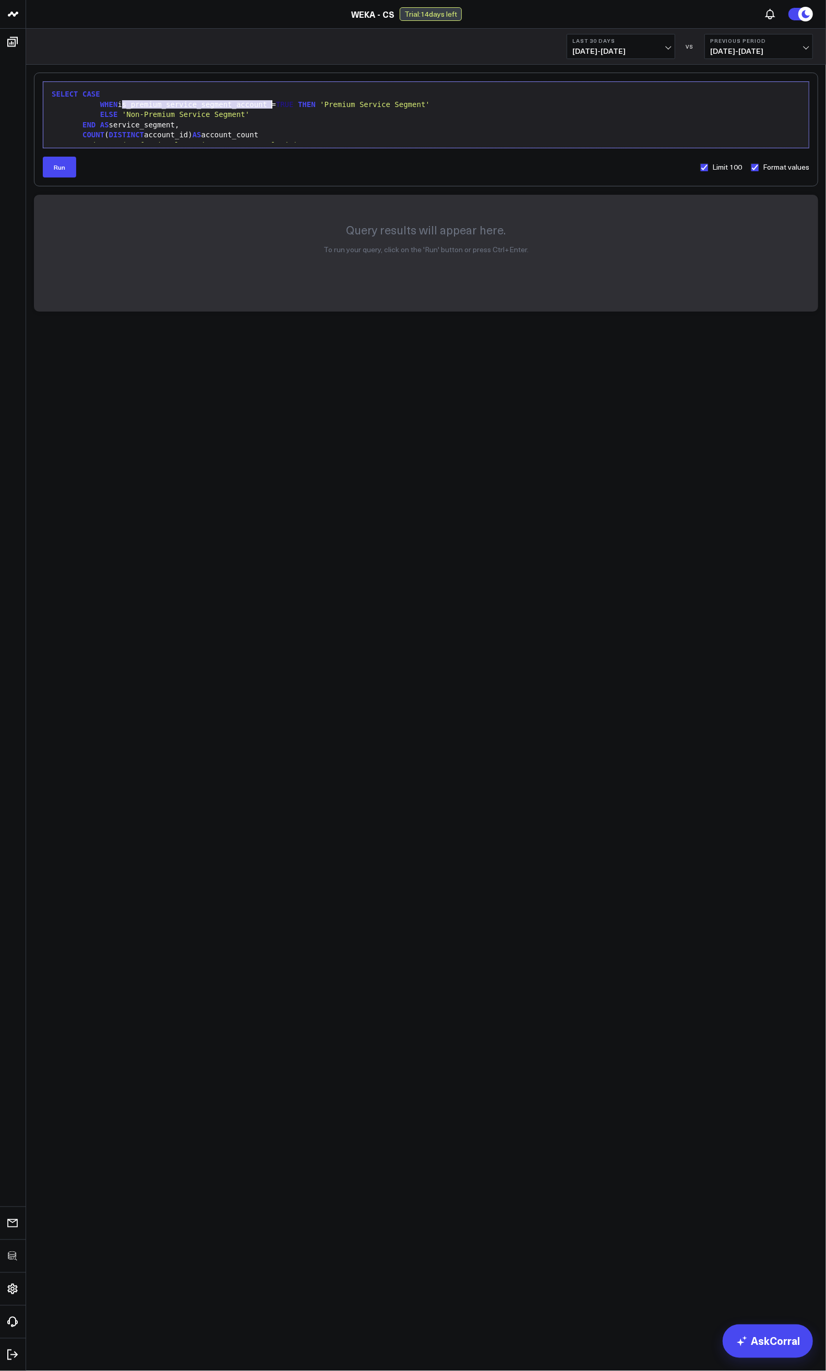
drag, startPoint x: 123, startPoint y: 103, endPoint x: 270, endPoint y: 102, distance: 147.7
click at [270, 102] on div "WHEN is_premium_service_segment_account = TRUE THEN 'Premium Service Segment'" at bounding box center [426, 105] width 755 height 10
click at [180, 113] on div "COUNT ( DISTINCT account_id) AS account_count" at bounding box center [426, 116] width 755 height 10
drag, startPoint x: 72, startPoint y: 128, endPoint x: 331, endPoint y: 123, distance: 259.5
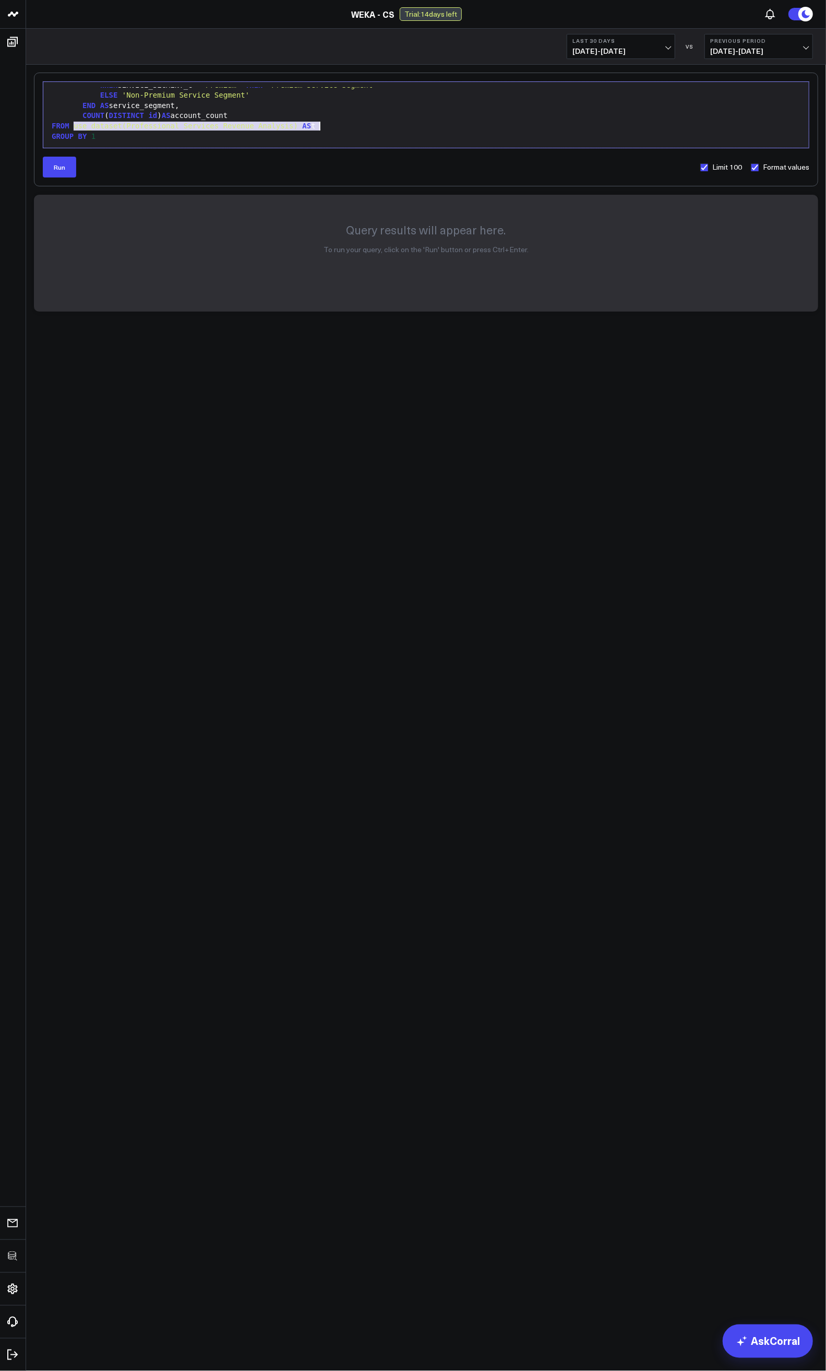
click at [331, 123] on div "FROM use_dataset(Professional Services Revenue Analysis) AS t" at bounding box center [426, 126] width 755 height 10
click at [68, 170] on button "Run" at bounding box center [59, 167] width 33 height 21
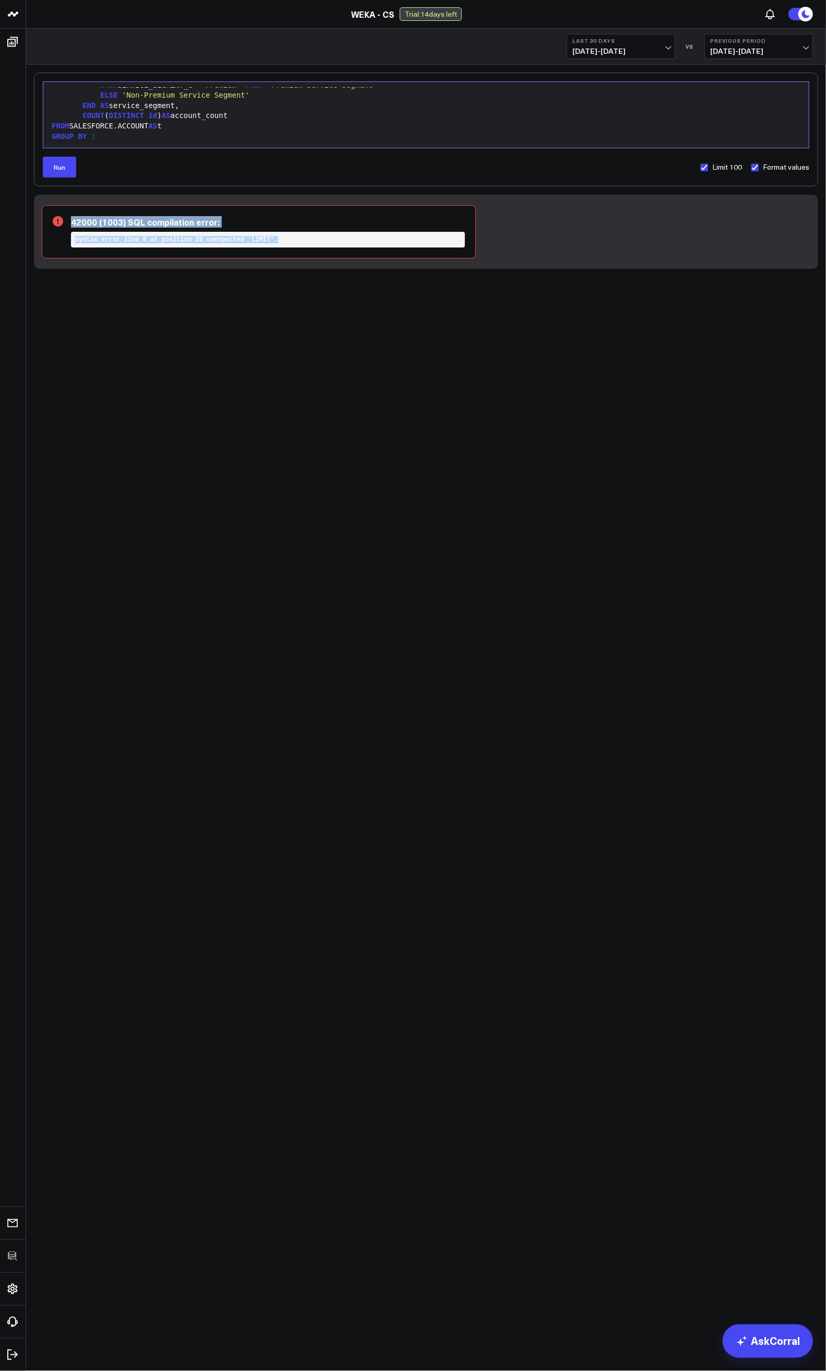
drag, startPoint x: 197, startPoint y: 222, endPoint x: 240, endPoint y: 265, distance: 60.9
click at [240, 265] on div "42000 (1003) SQL compilation error: syntax error line 8 at position 28 unexpect…" at bounding box center [426, 232] width 784 height 74
click at [249, 138] on div "ORDER BY 2 DESC NULLS LAST ;" at bounding box center [426, 135] width 755 height 10
click at [69, 167] on button "Run" at bounding box center [59, 167] width 33 height 21
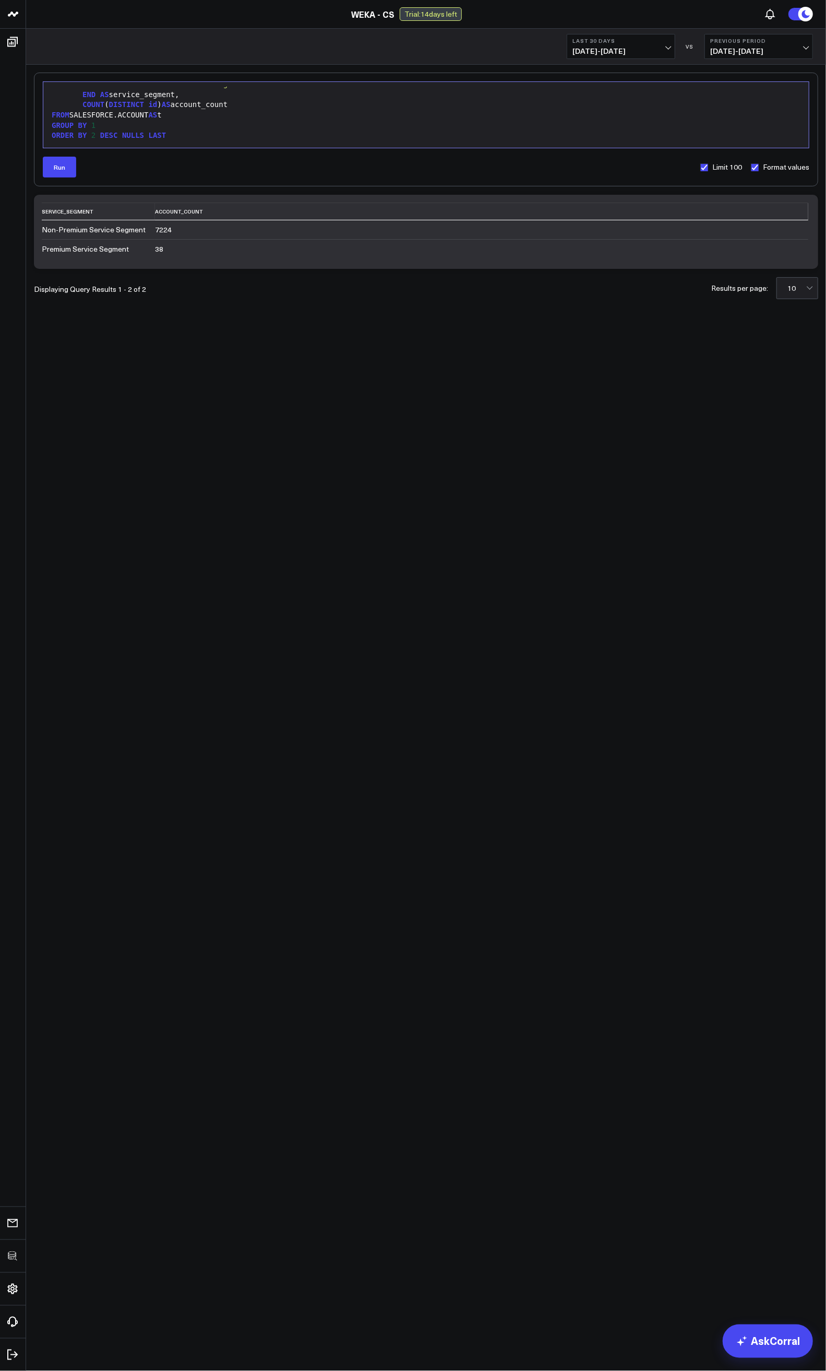
click at [199, 116] on div "FROM SALESFORCE.ACCOUNT AS t" at bounding box center [426, 115] width 755 height 10
click at [63, 172] on button "Run" at bounding box center [59, 167] width 33 height 21
click at [247, 131] on div "ORDER BY 2 DESC NULLS LAST" at bounding box center [426, 136] width 755 height 10
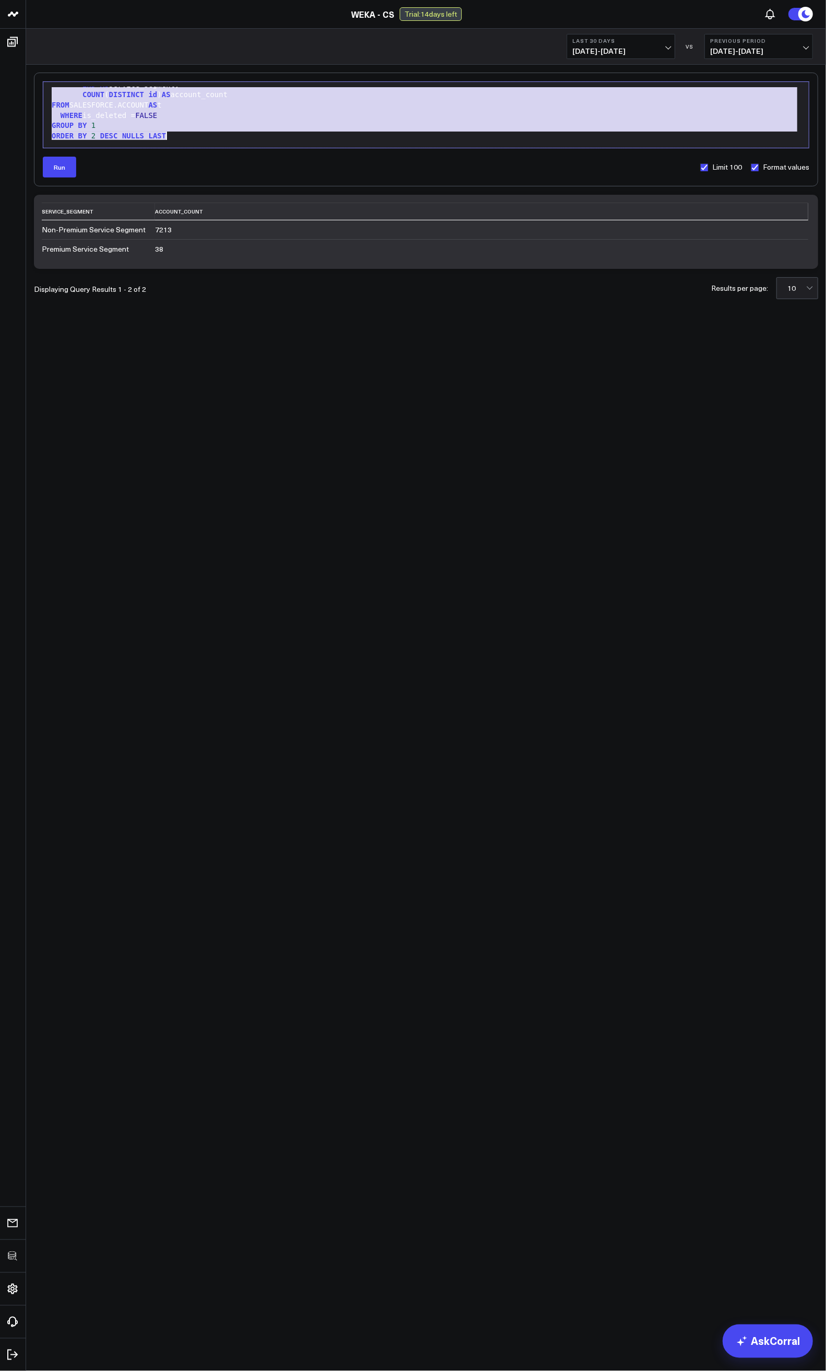
copy div "SELECT CASE WHEN SERVICE_SEGMENT_C = 'Premium' THEN 'Premium Service Segment' E…"
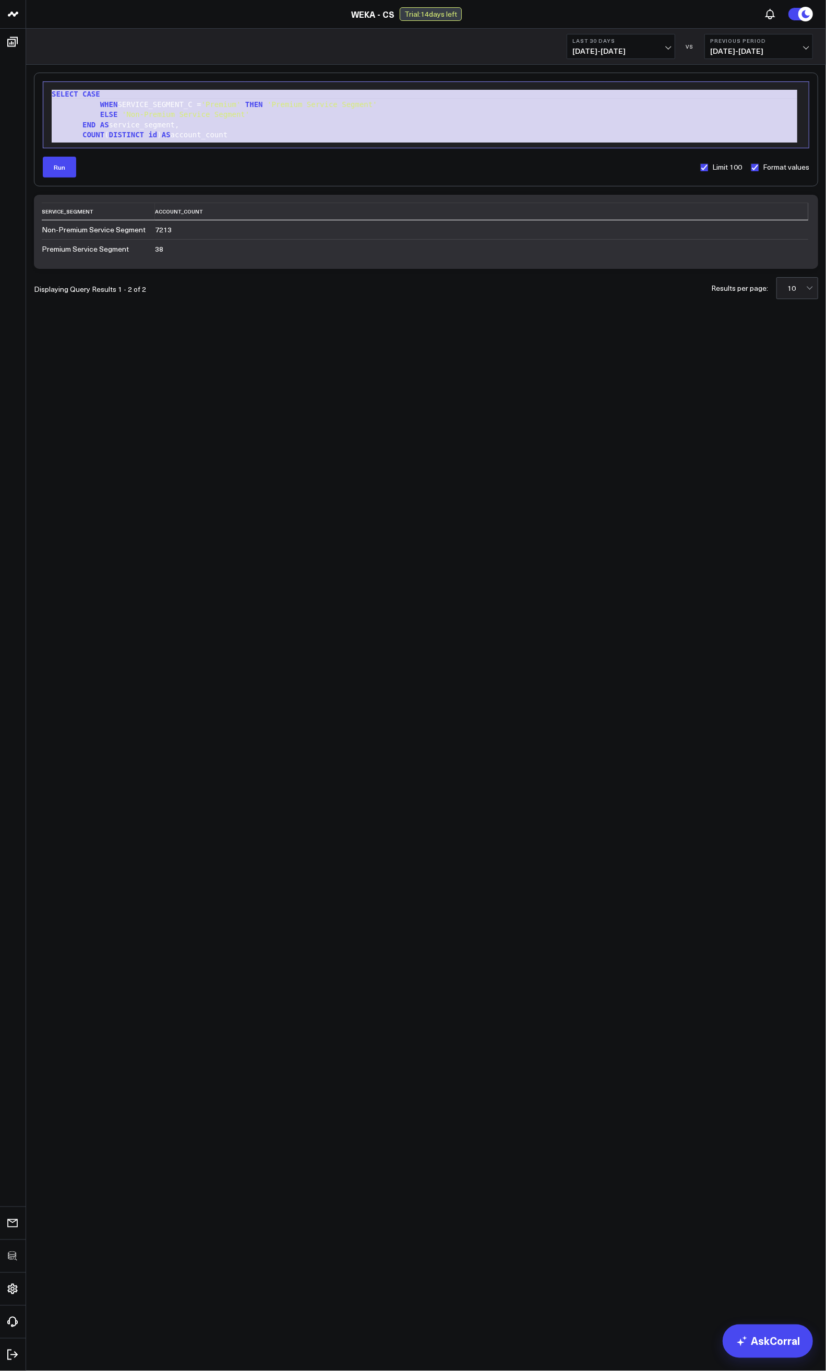
scroll to position [40, 0]
